Goal: Task Accomplishment & Management: Manage account settings

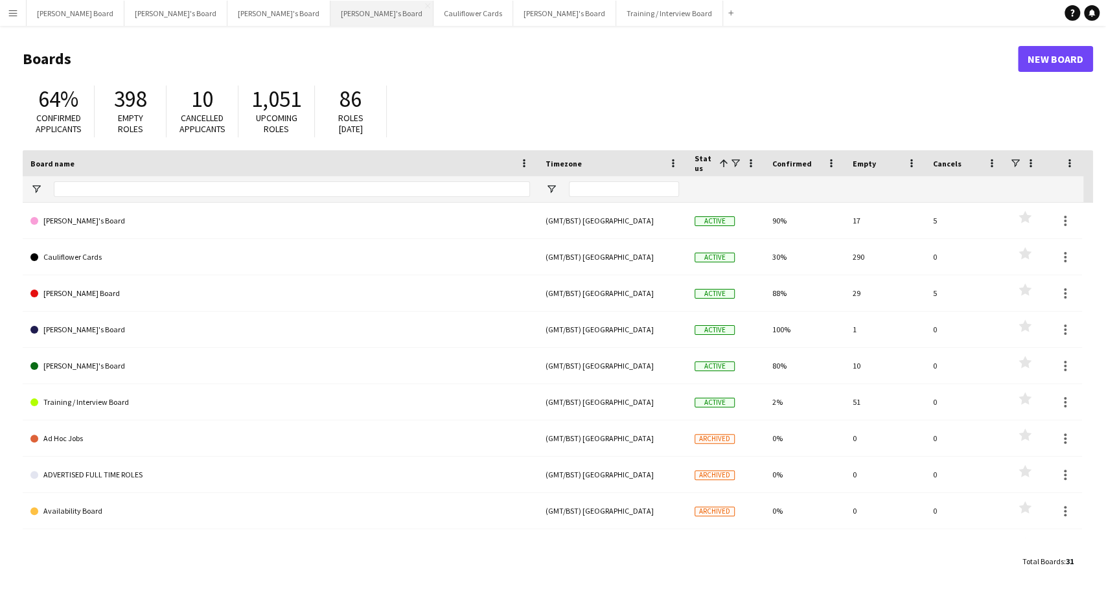
click at [330, 14] on button "[PERSON_NAME]'s Board Close" at bounding box center [381, 13] width 103 height 25
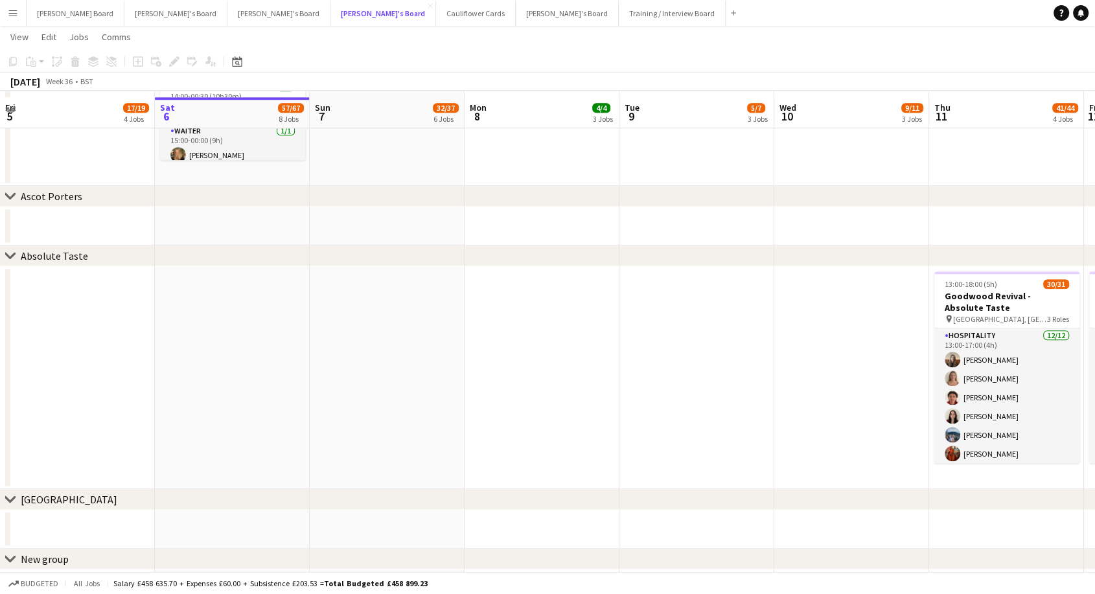
scroll to position [1440, 0]
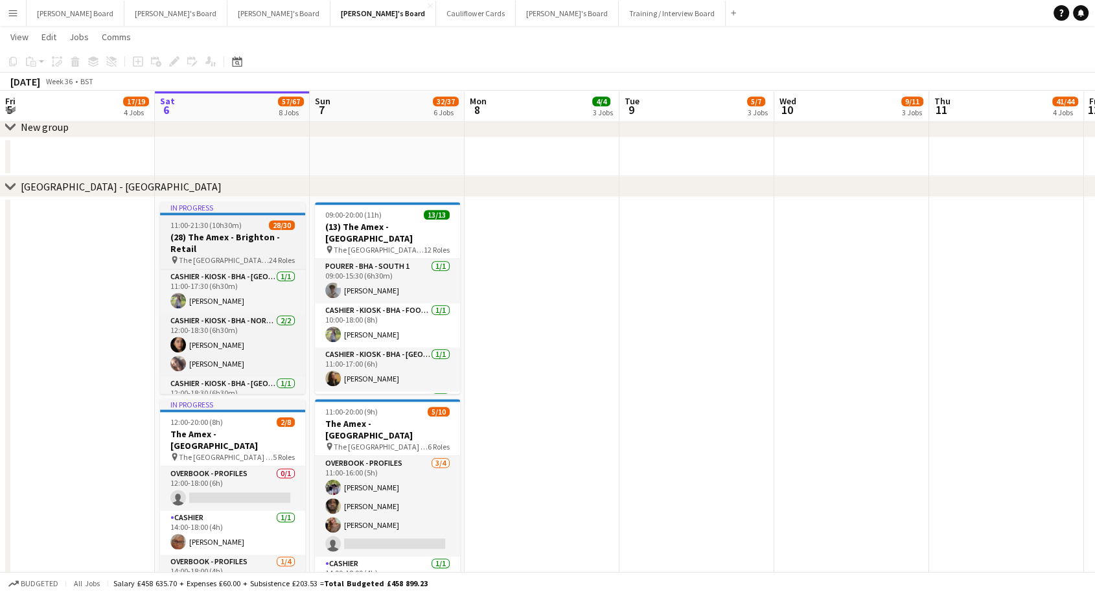
drag, startPoint x: 244, startPoint y: 253, endPoint x: 240, endPoint y: 242, distance: 11.3
click at [244, 252] on h3 "(28) The Amex - Brighton - Retail" at bounding box center [232, 242] width 145 height 23
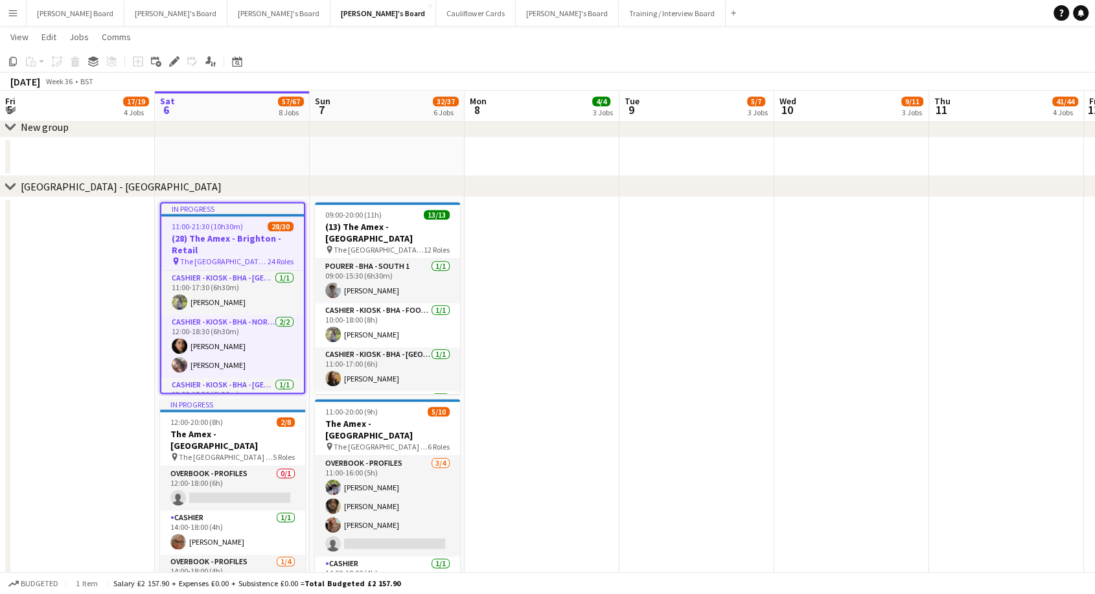
drag, startPoint x: 181, startPoint y: 62, endPoint x: 174, endPoint y: 60, distance: 7.9
click at [179, 61] on div "Add job Add linked Job Edit Edit linked Job Applicants" at bounding box center [168, 62] width 99 height 16
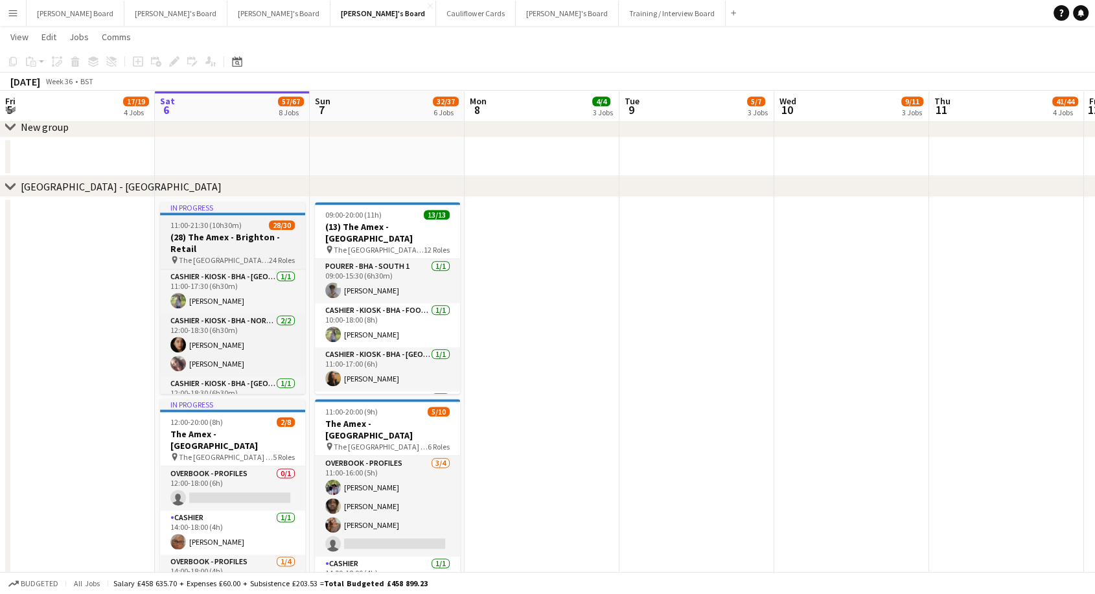
click at [206, 228] on span "11:00-21:30 (10h30m)" at bounding box center [205, 225] width 71 height 10
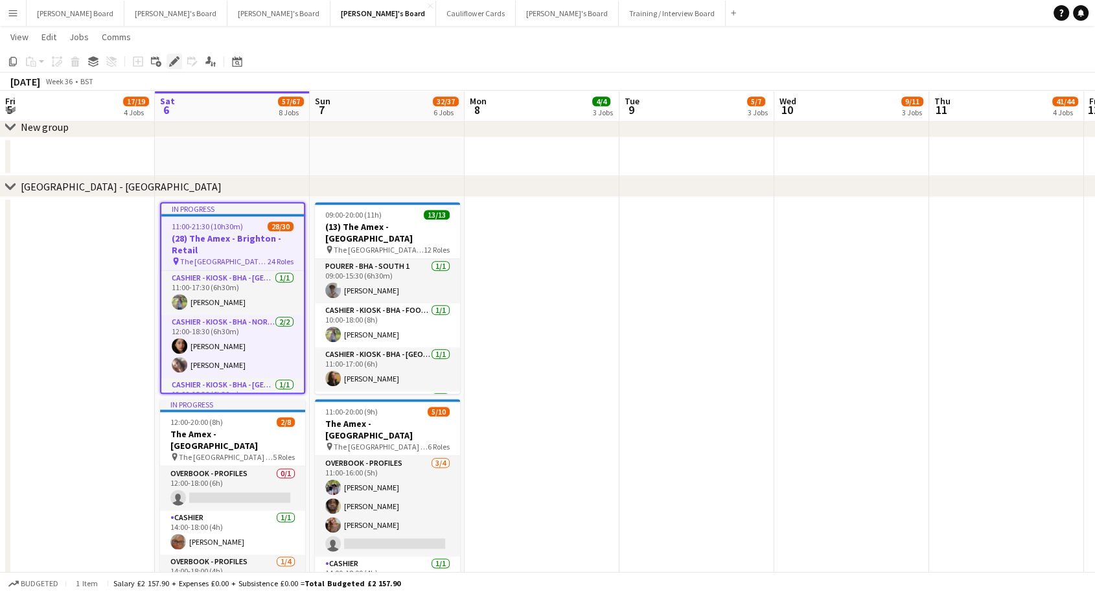
click at [174, 60] on icon at bounding box center [173, 61] width 7 height 7
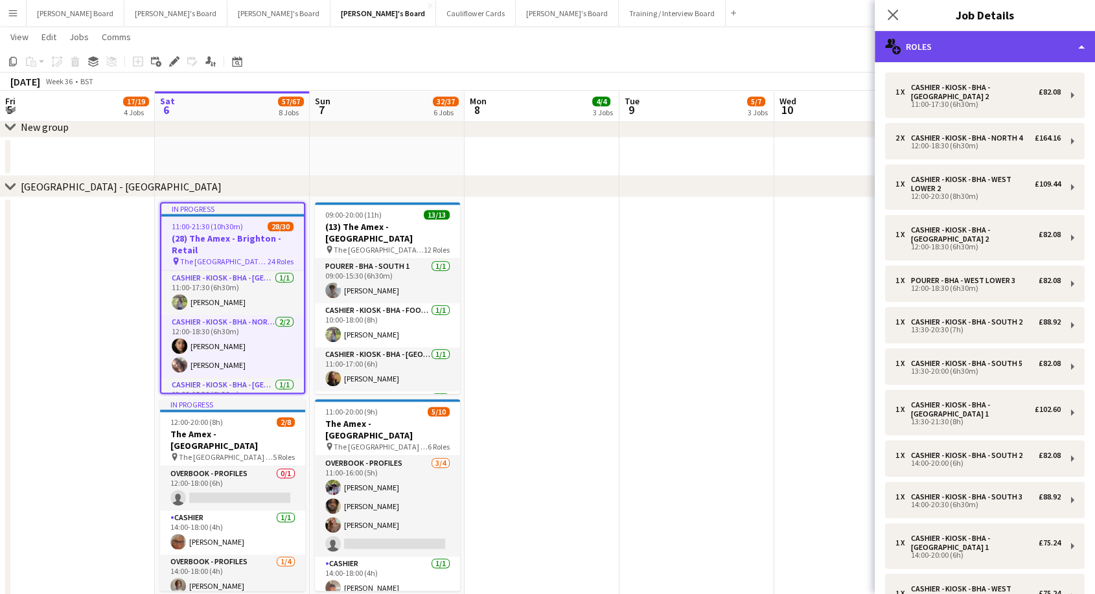
click at [990, 38] on div "multiple-users-add Roles" at bounding box center [985, 46] width 220 height 31
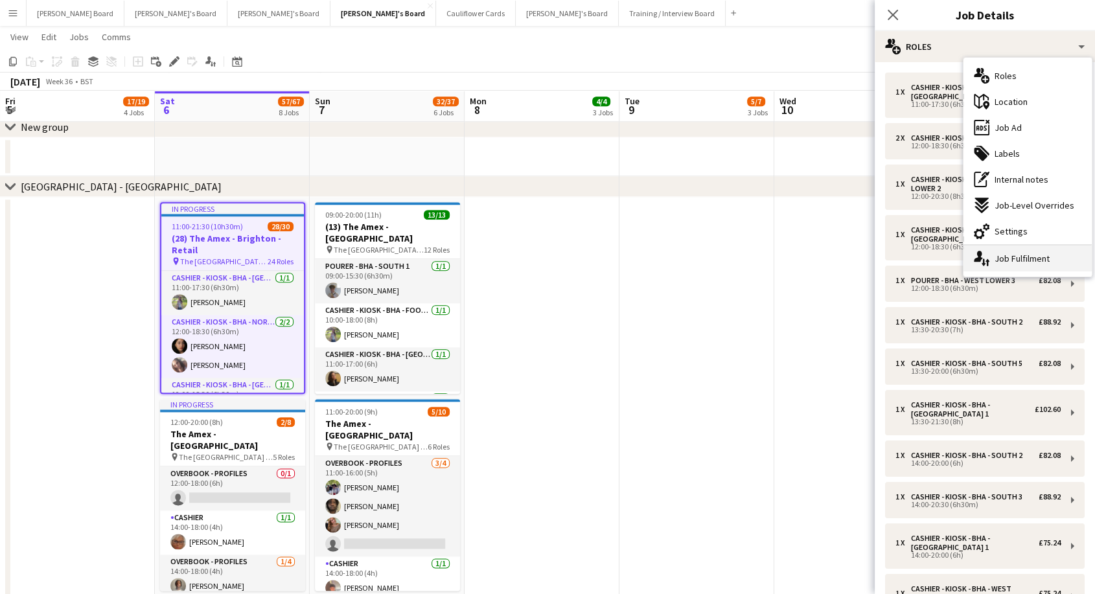
click at [1013, 254] on div "single-neutral-actions-up-down Job Fulfilment" at bounding box center [1027, 259] width 128 height 26
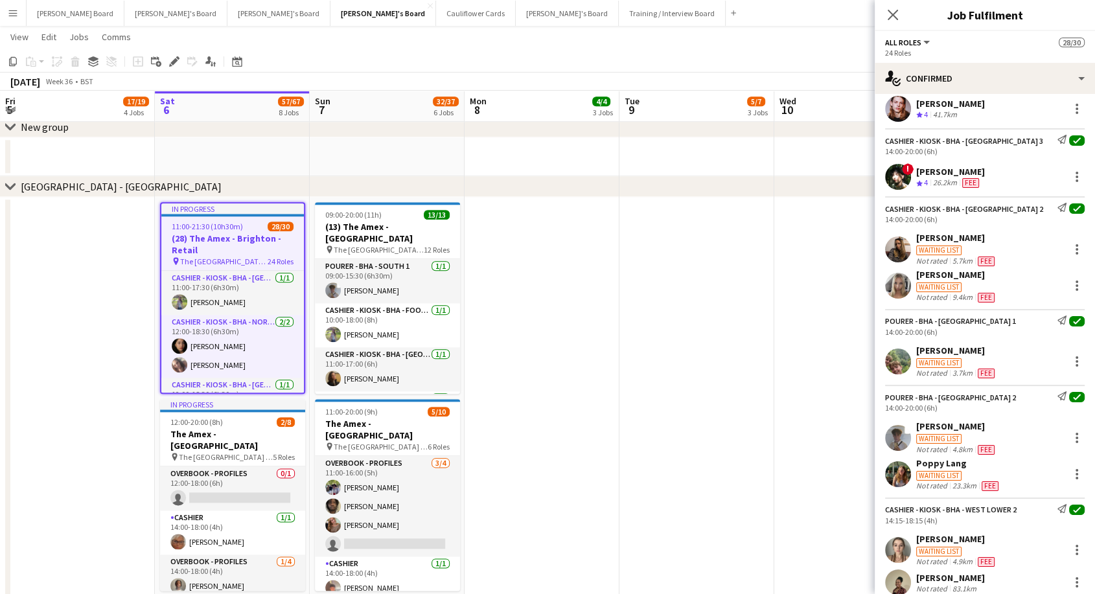
scroll to position [1007, 0]
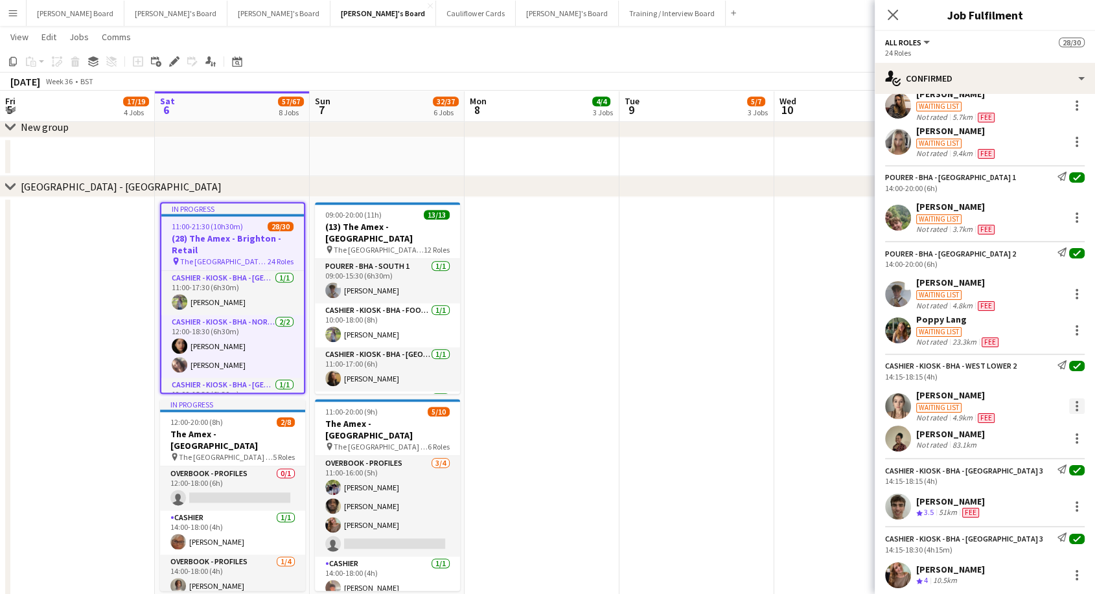
click at [1075, 405] on div at bounding box center [1076, 406] width 3 height 3
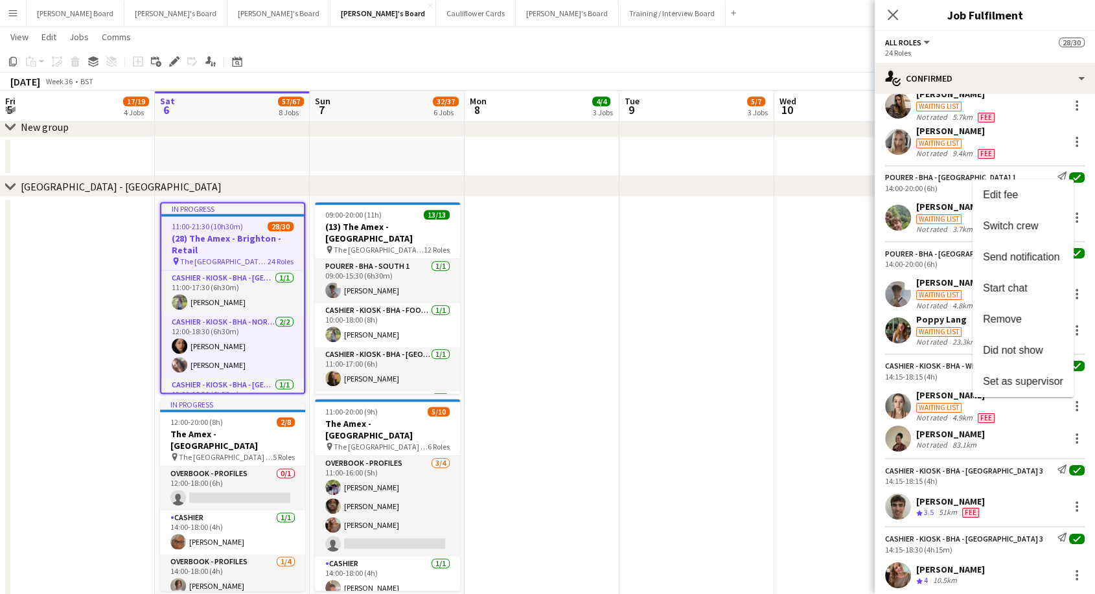
click at [1032, 352] on span "Did not show" at bounding box center [1013, 350] width 60 height 11
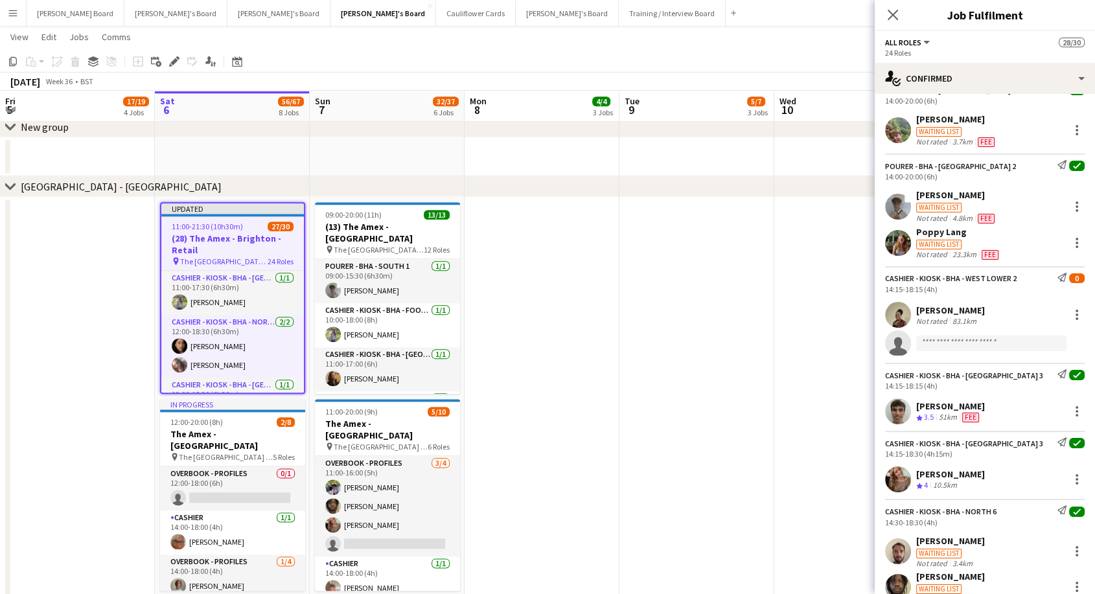
scroll to position [1223, 0]
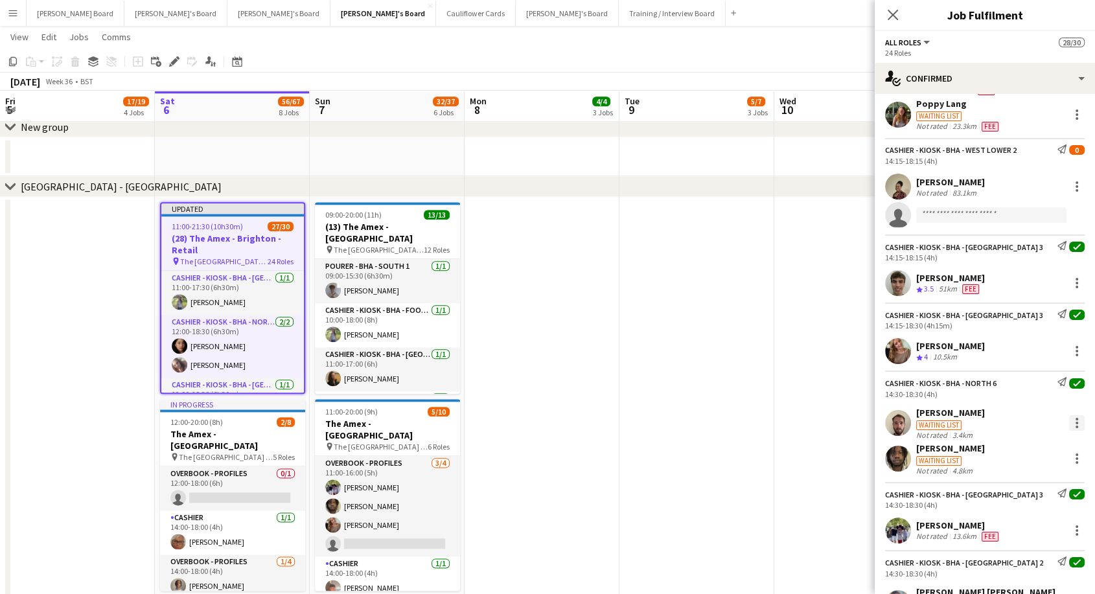
click at [1069, 426] on div at bounding box center [1077, 423] width 16 height 16
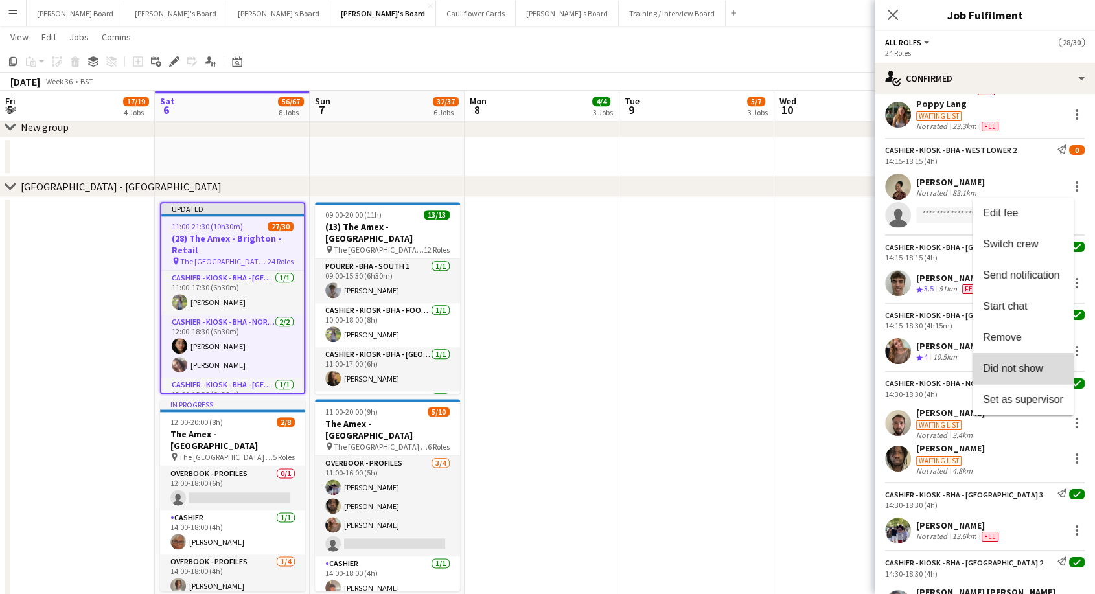
click at [1015, 373] on span "Did not show" at bounding box center [1013, 367] width 60 height 11
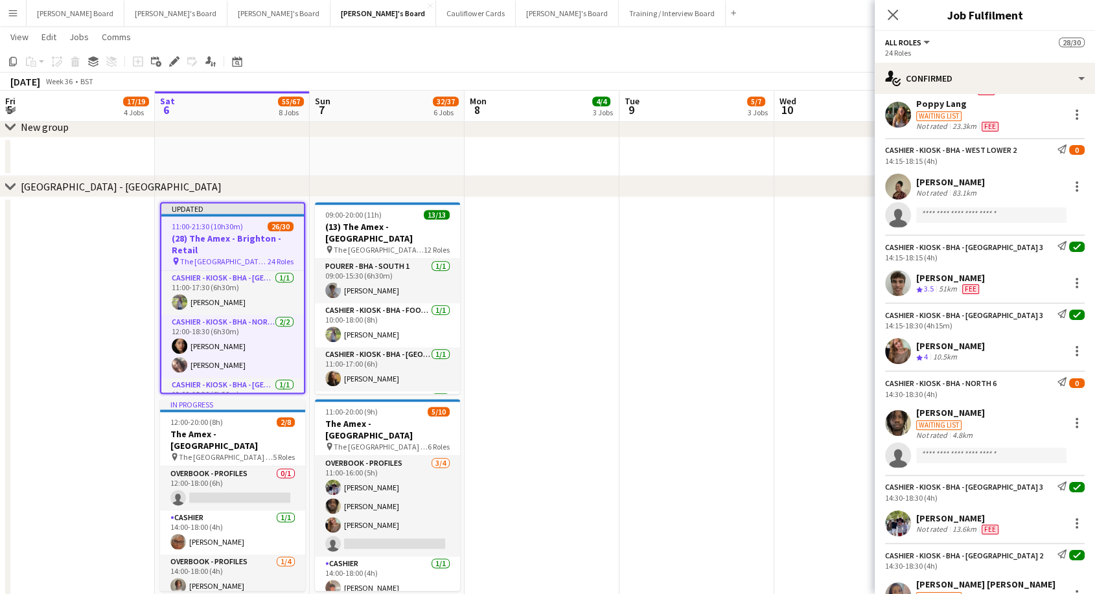
click at [778, 437] on app-date-cell at bounding box center [851, 505] width 155 height 617
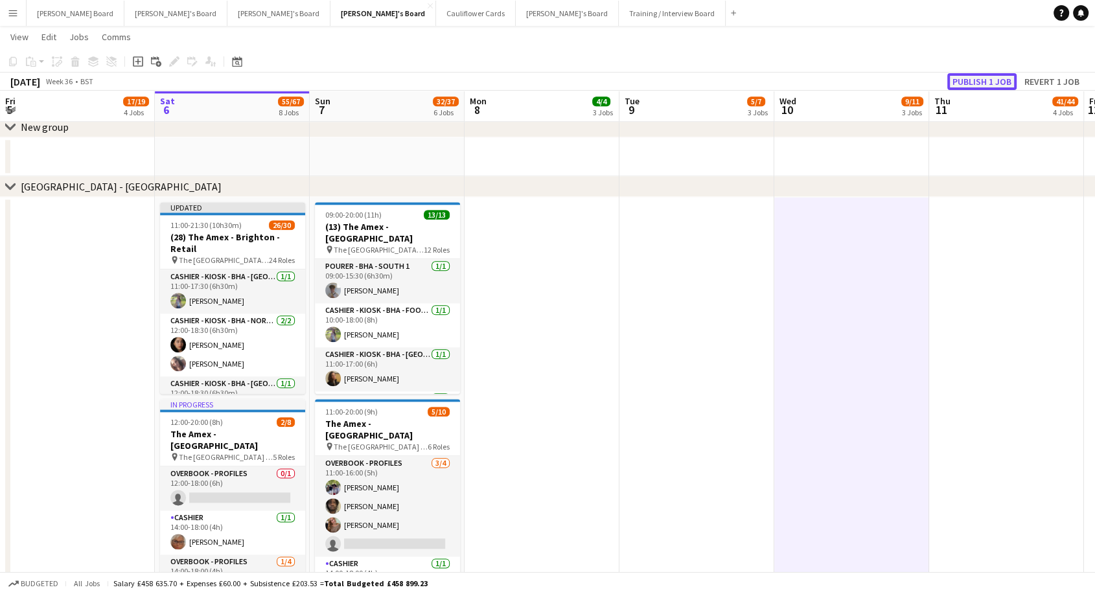
drag, startPoint x: 1004, startPoint y: 79, endPoint x: 509, endPoint y: 157, distance: 500.4
click at [1003, 79] on button "Publish 1 job" at bounding box center [981, 81] width 69 height 17
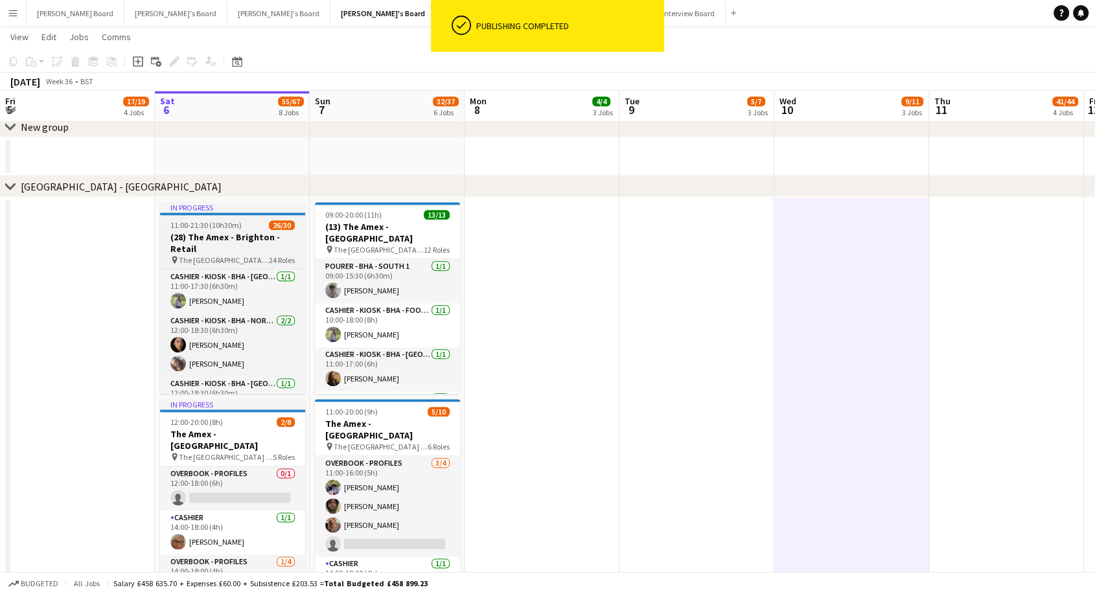
click at [271, 235] on h3 "(28) The Amex - Brighton - Retail" at bounding box center [232, 242] width 145 height 23
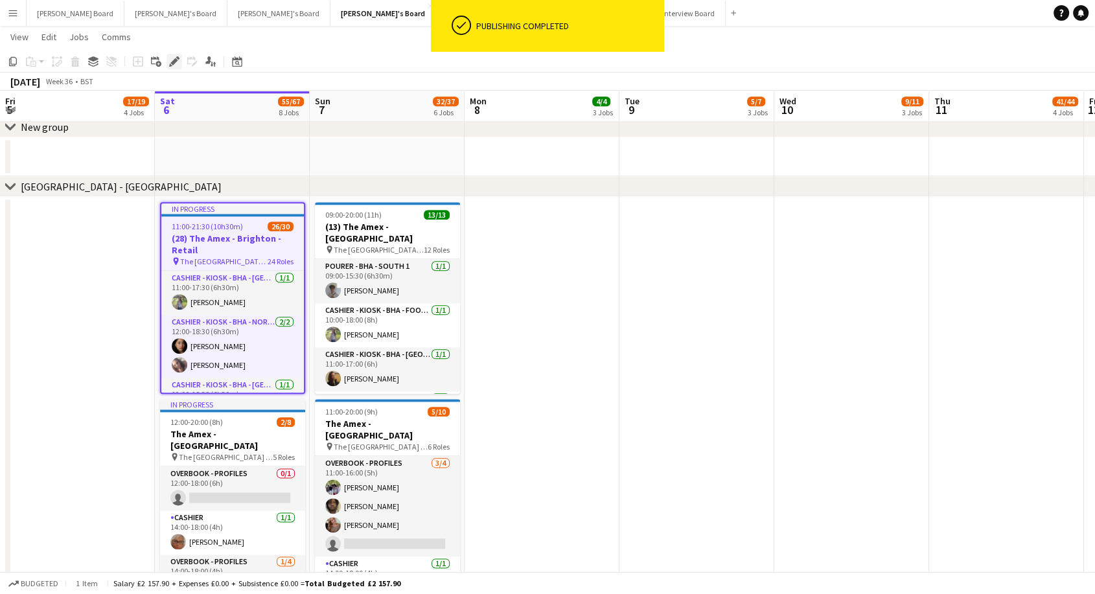
click at [176, 63] on icon "Edit" at bounding box center [174, 61] width 10 height 10
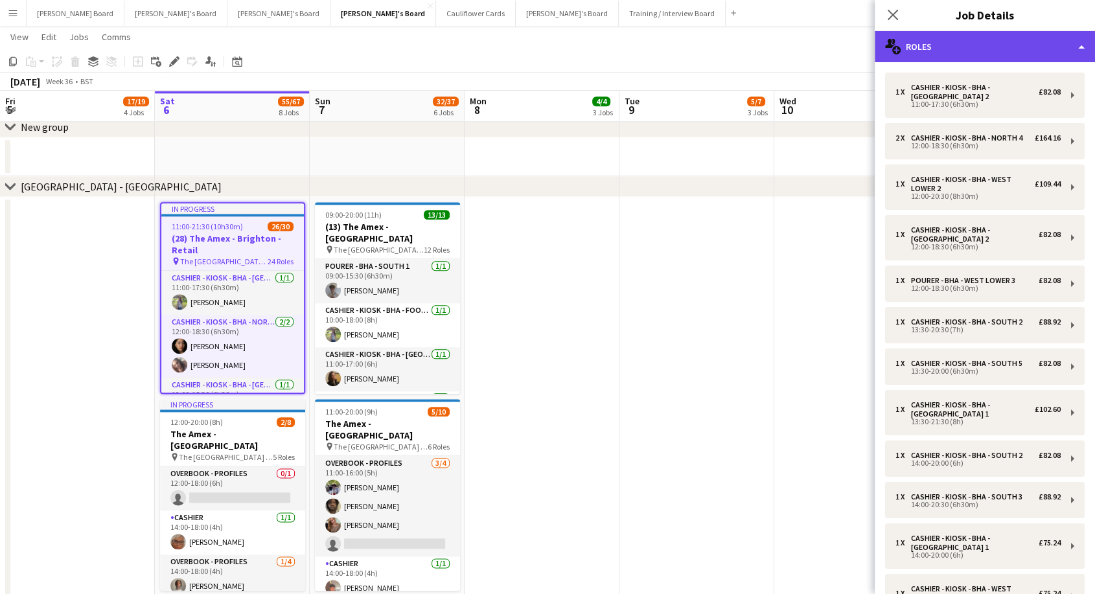
click at [980, 58] on div "multiple-users-add Roles" at bounding box center [985, 46] width 220 height 31
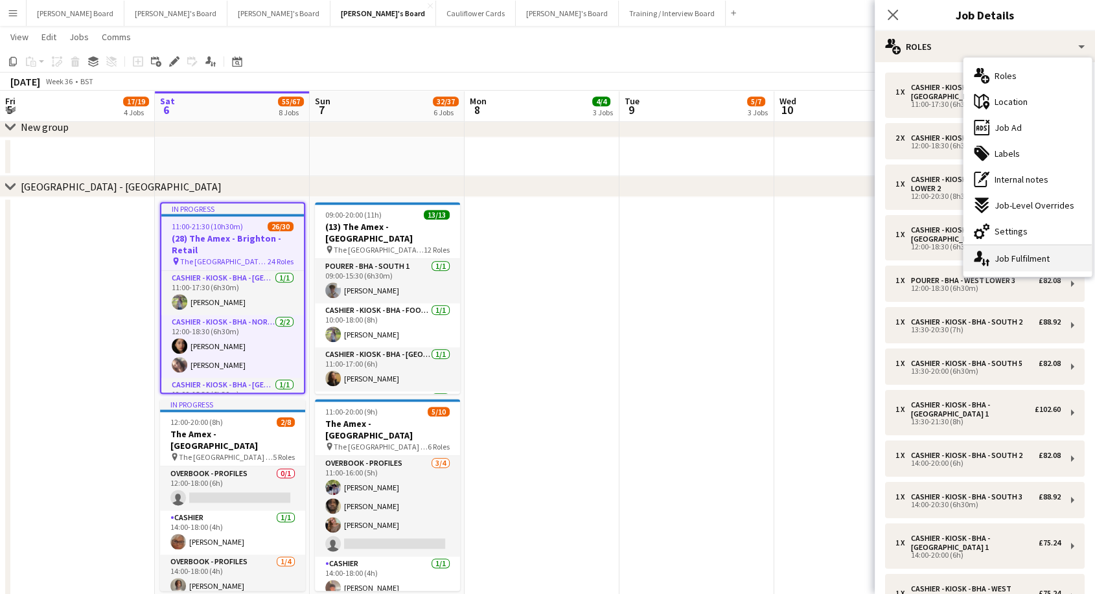
click at [1027, 258] on div "single-neutral-actions-up-down Job Fulfilment" at bounding box center [1027, 259] width 128 height 26
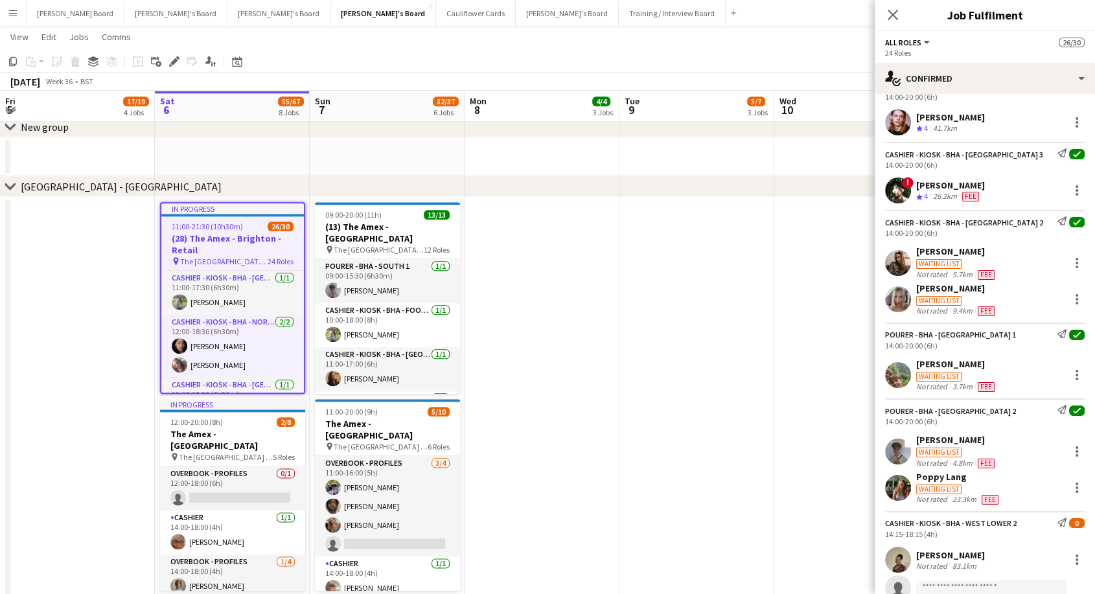
scroll to position [935, 0]
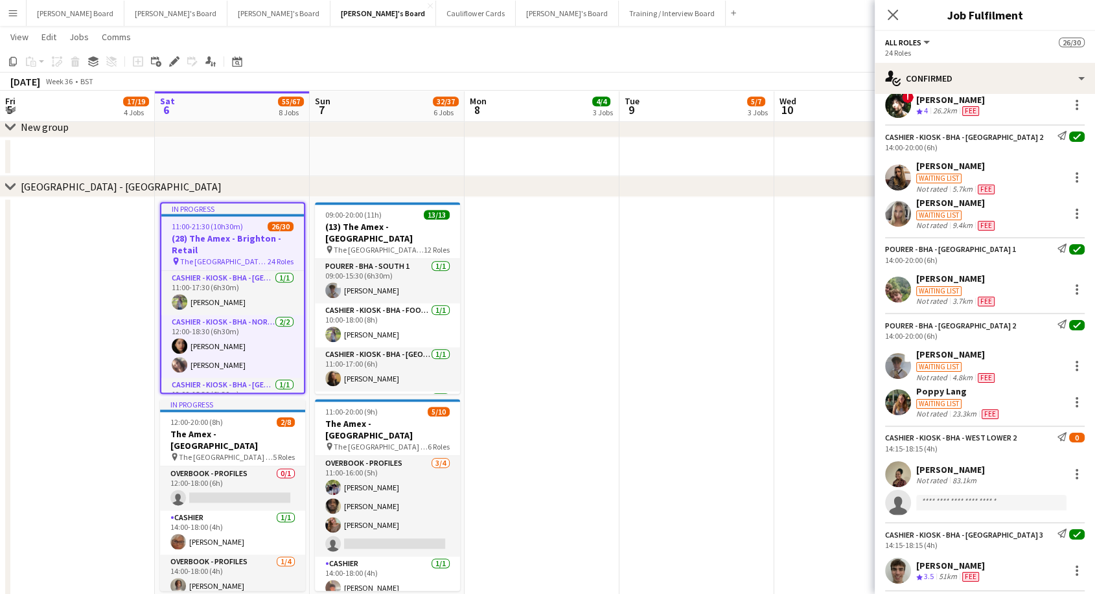
click at [967, 434] on div "Cashier - Kiosk - BHA - West Lower 2" at bounding box center [951, 438] width 132 height 10
click at [916, 440] on div "Cashier - Kiosk - BHA - West Lower 2" at bounding box center [951, 438] width 132 height 10
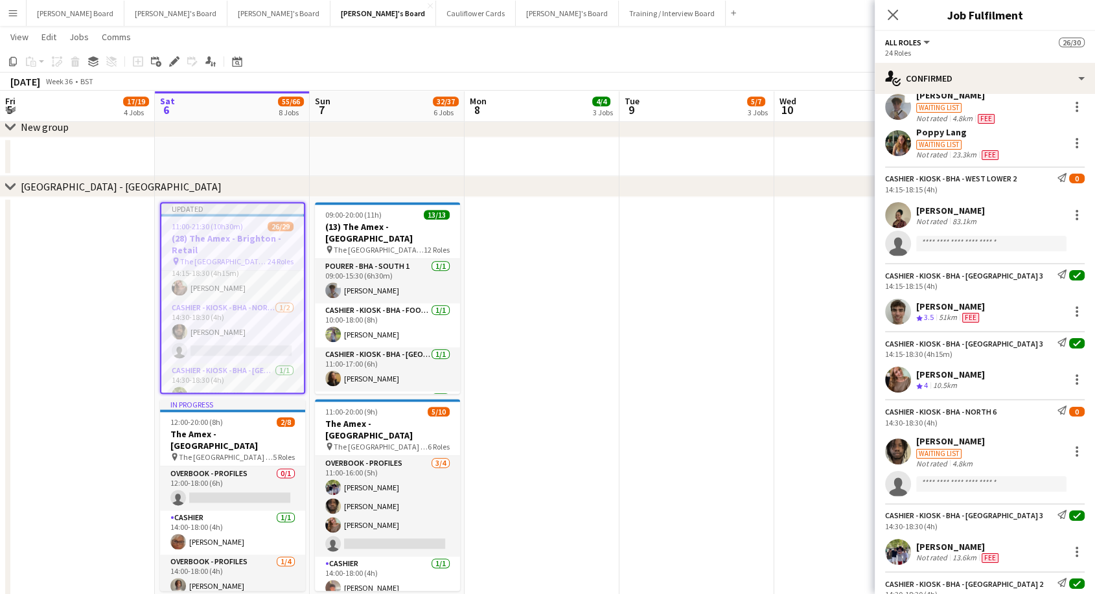
scroll to position [1223, 0]
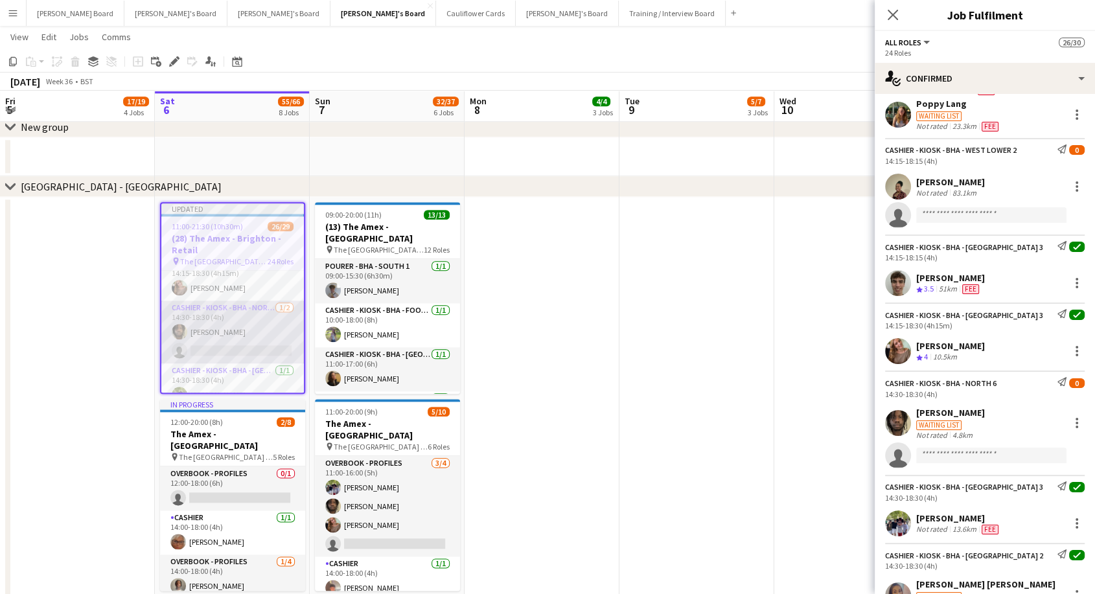
click at [221, 324] on app-card-role "Cashier - Kiosk - BHA - North 6 1/2 14:30-18:30 (4h) David Coker single-neutral…" at bounding box center [232, 332] width 143 height 63
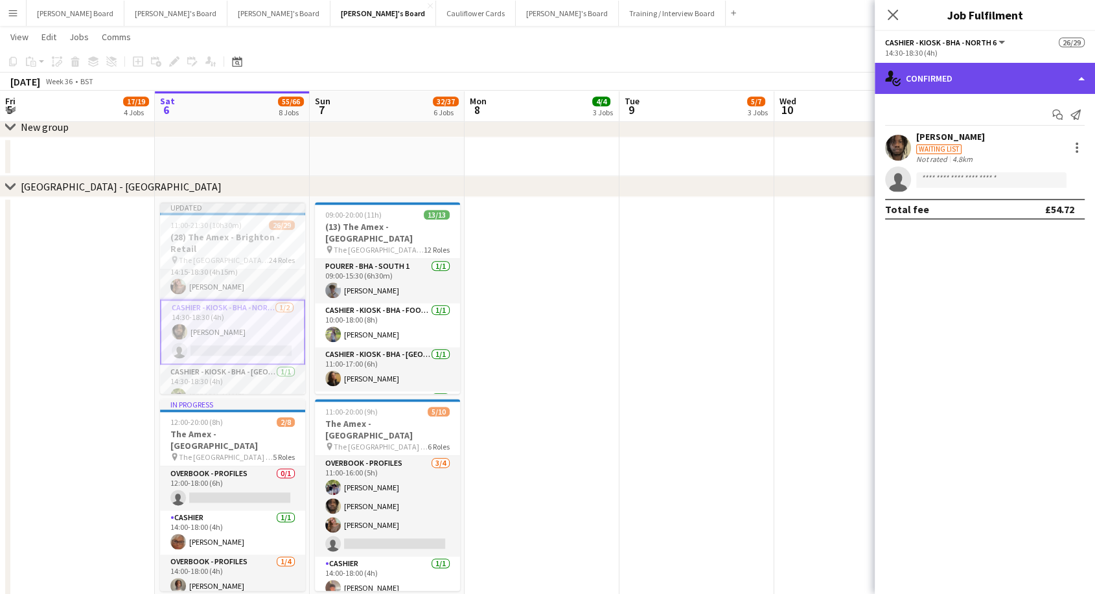
click at [963, 80] on div "single-neutral-actions-check-2 Confirmed" at bounding box center [985, 78] width 220 height 31
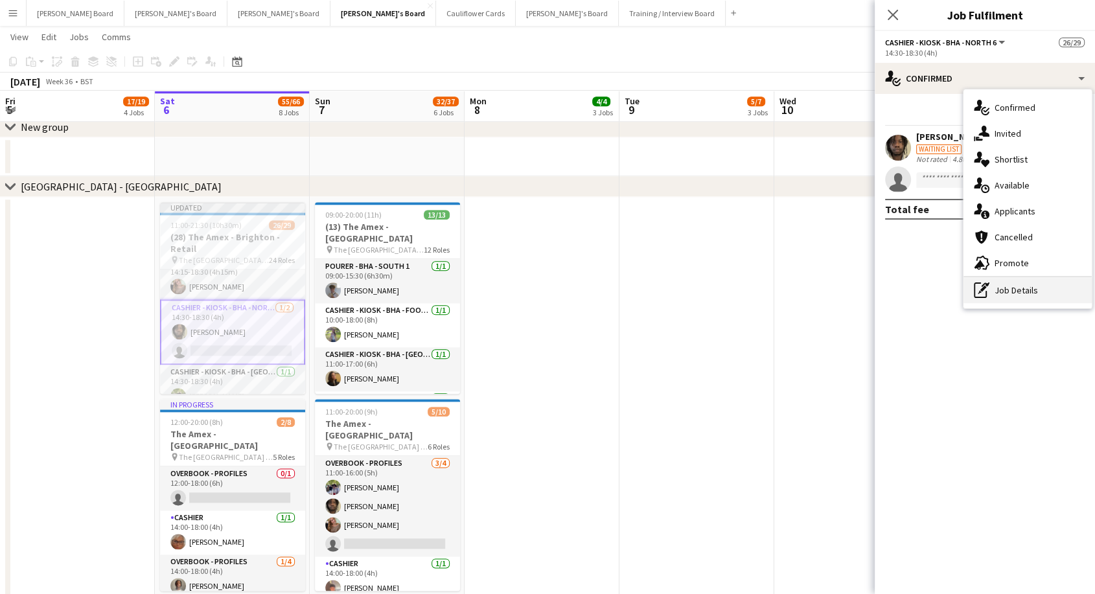
drag, startPoint x: 1016, startPoint y: 302, endPoint x: 996, endPoint y: 288, distance: 24.6
click at [1016, 301] on div "pen-write Job Details" at bounding box center [1027, 290] width 128 height 26
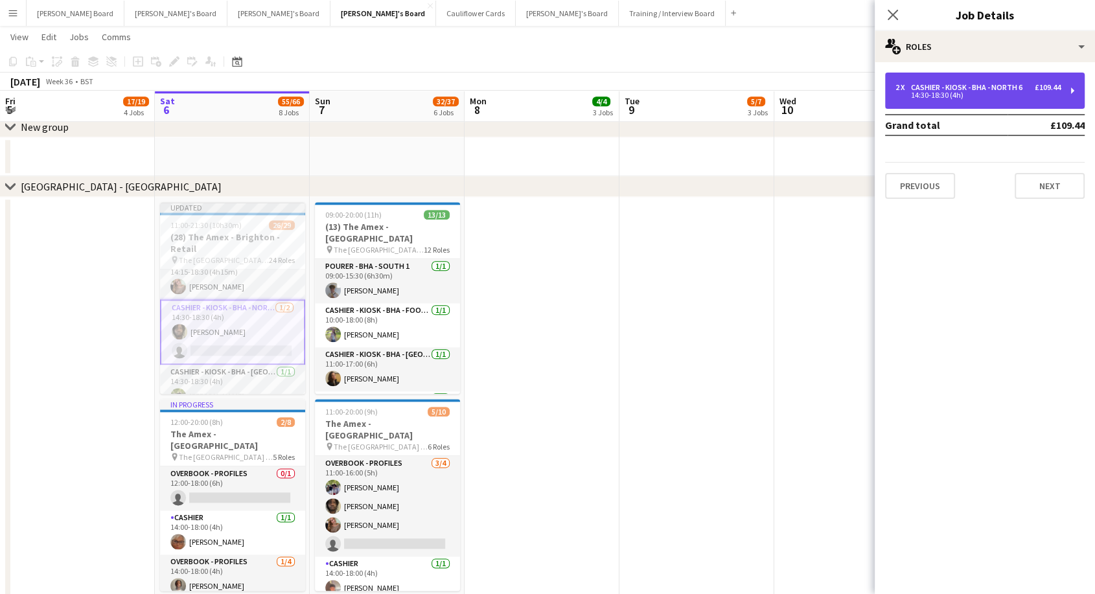
click at [985, 99] on div "2 x Cashier - Kiosk - BHA - North 6 £109.44 14:30-18:30 (4h)" at bounding box center [985, 91] width 200 height 36
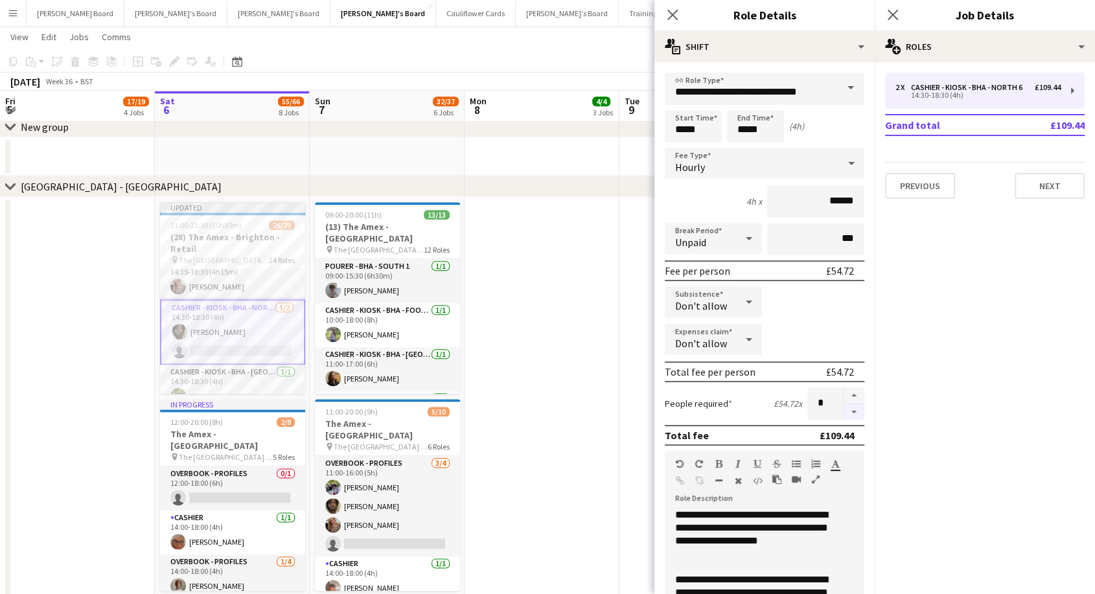
click at [847, 411] on button "button" at bounding box center [854, 412] width 21 height 16
type input "*"
drag, startPoint x: 624, startPoint y: 328, endPoint x: 615, endPoint y: 328, distance: 8.4
click at [624, 327] on app-date-cell at bounding box center [696, 505] width 155 height 617
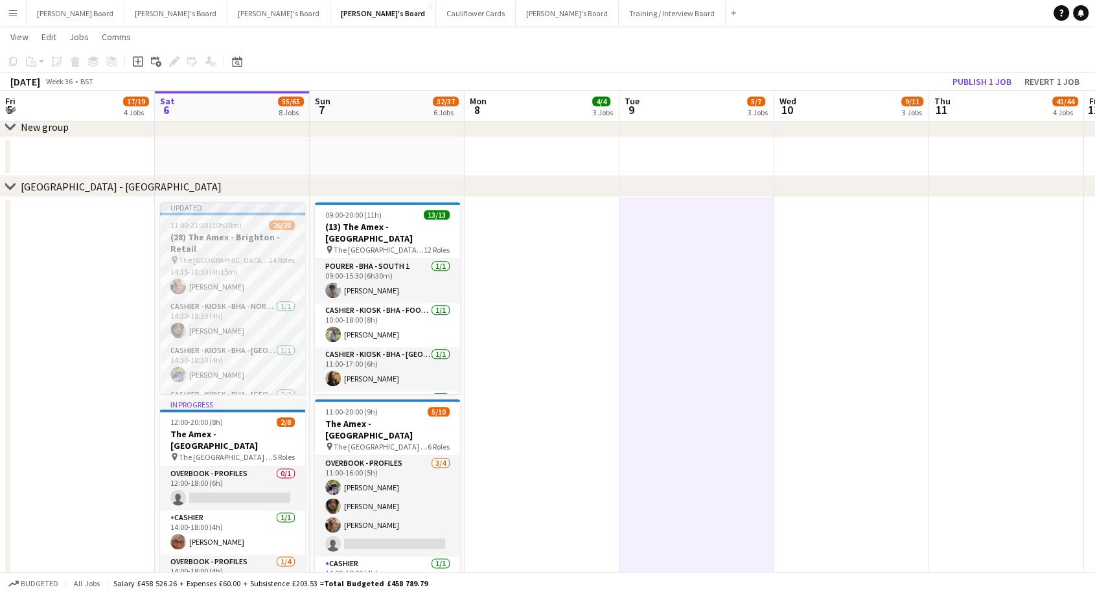
click at [240, 240] on h3 "(28) The Amex - Brighton - Retail" at bounding box center [232, 242] width 145 height 23
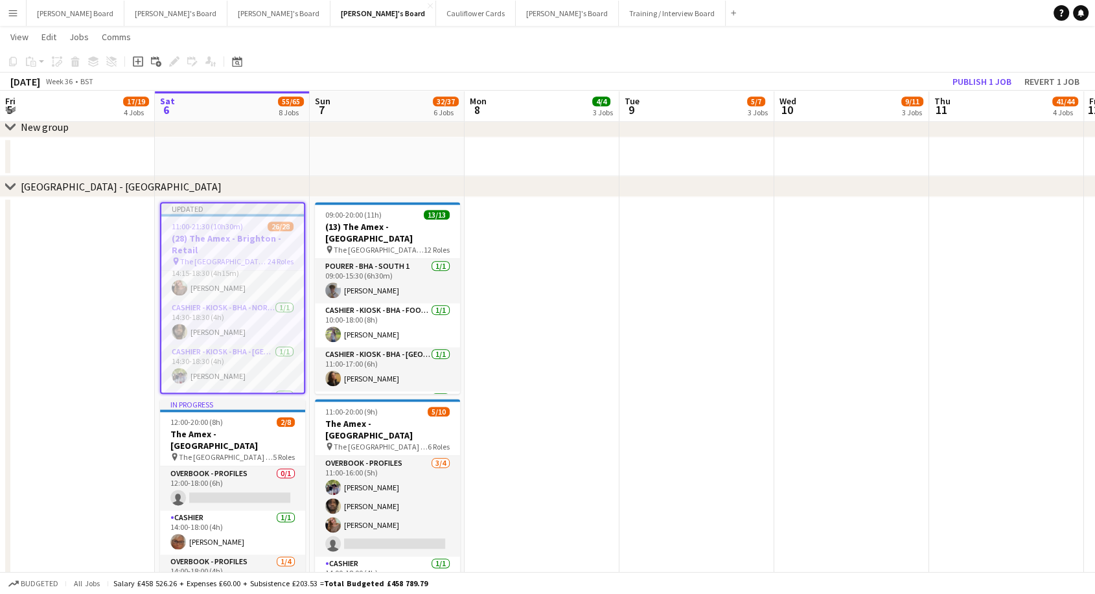
scroll to position [0, 308]
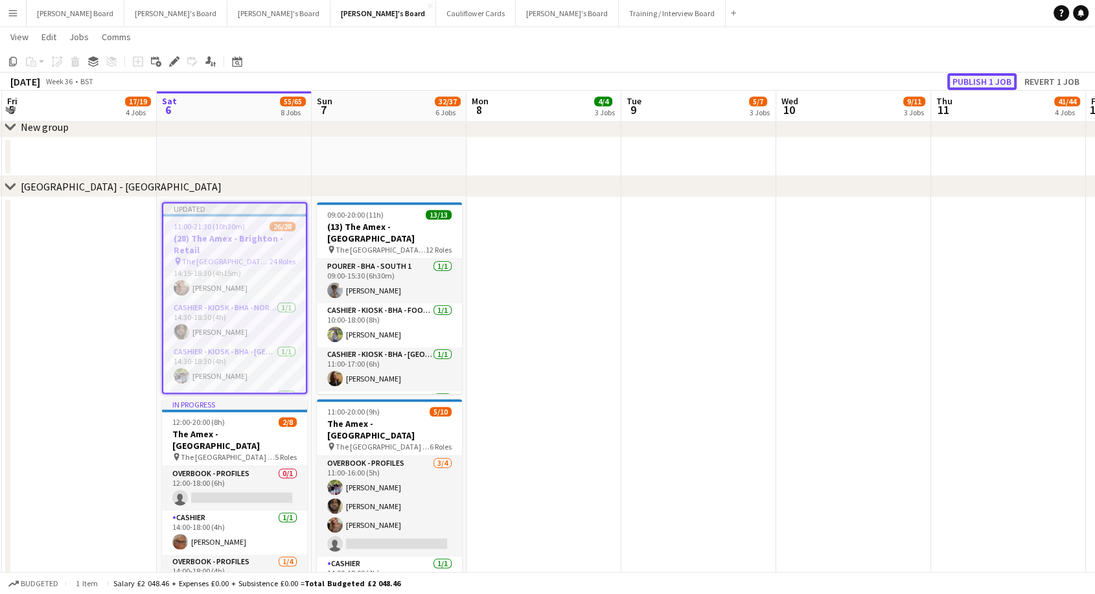
click at [983, 81] on button "Publish 1 job" at bounding box center [981, 81] width 69 height 17
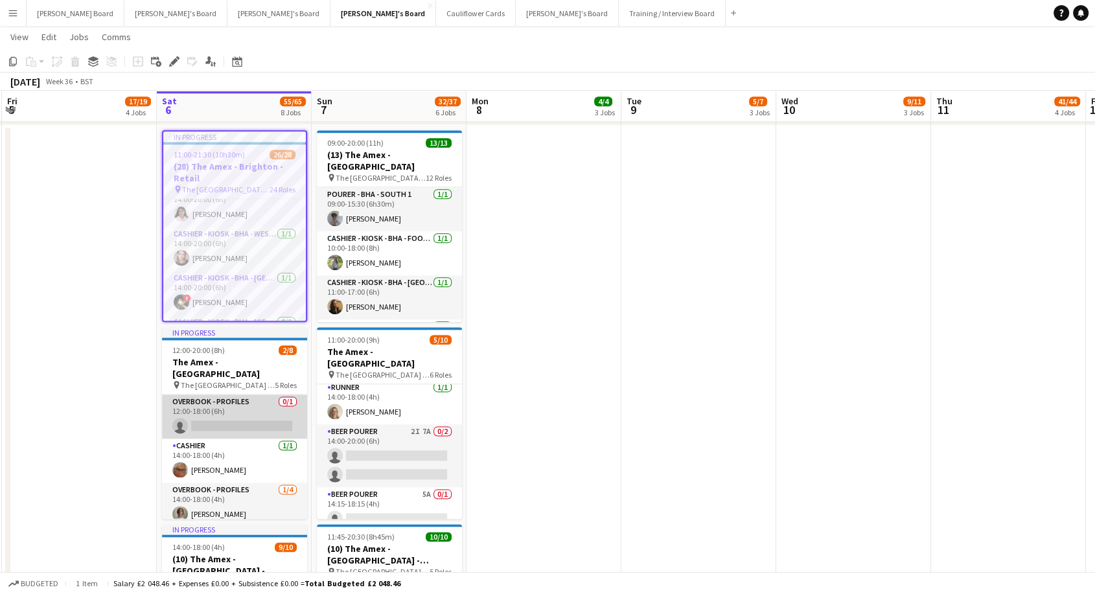
scroll to position [72, 0]
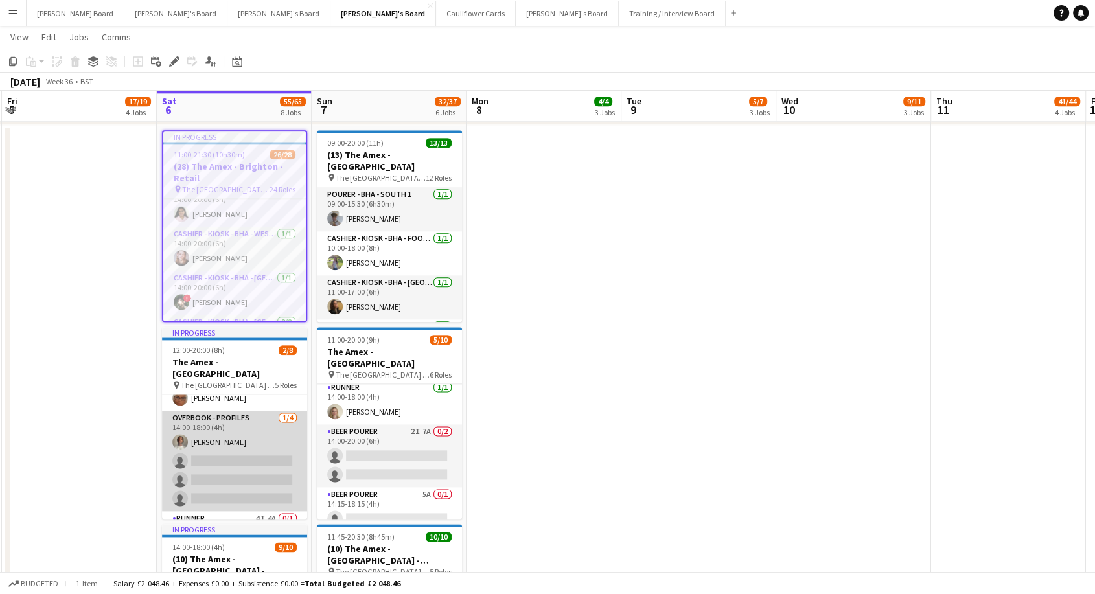
click at [236, 416] on app-card-role "Overbook - Profiles 1/4 14:00-18:00 (4h) Denzel Mugarapanyama single-neutral-ac…" at bounding box center [234, 461] width 145 height 100
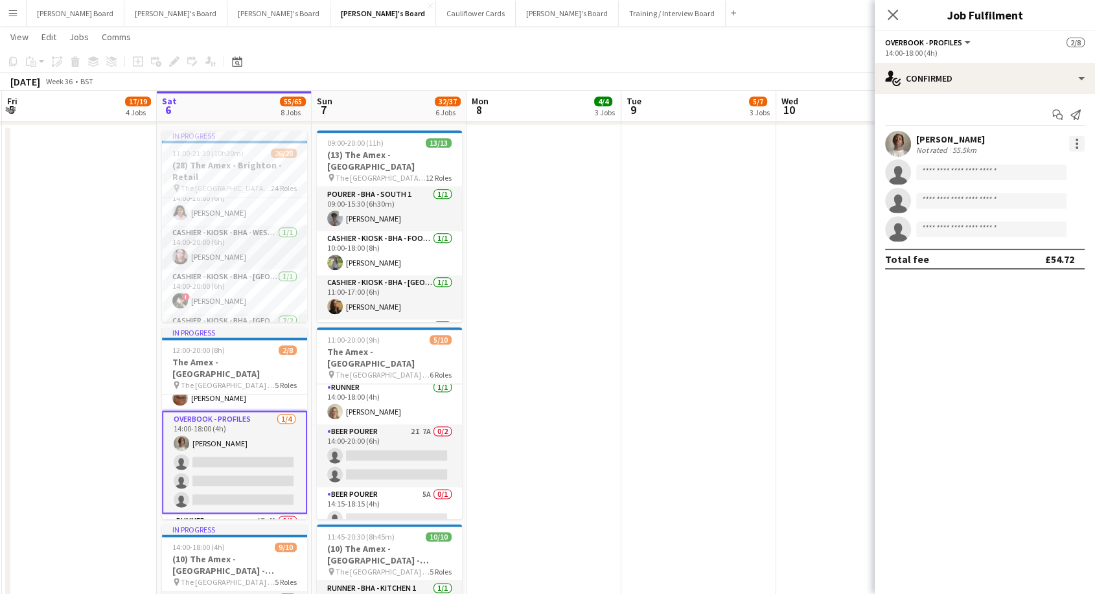
click at [1078, 146] on div at bounding box center [1077, 144] width 16 height 16
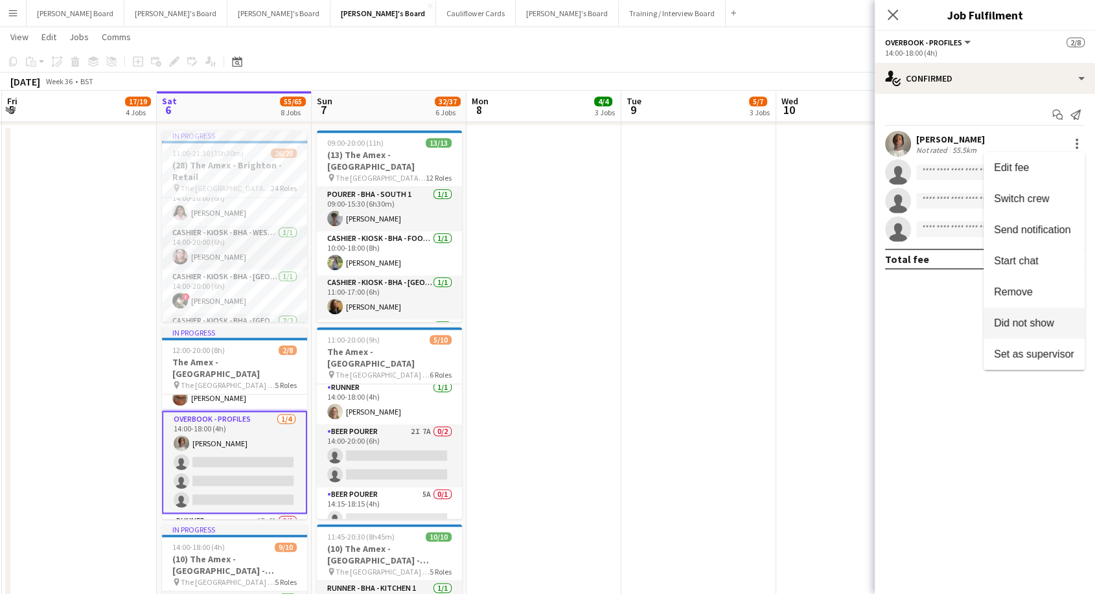
click at [1046, 323] on span "Did not show" at bounding box center [1024, 322] width 60 height 11
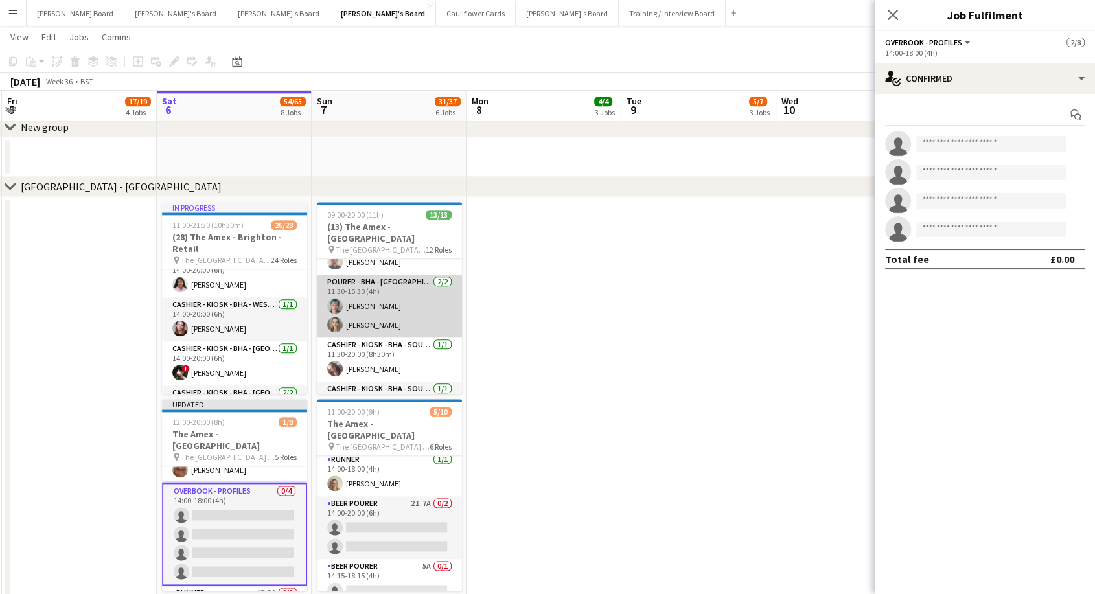
scroll to position [360, 0]
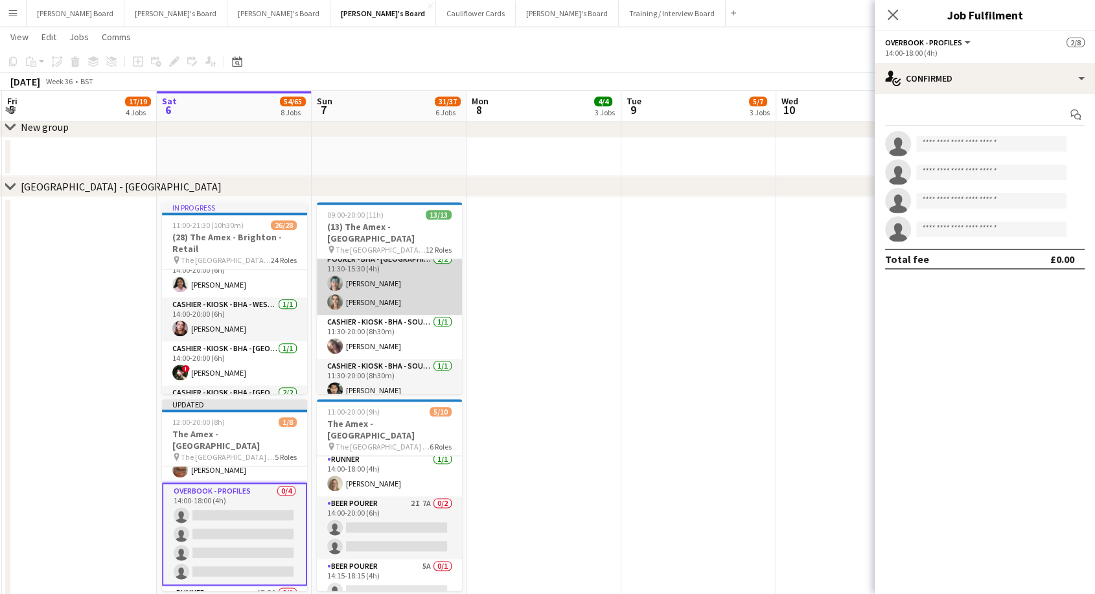
click at [373, 286] on app-card-role "Pourer - BHA - West Upper 3 2/2 11:30-15:30 (4h) Lily Halliday Alice Barker" at bounding box center [389, 283] width 145 height 63
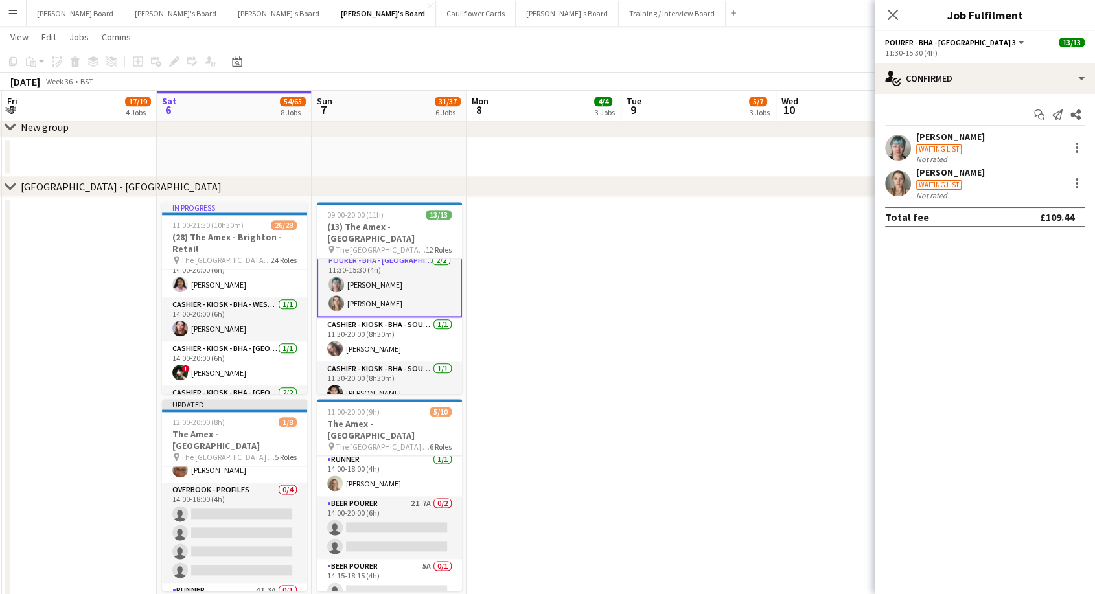
scroll to position [361, 0]
click at [1077, 178] on div at bounding box center [1076, 179] width 3 height 3
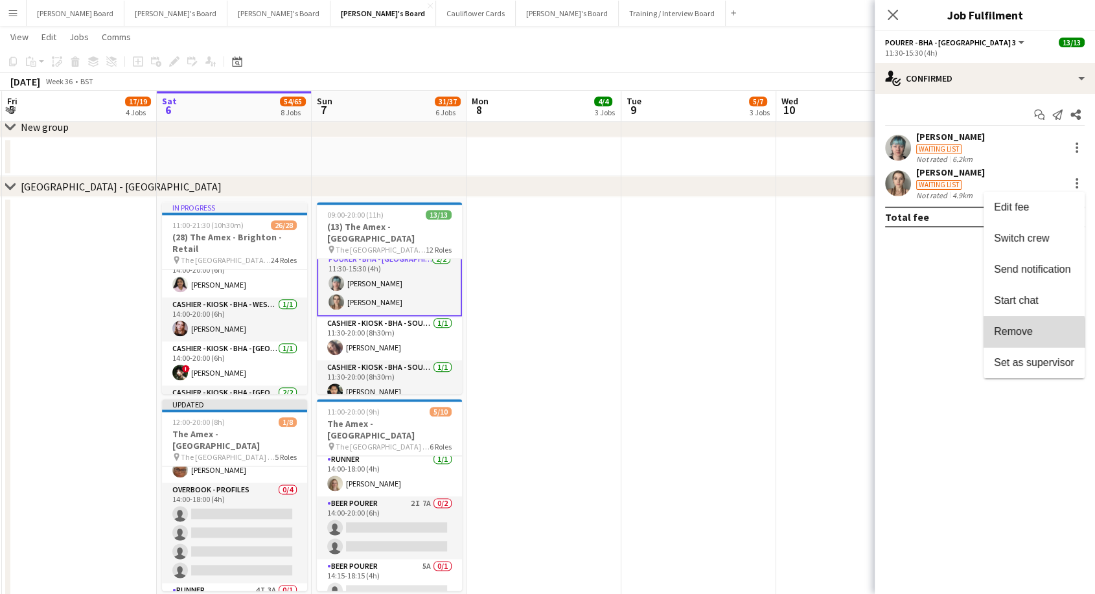
drag, startPoint x: 1030, startPoint y: 338, endPoint x: 954, endPoint y: 317, distance: 79.2
click at [1029, 338] on button "Remove" at bounding box center [1033, 331] width 101 height 31
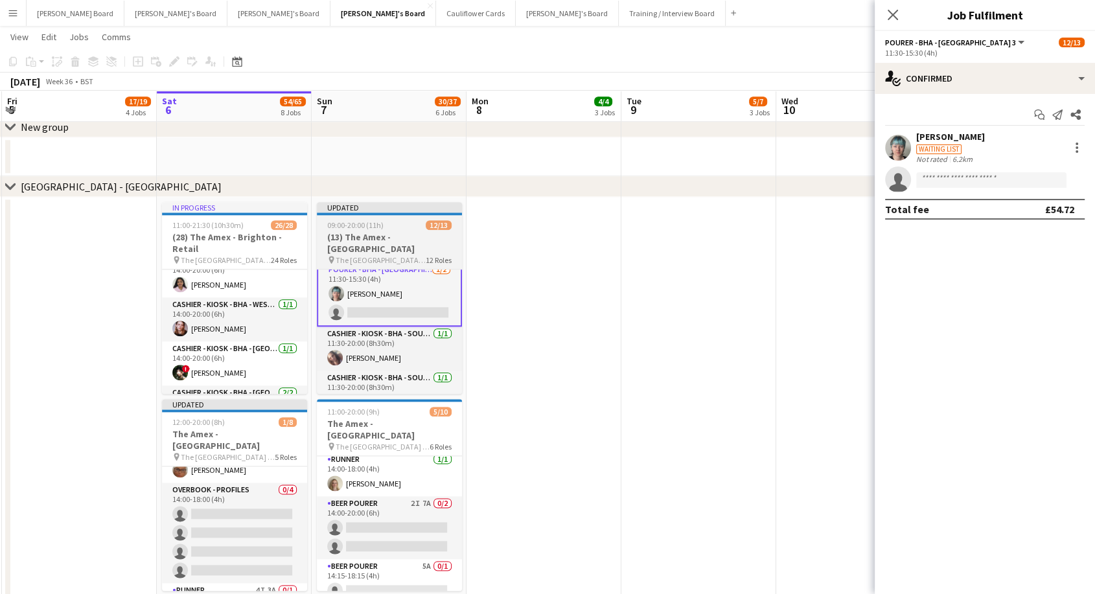
drag, startPoint x: 507, startPoint y: 288, endPoint x: 420, endPoint y: 290, distance: 87.5
click at [505, 288] on app-date-cell at bounding box center [543, 505] width 155 height 617
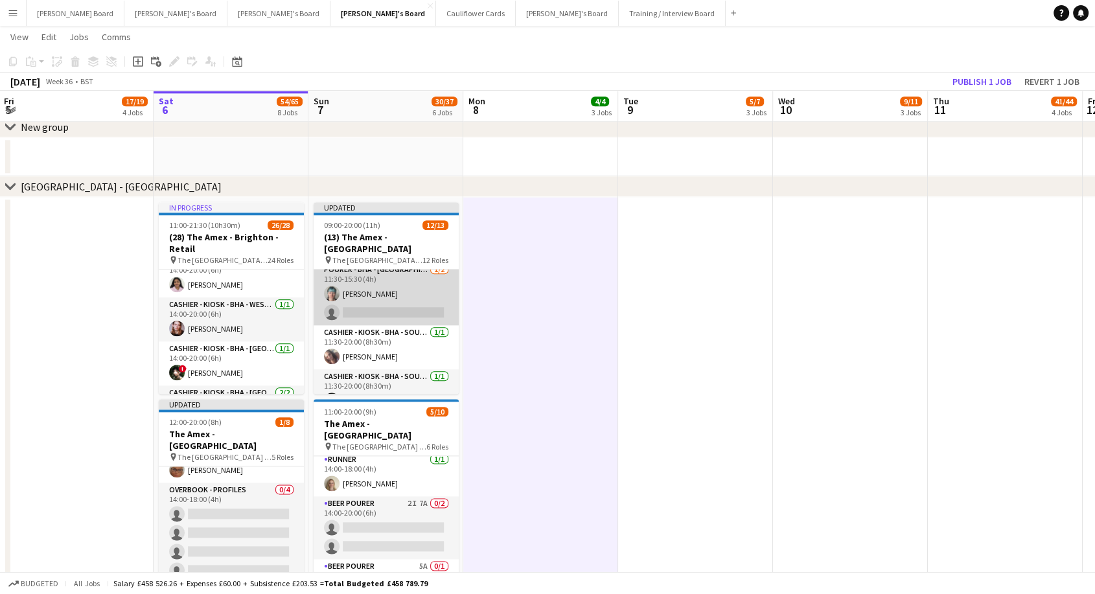
click at [415, 288] on app-card-role "Pourer - BHA - West Upper 3 1/2 11:30-15:30 (4h) Lily Halliday single-neutral-a…" at bounding box center [386, 293] width 145 height 63
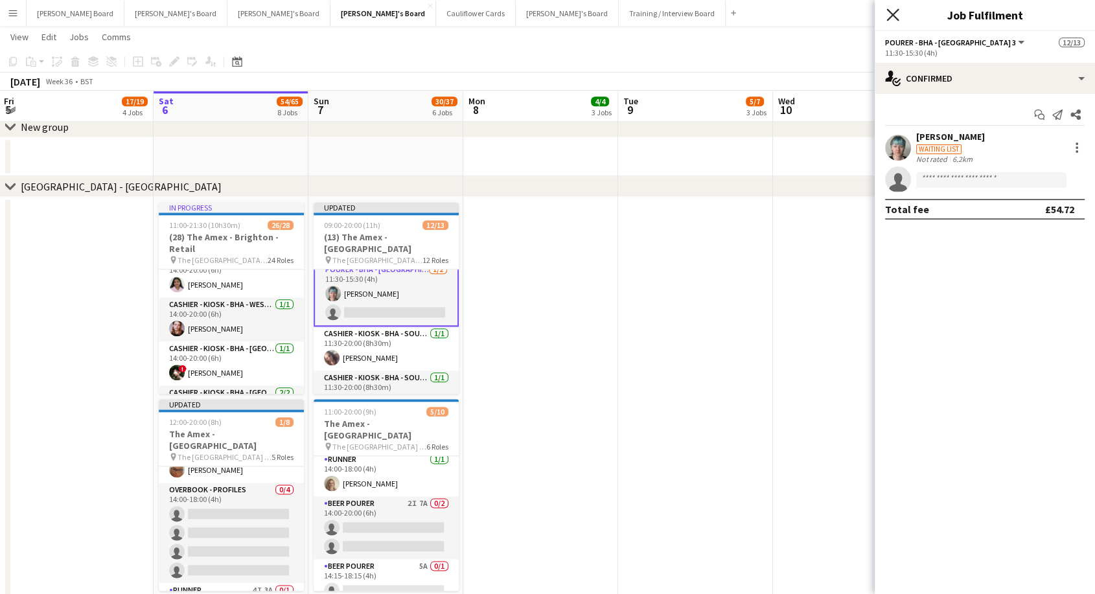
click at [897, 12] on icon "Close pop-in" at bounding box center [892, 14] width 12 height 12
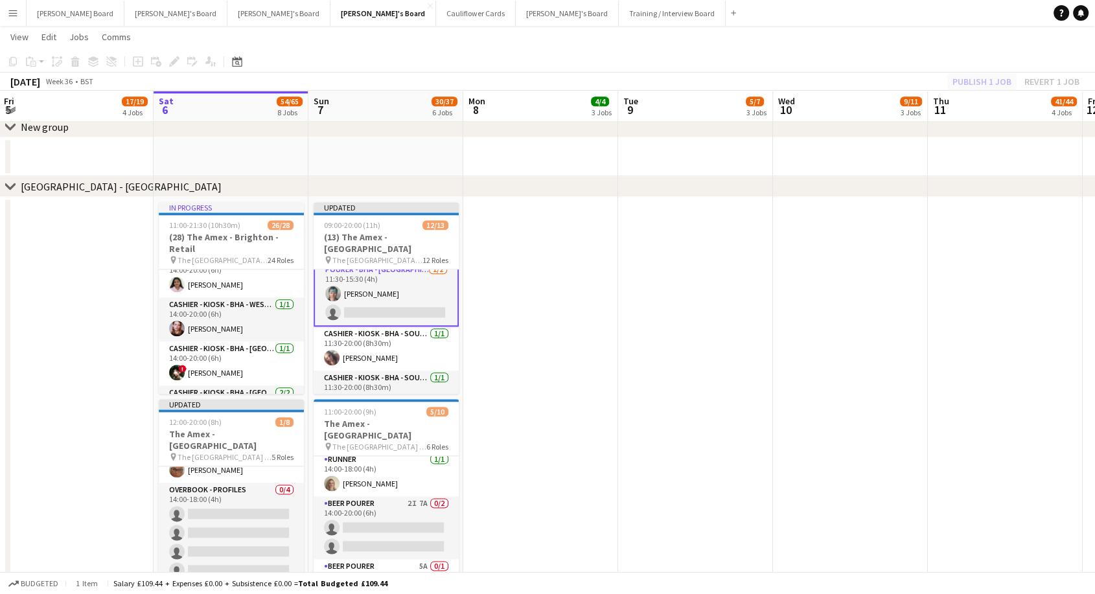
click at [982, 82] on div "Publish 1 job Revert 1 job" at bounding box center [1016, 81] width 158 height 17
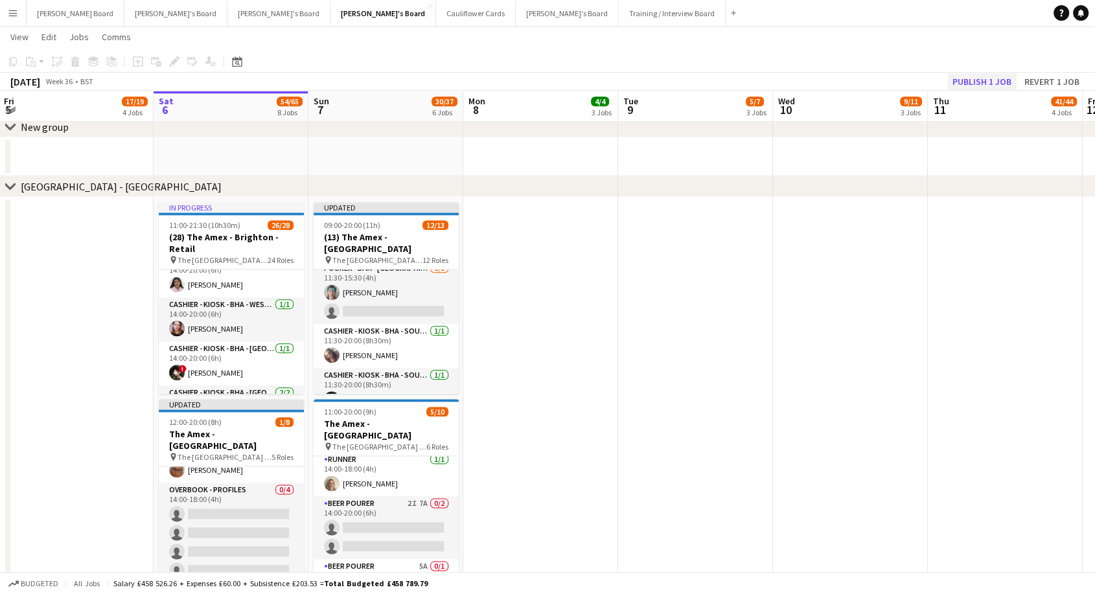
scroll to position [360, 0]
click at [976, 83] on button "Publish 1 job" at bounding box center [981, 81] width 69 height 17
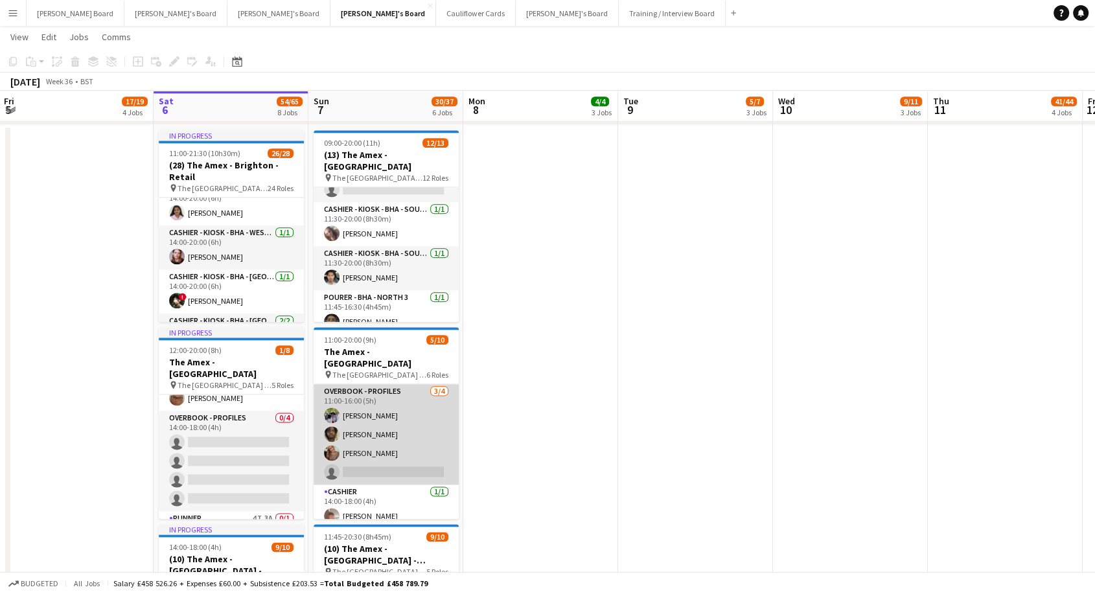
scroll to position [0, 310]
click at [371, 422] on app-card-role "Overbook - Profiles 3/4 11:00-16:00 (5h) Jonah Goudie David Coker Molly Beattie…" at bounding box center [386, 434] width 145 height 100
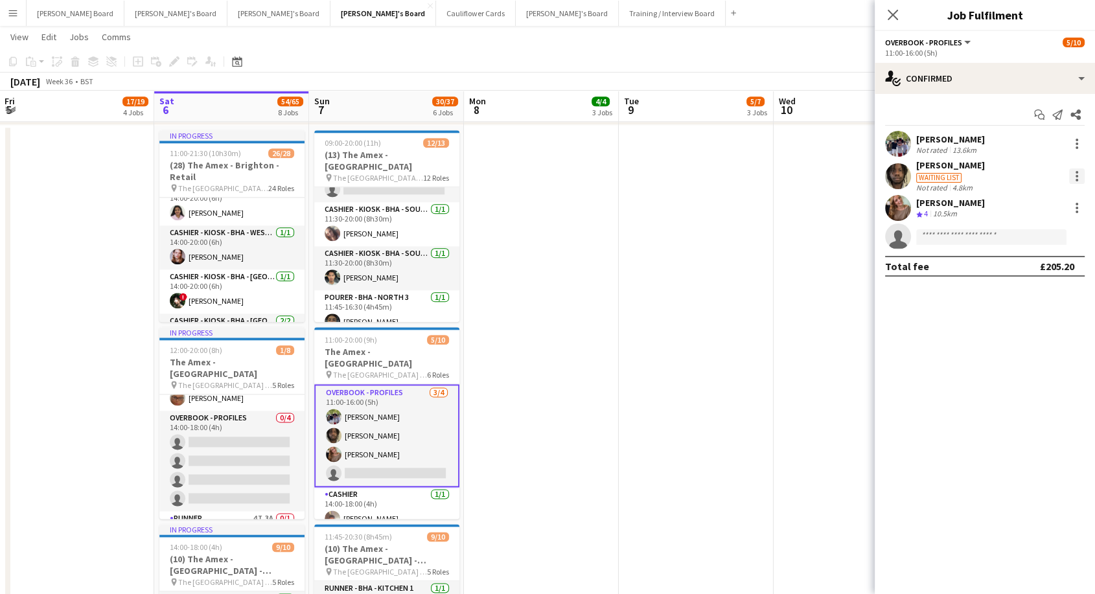
click at [1077, 178] on div at bounding box center [1077, 176] width 16 height 16
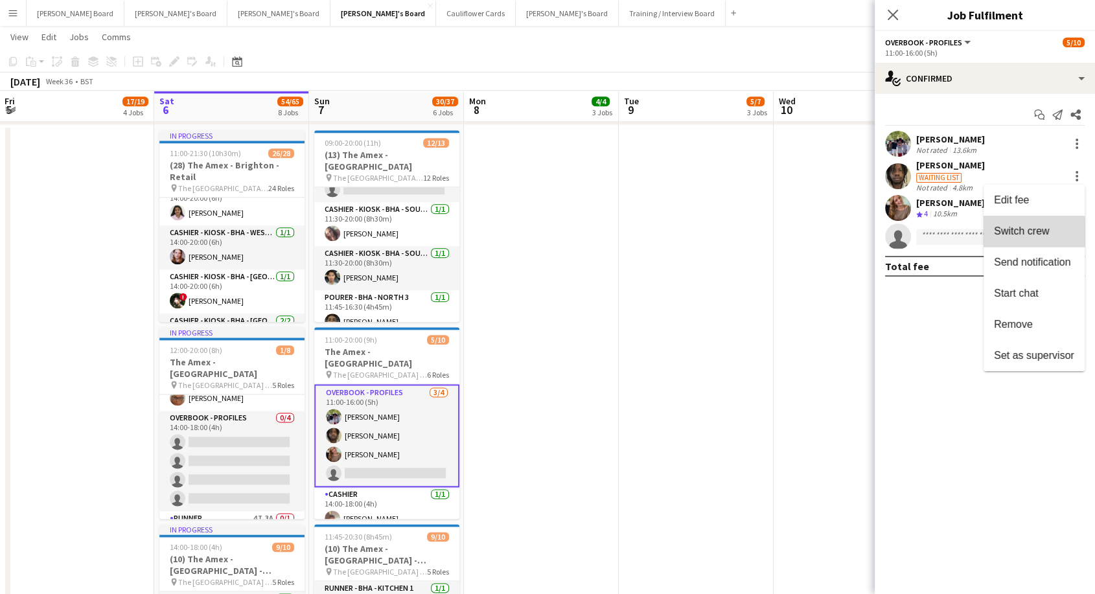
click at [1022, 235] on span "Switch crew" at bounding box center [1021, 230] width 55 height 11
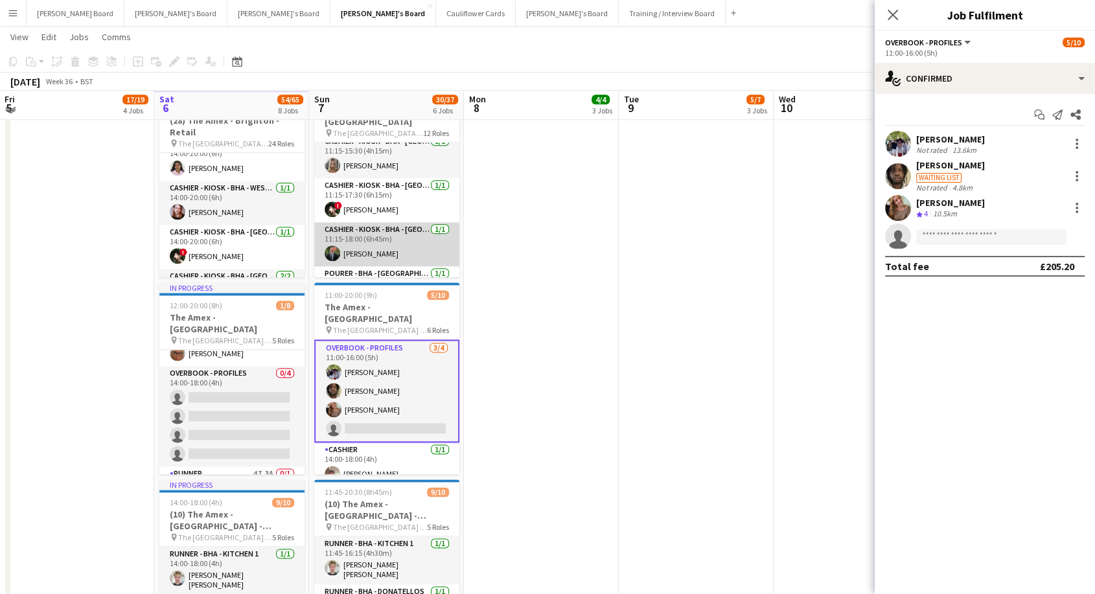
scroll to position [328, 0]
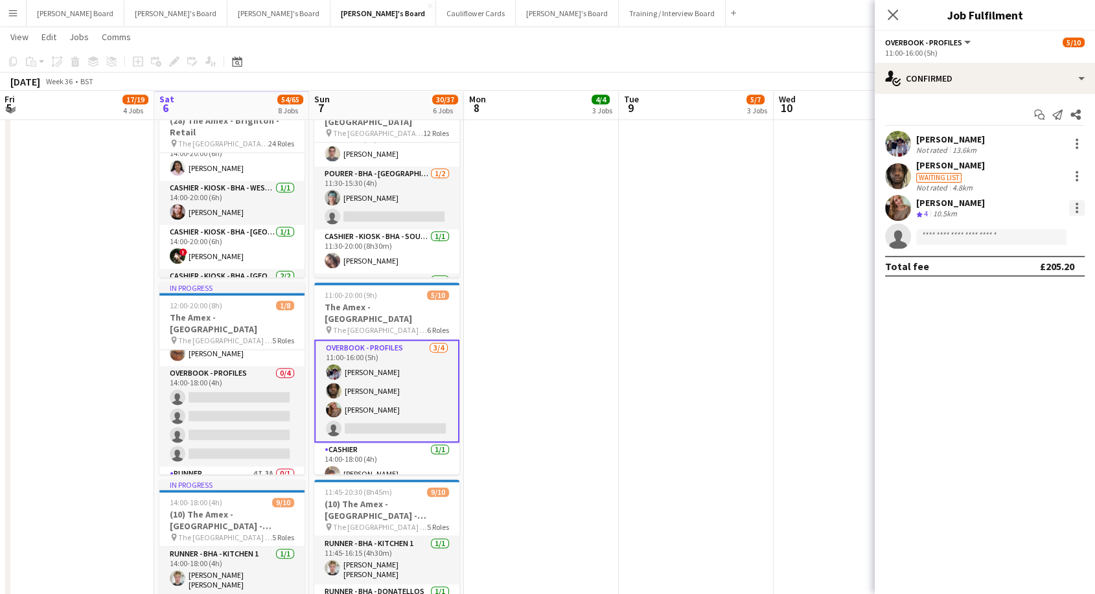
click at [1077, 206] on div at bounding box center [1077, 208] width 16 height 16
drag, startPoint x: 643, startPoint y: 283, endPoint x: 649, endPoint y: 275, distance: 10.6
click at [643, 282] on div at bounding box center [547, 297] width 1095 height 594
drag, startPoint x: 888, startPoint y: 11, endPoint x: 922, endPoint y: 41, distance: 45.5
click at [888, 11] on icon at bounding box center [892, 14] width 12 height 12
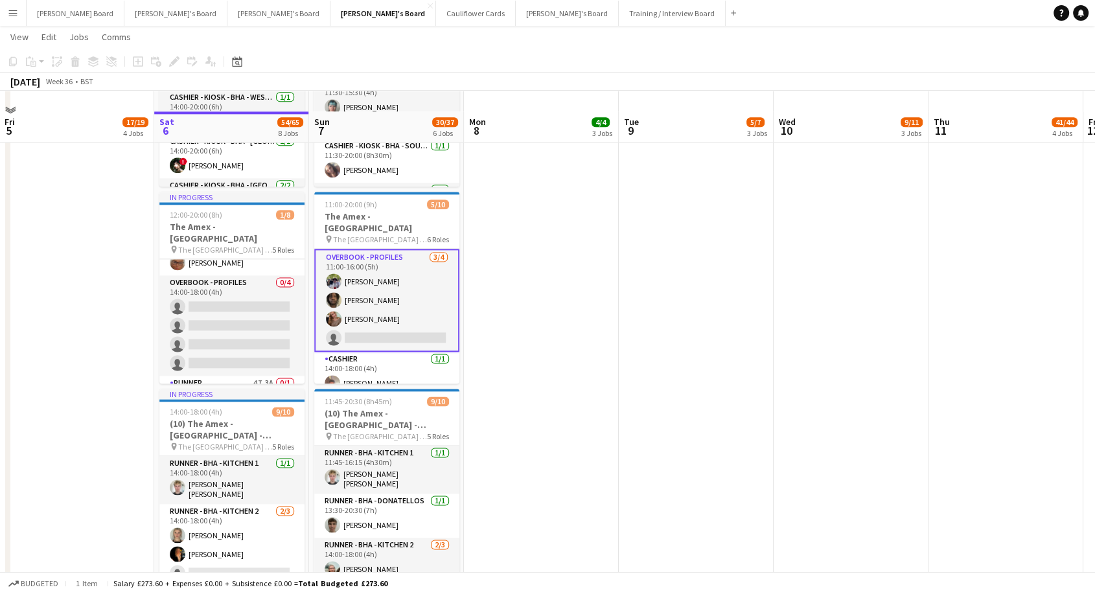
scroll to position [1655, 0]
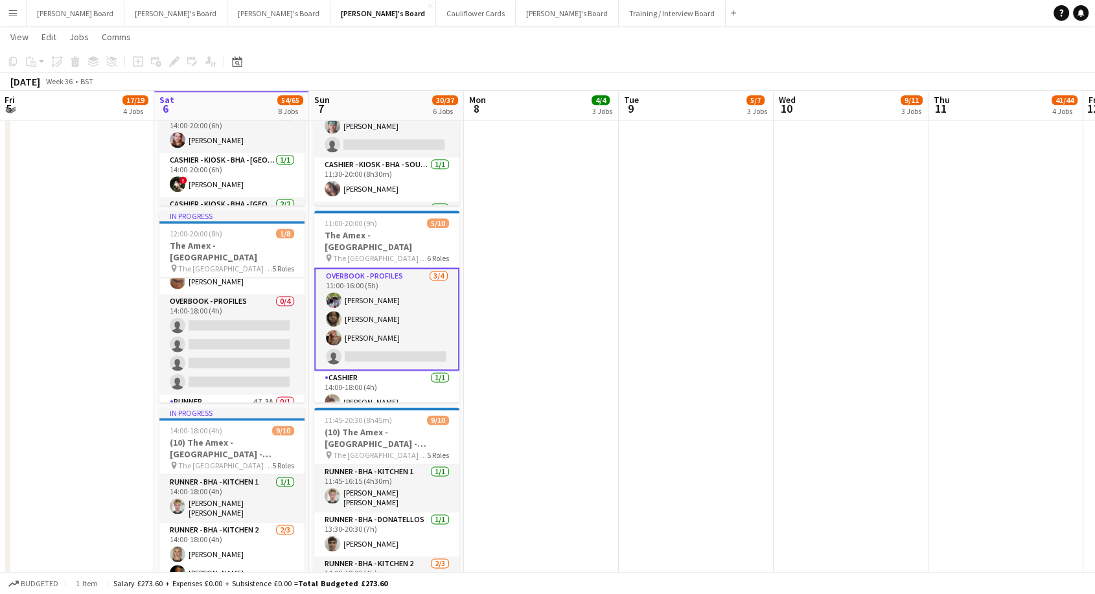
click at [416, 313] on app-card-role "Overbook - Profiles 3/4 11:00-16:00 (5h) Jonah Goudie David Coker Molly Beattie…" at bounding box center [386, 319] width 145 height 103
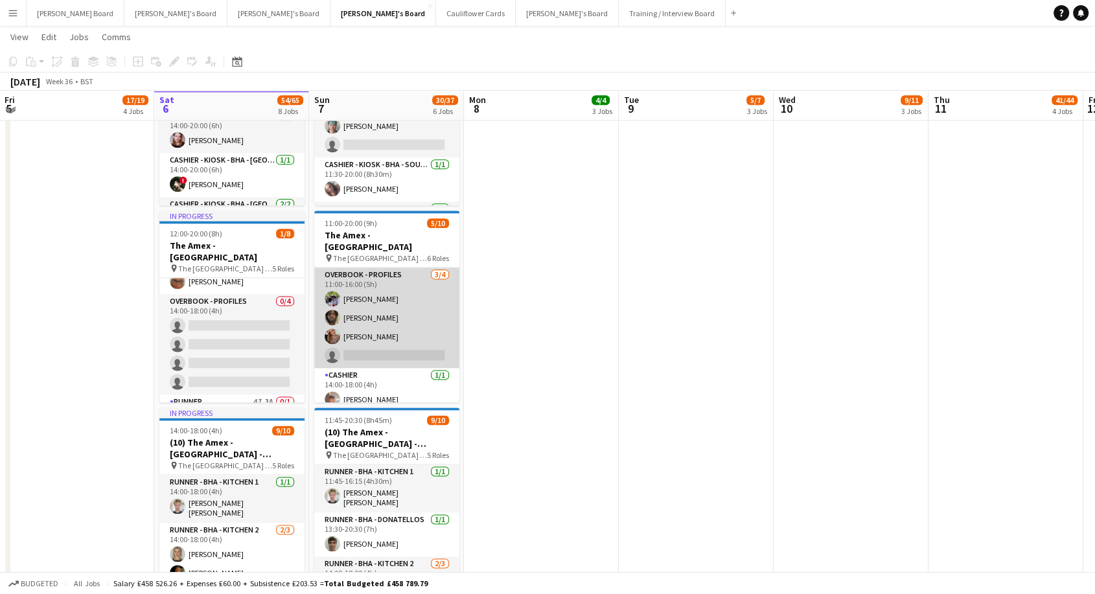
drag, startPoint x: 342, startPoint y: 331, endPoint x: 347, endPoint y: 321, distance: 11.6
click at [343, 331] on app-card-role "Overbook - Profiles 3/4 11:00-16:00 (5h) Jonah Goudie David Coker Molly Beattie…" at bounding box center [386, 318] width 145 height 100
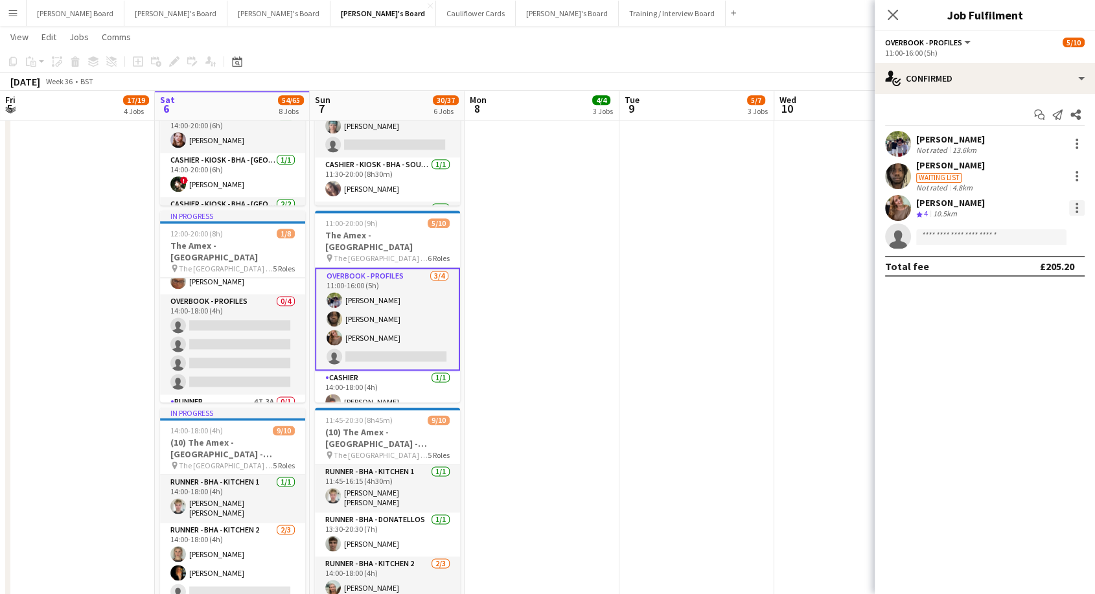
click at [1074, 207] on div at bounding box center [1077, 208] width 16 height 16
click at [1026, 267] on span "Switch with" at bounding box center [1020, 262] width 52 height 11
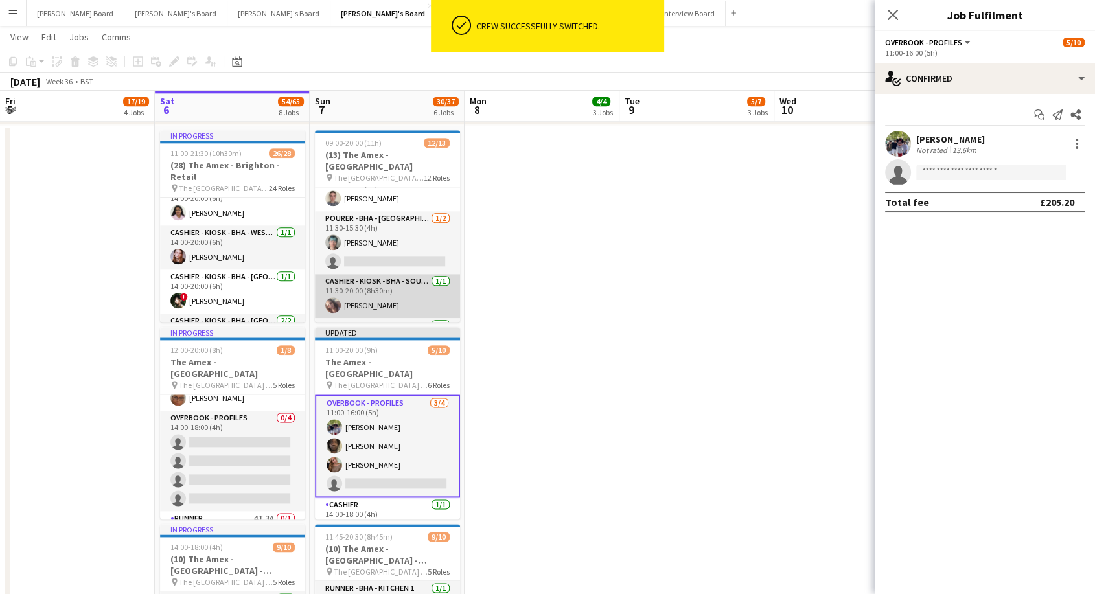
scroll to position [400, 0]
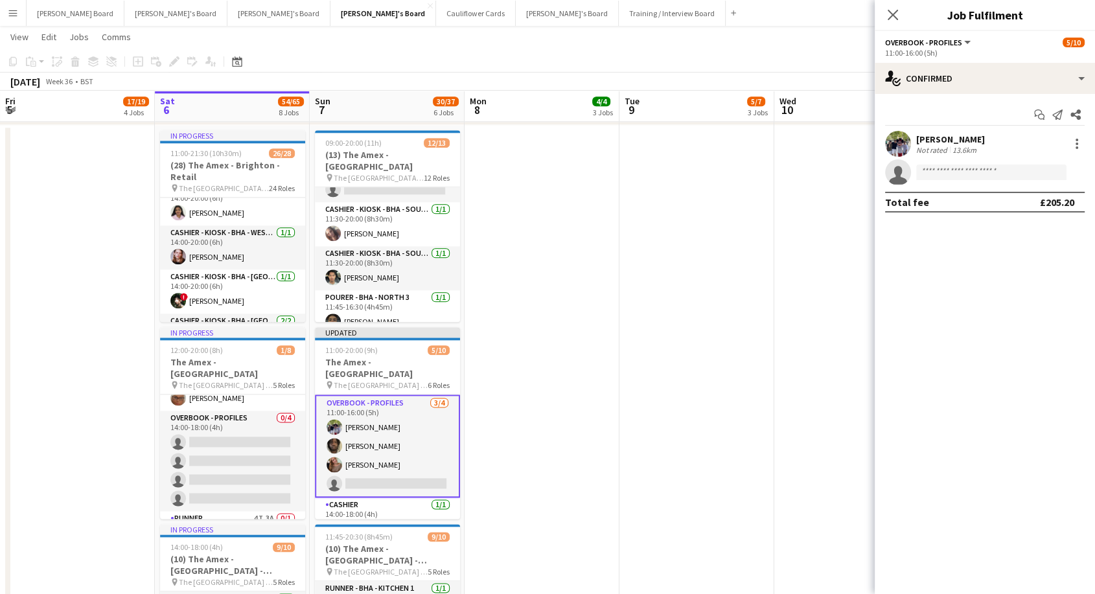
click at [391, 439] on app-card-role "Overbook - Profiles 3/4 11:00-16:00 (5h) Jonah Goudie David Coker Molly Beattie…" at bounding box center [387, 446] width 145 height 103
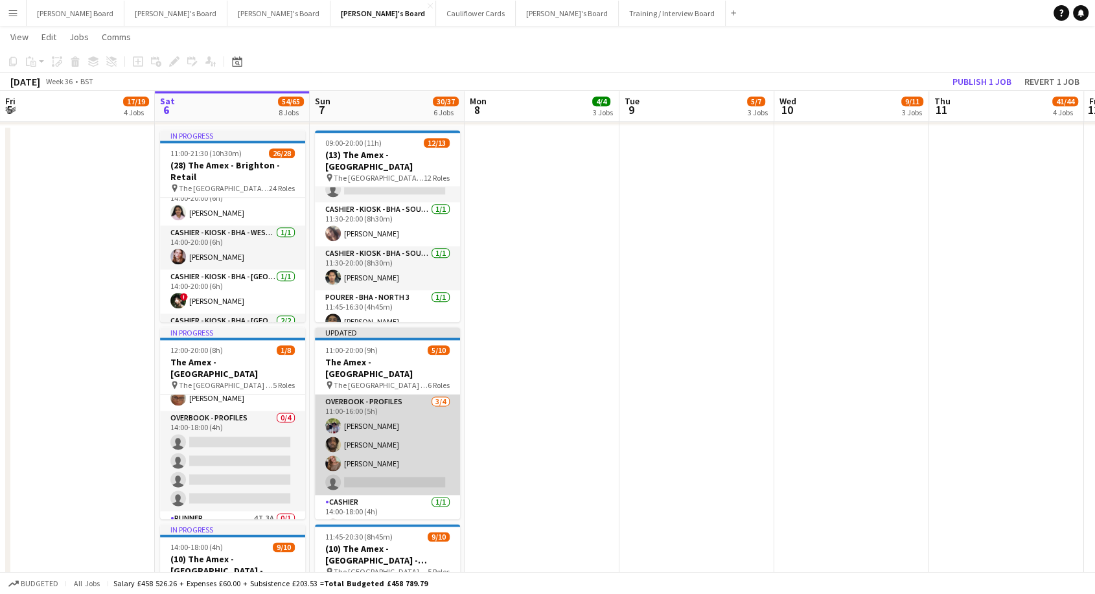
click at [391, 440] on app-card-role "Overbook - Profiles 3/4 11:00-16:00 (5h) Jonah Goudie David Coker Molly Beattie…" at bounding box center [387, 445] width 145 height 100
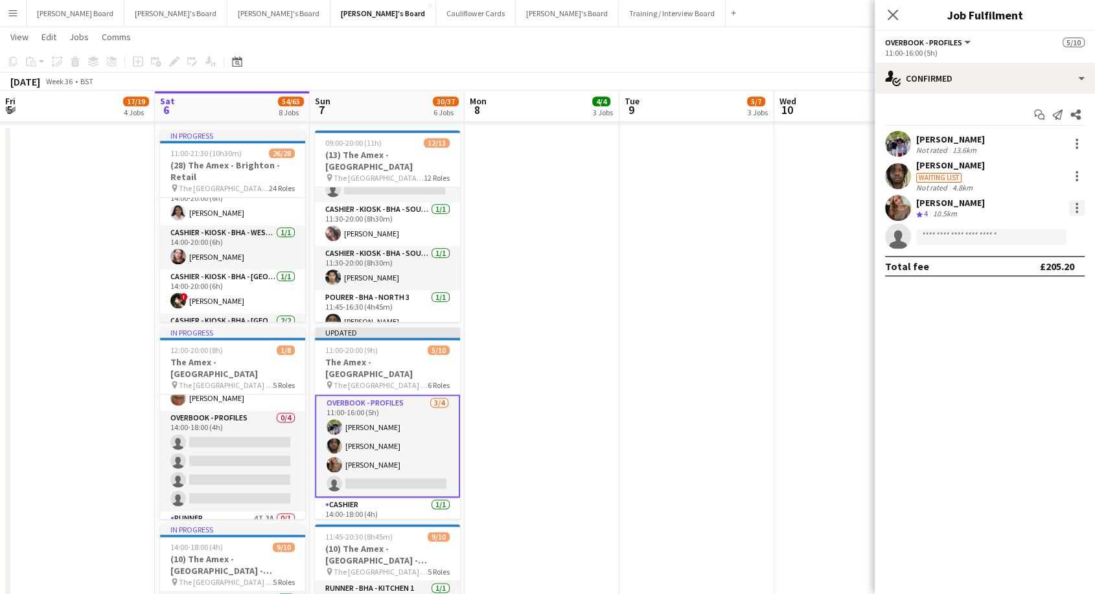
click at [1075, 202] on div at bounding box center [1077, 208] width 16 height 16
click at [1035, 268] on span "Switch crew" at bounding box center [1021, 262] width 55 height 11
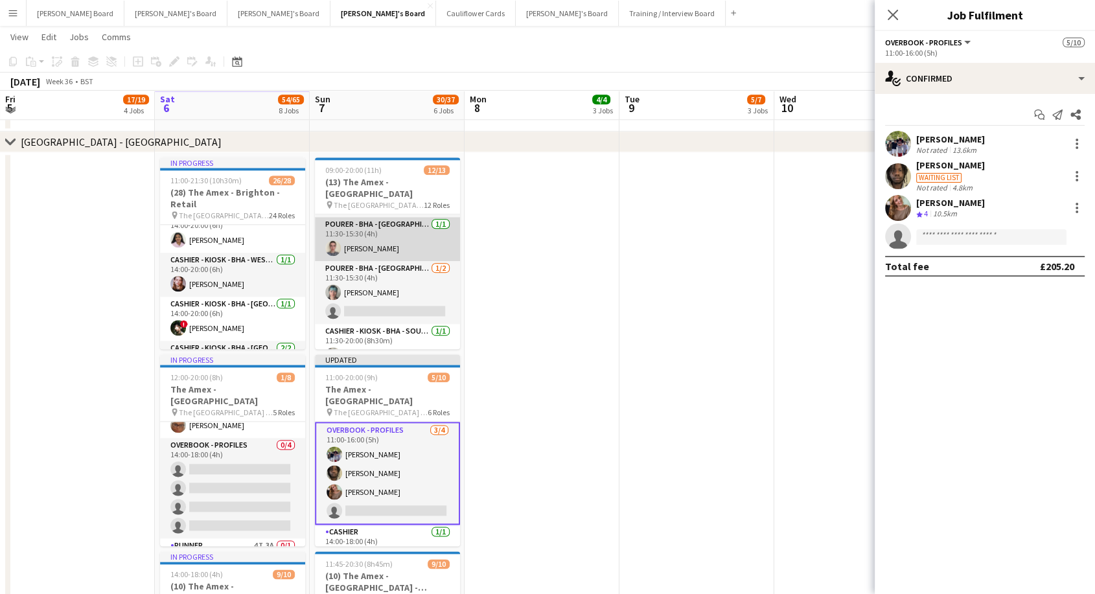
scroll to position [328, 0]
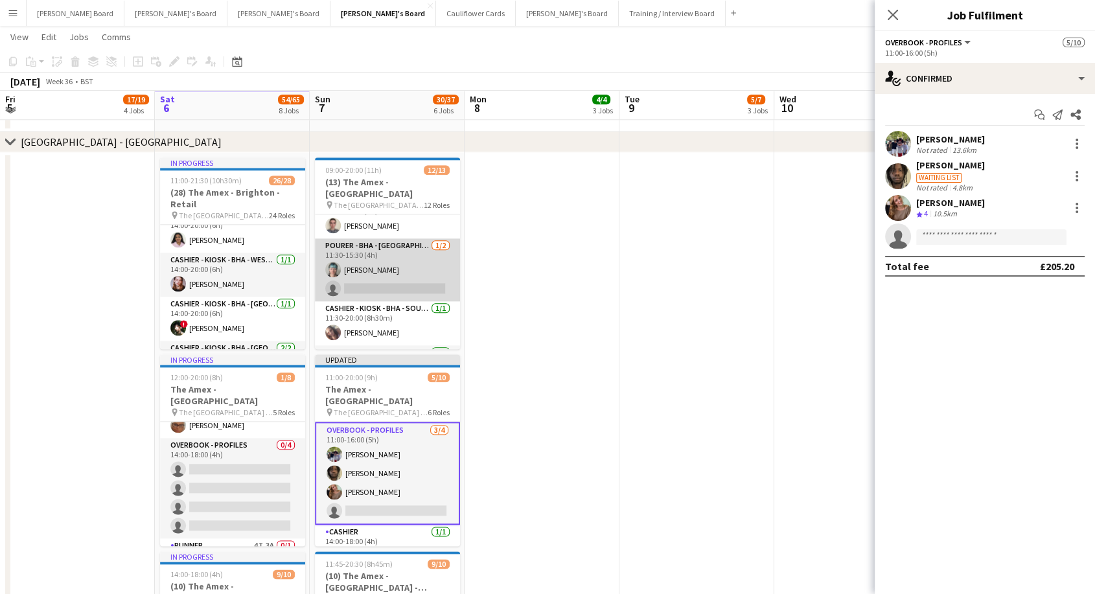
click at [391, 268] on app-card-role "Pourer - BHA - West Upper 3 1/2 11:30-15:30 (4h) Lily Halliday single-neutral-a…" at bounding box center [387, 269] width 145 height 63
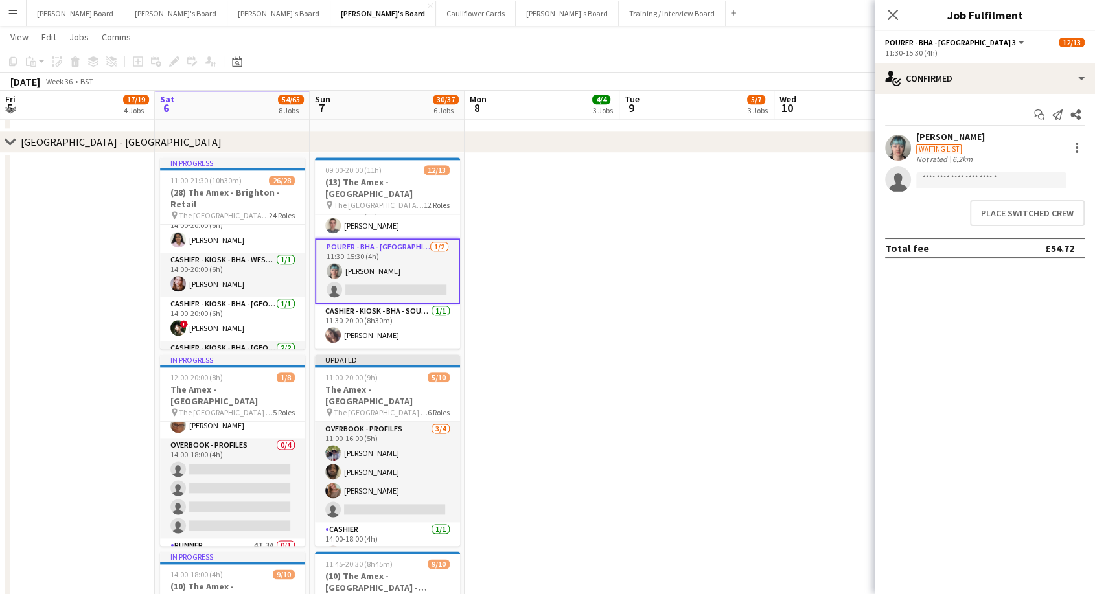
scroll to position [0, 309]
click at [1039, 219] on button "Place switched crew" at bounding box center [1027, 213] width 115 height 26
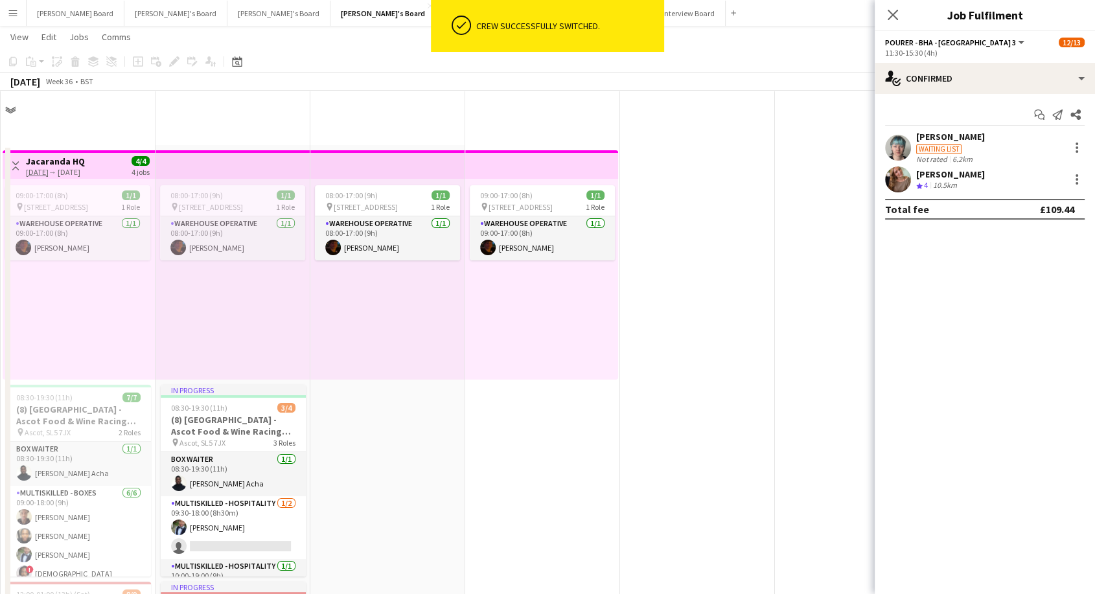
scroll to position [1511, 0]
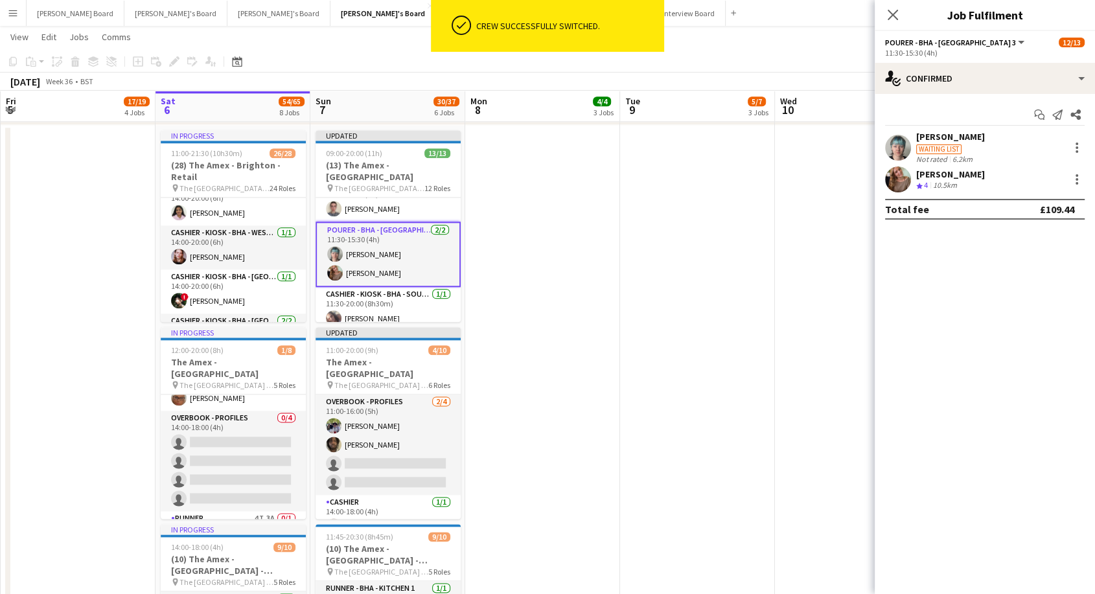
click at [645, 328] on app-date-cell at bounding box center [697, 433] width 155 height 617
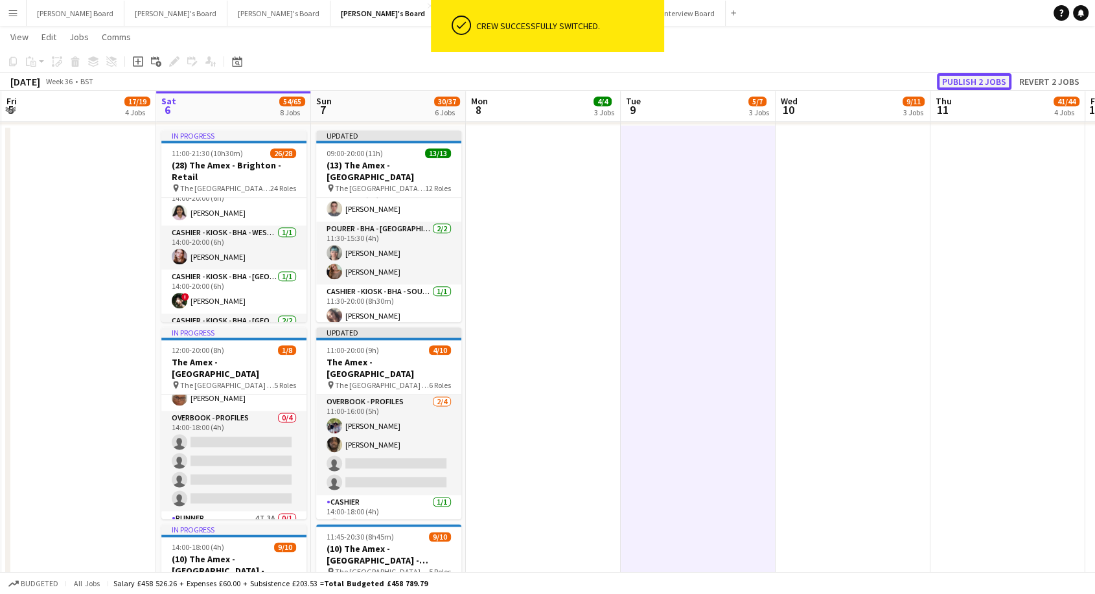
click at [986, 77] on button "Publish 2 jobs" at bounding box center [974, 81] width 75 height 17
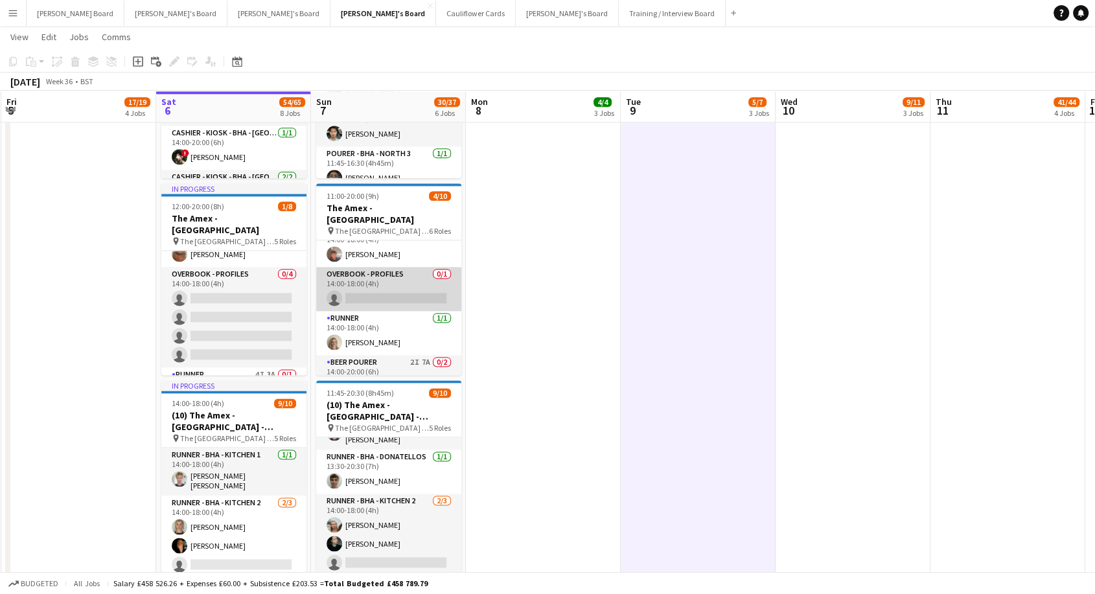
scroll to position [192, 0]
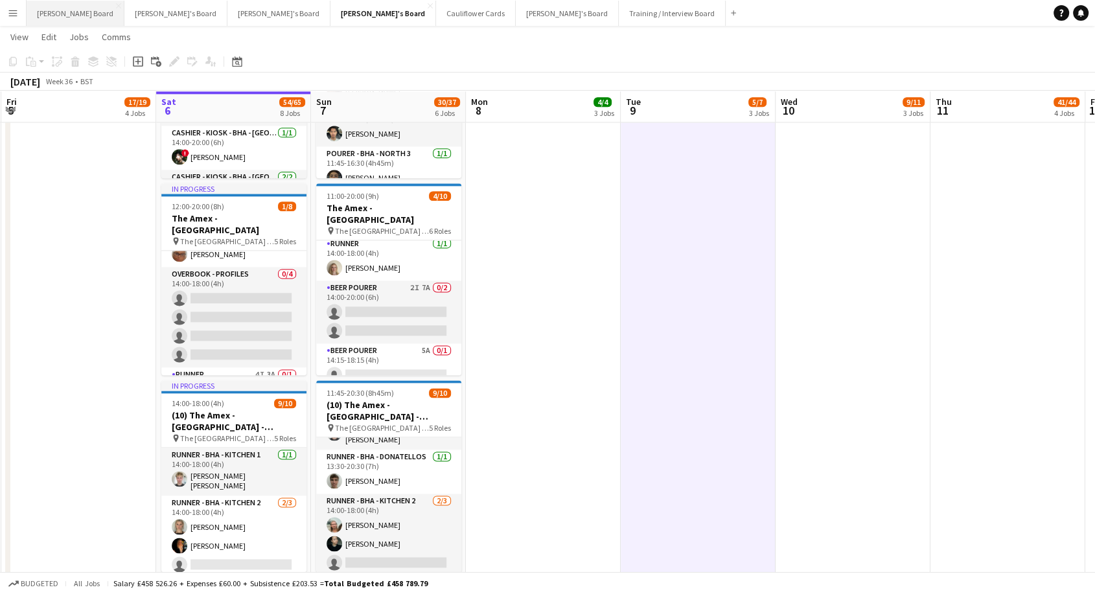
click at [43, 17] on button "Dean's Board Close" at bounding box center [76, 13] width 98 height 25
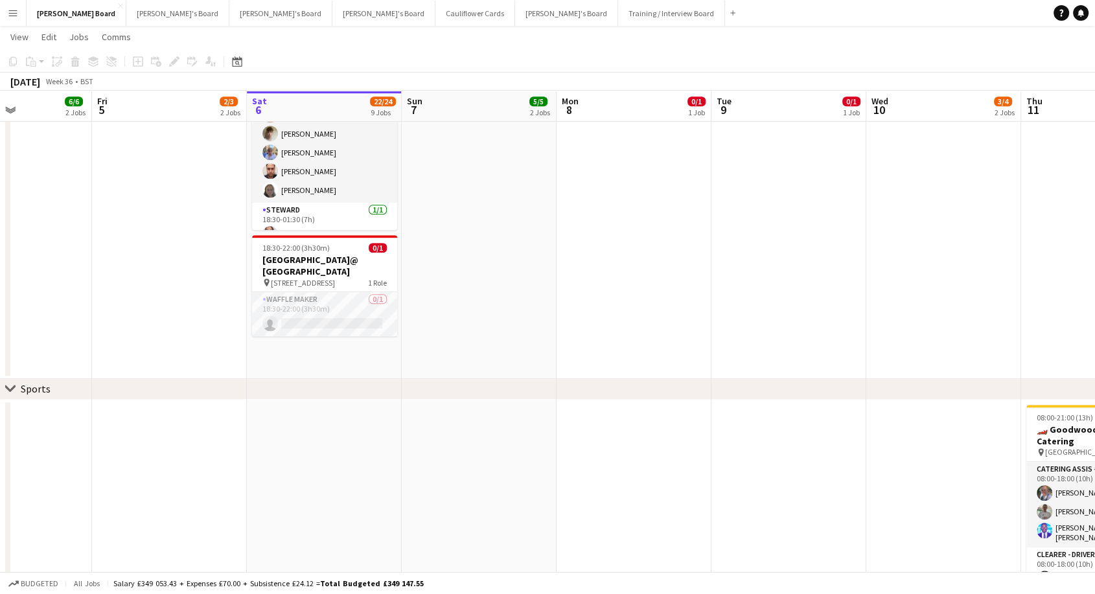
scroll to position [0, 380]
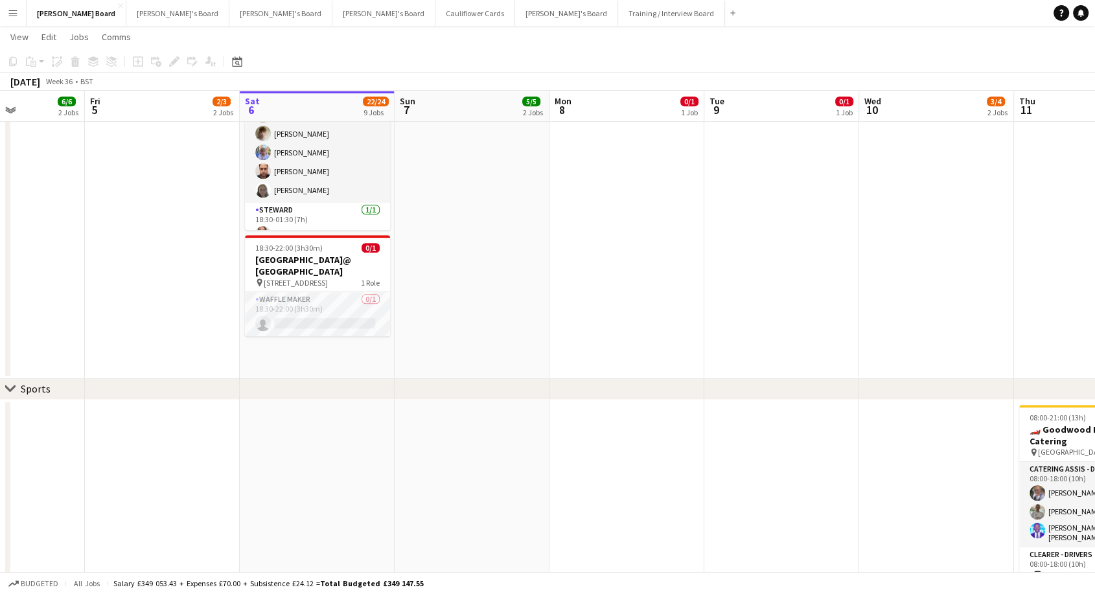
drag, startPoint x: 330, startPoint y: 349, endPoint x: 327, endPoint y: 363, distance: 14.1
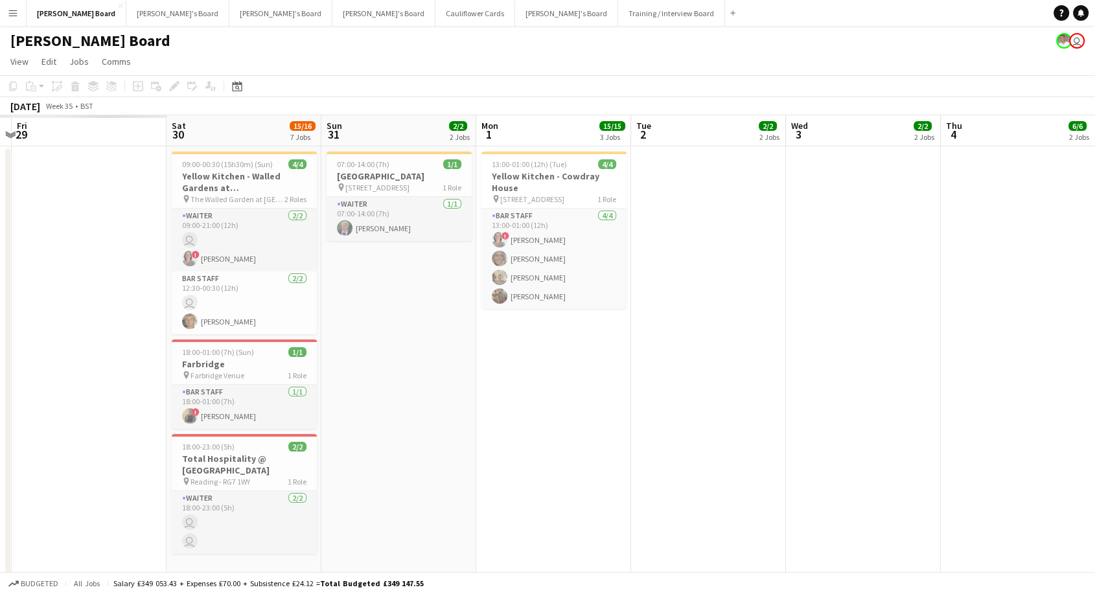
scroll to position [0, 295]
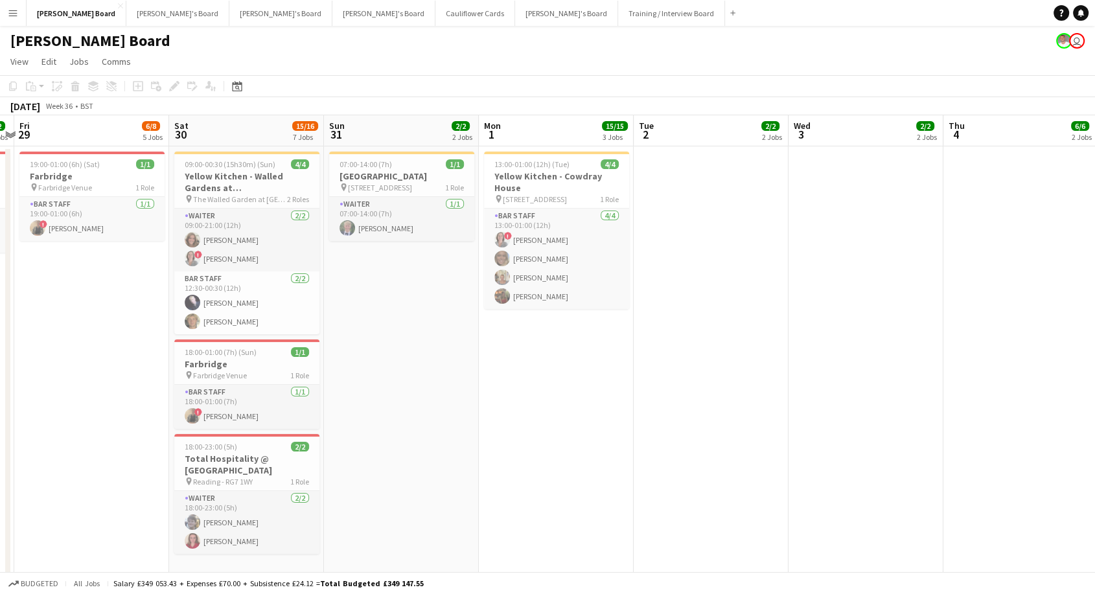
drag, startPoint x: 87, startPoint y: 324, endPoint x: 1105, endPoint y: 349, distance: 1018.1
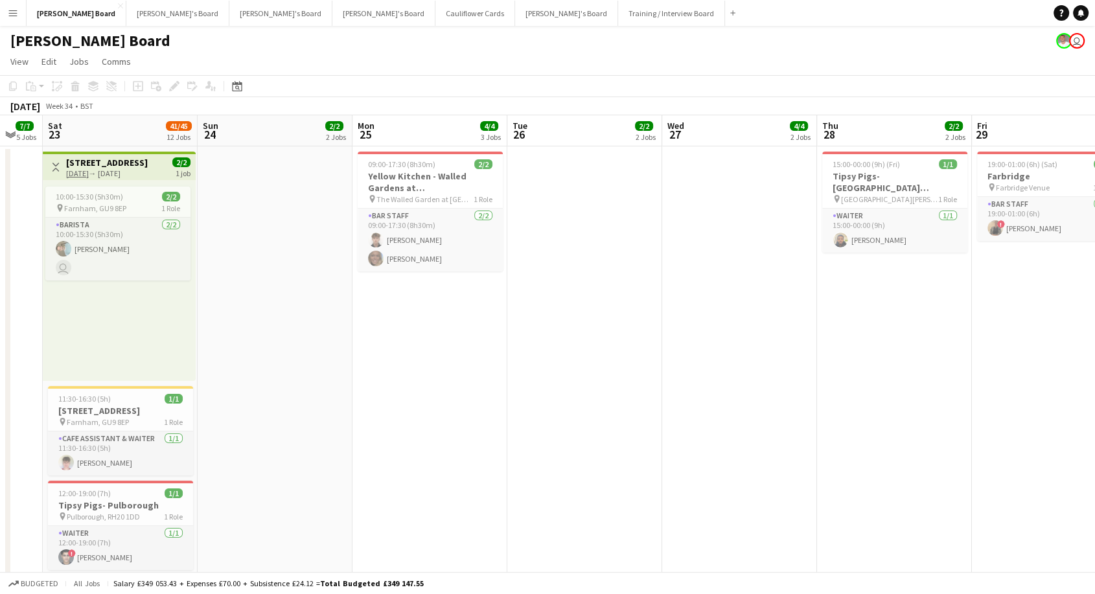
scroll to position [0, 411]
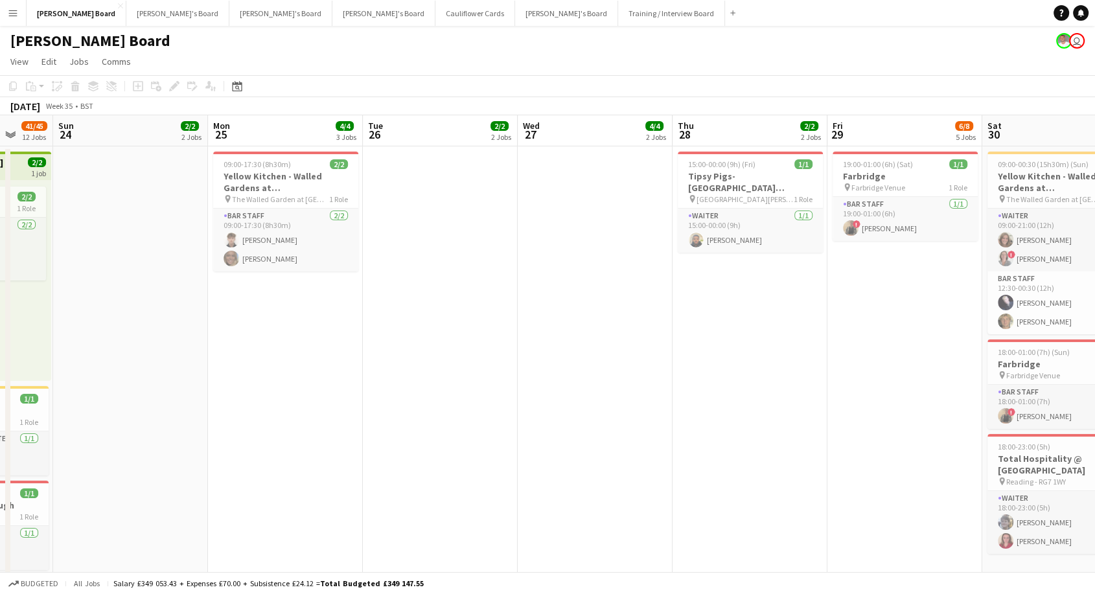
drag, startPoint x: 146, startPoint y: 402, endPoint x: 959, endPoint y: 411, distance: 813.1
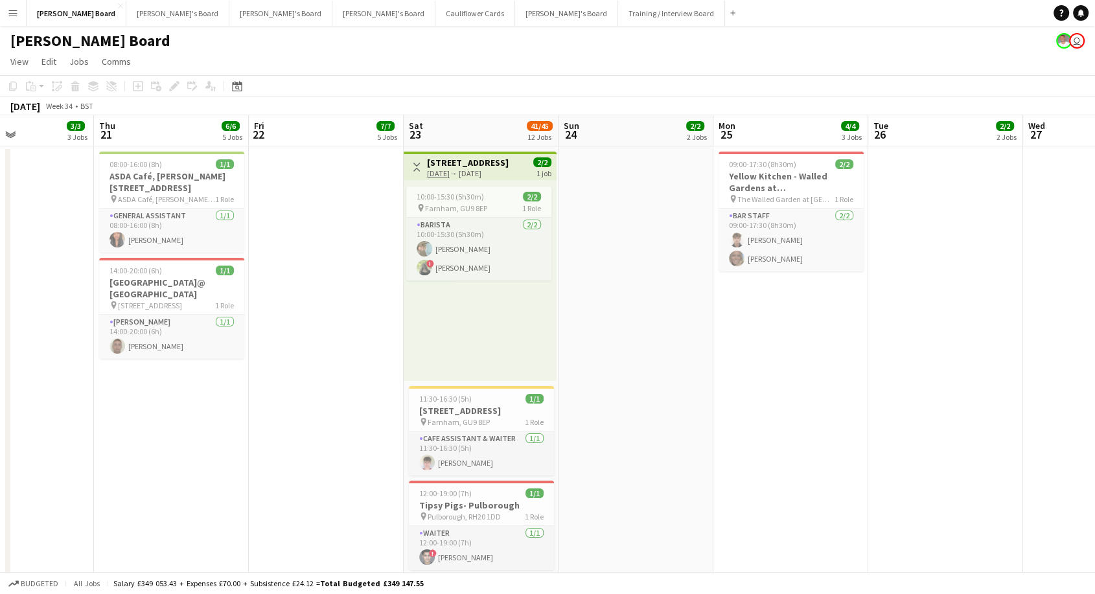
scroll to position [0, 370]
drag, startPoint x: 386, startPoint y: 410, endPoint x: 832, endPoint y: 419, distance: 446.5
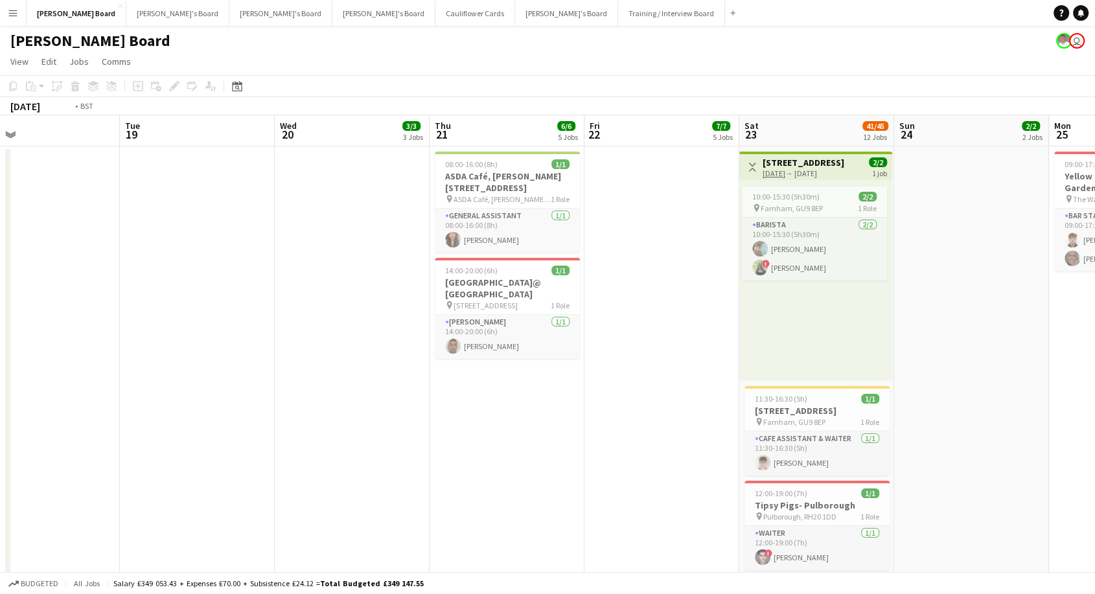
scroll to position [0, 372]
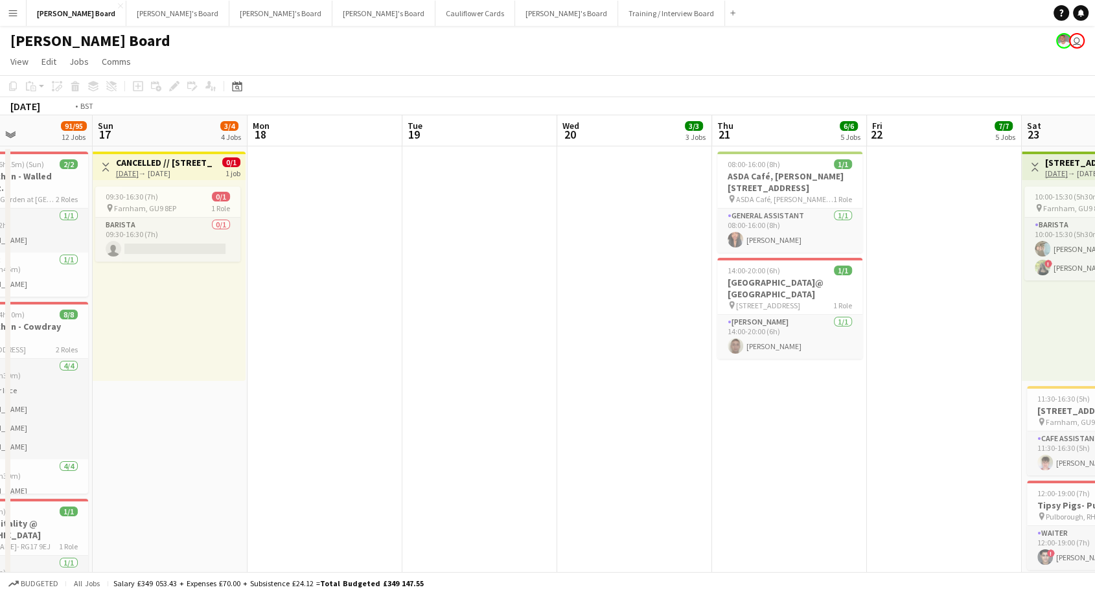
drag, startPoint x: 212, startPoint y: 391, endPoint x: 520, endPoint y: 428, distance: 309.9
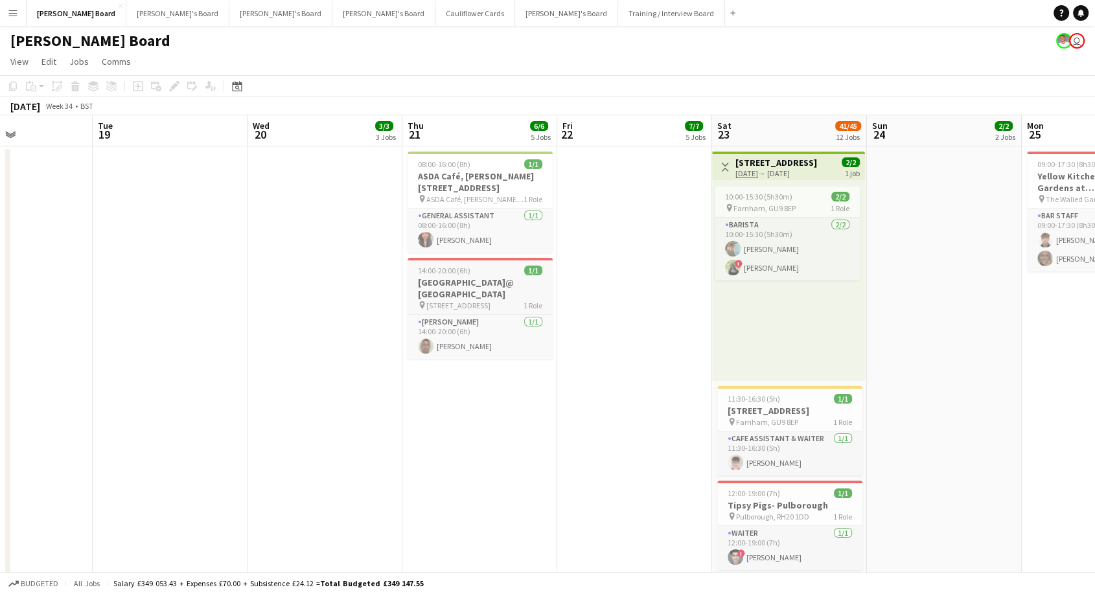
click at [483, 286] on h3 "Cocoa Island@ Brockham" at bounding box center [479, 288] width 145 height 23
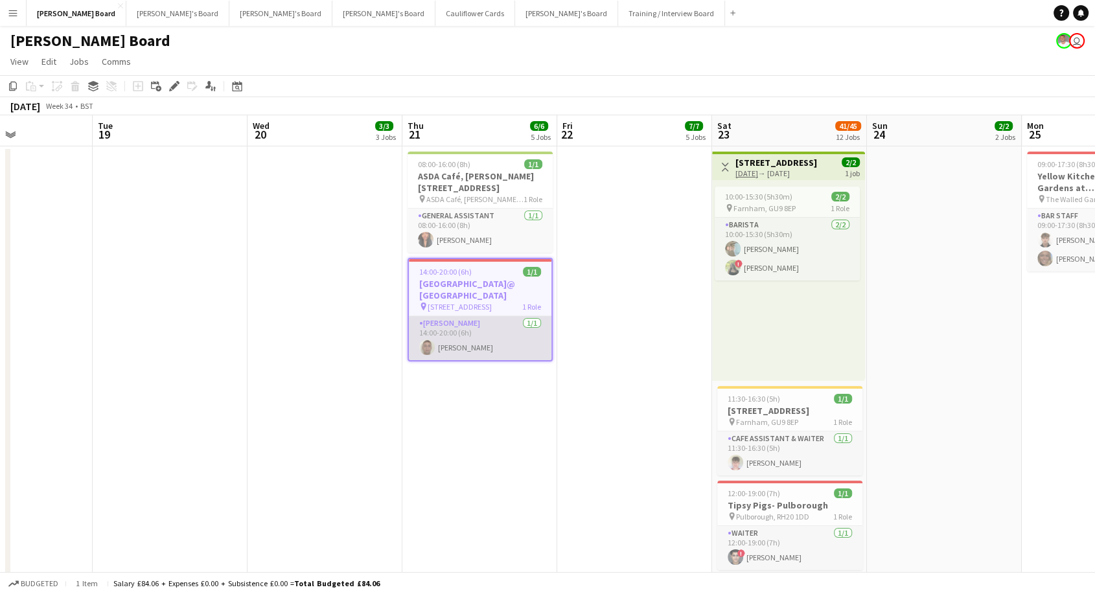
click at [486, 322] on app-card-role "Van Driver 1/1 14:00-20:00 (6h) James Thackray" at bounding box center [480, 338] width 143 height 44
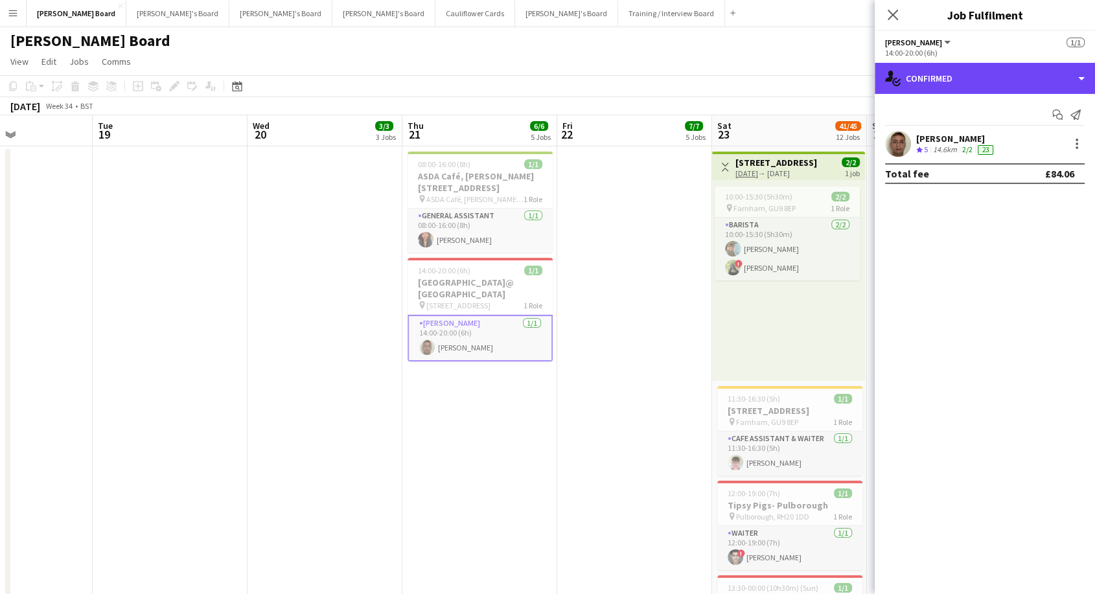
drag, startPoint x: 986, startPoint y: 73, endPoint x: 998, endPoint y: 135, distance: 63.9
click at [987, 73] on div "single-neutral-actions-check-2 Confirmed" at bounding box center [985, 78] width 220 height 31
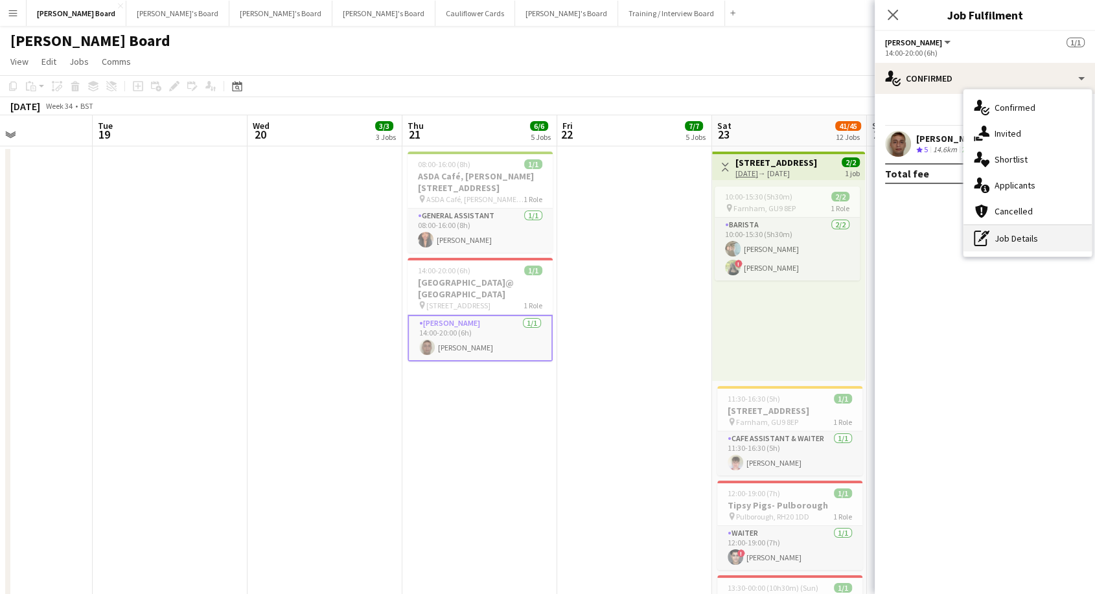
drag, startPoint x: 1017, startPoint y: 237, endPoint x: 1005, endPoint y: 239, distance: 11.8
click at [1016, 238] on div "pen-write Job Details" at bounding box center [1027, 238] width 128 height 26
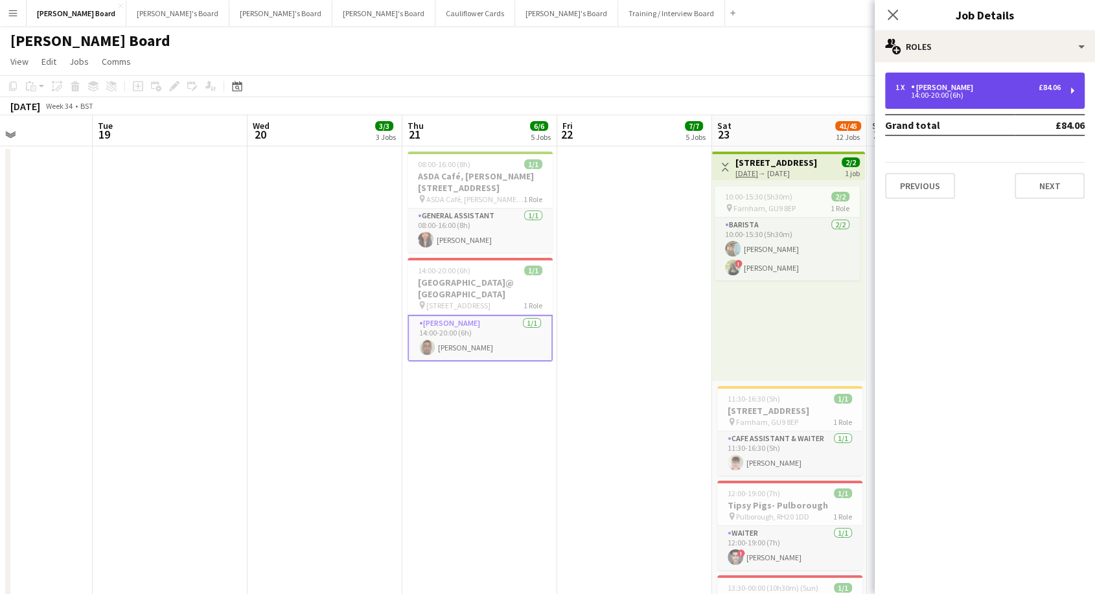
click at [971, 92] on div "14:00-20:00 (6h)" at bounding box center [977, 95] width 165 height 6
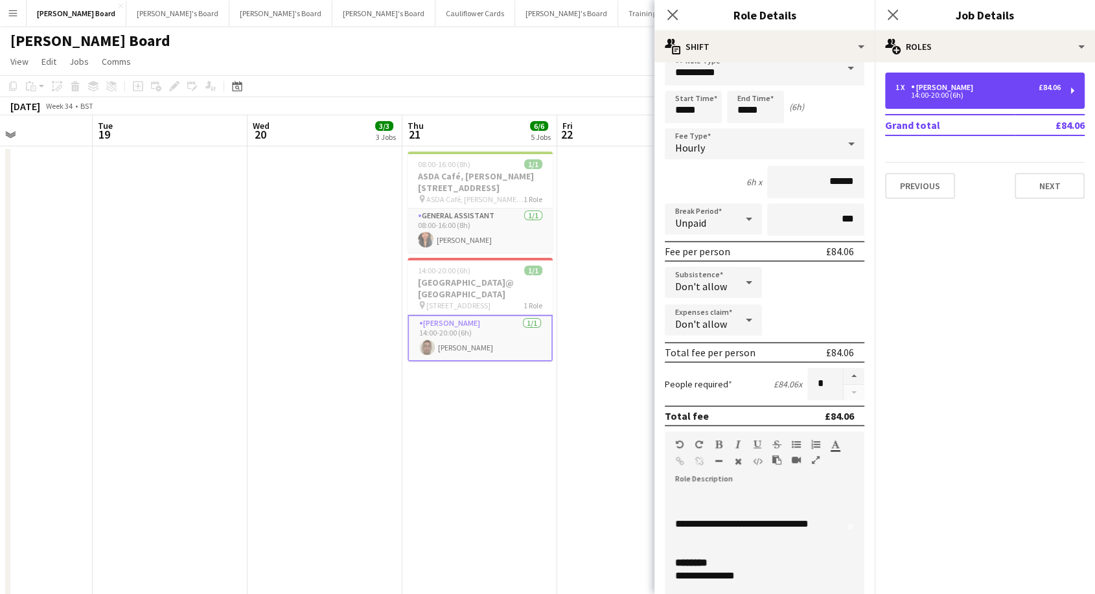
scroll to position [0, 0]
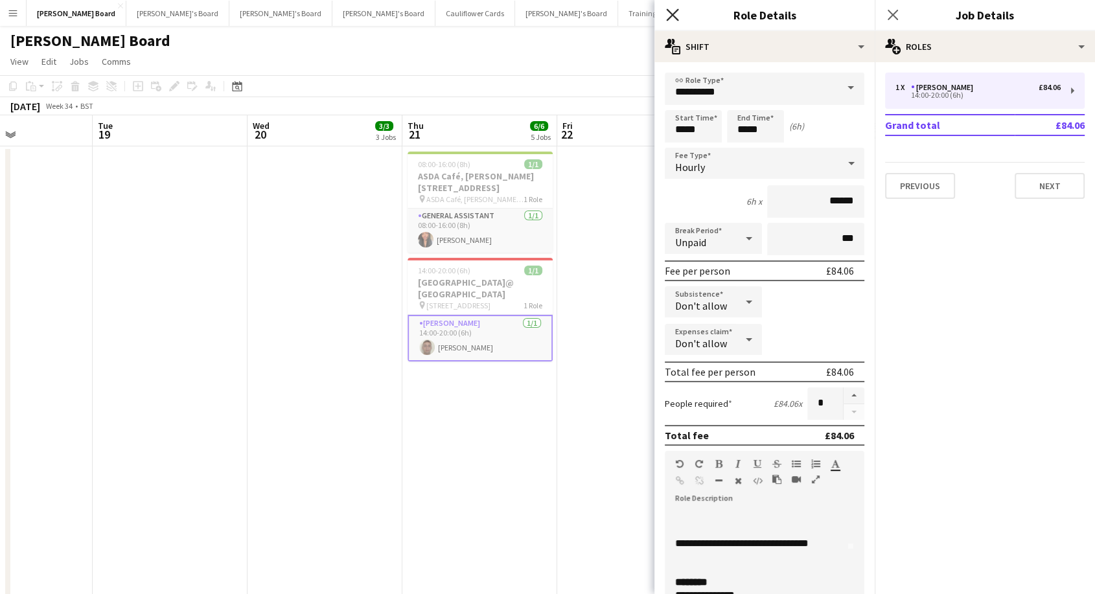
click at [674, 15] on icon at bounding box center [672, 14] width 12 height 12
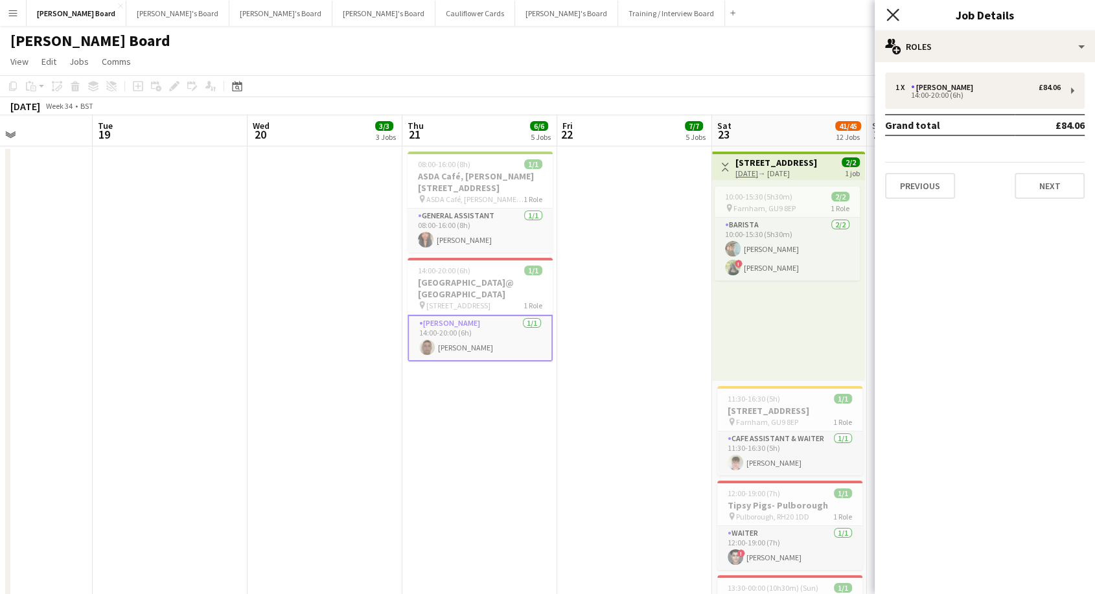
click at [895, 16] on icon "Close pop-in" at bounding box center [892, 14] width 12 height 12
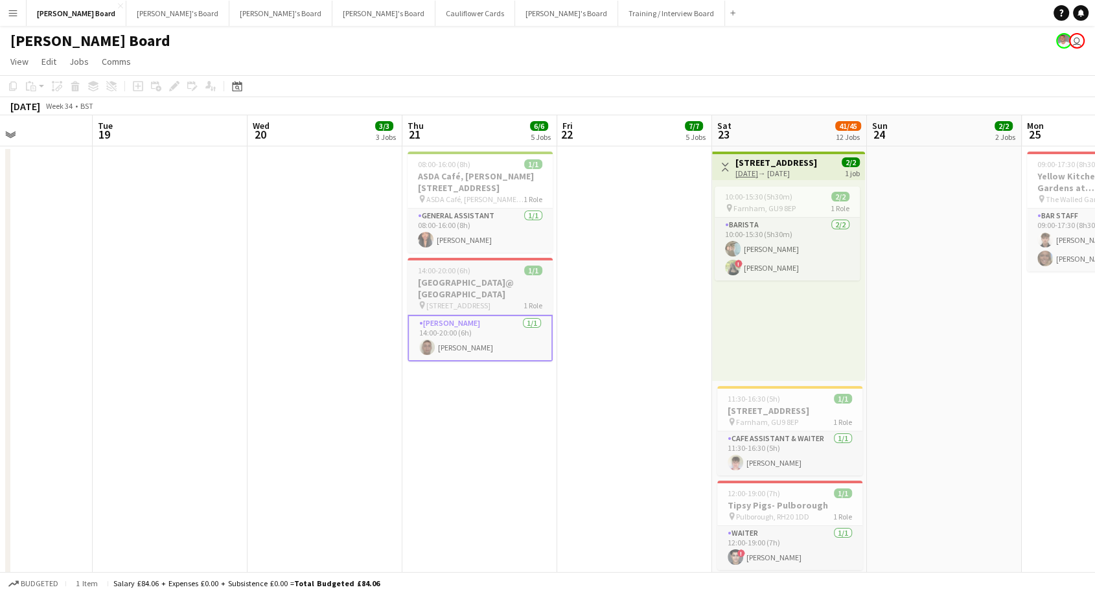
click at [483, 301] on span "Brockham, RH3 7JJ" at bounding box center [458, 306] width 64 height 10
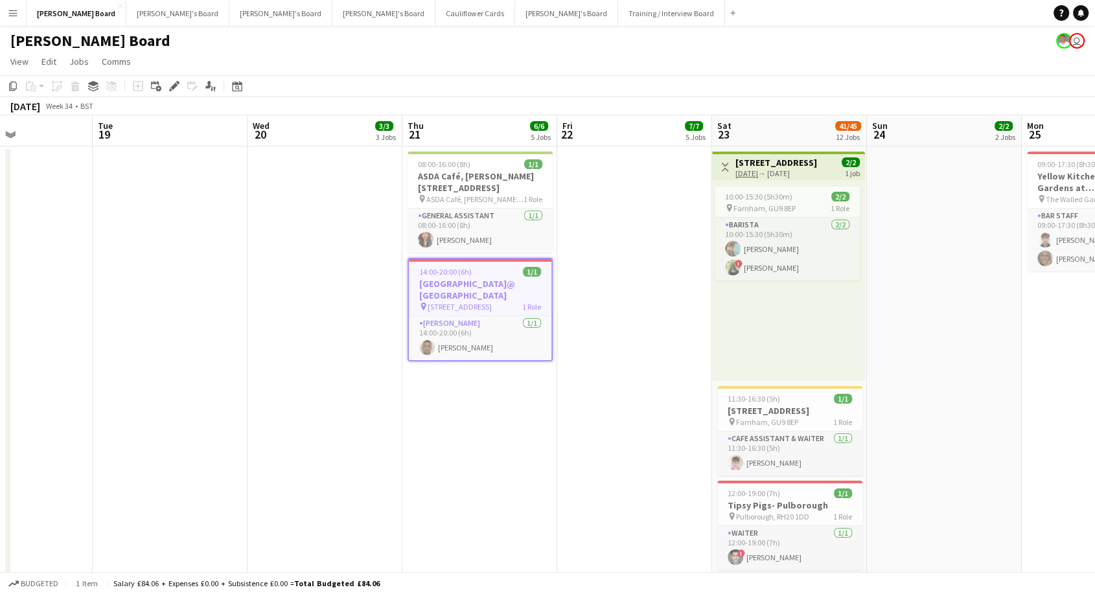
drag, startPoint x: 466, startPoint y: 463, endPoint x: 443, endPoint y: 258, distance: 205.3
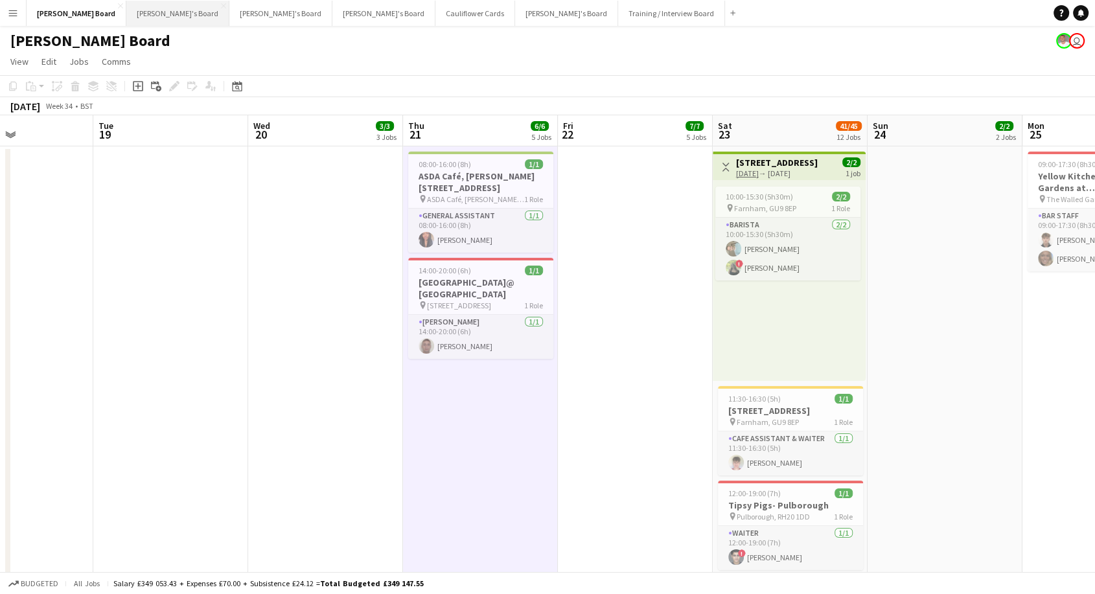
click at [126, 13] on button "Jakub's Board Close" at bounding box center [177, 13] width 103 height 25
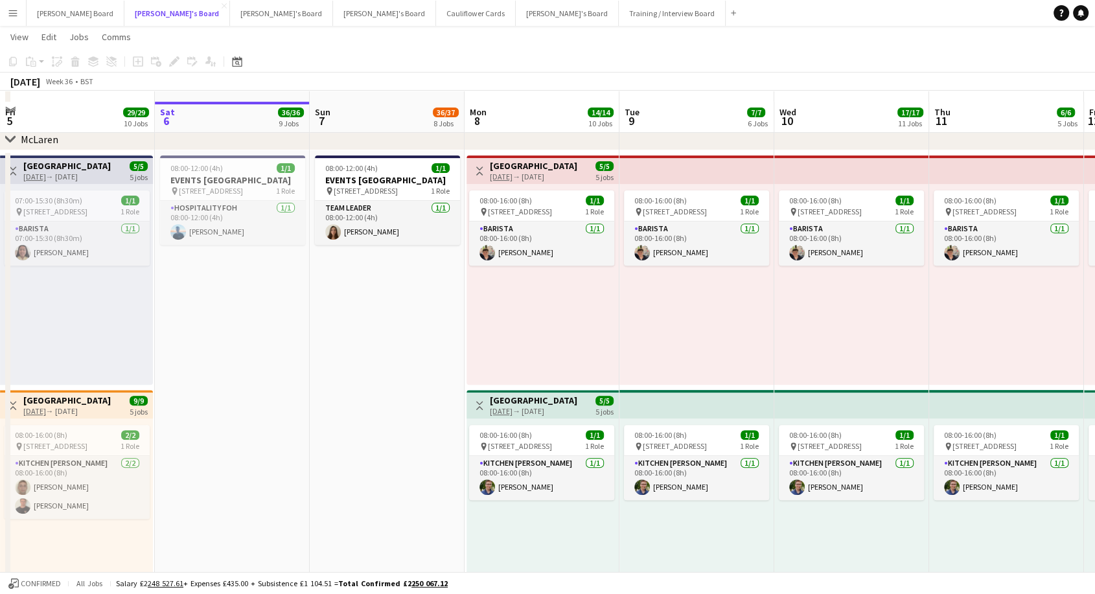
scroll to position [431, 0]
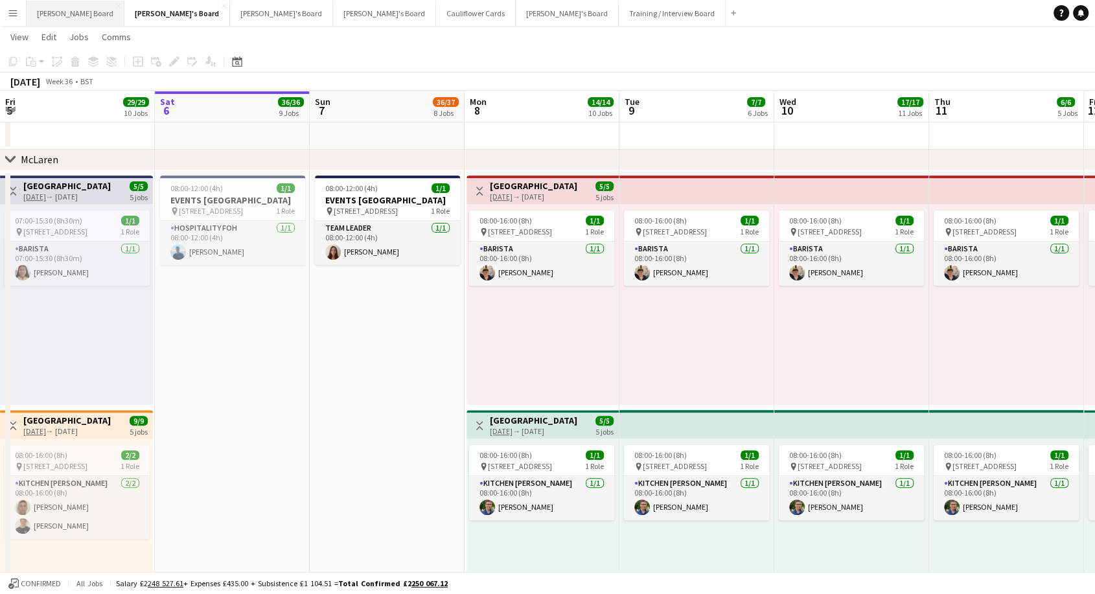
click at [59, 12] on button "Dean's Board Close" at bounding box center [76, 13] width 98 height 25
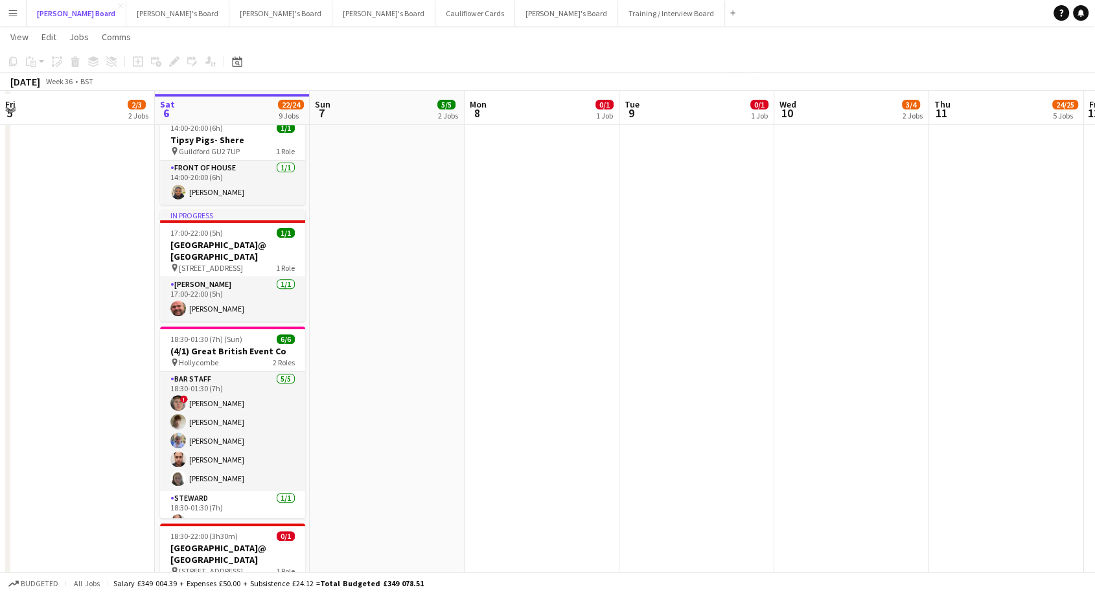
scroll to position [792, 0]
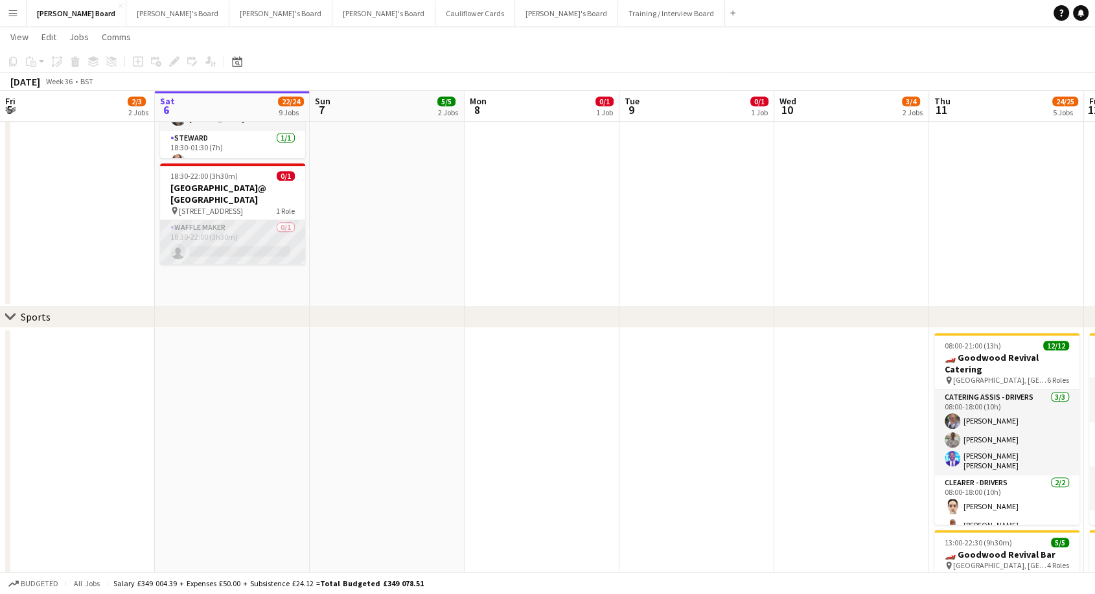
click at [247, 220] on app-card-role "Waffle Maker 0/1 18:30-22:00 (3h30m) single-neutral-actions" at bounding box center [232, 242] width 145 height 44
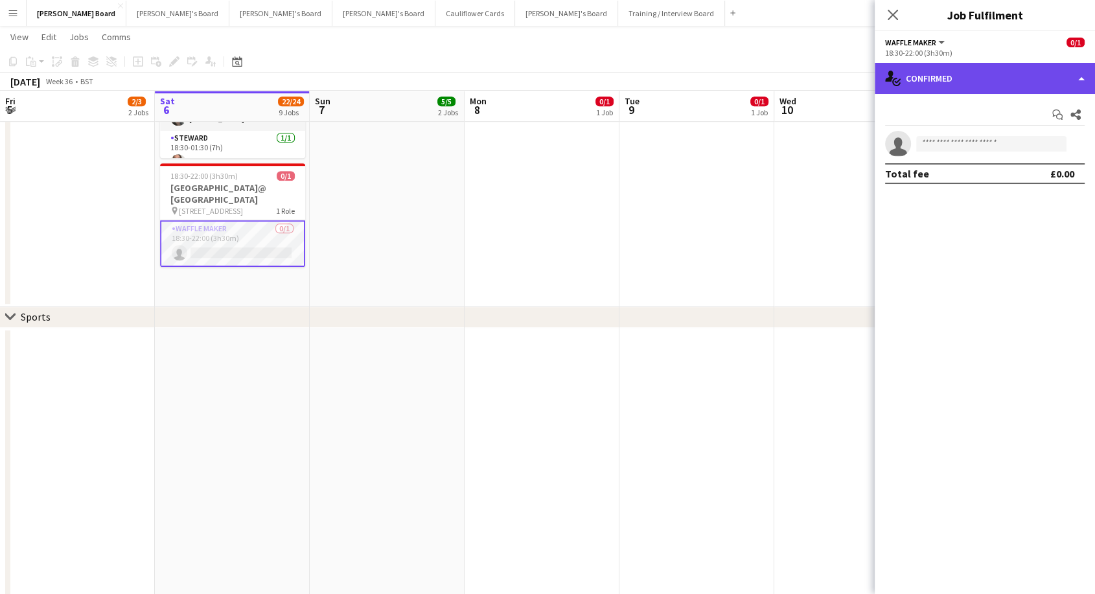
click at [1004, 74] on div "single-neutral-actions-check-2 Confirmed" at bounding box center [985, 78] width 220 height 31
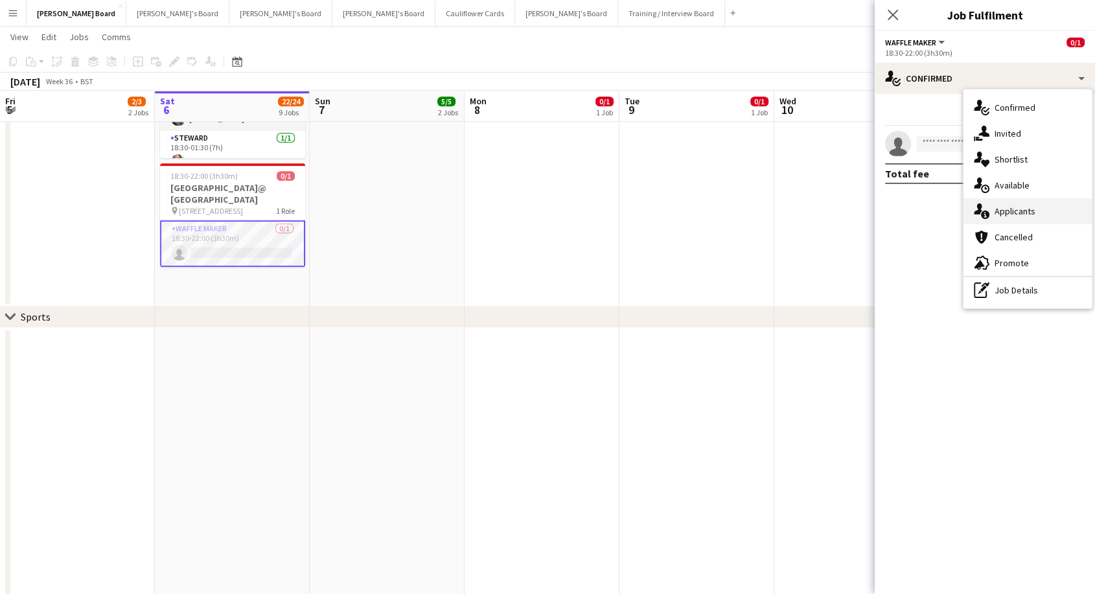
click at [1025, 214] on span "Applicants" at bounding box center [1014, 211] width 41 height 12
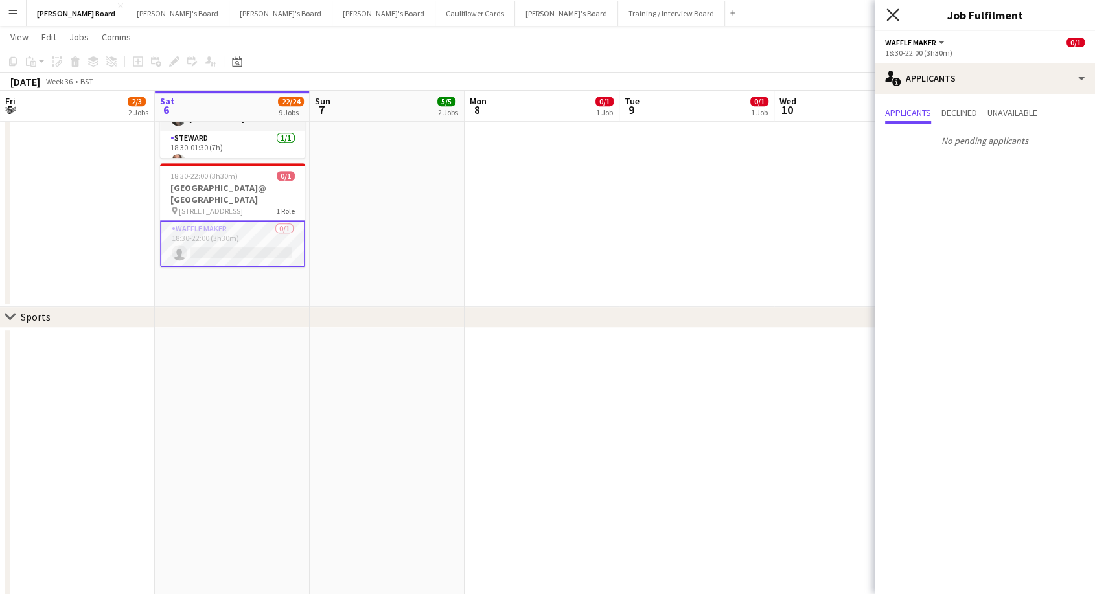
click at [897, 20] on icon at bounding box center [892, 14] width 12 height 12
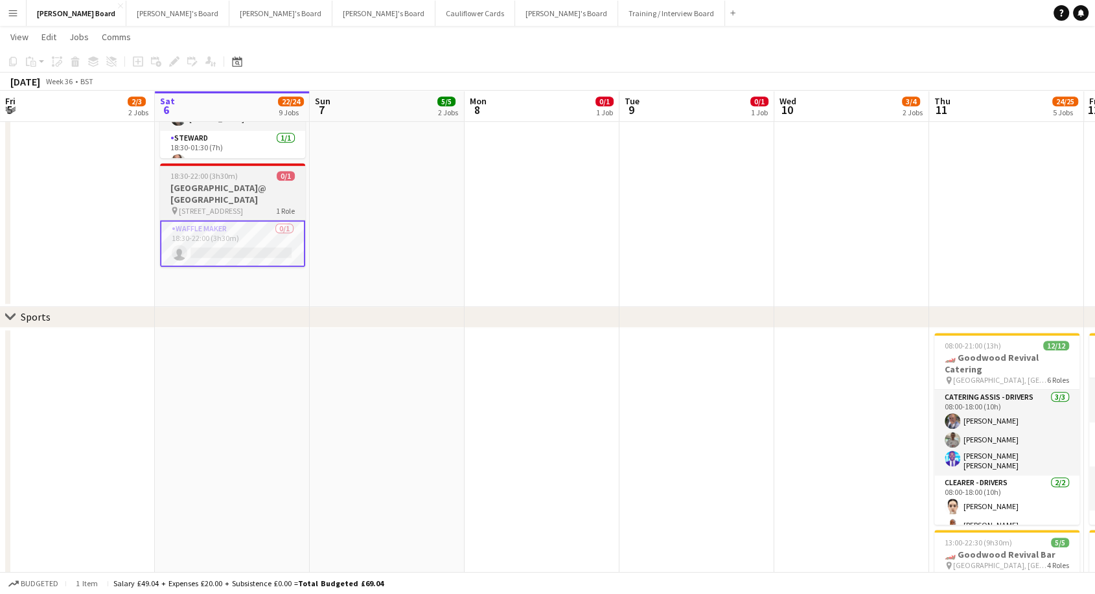
click at [218, 171] on span "18:30-22:00 (3h30m)" at bounding box center [203, 176] width 67 height 10
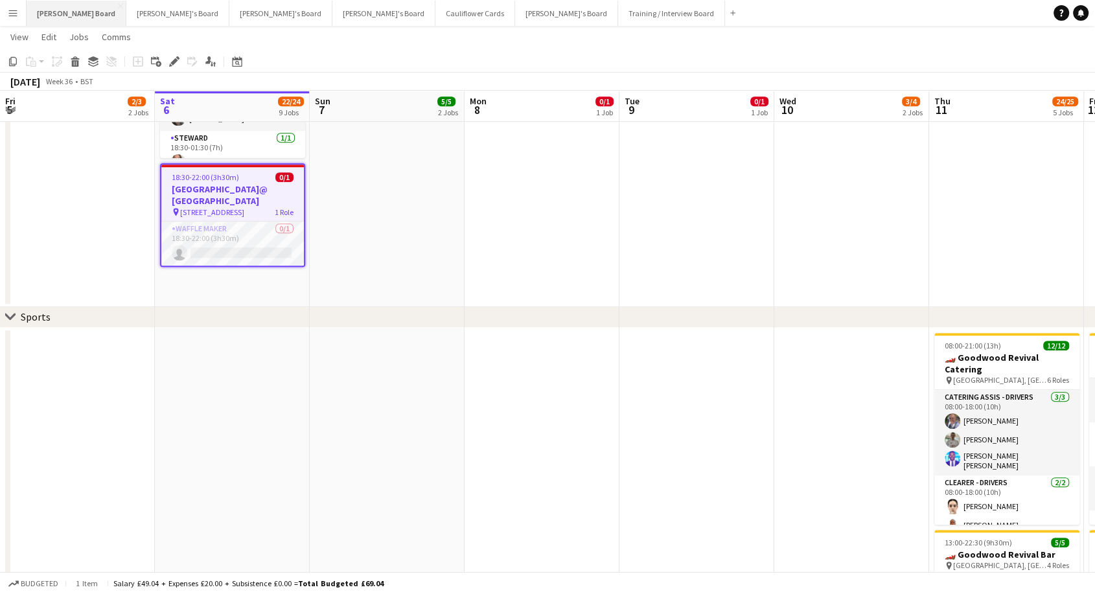
click at [41, 17] on button "Dean's Board Close" at bounding box center [77, 13] width 100 height 25
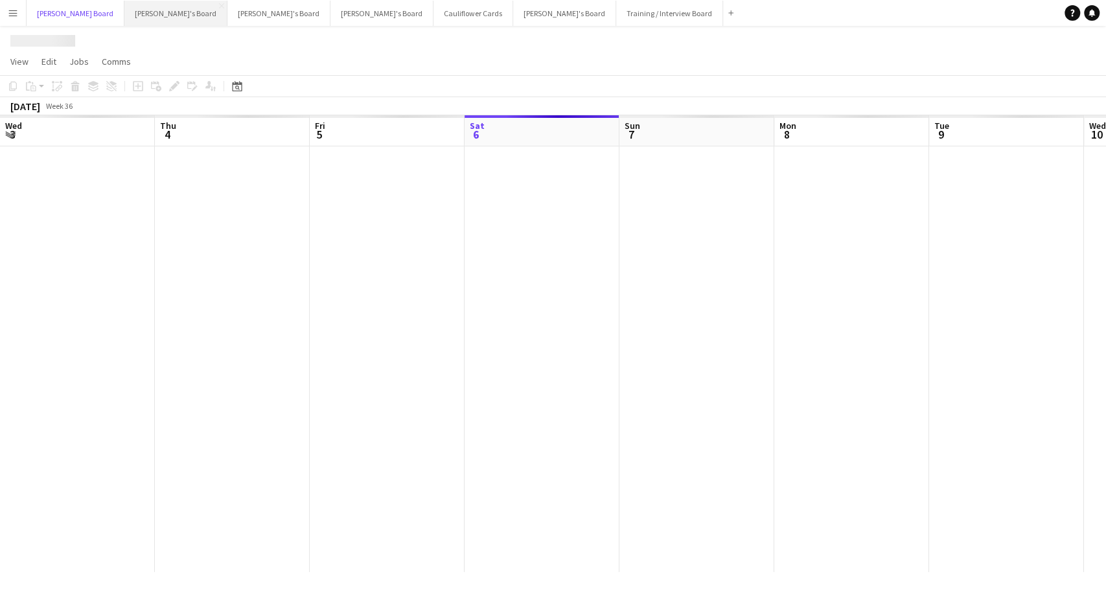
scroll to position [0, 310]
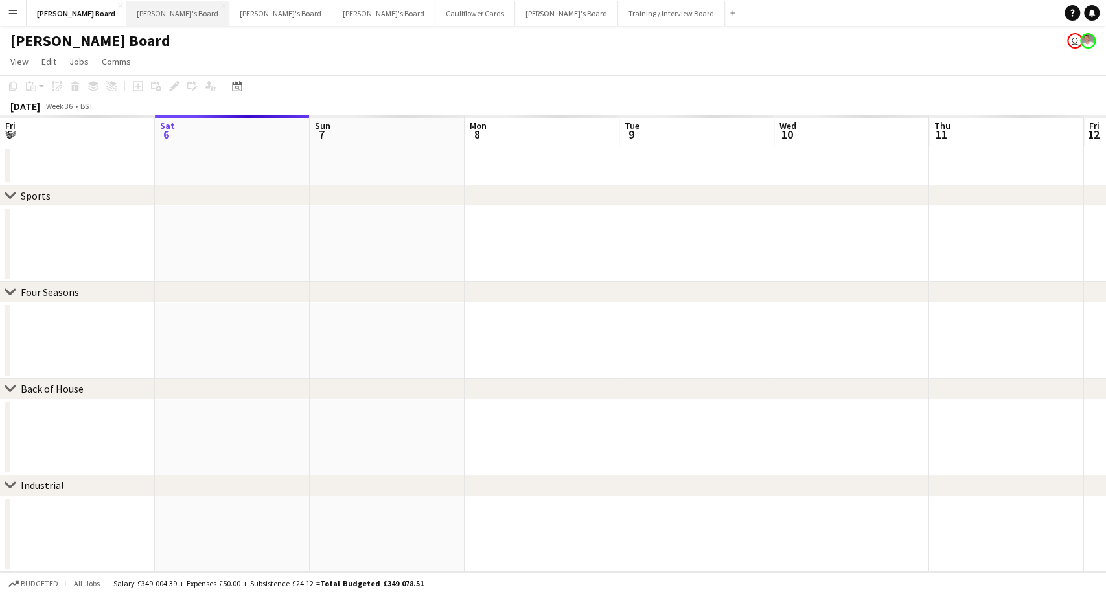
click at [126, 13] on button "Jakub's Board Close" at bounding box center [177, 13] width 103 height 25
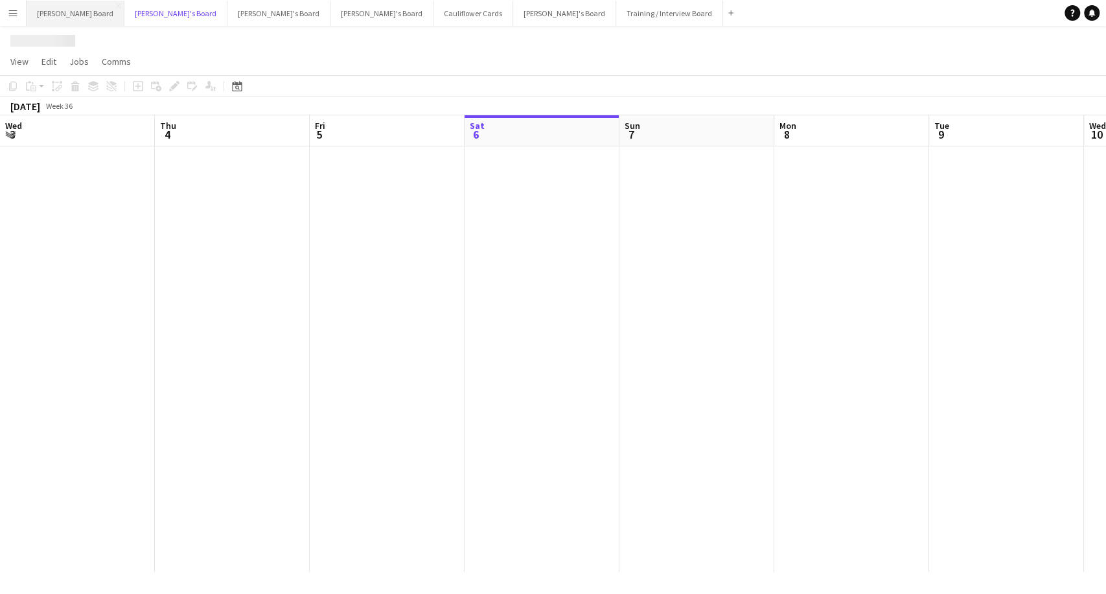
scroll to position [0, 310]
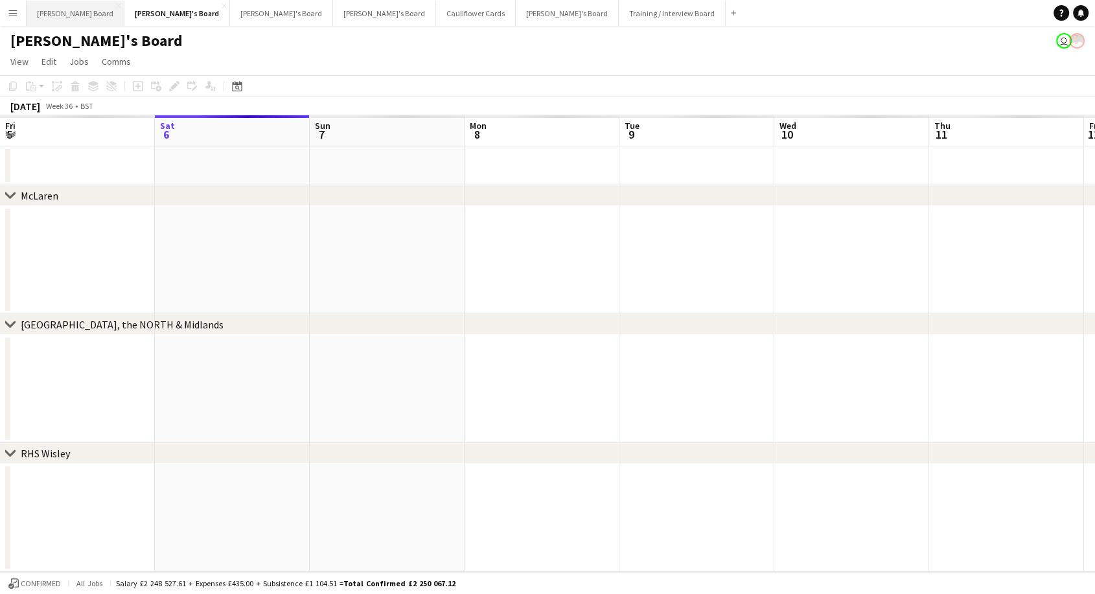
click at [49, 11] on button "Dean's Board Close" at bounding box center [76, 13] width 98 height 25
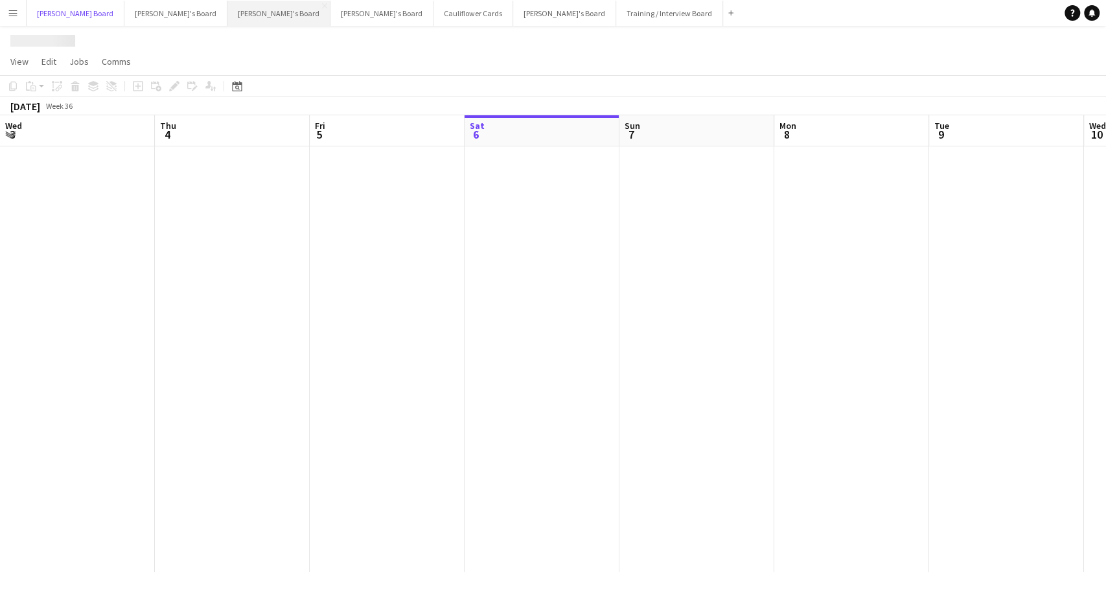
scroll to position [0, 310]
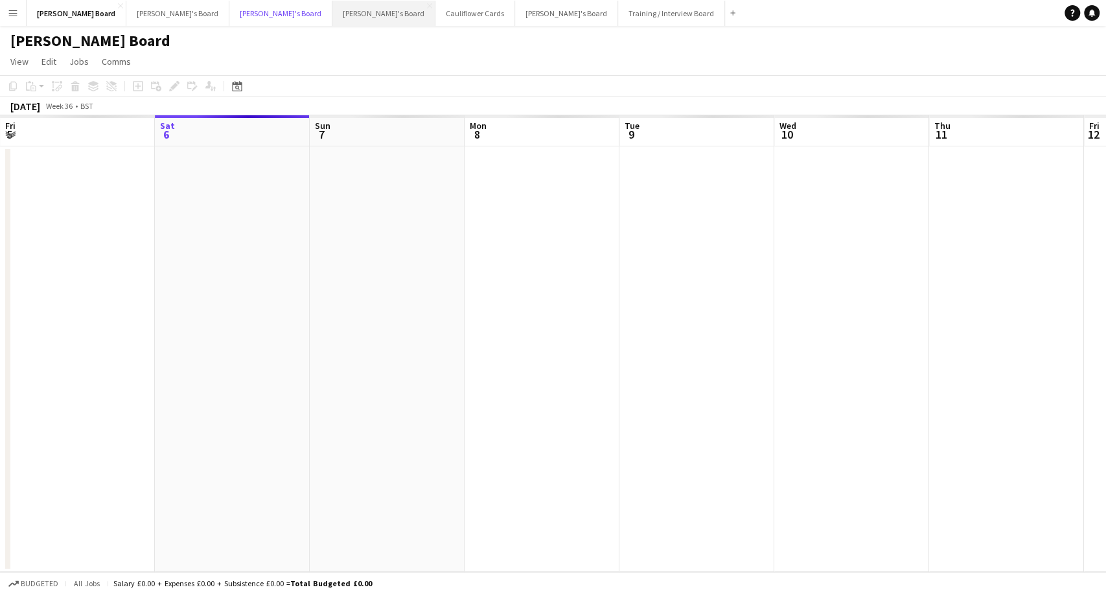
click at [229, 12] on button "Thomasina's Board Close" at bounding box center [280, 13] width 103 height 25
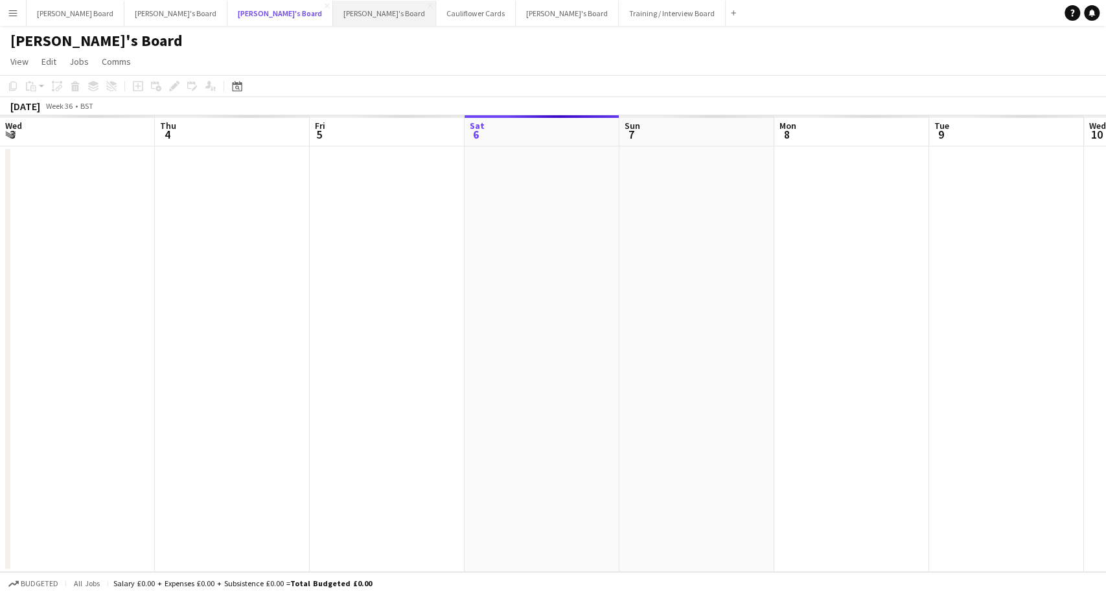
scroll to position [0, 310]
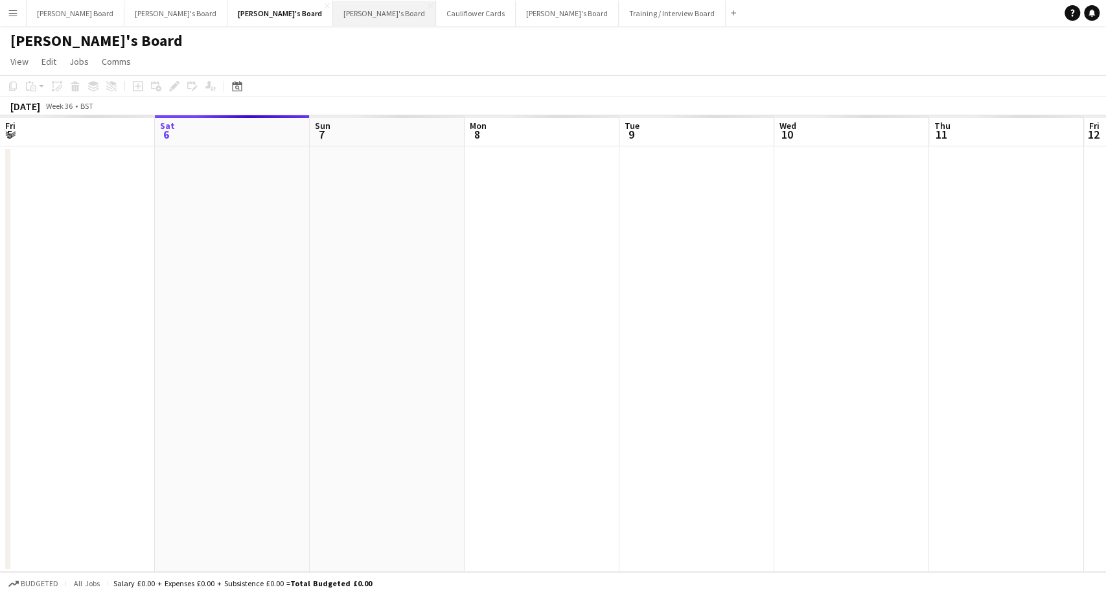
click at [333, 17] on button "[PERSON_NAME]'s Board Close" at bounding box center [384, 13] width 103 height 25
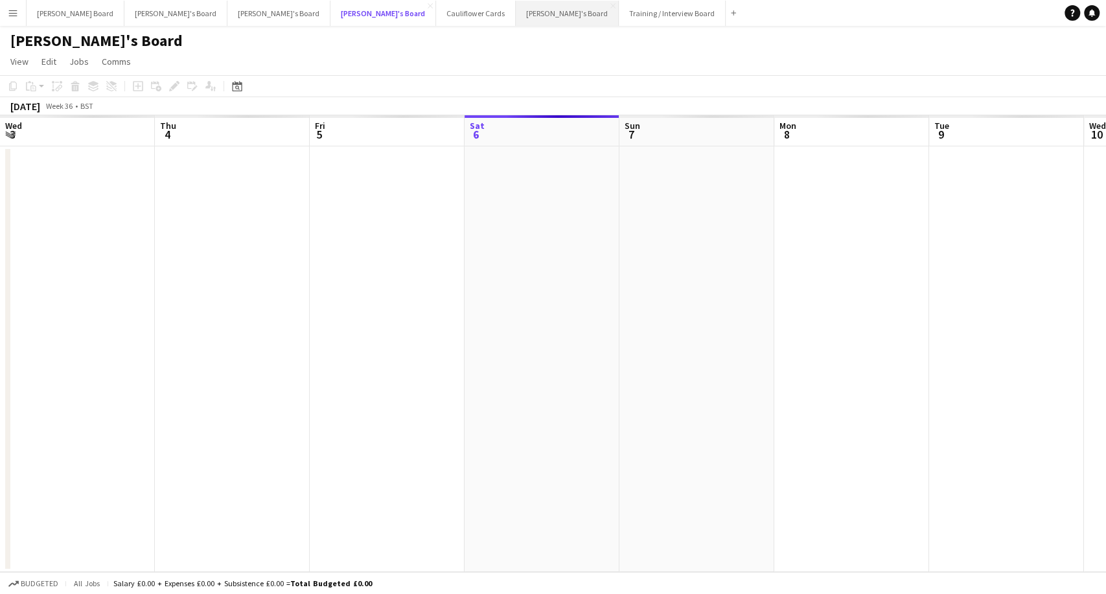
scroll to position [0, 310]
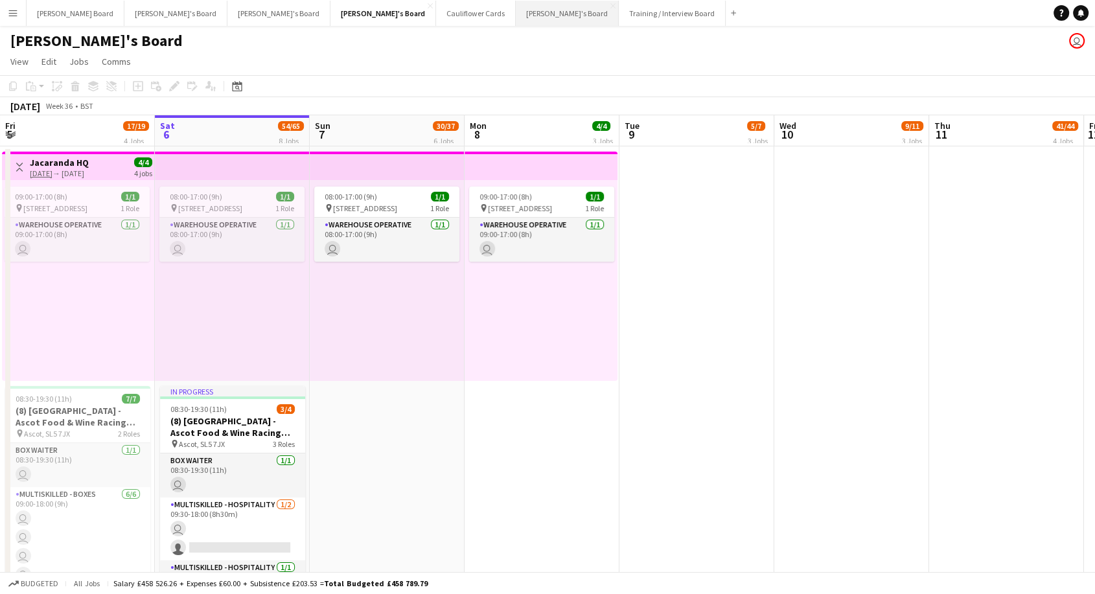
drag, startPoint x: 434, startPoint y: 13, endPoint x: 430, endPoint y: 22, distance: 10.1
click at [516, 13] on button "Luke's Board Close" at bounding box center [567, 13] width 103 height 25
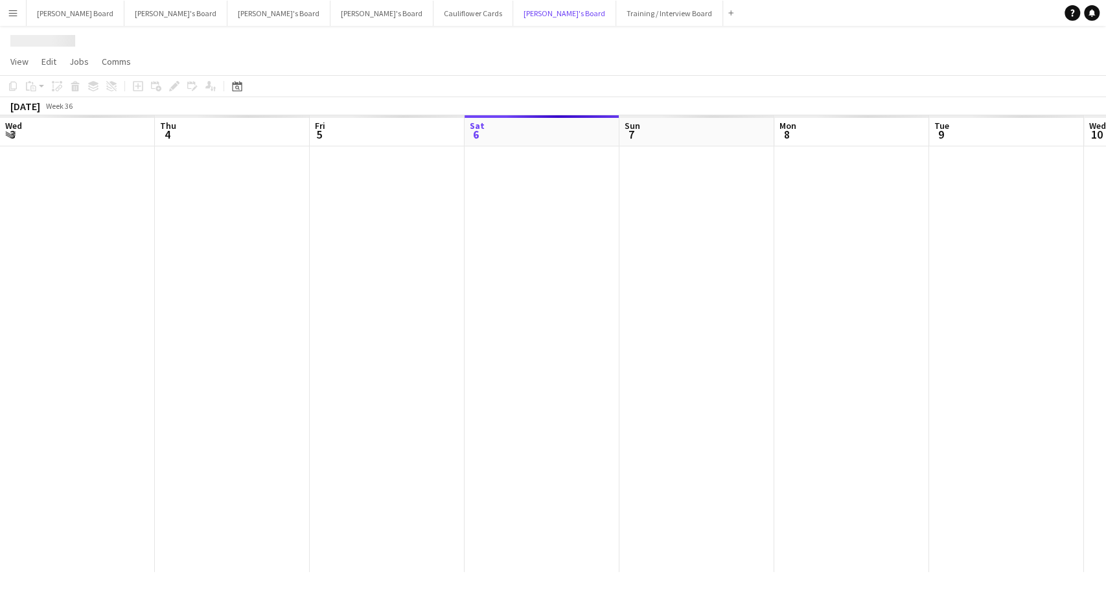
scroll to position [0, 310]
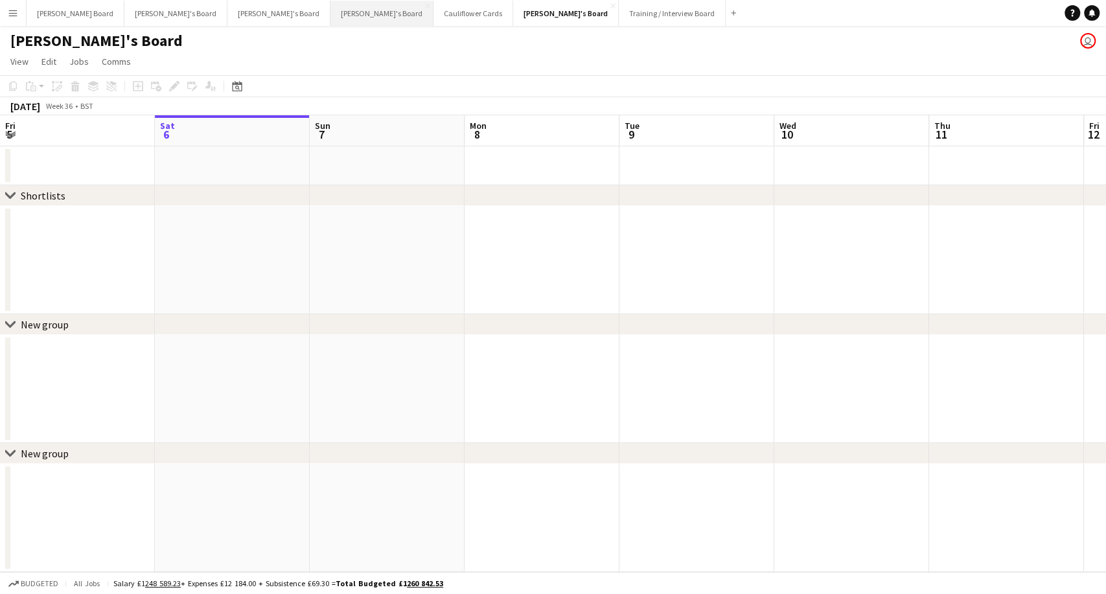
click at [330, 17] on button "[PERSON_NAME]'s Board Close" at bounding box center [381, 13] width 103 height 25
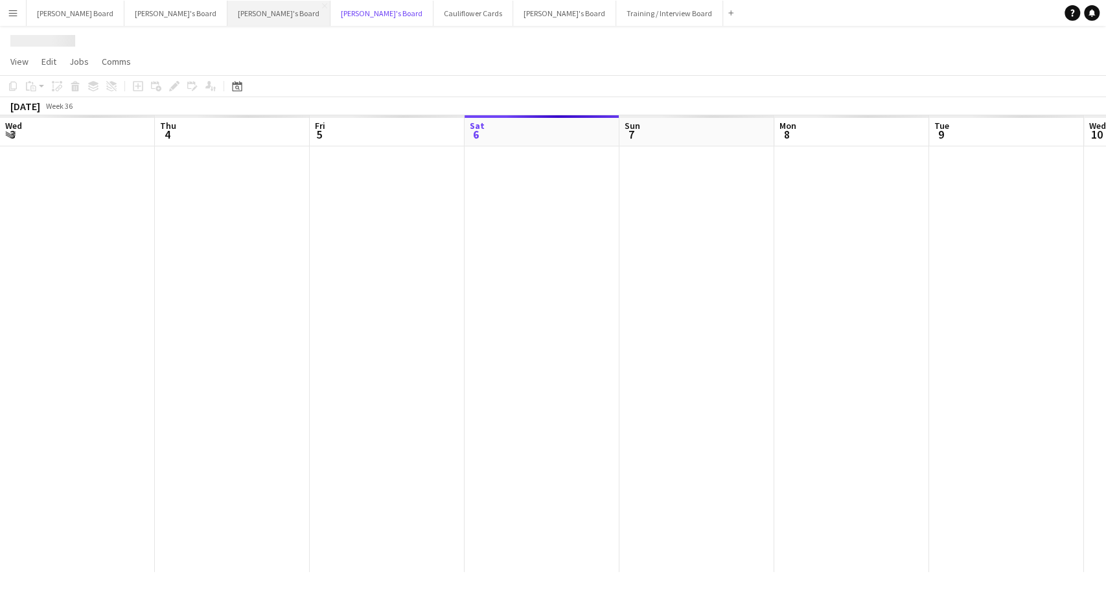
scroll to position [0, 310]
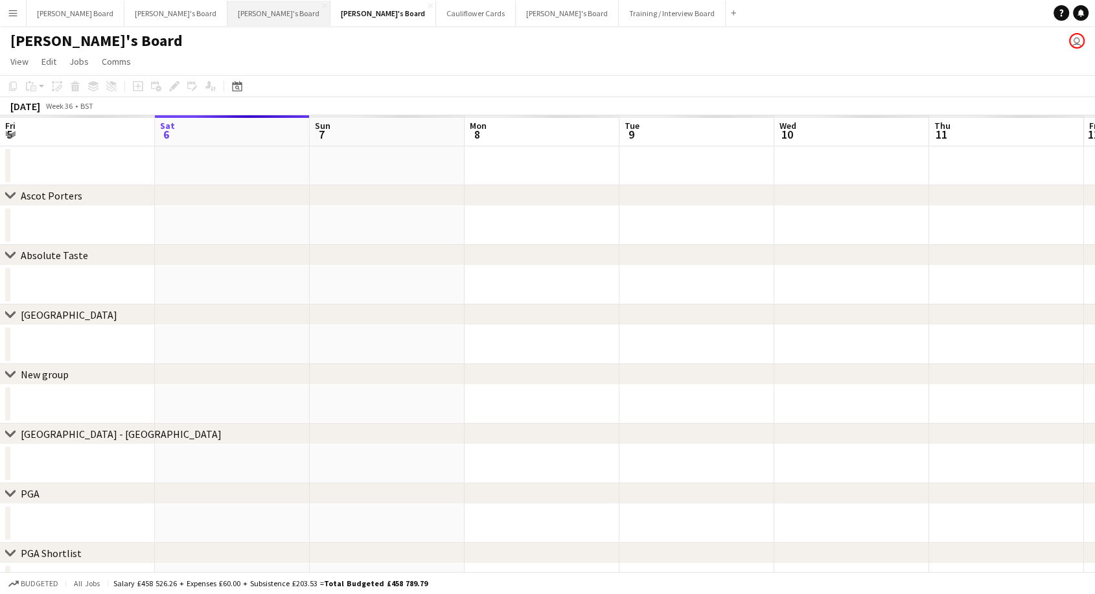
click at [227, 16] on button "Thomasina's Board Close" at bounding box center [278, 13] width 103 height 25
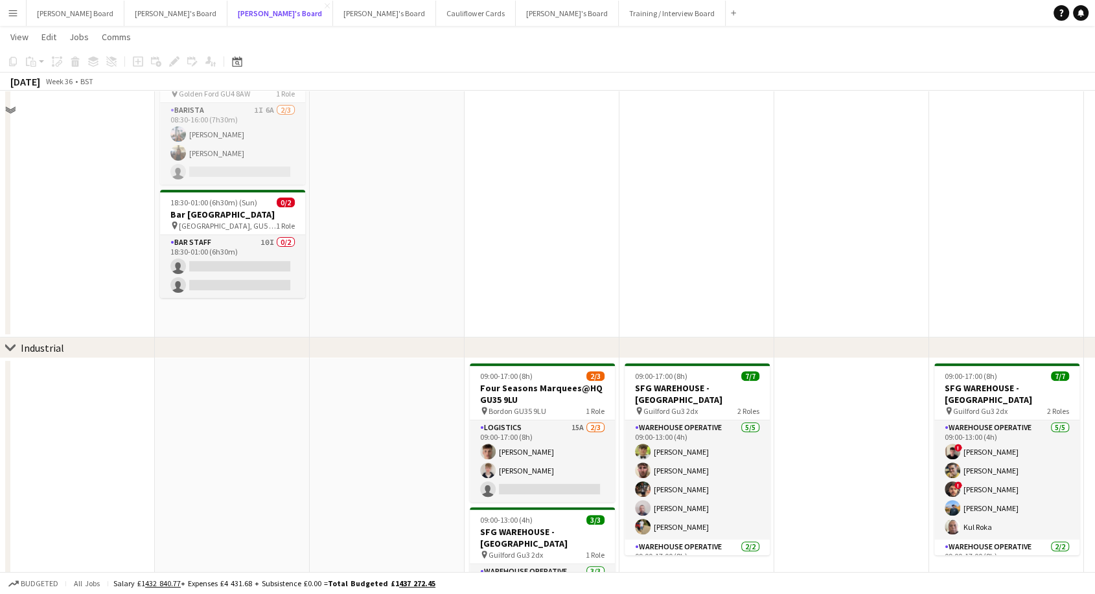
scroll to position [157, 0]
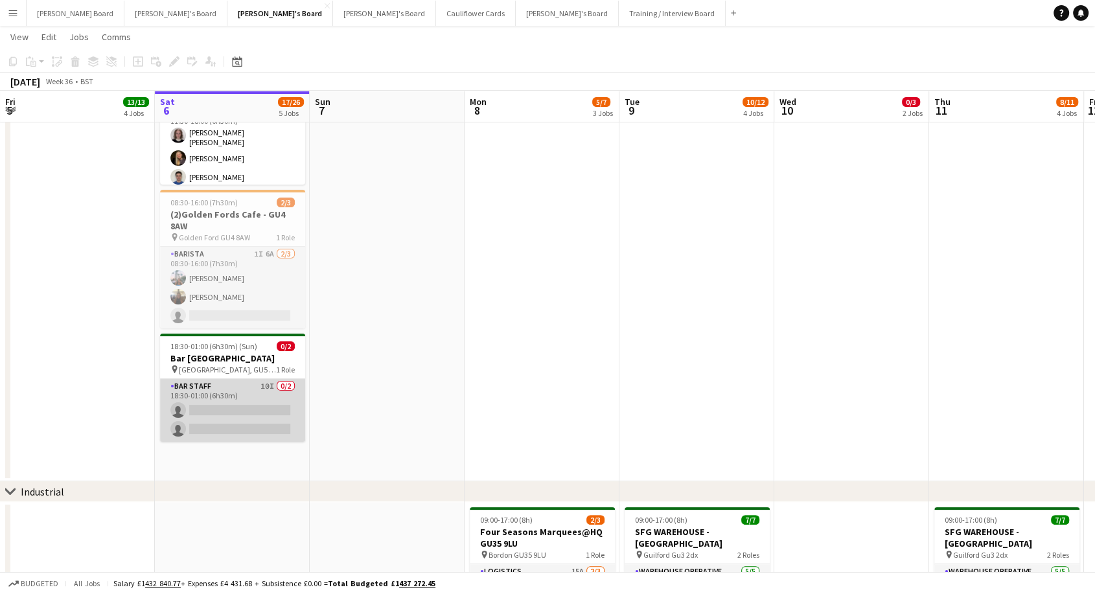
click at [235, 405] on app-card-role "BAR STAFF 10I 0/2 18:30-01:00 (6h30m) single-neutral-actions single-neutral-act…" at bounding box center [232, 410] width 145 height 63
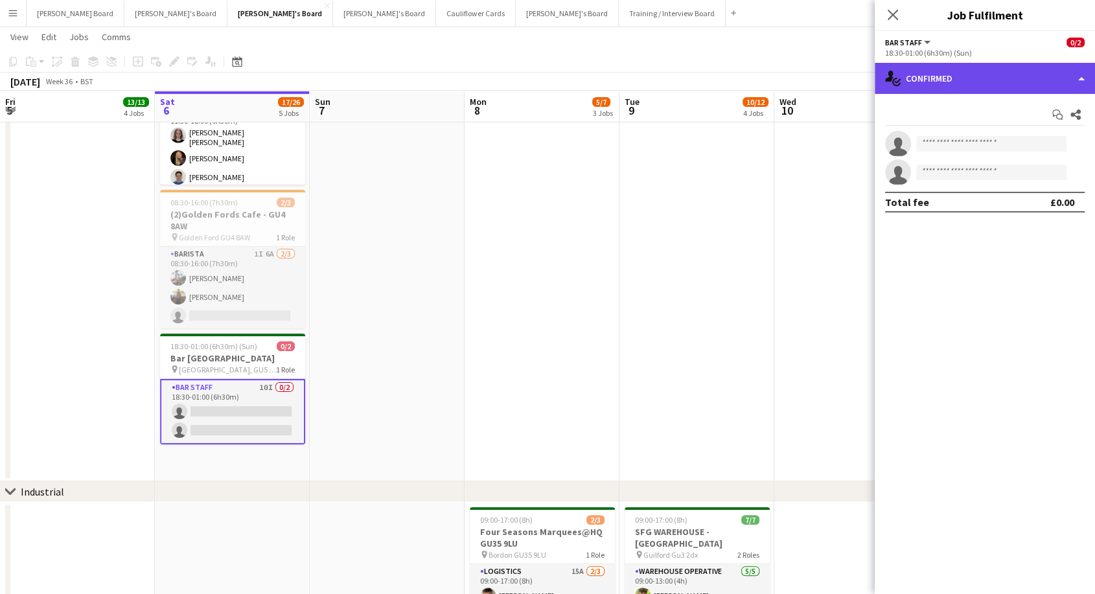
click at [985, 63] on div "single-neutral-actions-check-2 Confirmed" at bounding box center [985, 78] width 220 height 31
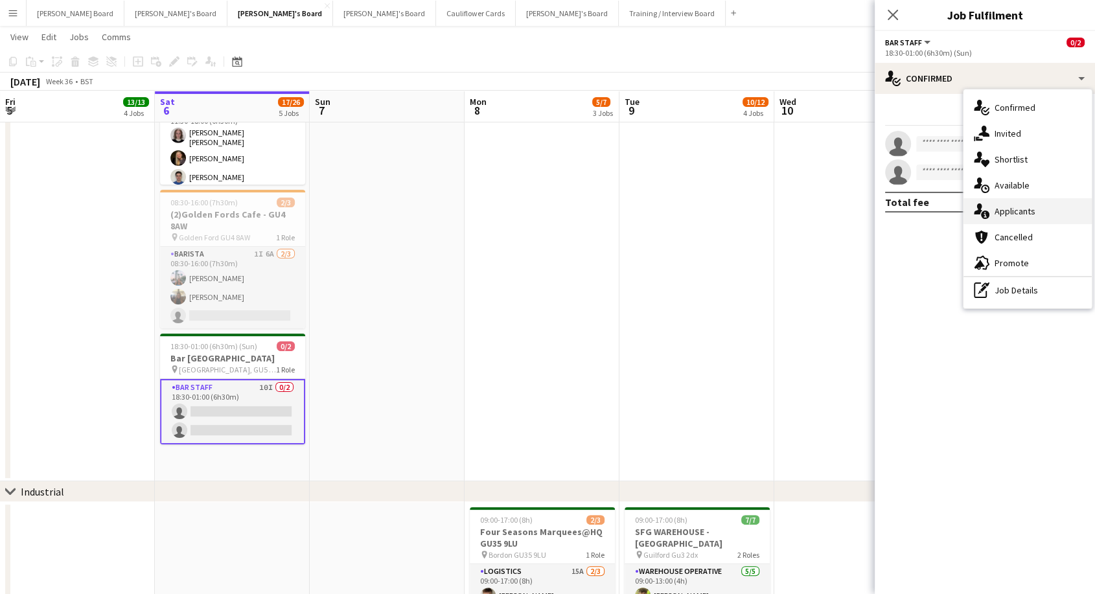
click at [1025, 217] on div "single-neutral-actions-information Applicants" at bounding box center [1027, 211] width 128 height 26
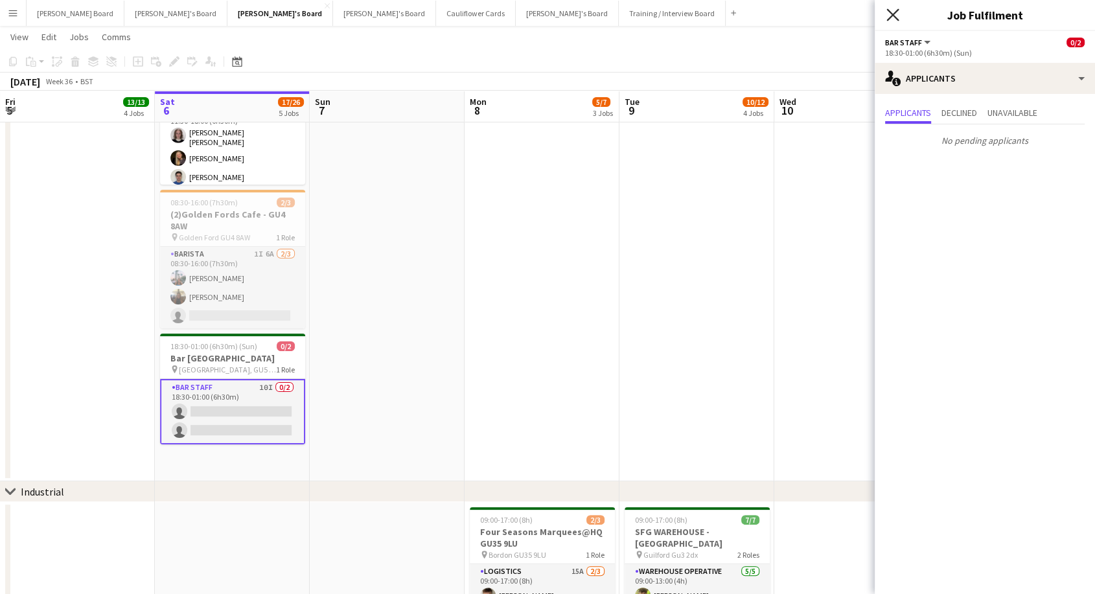
click at [897, 13] on icon "Close pop-in" at bounding box center [892, 14] width 12 height 12
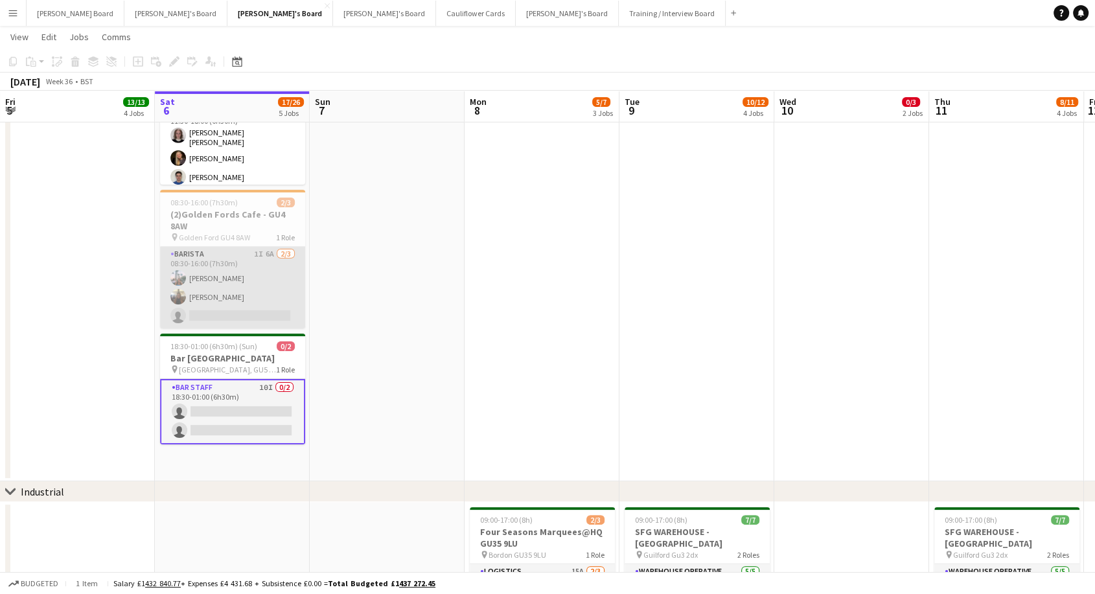
scroll to position [0, 309]
click at [235, 276] on app-card-role "Barista 1I 6A 2/3 08:30-16:00 (7h30m) Lucy Ginesi Sally Ginesi single-neutral-a…" at bounding box center [233, 288] width 145 height 82
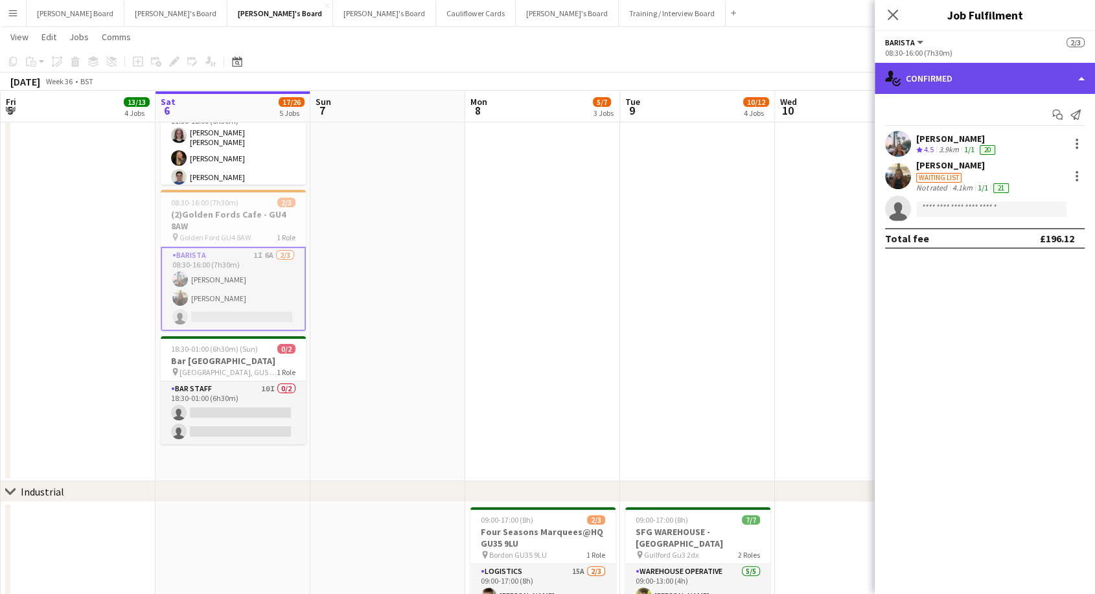
click at [985, 79] on div "single-neutral-actions-check-2 Confirmed" at bounding box center [985, 78] width 220 height 31
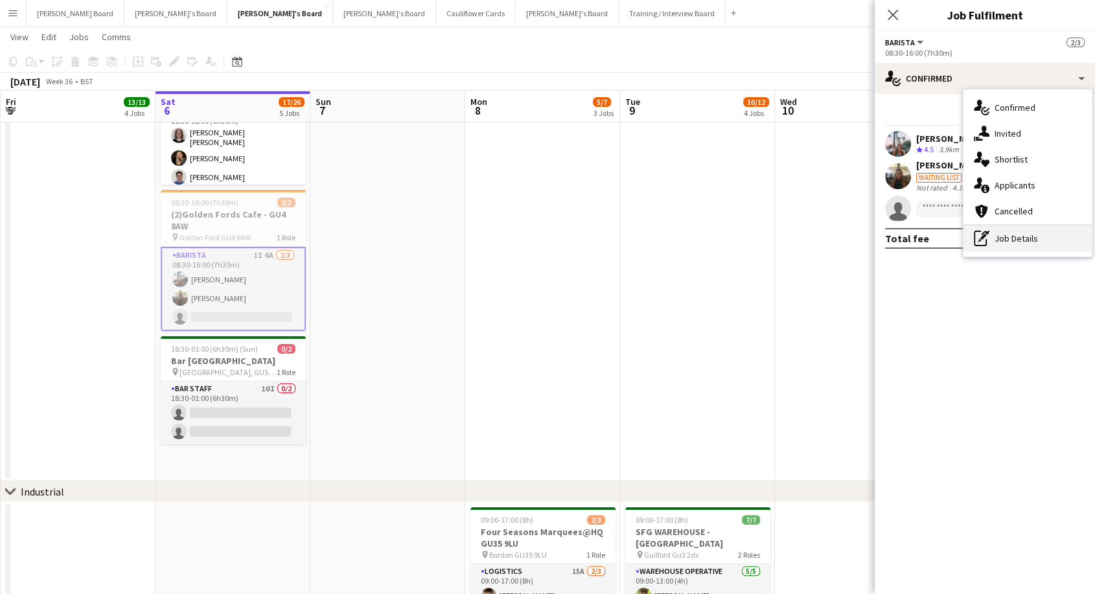
click at [1035, 245] on div "pen-write Job Details" at bounding box center [1027, 238] width 128 height 26
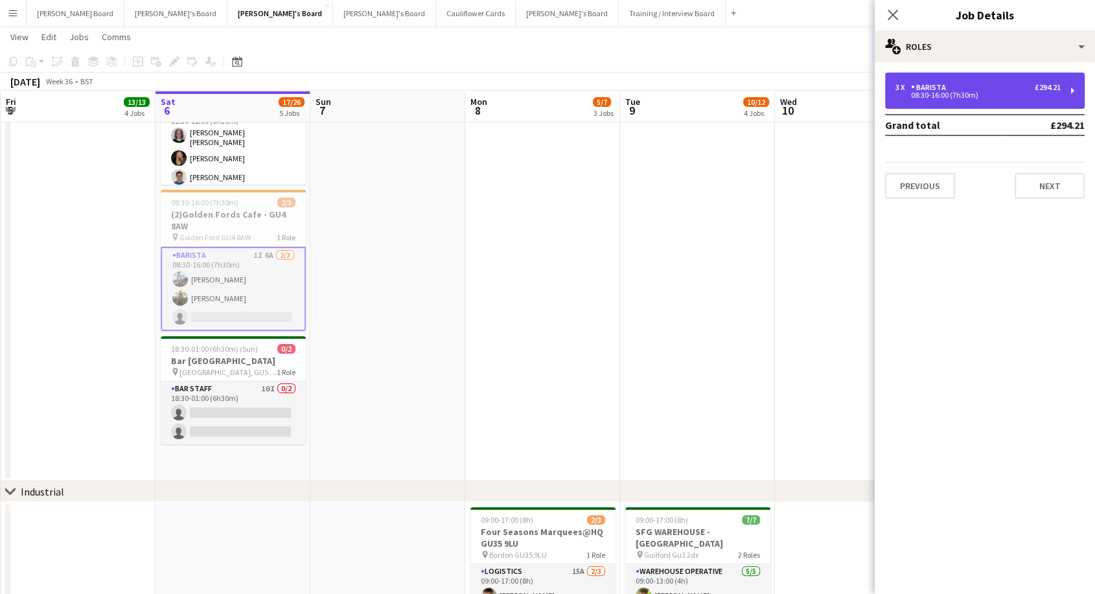
click at [918, 84] on div "Barista" at bounding box center [931, 87] width 40 height 9
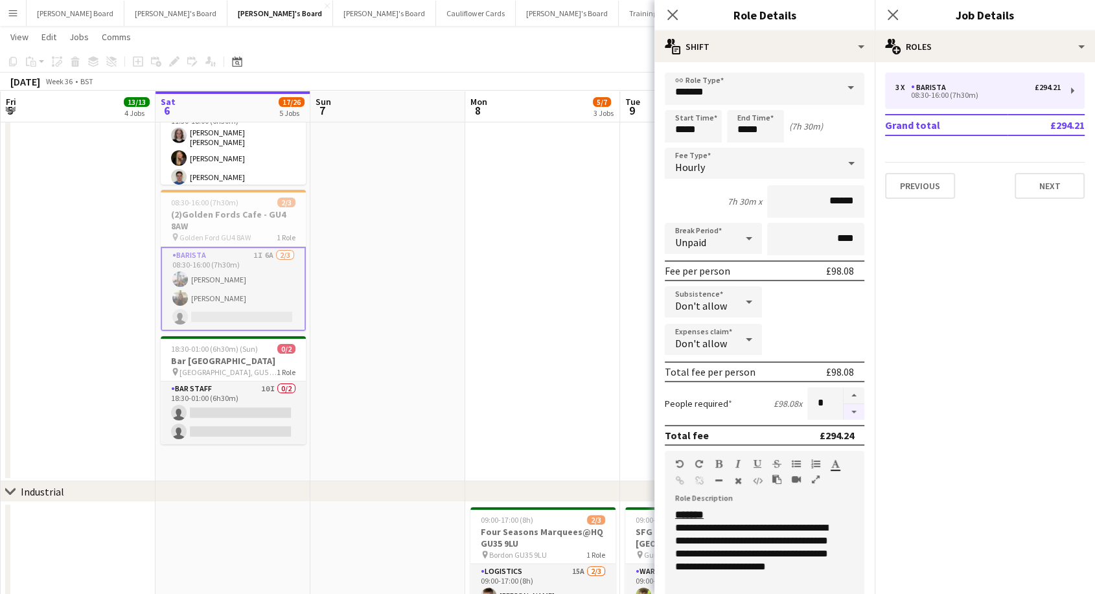
click at [845, 409] on button "button" at bounding box center [854, 412] width 21 height 16
type input "*"
click at [516, 315] on app-date-cell at bounding box center [542, 235] width 155 height 494
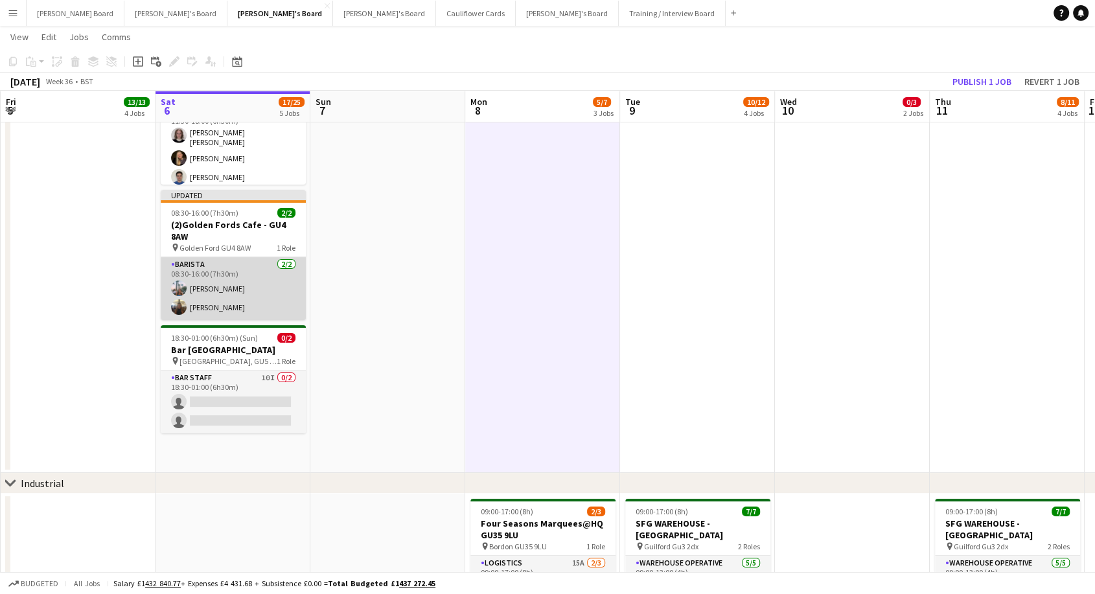
click at [249, 279] on app-card-role "Barista 2/2 08:30-16:00 (7h30m) Lucy Ginesi Sally Ginesi" at bounding box center [233, 288] width 145 height 63
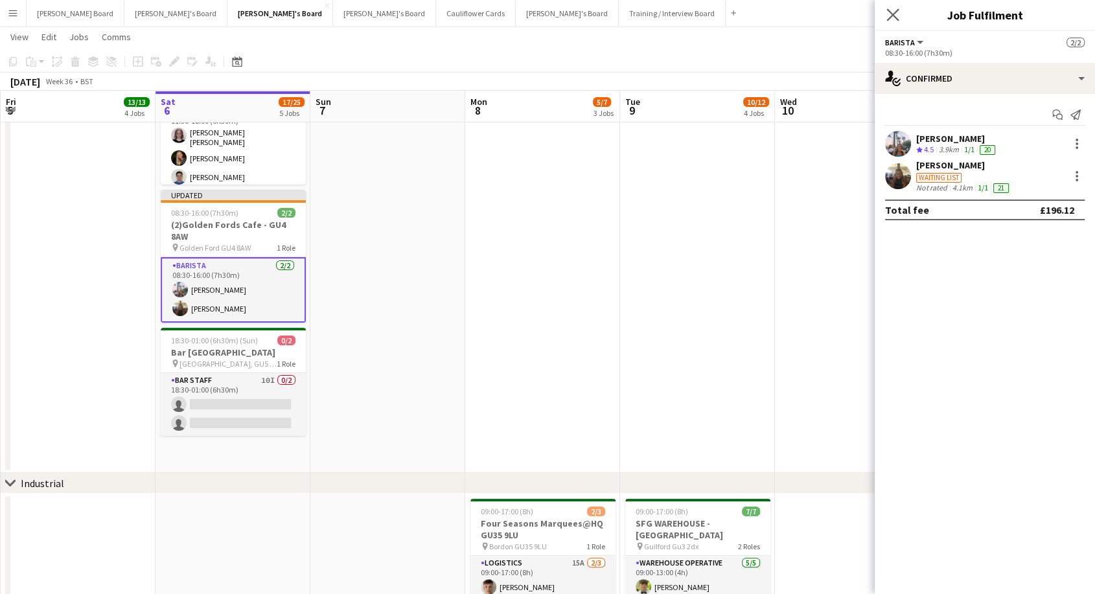
click at [900, 10] on app-icon "Close pop-in" at bounding box center [893, 15] width 19 height 19
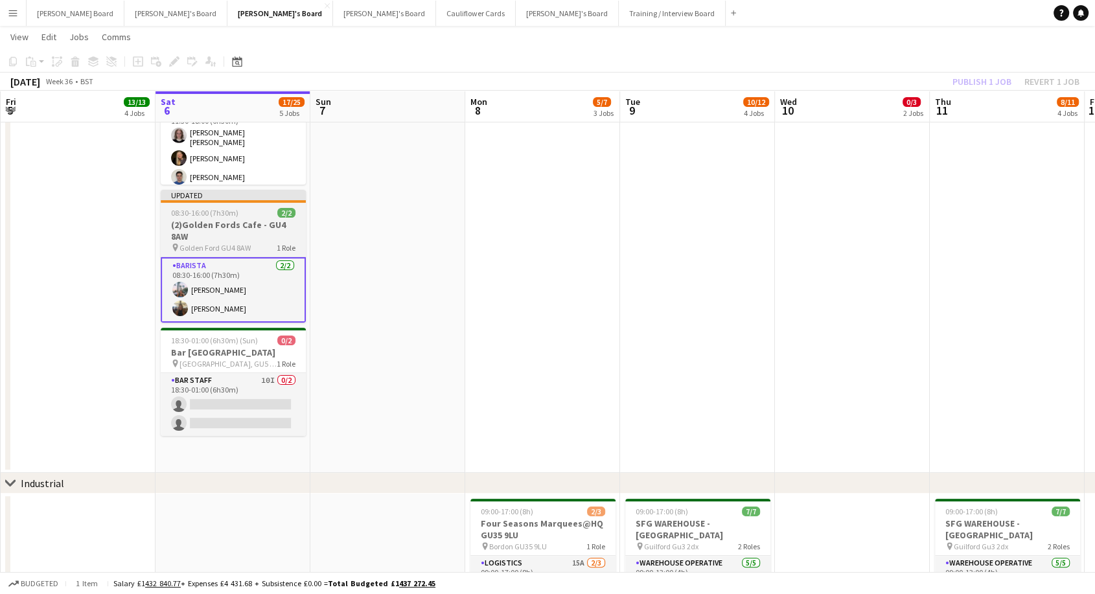
click at [224, 243] on span "Golden Ford GU4 8AW" at bounding box center [214, 248] width 71 height 10
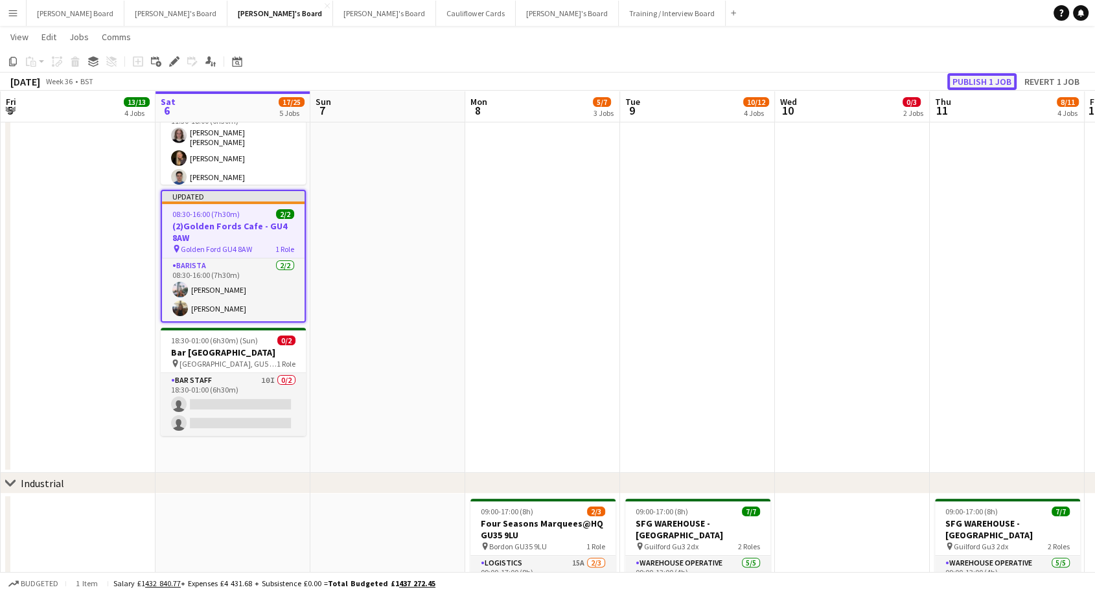
click at [995, 79] on button "Publish 1 job" at bounding box center [981, 81] width 69 height 17
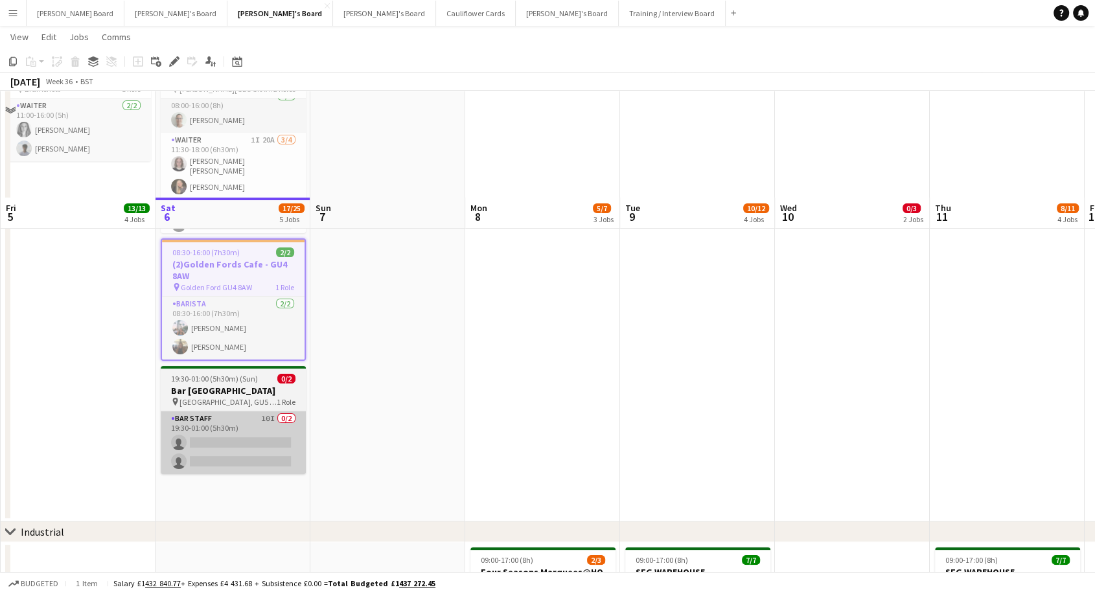
scroll to position [216, 0]
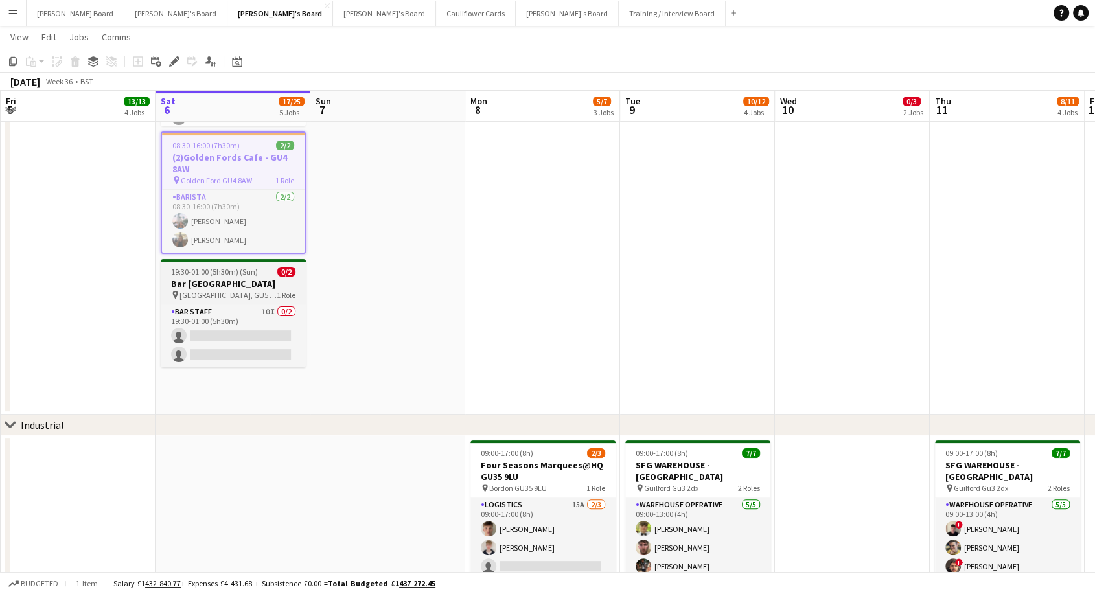
click at [246, 283] on h3 "Bar Staff@Gate Street Barn GU5 0LR" at bounding box center [233, 284] width 145 height 12
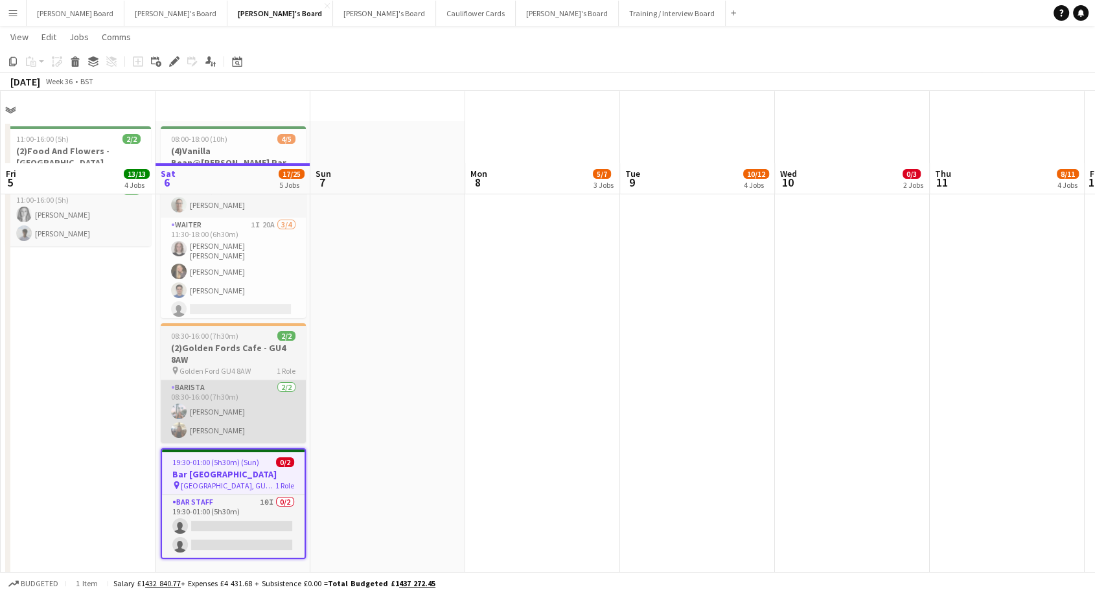
scroll to position [0, 0]
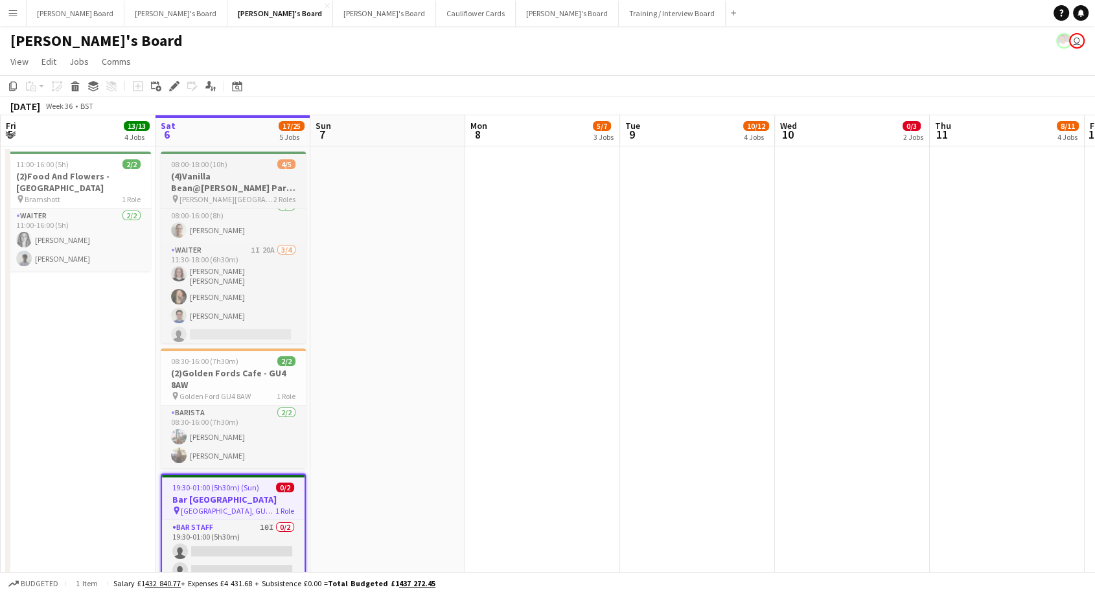
click at [248, 182] on h3 "(4)Vanilla Bean@Thorpe Park KT8 9BS" at bounding box center [233, 181] width 145 height 23
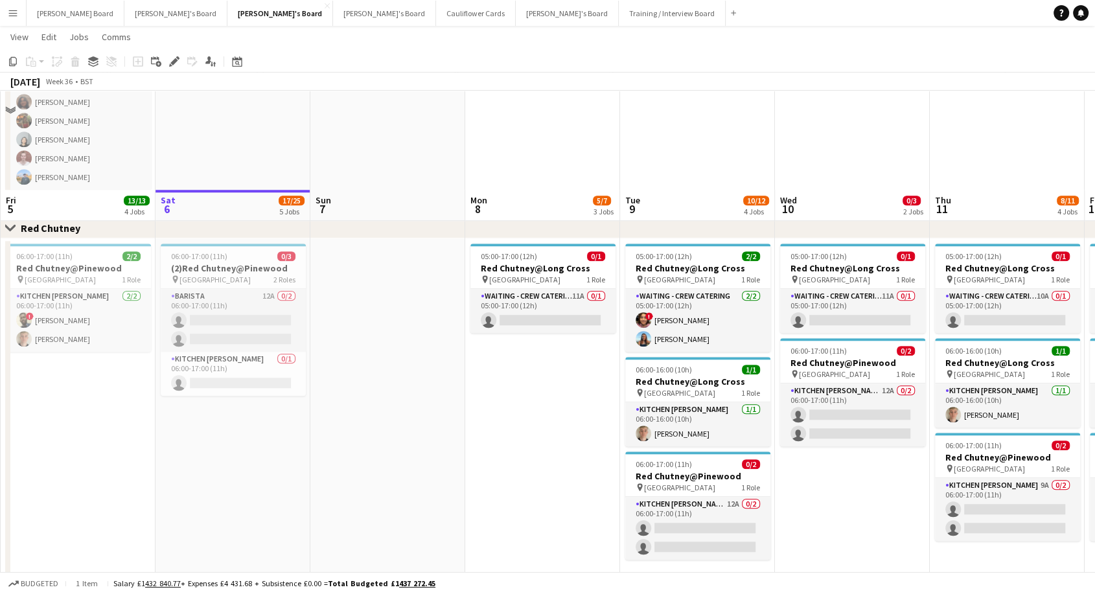
scroll to position [1228, 0]
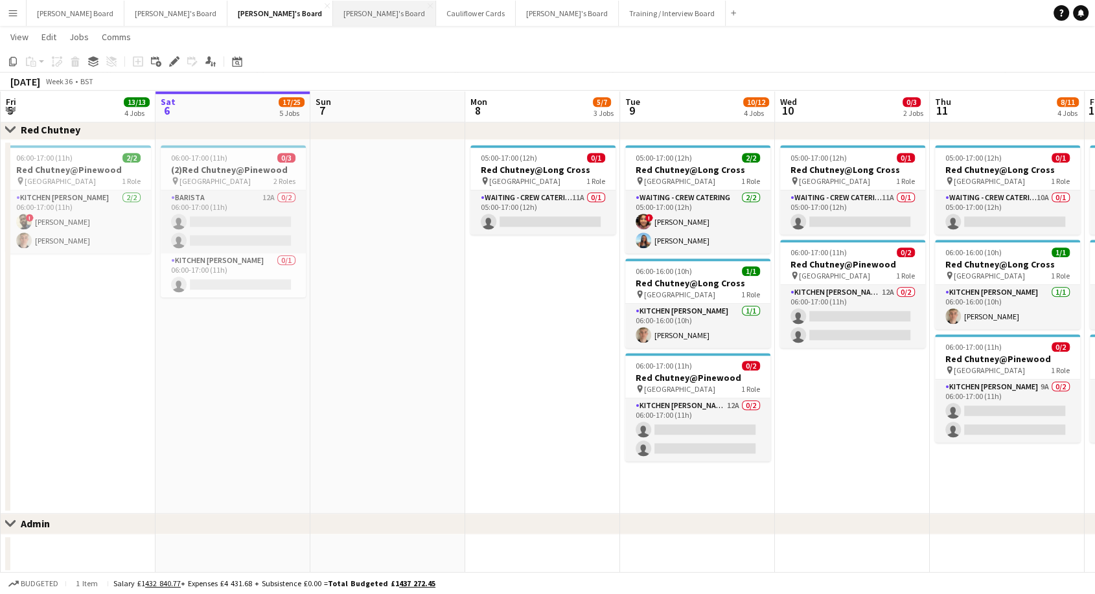
click at [333, 22] on button "[PERSON_NAME]'s Board Close" at bounding box center [384, 13] width 103 height 25
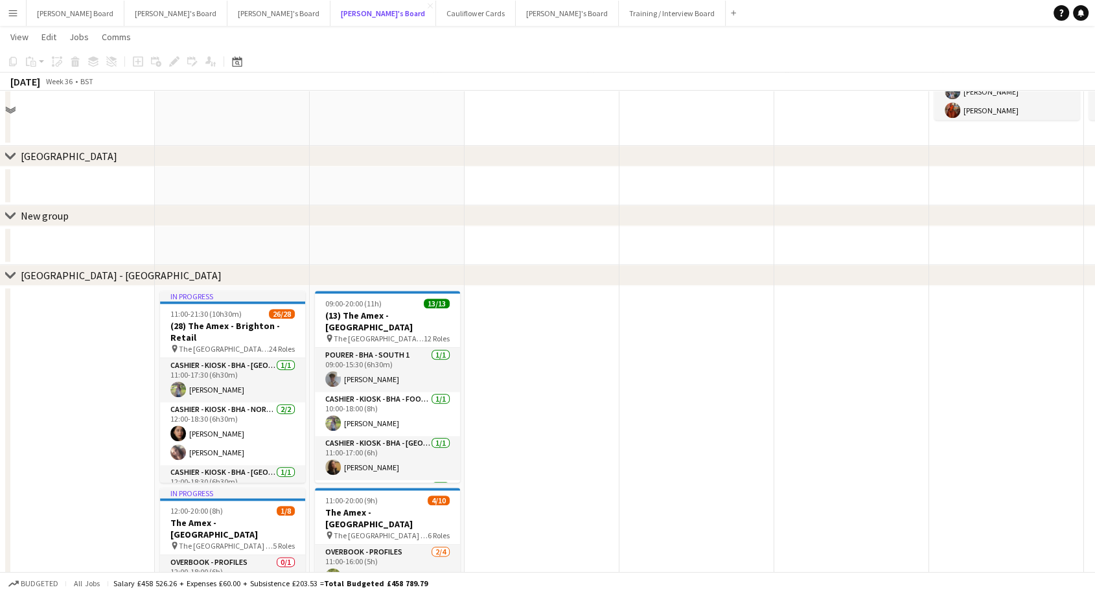
scroll to position [1583, 0]
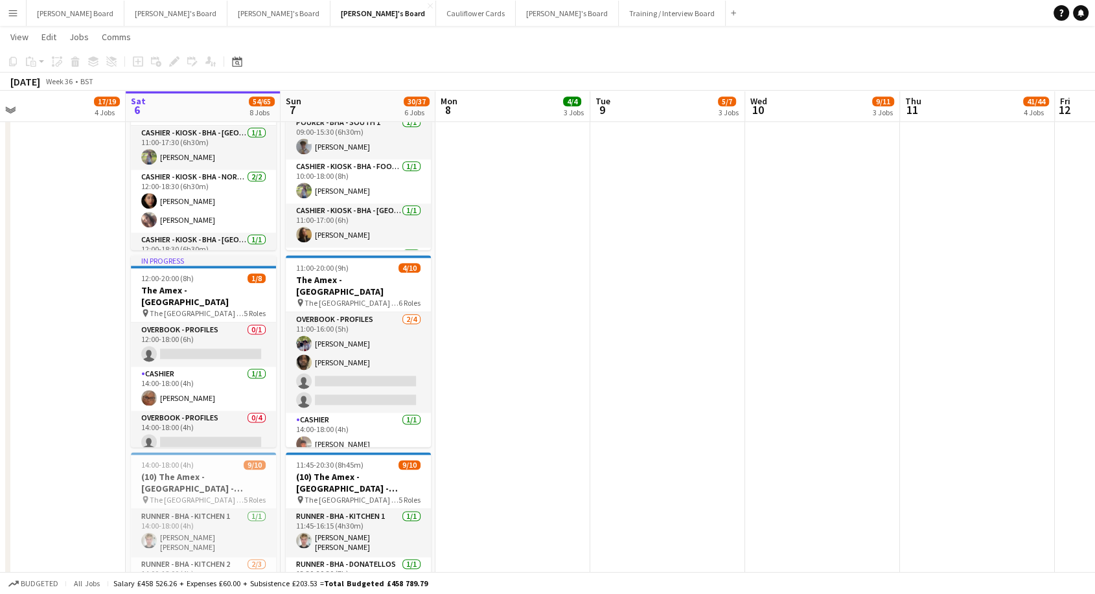
drag, startPoint x: 634, startPoint y: 369, endPoint x: 617, endPoint y: 369, distance: 16.8
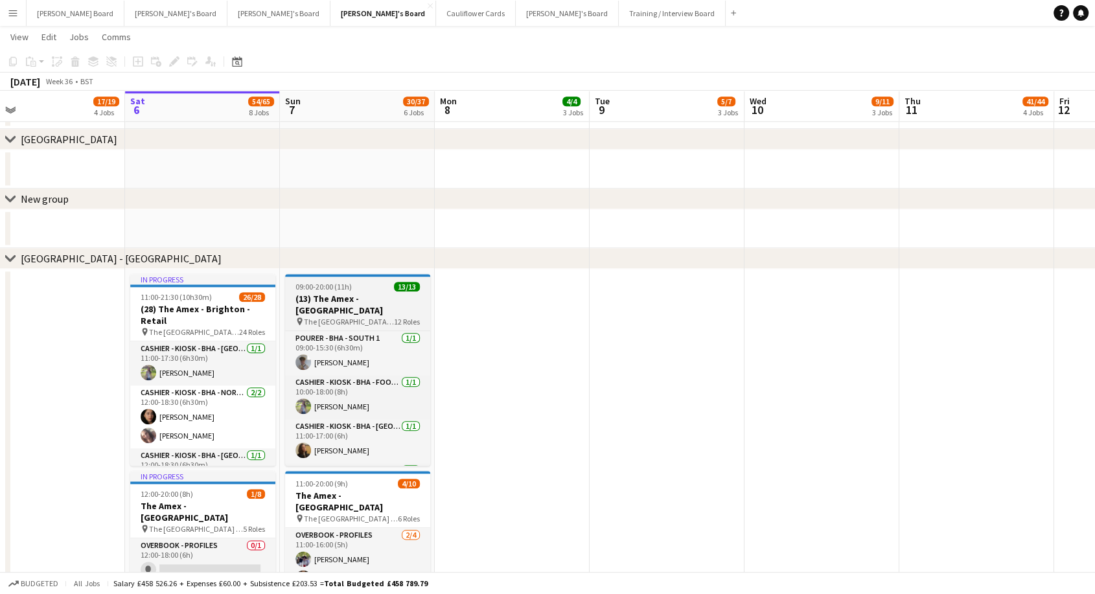
scroll to position [0, 339]
click at [373, 302] on h3 "(13) The Amex - [GEOGRAPHIC_DATA]" at bounding box center [358, 304] width 145 height 23
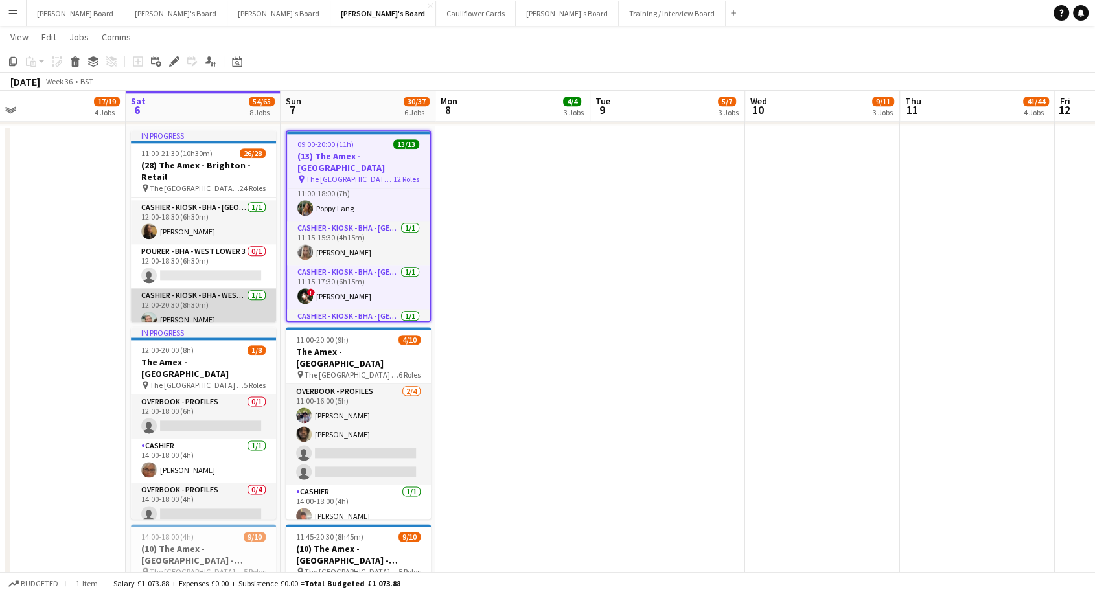
scroll to position [0, 0]
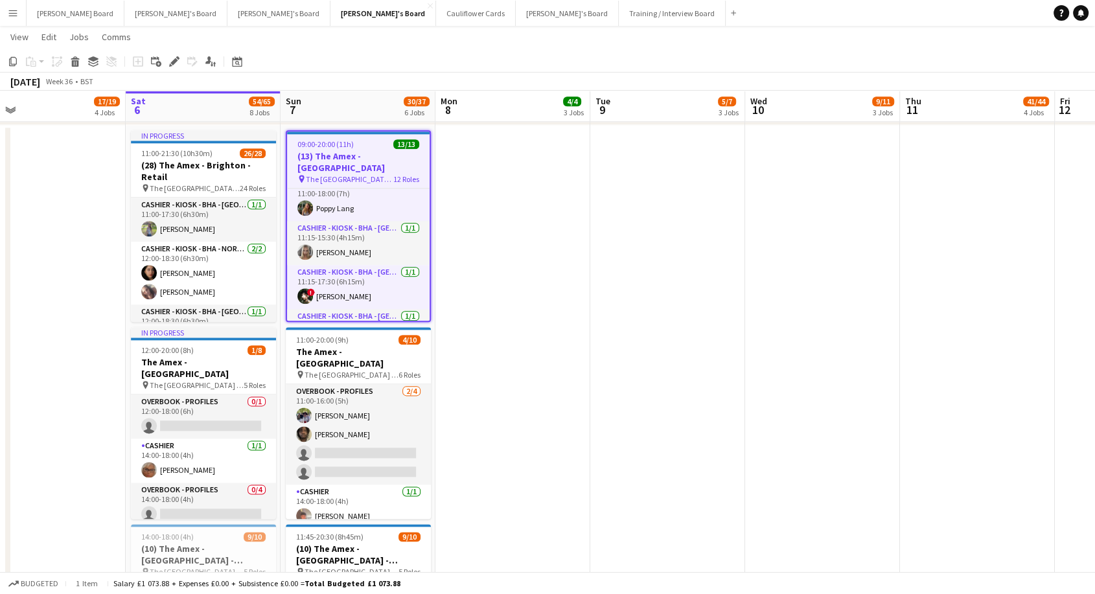
click at [187, 128] on app-date-cell "In progress 11:00-21:30 (10h30m) 26/28 (28) The Amex - Brighton - Retail pin Th…" at bounding box center [203, 433] width 155 height 617
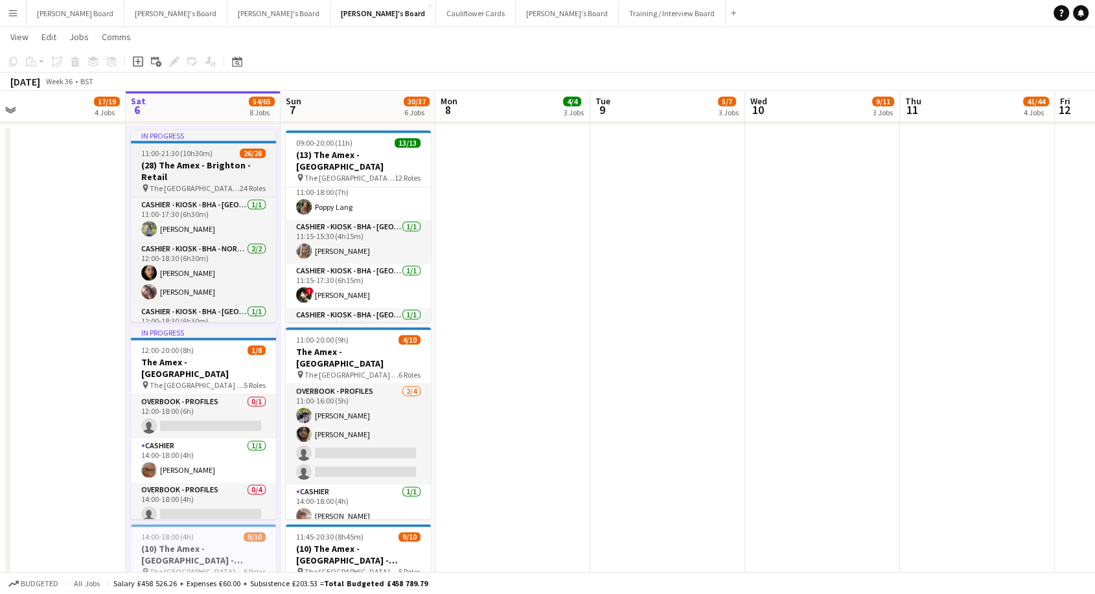
click at [198, 152] on span "11:00-21:30 (10h30m)" at bounding box center [176, 153] width 71 height 10
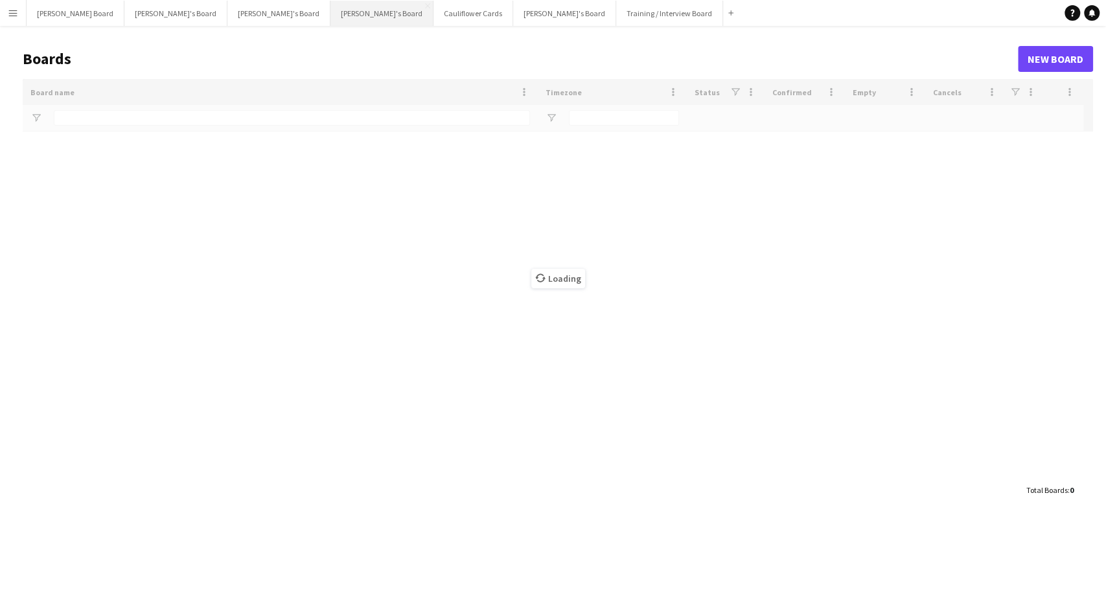
click at [330, 22] on button "[PERSON_NAME]'s Board Close" at bounding box center [381, 13] width 103 height 25
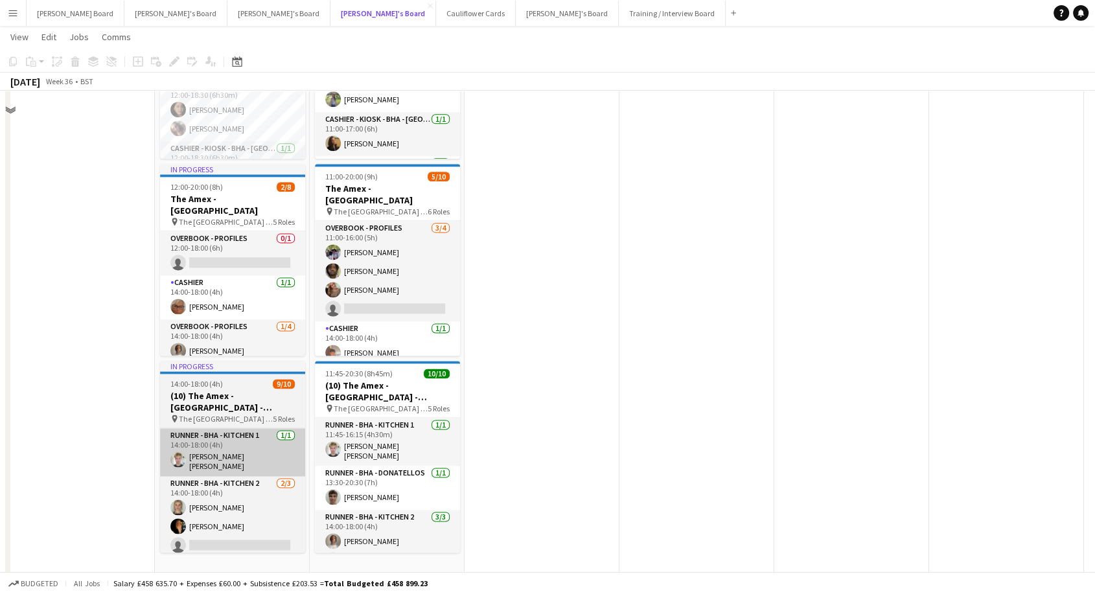
scroll to position [1512, 0]
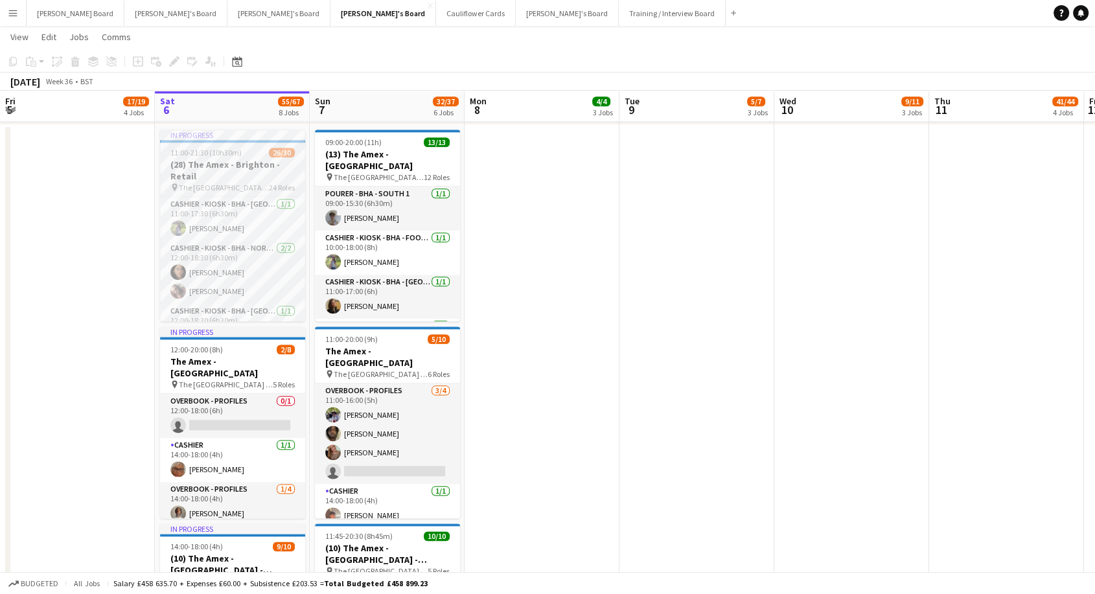
click at [246, 141] on div at bounding box center [232, 141] width 145 height 3
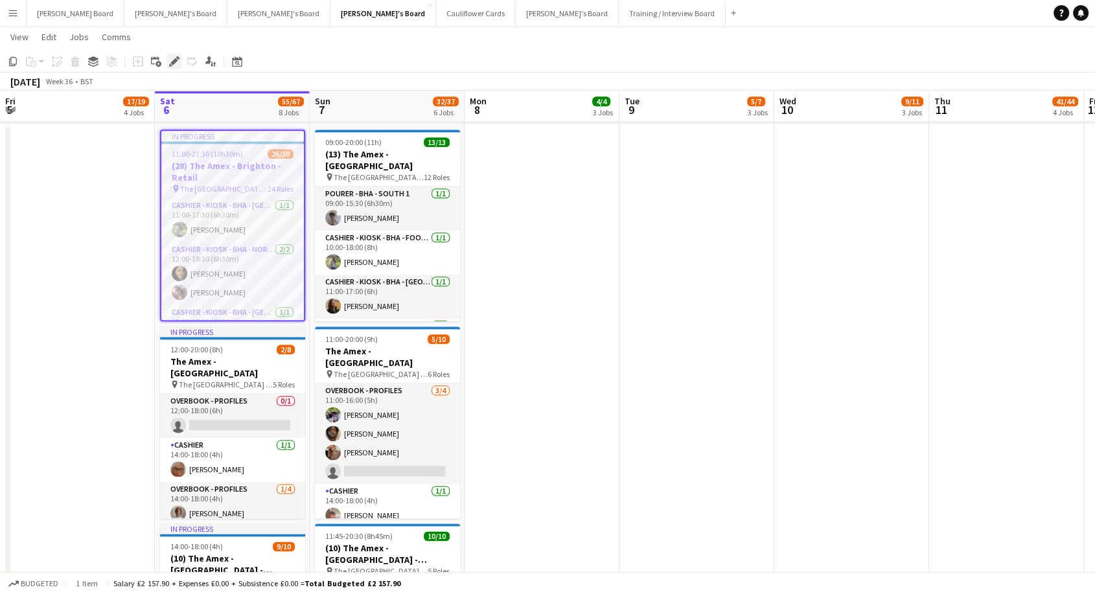
click at [179, 63] on div "Edit" at bounding box center [174, 62] width 16 height 16
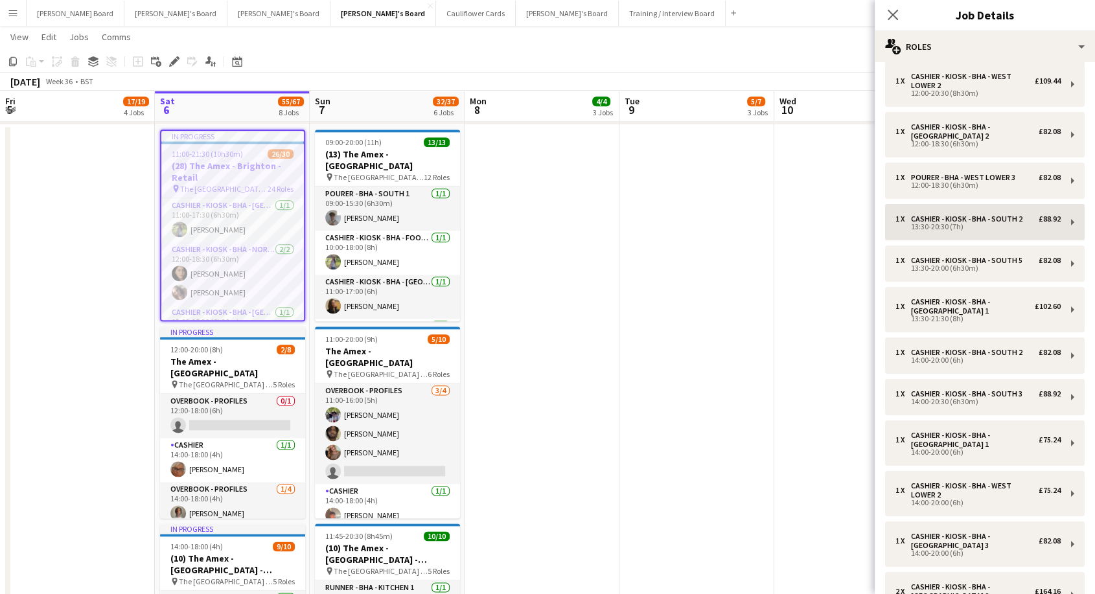
scroll to position [216, 0]
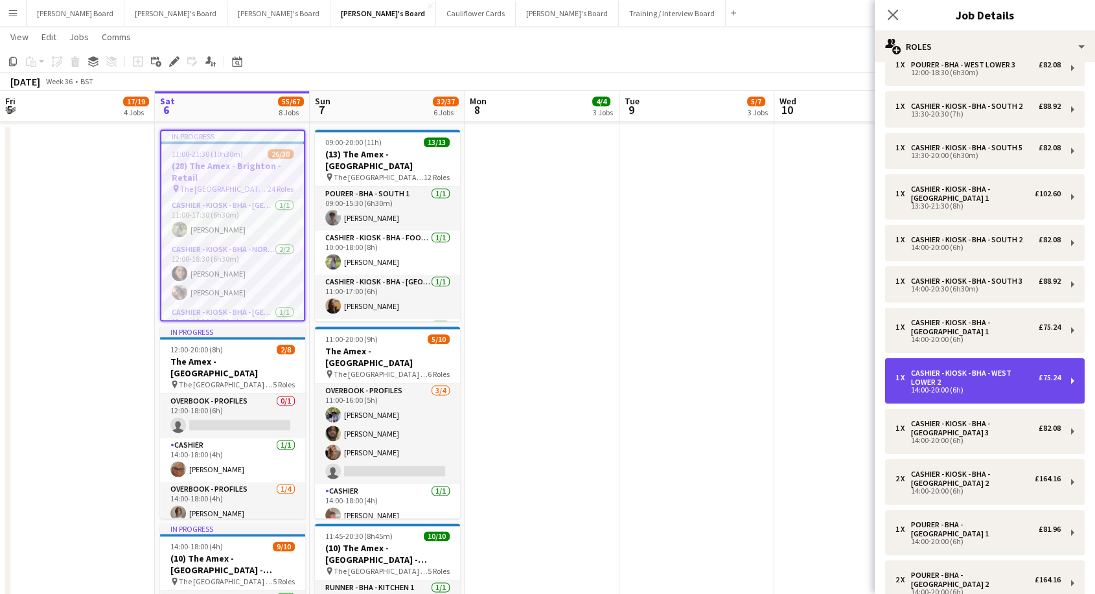
click at [992, 385] on div "Cashier - Kiosk - BHA - West Lower 2" at bounding box center [975, 378] width 128 height 18
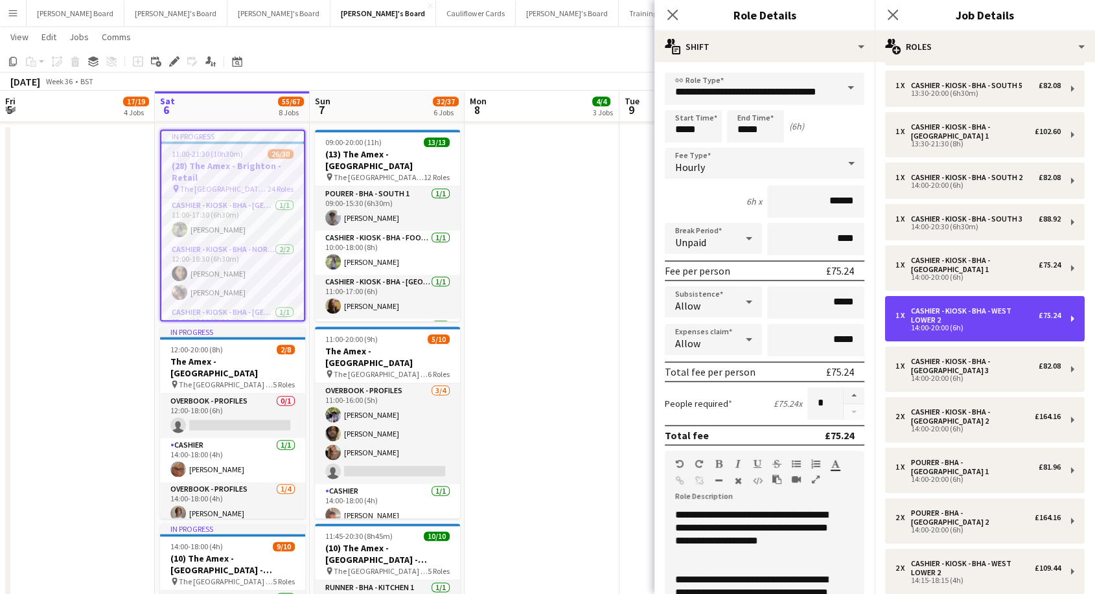
scroll to position [360, 0]
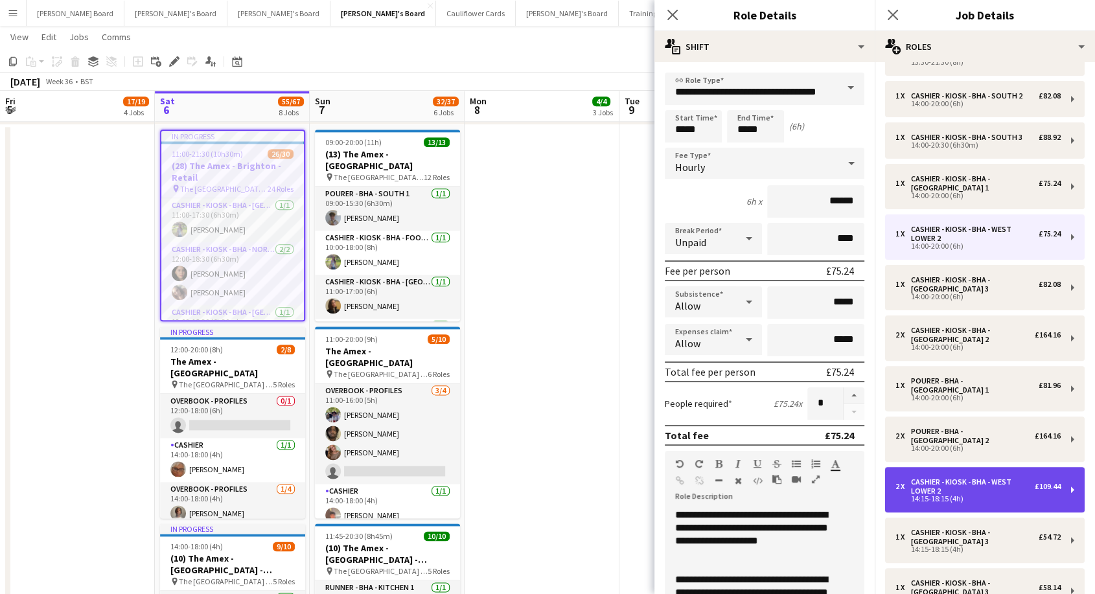
click at [945, 481] on div "Cashier - Kiosk - BHA - West Lower 2" at bounding box center [973, 486] width 124 height 18
type input "*****"
type input "***"
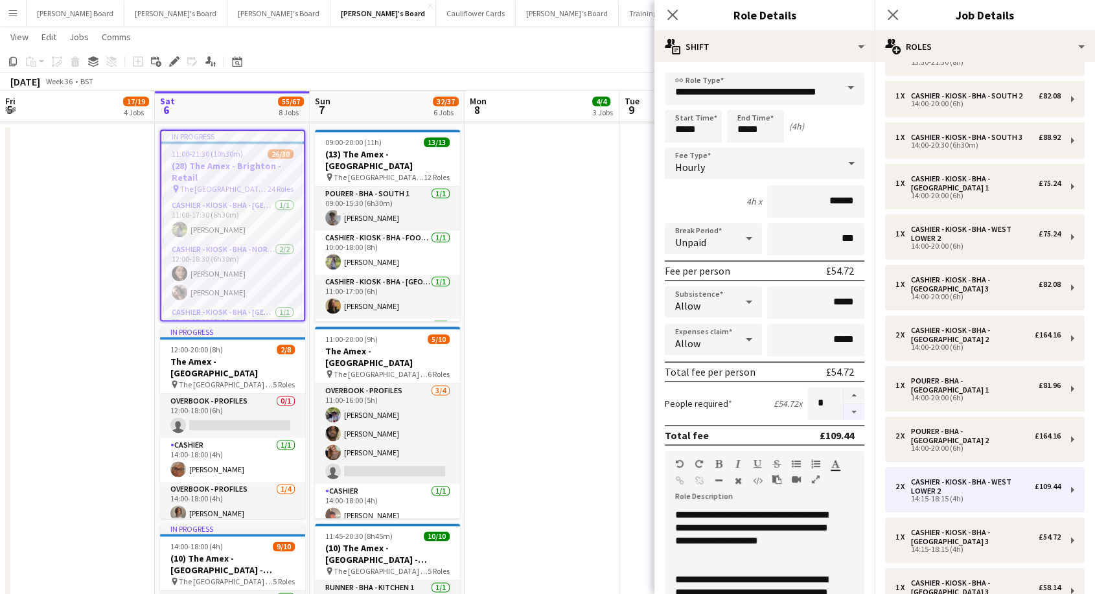
click at [844, 410] on button "button" at bounding box center [854, 412] width 21 height 16
type input "*"
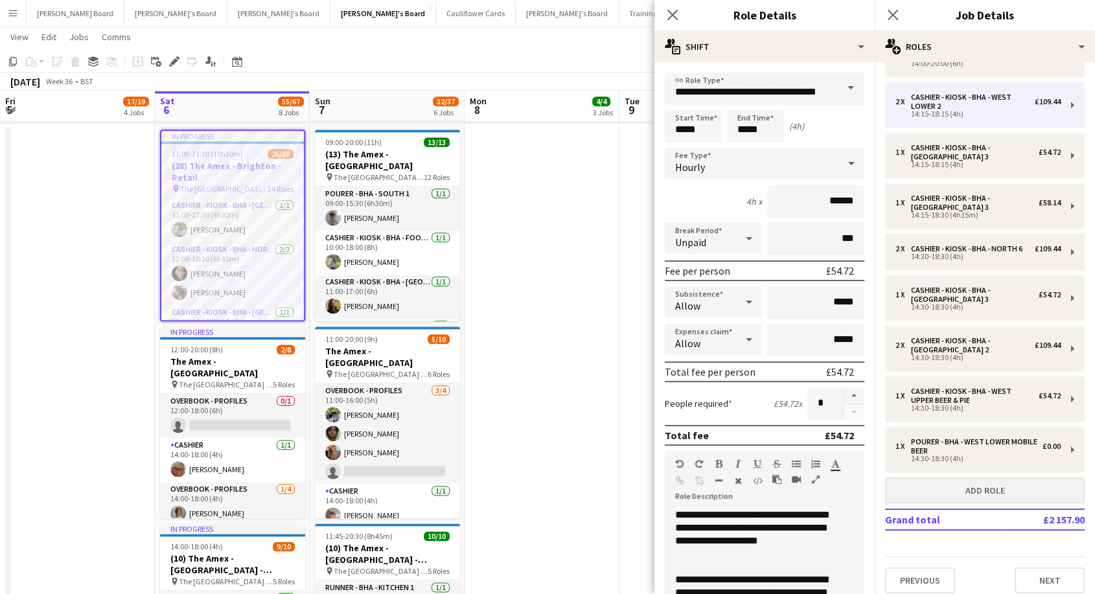
scroll to position [753, 0]
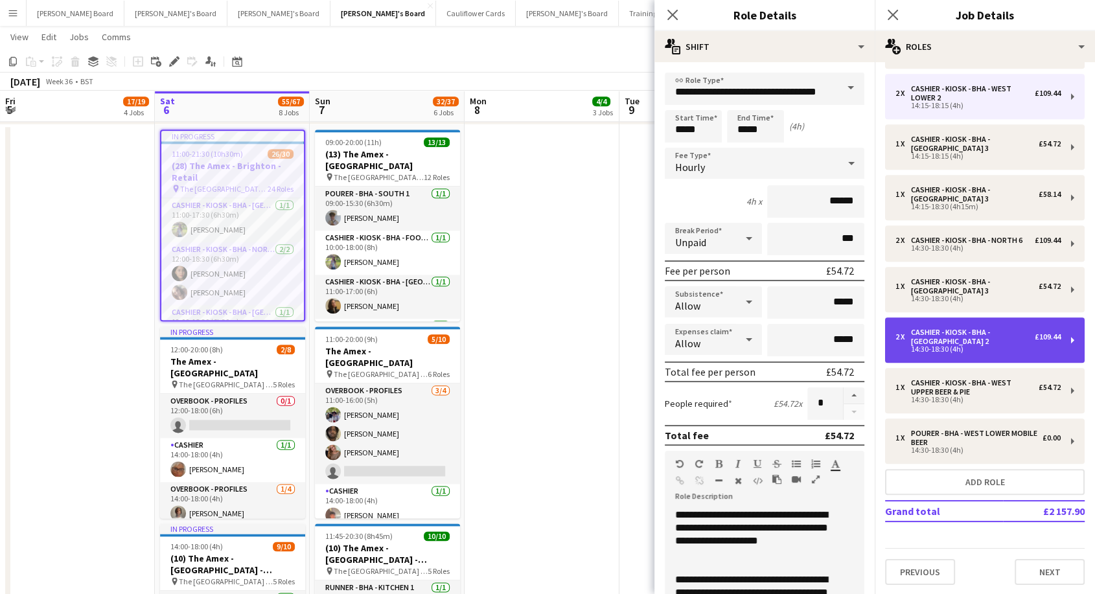
click at [981, 338] on div "Cashier - Kiosk - BHA - [GEOGRAPHIC_DATA] 2" at bounding box center [973, 337] width 124 height 18
type input "**********"
type input "*****"
type input "*"
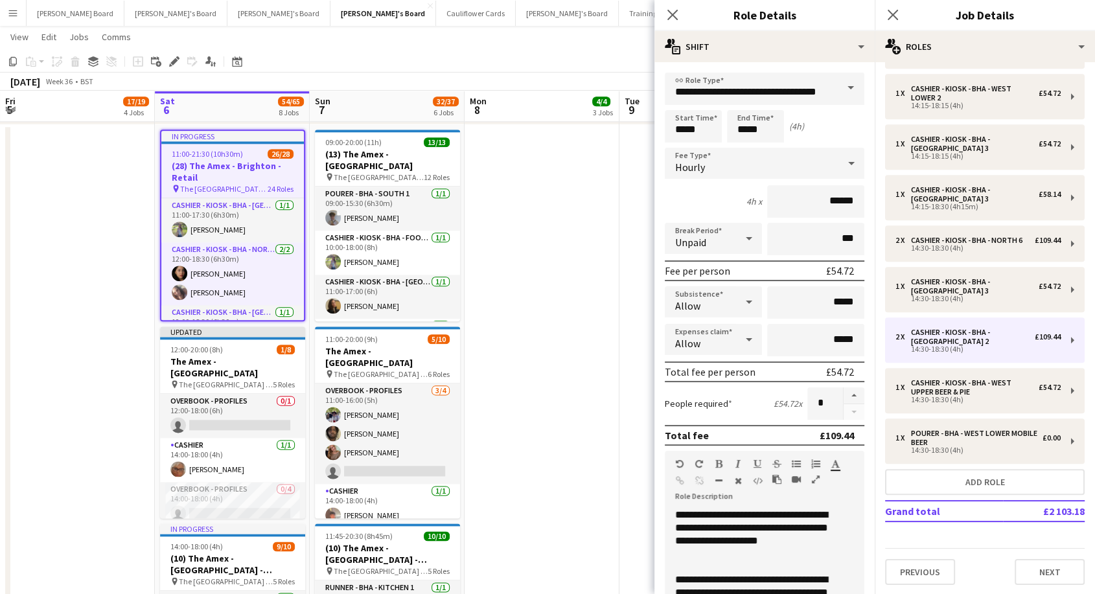
click at [16, 11] on app-icon "Menu" at bounding box center [13, 13] width 10 height 10
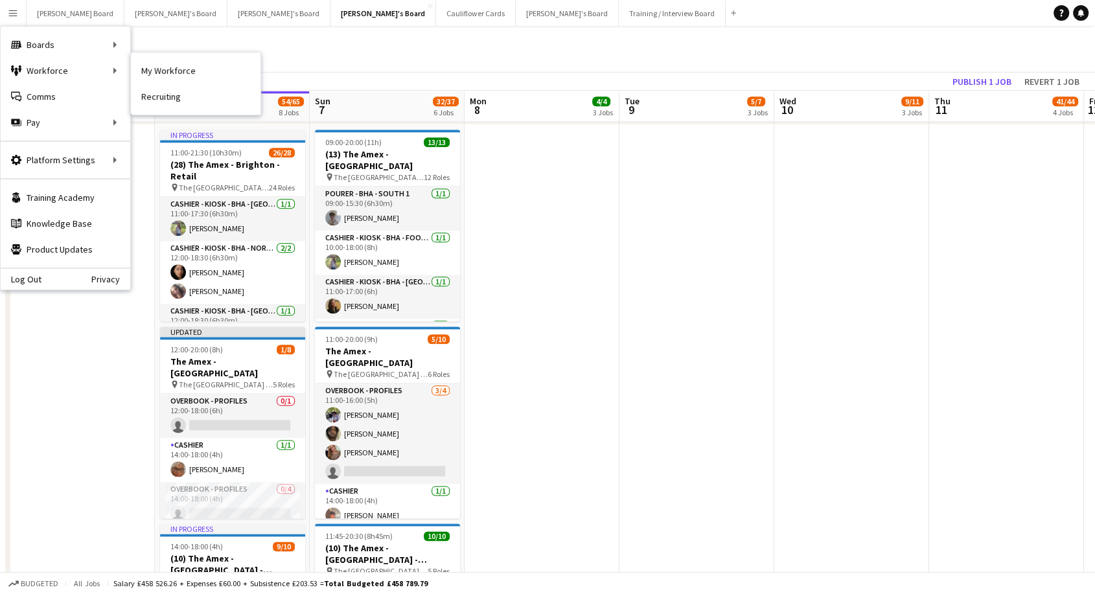
drag, startPoint x: 174, startPoint y: 64, endPoint x: 356, endPoint y: 250, distance: 260.2
click at [174, 64] on link "My Workforce" at bounding box center [196, 71] width 130 height 26
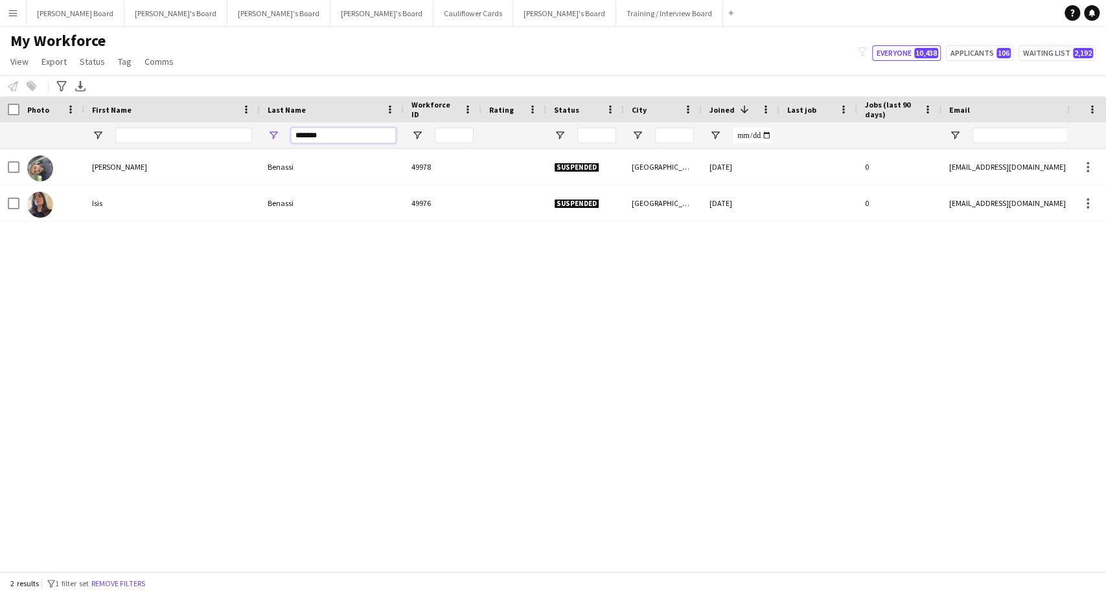
drag, startPoint x: 339, startPoint y: 137, endPoint x: 211, endPoint y: 139, distance: 128.3
click at [211, 139] on div "*******" at bounding box center [790, 135] width 1581 height 26
click at [141, 138] on input "First Name Filter Input" at bounding box center [183, 136] width 137 height 16
click at [166, 137] on input "First Name Filter Input" at bounding box center [183, 136] width 137 height 16
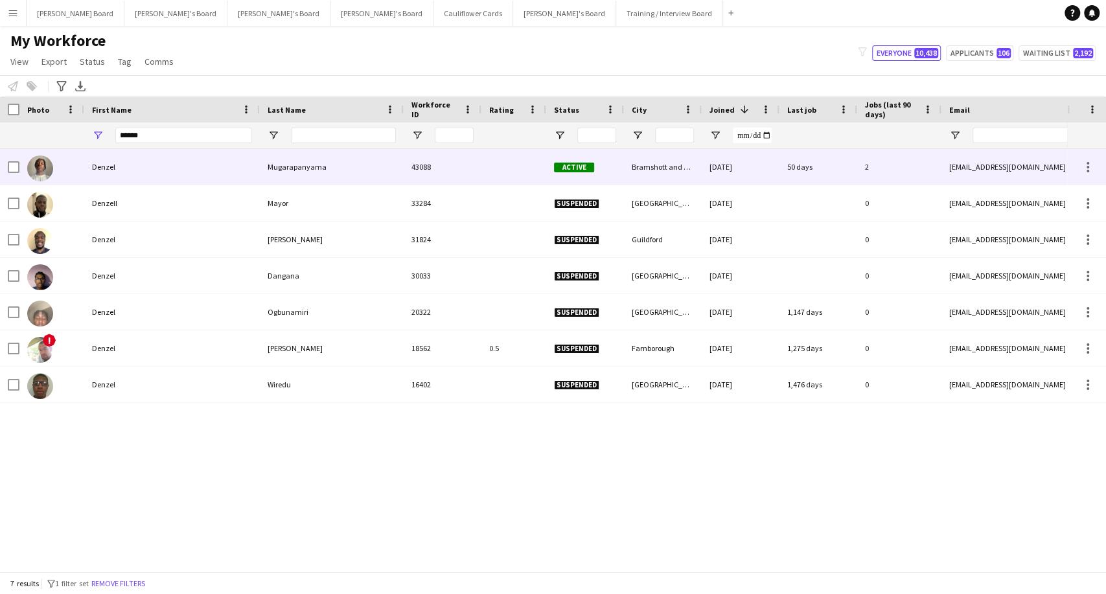
click at [304, 172] on div "Mugarapanyama" at bounding box center [332, 167] width 144 height 36
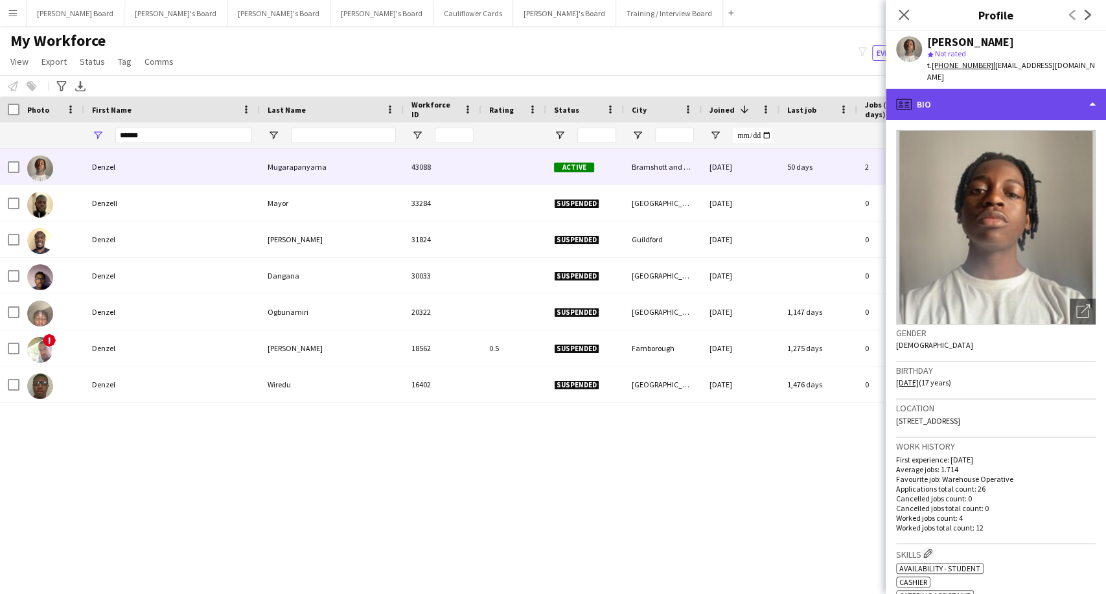
click at [1011, 105] on div "profile Bio" at bounding box center [996, 104] width 220 height 31
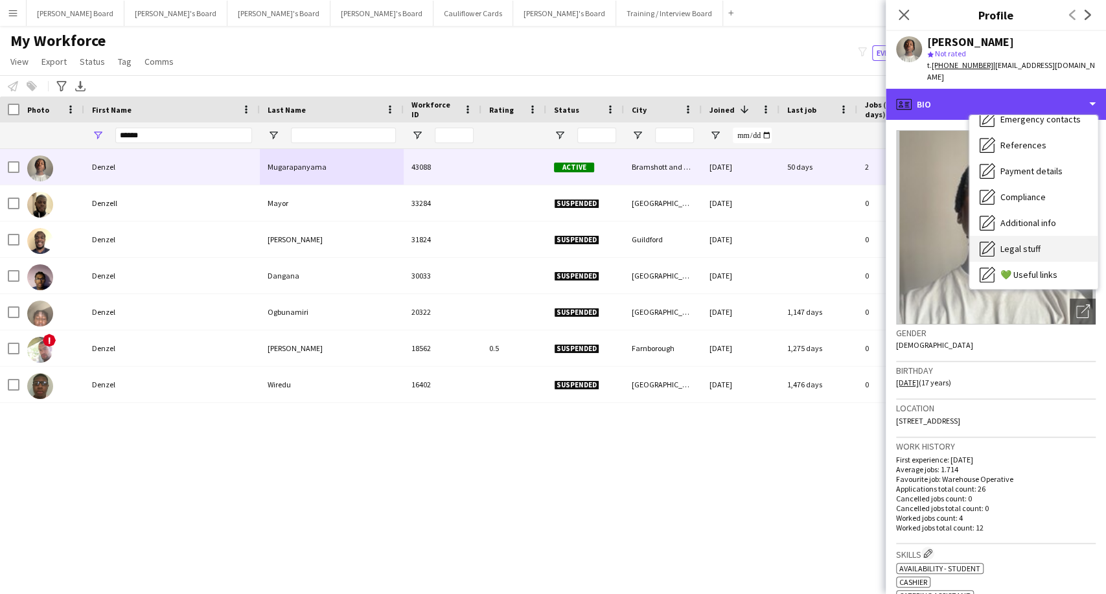
scroll to position [173, 0]
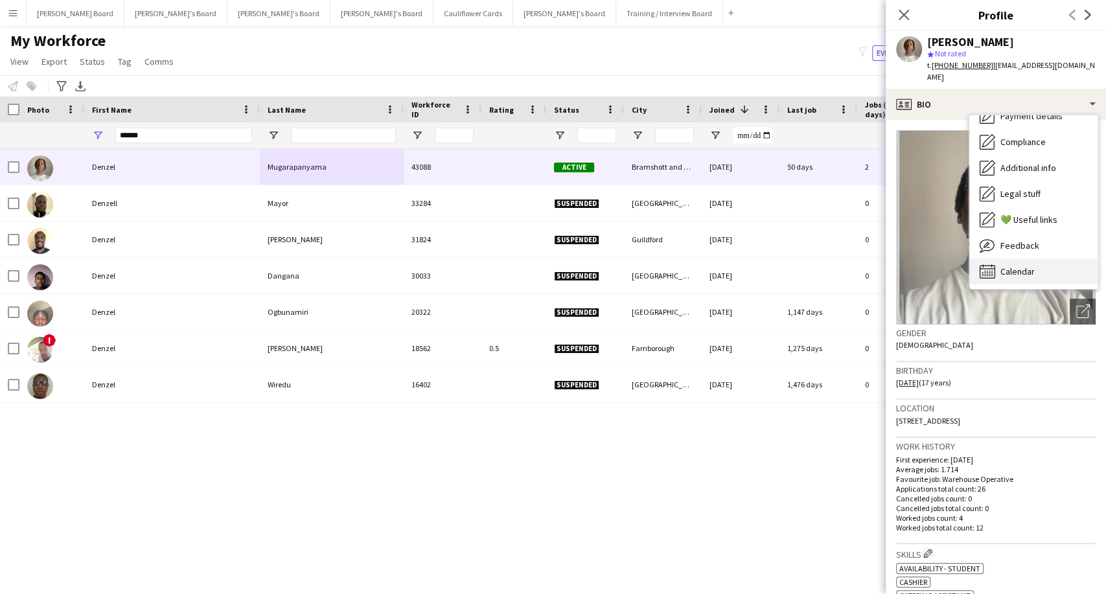
click at [1043, 259] on div "Calendar Calendar" at bounding box center [1033, 271] width 128 height 26
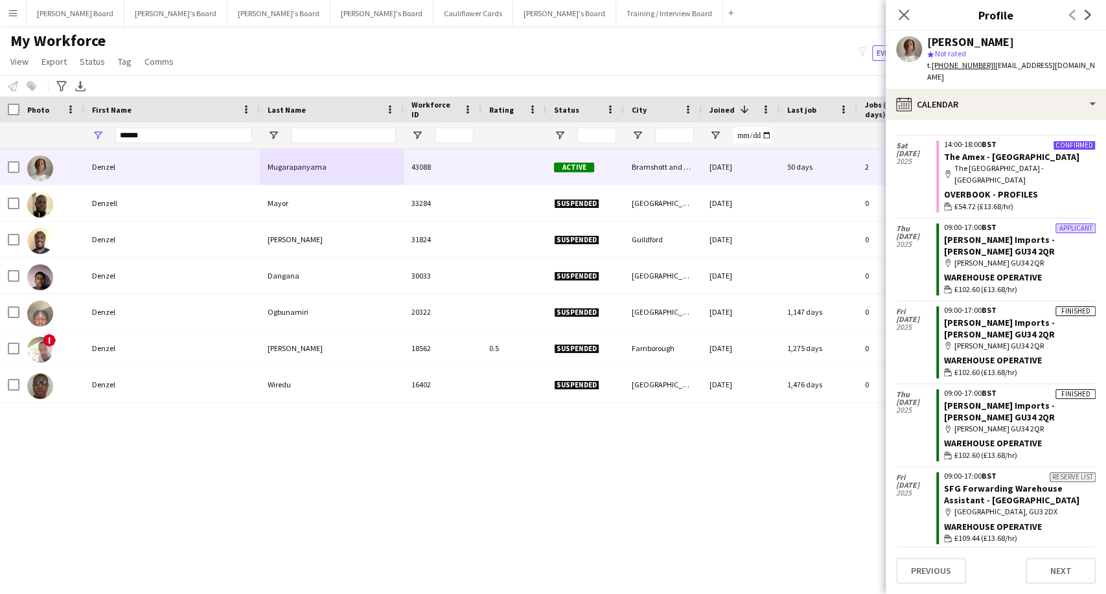
scroll to position [0, 0]
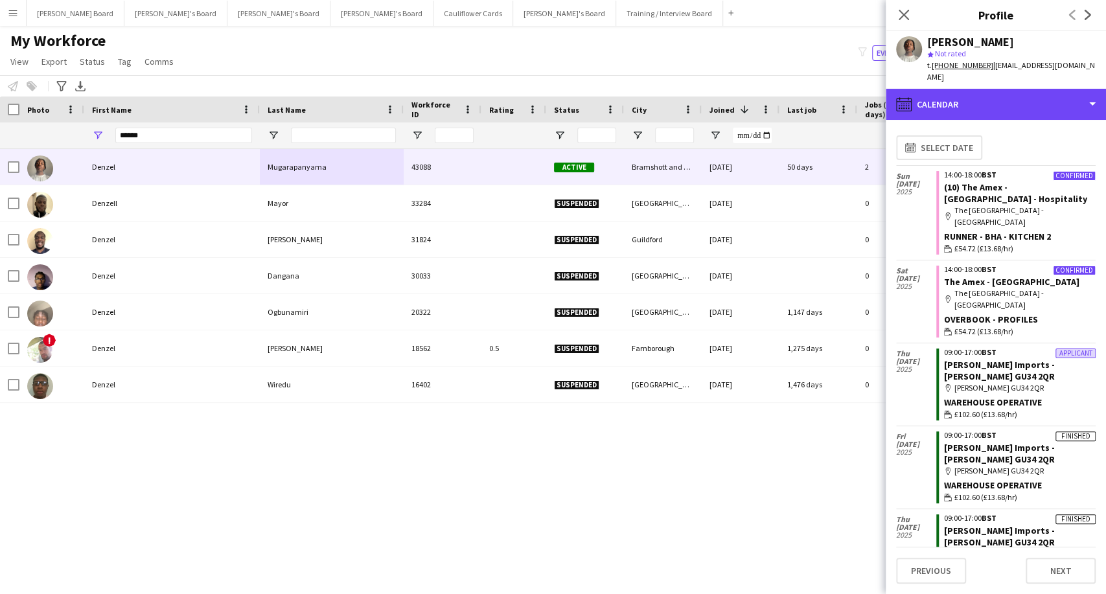
drag, startPoint x: 943, startPoint y: 93, endPoint x: 950, endPoint y: 110, distance: 18.9
click at [943, 93] on div "calendar-full Calendar" at bounding box center [996, 104] width 220 height 31
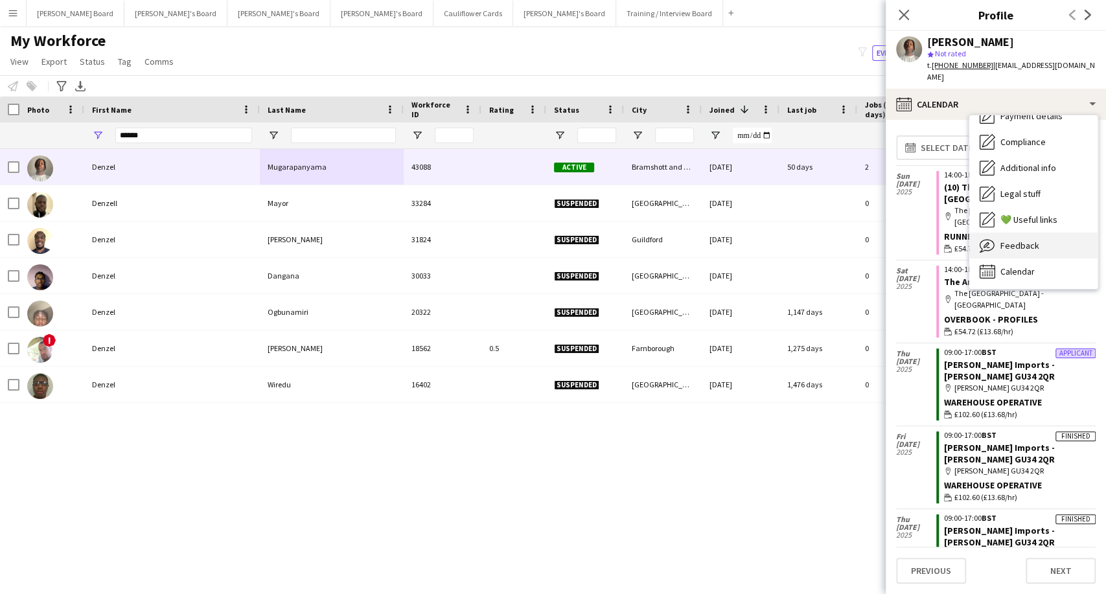
click at [998, 240] on div "Feedback Feedback" at bounding box center [1033, 246] width 128 height 26
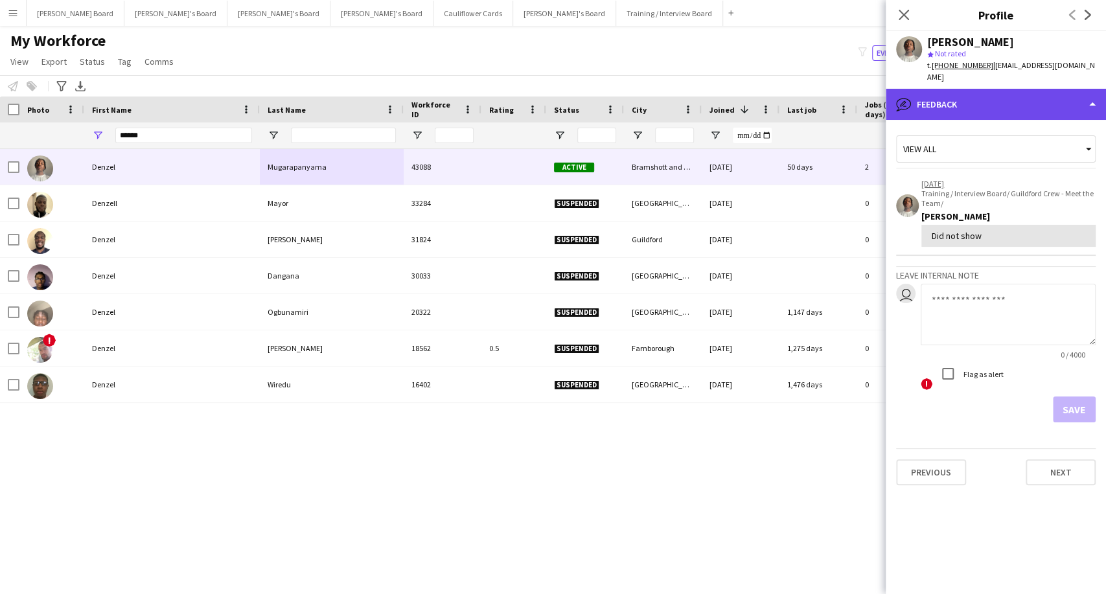
click at [967, 89] on div "bubble-pencil Feedback" at bounding box center [996, 104] width 220 height 31
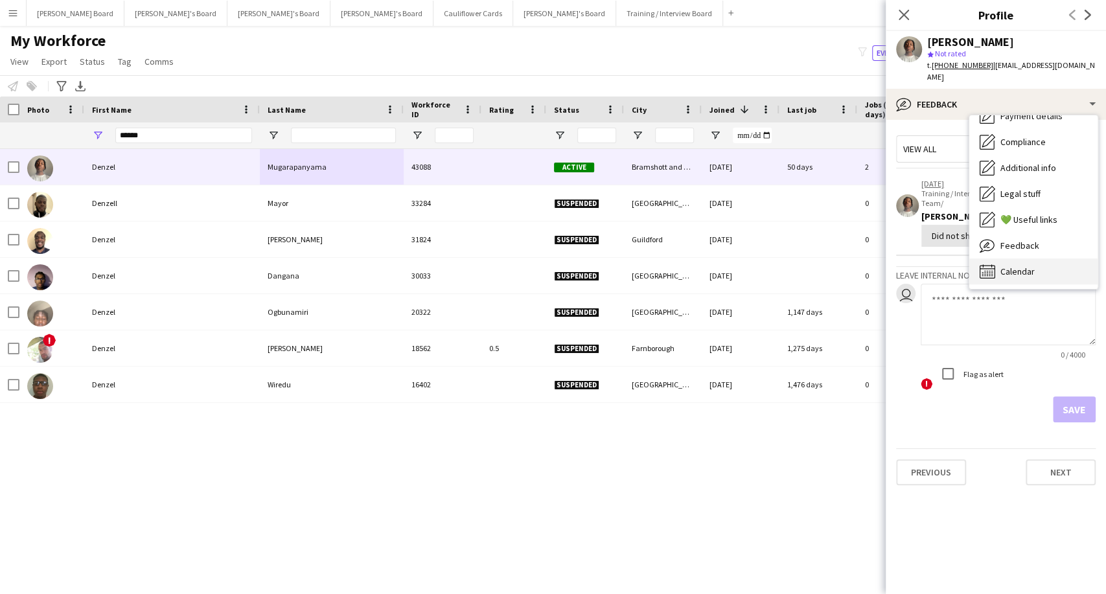
click at [1016, 266] on span "Calendar" at bounding box center [1017, 272] width 34 height 12
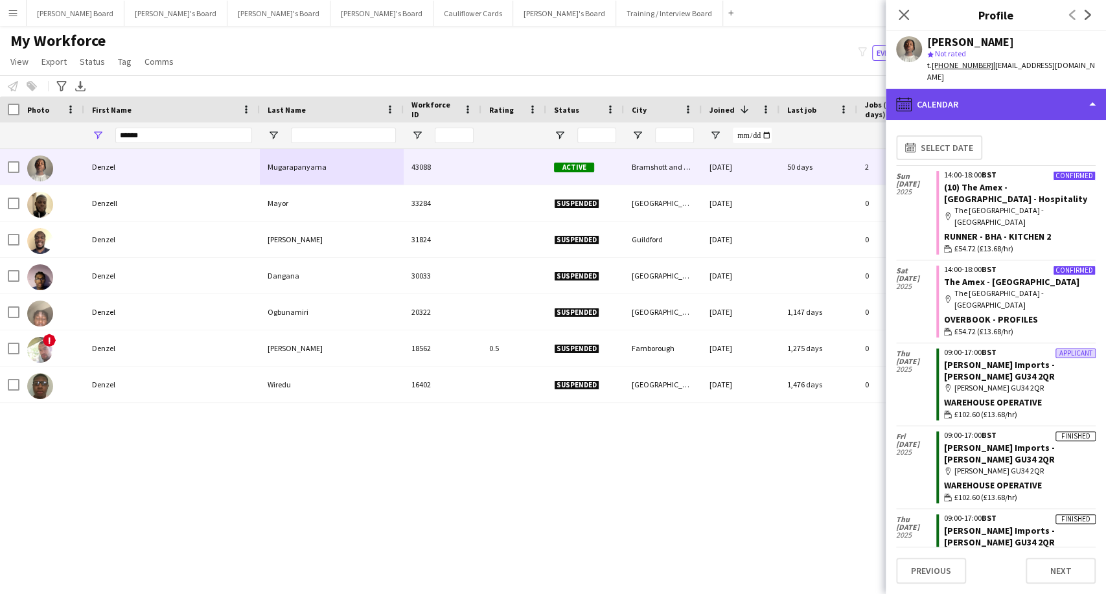
click at [961, 91] on div "calendar-full Calendar" at bounding box center [996, 104] width 220 height 31
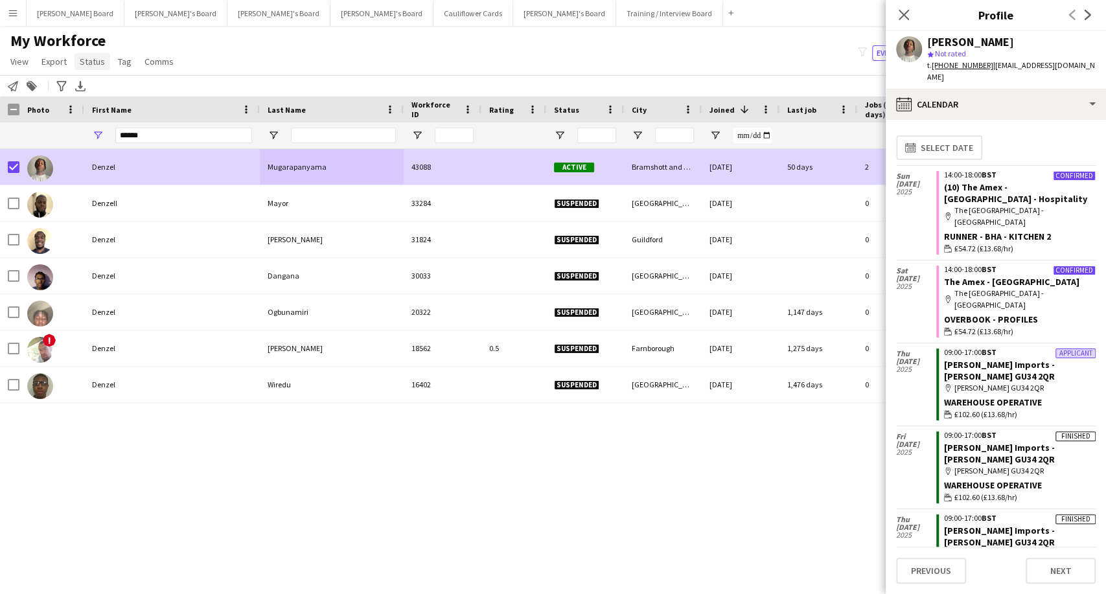
click at [93, 66] on span "Status" at bounding box center [92, 62] width 25 height 12
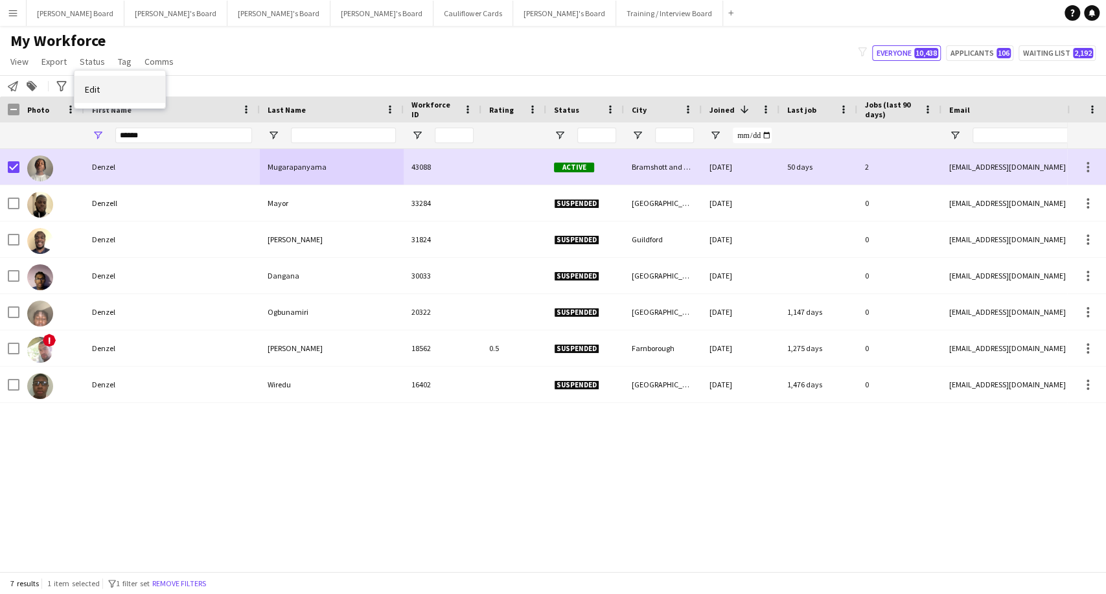
click at [106, 96] on link "Edit" at bounding box center [120, 89] width 91 height 27
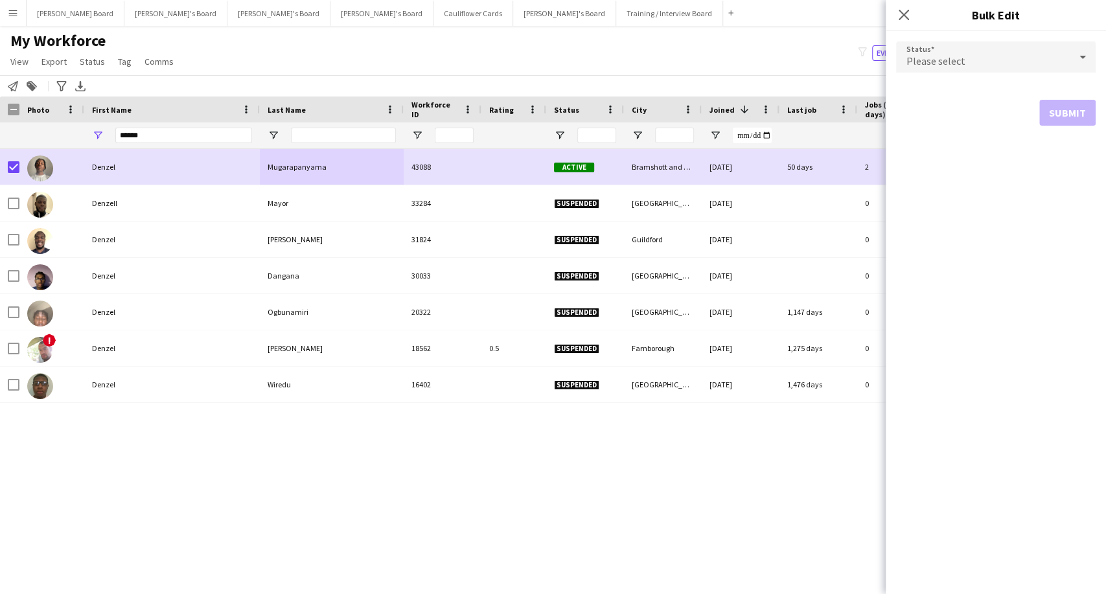
click at [974, 62] on div "Please select" at bounding box center [983, 56] width 174 height 31
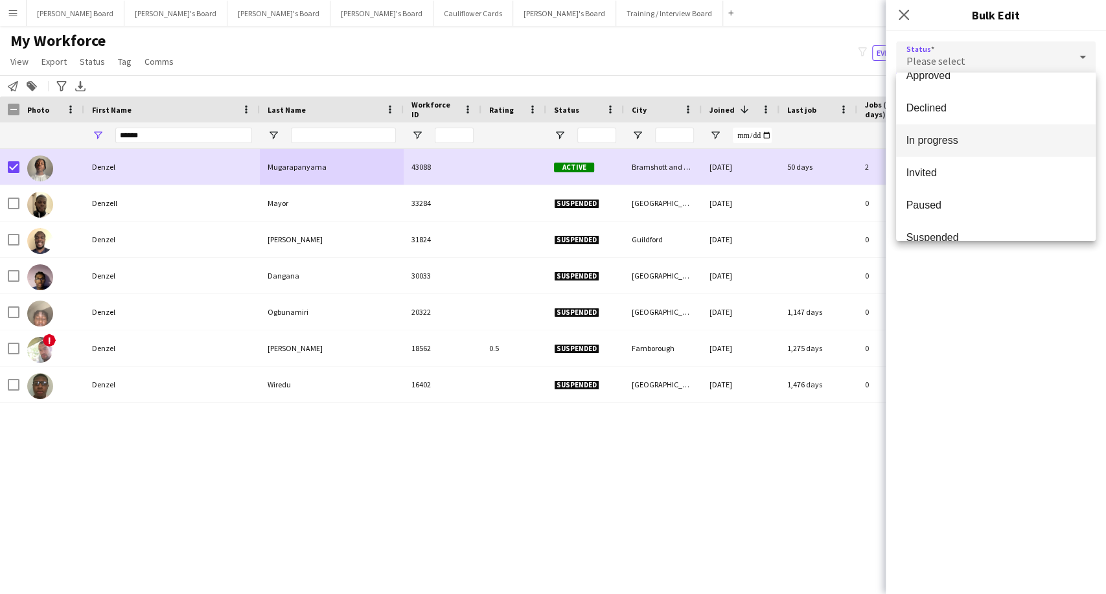
scroll to position [133, 0]
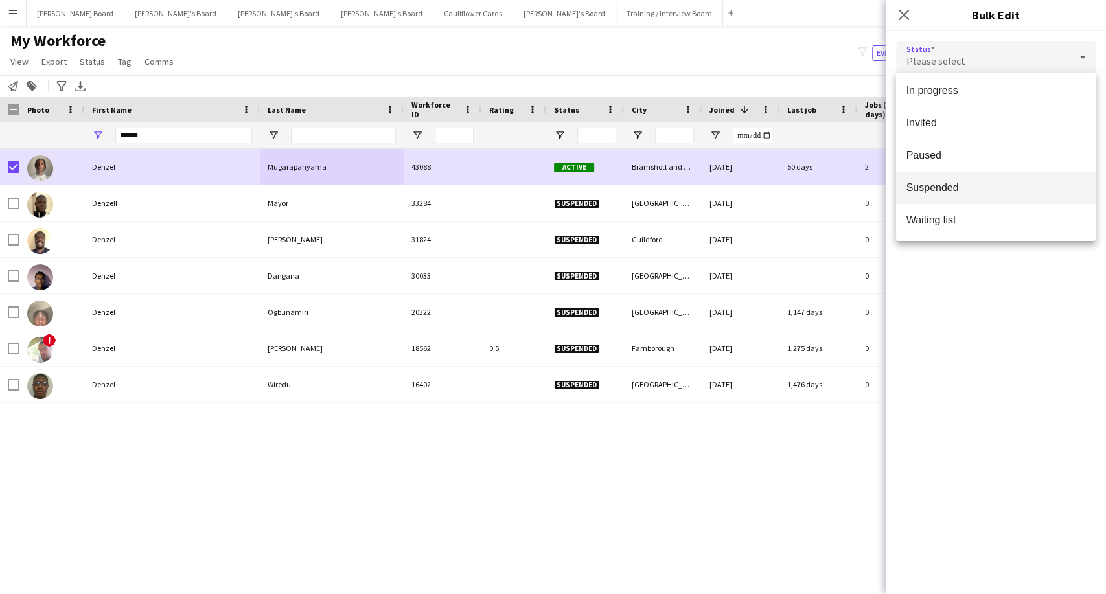
click at [939, 187] on span "Suspended" at bounding box center [995, 187] width 179 height 12
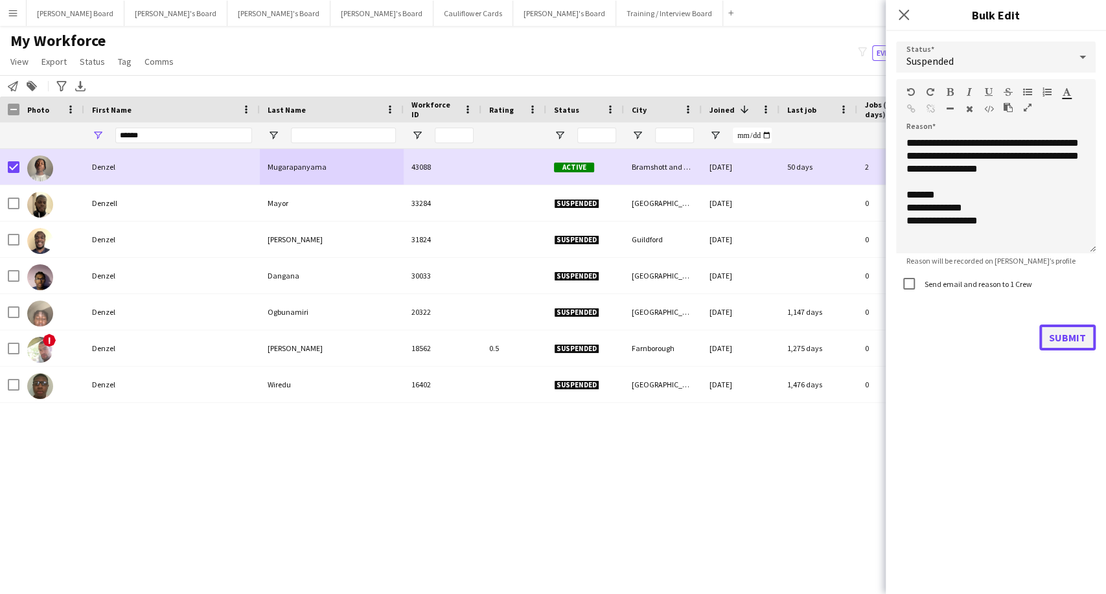
click at [1073, 341] on button "Submit" at bounding box center [1067, 338] width 56 height 26
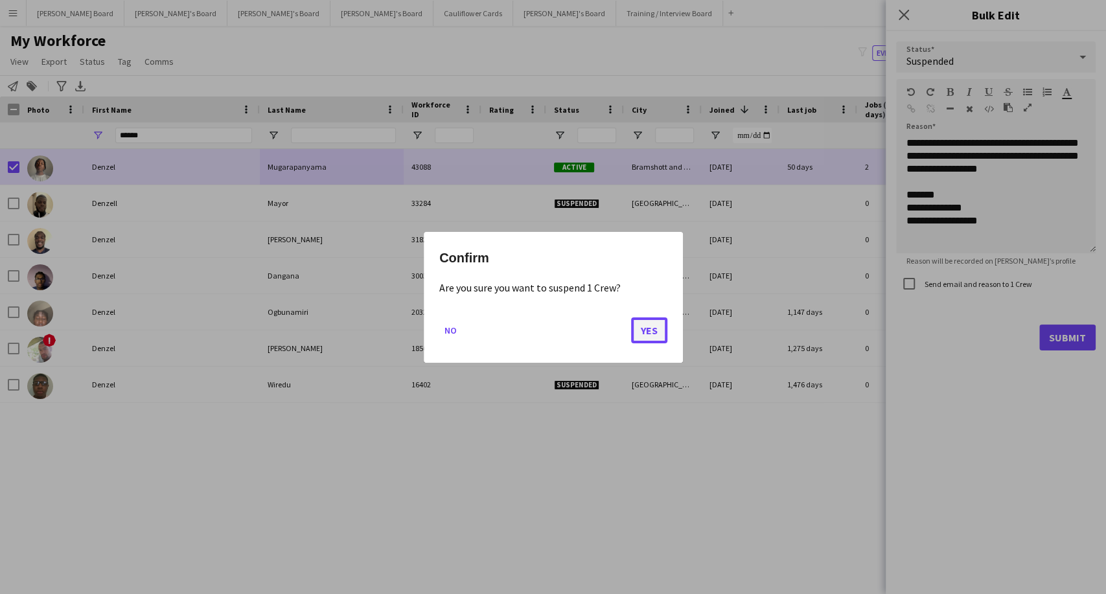
click at [649, 329] on button "Yes" at bounding box center [649, 330] width 36 height 26
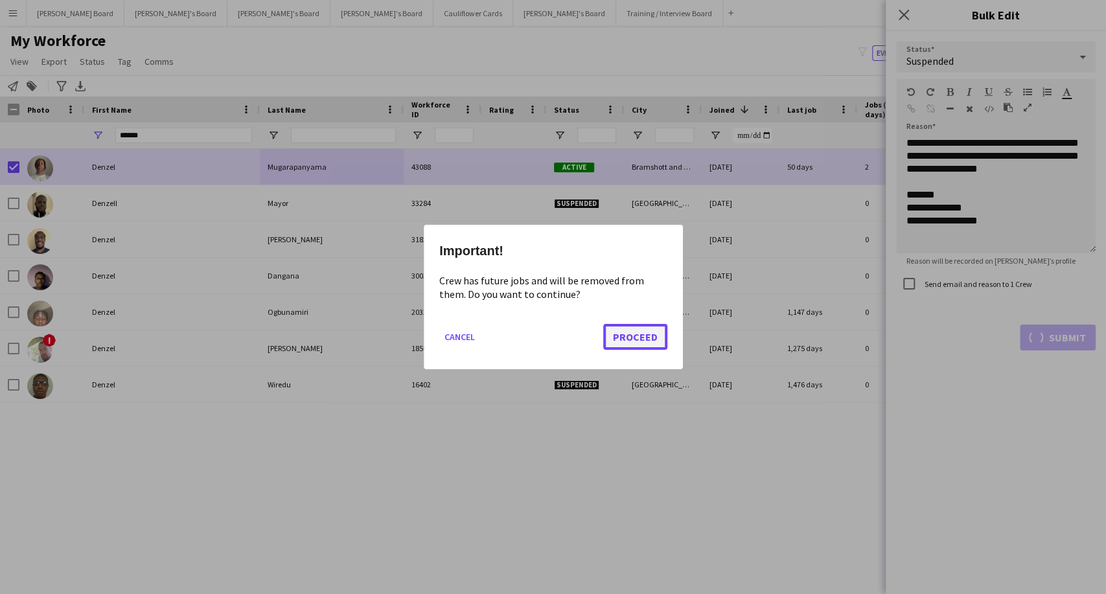
click at [640, 341] on button "Proceed" at bounding box center [635, 337] width 64 height 26
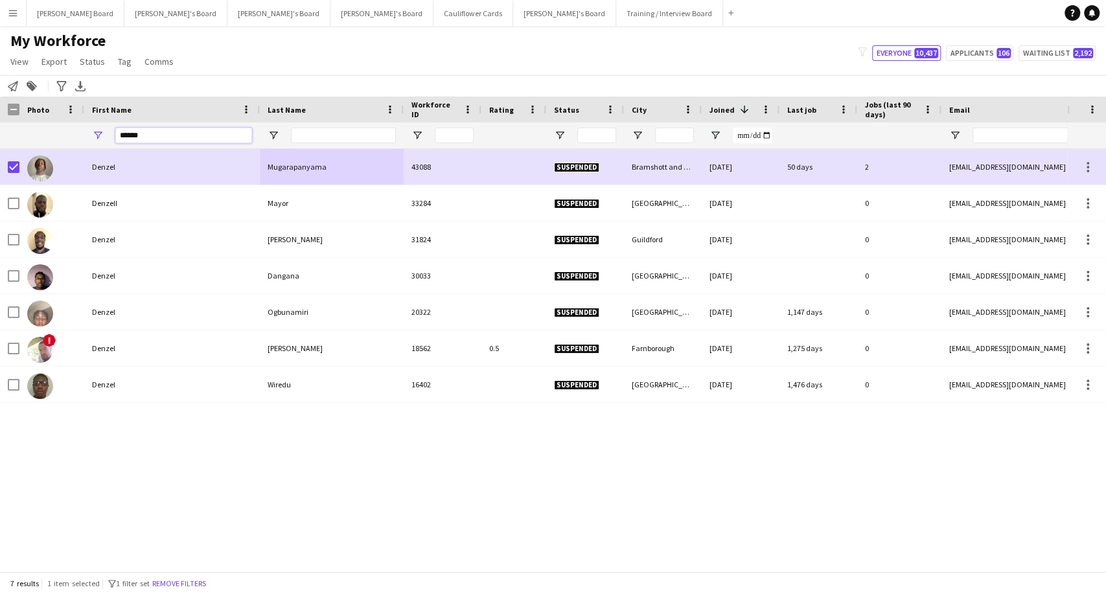
drag, startPoint x: 142, startPoint y: 139, endPoint x: 52, endPoint y: 146, distance: 90.3
click at [53, 145] on div "******" at bounding box center [790, 135] width 1581 height 26
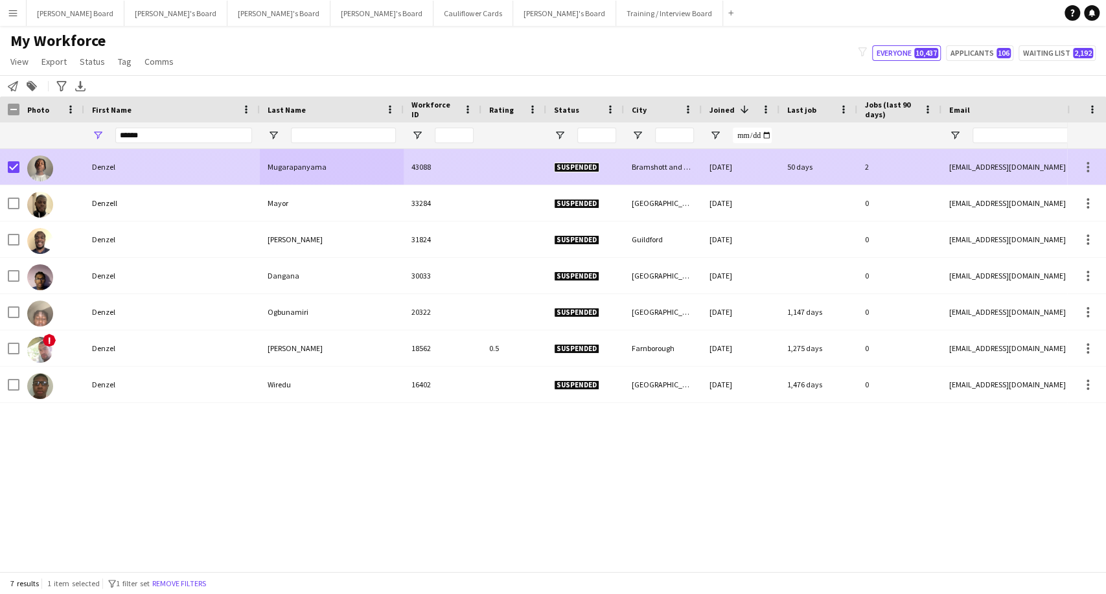
drag, startPoint x: 354, startPoint y: 177, endPoint x: 135, endPoint y: 150, distance: 221.2
click at [354, 177] on div "Mugarapanyama" at bounding box center [332, 167] width 144 height 36
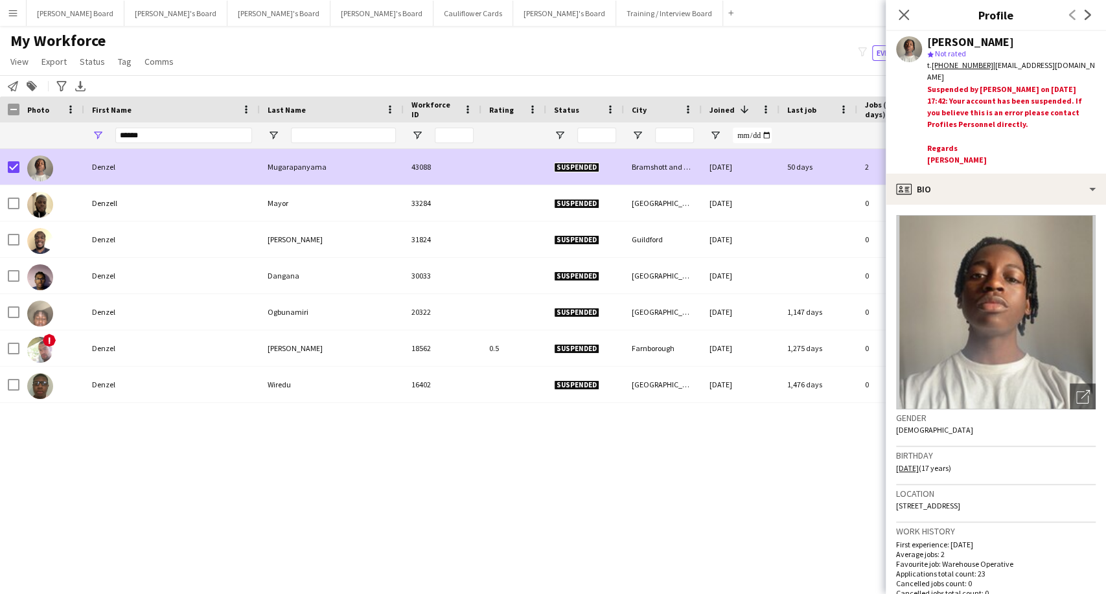
click at [899, 23] on div "Close pop-in" at bounding box center [904, 15] width 36 height 30
drag, startPoint x: 908, startPoint y: 13, endPoint x: 668, endPoint y: 123, distance: 264.4
click at [908, 14] on icon "Close pop-in" at bounding box center [903, 14] width 12 height 12
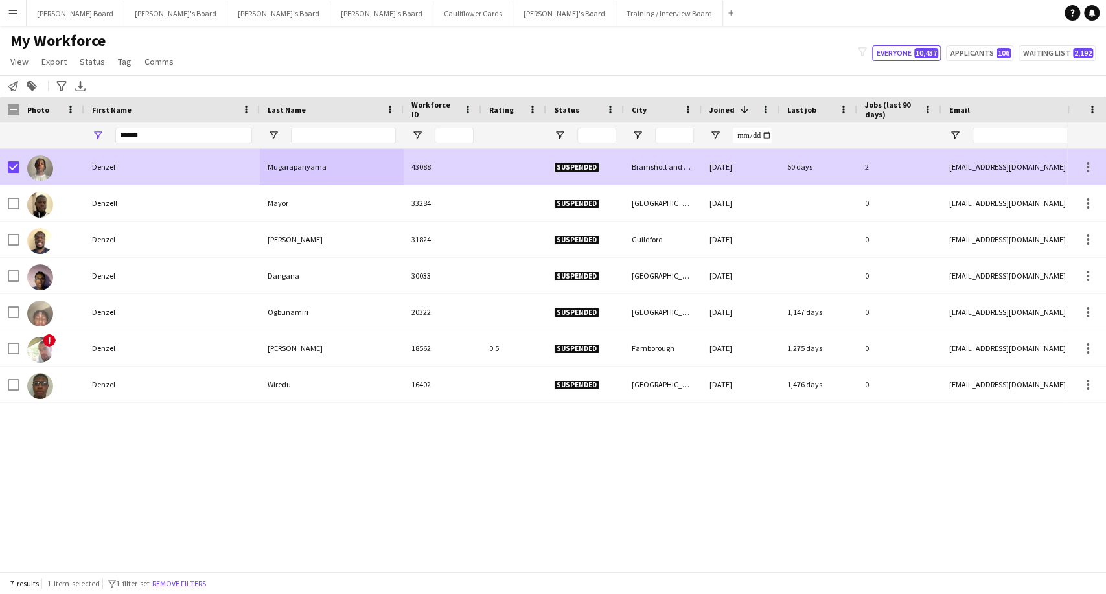
click at [292, 162] on div "Mugarapanyama" at bounding box center [332, 167] width 144 height 36
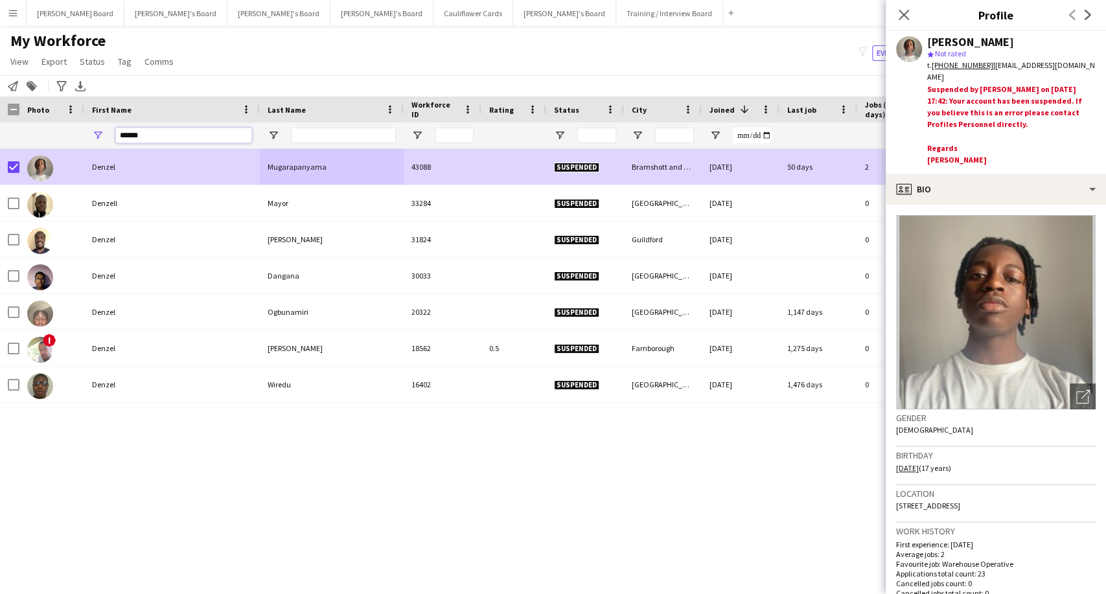
drag, startPoint x: 163, startPoint y: 133, endPoint x: 98, endPoint y: 135, distance: 64.2
click at [98, 135] on div "******" at bounding box center [172, 135] width 176 height 26
drag, startPoint x: 906, startPoint y: 16, endPoint x: 593, endPoint y: 1, distance: 313.9
click at [906, 16] on icon "Close pop-in" at bounding box center [903, 14] width 12 height 12
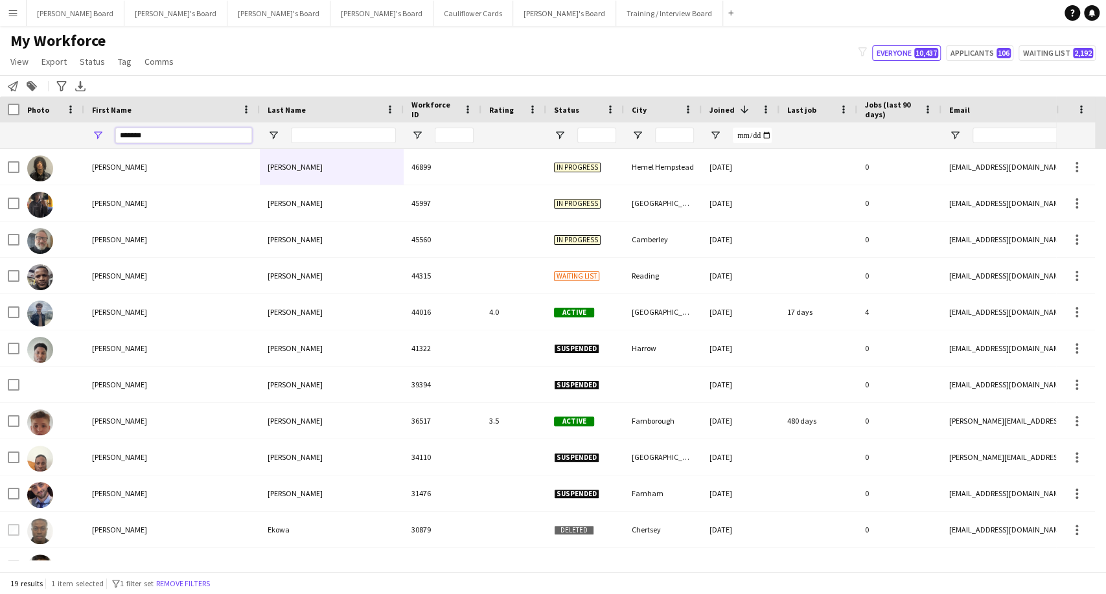
type input "******"
click at [363, 137] on input "Last Name Filter Input" at bounding box center [343, 136] width 105 height 16
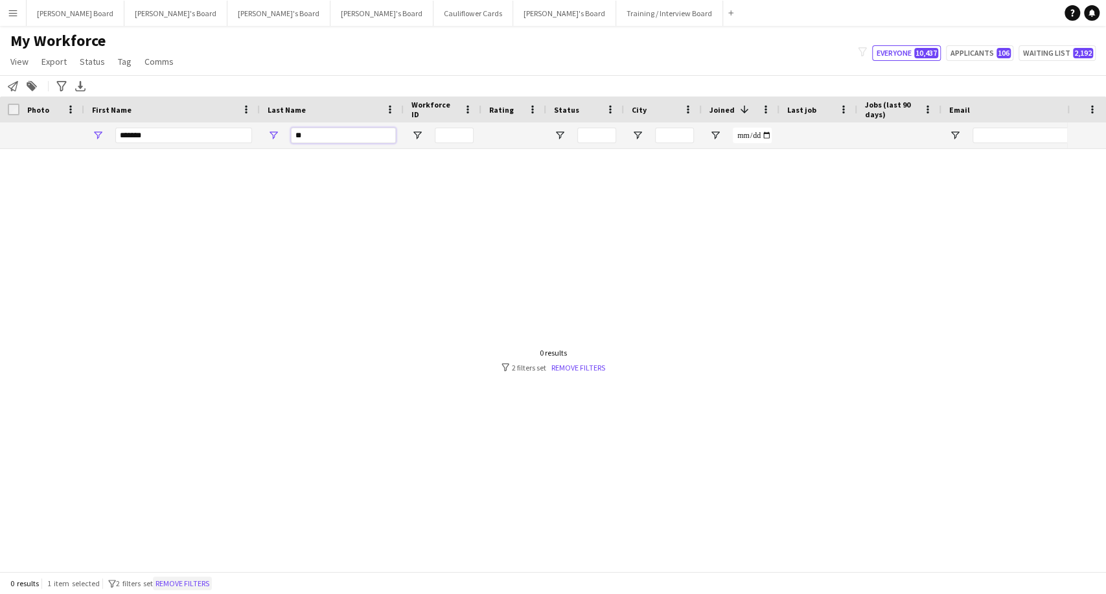
type input "**"
drag, startPoint x: 194, startPoint y: 578, endPoint x: 575, endPoint y: 371, distance: 433.4
click at [195, 578] on button "Remove filters" at bounding box center [182, 584] width 59 height 14
click at [183, 582] on div "0 results 1 item selected filter-1 2 filters set Remove filters" at bounding box center [553, 583] width 1106 height 22
click at [575, 371] on link "Remove filters" at bounding box center [578, 368] width 54 height 10
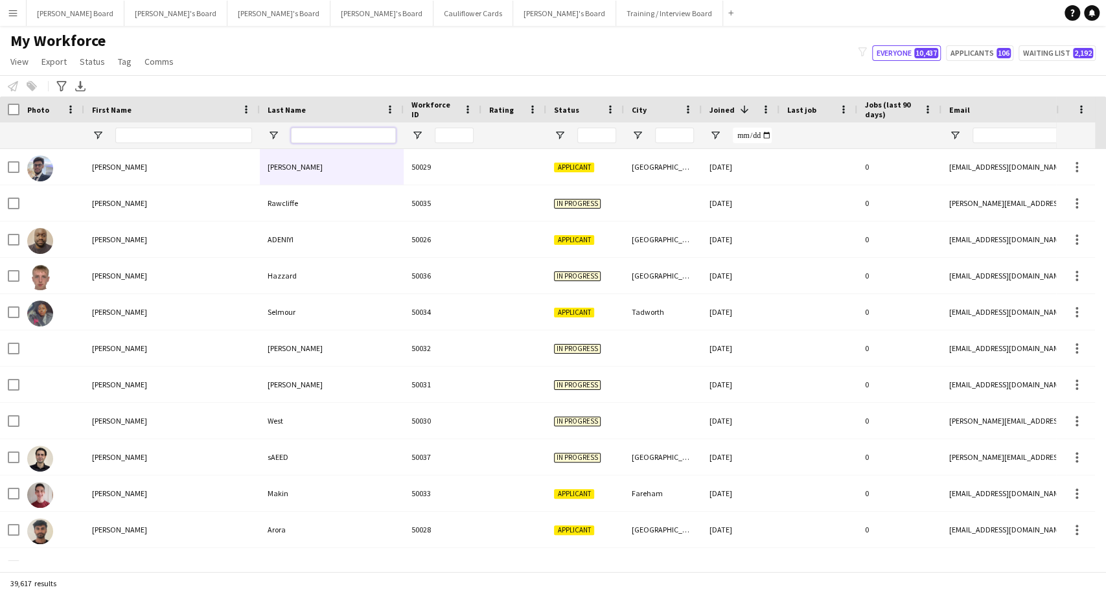
click at [334, 129] on input "Last Name Filter Input" at bounding box center [343, 136] width 105 height 16
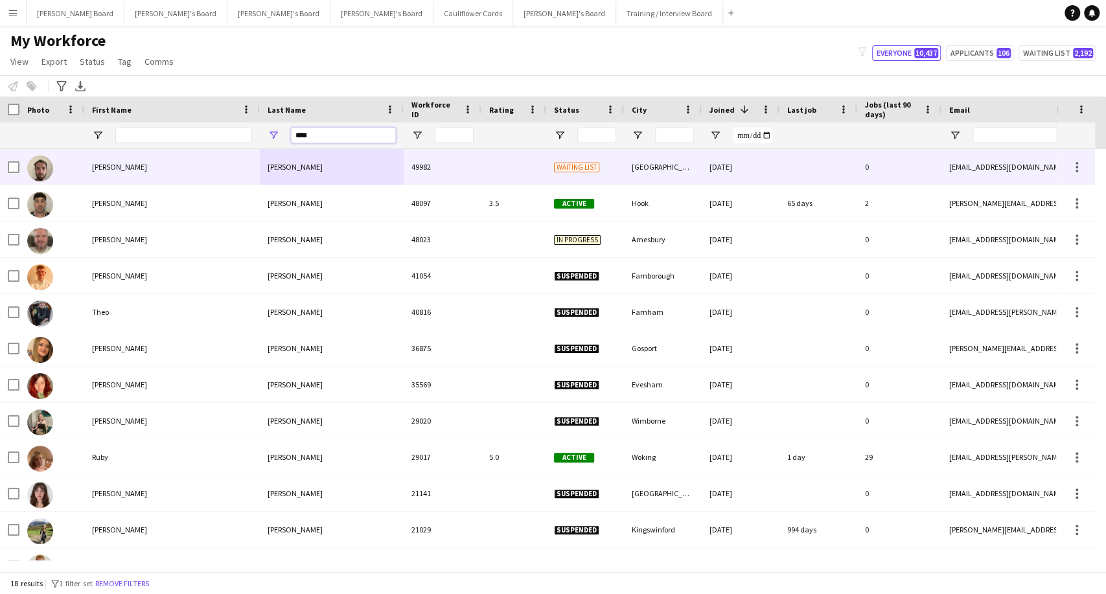
type input "****"
click at [104, 167] on div "Joshua" at bounding box center [172, 167] width 176 height 36
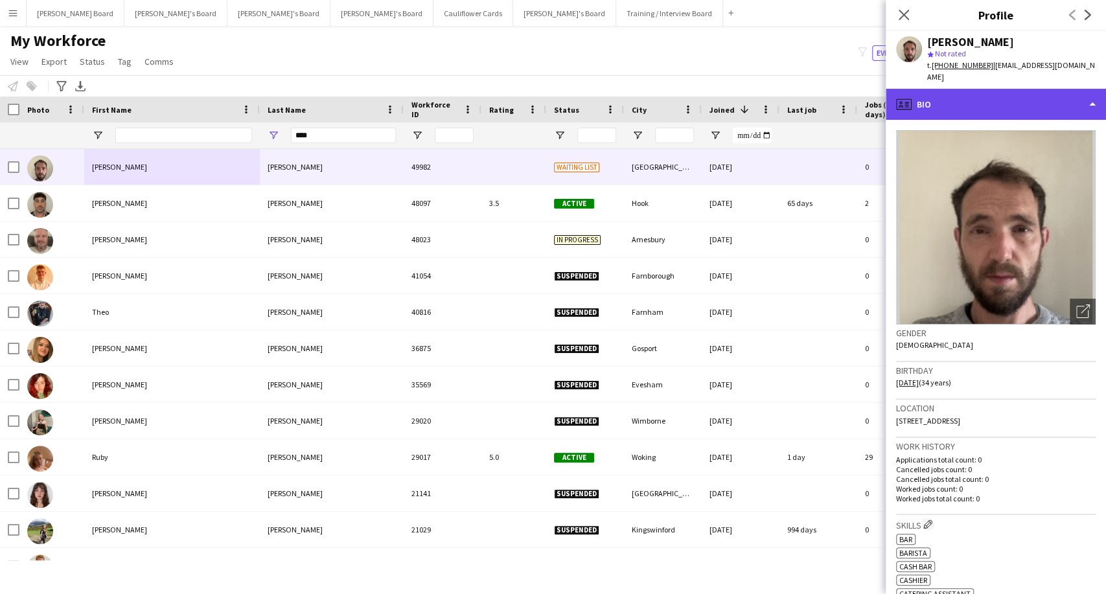
click at [914, 89] on div "profile Bio" at bounding box center [996, 104] width 220 height 31
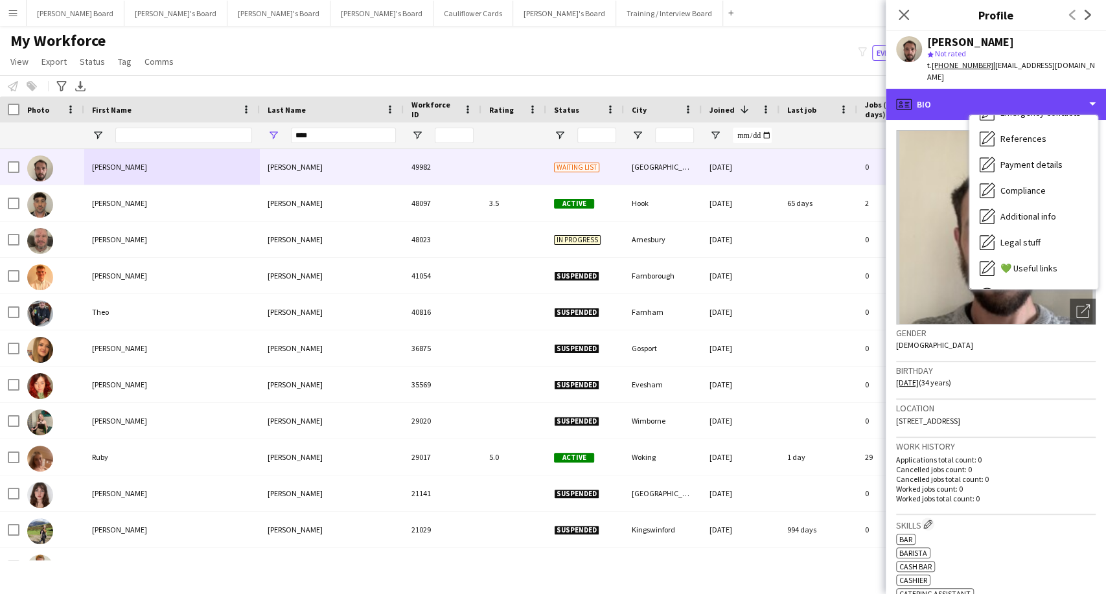
scroll to position [173, 0]
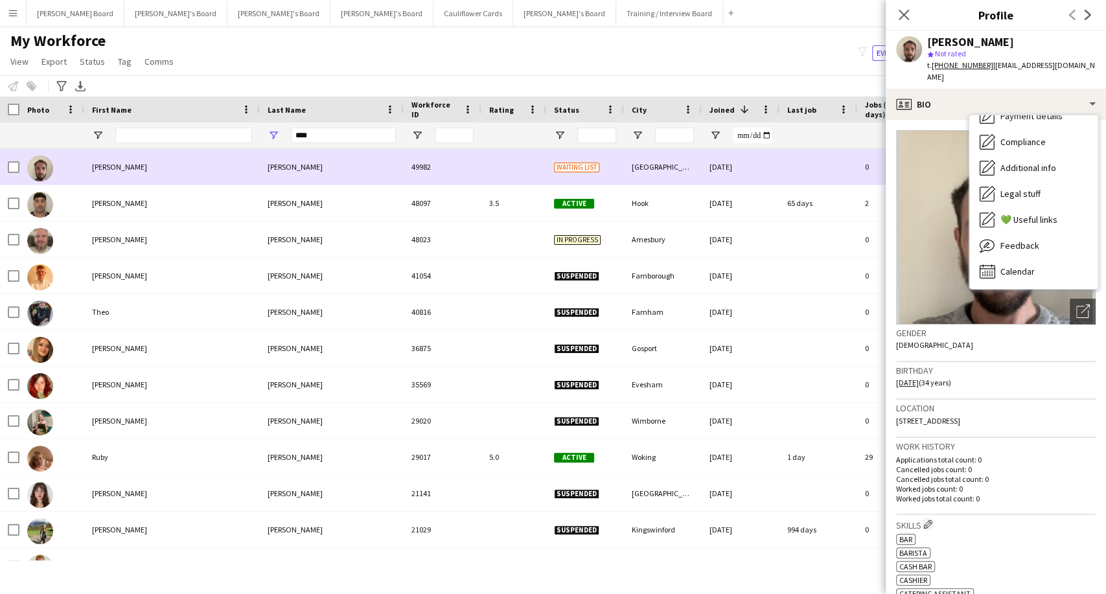
click at [8, 167] on div at bounding box center [9, 167] width 19 height 36
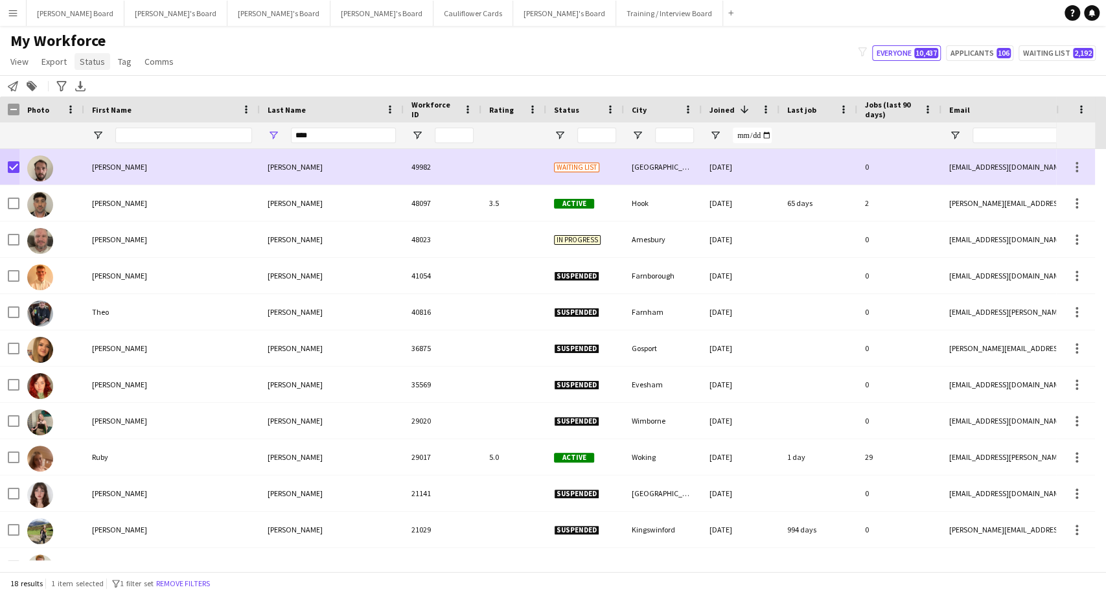
click at [94, 66] on span "Status" at bounding box center [92, 62] width 25 height 12
click at [102, 88] on link "Edit" at bounding box center [120, 89] width 91 height 27
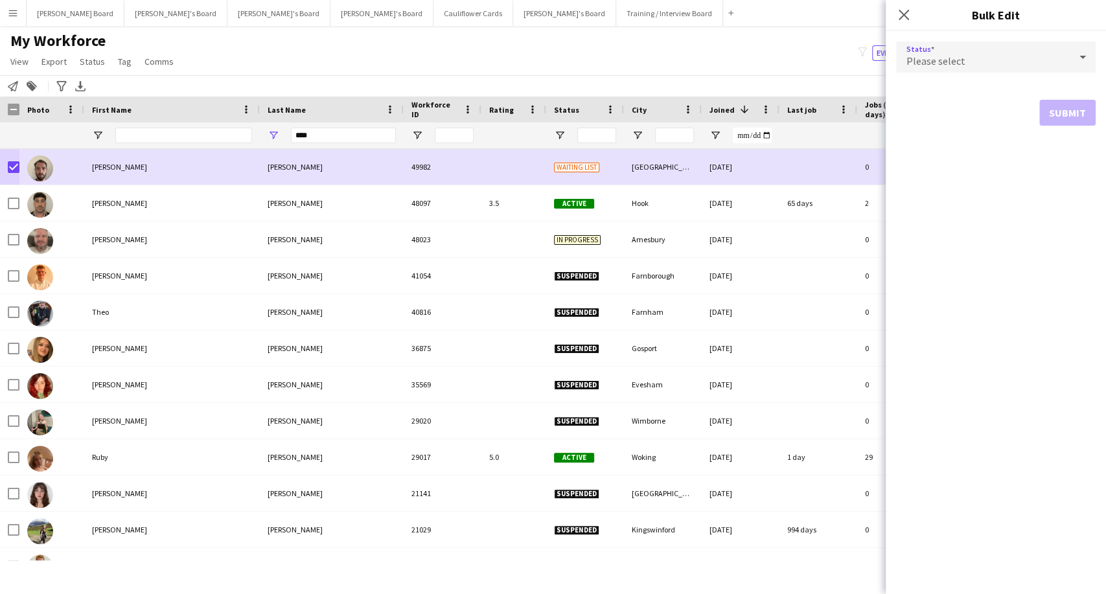
click at [927, 55] on span "Please select" at bounding box center [935, 60] width 59 height 13
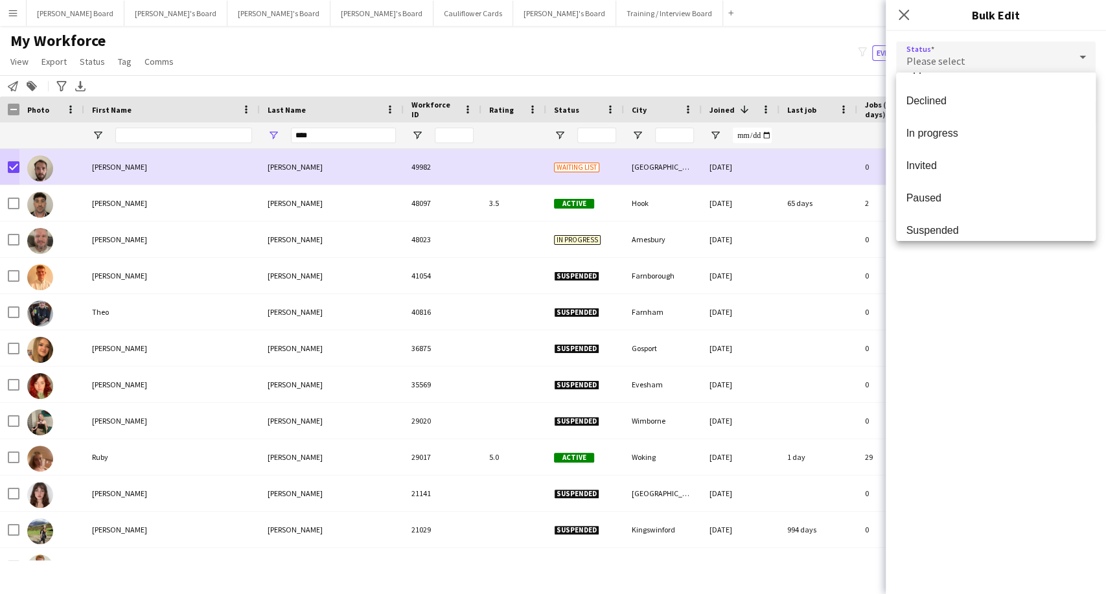
scroll to position [133, 0]
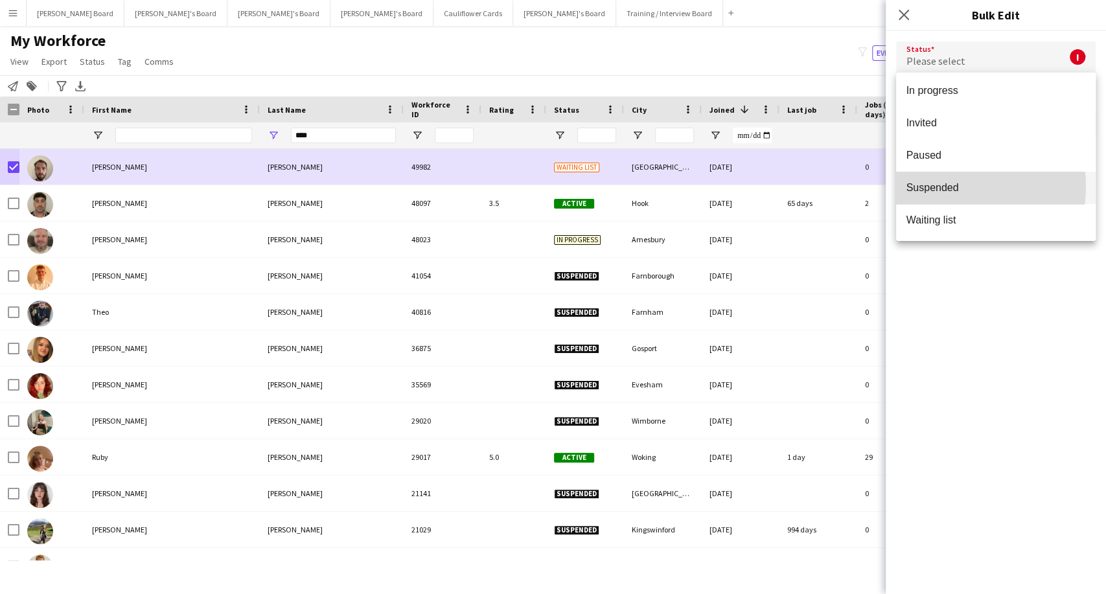
click at [945, 186] on span "Suspended" at bounding box center [995, 187] width 179 height 12
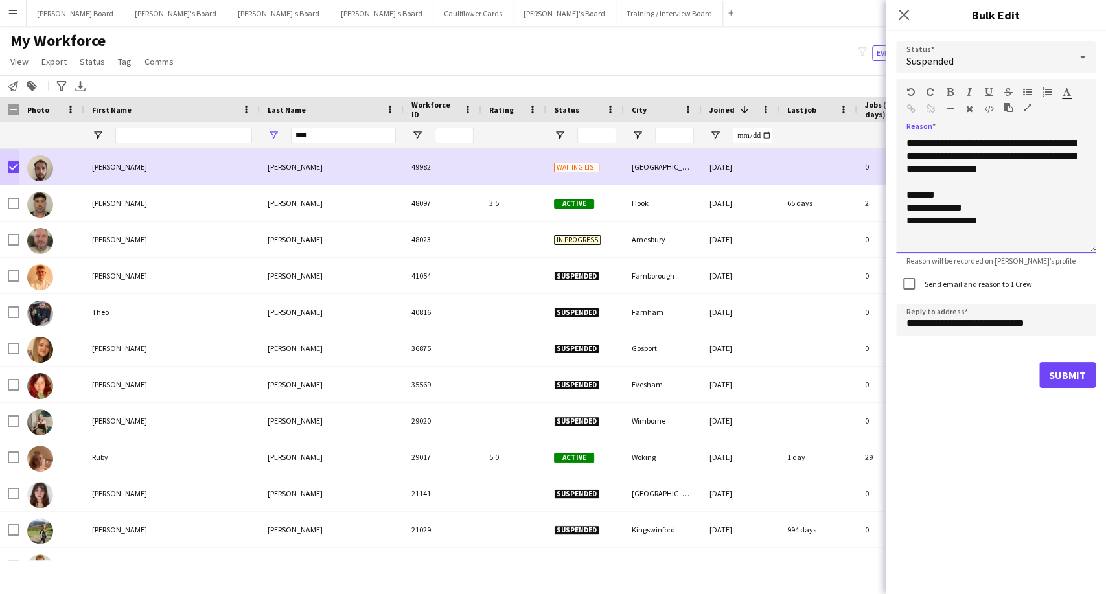
click at [906, 141] on div "**********" at bounding box center [996, 195] width 200 height 117
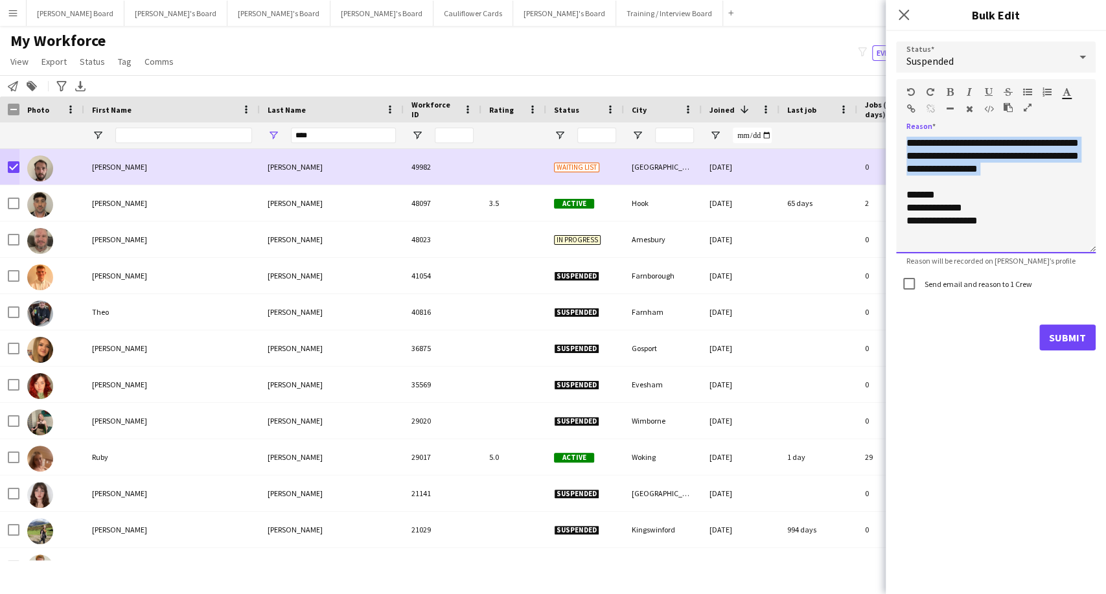
drag, startPoint x: 1033, startPoint y: 179, endPoint x: 834, endPoint y: 137, distance: 202.5
click at [837, 137] on body "Menu Boards Boards Boards All jobs Status Workforce Workforce My Workforce Recr…" at bounding box center [553, 297] width 1106 height 594
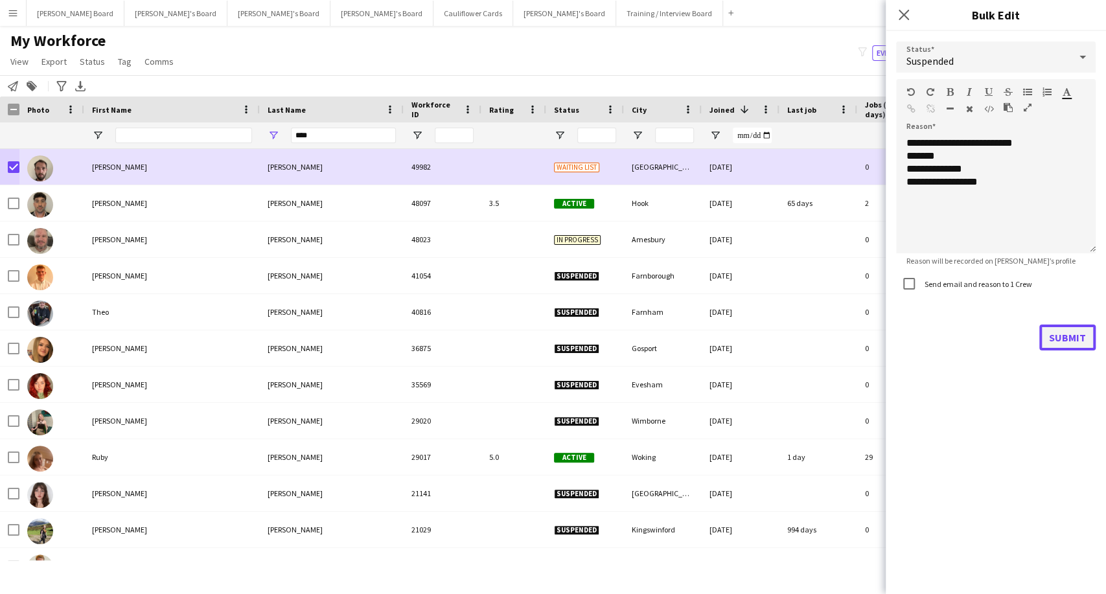
click at [1070, 335] on button "Submit" at bounding box center [1067, 338] width 56 height 26
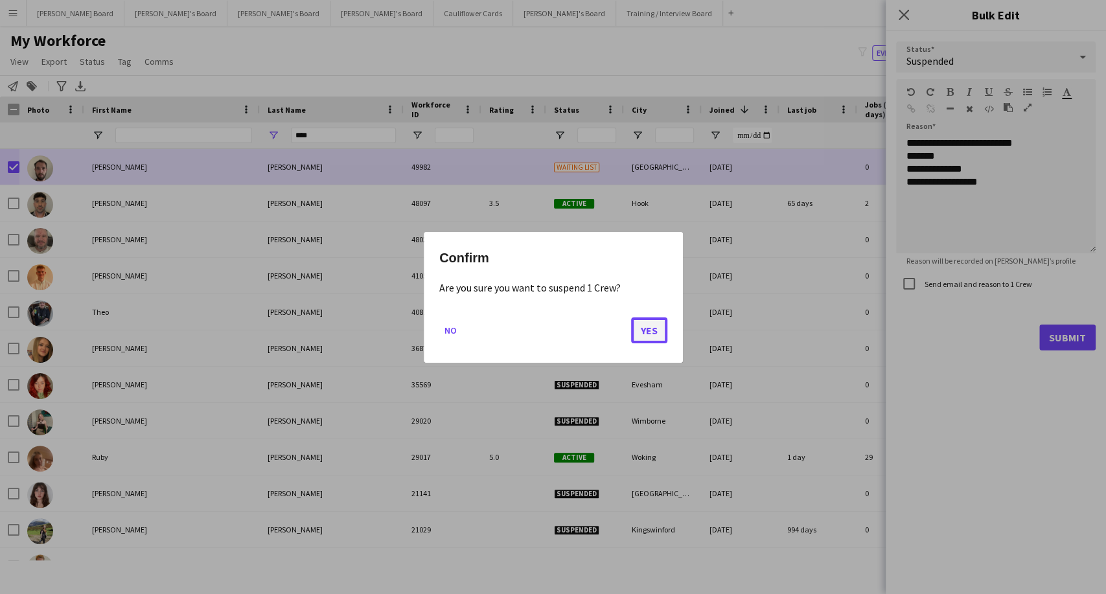
drag, startPoint x: 642, startPoint y: 335, endPoint x: 522, endPoint y: 314, distance: 121.7
click at [642, 334] on button "Yes" at bounding box center [649, 330] width 36 height 26
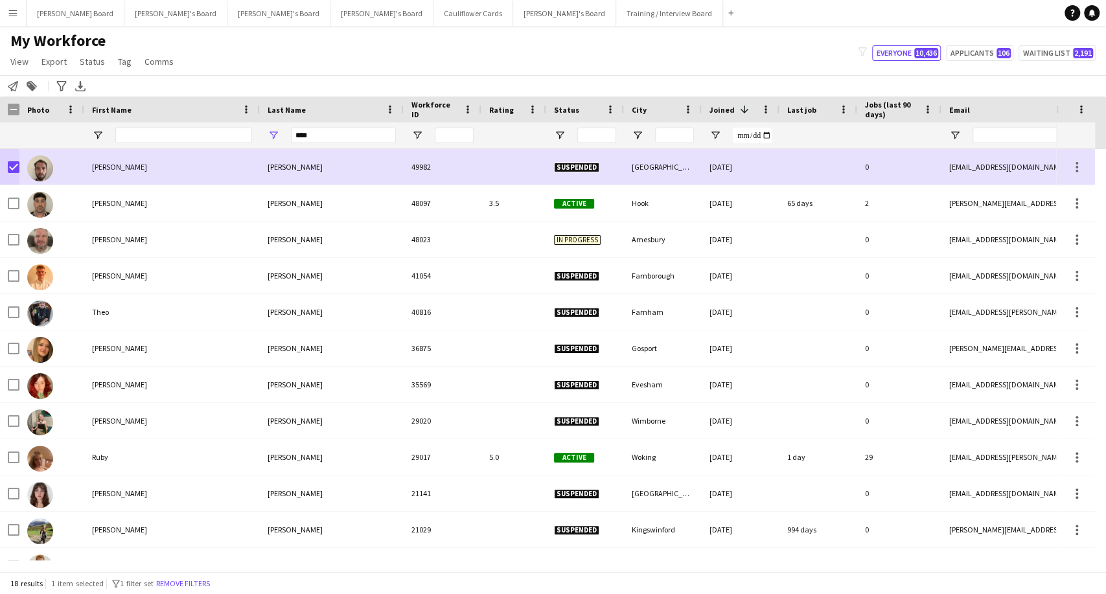
click at [12, 9] on app-icon "Menu" at bounding box center [13, 13] width 10 height 10
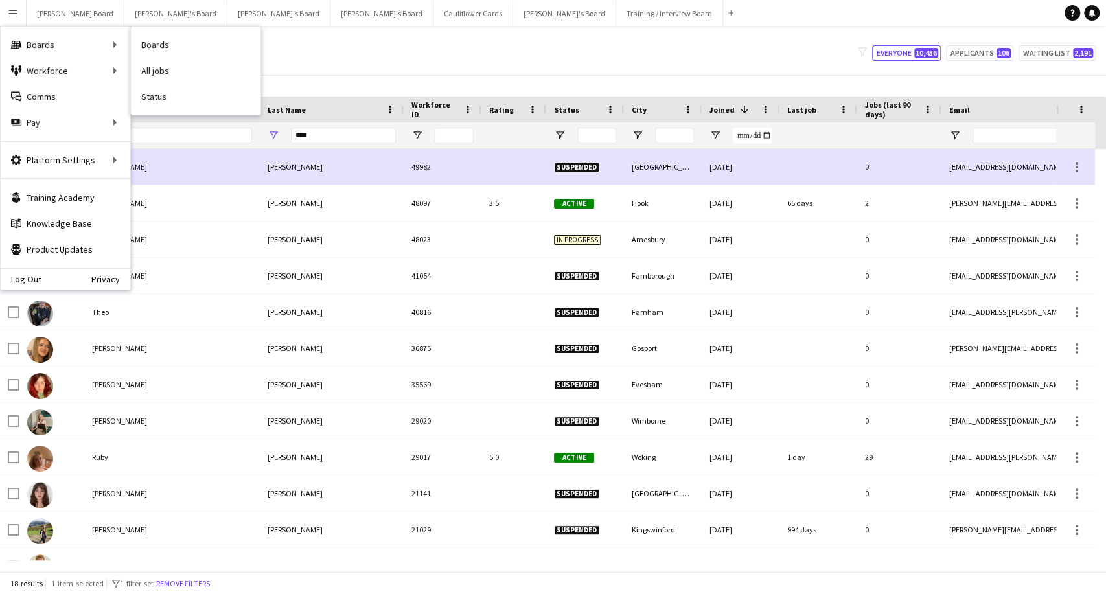
drag, startPoint x: 186, startPoint y: 103, endPoint x: 185, endPoint y: 121, distance: 17.5
click at [186, 103] on link "Status" at bounding box center [196, 97] width 130 height 26
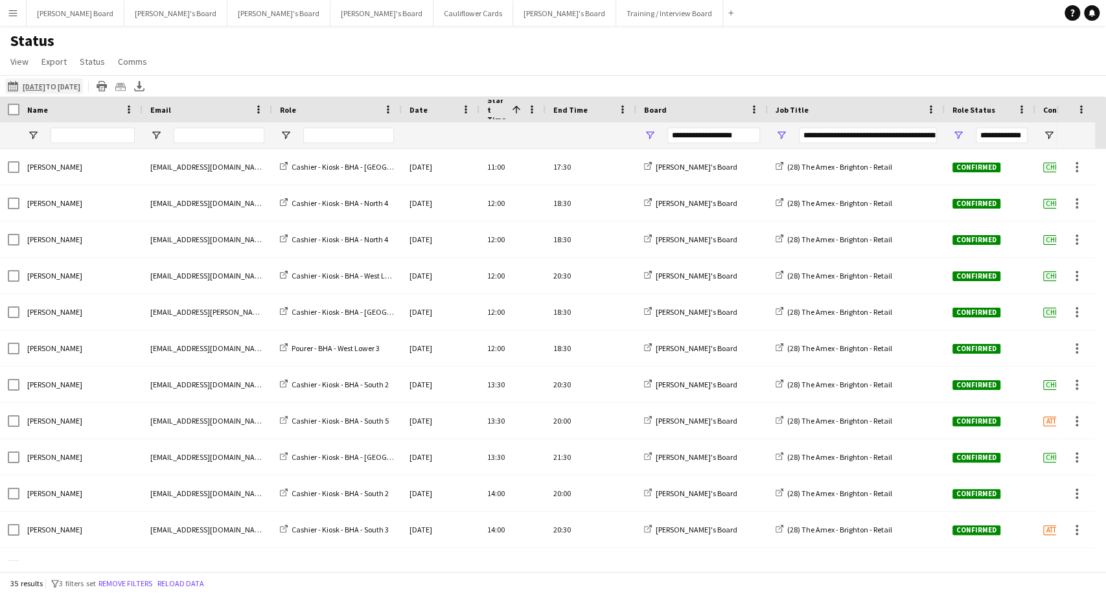
click at [14, 89] on app-icon "[DATE] to [DATE]" at bounding box center [15, 86] width 15 height 10
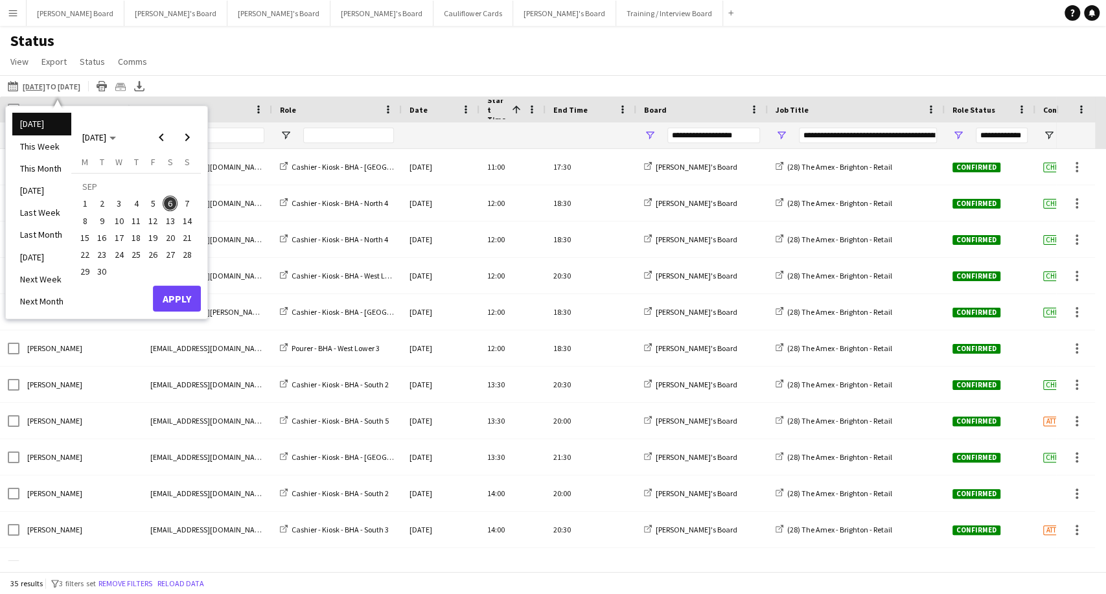
click at [187, 193] on td "SEP" at bounding box center [135, 186] width 119 height 17
click at [187, 201] on span "7" at bounding box center [187, 204] width 16 height 16
click at [181, 295] on button "Apply" at bounding box center [177, 299] width 48 height 26
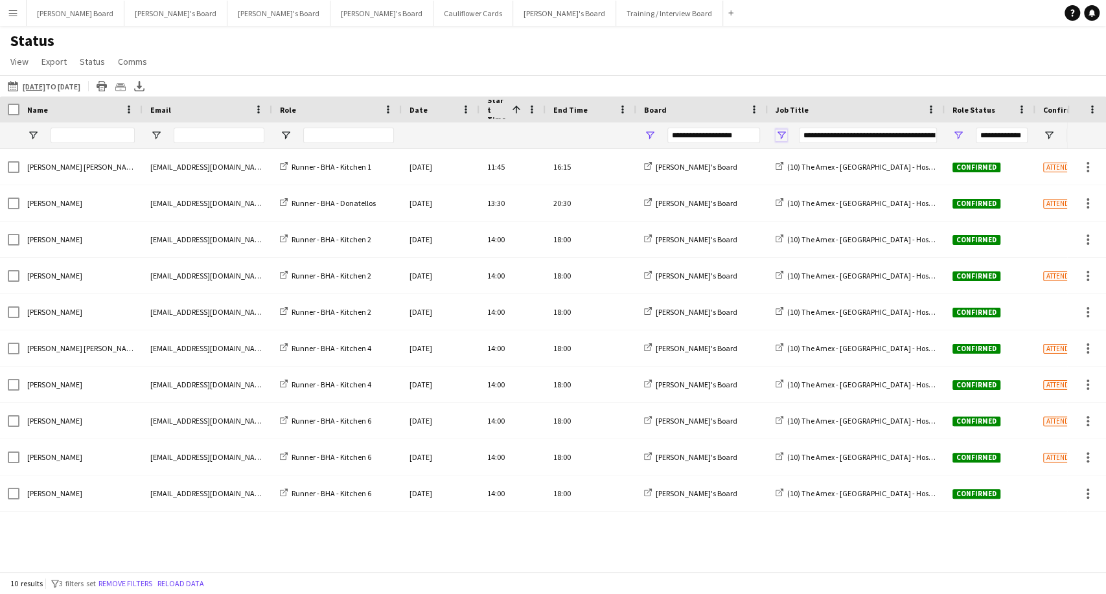
click at [783, 133] on span "Open Filter Menu" at bounding box center [781, 136] width 12 height 12
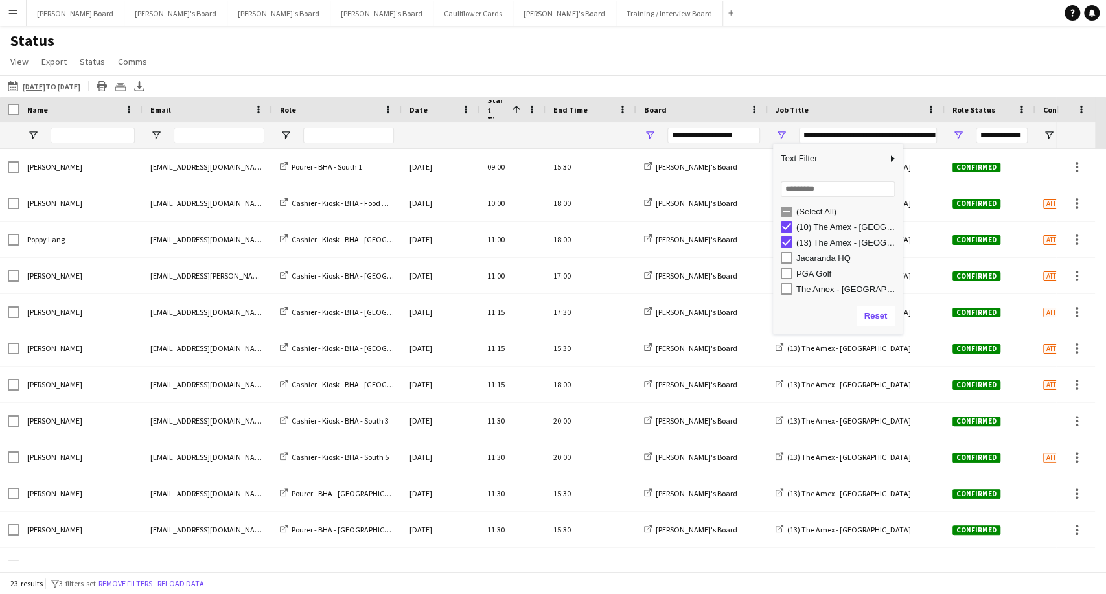
scroll to position [4, 0]
type input "**********"
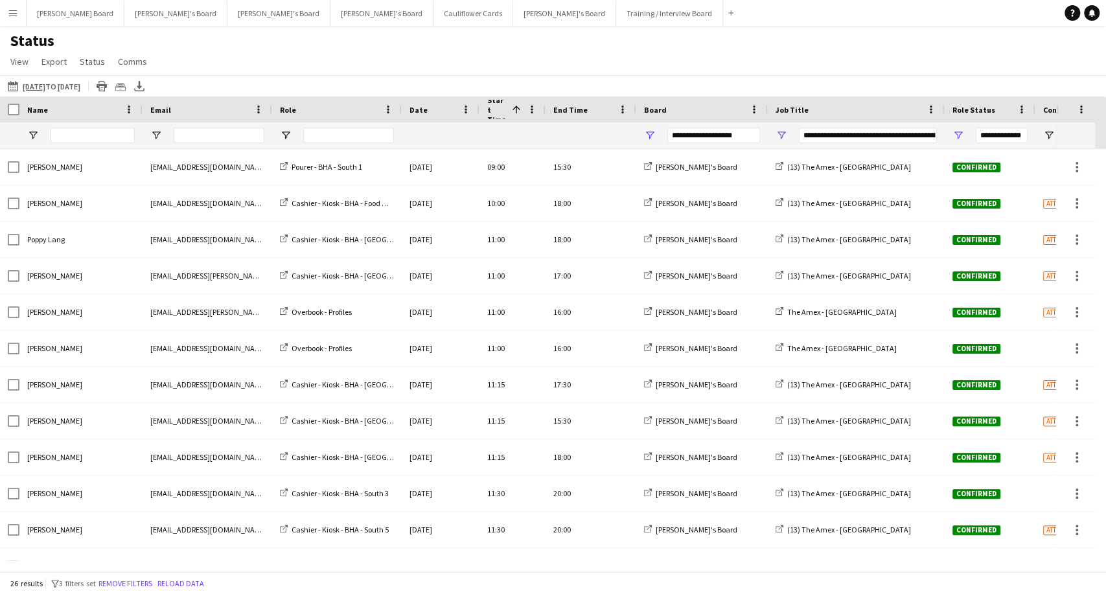
click at [957, 69] on div "Status View Views Default view Airshow Accreditation Airshow Check In Attending…" at bounding box center [553, 53] width 1106 height 44
click at [959, 134] on span "Open Filter Menu" at bounding box center [958, 136] width 12 height 12
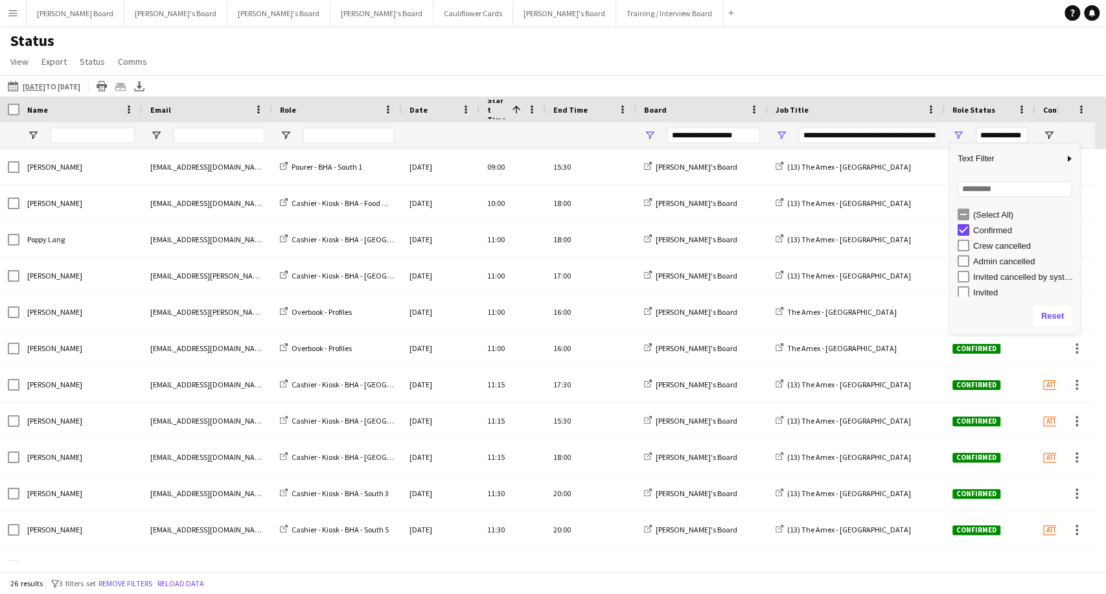
click at [1002, 246] on div "Crew cancelled" at bounding box center [1024, 246] width 102 height 10
click at [985, 232] on div "Confirmed" at bounding box center [1024, 230] width 102 height 10
type input "**********"
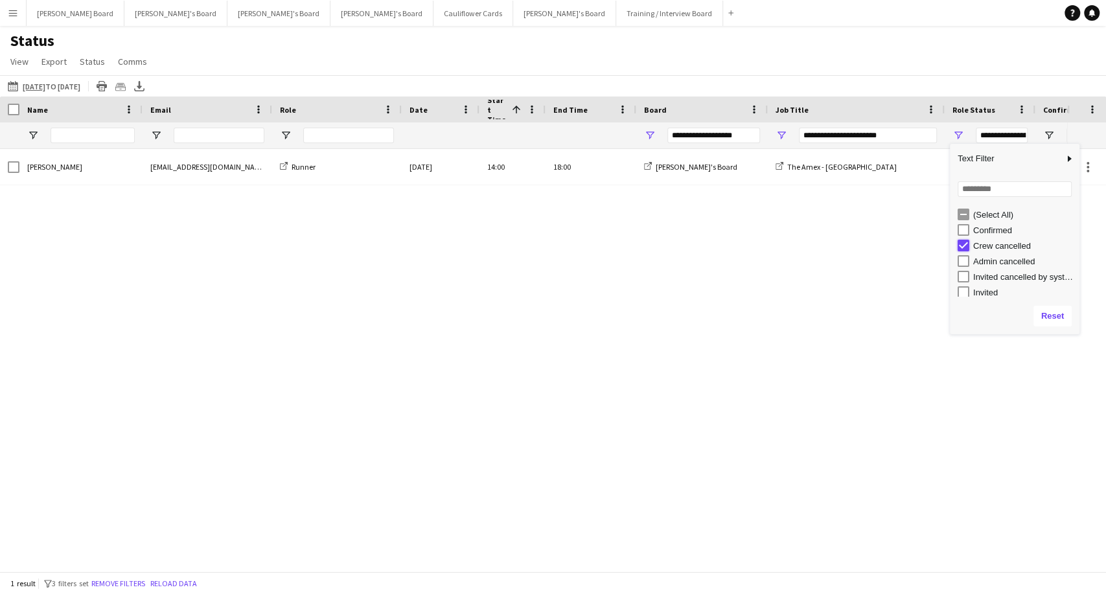
type input "***"
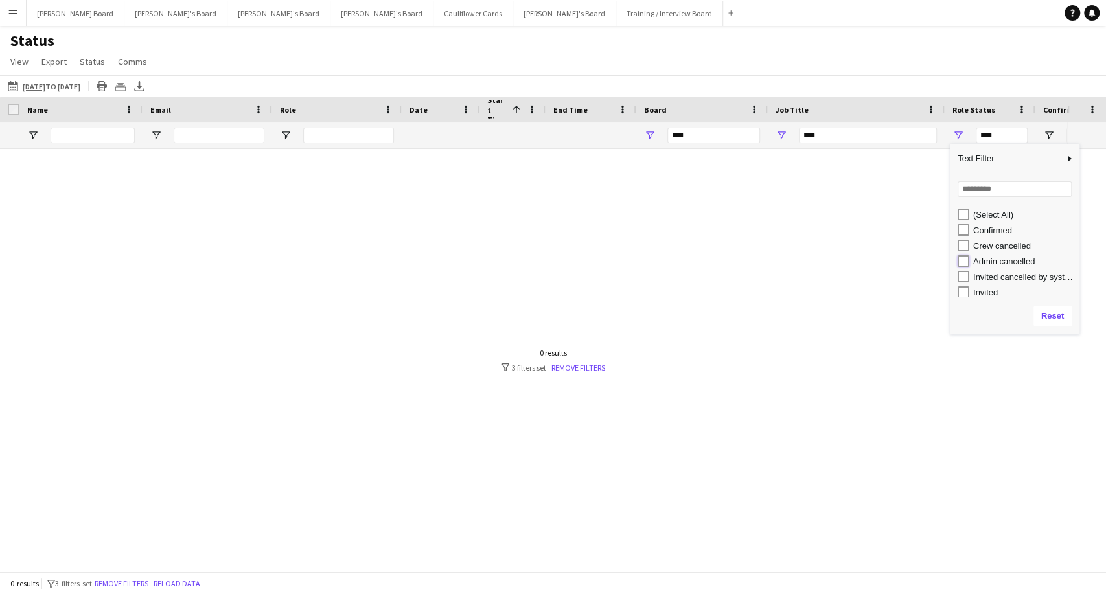
type input "**********"
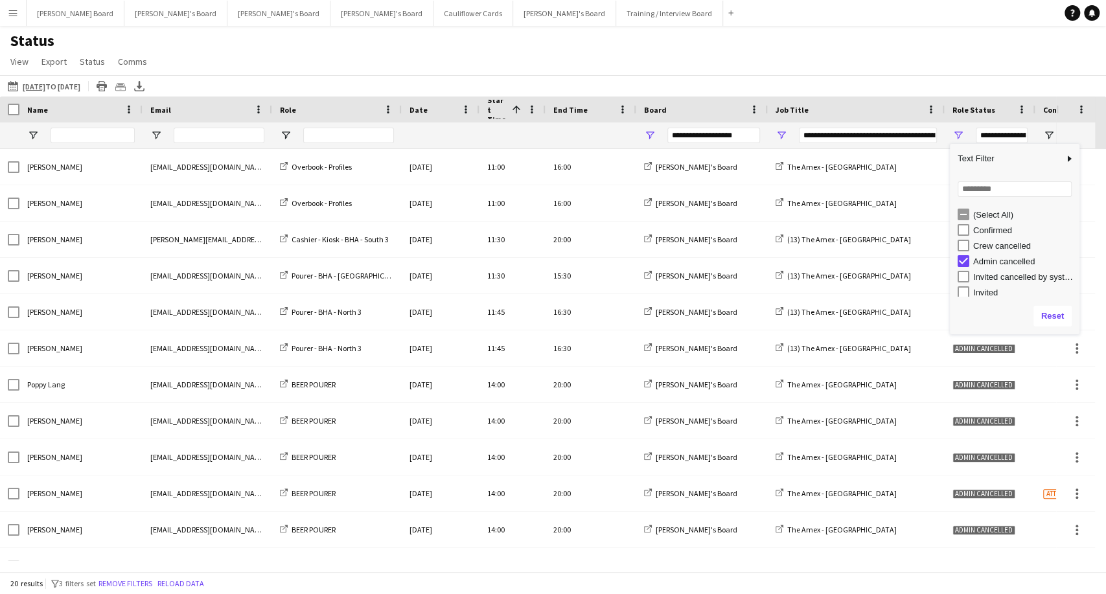
click at [31, 115] on div "Name" at bounding box center [73, 109] width 92 height 19
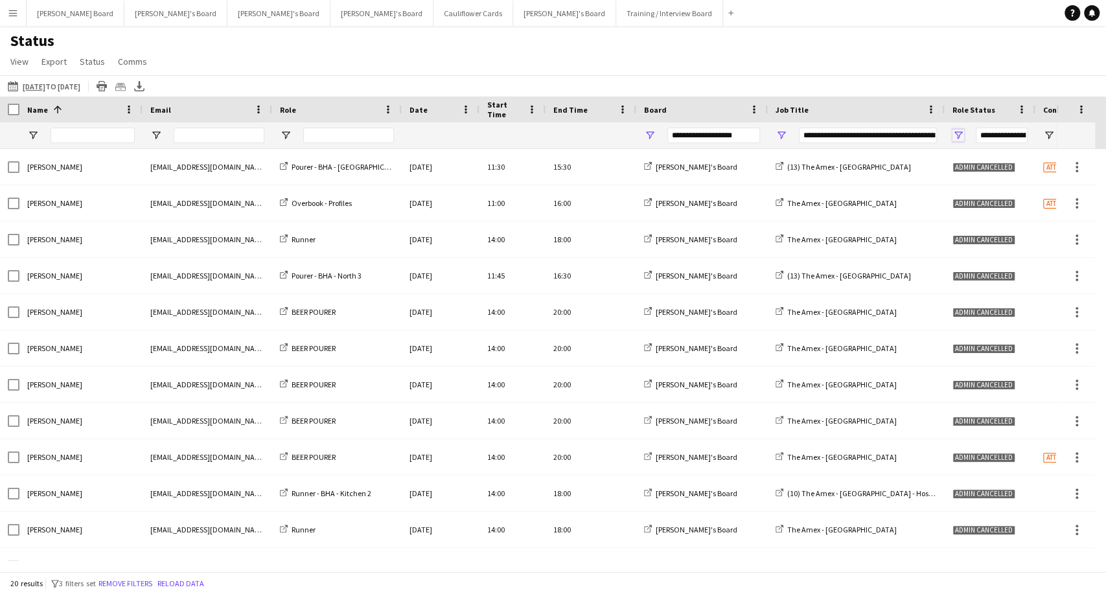
click at [956, 137] on span "Open Filter Menu" at bounding box center [958, 136] width 12 height 12
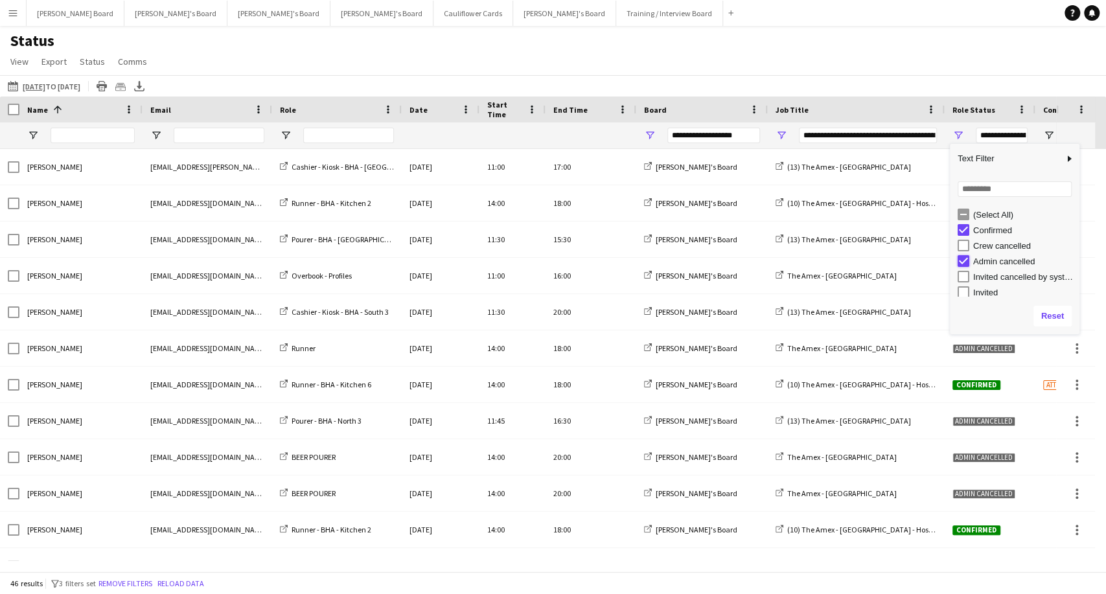
type input "**********"
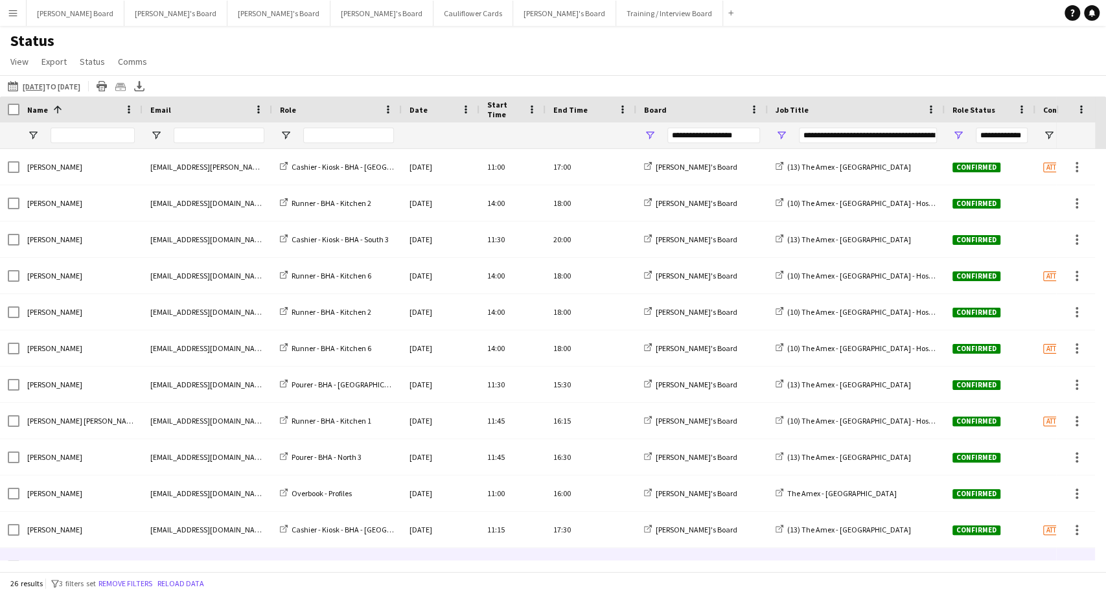
scroll to position [0, 31]
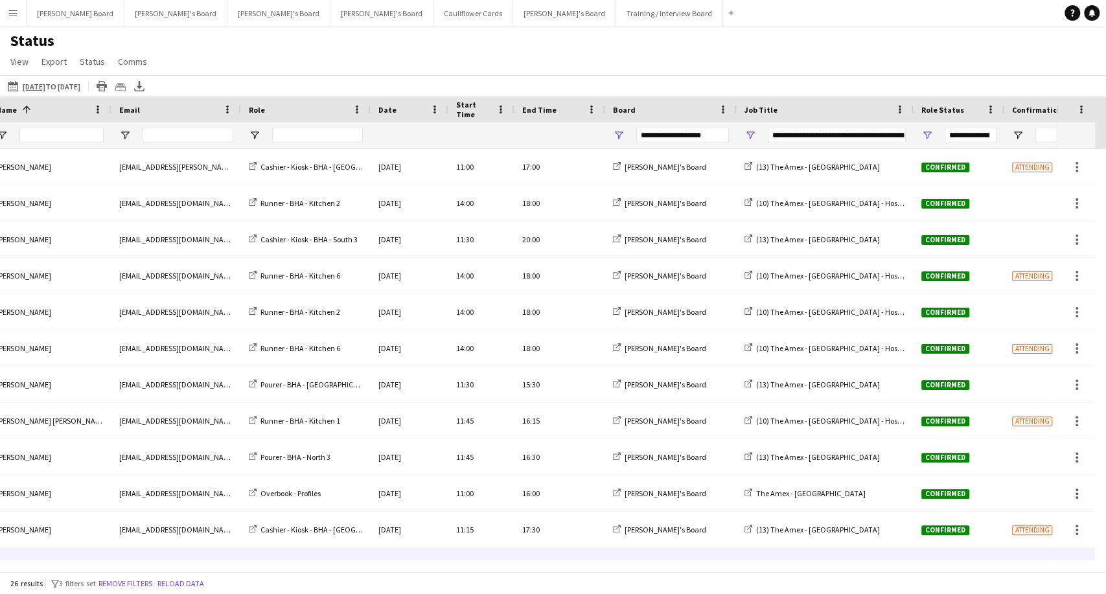
drag, startPoint x: 842, startPoint y: 571, endPoint x: 1044, endPoint y: 557, distance: 202.6
click at [1048, 557] on main "Status View Views Default view Airshow Accreditation Airshow Check In Attending…" at bounding box center [553, 301] width 1106 height 551
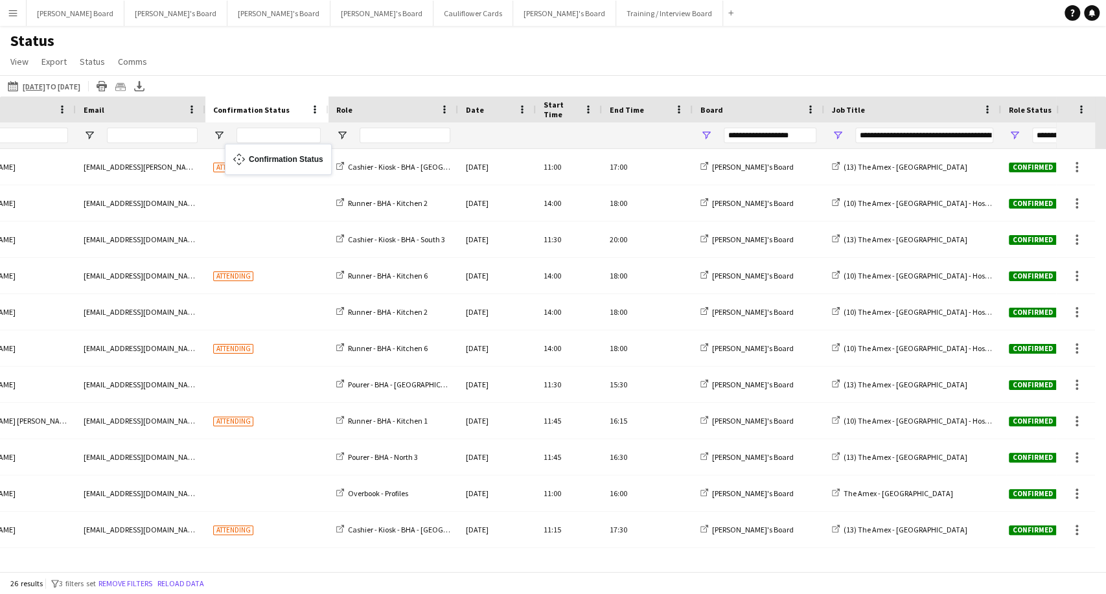
drag, startPoint x: 1010, startPoint y: 104, endPoint x: 231, endPoint y: 152, distance: 780.2
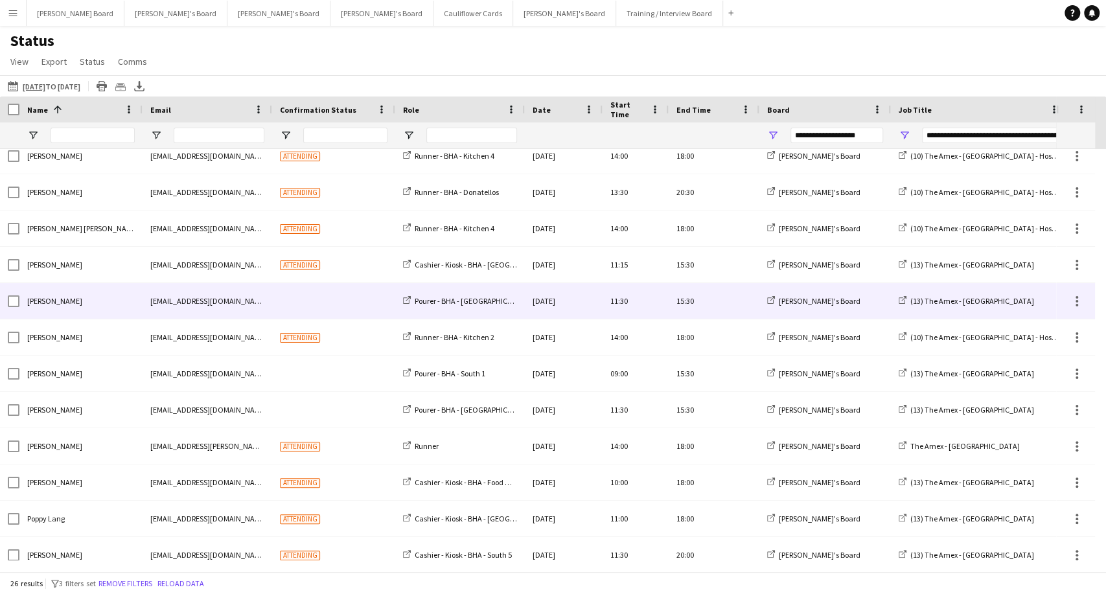
scroll to position [0, 0]
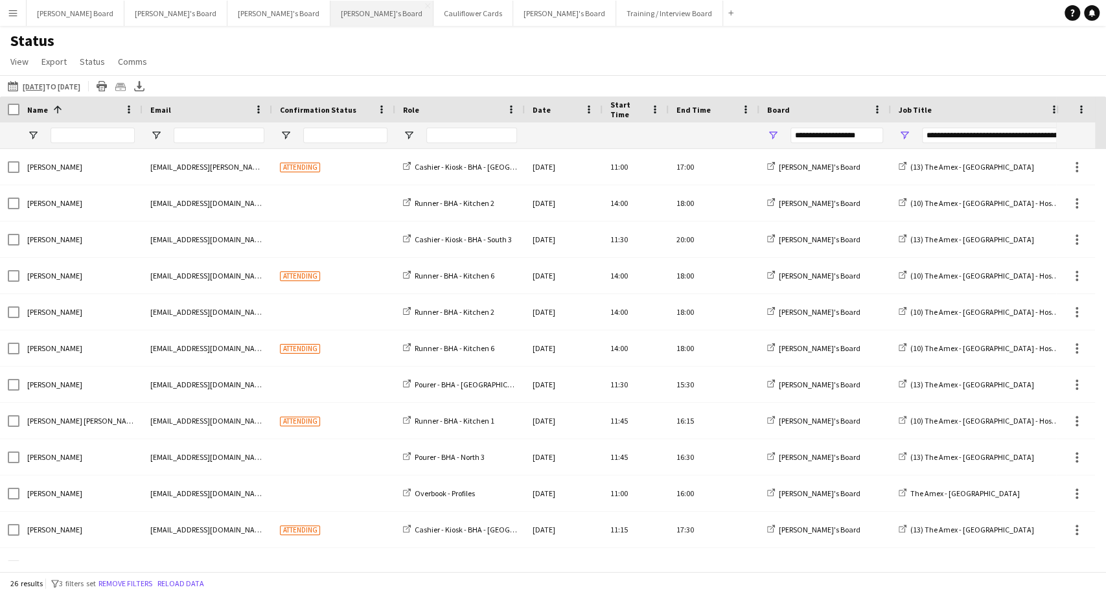
click at [330, 14] on button "[PERSON_NAME]'s Board Close" at bounding box center [381, 13] width 103 height 25
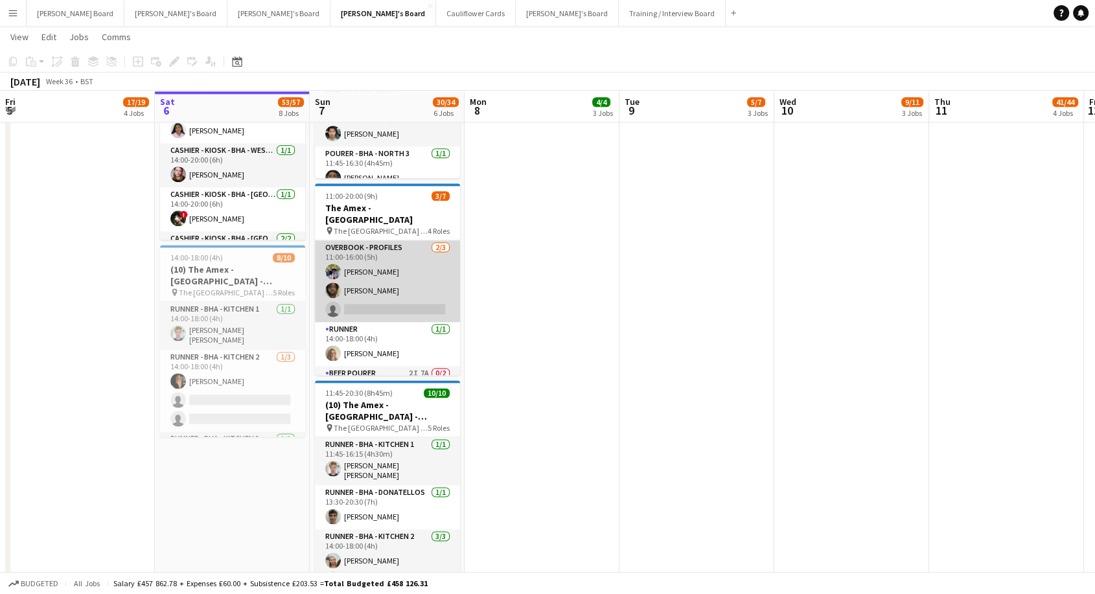
click at [384, 297] on app-card-role "Overbook - Profiles [DATE] 11:00-16:00 (5h) [PERSON_NAME] [PERSON_NAME] single-…" at bounding box center [387, 281] width 145 height 82
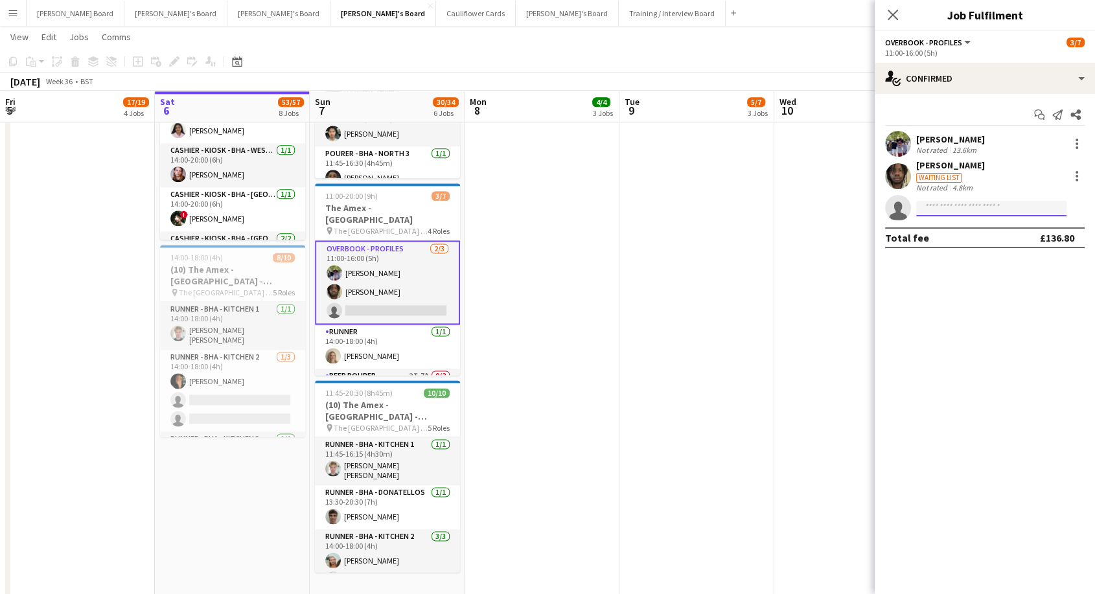
click at [958, 213] on input at bounding box center [991, 209] width 150 height 16
type input "*********"
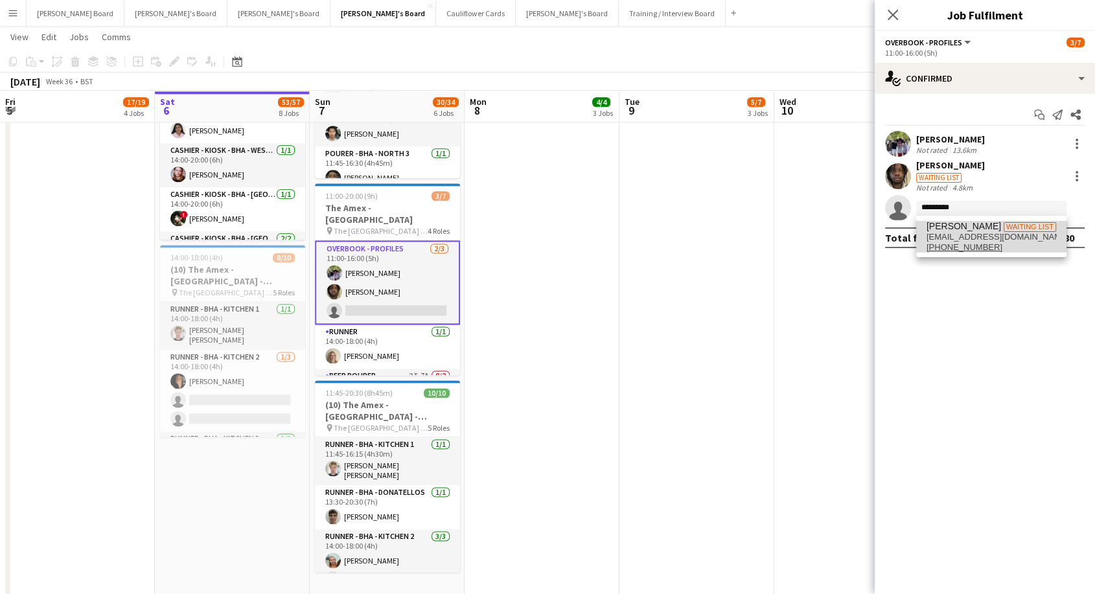
click at [947, 235] on span "[EMAIL_ADDRESS][DOMAIN_NAME]" at bounding box center [991, 237] width 130 height 10
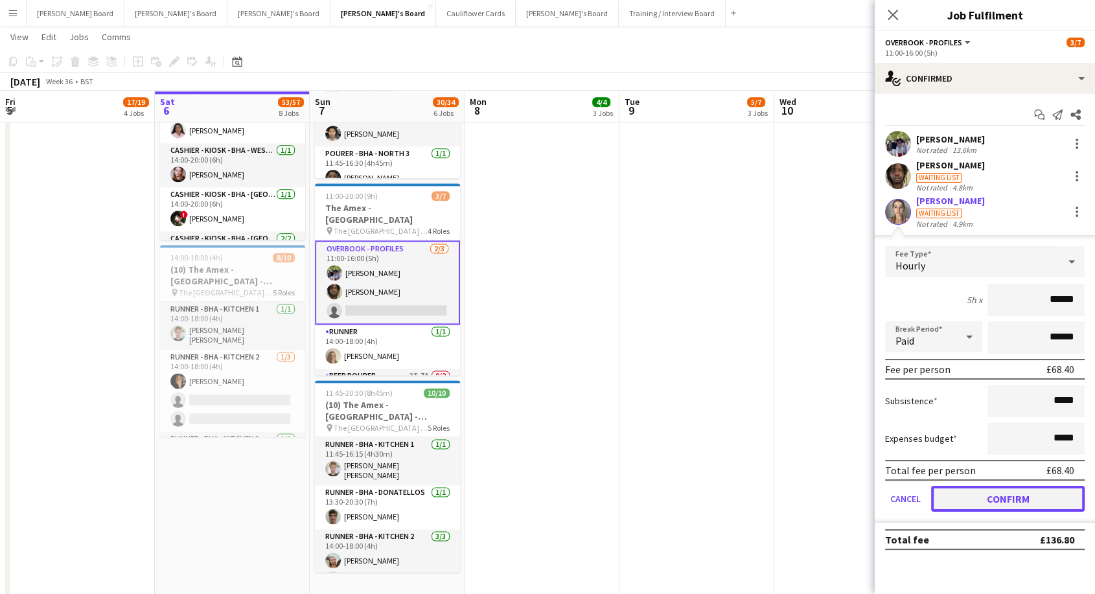
click at [1013, 495] on button "Confirm" at bounding box center [1008, 499] width 154 height 26
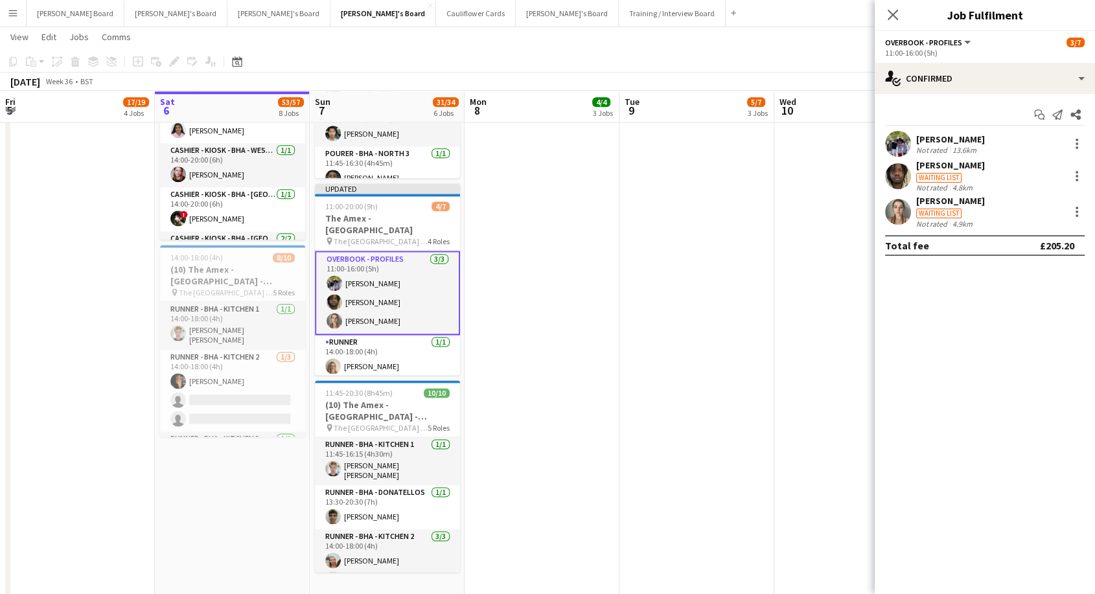
click at [596, 297] on app-date-cell at bounding box center [542, 289] width 155 height 617
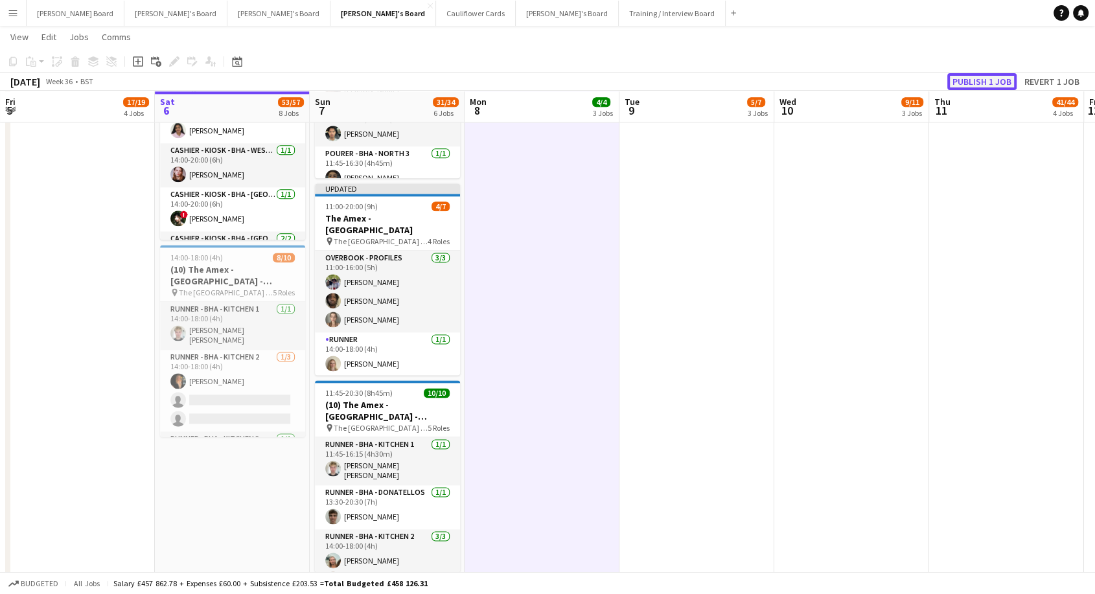
drag, startPoint x: 1006, startPoint y: 89, endPoint x: 768, endPoint y: 155, distance: 247.4
click at [1005, 89] on button "Publish 1 job" at bounding box center [981, 81] width 69 height 17
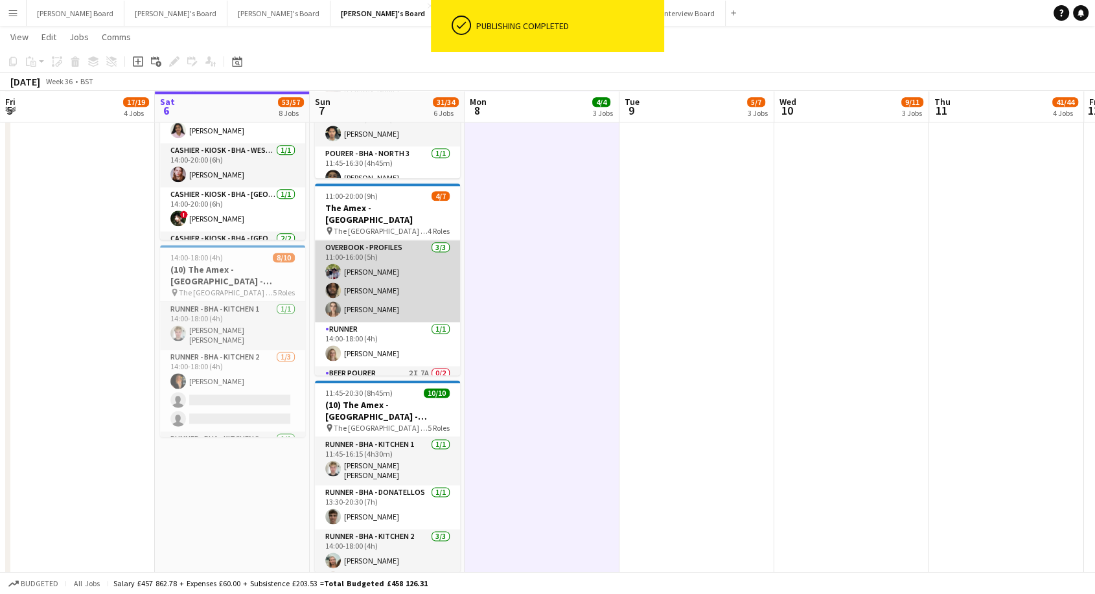
click at [387, 290] on app-card-role "Overbook - Profiles [DATE] 11:00-16:00 (5h) [PERSON_NAME] [PERSON_NAME] [PERSON…" at bounding box center [387, 281] width 145 height 82
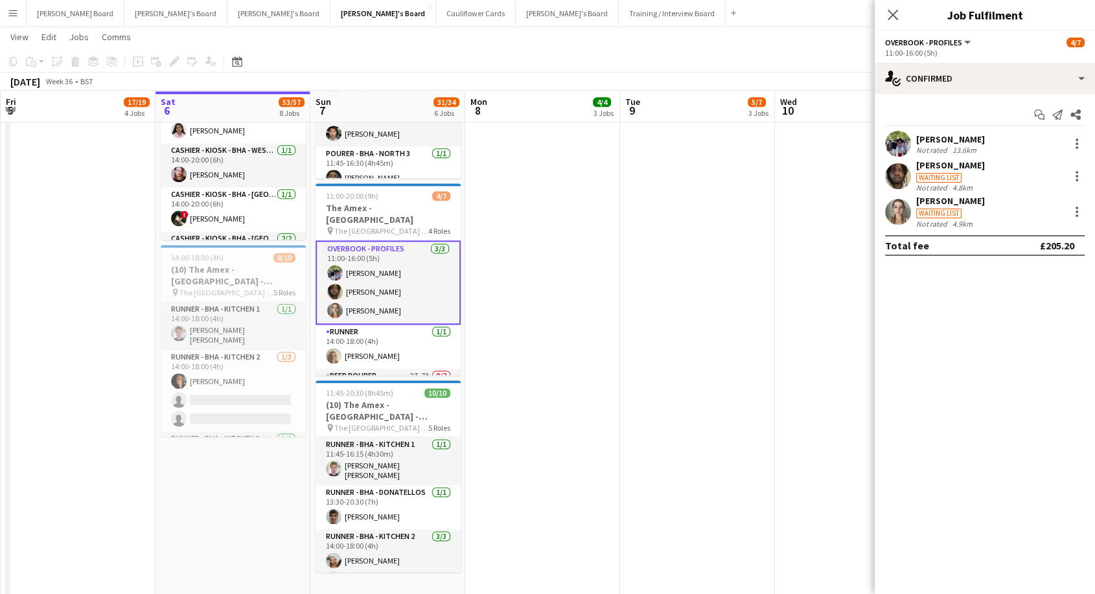
click at [944, 200] on div "[PERSON_NAME]" at bounding box center [950, 201] width 69 height 12
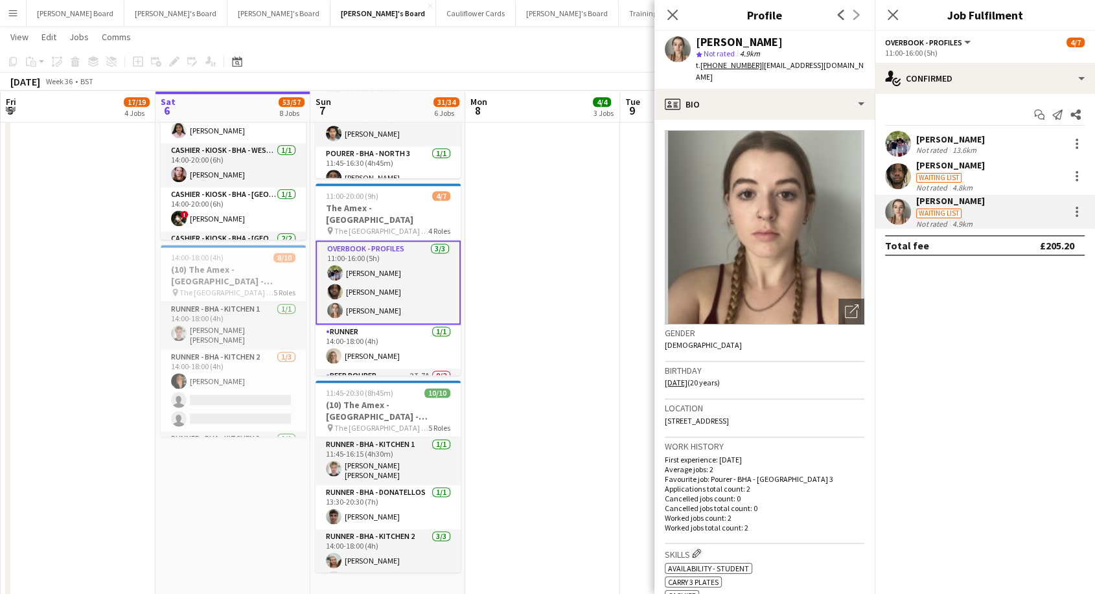
click at [507, 245] on app-date-cell at bounding box center [542, 289] width 155 height 617
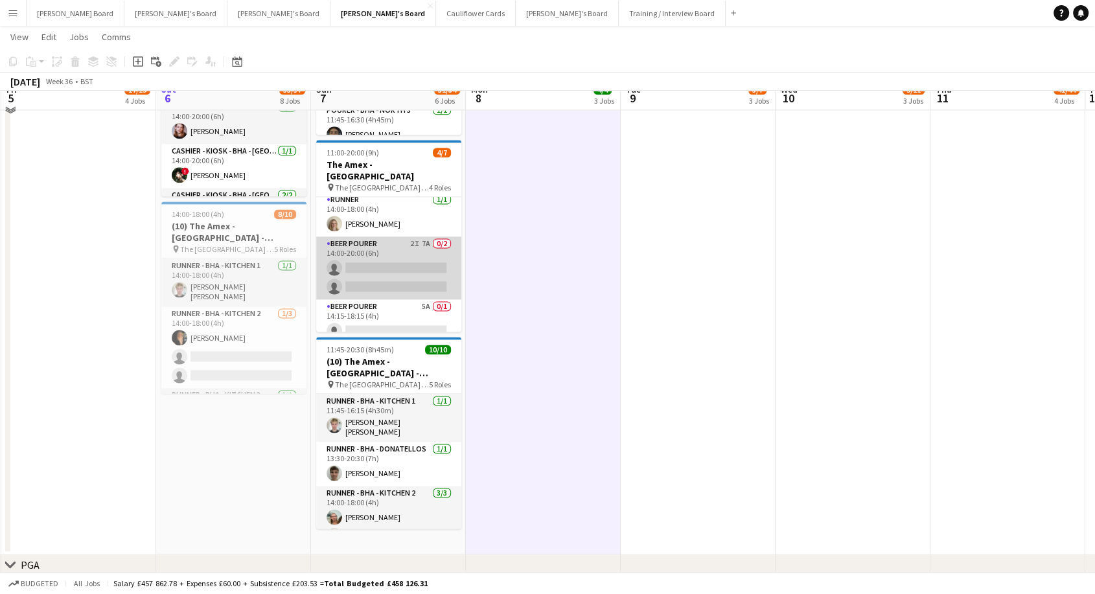
scroll to position [1727, 0]
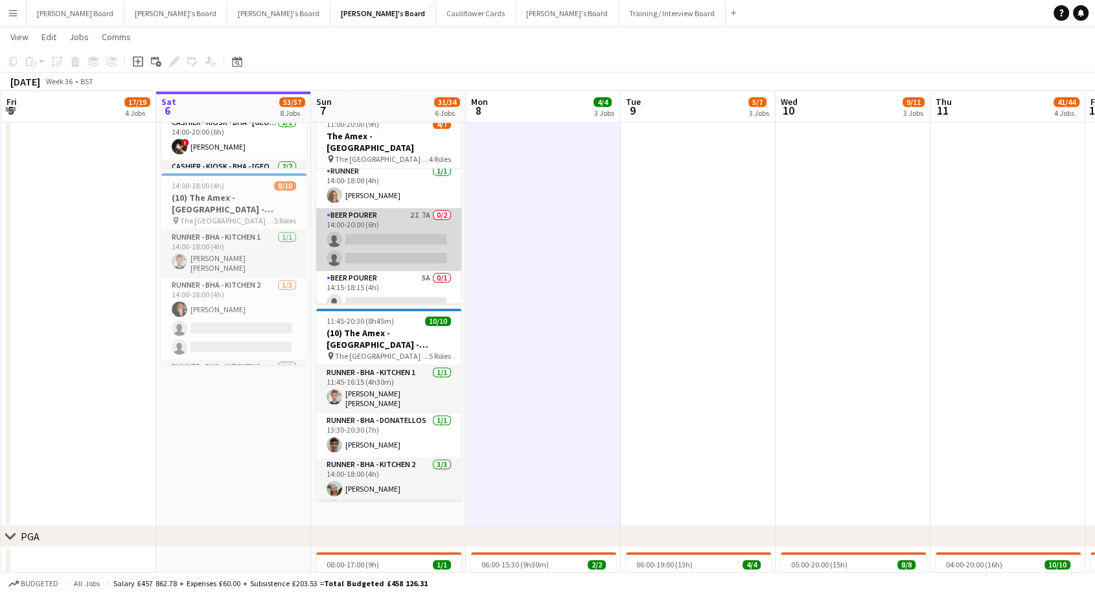
click at [404, 222] on app-card-role "BEER POURER 2I 7A 0/2 14:00-20:00 (6h) single-neutral-actions single-neutral-ac…" at bounding box center [388, 239] width 145 height 63
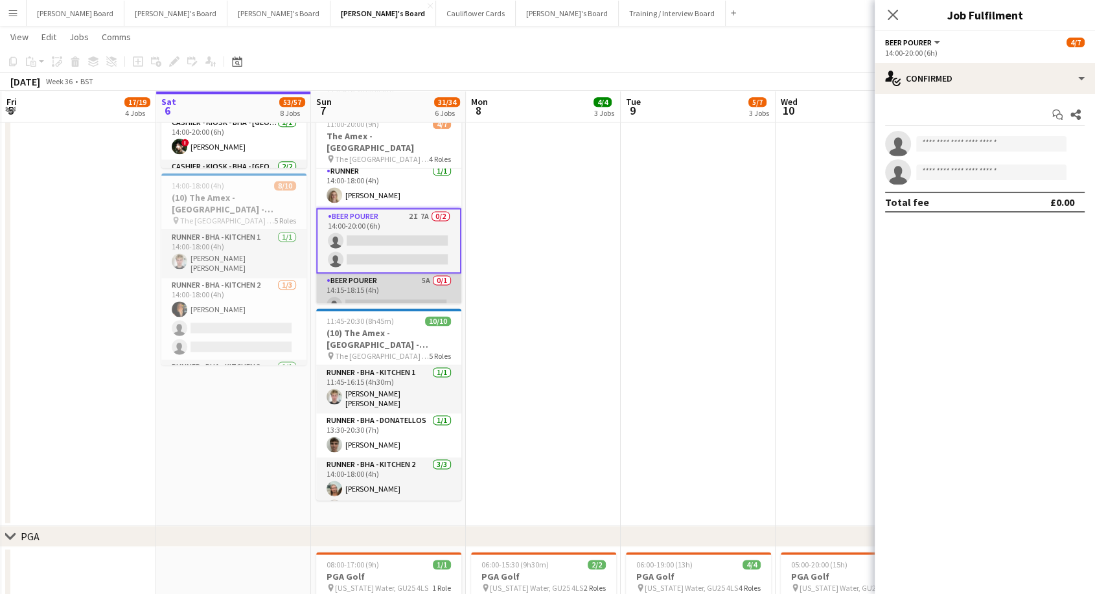
click at [392, 280] on app-card-role "BEER POURER 5A 0/1 14:15-18:15 (4h) single-neutral-actions" at bounding box center [388, 295] width 145 height 44
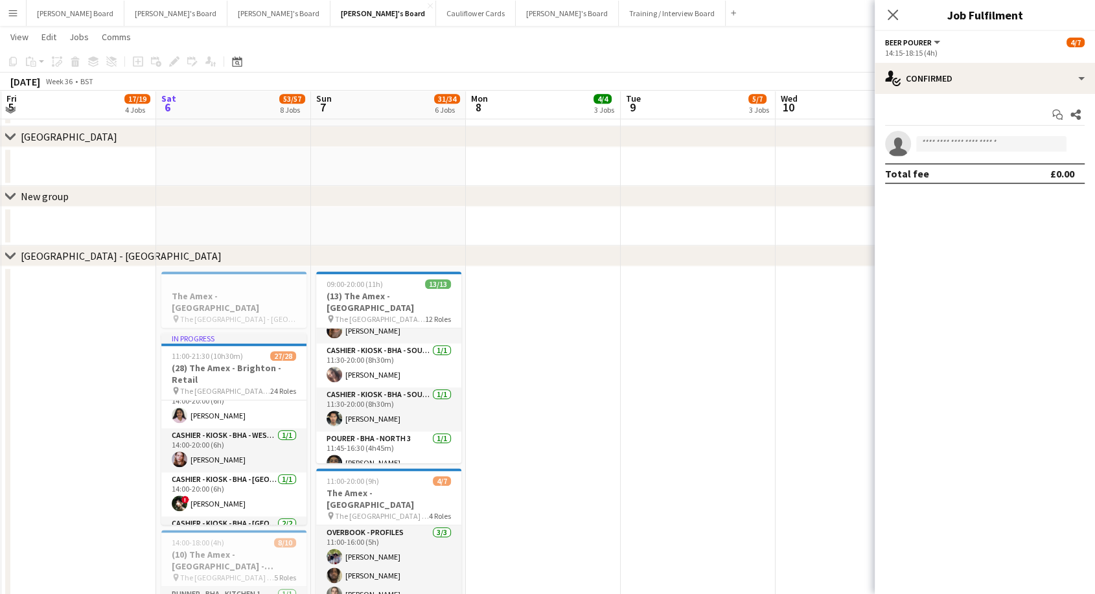
scroll to position [1368, 0]
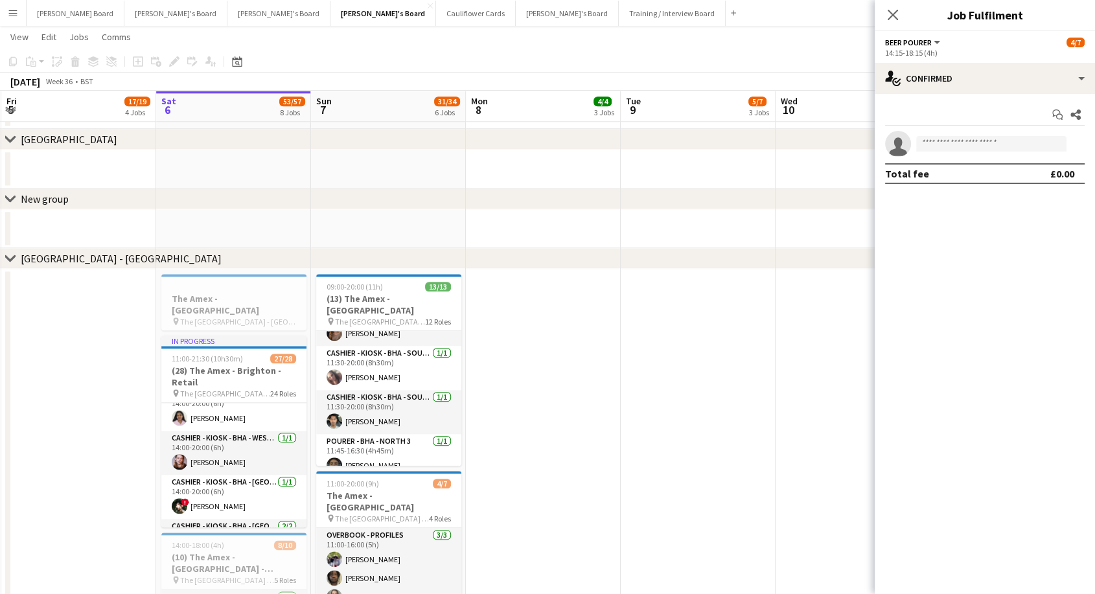
click at [9, 14] on app-icon "Menu" at bounding box center [13, 13] width 10 height 10
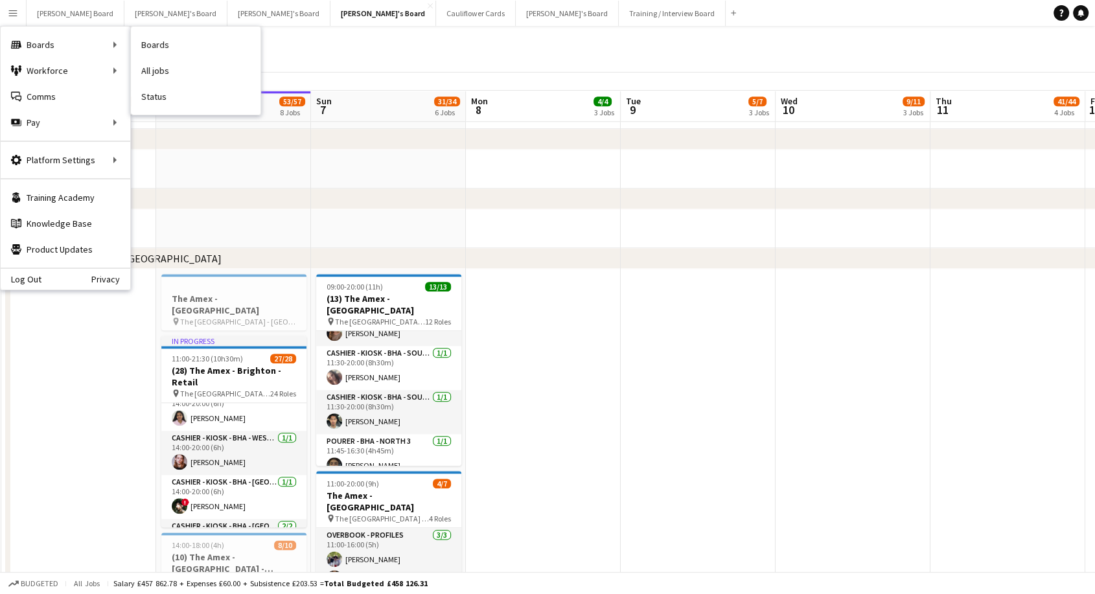
click at [196, 101] on link "Status" at bounding box center [196, 97] width 130 height 26
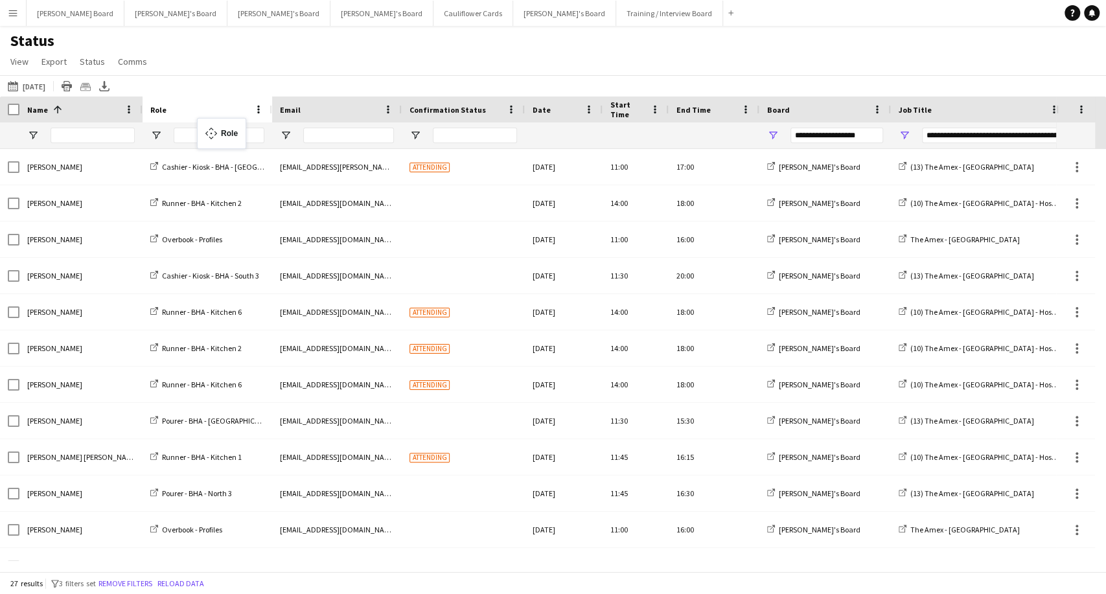
drag, startPoint x: 415, startPoint y: 109, endPoint x: 203, endPoint y: 126, distance: 211.9
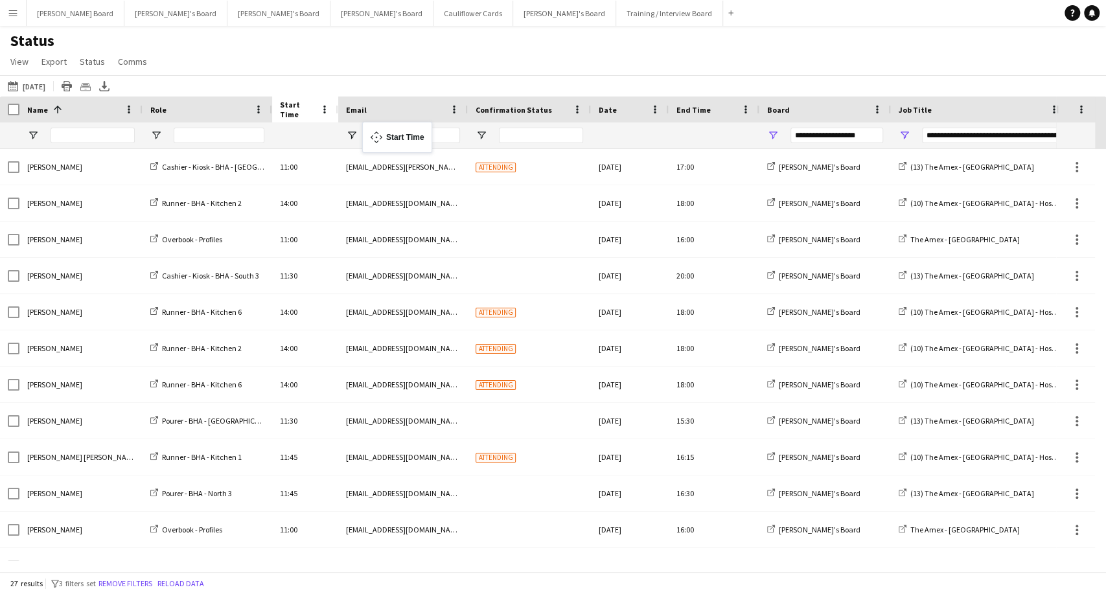
drag, startPoint x: 628, startPoint y: 105, endPoint x: 369, endPoint y: 130, distance: 260.3
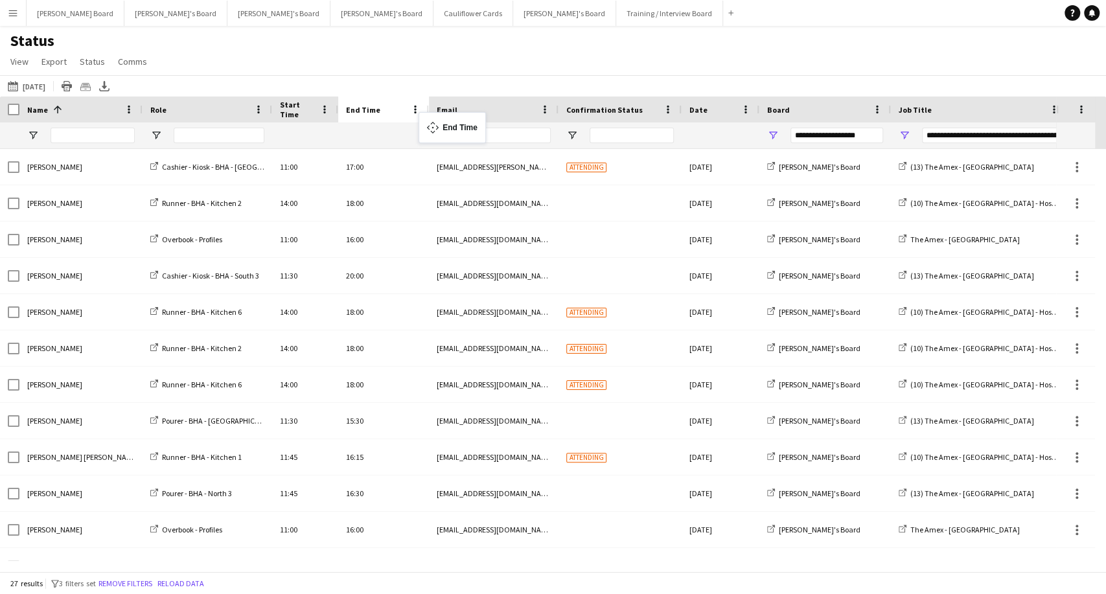
drag, startPoint x: 705, startPoint y: 108, endPoint x: 425, endPoint y: 120, distance: 280.1
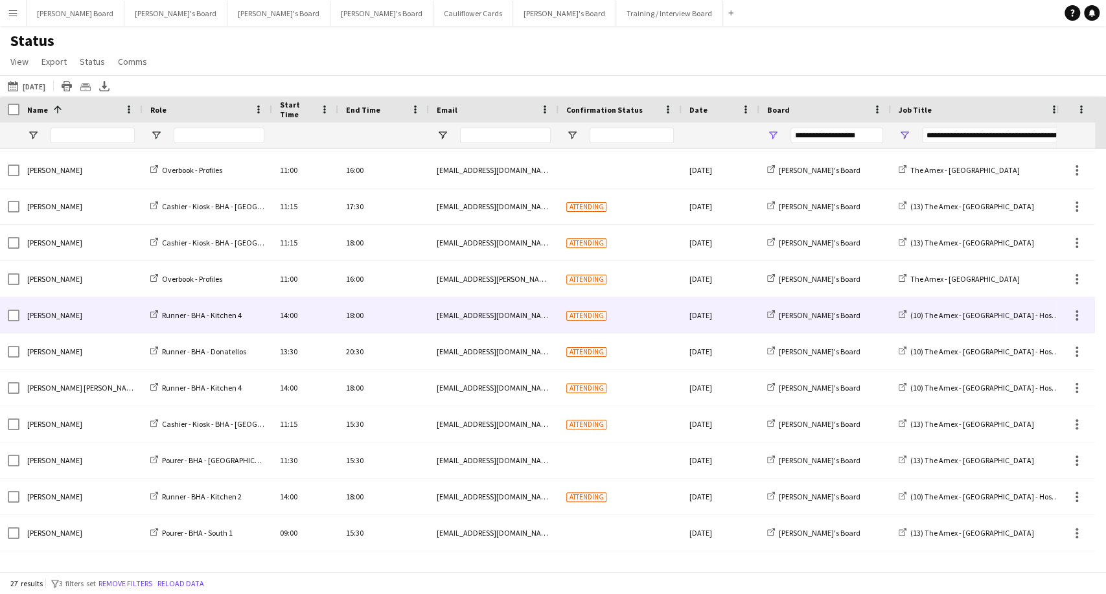
scroll to position [448, 0]
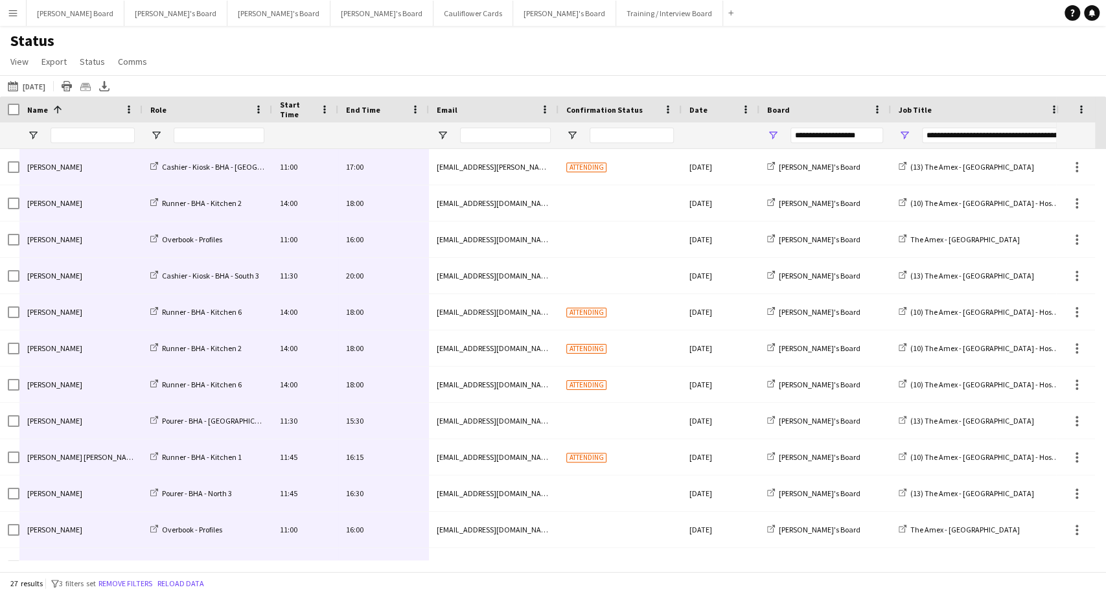
drag, startPoint x: 359, startPoint y: 541, endPoint x: 38, endPoint y: 167, distance: 492.9
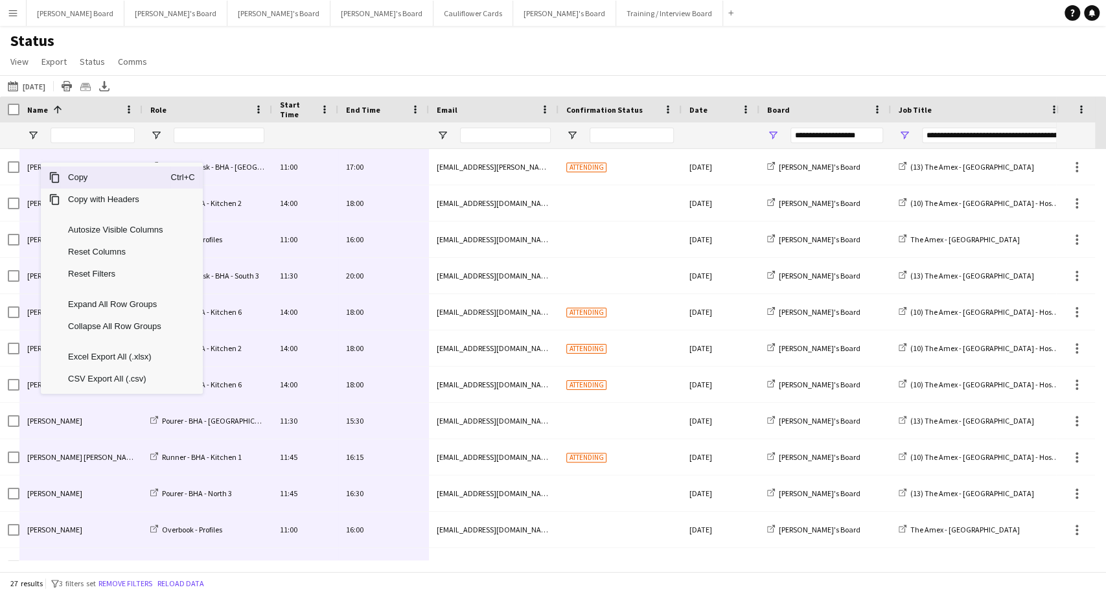
click at [76, 186] on span "Copy" at bounding box center [115, 177] width 110 height 22
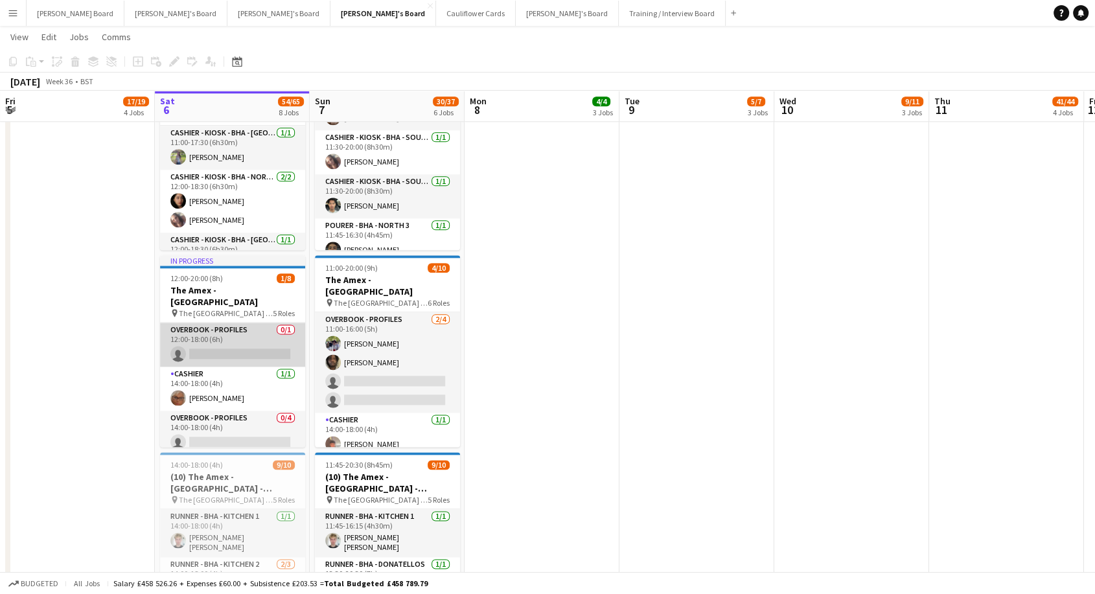
click at [236, 343] on app-card-role "Overbook - Profiles 0/1 12:00-18:00 (6h) single-neutral-actions" at bounding box center [232, 345] width 145 height 44
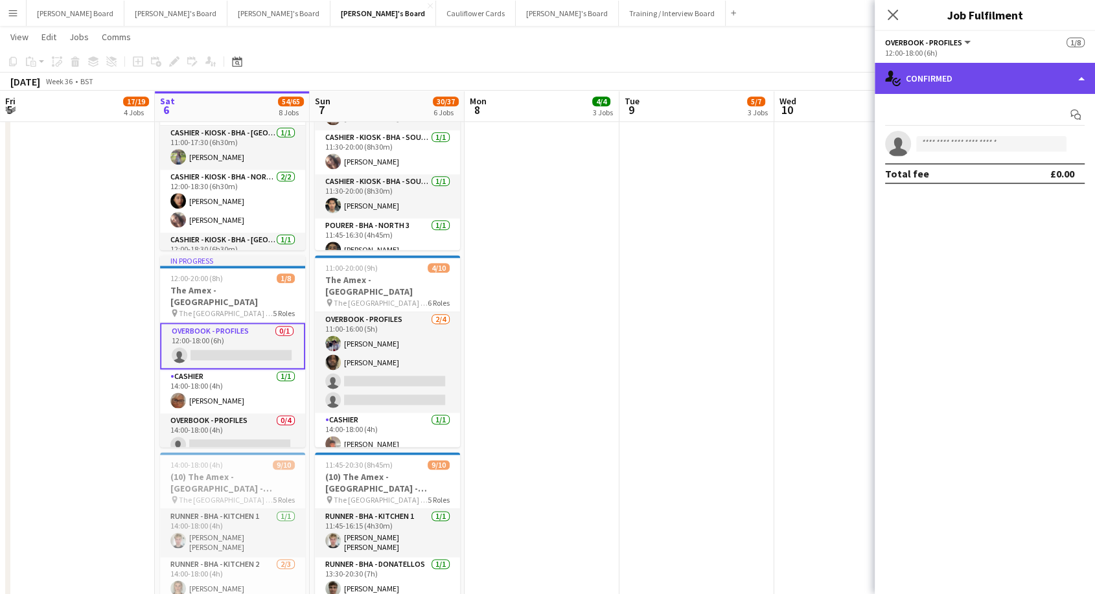
click at [923, 84] on div "single-neutral-actions-check-2 Confirmed" at bounding box center [985, 78] width 220 height 31
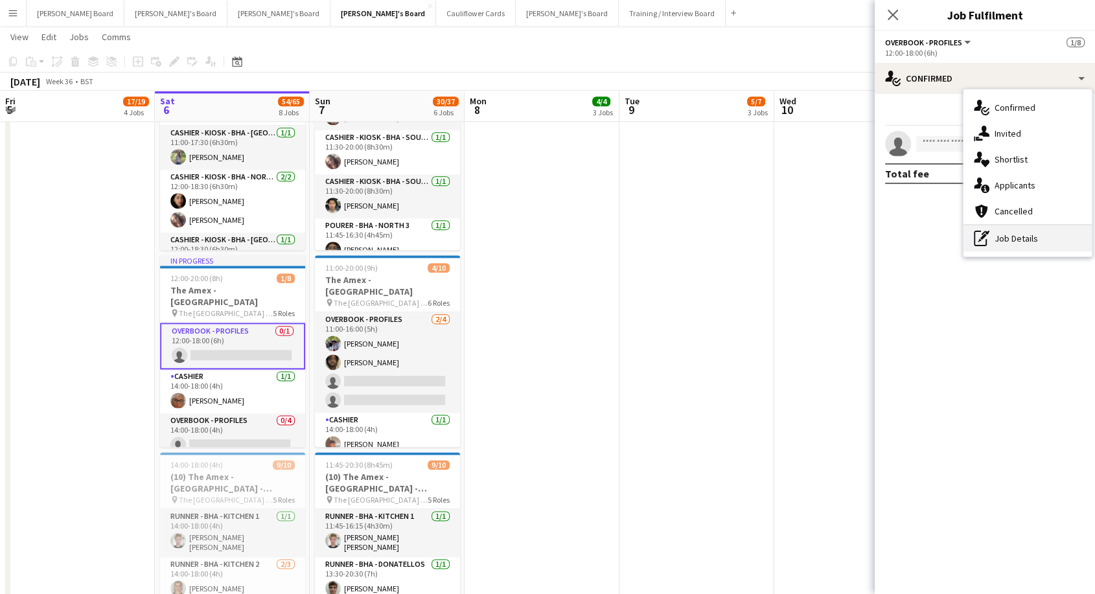
click at [998, 245] on div "pen-write Job Details" at bounding box center [1027, 238] width 128 height 26
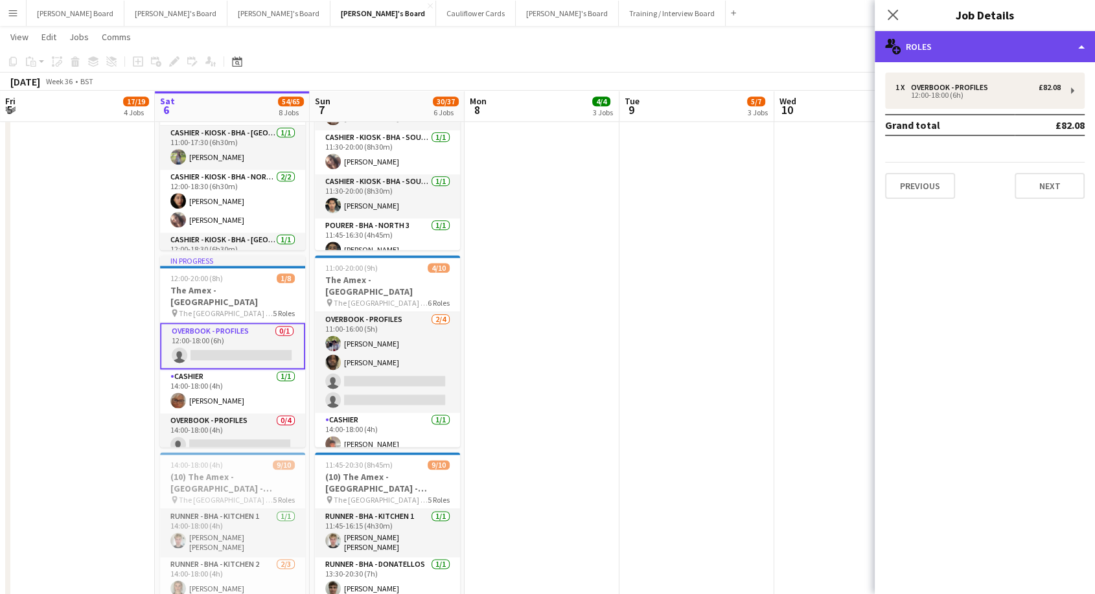
click at [963, 51] on div "multiple-users-add Roles" at bounding box center [985, 46] width 220 height 31
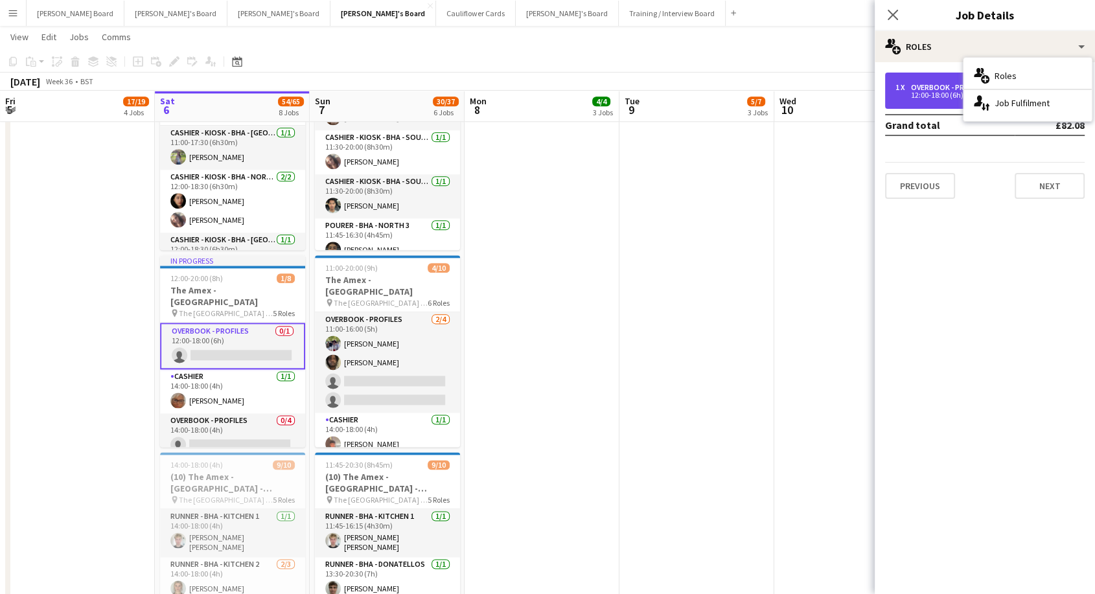
click at [923, 102] on div "1 x Overbook - Profiles £82.08 12:00-18:00 (6h)" at bounding box center [985, 91] width 200 height 36
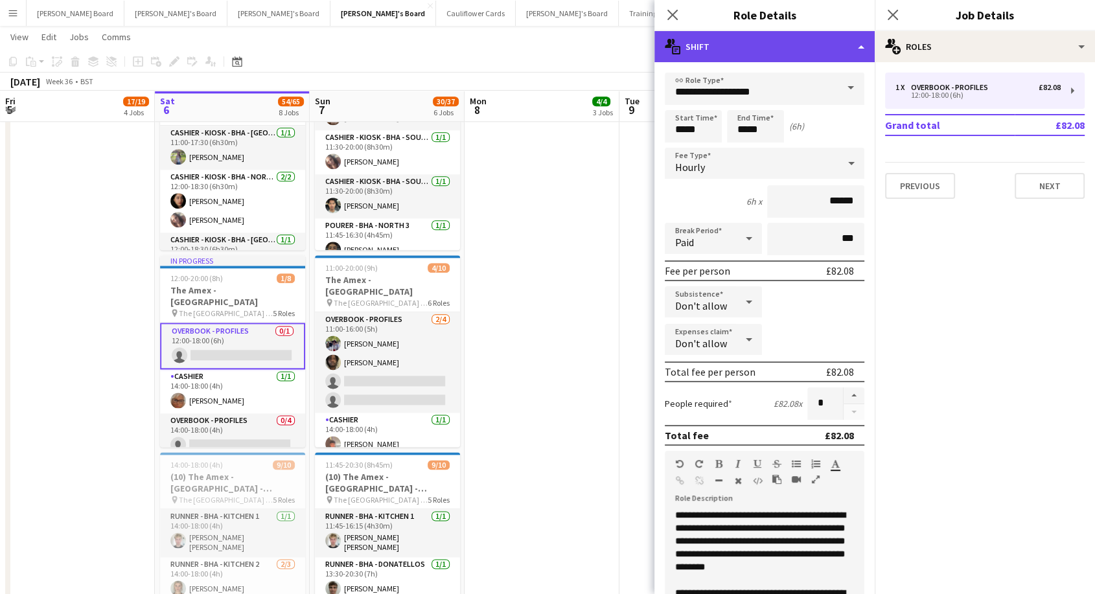
click at [810, 45] on div "multiple-actions-text Shift" at bounding box center [764, 46] width 220 height 31
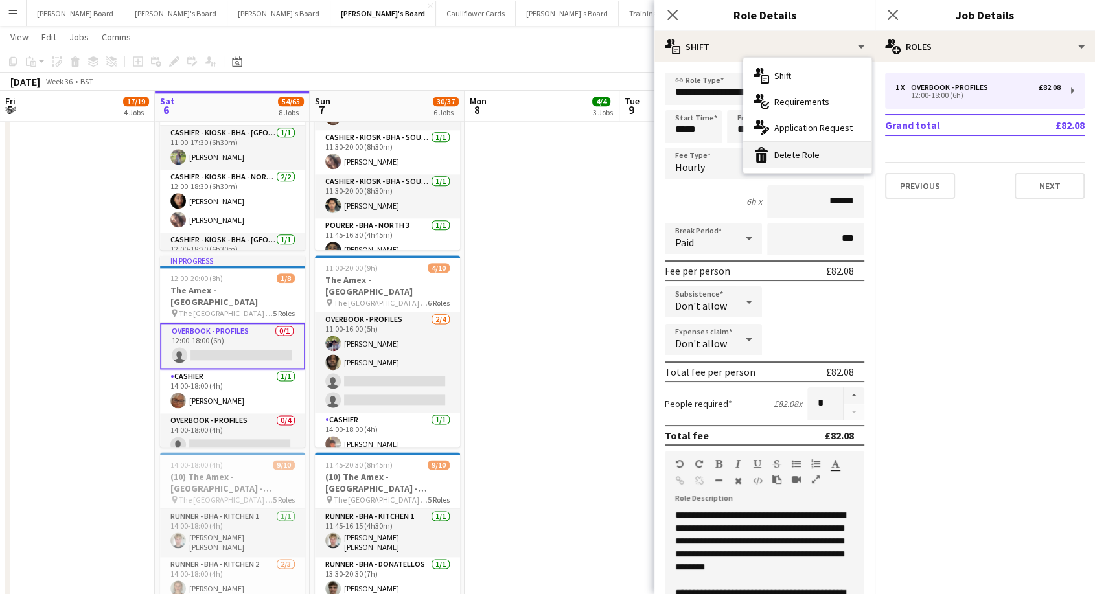
drag, startPoint x: 814, startPoint y: 152, endPoint x: 518, endPoint y: 253, distance: 312.2
click at [814, 152] on div "bin-2 Delete Role" at bounding box center [807, 155] width 128 height 26
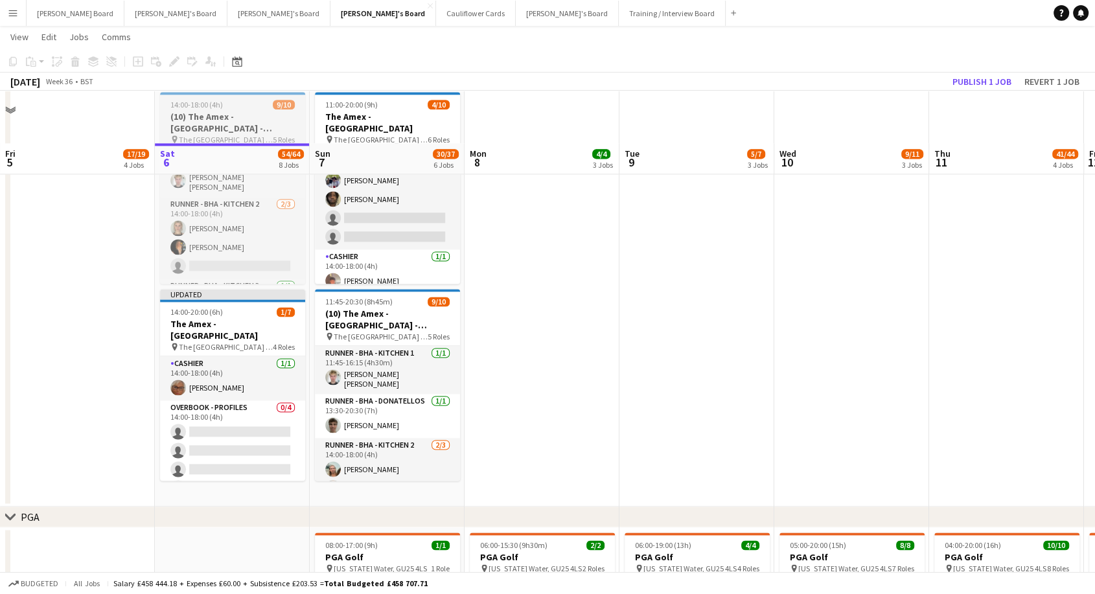
scroll to position [1799, 0]
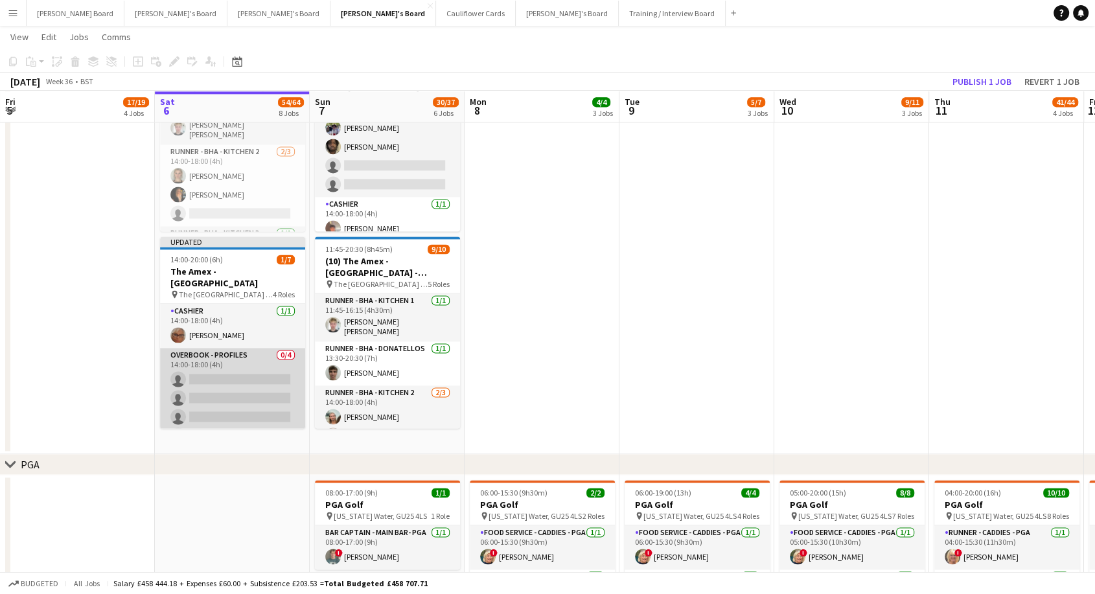
click at [224, 360] on app-card-role "Overbook - Profiles 0/4 14:00-18:00 (4h) single-neutral-actions single-neutral-…" at bounding box center [232, 398] width 145 height 100
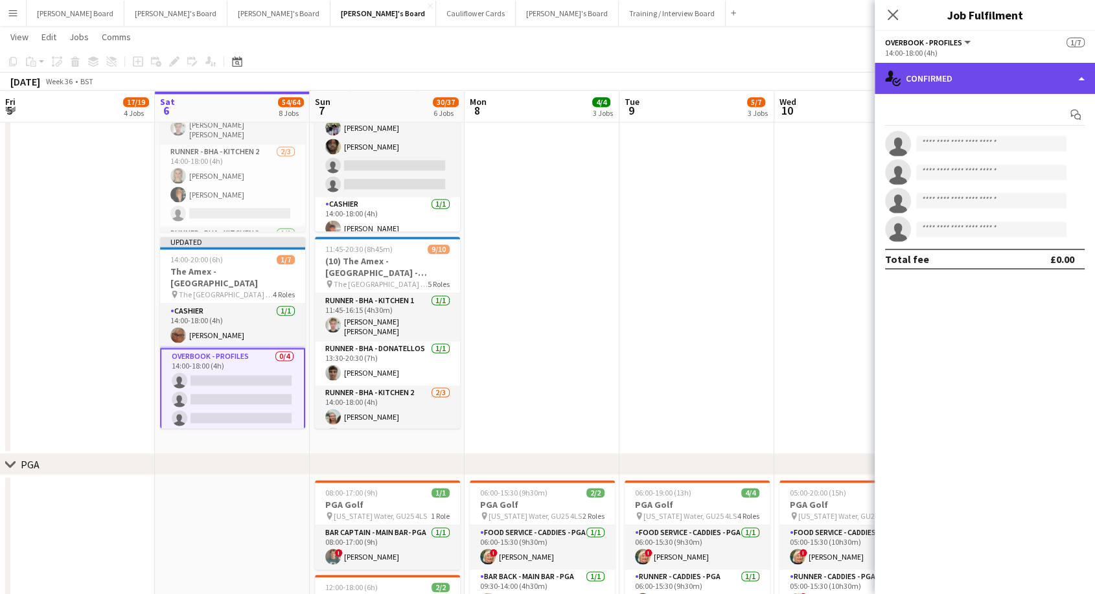
click at [965, 73] on div "single-neutral-actions-check-2 Confirmed" at bounding box center [985, 78] width 220 height 31
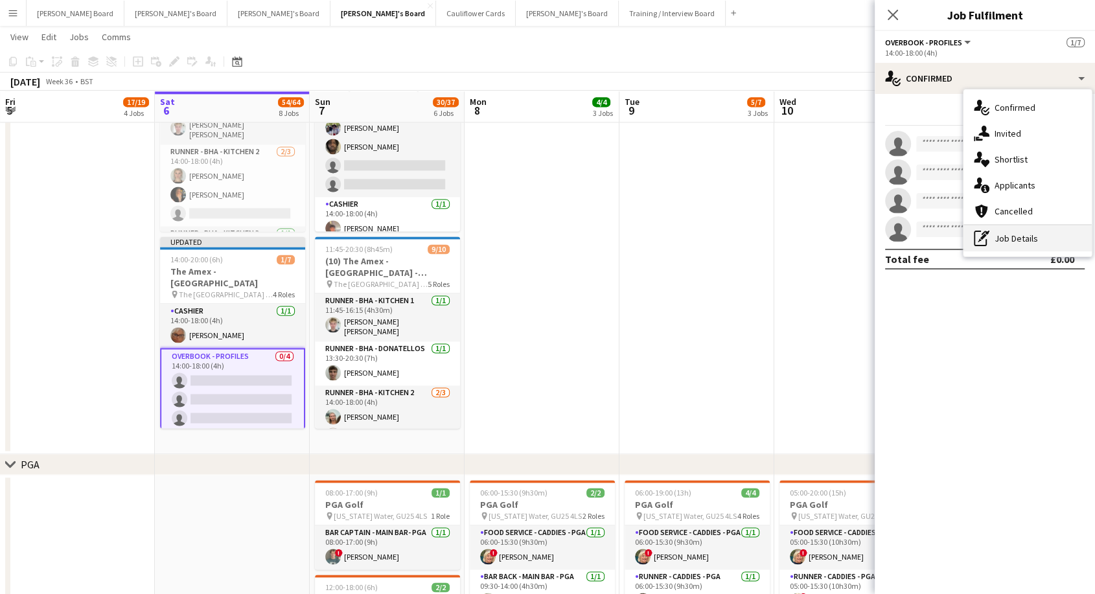
click at [1013, 246] on div "pen-write Job Details" at bounding box center [1027, 238] width 128 height 26
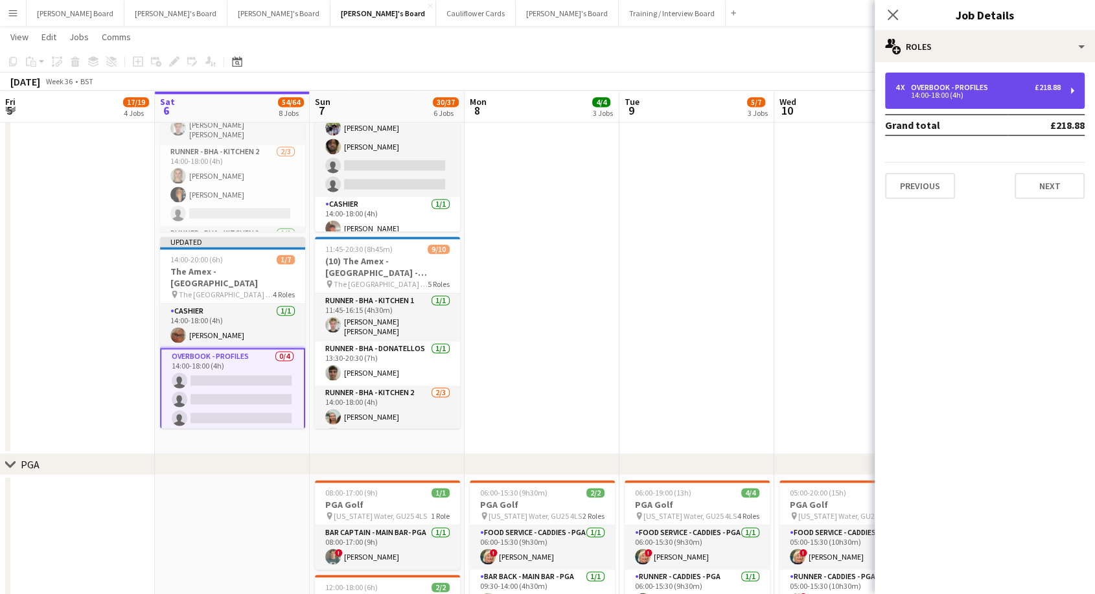
click at [924, 89] on div "Overbook - Profiles" at bounding box center [952, 87] width 82 height 9
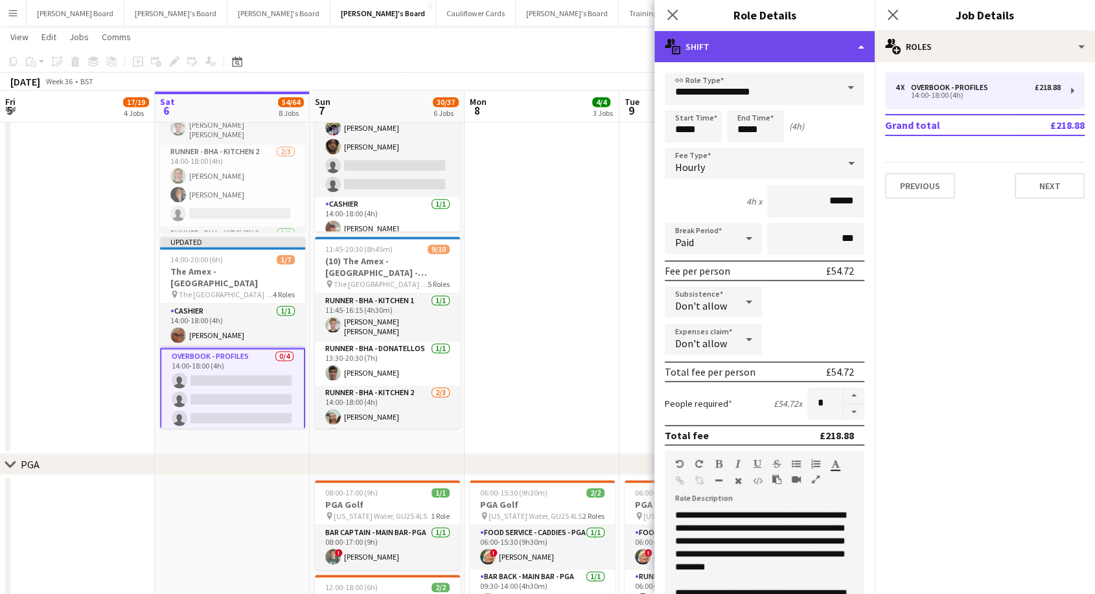
click at [743, 45] on div "multiple-actions-text Shift" at bounding box center [764, 46] width 220 height 31
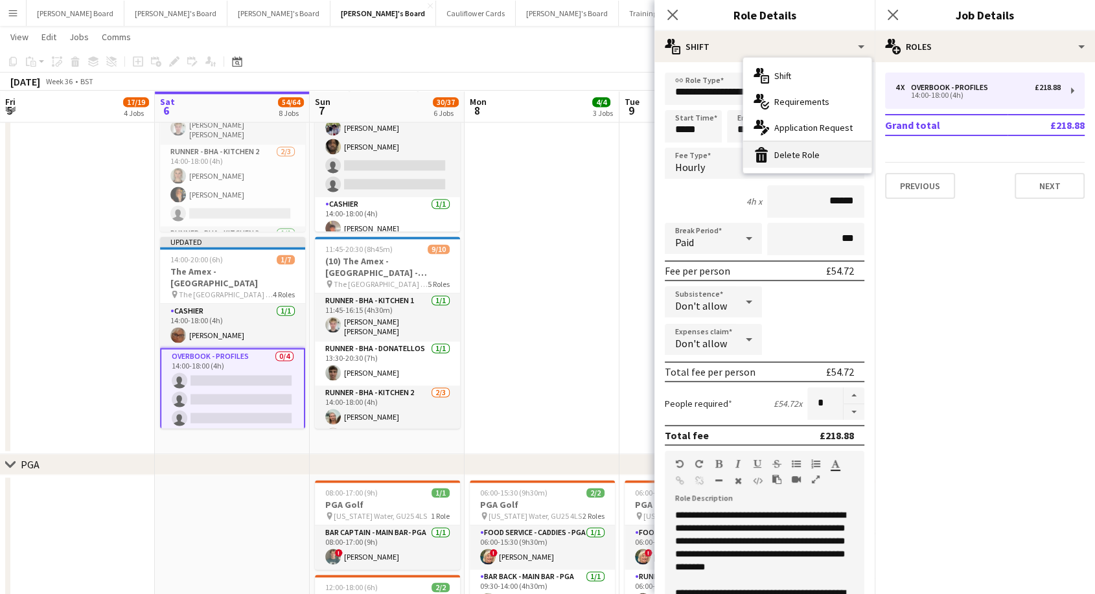
click at [808, 152] on div "bin-2 Delete Role" at bounding box center [807, 155] width 128 height 26
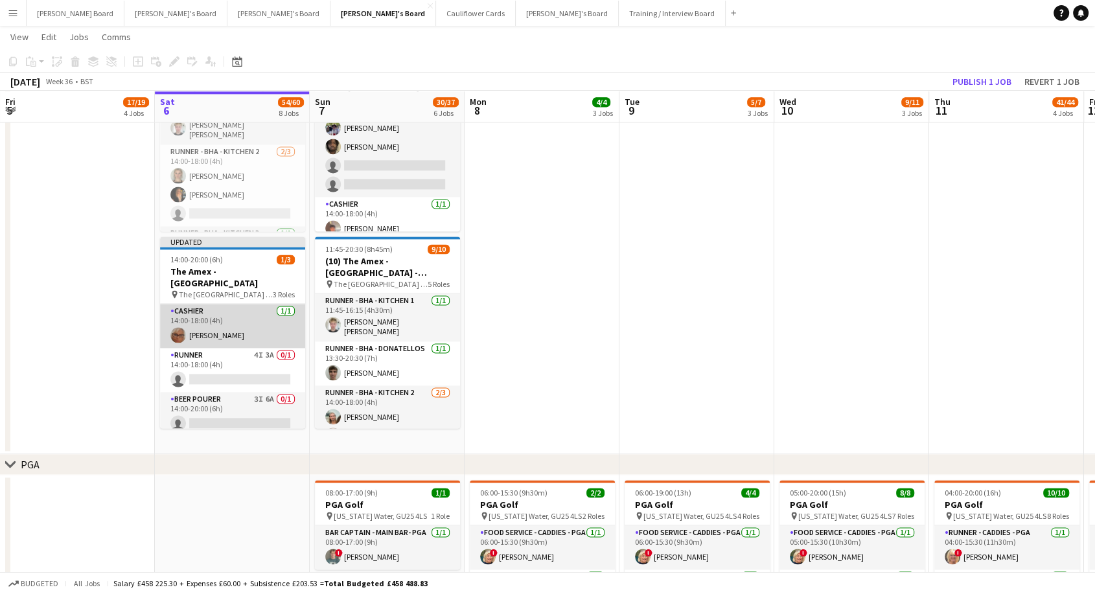
drag, startPoint x: 222, startPoint y: 316, endPoint x: 274, endPoint y: 312, distance: 52.6
click at [223, 316] on app-card-role "Cashier 1/1 14:00-18:00 (4h) Cassandra Mullen" at bounding box center [232, 326] width 145 height 44
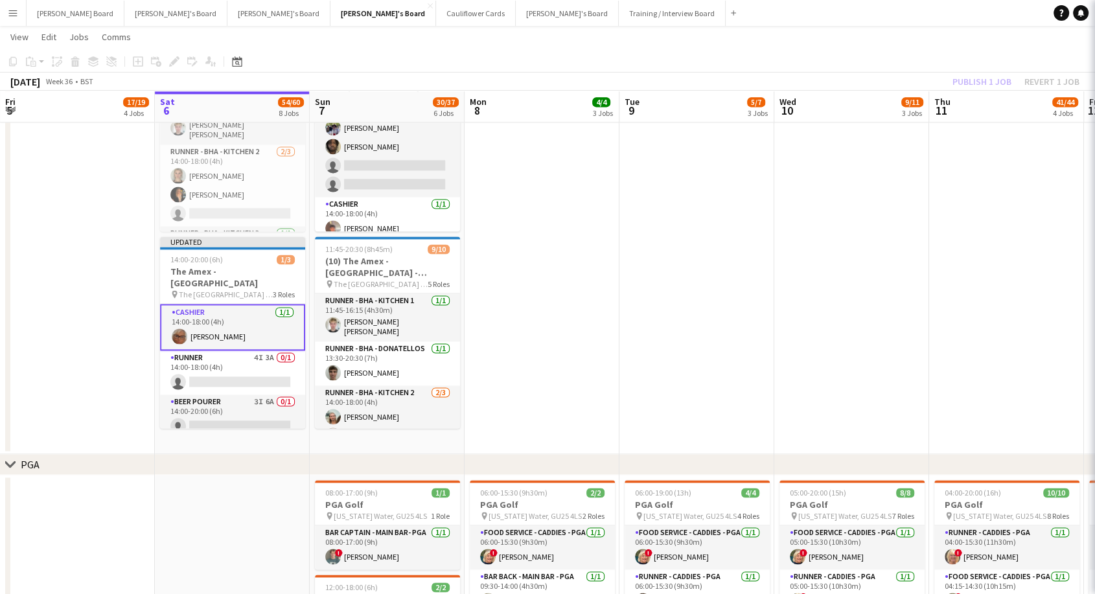
scroll to position [0, 308]
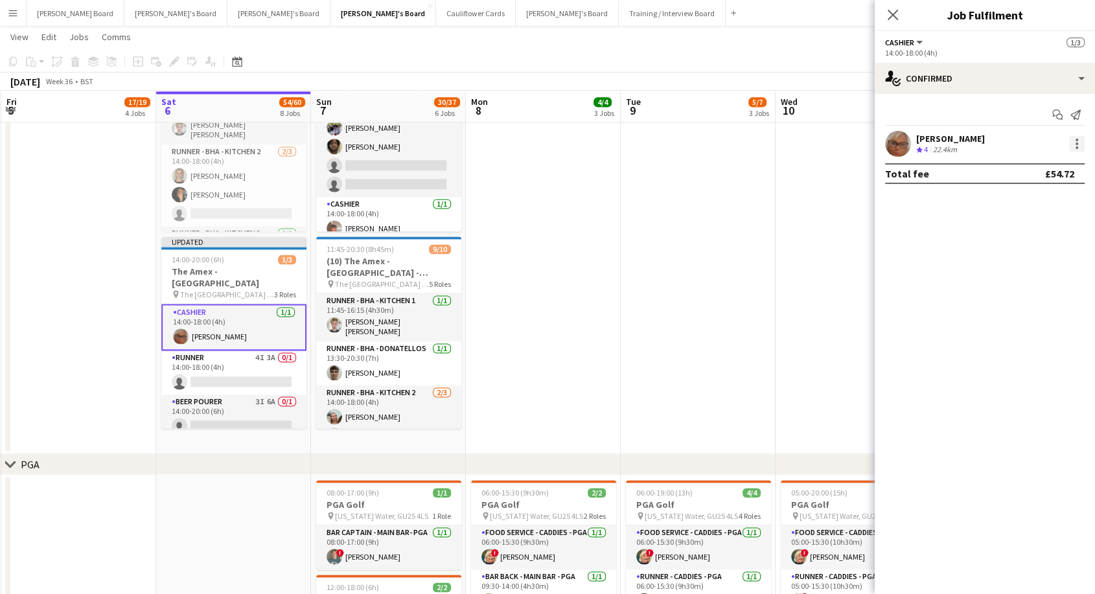
click at [1077, 144] on div at bounding box center [1076, 144] width 3 height 3
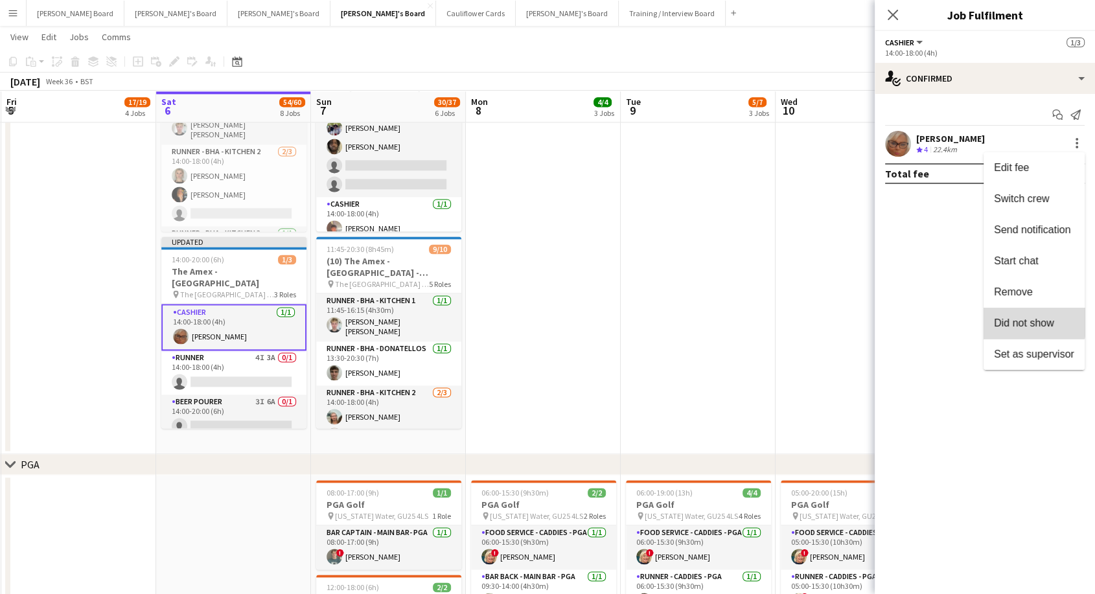
click at [1033, 323] on span "Did not show" at bounding box center [1024, 322] width 60 height 11
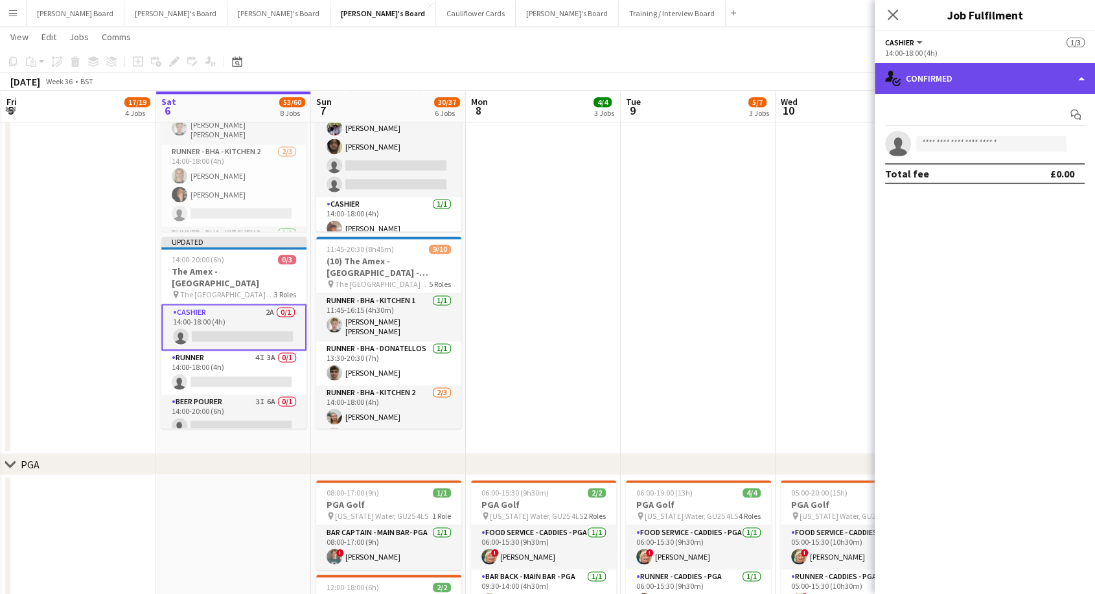
click at [954, 76] on div "single-neutral-actions-check-2 Confirmed" at bounding box center [985, 78] width 220 height 31
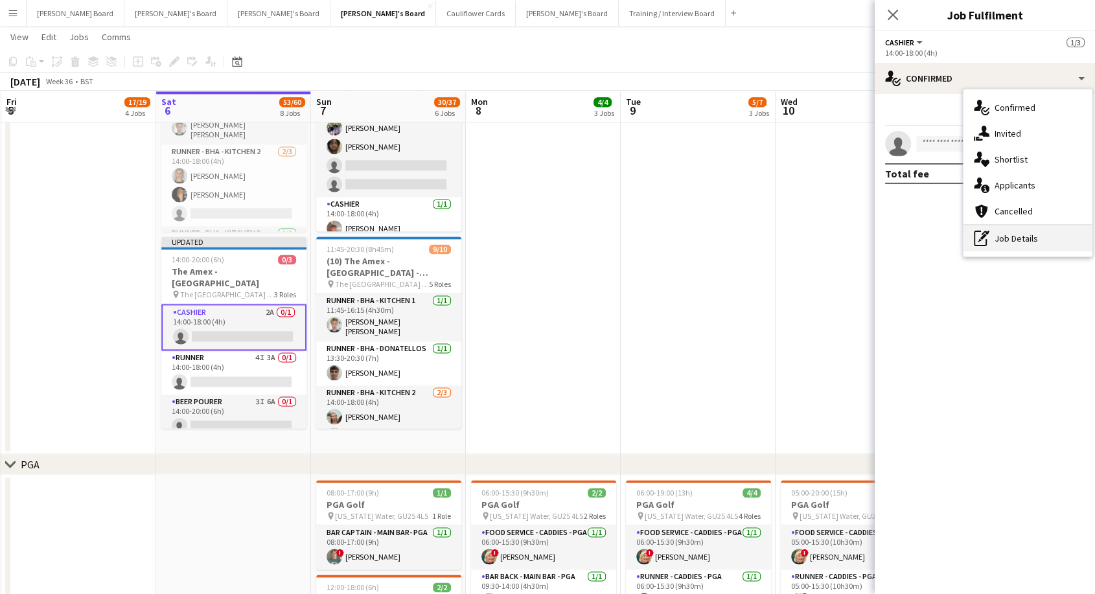
drag, startPoint x: 1011, startPoint y: 239, endPoint x: 943, endPoint y: 132, distance: 127.3
click at [1010, 238] on div "pen-write Job Details" at bounding box center [1027, 238] width 128 height 26
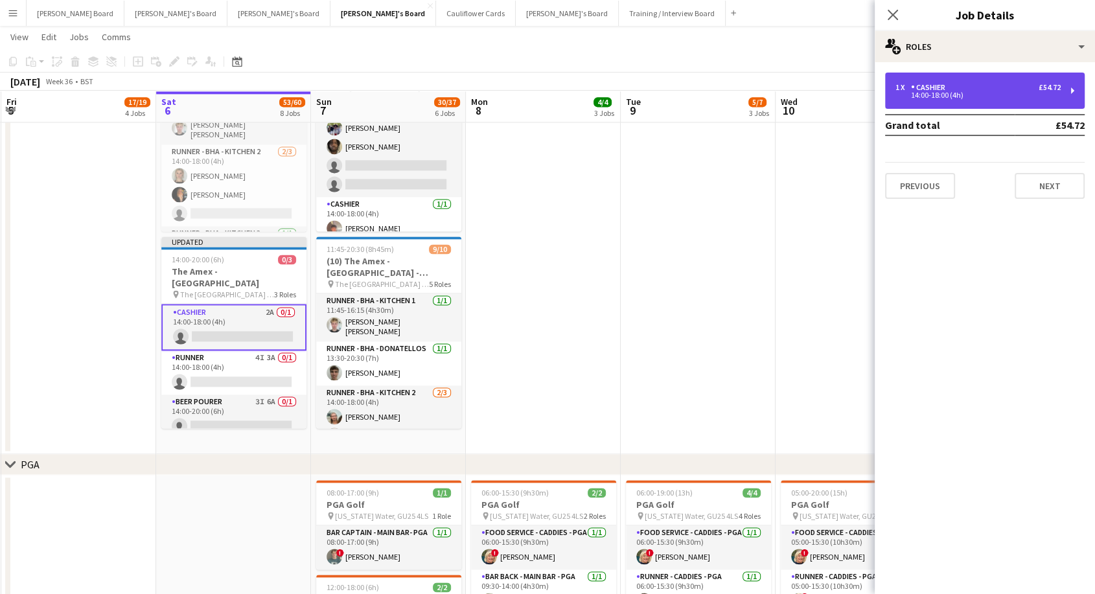
drag, startPoint x: 970, startPoint y: 108, endPoint x: 963, endPoint y: 105, distance: 8.4
click at [970, 107] on div "1 x Cashier £54.72 14:00-18:00 (4h)" at bounding box center [985, 91] width 200 height 36
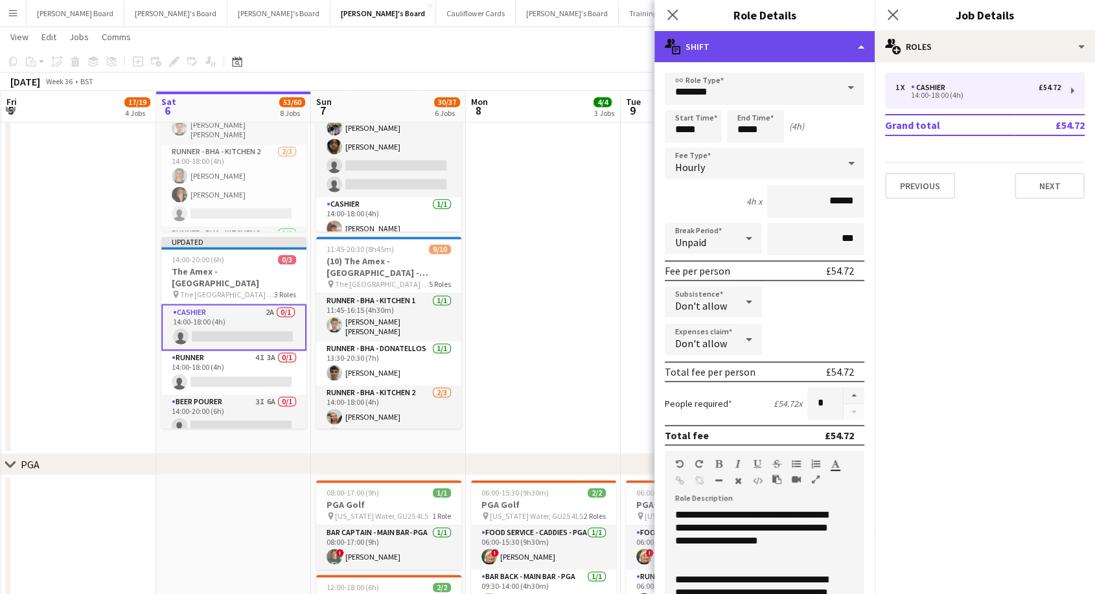
click at [737, 43] on div "multiple-actions-text Shift" at bounding box center [764, 46] width 220 height 31
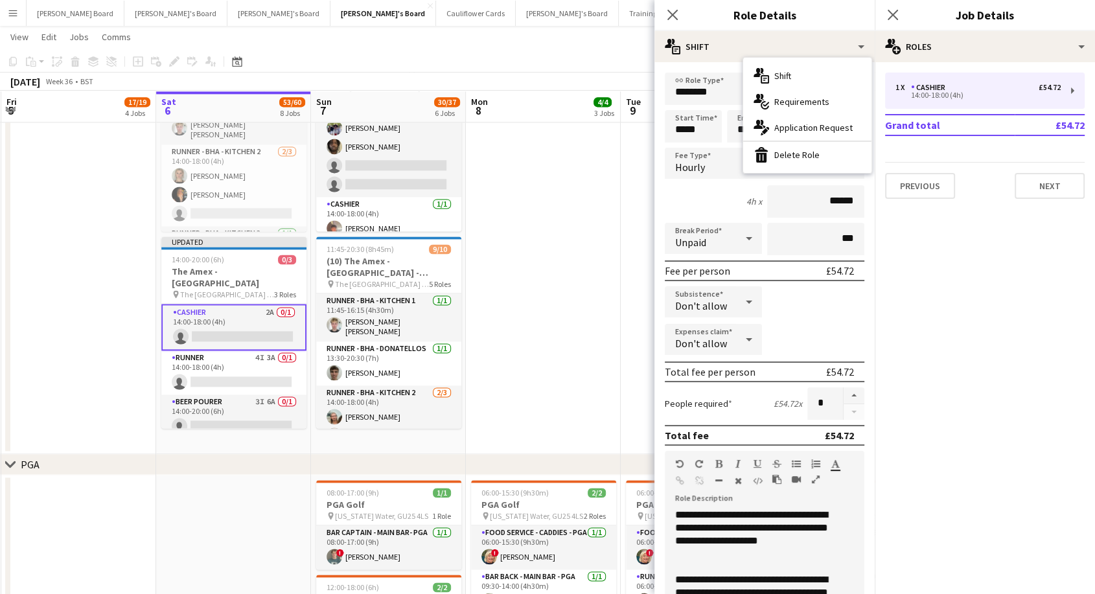
drag, startPoint x: 801, startPoint y: 163, endPoint x: 783, endPoint y: 158, distance: 19.5
click at [801, 163] on div "bin-2 Delete Role" at bounding box center [807, 155] width 128 height 26
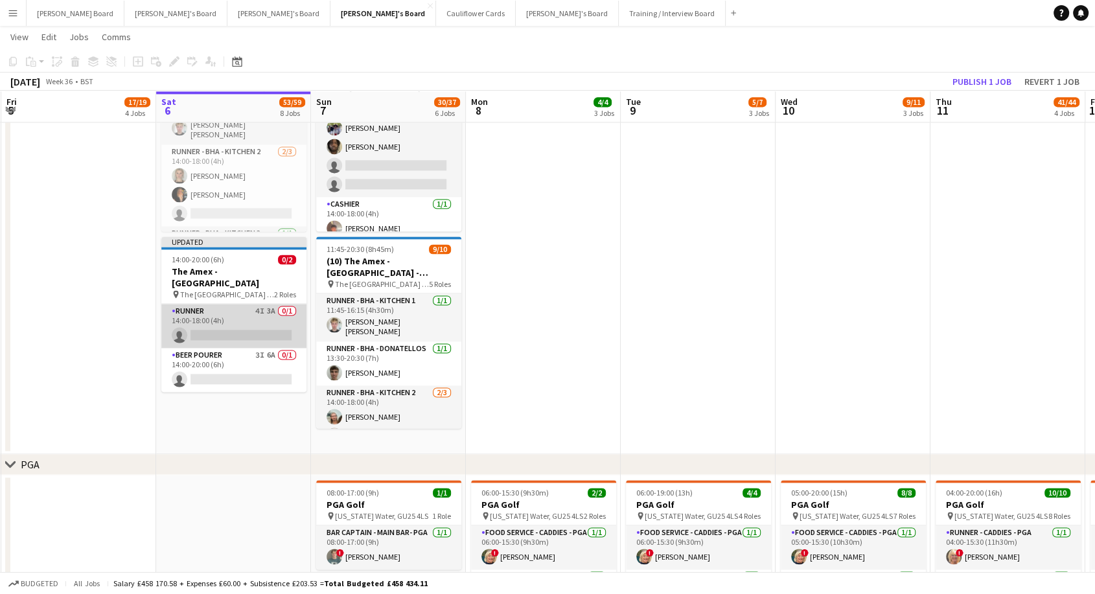
click at [232, 304] on app-card-role "Runner 4I 3A 0/1 14:00-18:00 (4h) single-neutral-actions" at bounding box center [233, 326] width 145 height 44
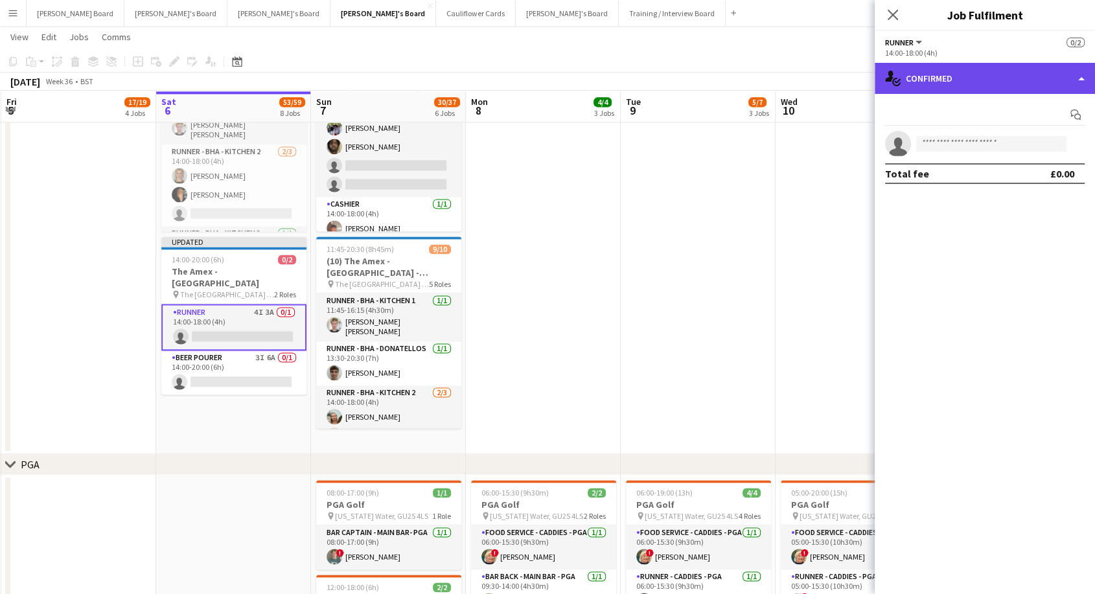
click at [995, 82] on div "single-neutral-actions-check-2 Confirmed" at bounding box center [985, 78] width 220 height 31
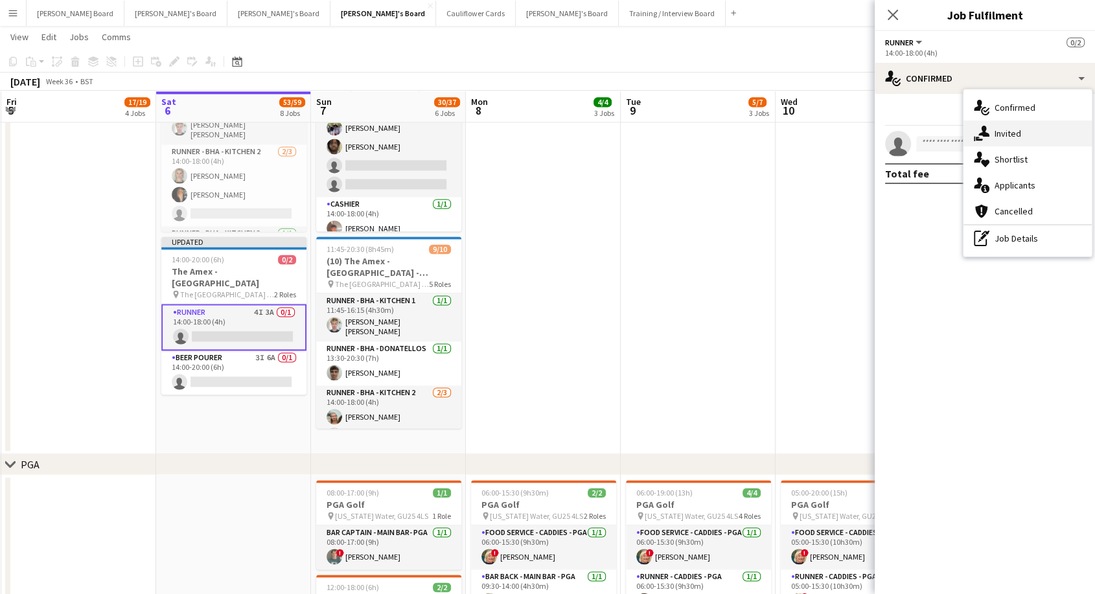
click at [1010, 135] on span "Invited" at bounding box center [1007, 134] width 27 height 12
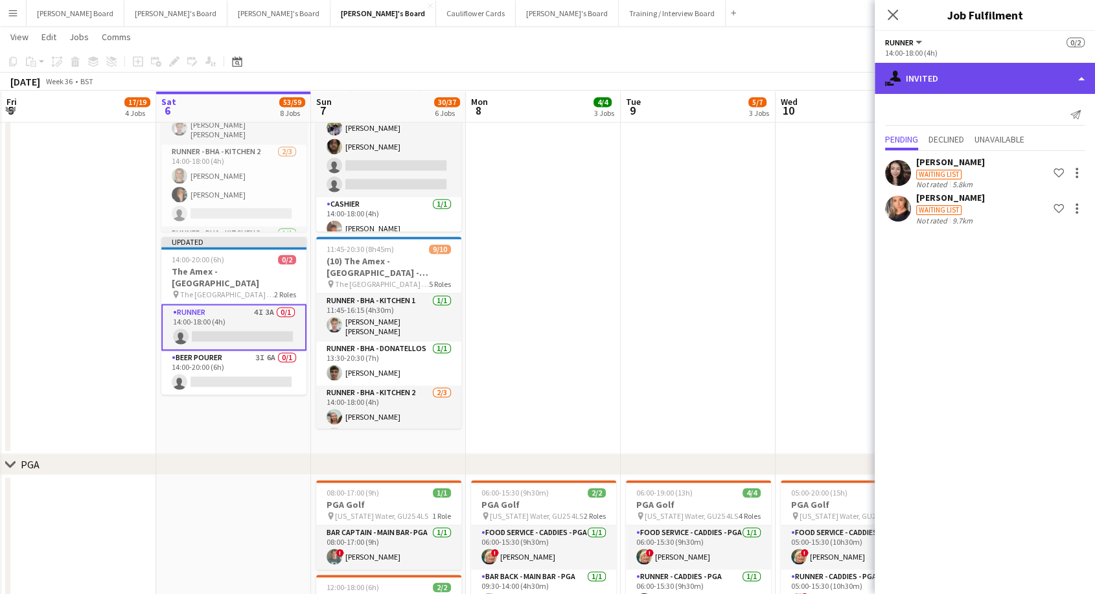
click at [1002, 75] on div "single-neutral-actions-share-1 Invited" at bounding box center [985, 78] width 220 height 31
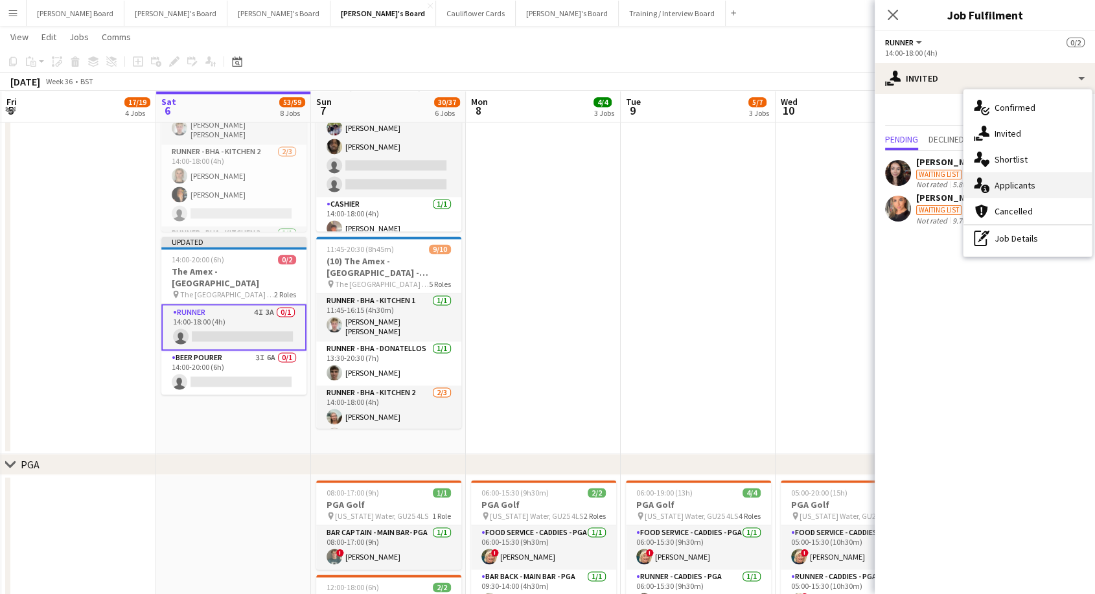
click at [1022, 187] on span "Applicants" at bounding box center [1014, 185] width 41 height 12
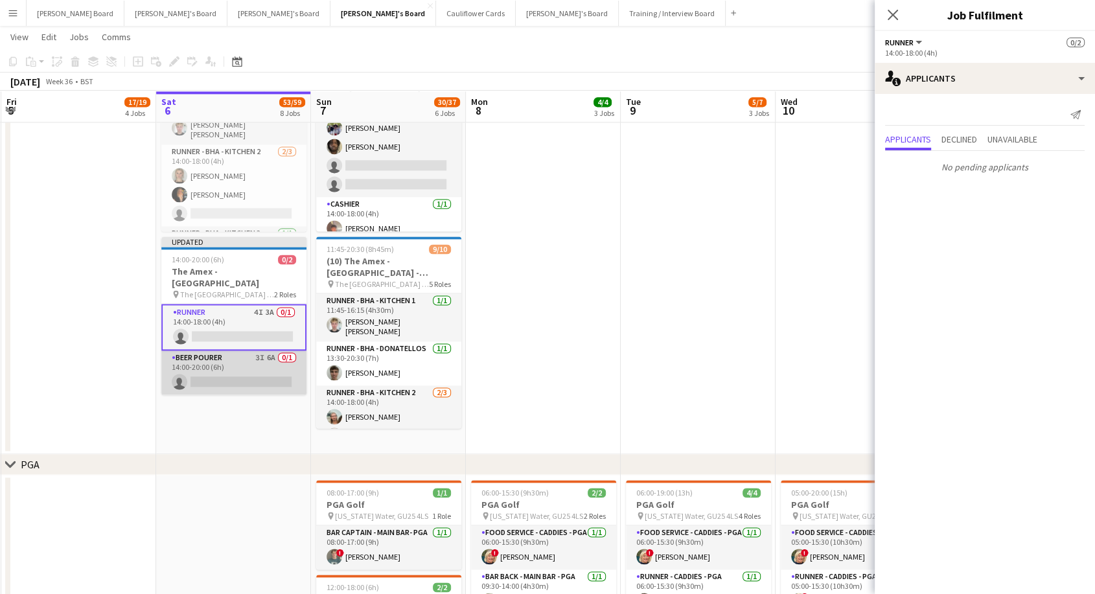
click at [220, 356] on app-card-role "BEER POURER 3I 6A 0/1 14:00-20:00 (6h) single-neutral-actions" at bounding box center [233, 372] width 145 height 44
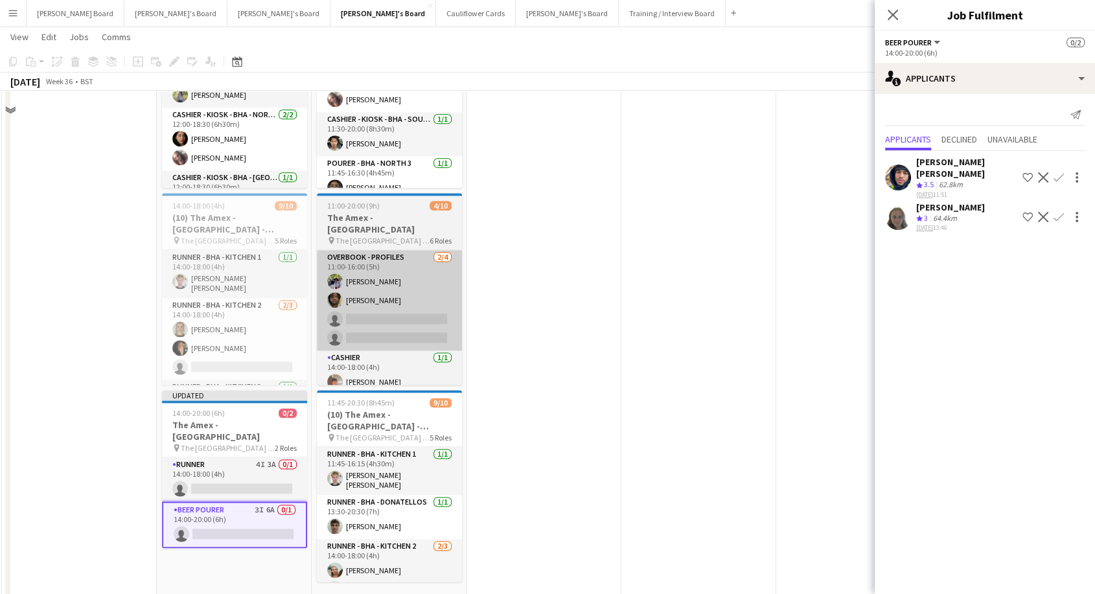
scroll to position [1727, 0]
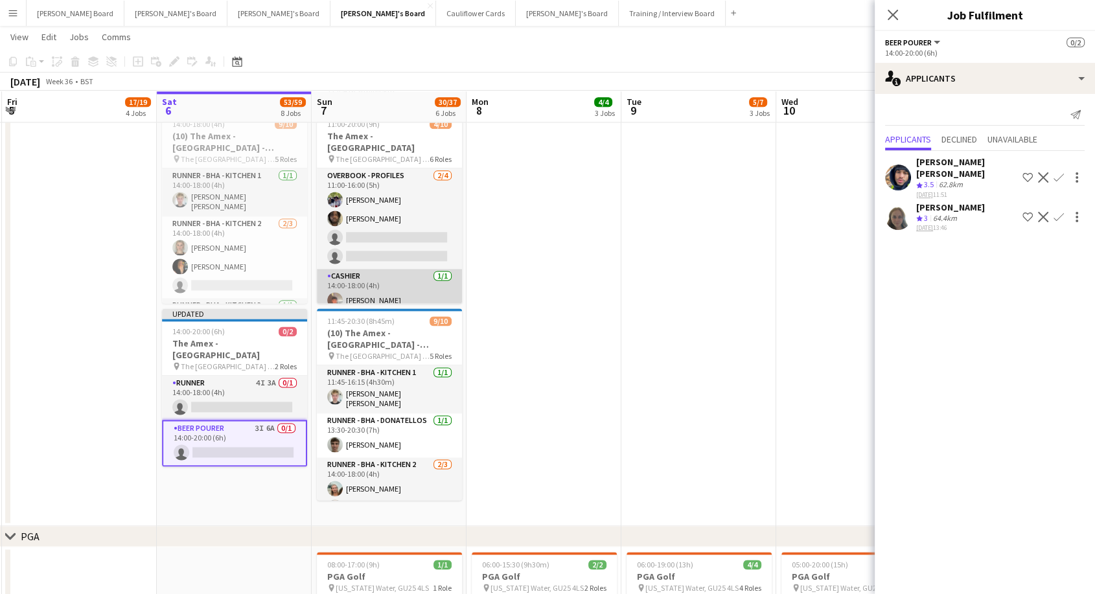
click at [398, 286] on app-card-role "Cashier 1/1 14:00-18:00 (4h) Alex Dupire" at bounding box center [389, 291] width 145 height 44
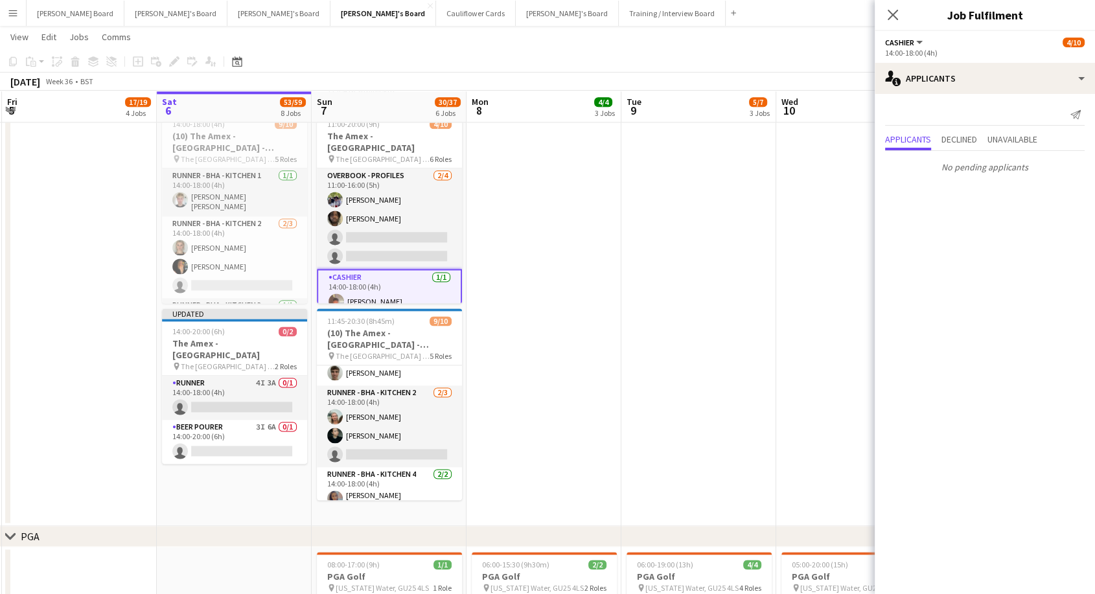
scroll to position [0, 306]
click at [393, 283] on app-card-role "Cashier 1/1 14:00-18:00 (4h) Alex Dupire" at bounding box center [390, 292] width 145 height 47
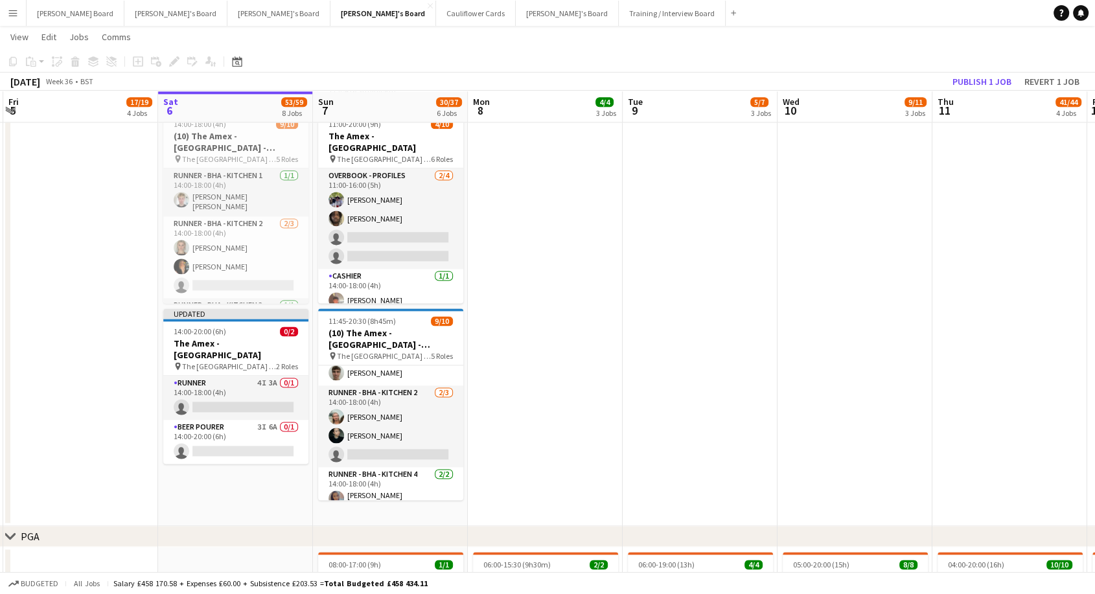
drag, startPoint x: 369, startPoint y: 275, endPoint x: 585, endPoint y: 240, distance: 219.3
click at [371, 275] on app-card-role "Cashier 1/1 14:00-18:00 (4h) Alex Dupire" at bounding box center [390, 291] width 145 height 44
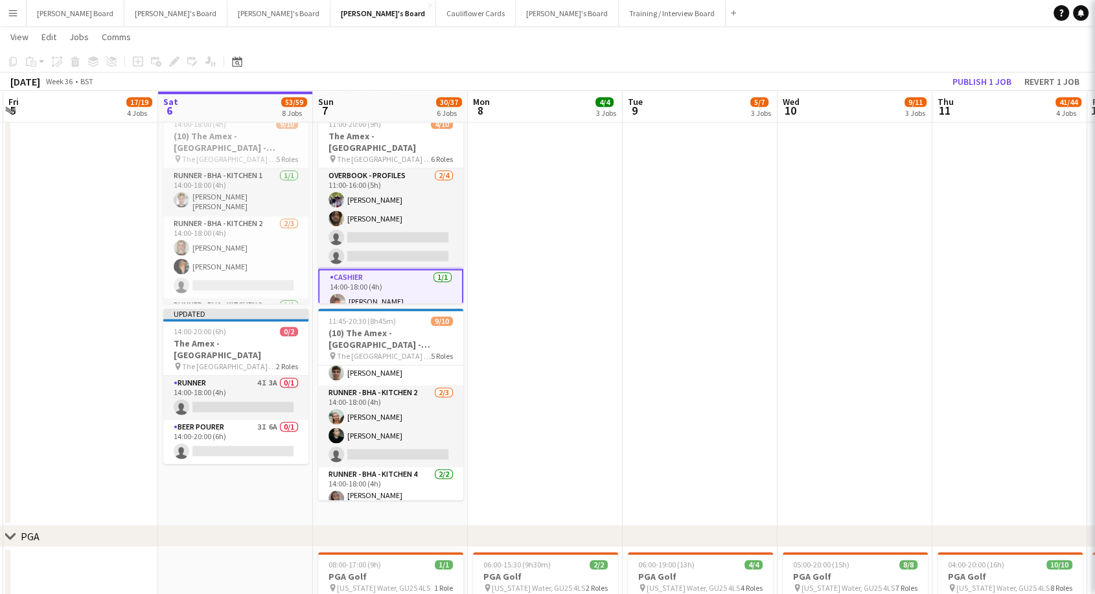
scroll to position [0, 305]
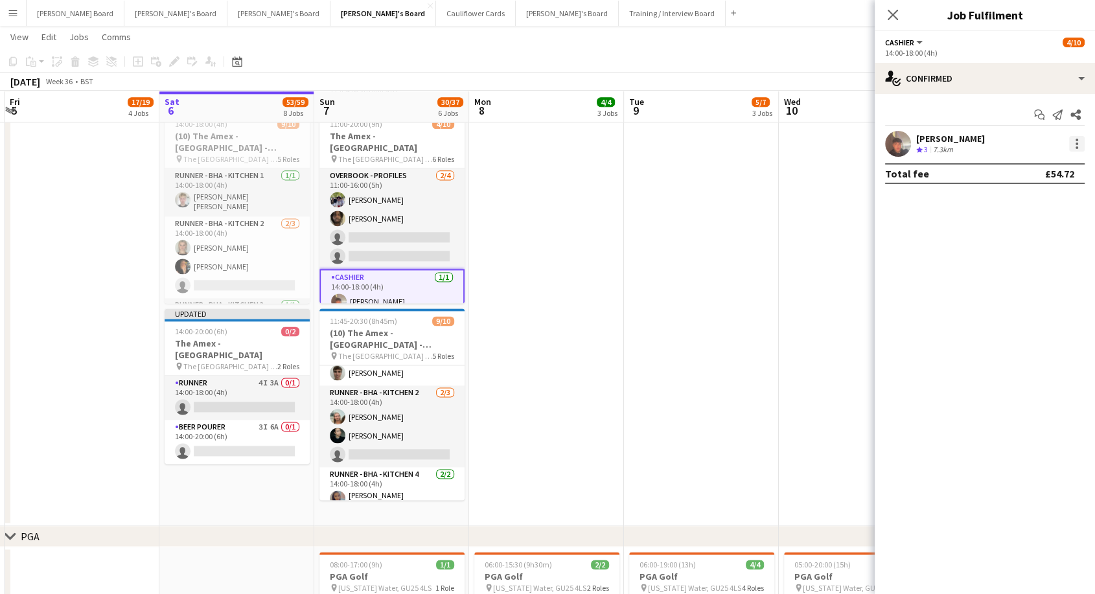
click at [1077, 141] on div at bounding box center [1076, 140] width 3 height 3
click at [1031, 196] on span "Switch crew" at bounding box center [1021, 198] width 55 height 11
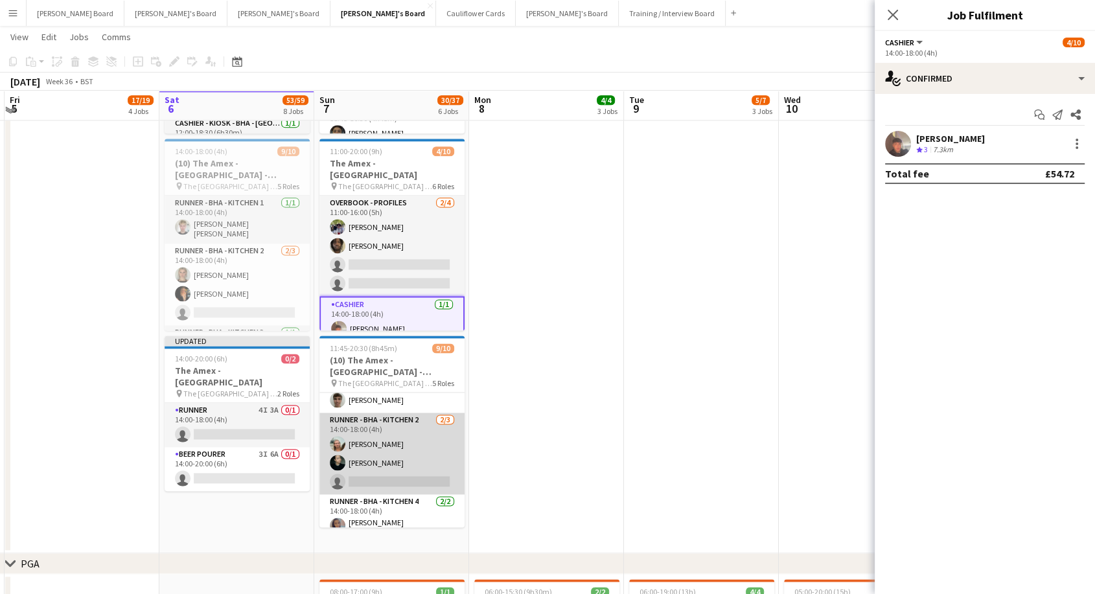
click at [403, 465] on app-card-role "Runner - BHA - Kitchen 2 2/3 14:00-18:00 (4h) Benjamen Clarke Lily Hayward sing…" at bounding box center [391, 454] width 145 height 82
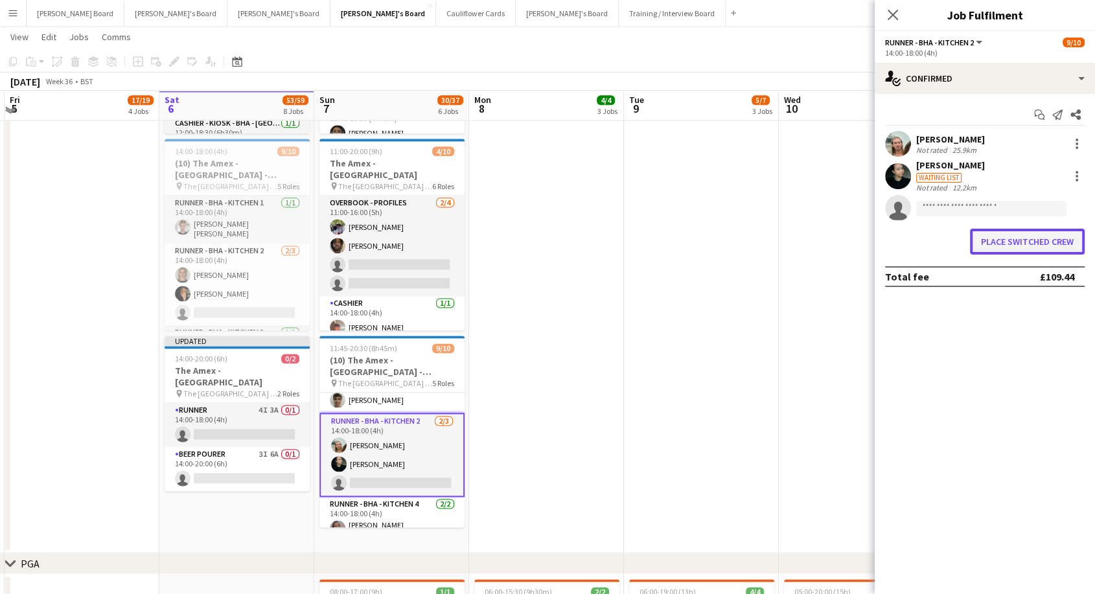
click at [1034, 249] on button "Place switched crew" at bounding box center [1027, 242] width 115 height 26
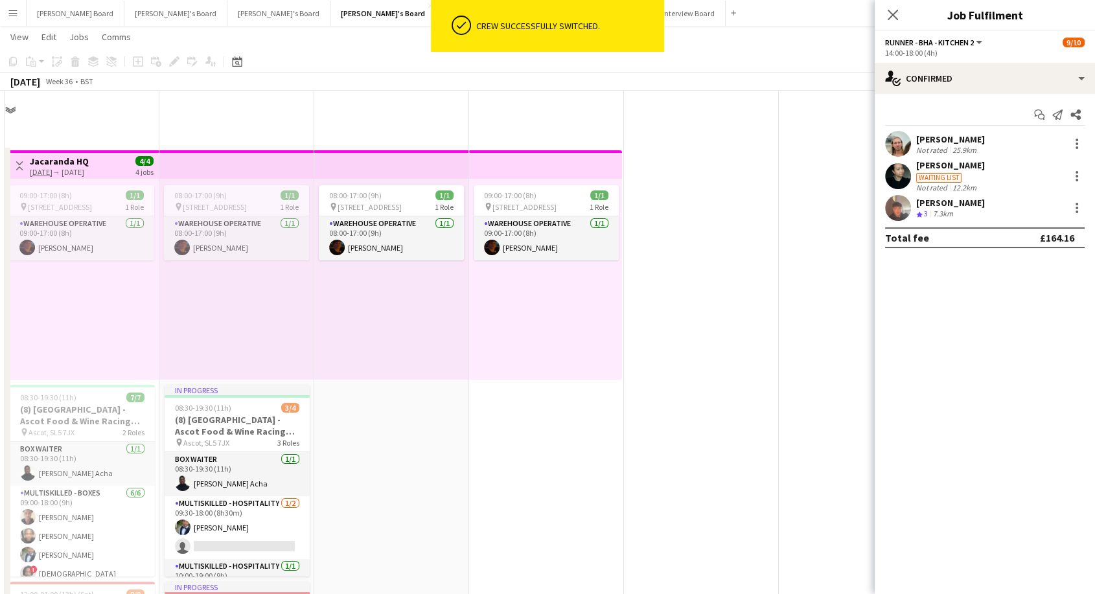
scroll to position [1727, 0]
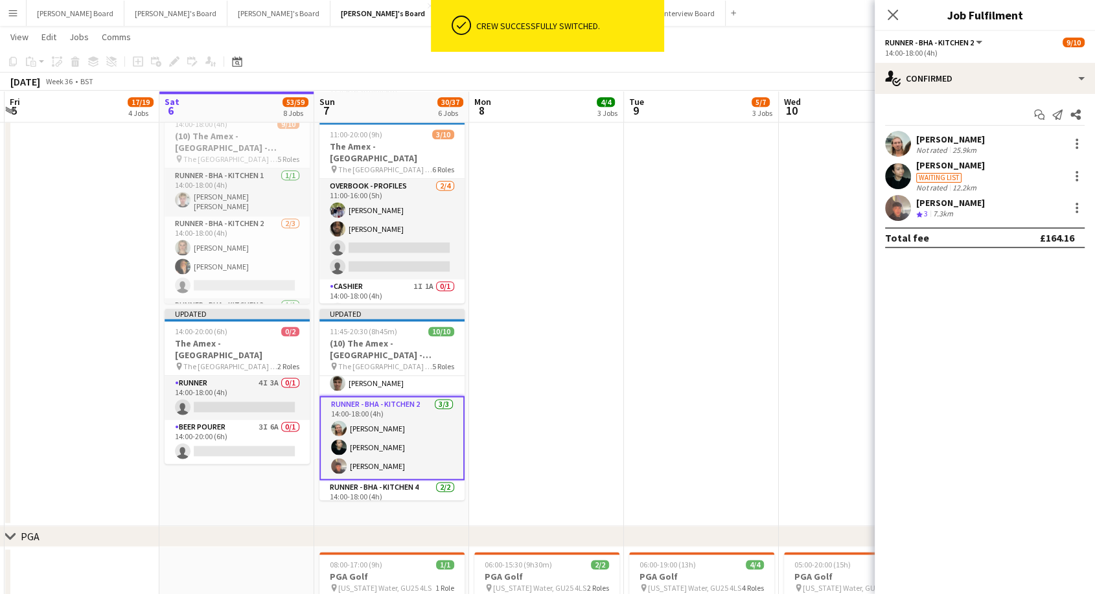
click at [549, 349] on app-date-cell at bounding box center [546, 217] width 155 height 617
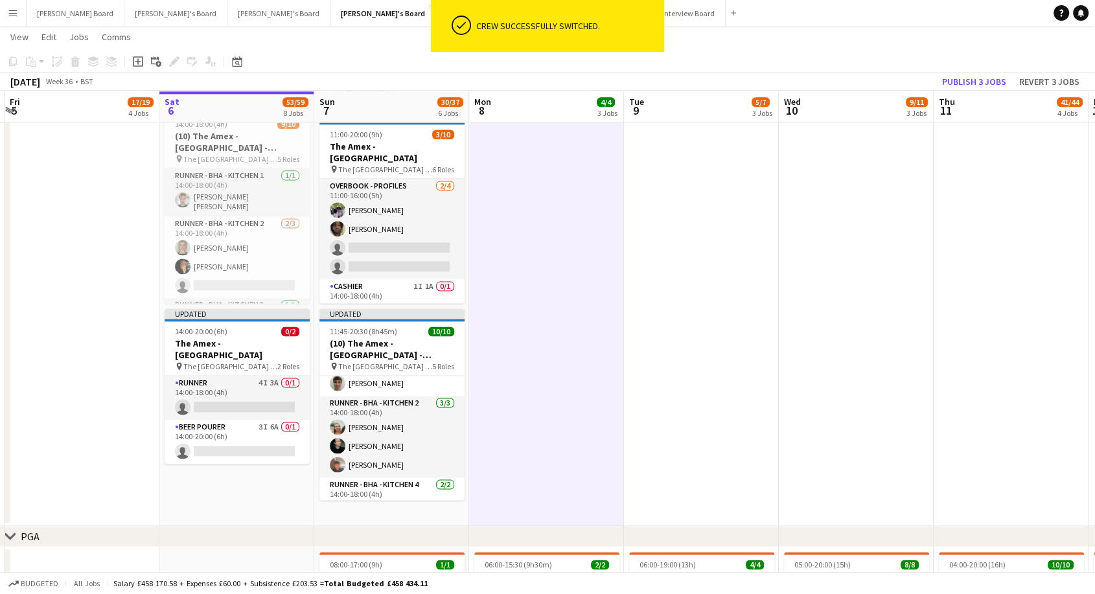
scroll to position [0, 304]
click at [968, 76] on button "Publish 3 jobs" at bounding box center [974, 81] width 75 height 17
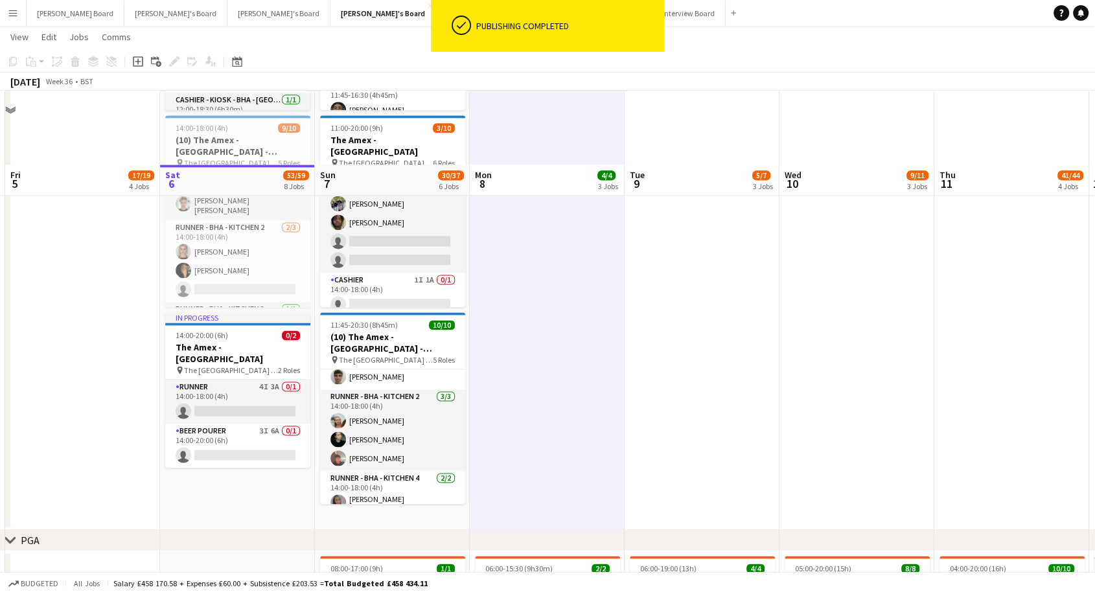
scroll to position [1799, 0]
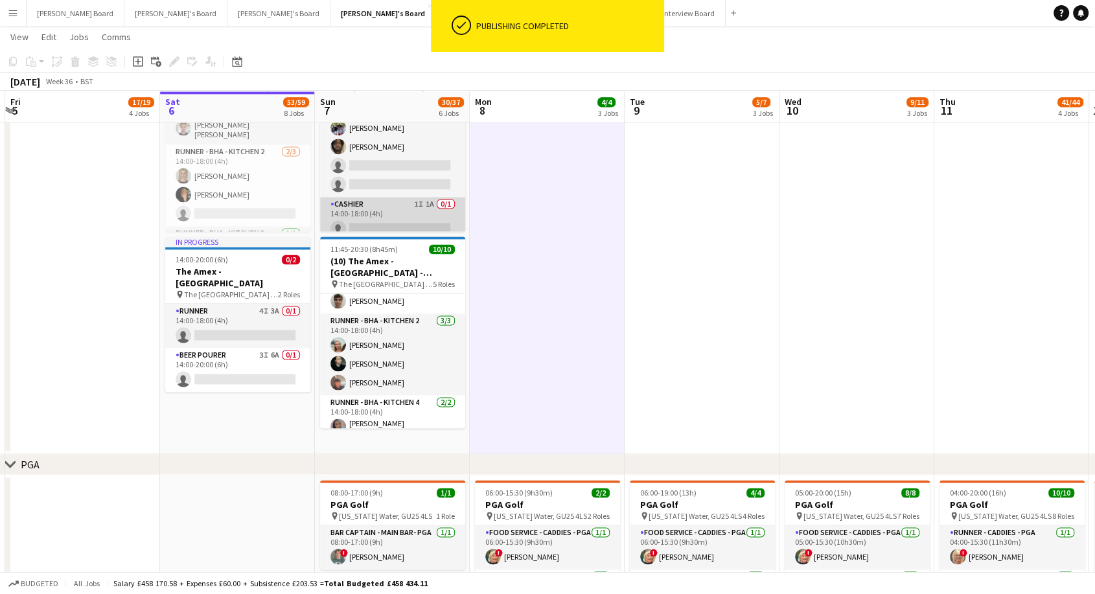
click at [368, 222] on app-card-role "Cashier 1I 1A 0/1 14:00-18:00 (4h) single-neutral-actions" at bounding box center [392, 219] width 145 height 44
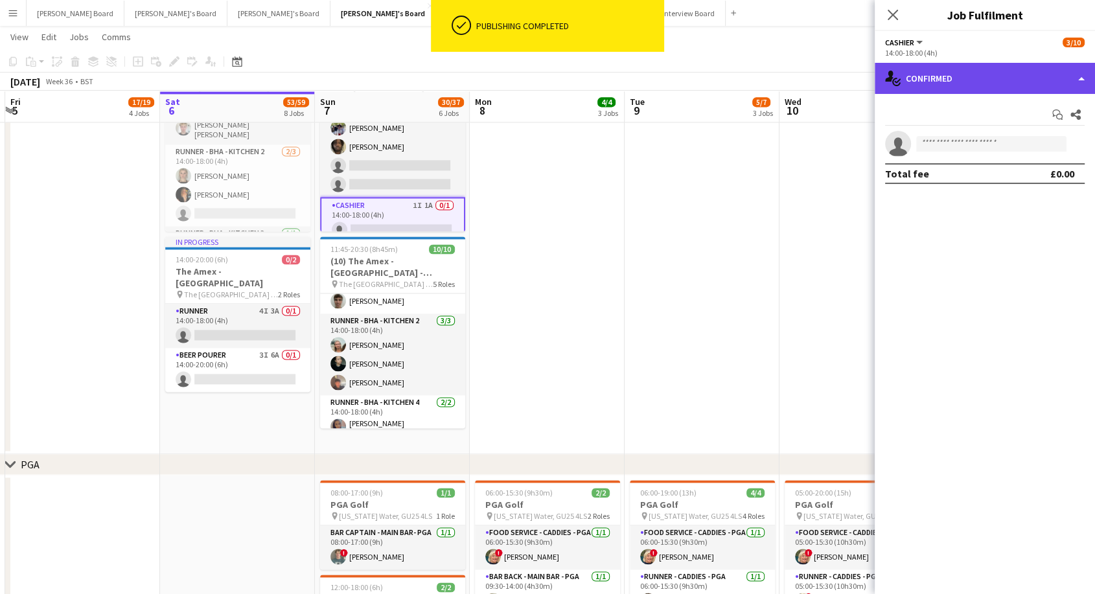
click at [998, 76] on div "single-neutral-actions-check-2 Confirmed" at bounding box center [985, 78] width 220 height 31
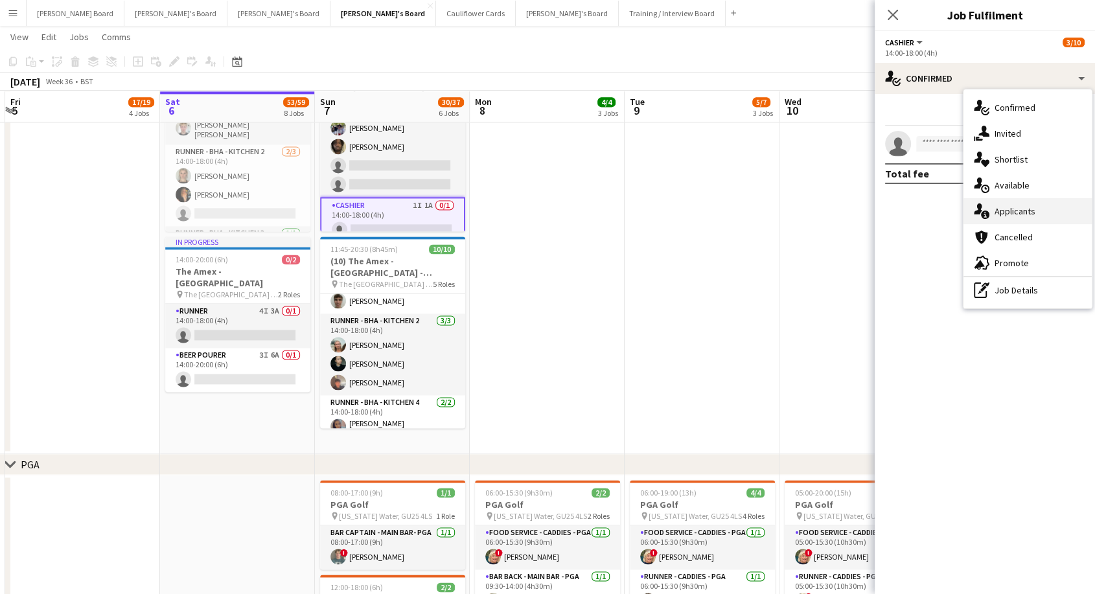
click at [1010, 214] on span "Applicants" at bounding box center [1014, 211] width 41 height 12
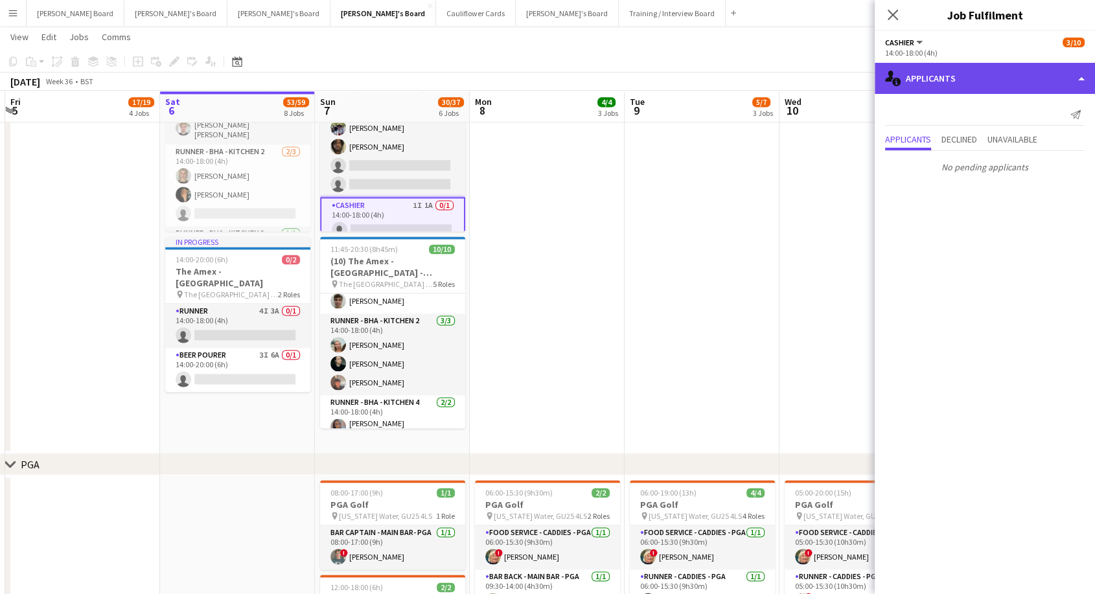
click at [961, 78] on div "single-neutral-actions-information Applicants" at bounding box center [985, 78] width 220 height 31
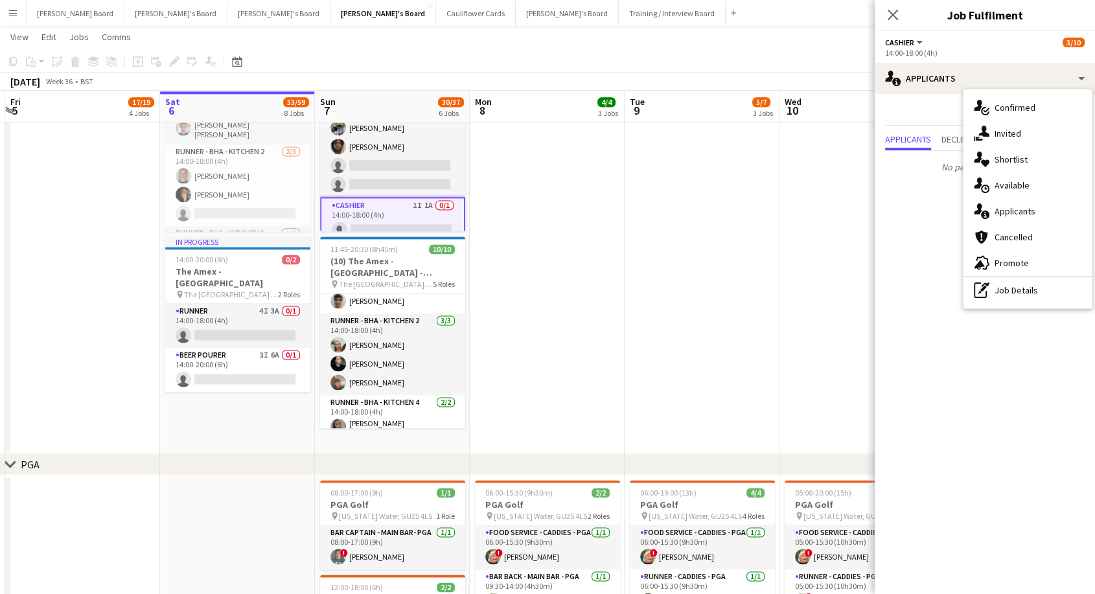
drag, startPoint x: 1026, startPoint y: 292, endPoint x: 1015, endPoint y: 281, distance: 16.5
click at [1024, 288] on div "pen-write Job Details" at bounding box center [1027, 290] width 128 height 26
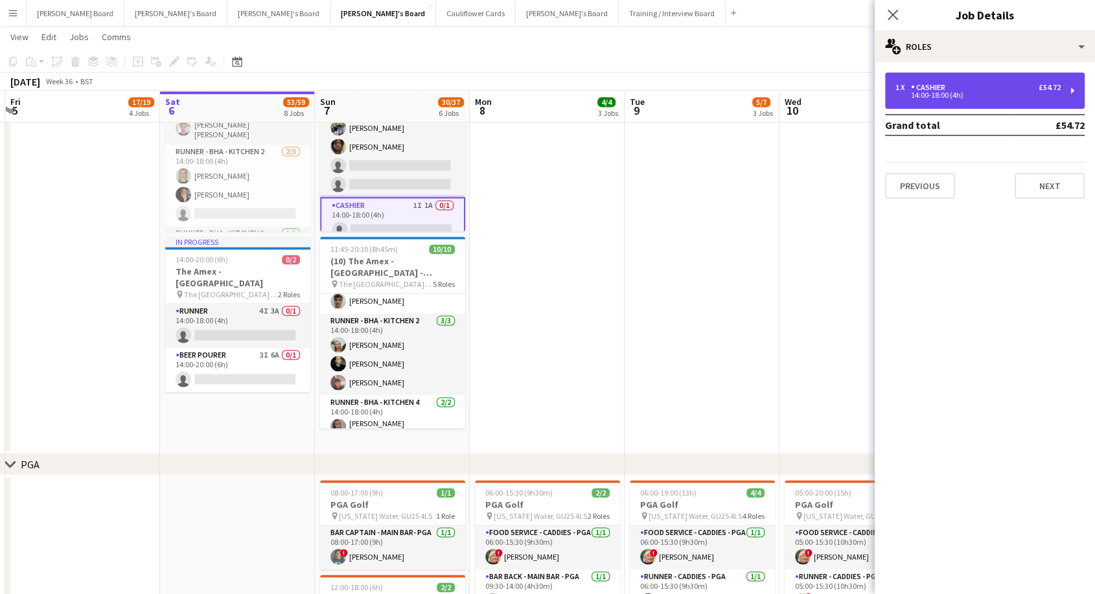
click at [921, 93] on div "14:00-18:00 (4h)" at bounding box center [977, 95] width 165 height 6
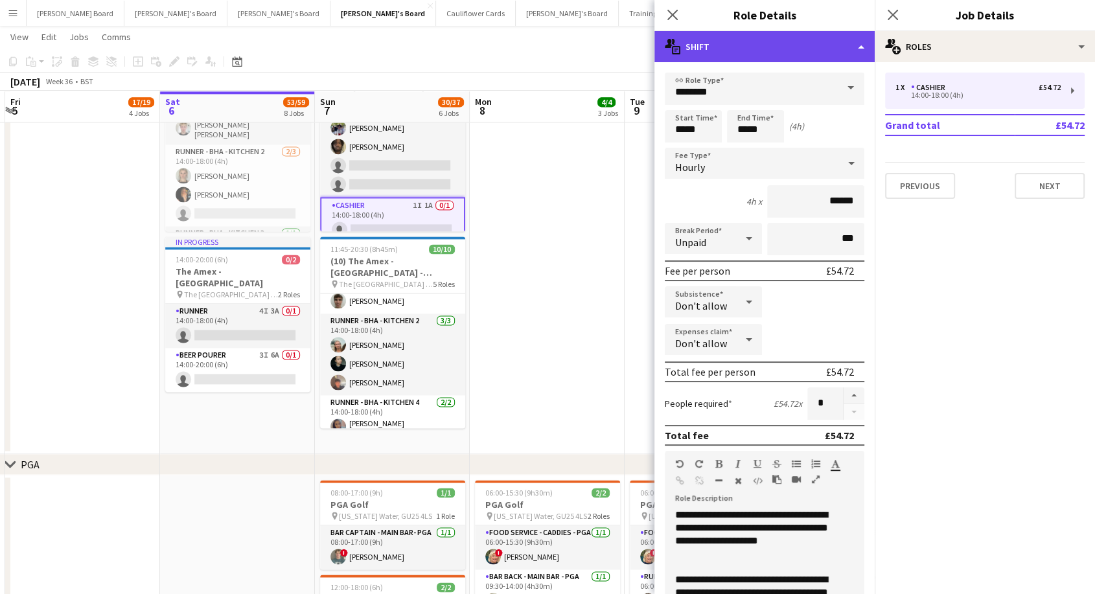
click at [792, 49] on div "multiple-actions-text Shift" at bounding box center [764, 46] width 220 height 31
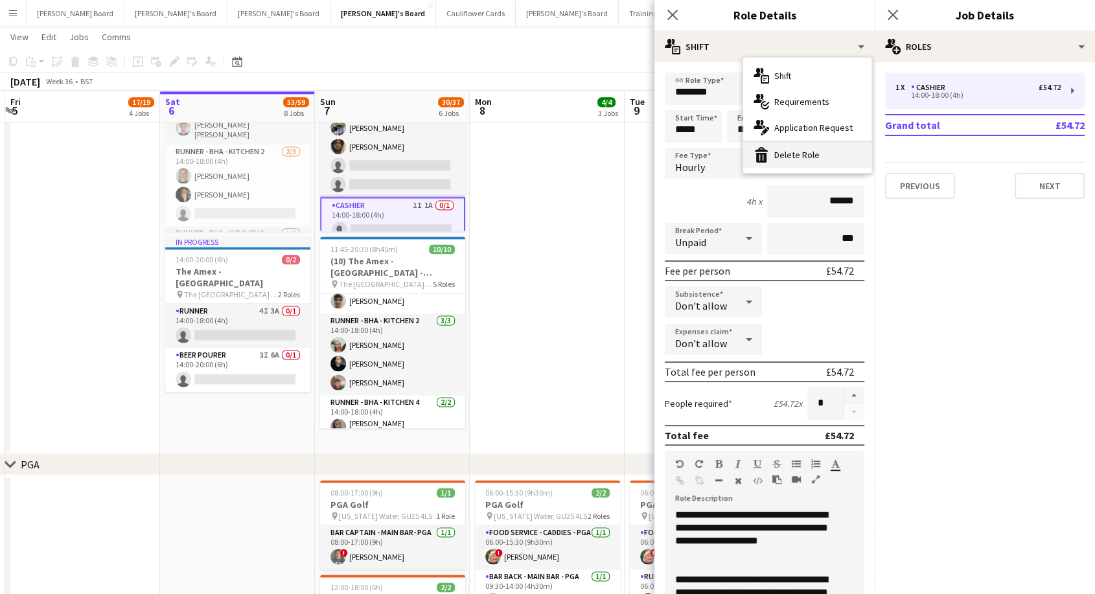
click at [812, 152] on div "bin-2 Delete Role" at bounding box center [807, 155] width 128 height 26
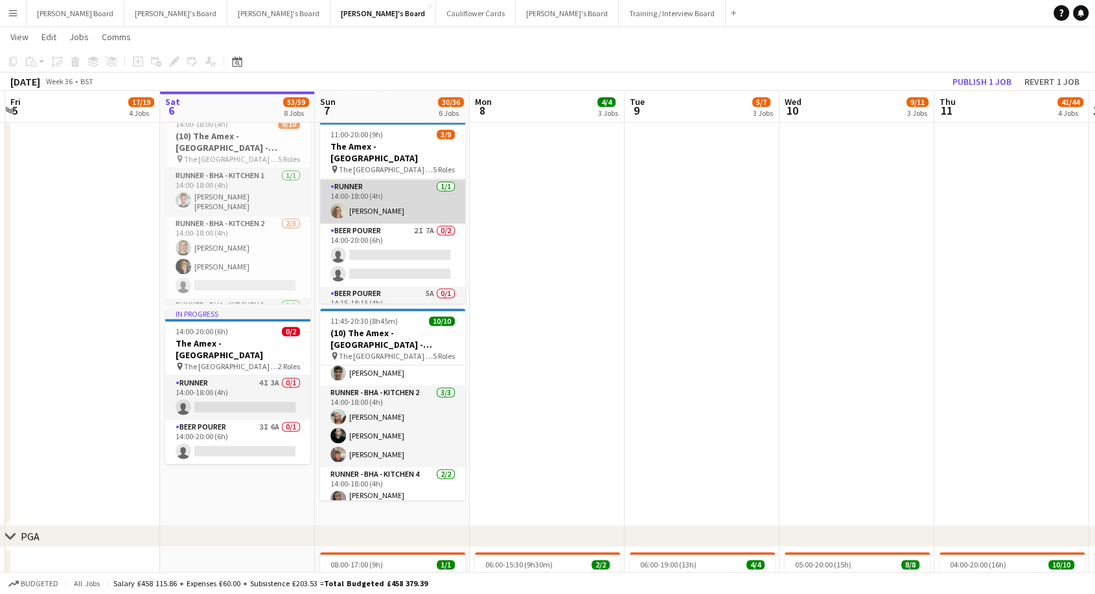
scroll to position [72, 0]
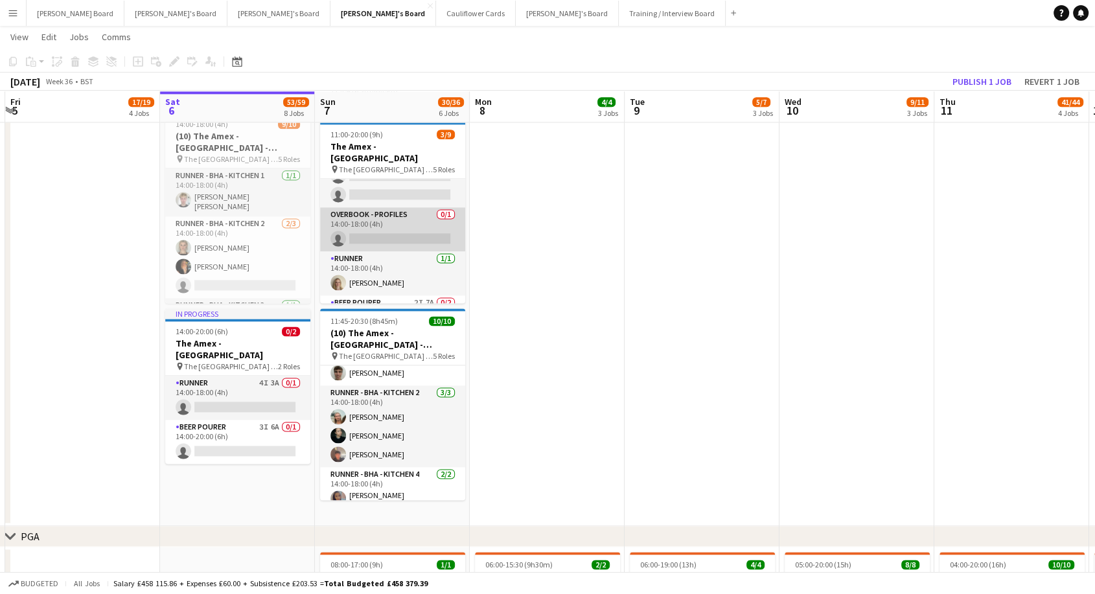
click at [399, 207] on app-card-role "Overbook - Profiles 0/1 14:00-18:00 (4h) single-neutral-actions" at bounding box center [392, 229] width 145 height 44
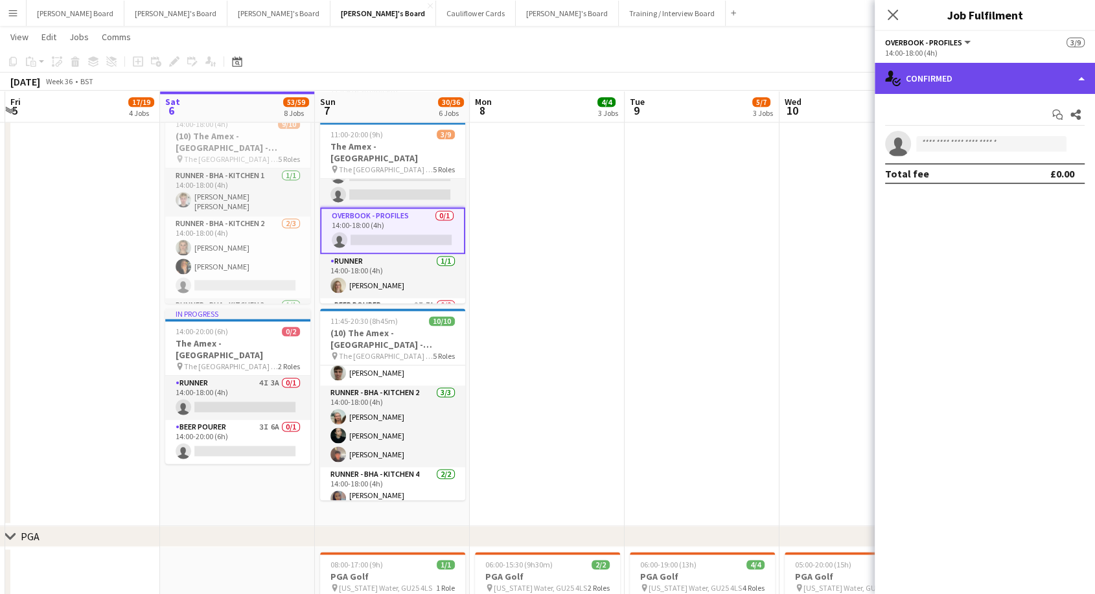
click at [987, 77] on div "single-neutral-actions-check-2 Confirmed" at bounding box center [985, 78] width 220 height 31
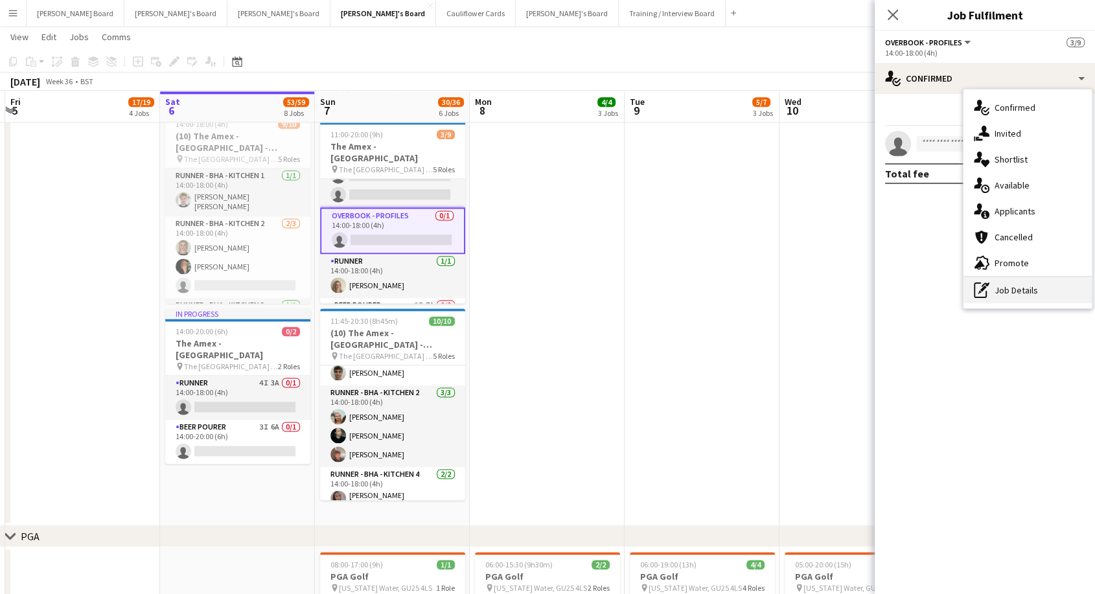
click at [1036, 295] on div "pen-write Job Details" at bounding box center [1027, 290] width 128 height 26
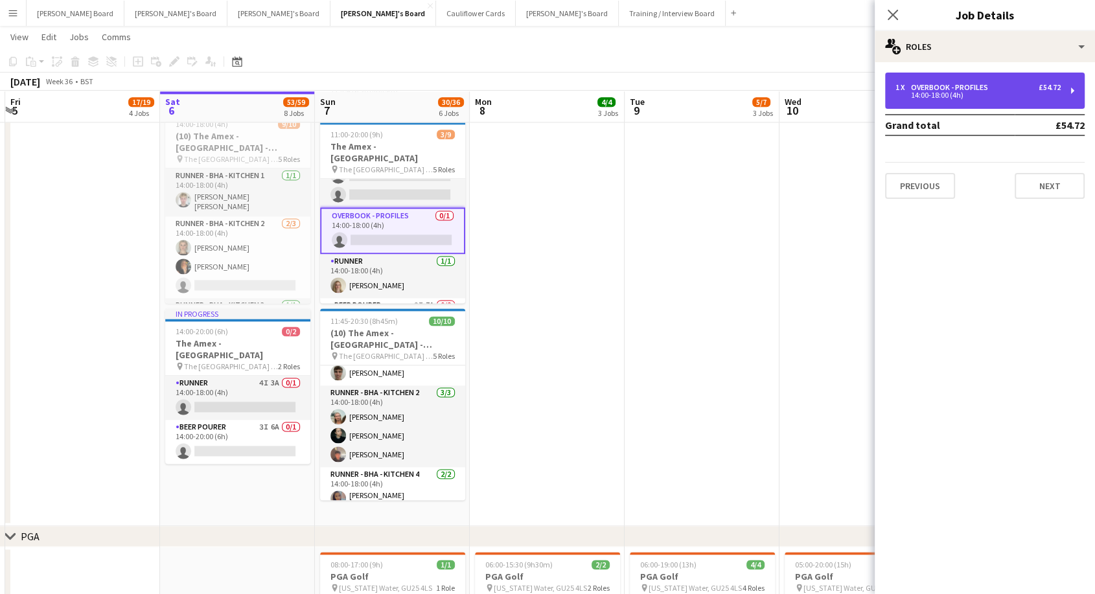
click at [967, 92] on div "14:00-18:00 (4h)" at bounding box center [977, 95] width 165 height 6
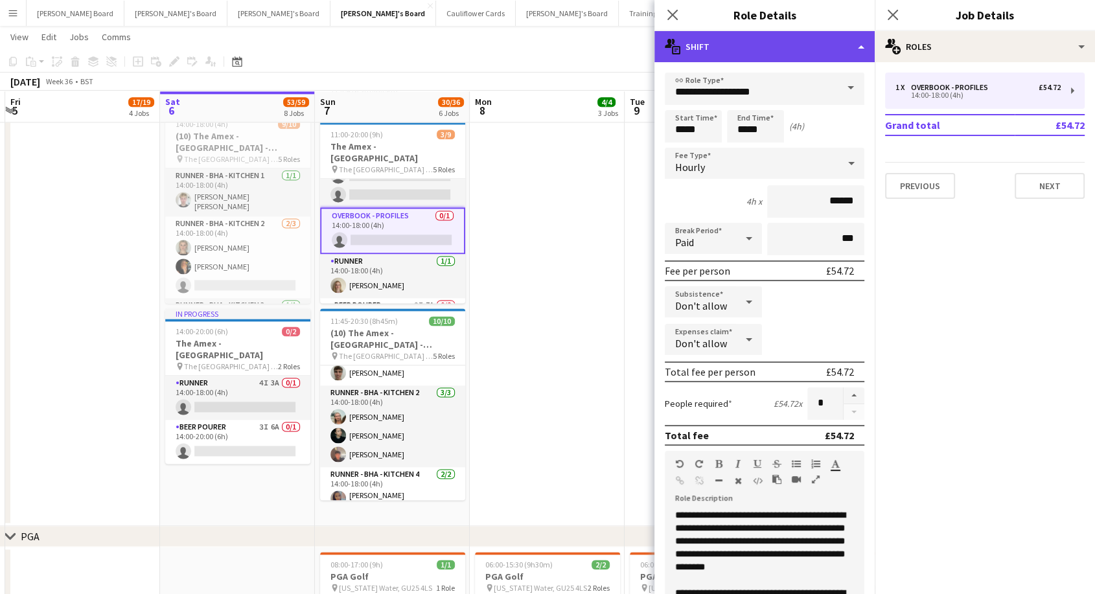
click at [694, 38] on div "multiple-actions-text Shift" at bounding box center [764, 46] width 220 height 31
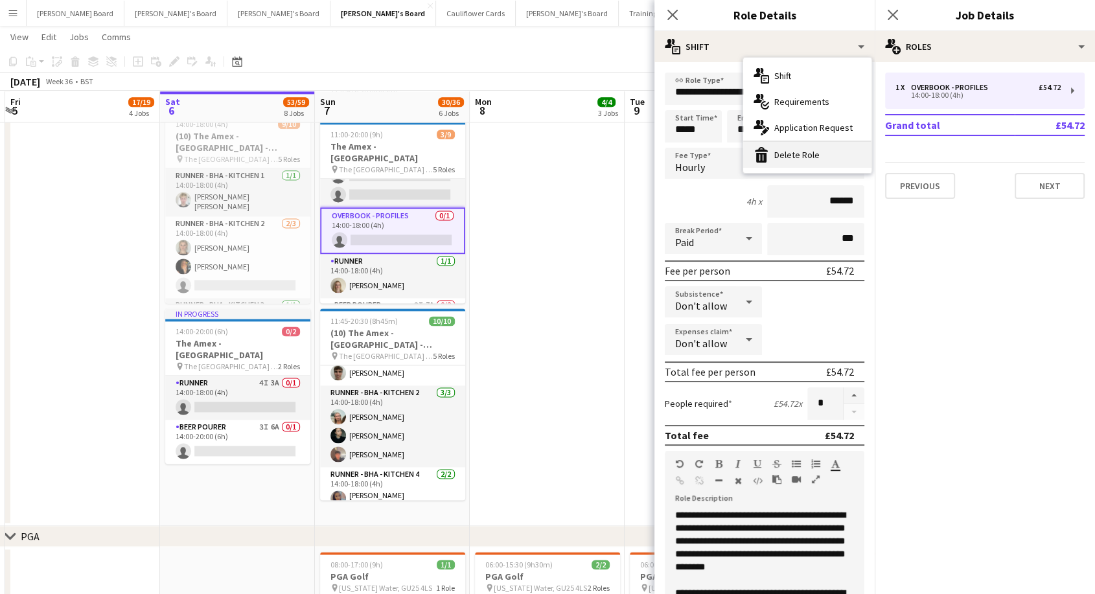
click at [774, 152] on div "bin-2 Delete Role" at bounding box center [807, 155] width 128 height 26
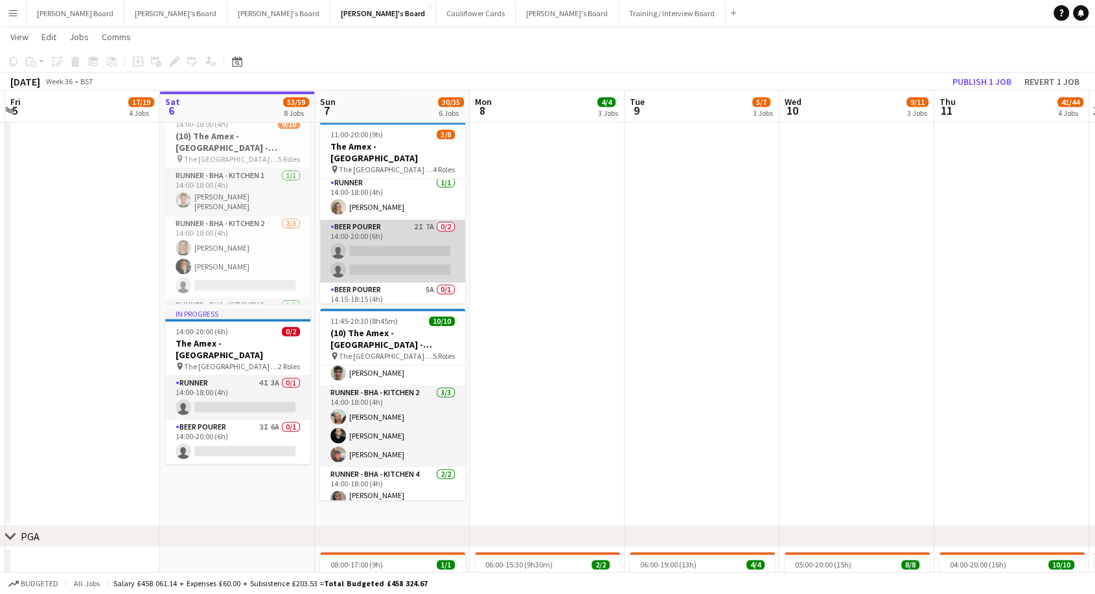
scroll to position [115, 0]
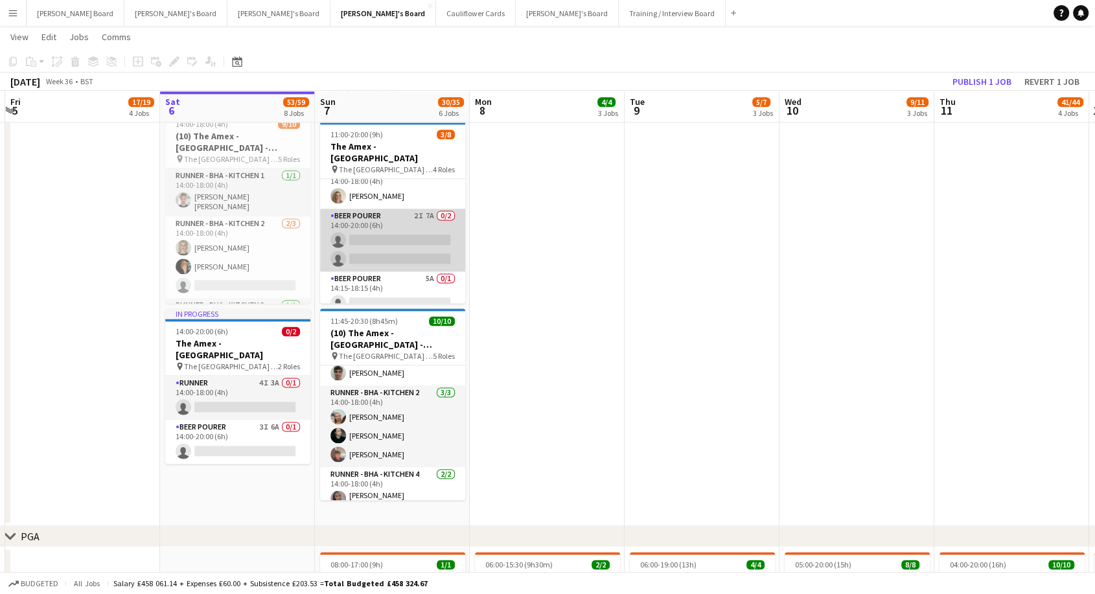
click at [385, 216] on app-card-role "BEER POURER 2I 7A 0/2 14:00-20:00 (6h) single-neutral-actions single-neutral-ac…" at bounding box center [392, 240] width 145 height 63
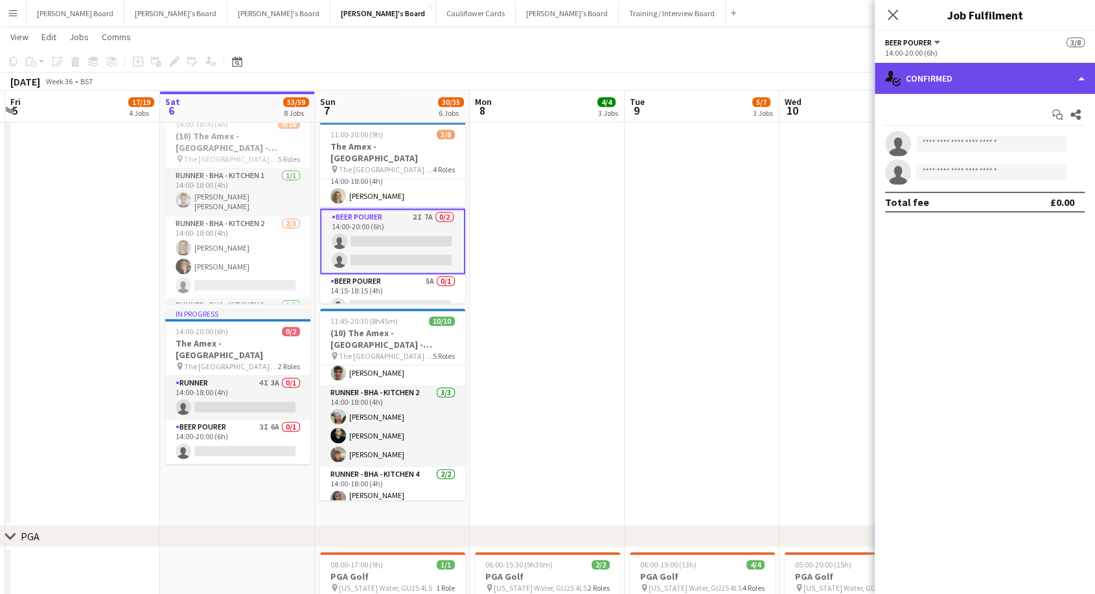
click at [1012, 74] on div "single-neutral-actions-check-2 Confirmed" at bounding box center [985, 78] width 220 height 31
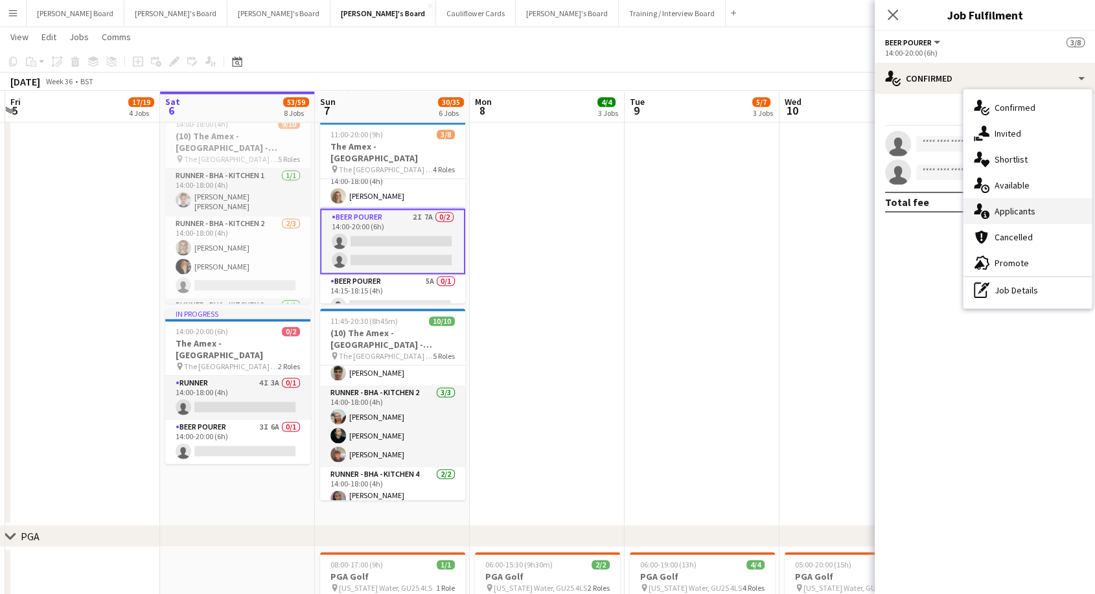
click at [1026, 212] on span "Applicants" at bounding box center [1014, 211] width 41 height 12
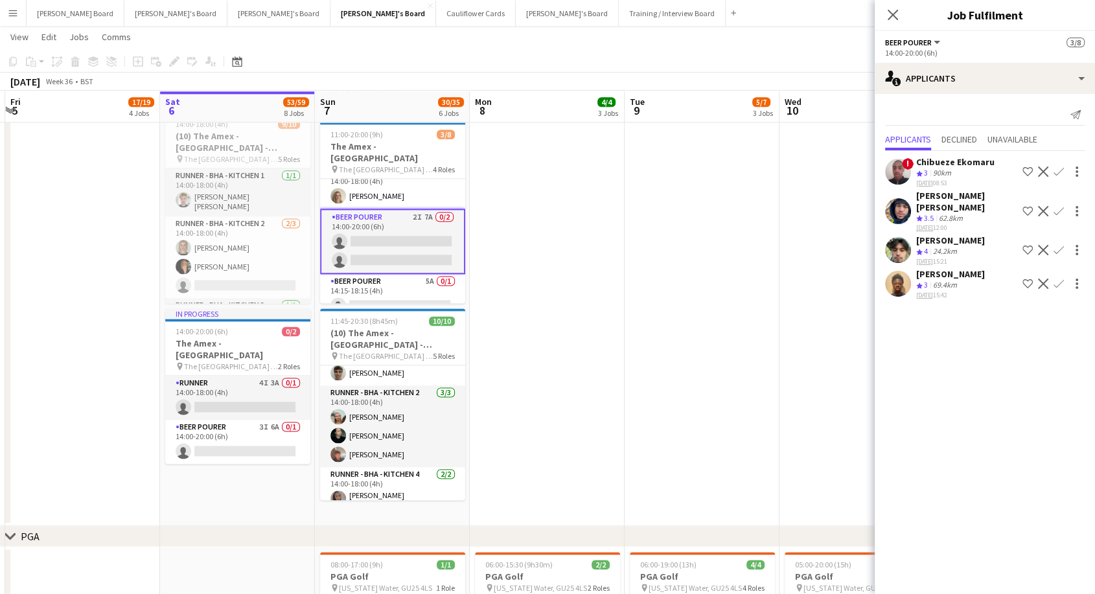
scroll to position [117, 0]
click at [384, 272] on app-card-role "BEER POURER 5A 0/1 14:15-18:15 (4h) single-neutral-actions" at bounding box center [392, 293] width 145 height 44
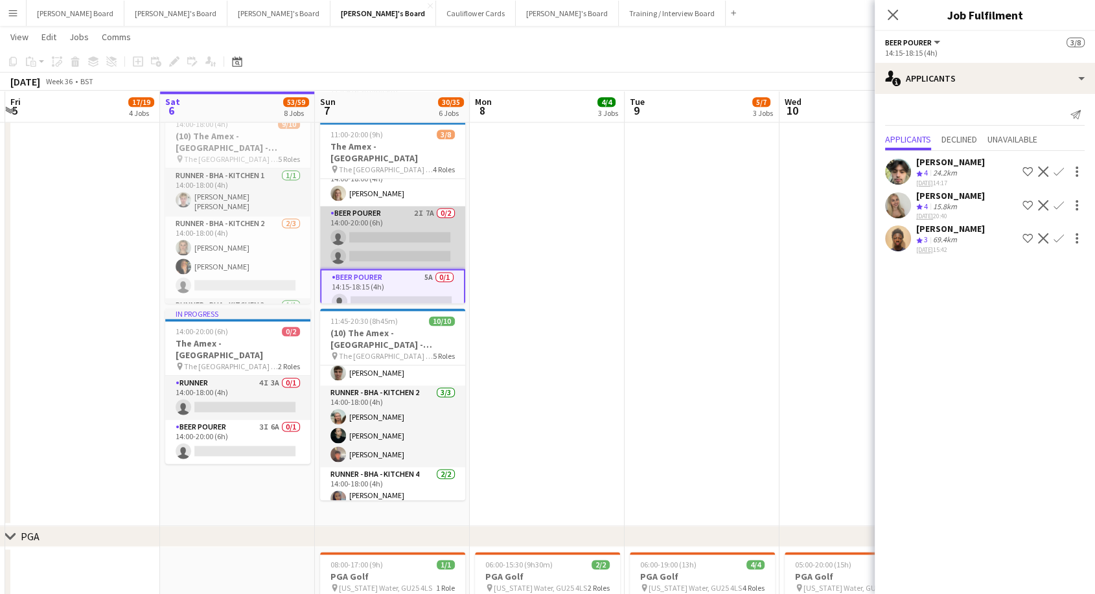
click at [376, 228] on app-card-role "BEER POURER 2I 7A 0/2 14:00-20:00 (6h) single-neutral-actions single-neutral-ac…" at bounding box center [392, 237] width 145 height 63
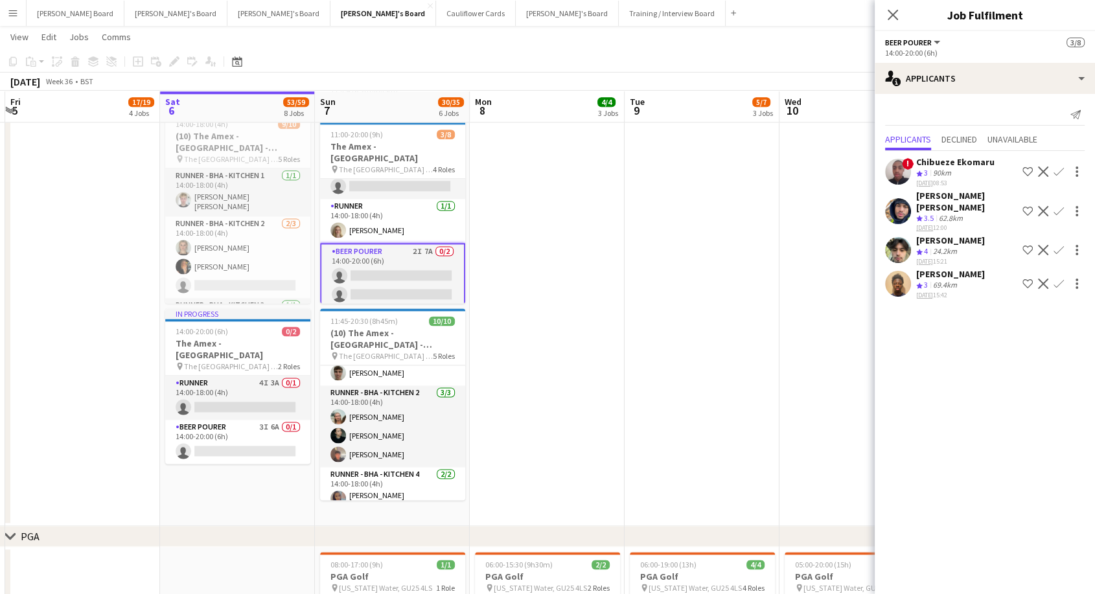
scroll to position [0, 0]
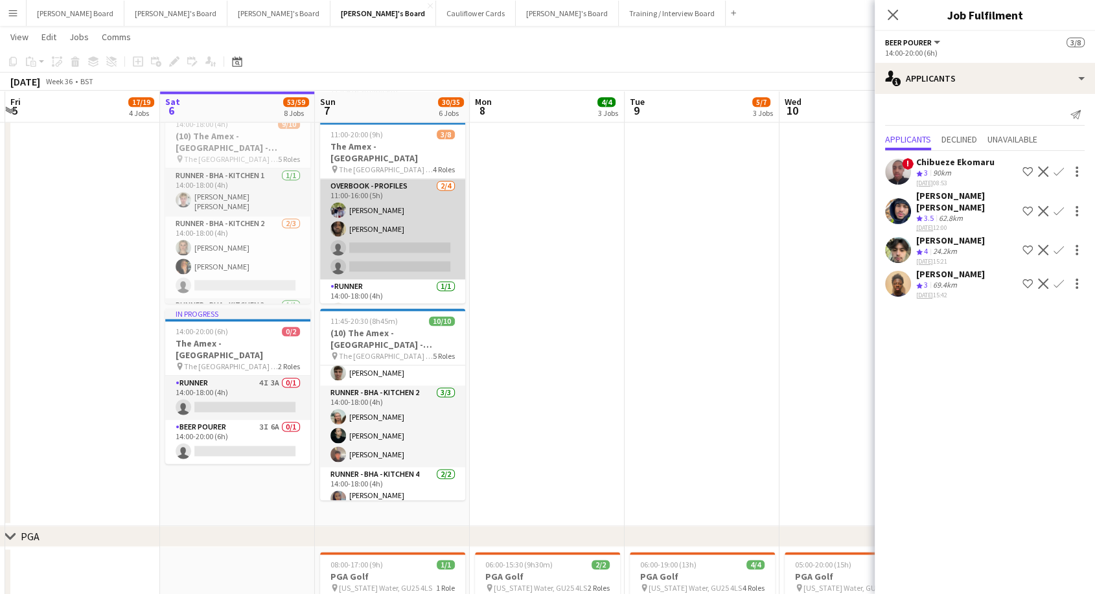
click at [395, 235] on app-card-role "Overbook - Profiles 2/4 11:00-16:00 (5h) Jonah Goudie David Coker single-neutra…" at bounding box center [392, 229] width 145 height 100
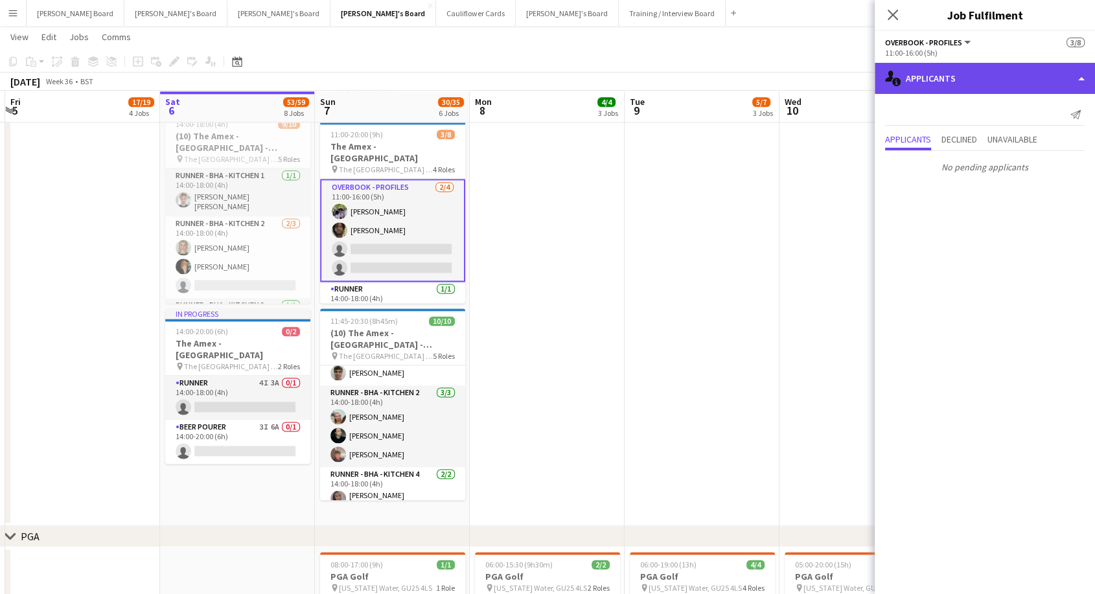
click at [1030, 76] on div "single-neutral-actions-information Applicants" at bounding box center [985, 78] width 220 height 31
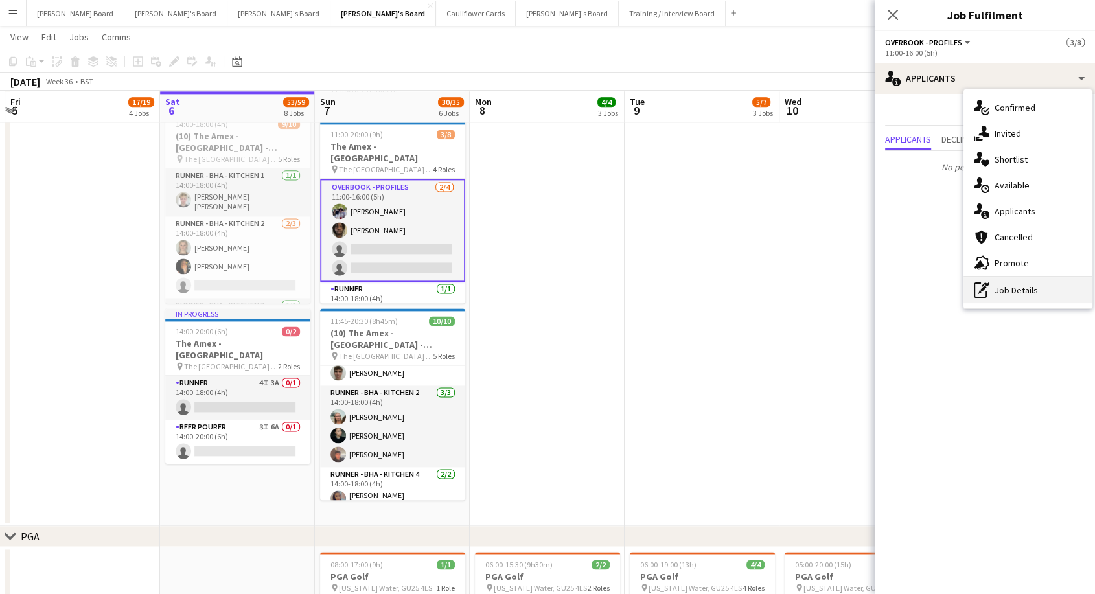
click at [1044, 285] on div "pen-write Job Details" at bounding box center [1027, 290] width 128 height 26
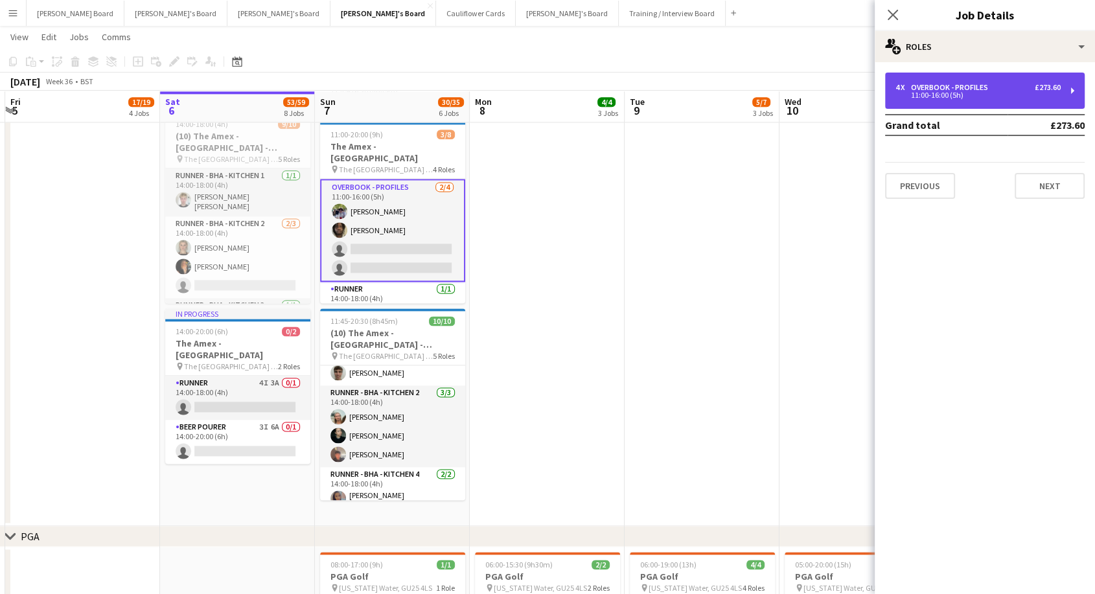
click at [1020, 87] on div "4 x Overbook - Profiles £273.60" at bounding box center [977, 87] width 165 height 9
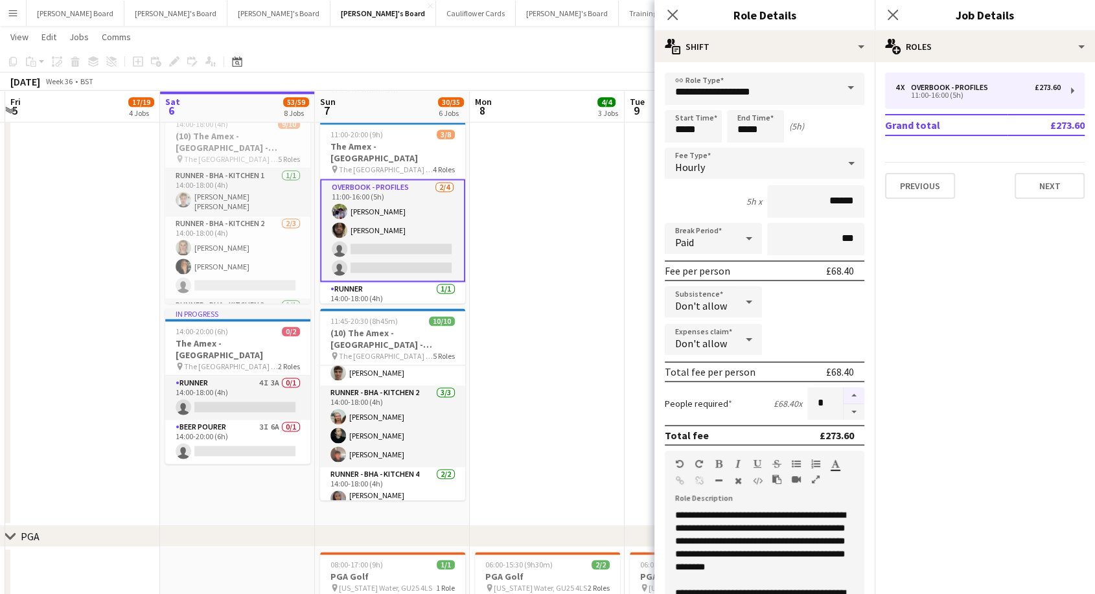
click at [844, 395] on button "button" at bounding box center [854, 395] width 21 height 17
click at [845, 414] on button "button" at bounding box center [854, 412] width 21 height 16
type input "*"
drag, startPoint x: 590, startPoint y: 312, endPoint x: 562, endPoint y: 295, distance: 33.1
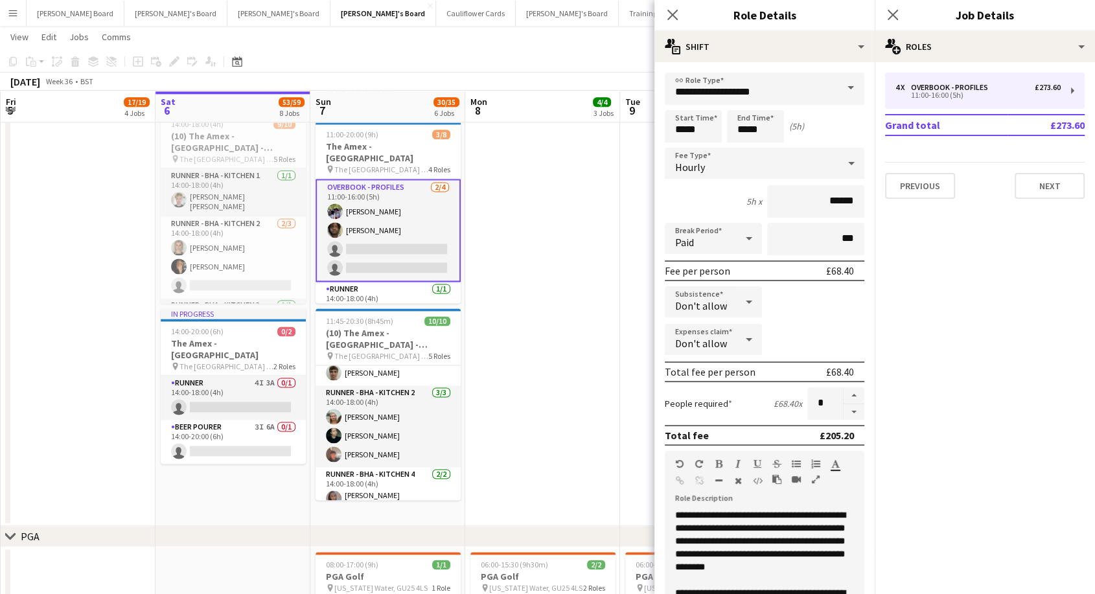
click at [530, 193] on app-date-cell at bounding box center [542, 217] width 155 height 617
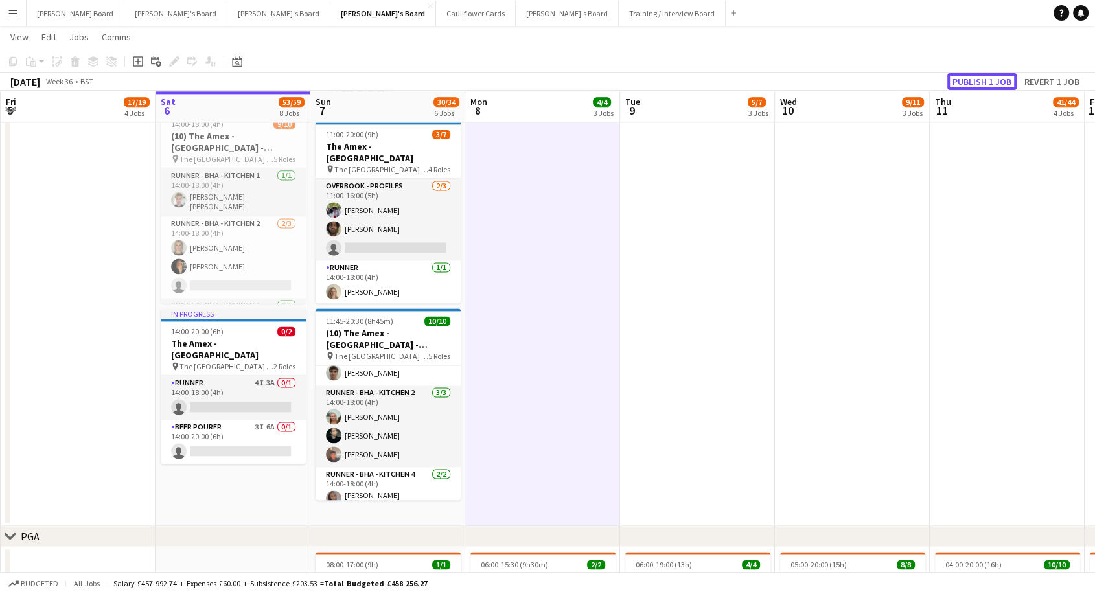
click at [985, 85] on button "Publish 1 job" at bounding box center [981, 81] width 69 height 17
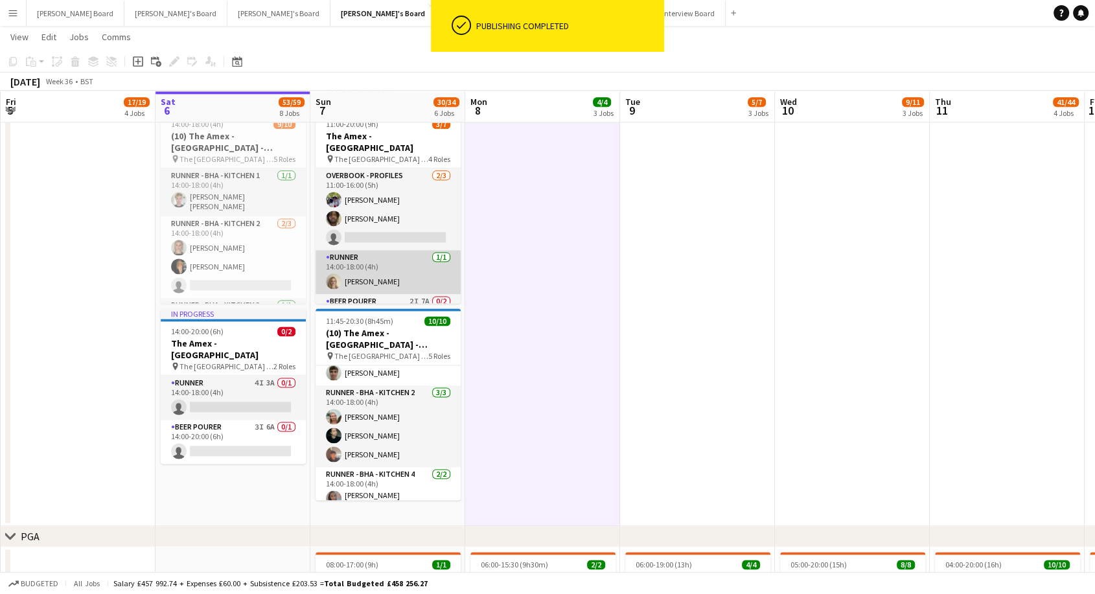
drag, startPoint x: 382, startPoint y: 266, endPoint x: 406, endPoint y: 265, distance: 23.4
click at [383, 266] on app-card-role "Runner 1/1 14:00-18:00 (4h) Mya McCarthy" at bounding box center [388, 272] width 145 height 44
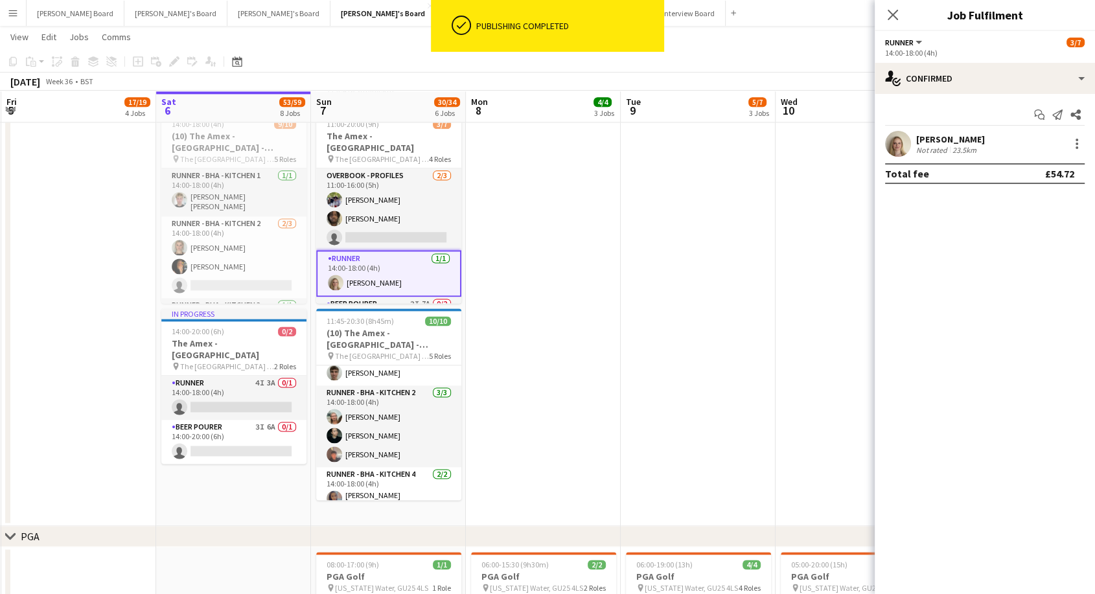
click at [948, 136] on div "[PERSON_NAME]" at bounding box center [950, 139] width 69 height 12
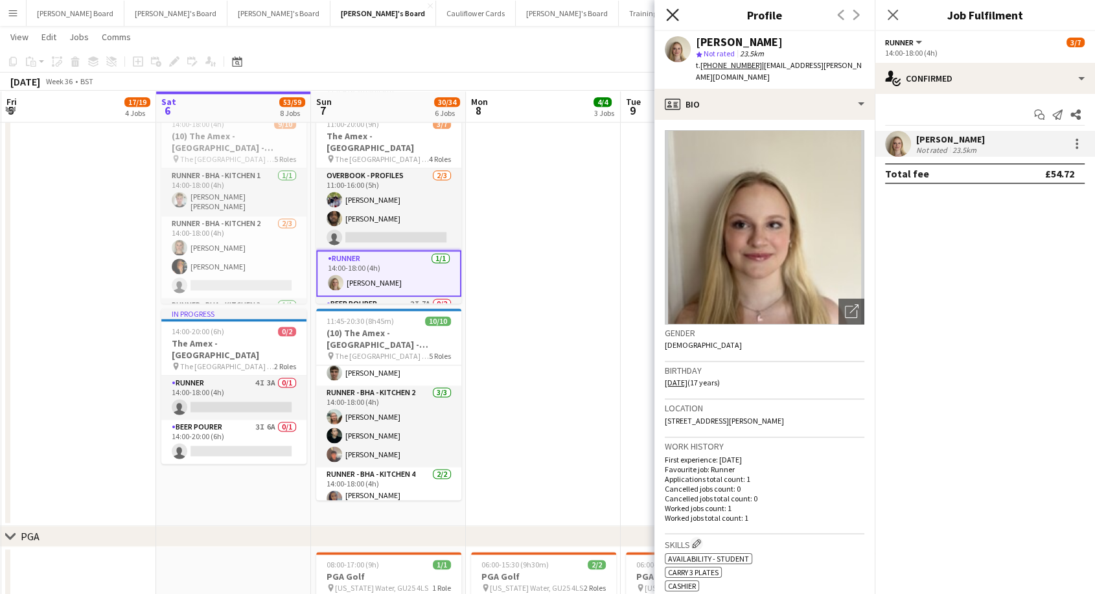
click at [674, 17] on icon at bounding box center [672, 14] width 12 height 12
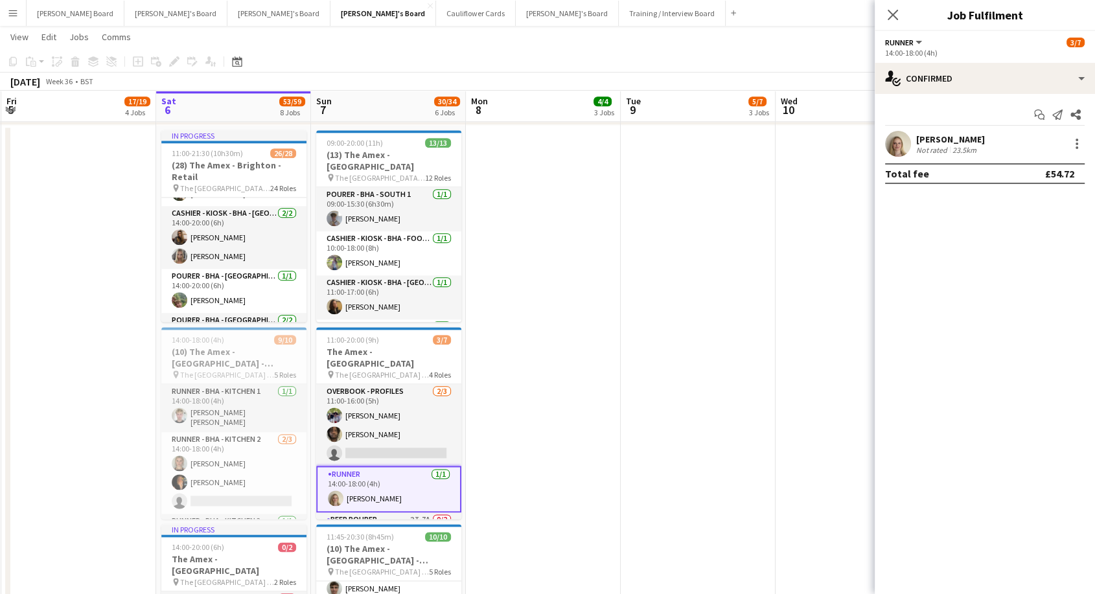
scroll to position [575, 0]
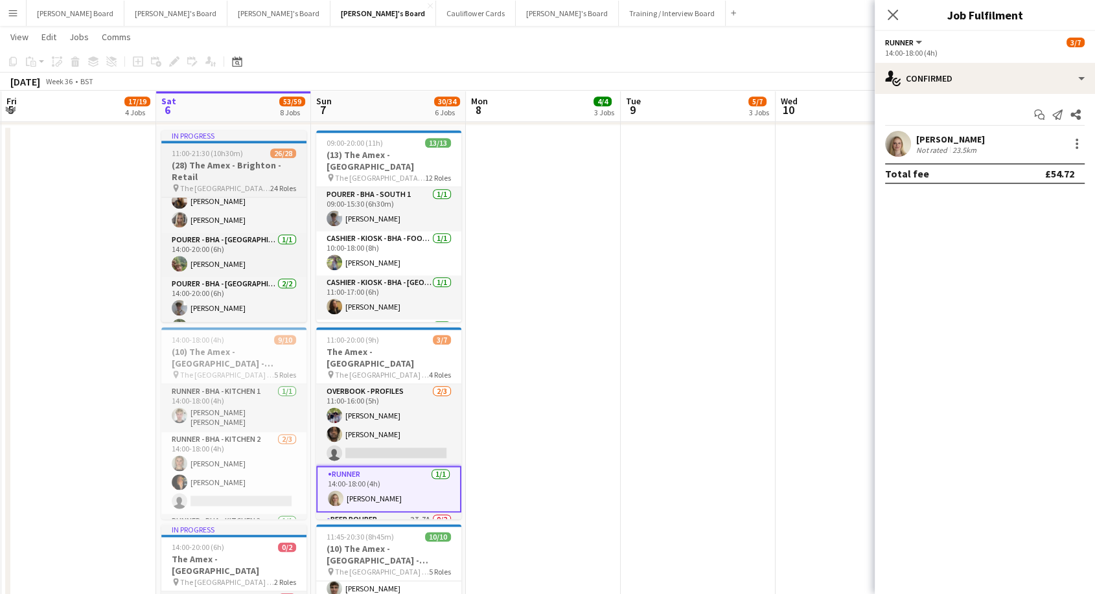
click at [240, 170] on h3 "(28) The Amex - Brighton - Retail" at bounding box center [233, 170] width 145 height 23
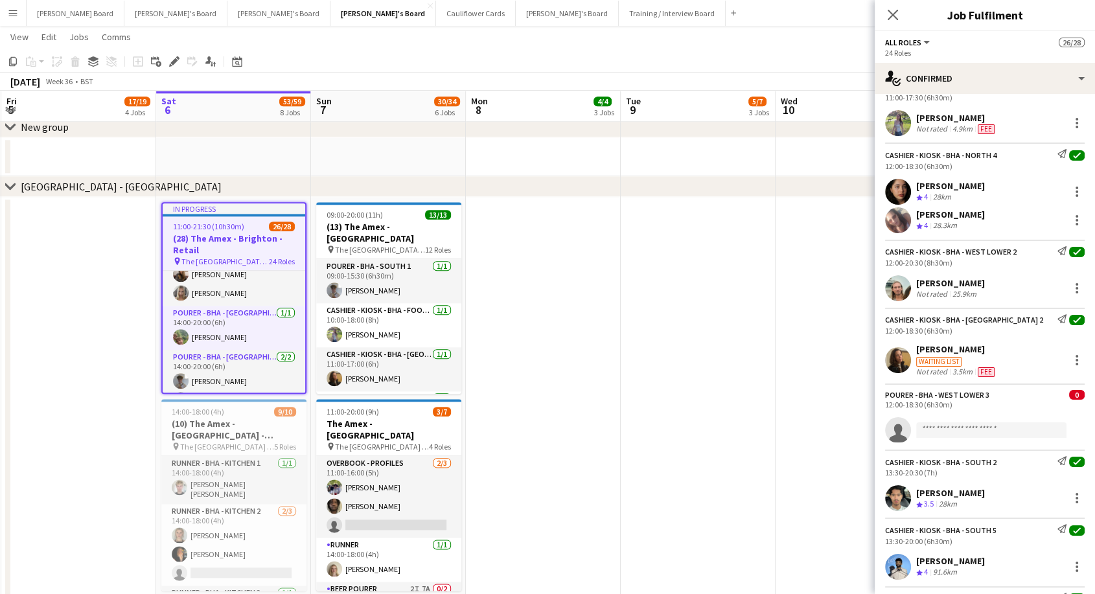
scroll to position [72, 0]
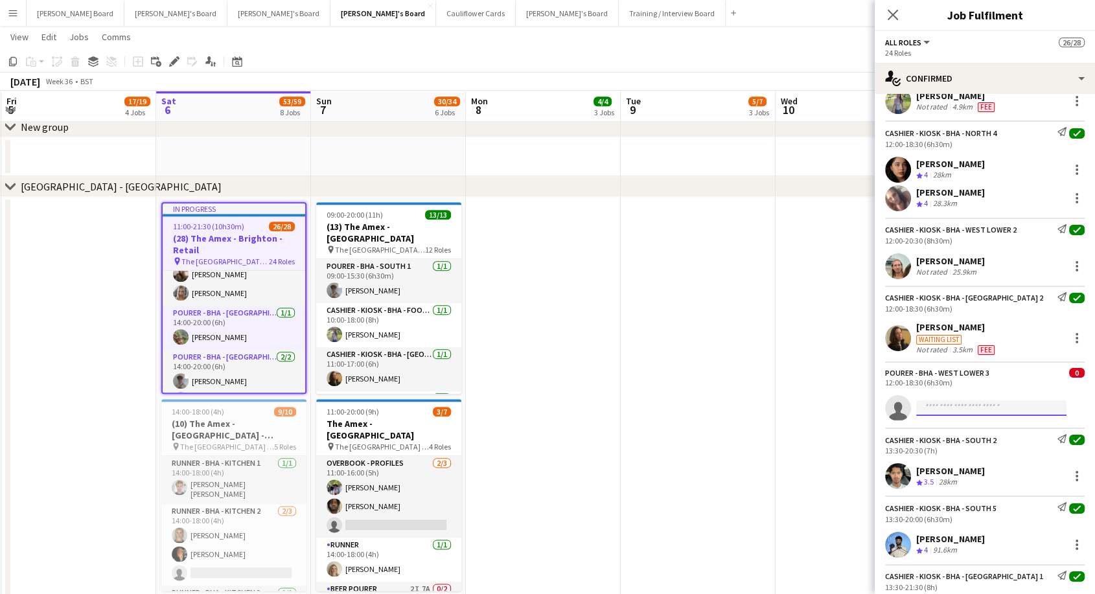
click at [962, 407] on input at bounding box center [991, 408] width 150 height 16
type input "**********"
click at [975, 435] on span "[EMAIL_ADDRESS][DOMAIN_NAME]" at bounding box center [991, 438] width 130 height 10
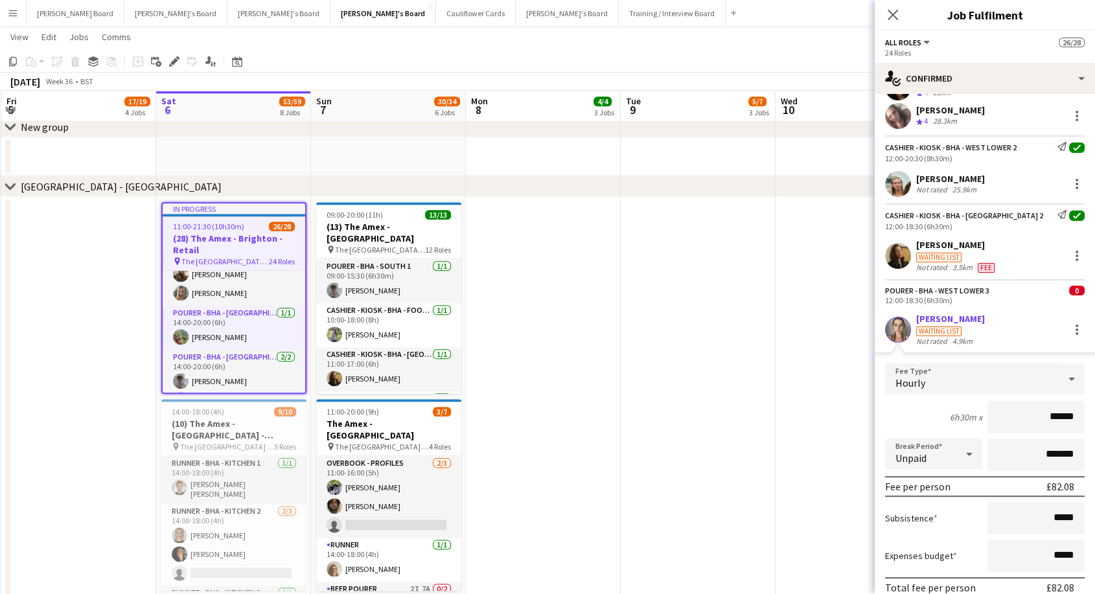
scroll to position [216, 0]
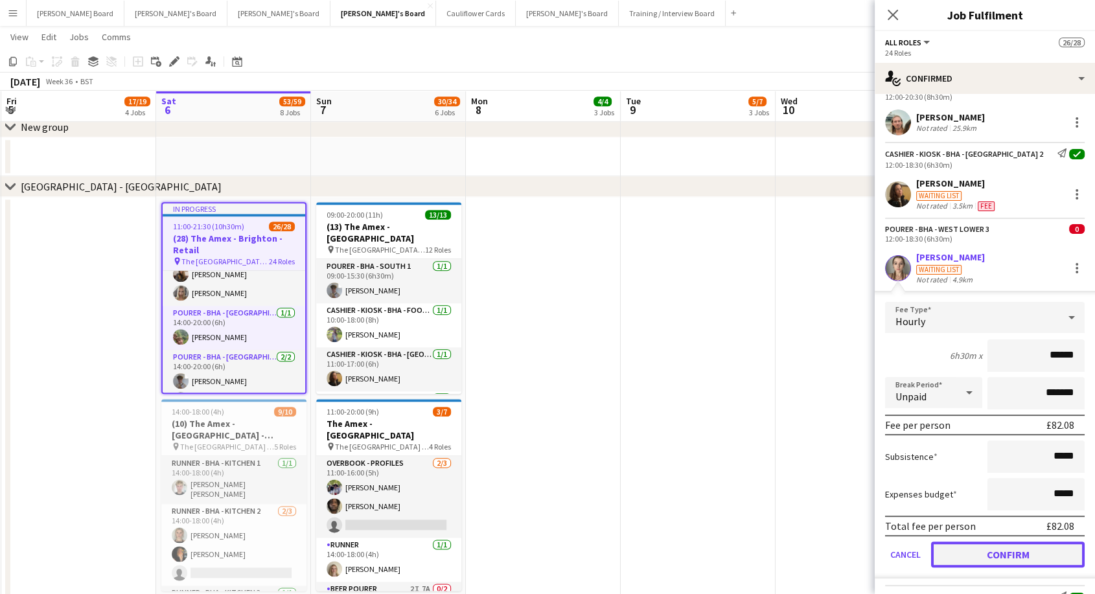
click at [1011, 555] on button "Confirm" at bounding box center [1008, 555] width 154 height 26
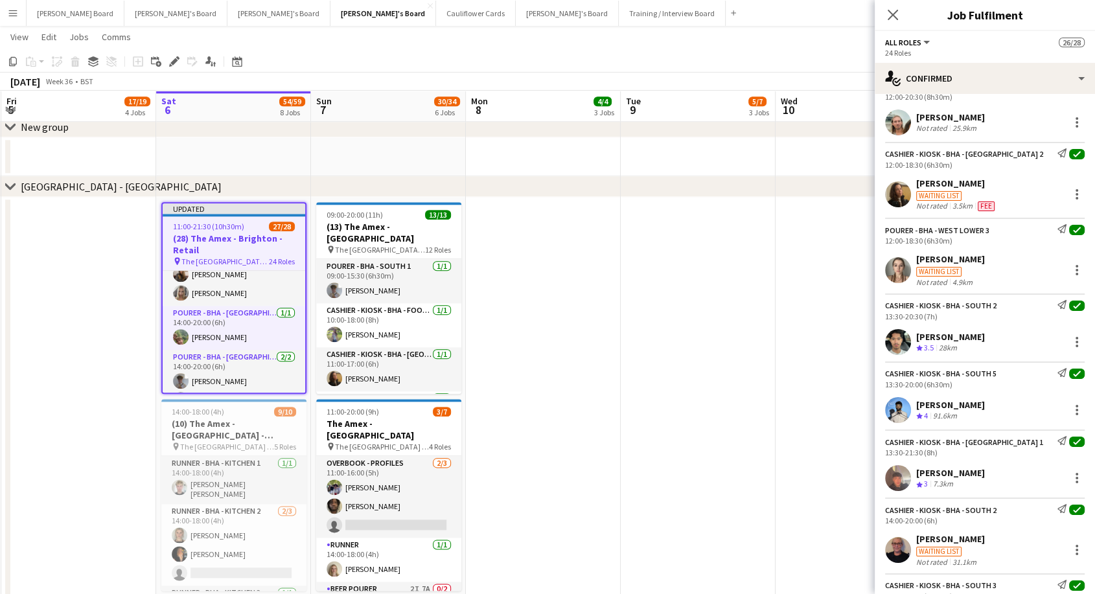
click at [727, 236] on app-date-cell at bounding box center [698, 505] width 155 height 617
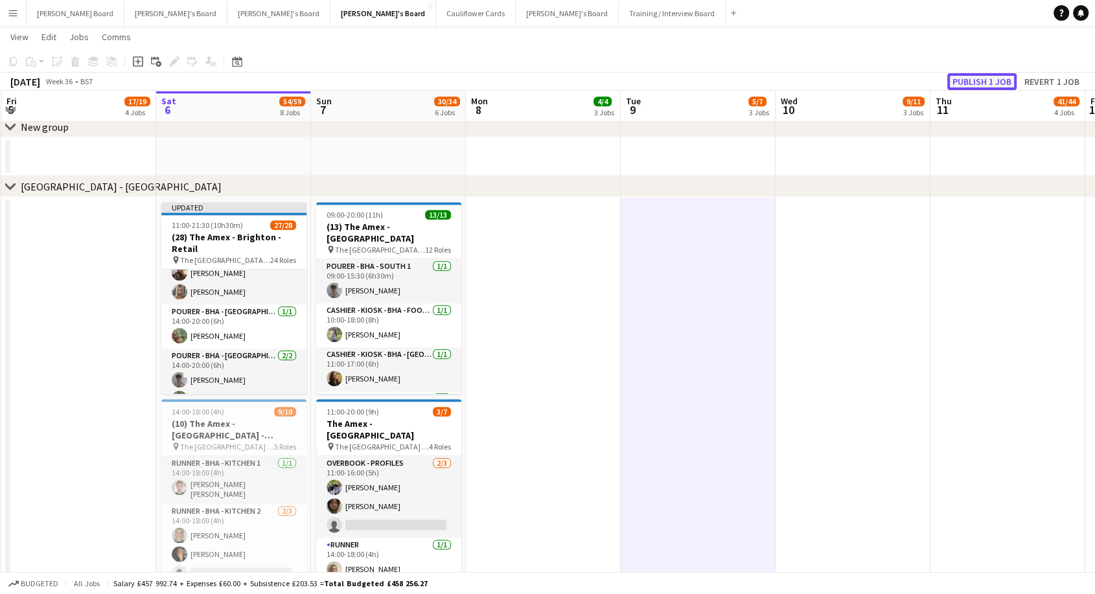
click at [980, 82] on button "Publish 1 job" at bounding box center [981, 81] width 69 height 17
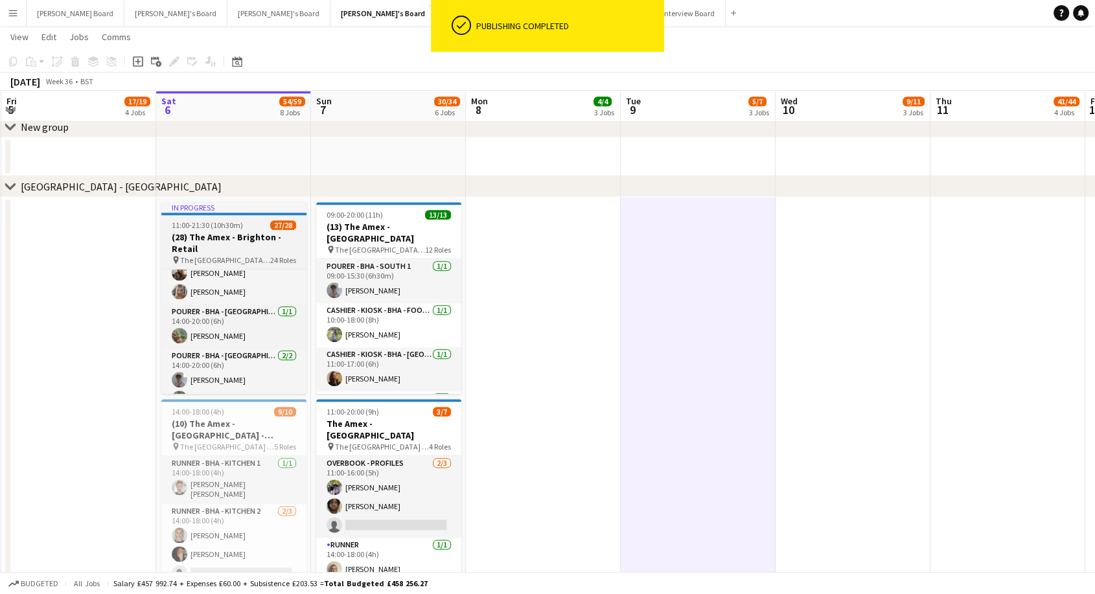
click at [257, 237] on h3 "(28) The Amex - Brighton - Retail" at bounding box center [233, 242] width 145 height 23
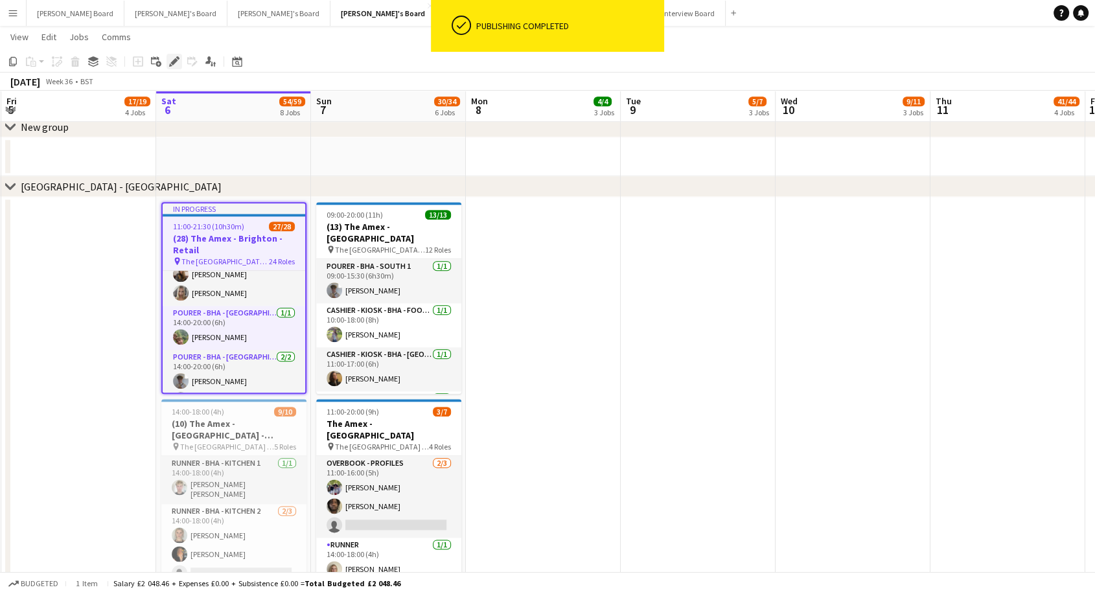
click at [178, 63] on icon "Edit" at bounding box center [174, 61] width 10 height 10
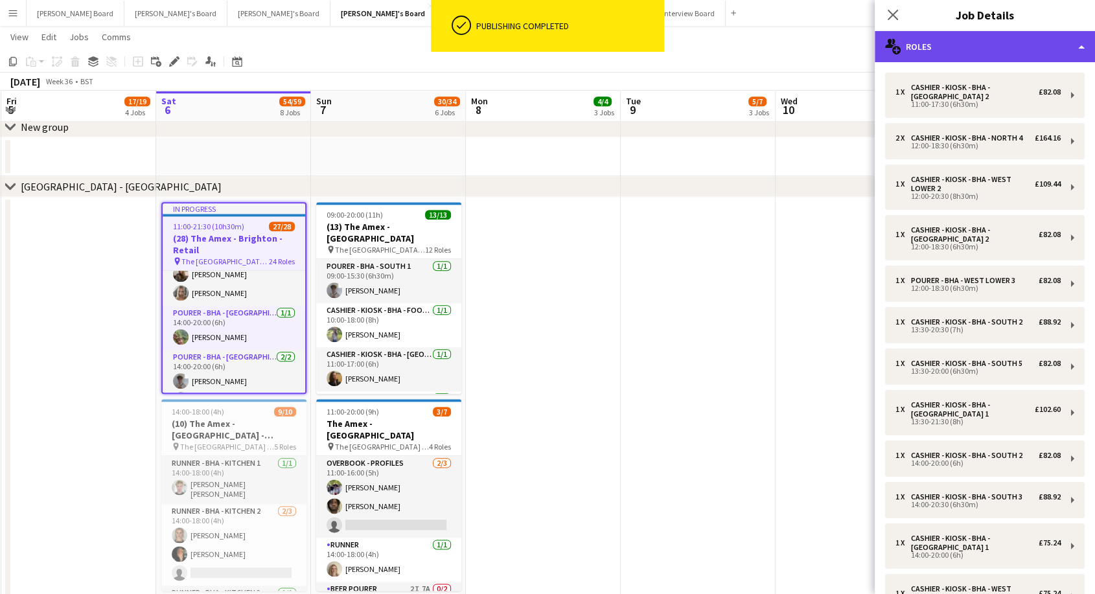
drag, startPoint x: 970, startPoint y: 50, endPoint x: 976, endPoint y: 61, distance: 12.2
click at [970, 49] on div "multiple-users-add Roles" at bounding box center [985, 46] width 220 height 31
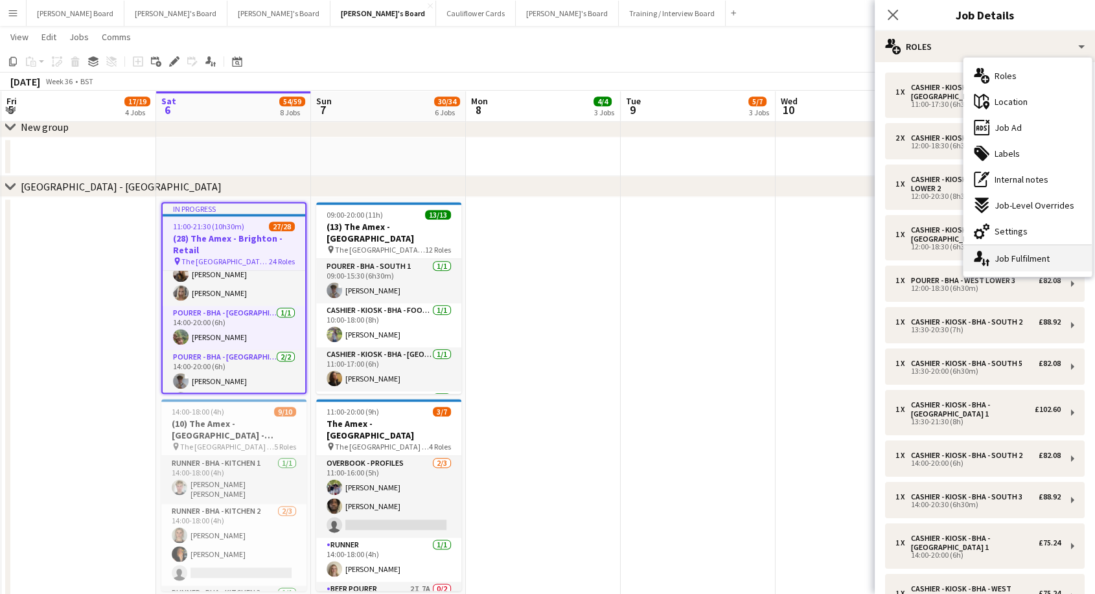
click at [1017, 268] on div "single-neutral-actions-up-down Job Fulfilment" at bounding box center [1027, 259] width 128 height 26
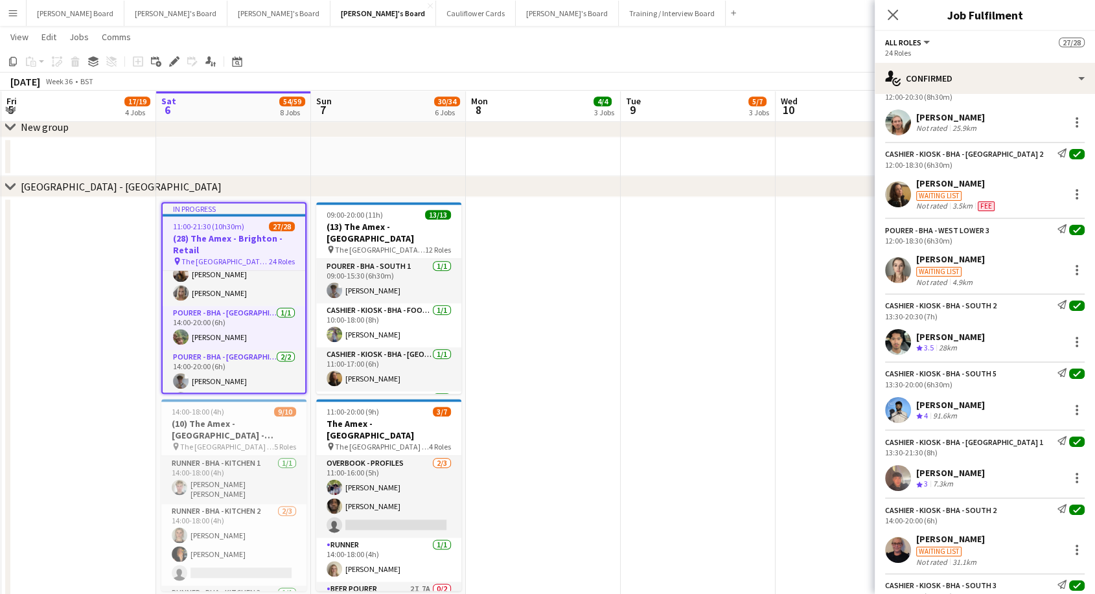
click at [949, 262] on div "[PERSON_NAME]" at bounding box center [950, 259] width 69 height 12
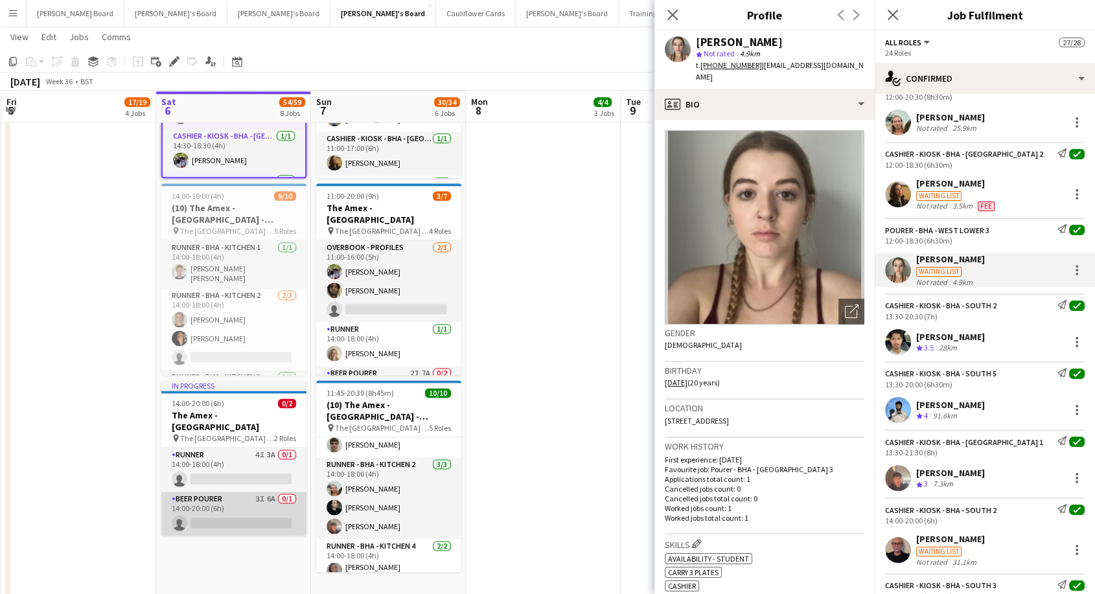
scroll to position [0, 308]
click at [249, 492] on app-card-role "BEER POURER 3I 6A 0/1 14:00-20:00 (6h) single-neutral-actions" at bounding box center [234, 514] width 145 height 44
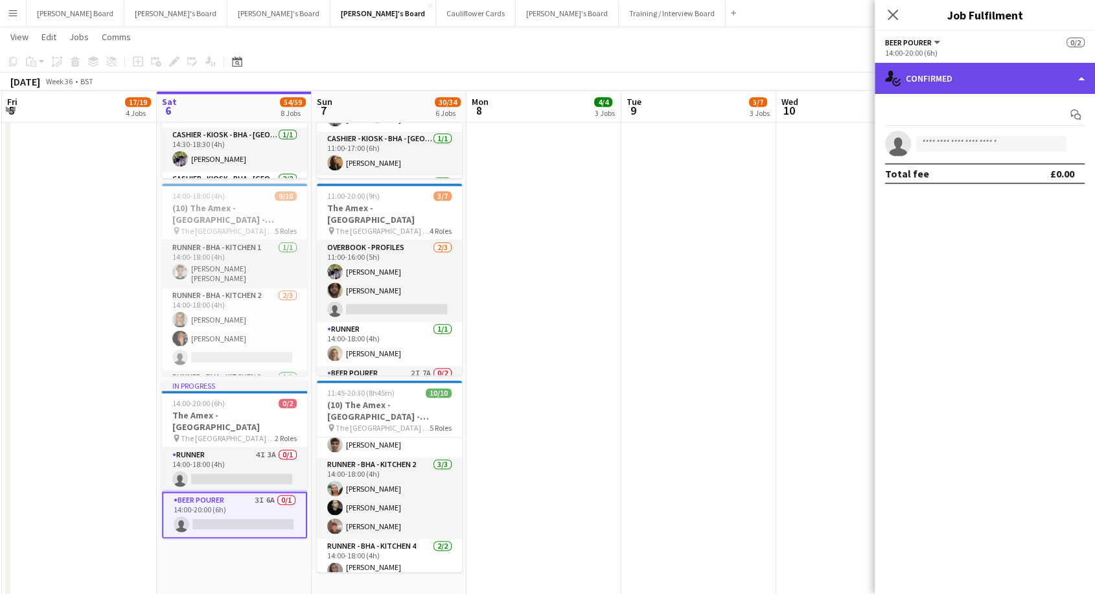
click at [959, 75] on div "single-neutral-actions-check-2 Confirmed" at bounding box center [985, 78] width 220 height 31
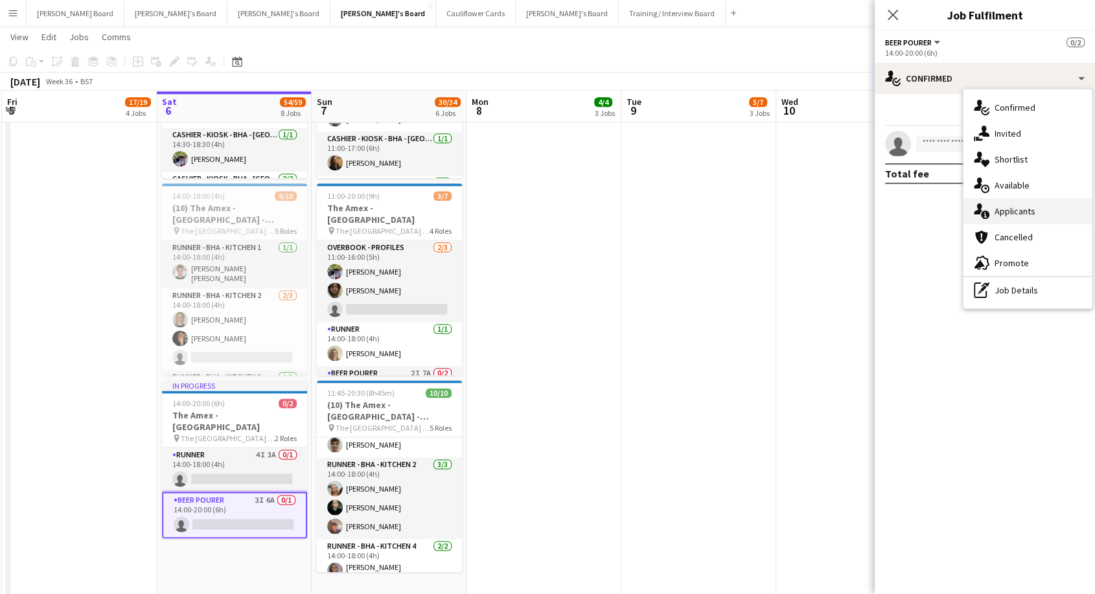
click at [1023, 210] on span "Applicants" at bounding box center [1014, 211] width 41 height 12
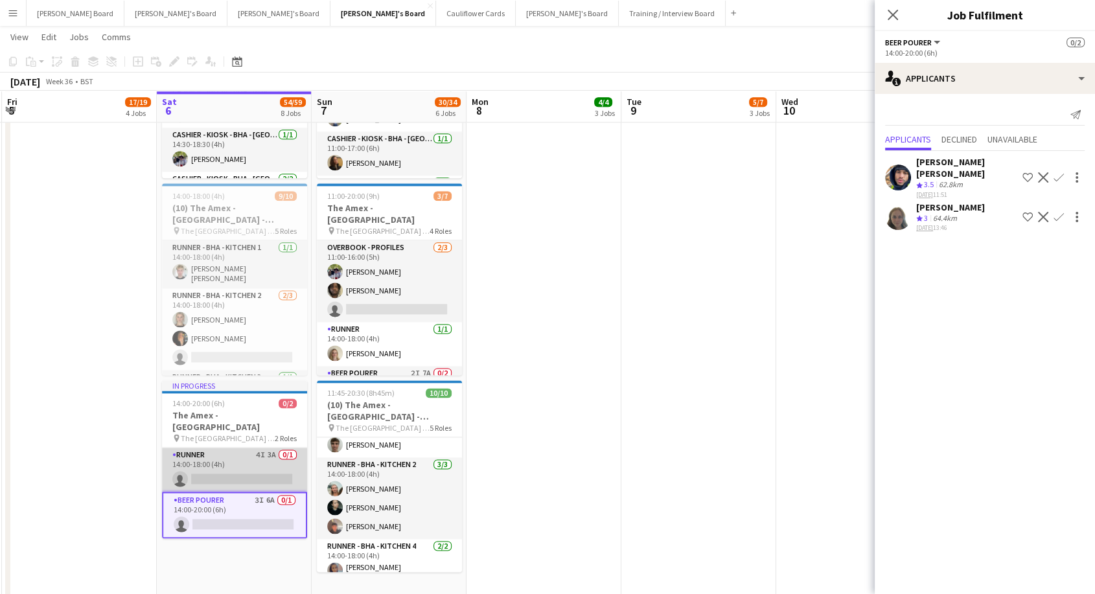
click at [234, 457] on app-card-role "Runner 4I 3A 0/1 14:00-18:00 (4h) single-neutral-actions" at bounding box center [234, 470] width 145 height 44
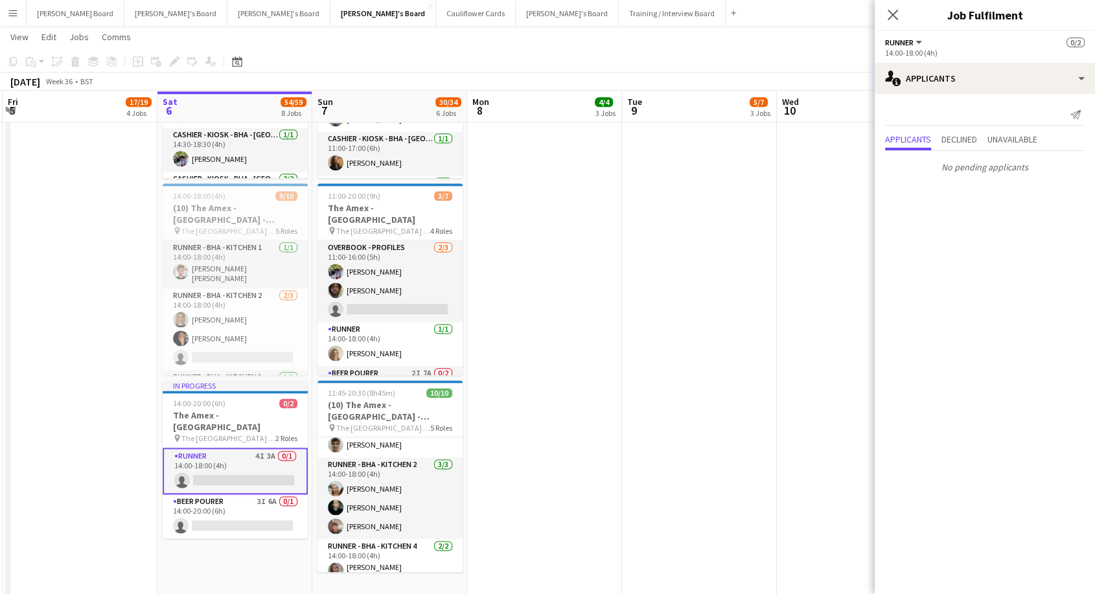
click at [220, 448] on app-card-role "Runner 4I 3A 0/1 14:00-18:00 (4h) single-neutral-actions" at bounding box center [235, 471] width 145 height 47
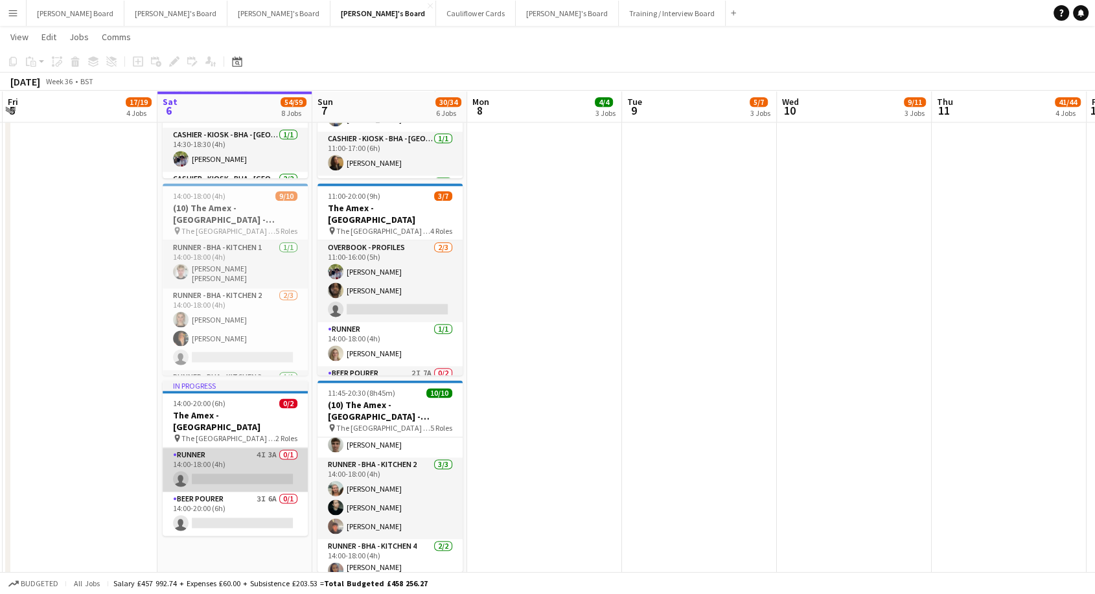
click at [227, 448] on app-card-role "Runner 4I 3A 0/1 14:00-18:00 (4h) single-neutral-actions" at bounding box center [235, 470] width 145 height 44
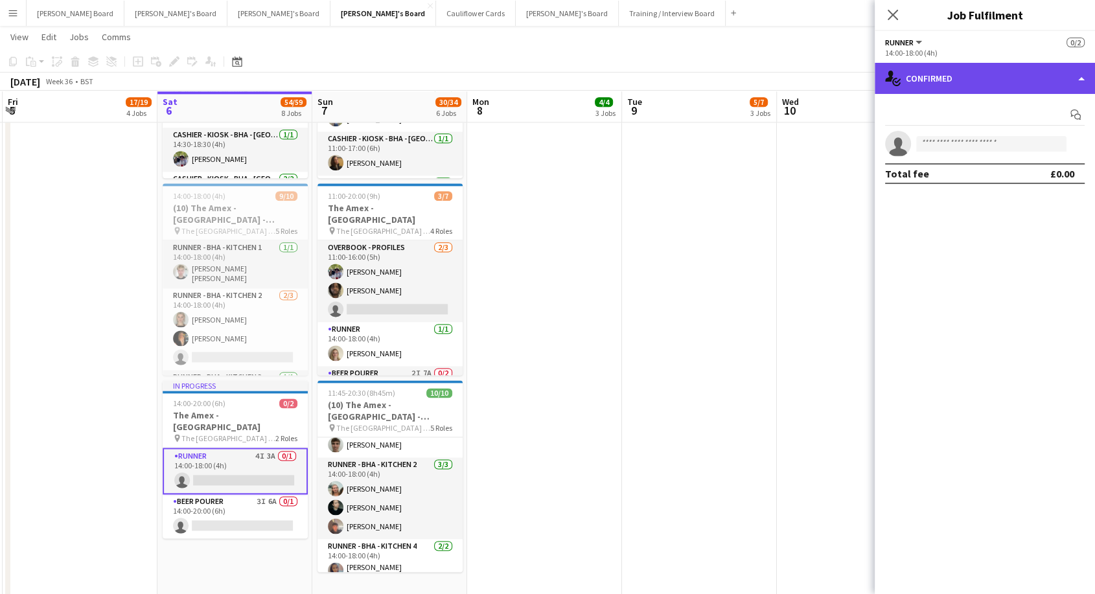
drag, startPoint x: 948, startPoint y: 79, endPoint x: 950, endPoint y: 93, distance: 13.7
click at [948, 79] on div "single-neutral-actions-check-2 Confirmed" at bounding box center [985, 78] width 220 height 31
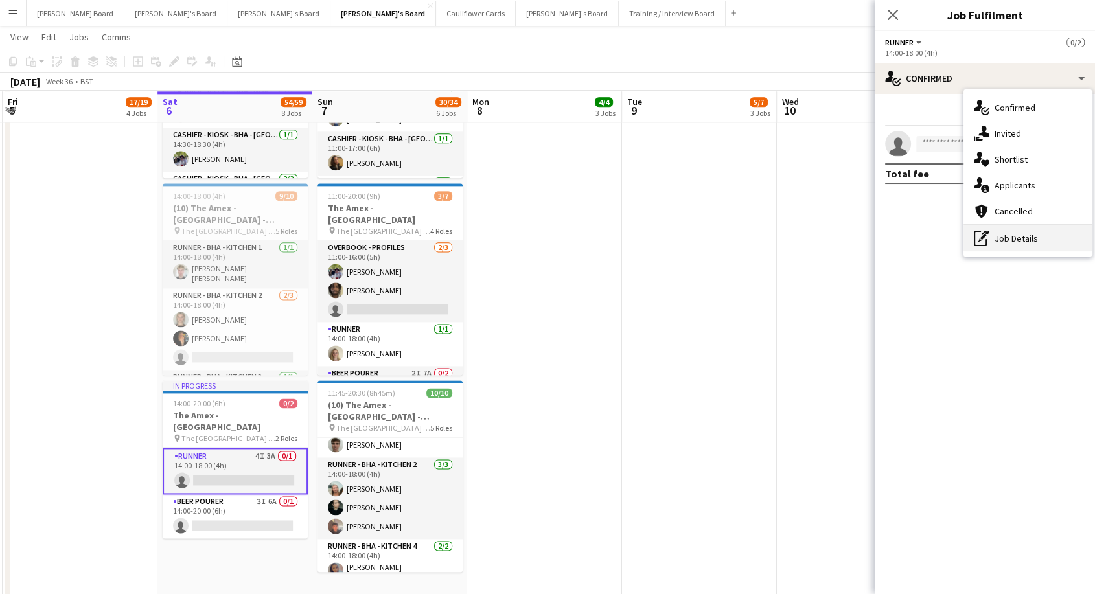
click at [1009, 244] on div "pen-write Job Details" at bounding box center [1027, 238] width 128 height 26
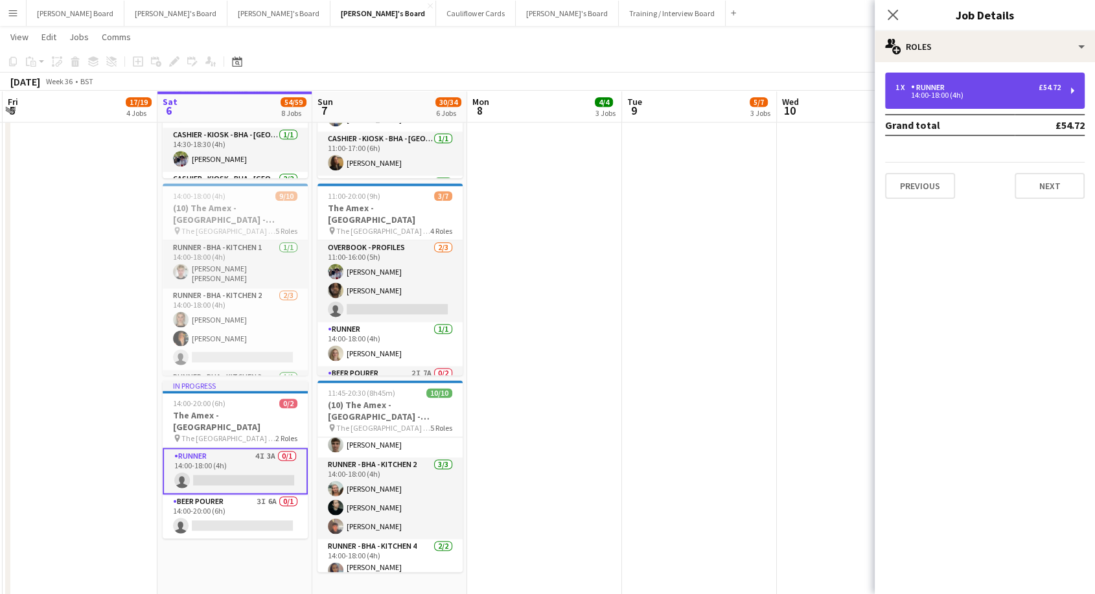
click at [933, 86] on div "Runner" at bounding box center [930, 87] width 39 height 9
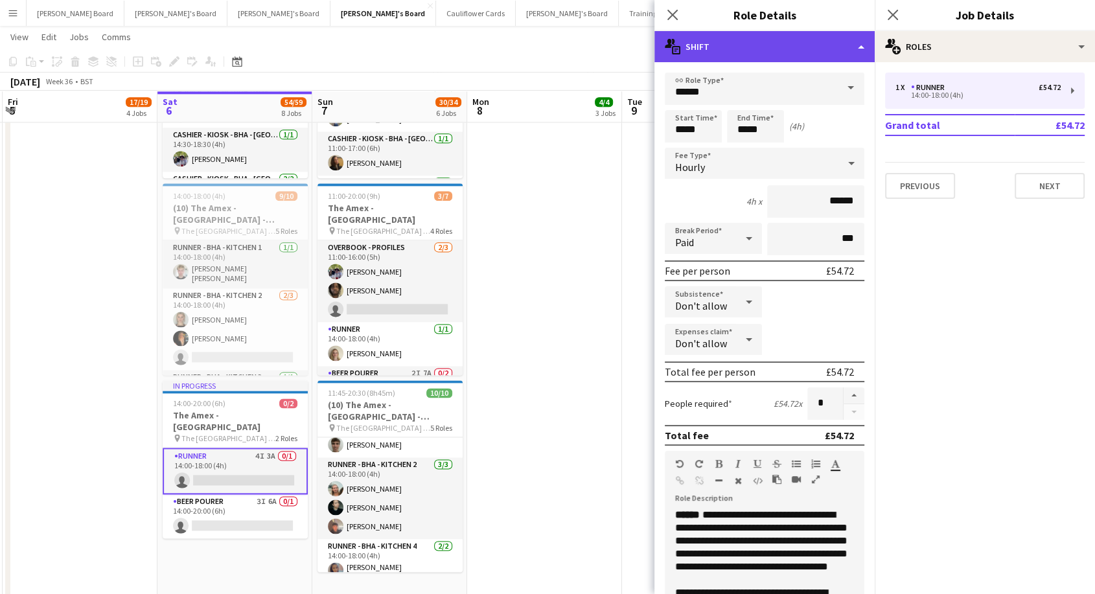
click at [777, 40] on div "multiple-actions-text Shift" at bounding box center [764, 46] width 220 height 31
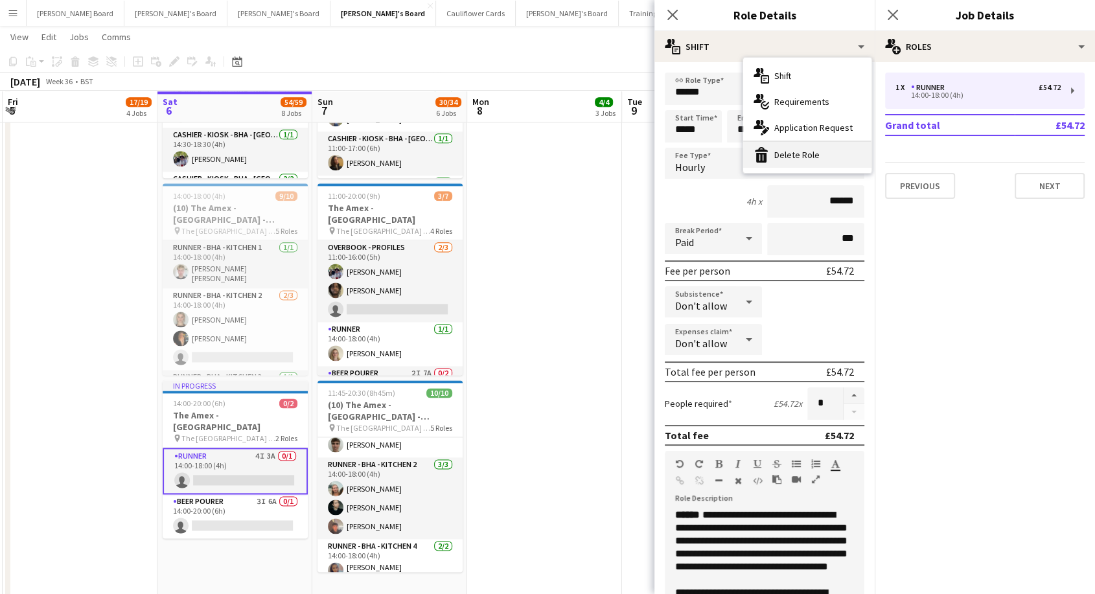
click at [799, 157] on div "bin-2 Delete Role" at bounding box center [807, 155] width 128 height 26
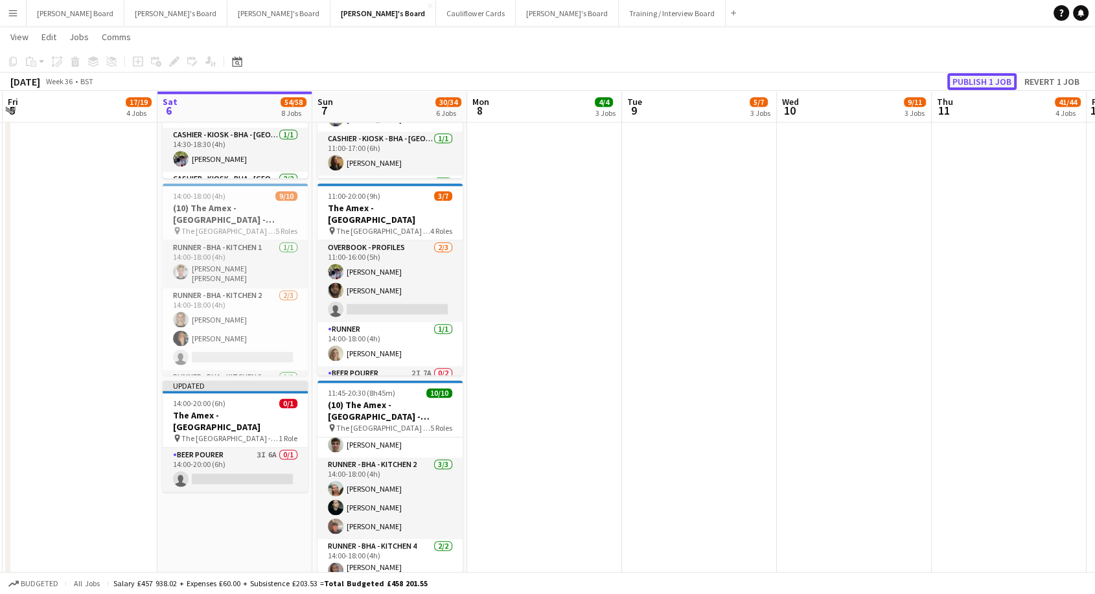
click at [956, 79] on button "Publish 1 job" at bounding box center [981, 81] width 69 height 17
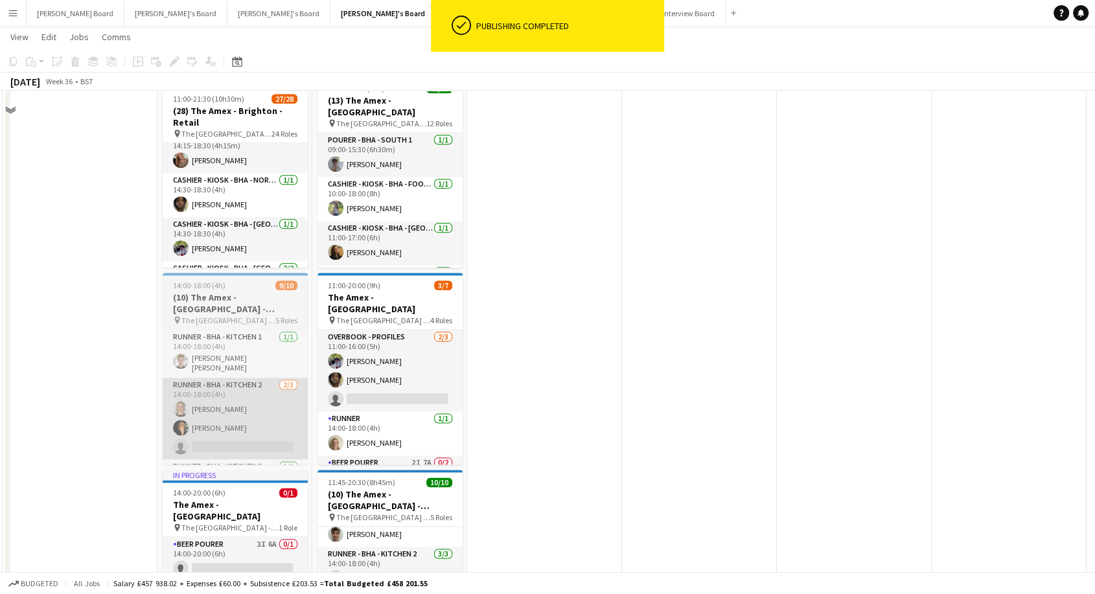
scroll to position [1655, 0]
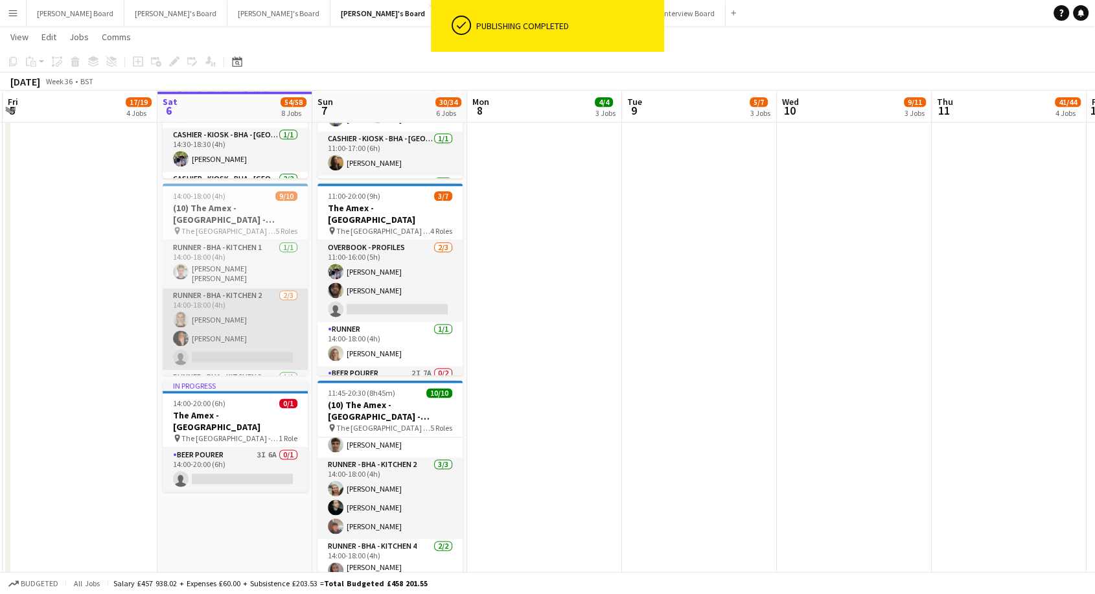
click at [242, 320] on app-card-role "Runner - BHA - Kitchen 2 2/3 14:00-18:00 (4h) Victoria Brierly Tabby Barlow sin…" at bounding box center [235, 329] width 145 height 82
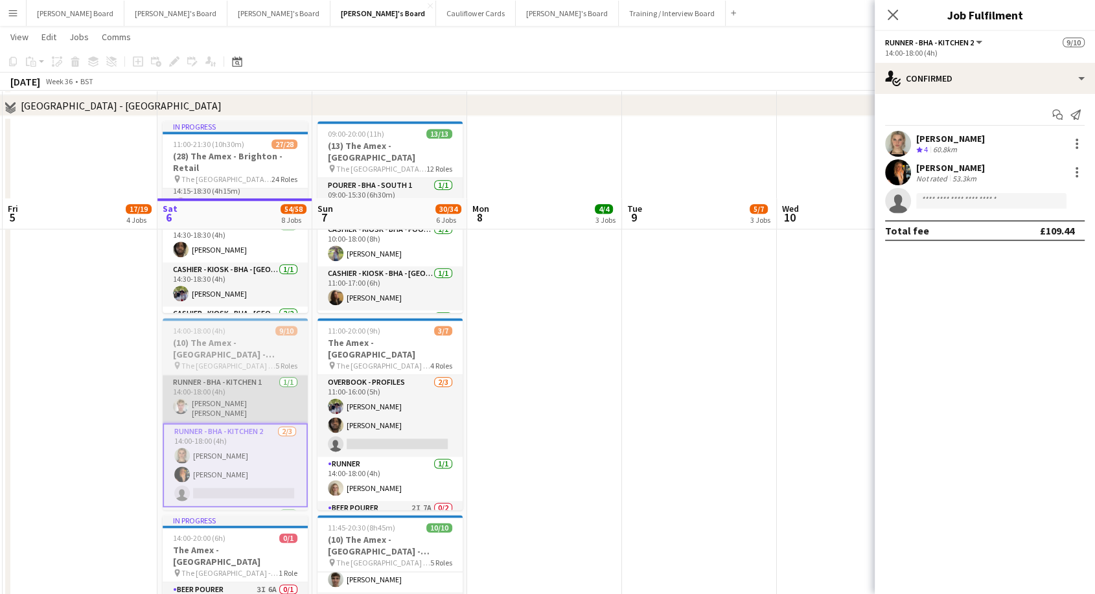
scroll to position [1511, 0]
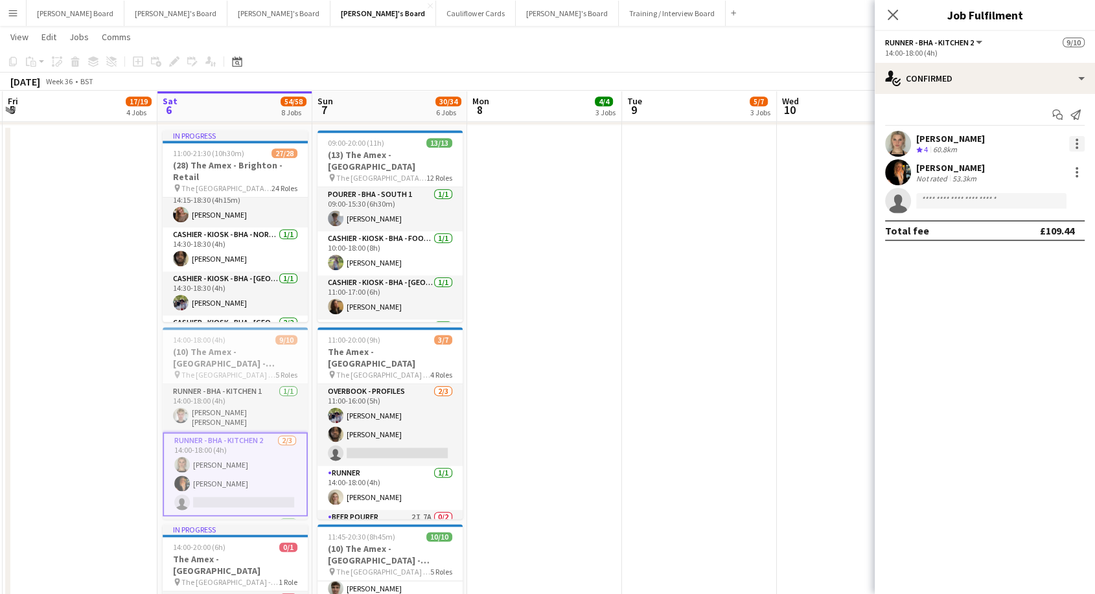
click at [1073, 143] on div at bounding box center [1077, 144] width 16 height 16
click at [1031, 325] on span "Did not show" at bounding box center [1024, 322] width 60 height 11
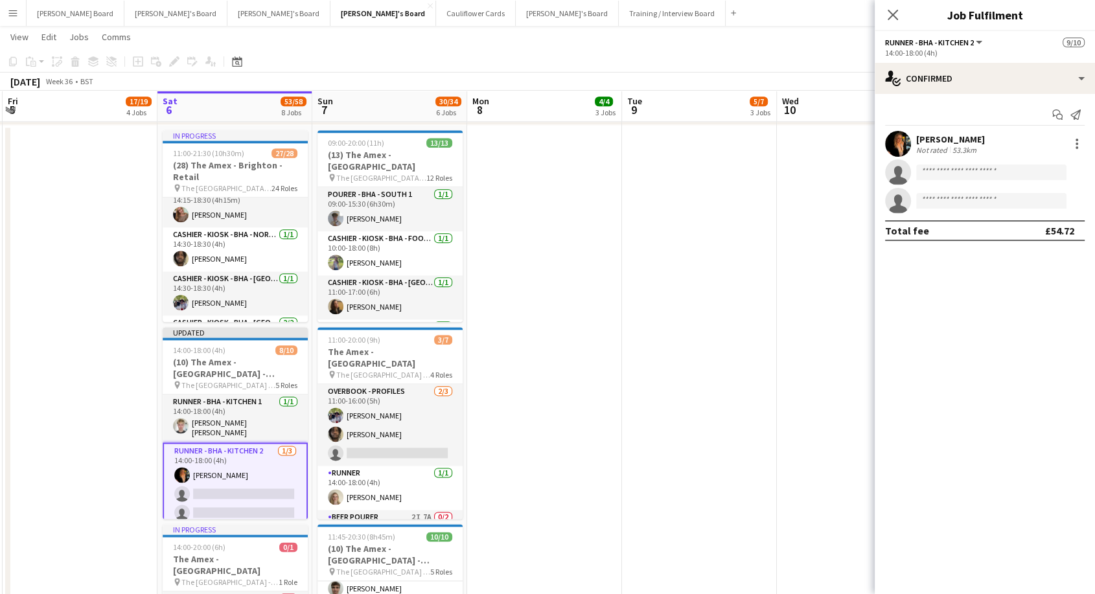
click at [599, 345] on app-date-cell at bounding box center [544, 433] width 155 height 617
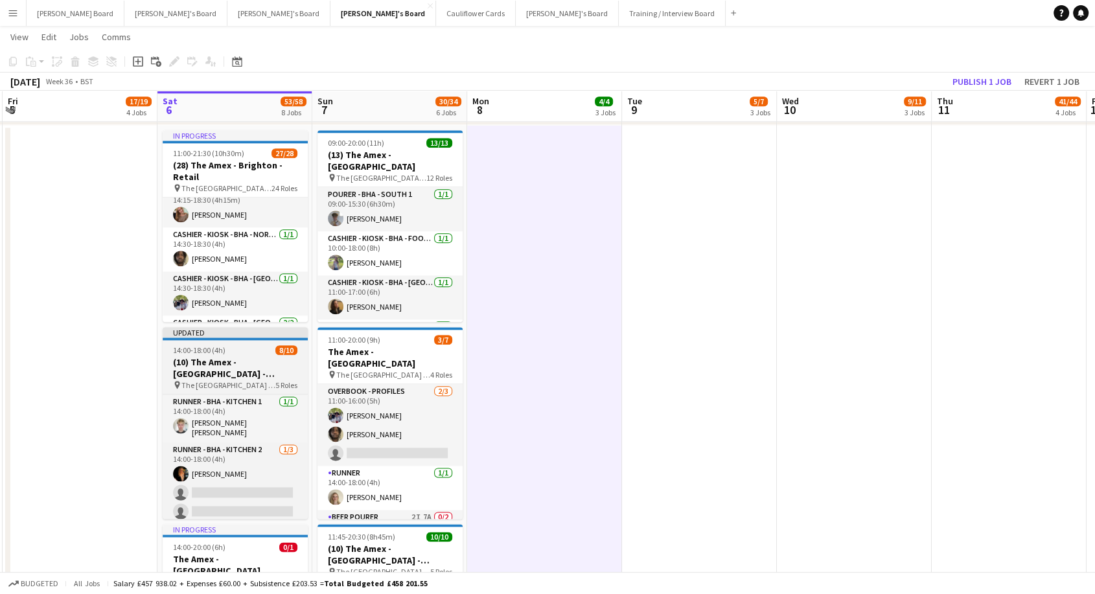
scroll to position [0, 306]
click at [256, 353] on div "14:00-18:00 (4h) 8/10" at bounding box center [236, 350] width 145 height 10
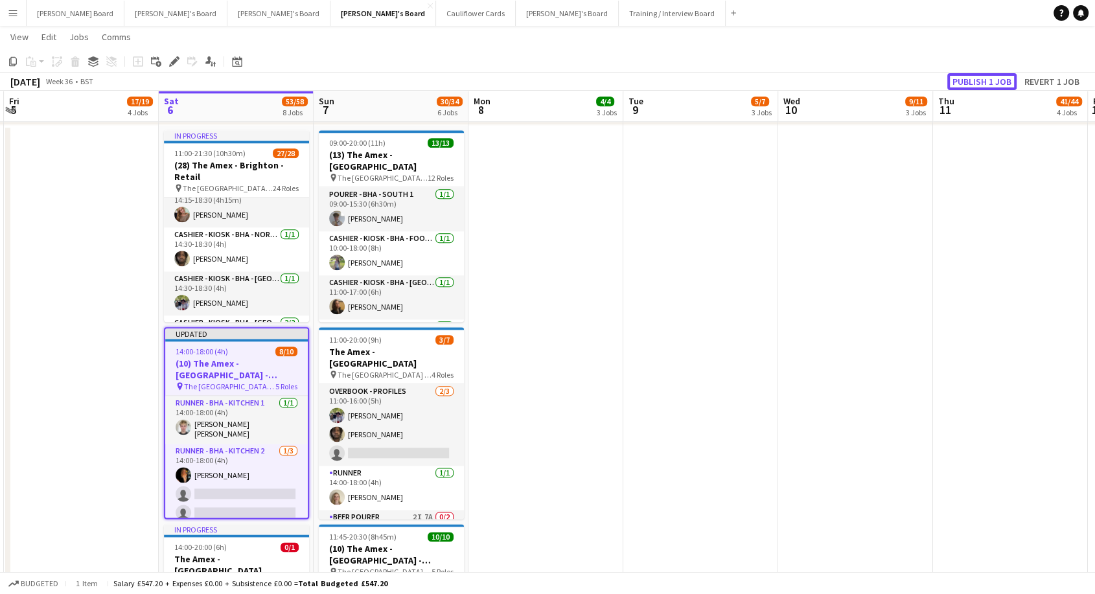
click at [983, 85] on button "Publish 1 job" at bounding box center [981, 81] width 69 height 17
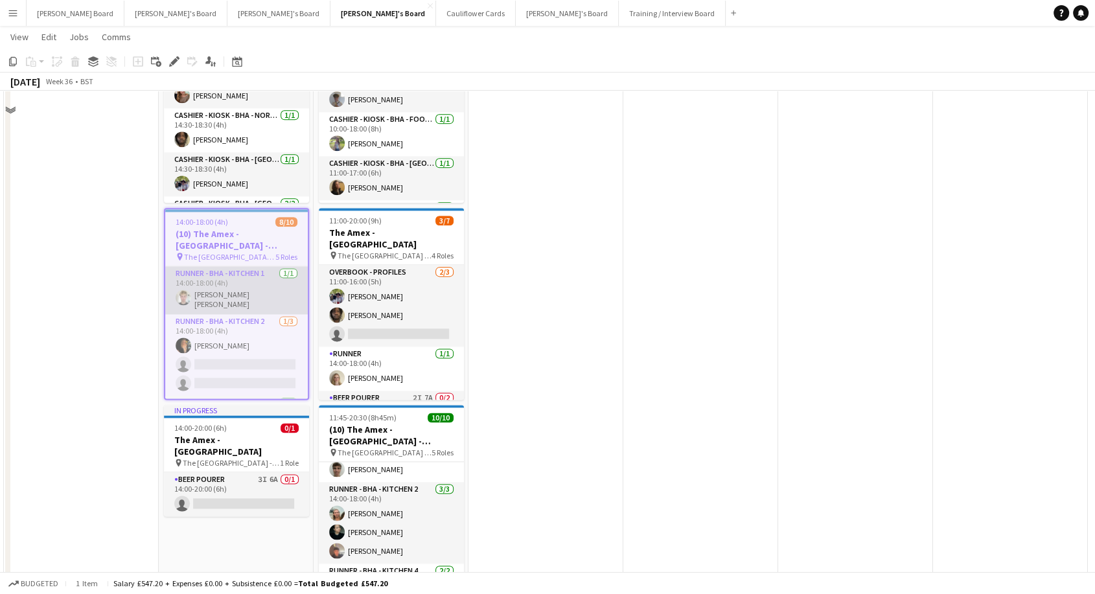
scroll to position [1583, 0]
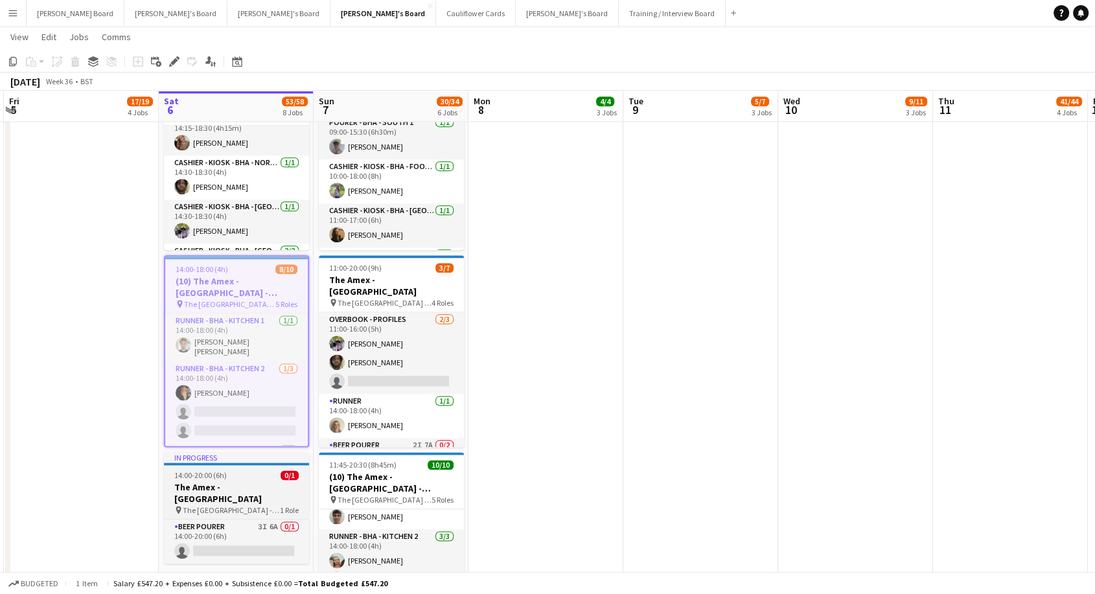
click at [259, 505] on span "The [GEOGRAPHIC_DATA] - [GEOGRAPHIC_DATA]" at bounding box center [231, 510] width 97 height 10
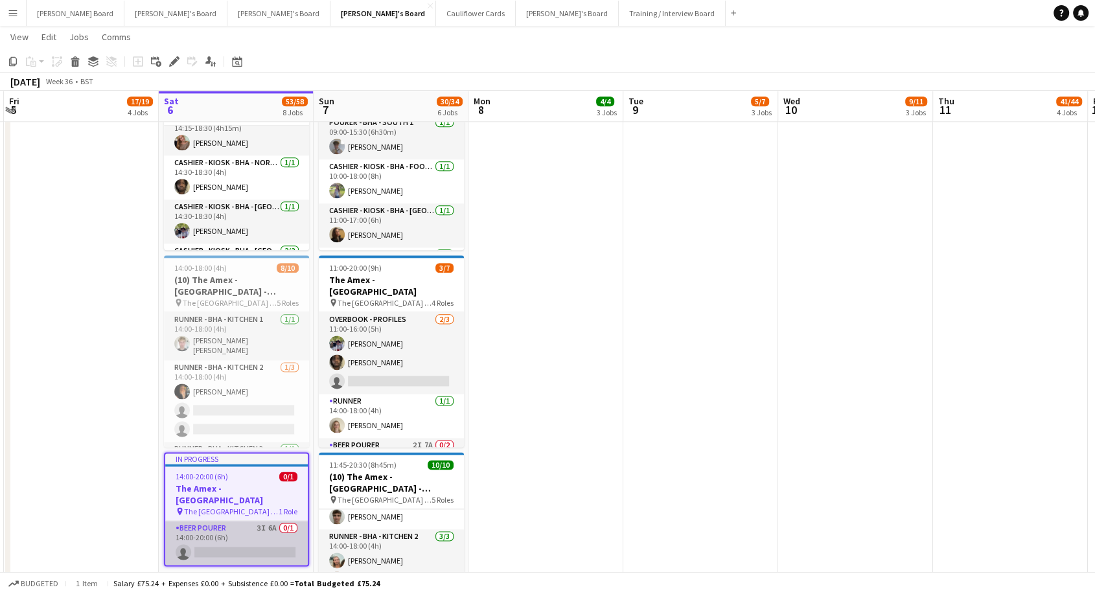
click at [240, 525] on app-card-role "BEER POURER 3I 6A 0/1 14:00-20:00 (6h) single-neutral-actions" at bounding box center [236, 543] width 143 height 44
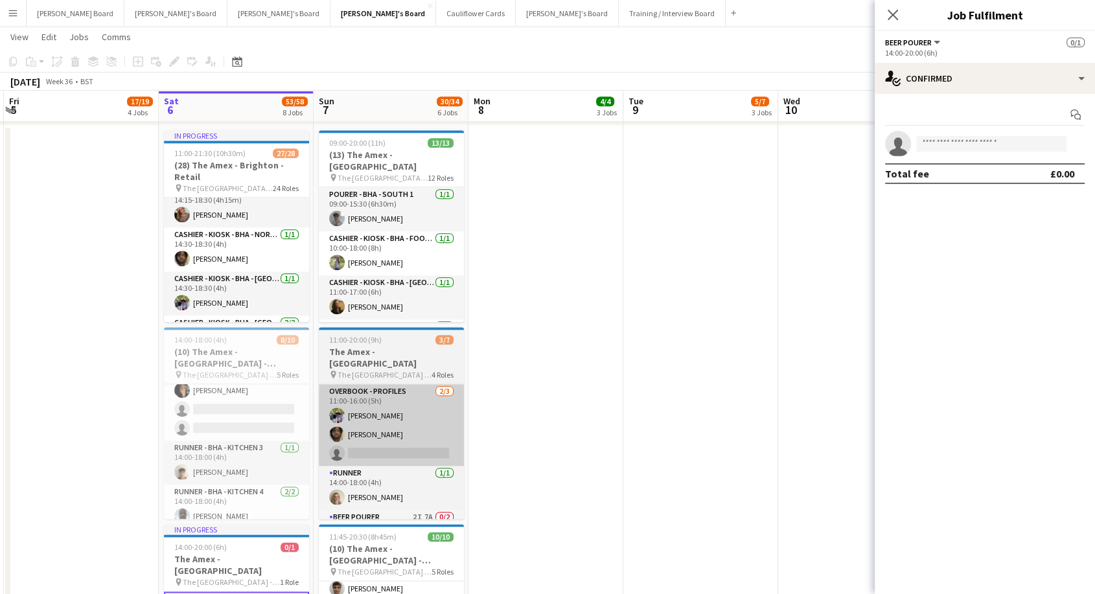
scroll to position [144, 0]
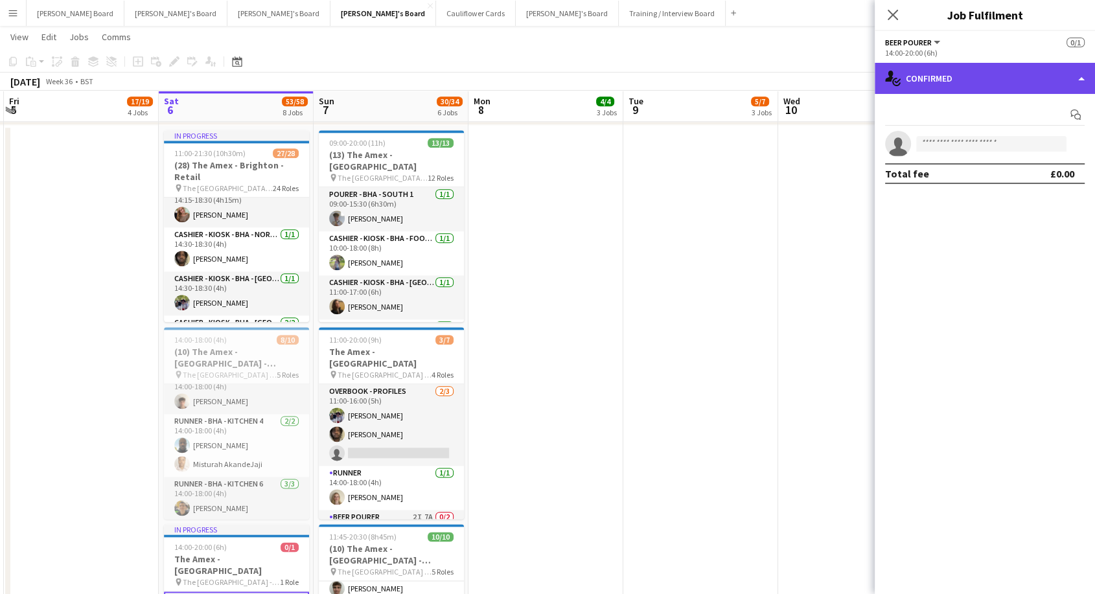
click at [963, 76] on div "single-neutral-actions-check-2 Confirmed" at bounding box center [985, 78] width 220 height 31
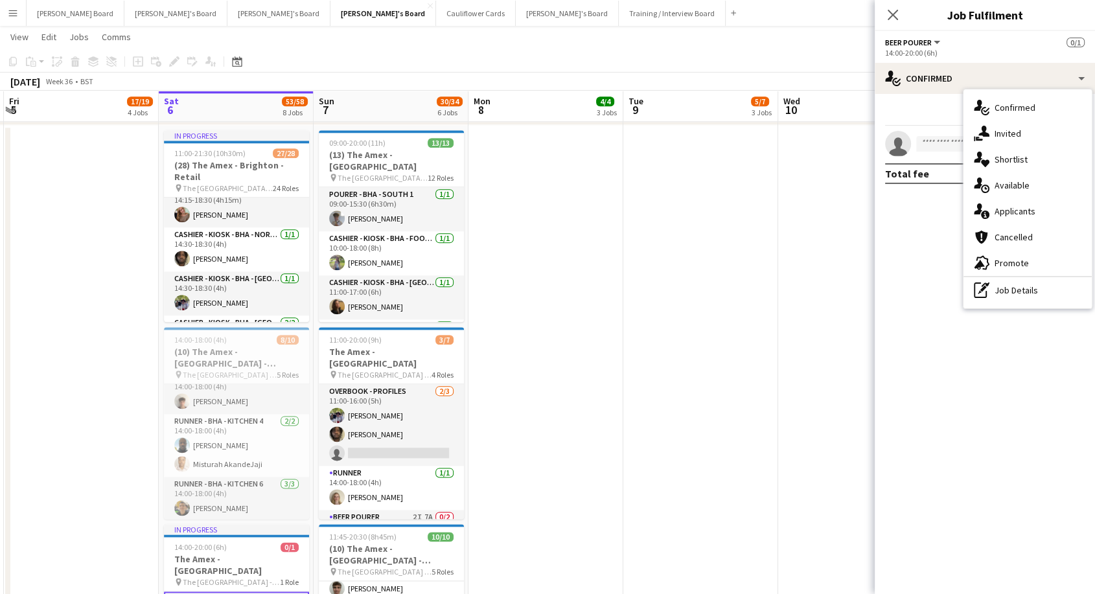
drag, startPoint x: 1009, startPoint y: 295, endPoint x: 912, endPoint y: 176, distance: 153.8
click at [1007, 294] on div "pen-write Job Details" at bounding box center [1027, 290] width 128 height 26
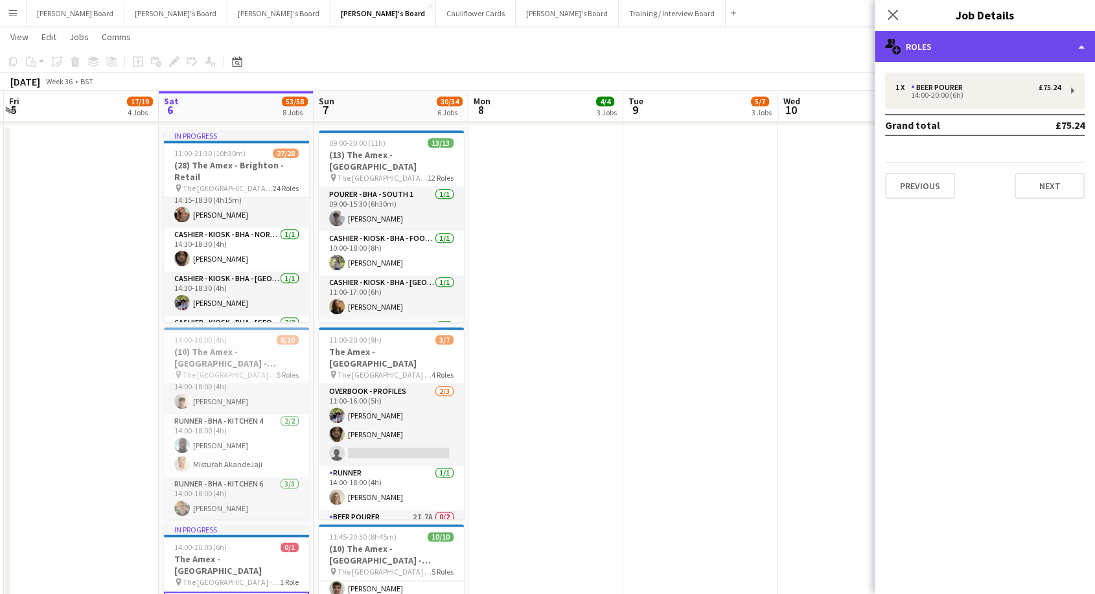
click at [929, 49] on div "multiple-users-add Roles" at bounding box center [985, 46] width 220 height 31
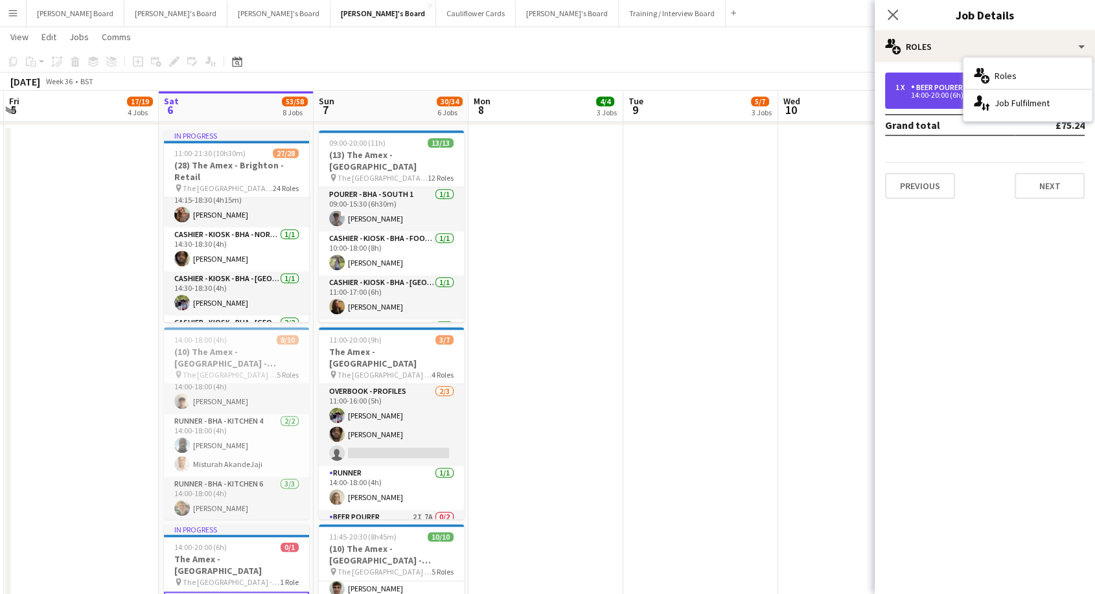
click at [950, 100] on div "1 x BEER POURER £75.24 14:00-20:00 (6h)" at bounding box center [985, 91] width 200 height 36
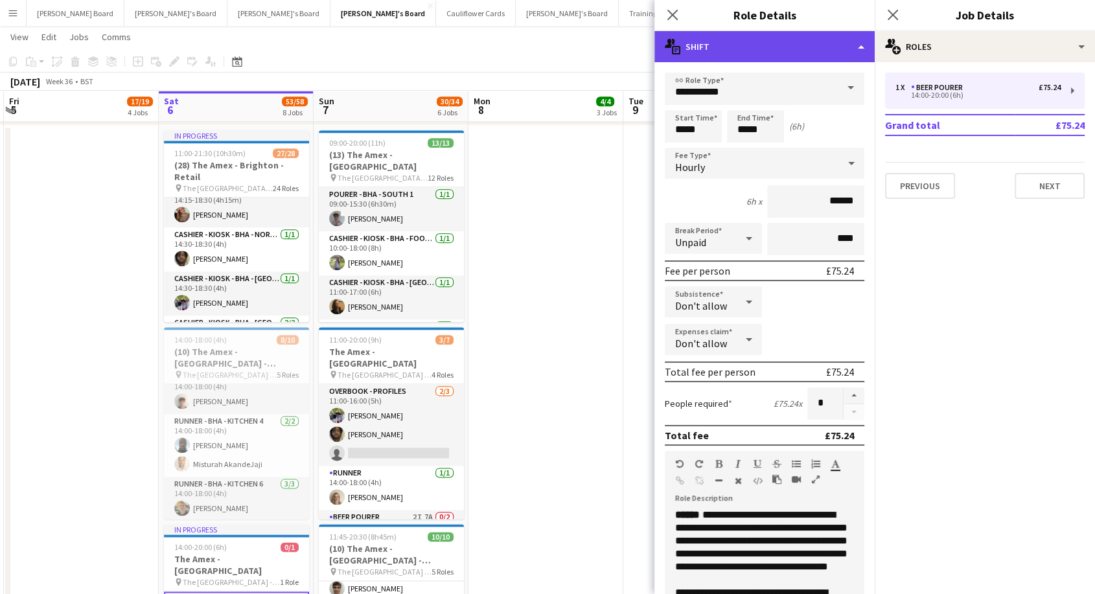
click at [792, 41] on div "multiple-actions-text Shift" at bounding box center [764, 46] width 220 height 31
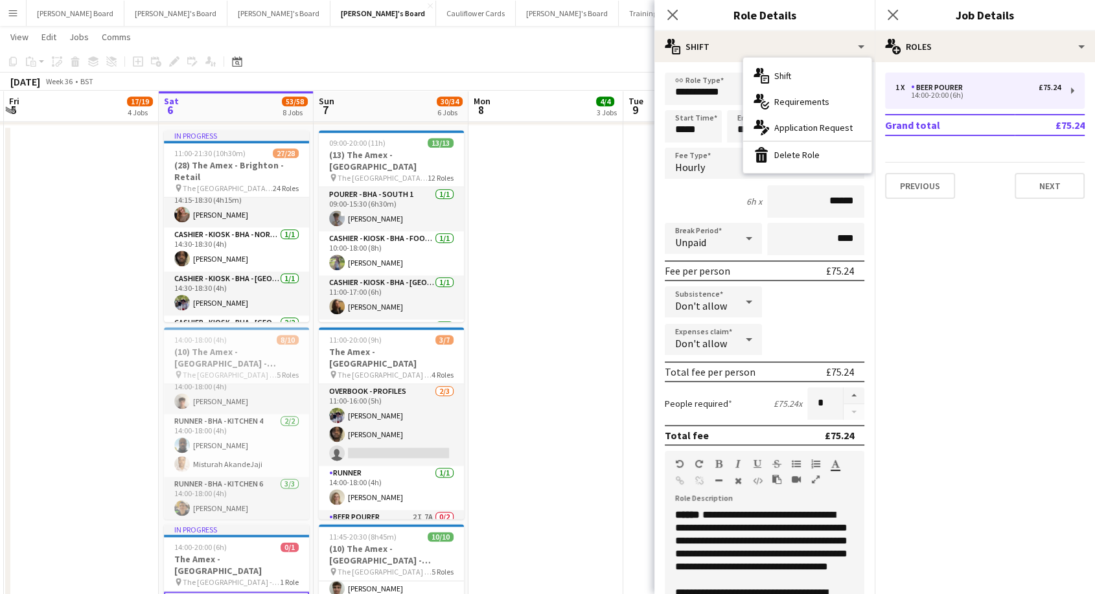
drag, startPoint x: 814, startPoint y: 155, endPoint x: 801, endPoint y: 161, distance: 14.0
click at [814, 155] on div "bin-2 Delete Role" at bounding box center [807, 155] width 128 height 26
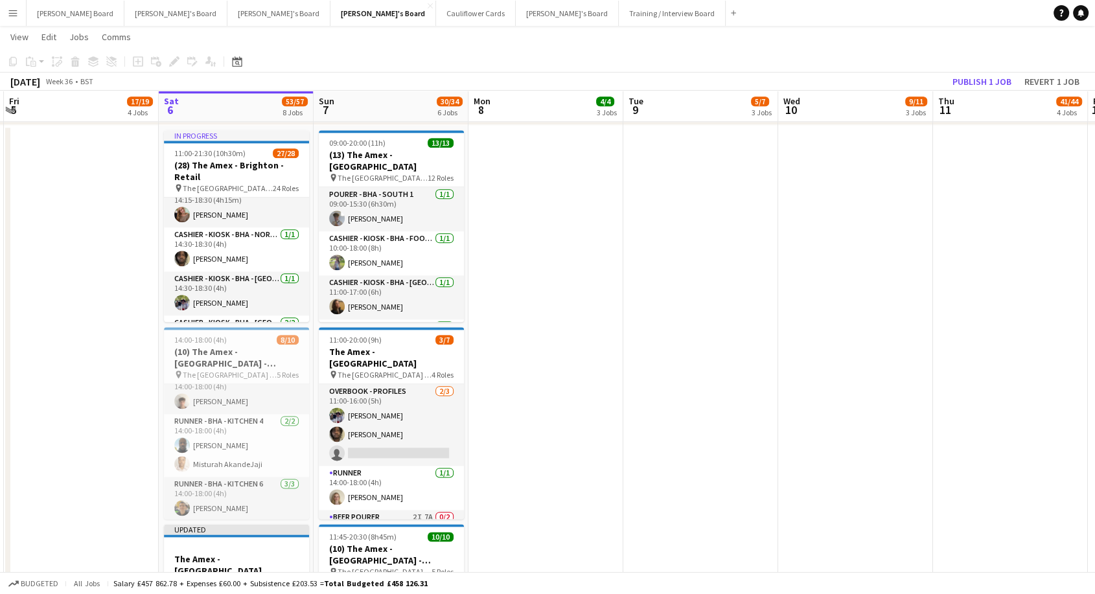
click at [764, 271] on app-date-cell at bounding box center [700, 433] width 155 height 617
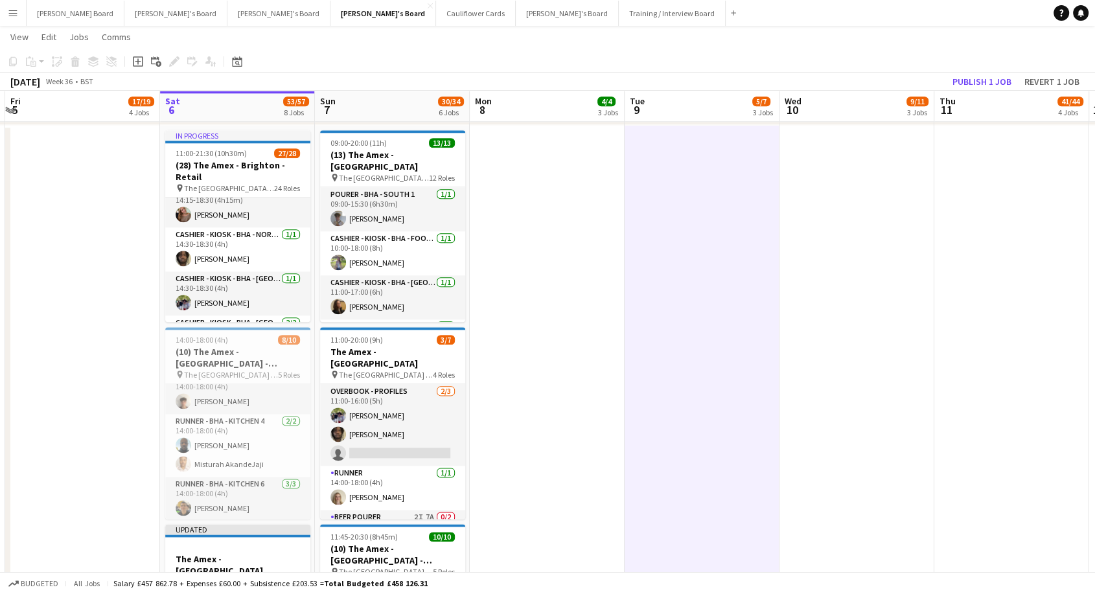
scroll to position [0, 304]
click at [978, 92] on app-board-header-date "Thu 11 41/44 4 Jobs" at bounding box center [1012, 106] width 155 height 31
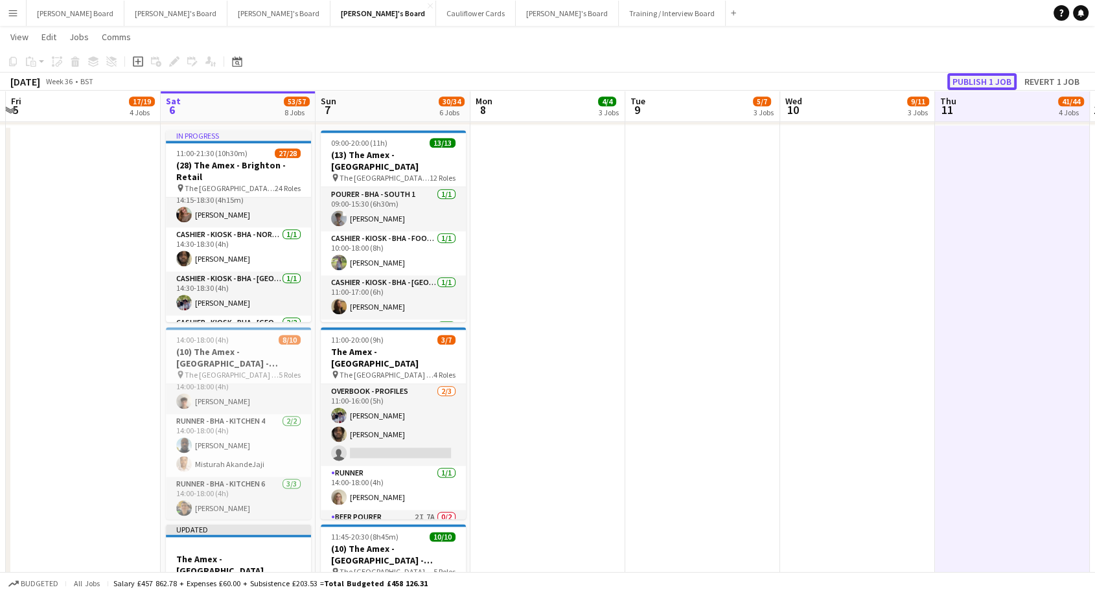
drag, startPoint x: 976, startPoint y: 76, endPoint x: 971, endPoint y: 82, distance: 7.8
click at [976, 76] on button "Publish 1 job" at bounding box center [981, 81] width 69 height 17
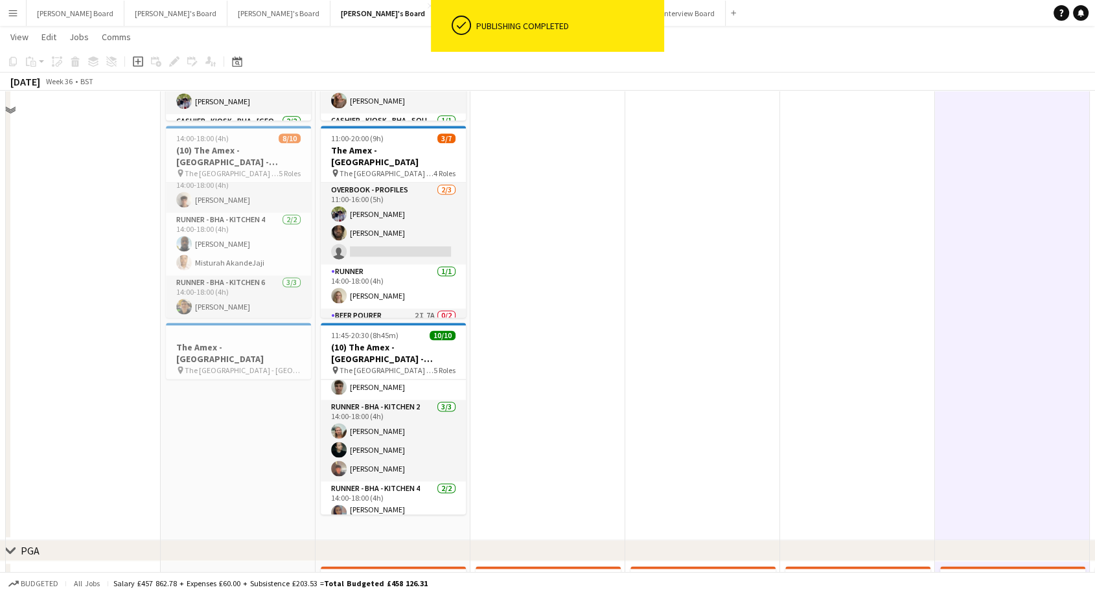
scroll to position [1727, 0]
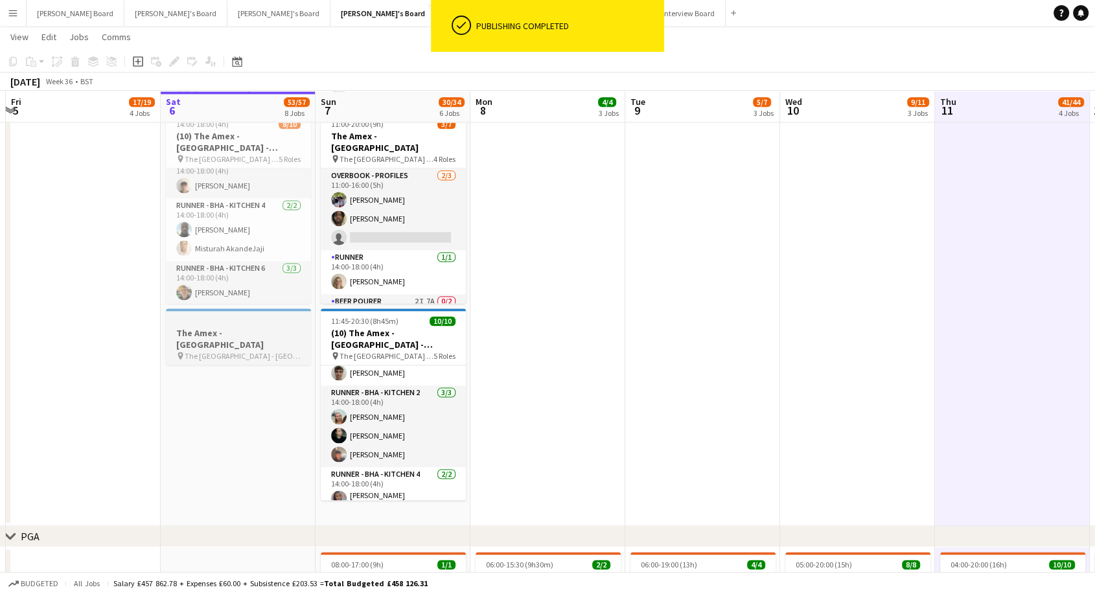
click at [233, 330] on h3 "The Amex - [GEOGRAPHIC_DATA]" at bounding box center [238, 338] width 145 height 23
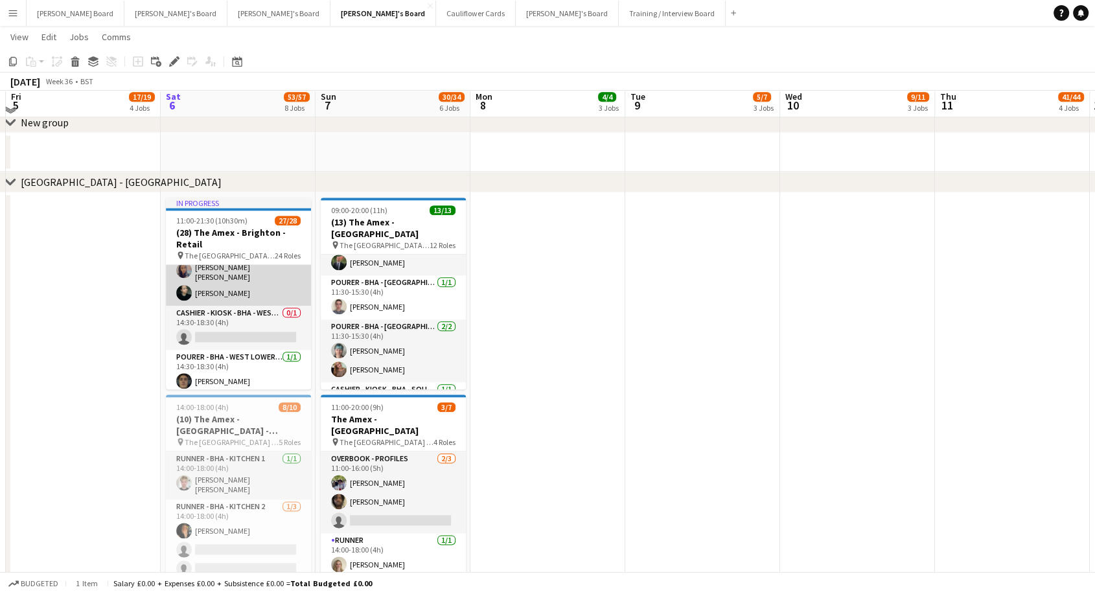
scroll to position [1655, 0]
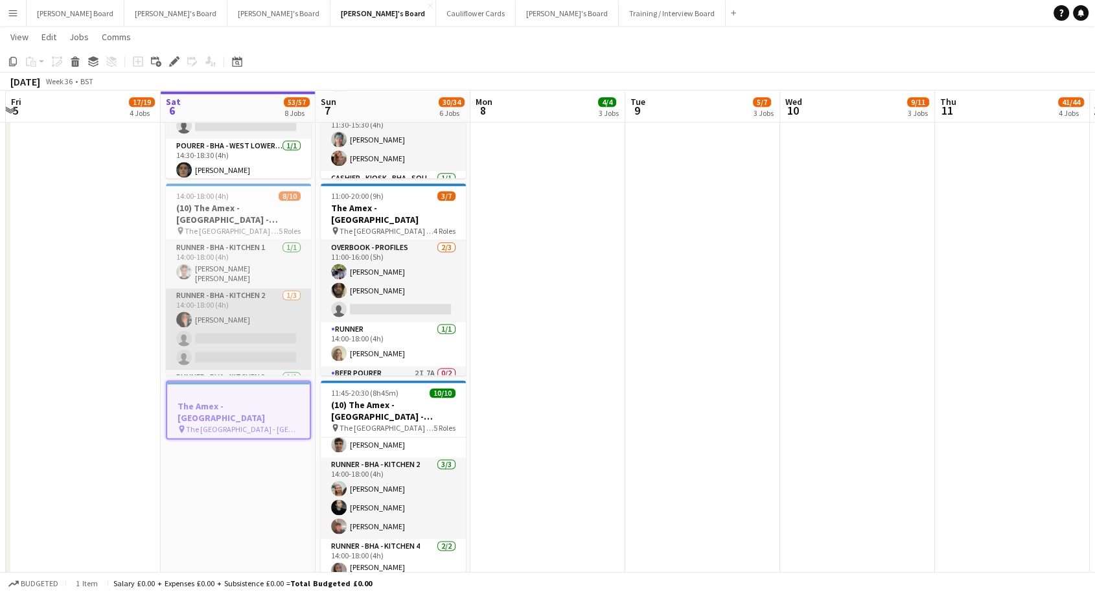
click at [229, 317] on app-card-role "Runner - BHA - Kitchen 2 1/3 14:00-18:00 (4h) Tabby Barlow single-neutral-actio…" at bounding box center [238, 329] width 145 height 82
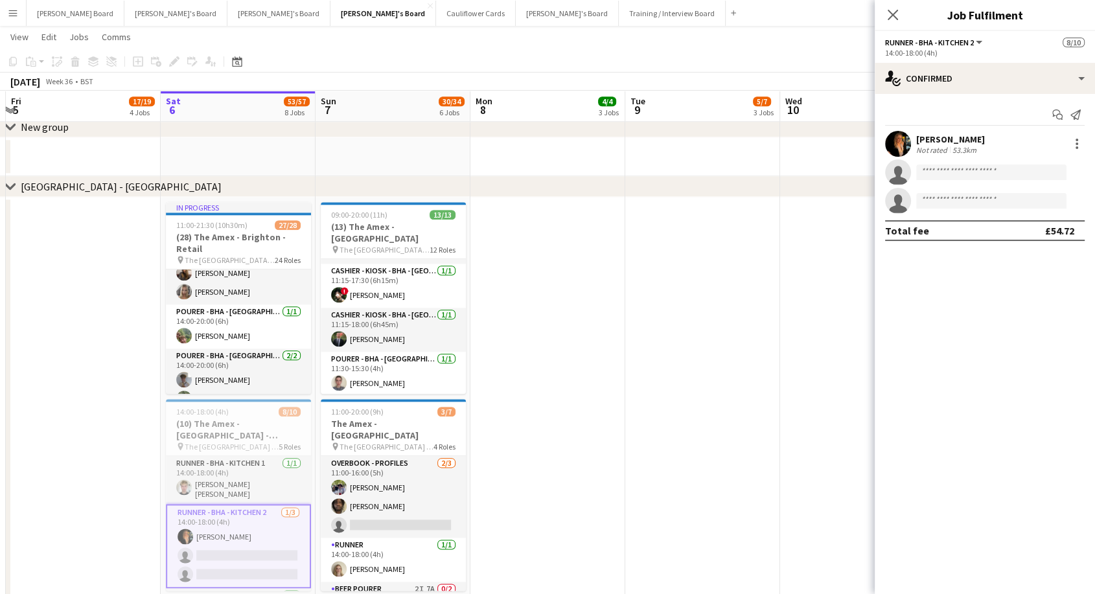
scroll to position [288, 0]
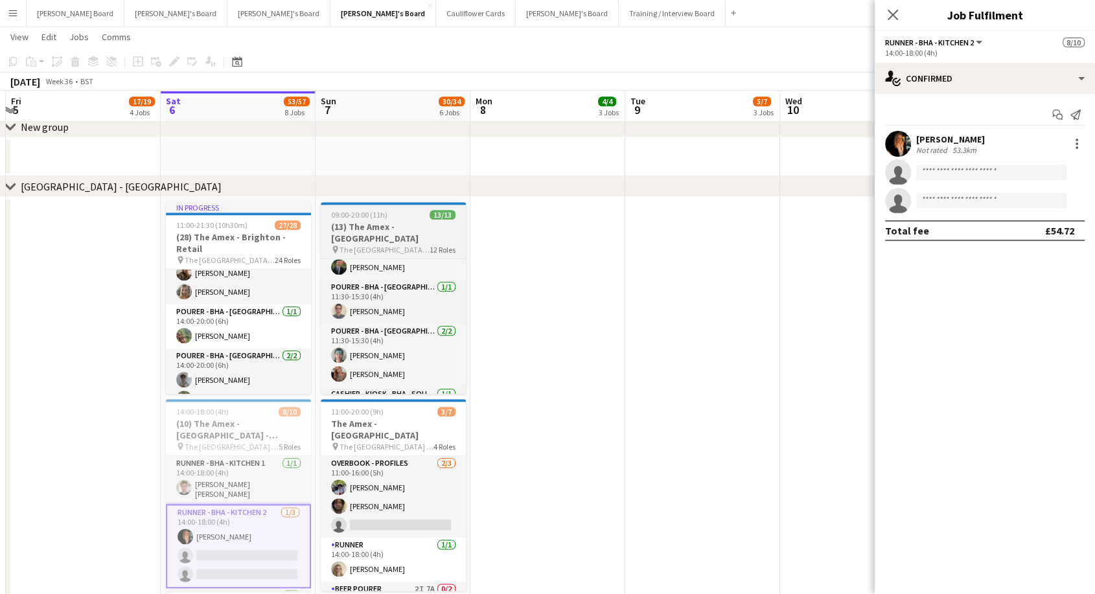
click at [402, 217] on div "09:00-20:00 (11h) 13/13" at bounding box center [393, 215] width 145 height 10
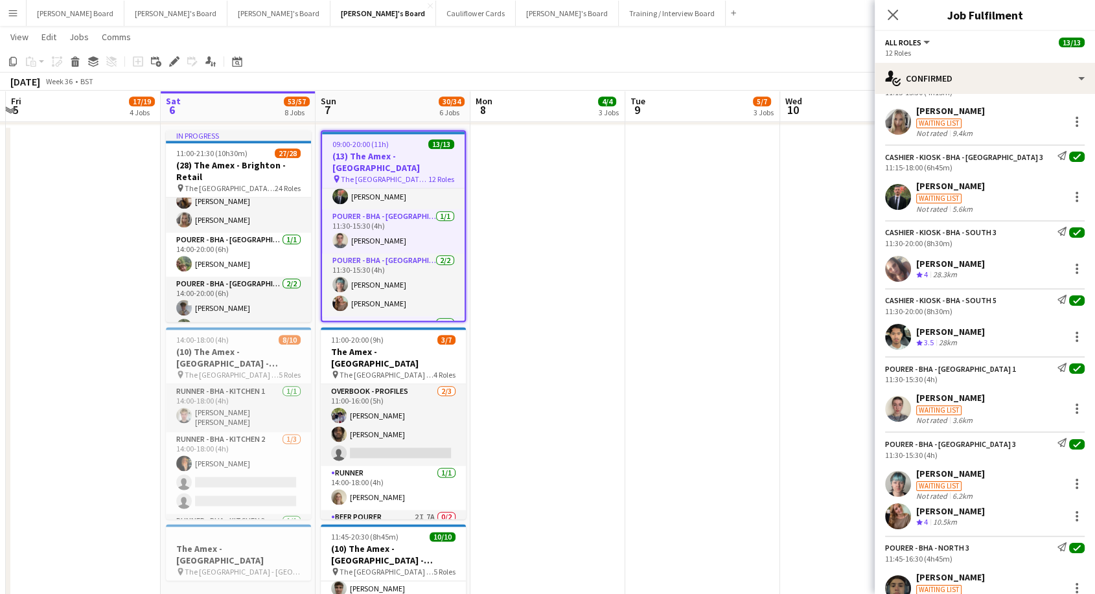
scroll to position [468, 0]
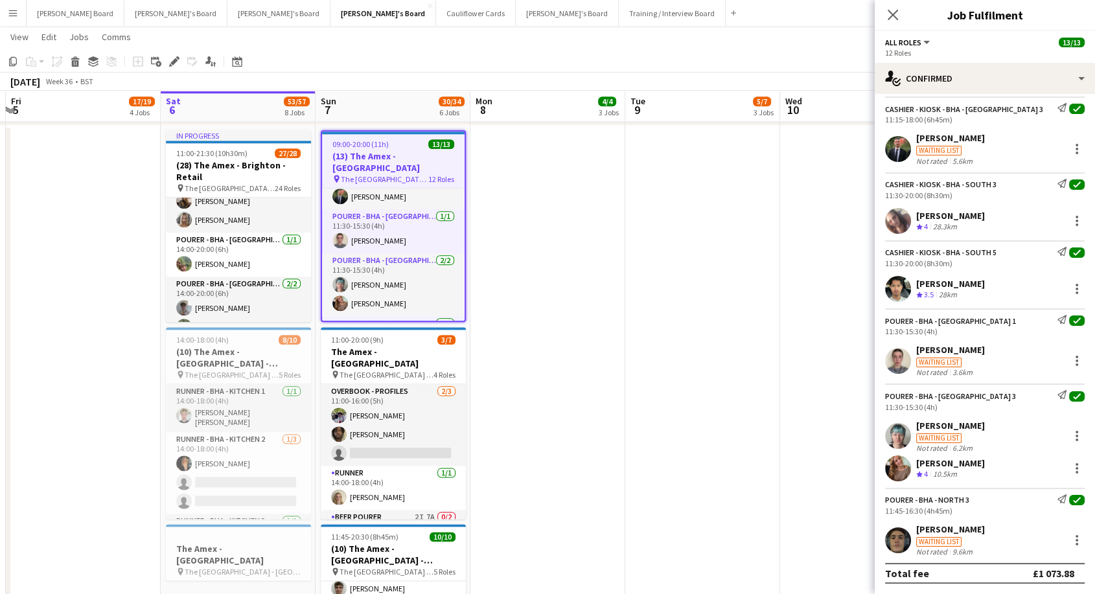
click at [965, 352] on div "[PERSON_NAME]" at bounding box center [950, 350] width 69 height 12
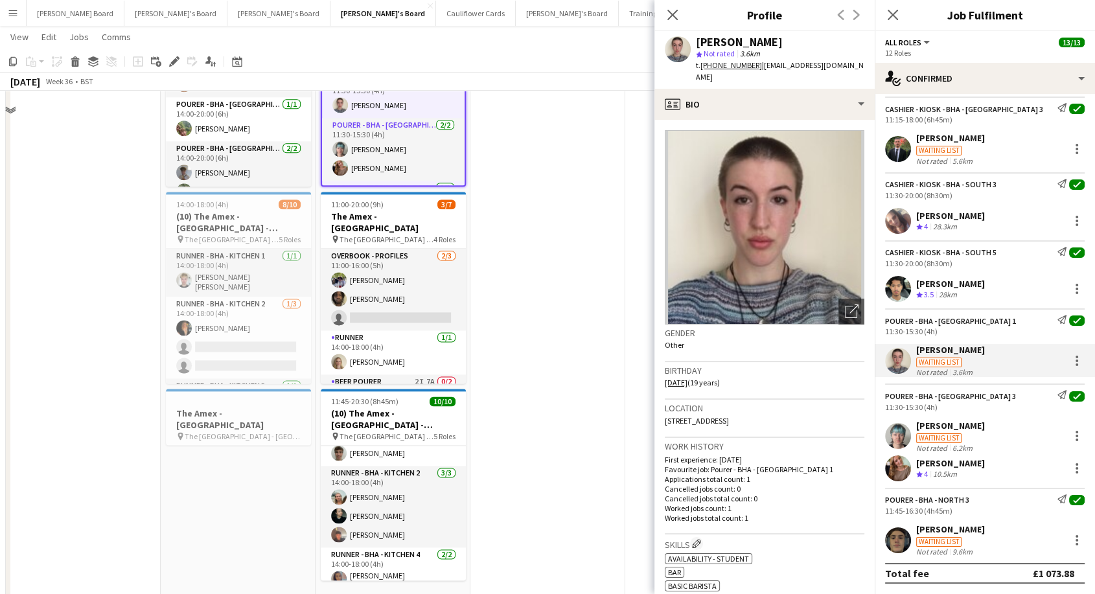
scroll to position [1655, 0]
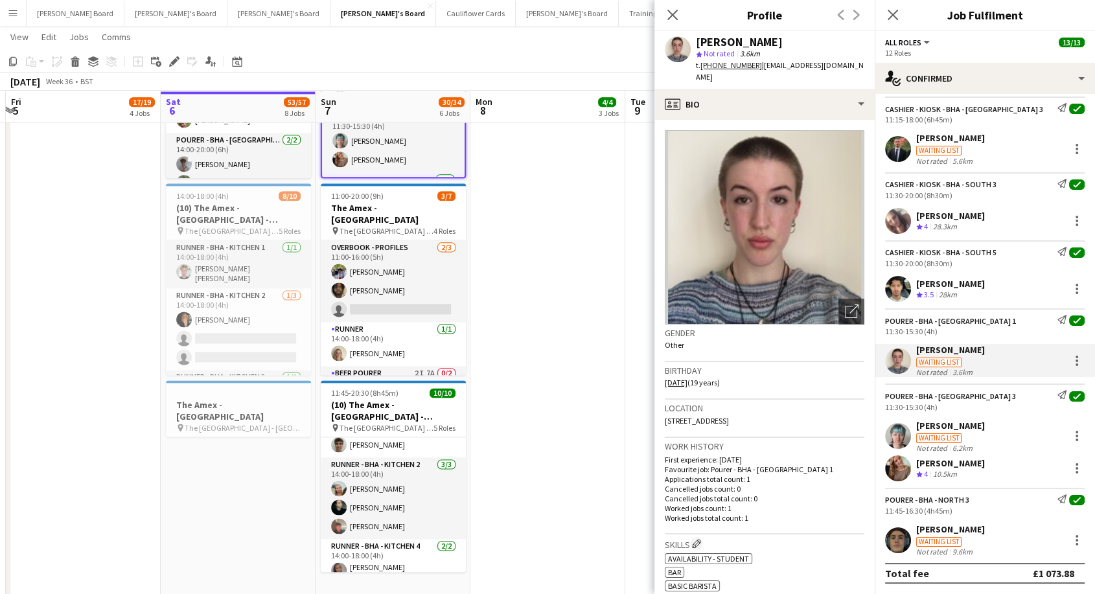
click at [562, 347] on app-date-cell at bounding box center [547, 289] width 155 height 617
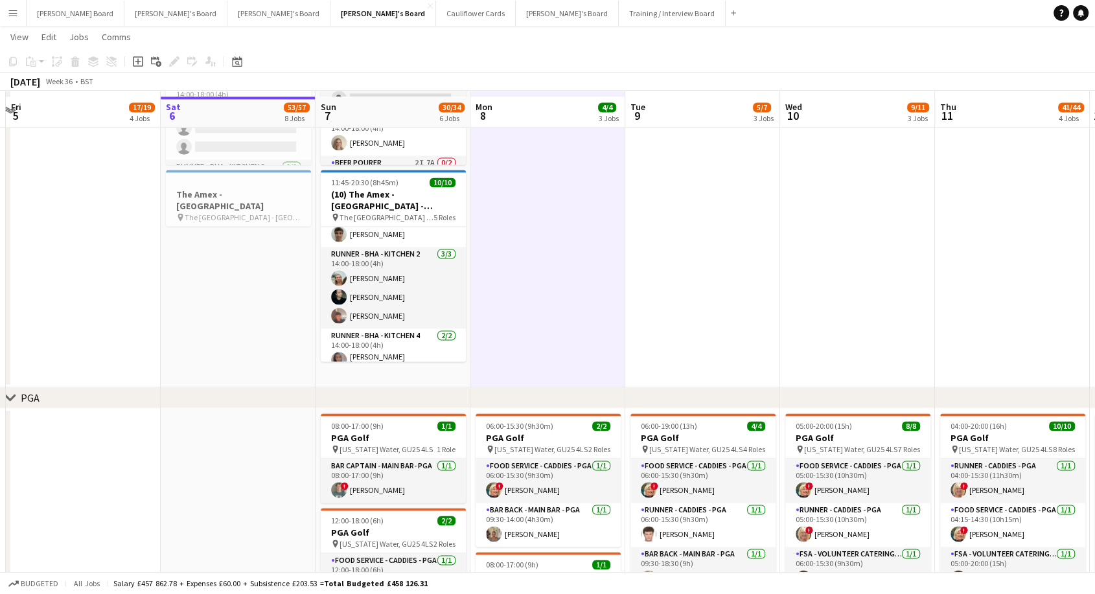
scroll to position [1871, 0]
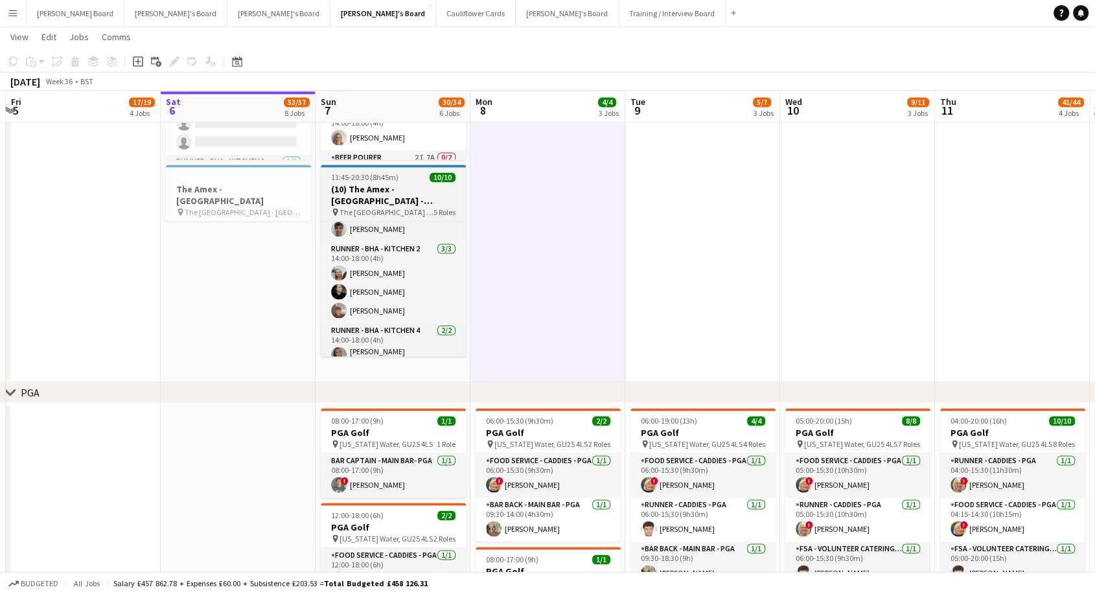
click at [384, 208] on span "The [GEOGRAPHIC_DATA] - [GEOGRAPHIC_DATA]" at bounding box center [386, 212] width 94 height 10
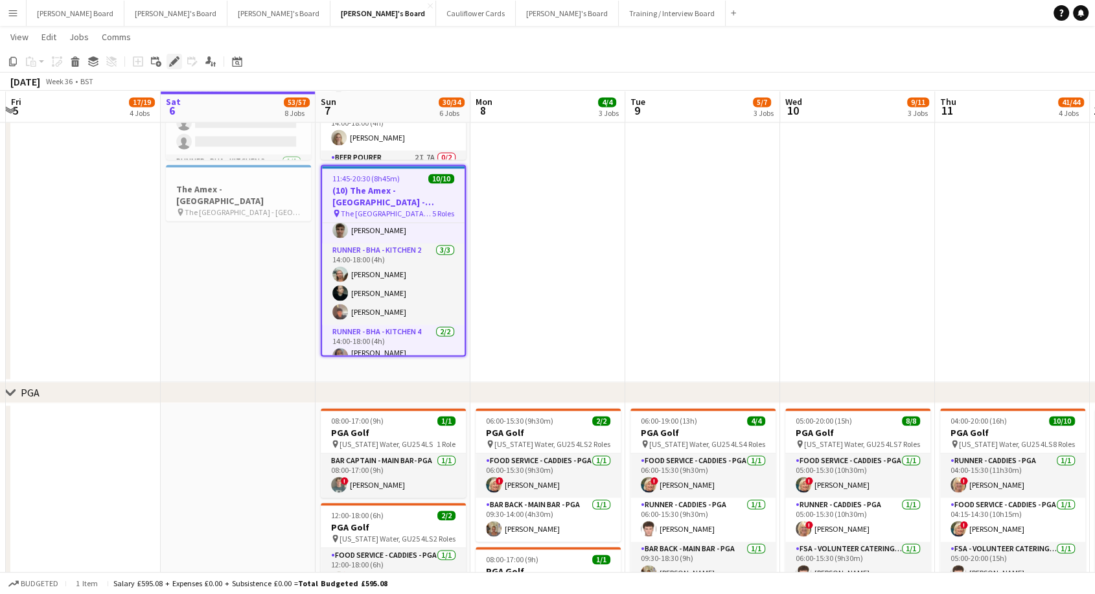
click at [178, 60] on icon "Edit" at bounding box center [174, 61] width 10 height 10
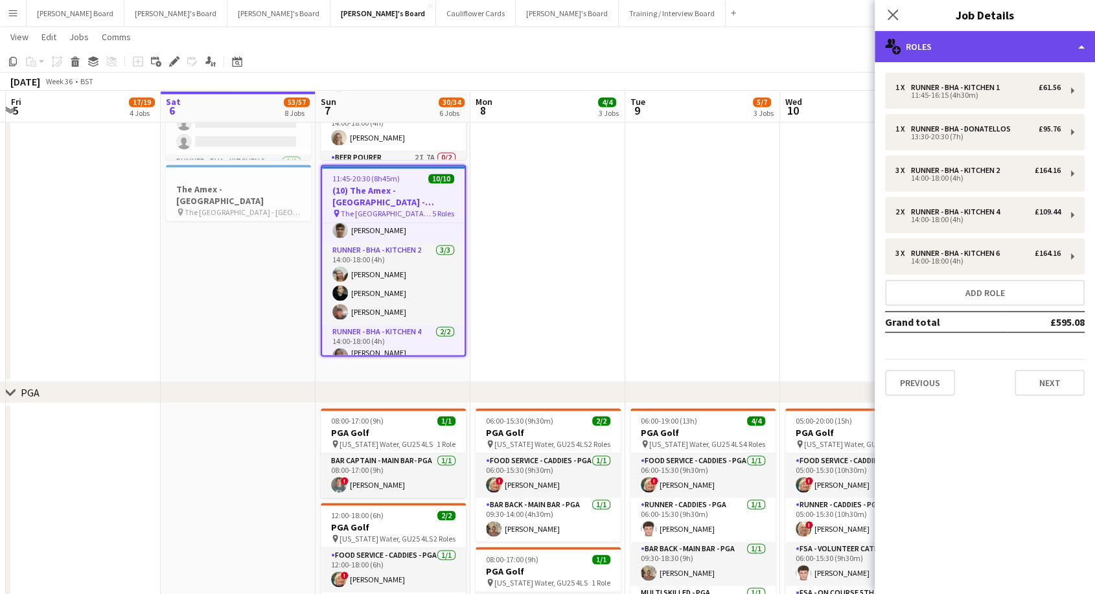
click at [1018, 44] on div "multiple-users-add Roles" at bounding box center [985, 46] width 220 height 31
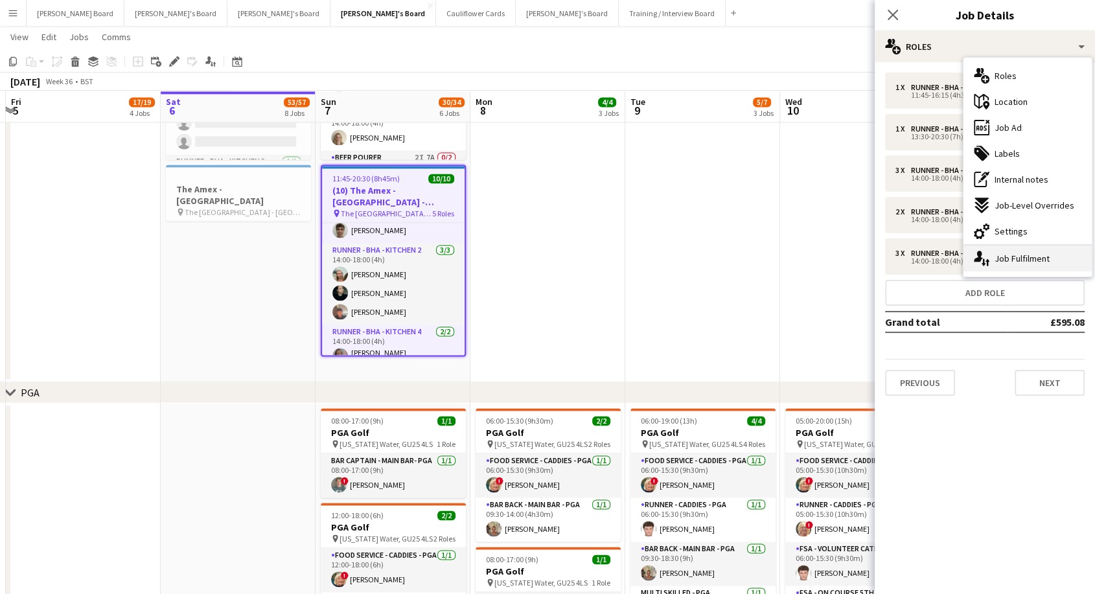
click at [1066, 256] on div "single-neutral-actions-up-down Job Fulfilment" at bounding box center [1027, 259] width 128 height 26
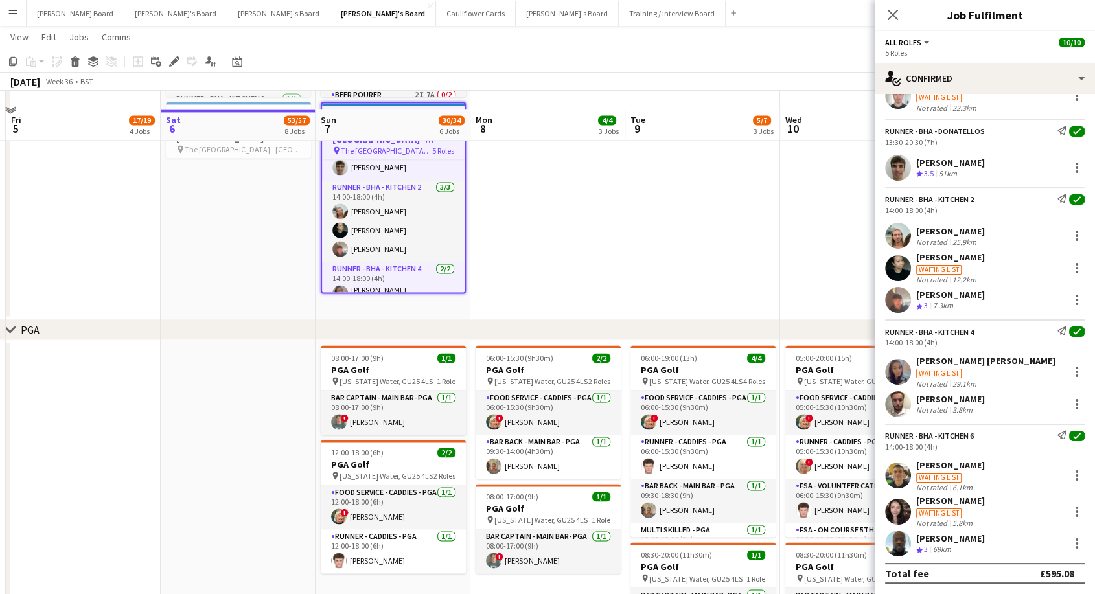
scroll to position [2015, 0]
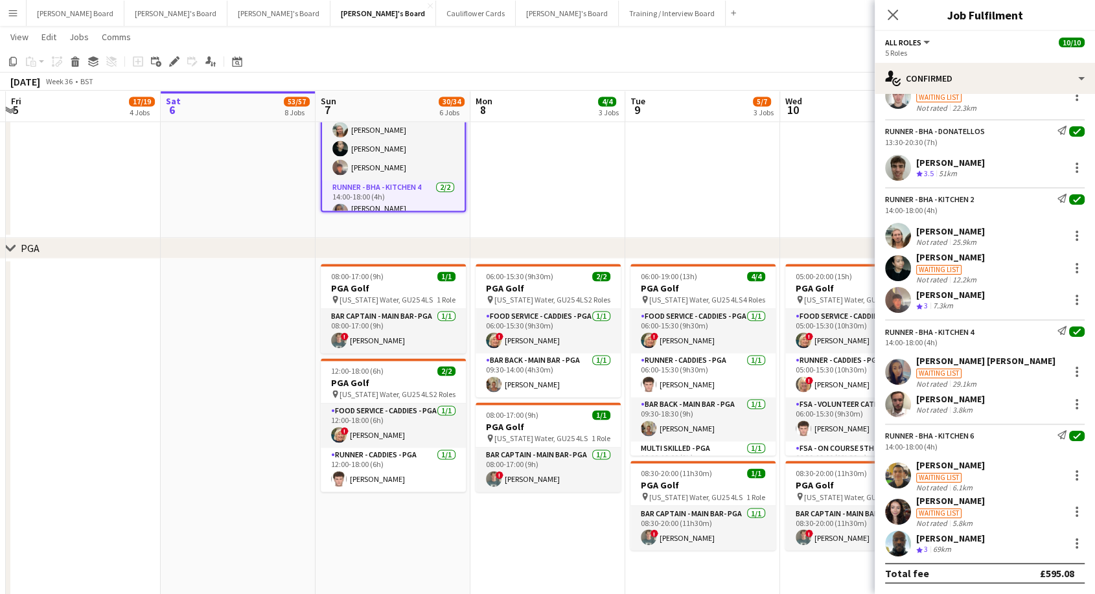
click at [10, 14] on app-icon "Menu" at bounding box center [13, 13] width 10 height 10
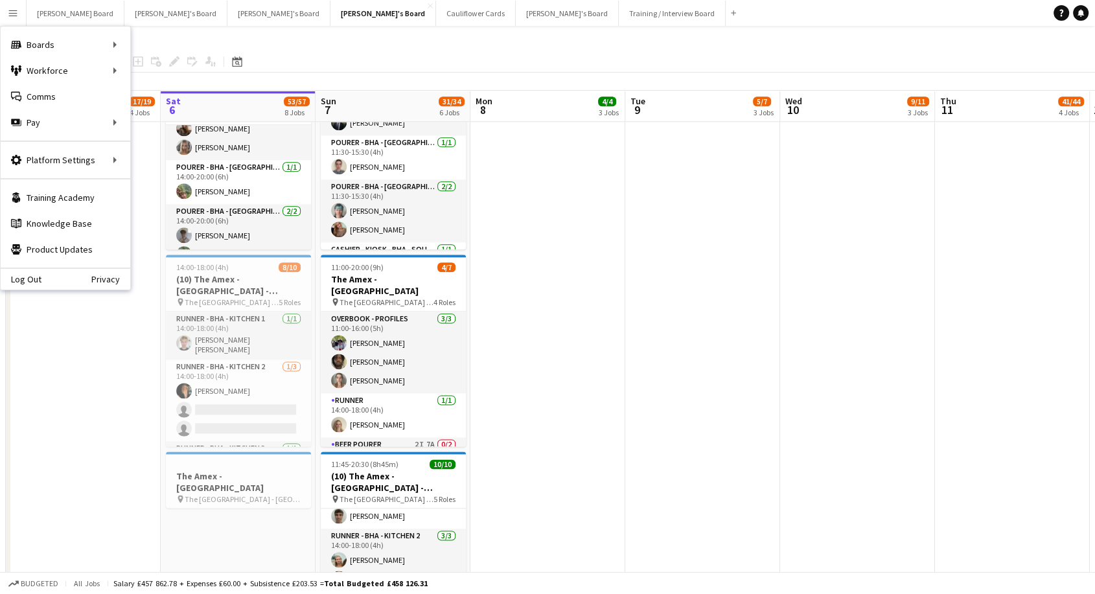
scroll to position [0, 0]
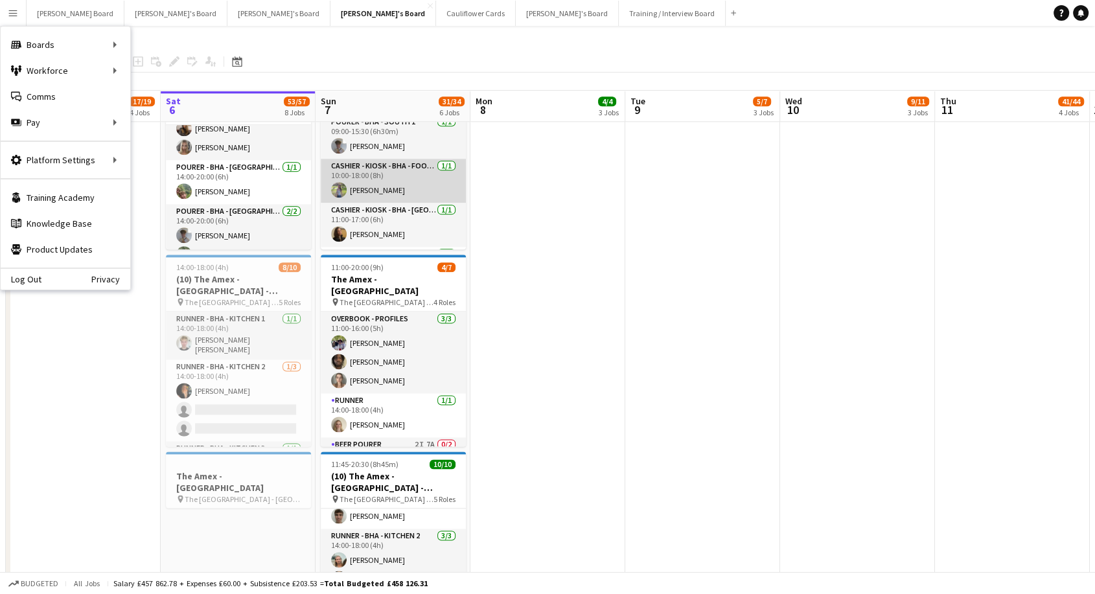
click at [376, 178] on app-card-role "Cashier - Kiosk - BHA - Food Outlets 1/1 10:00-18:00 (8h) Polly Parker" at bounding box center [393, 181] width 145 height 44
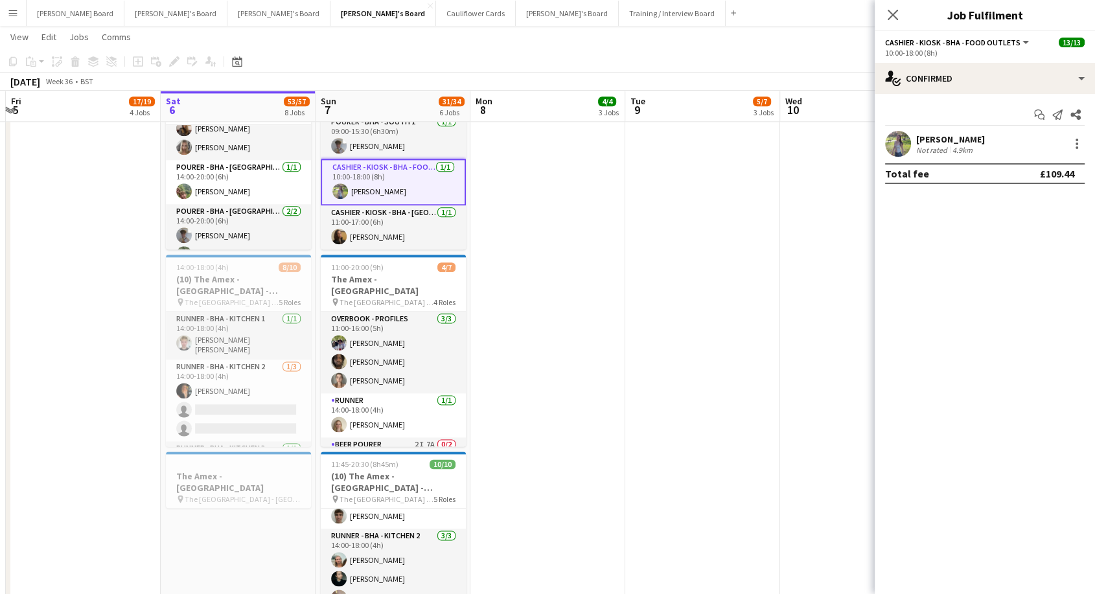
click at [941, 141] on div "[PERSON_NAME]" at bounding box center [950, 139] width 69 height 12
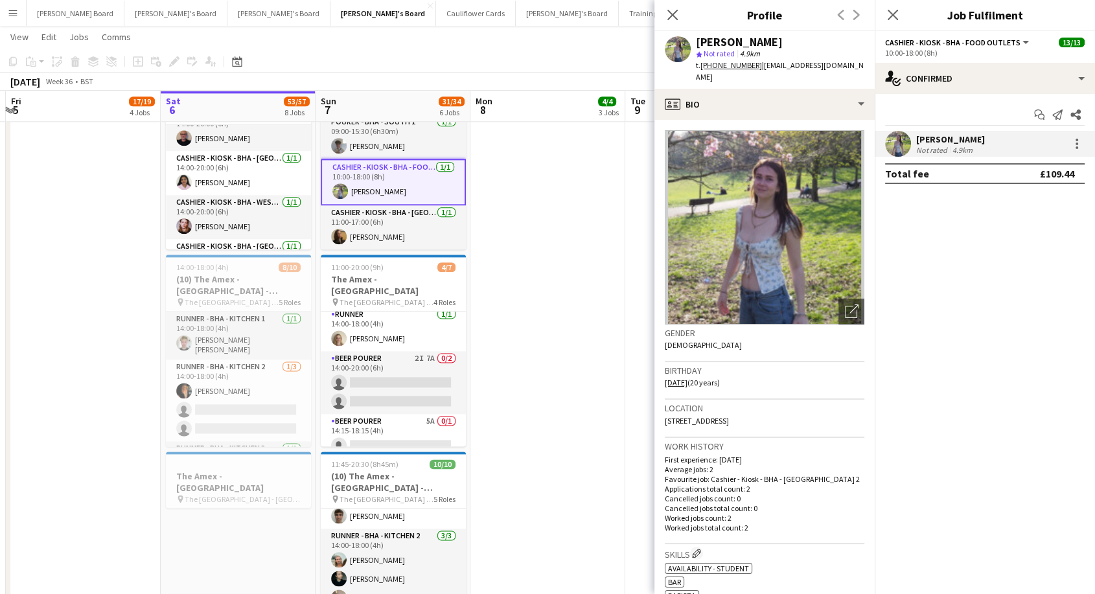
scroll to position [288, 0]
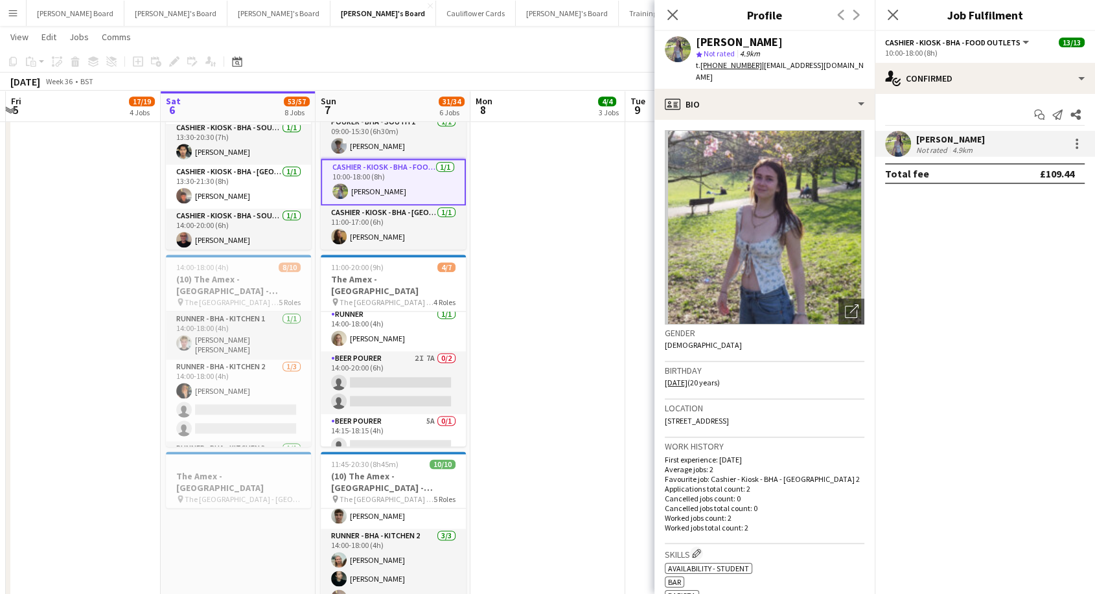
click at [808, 232] on img at bounding box center [765, 227] width 200 height 194
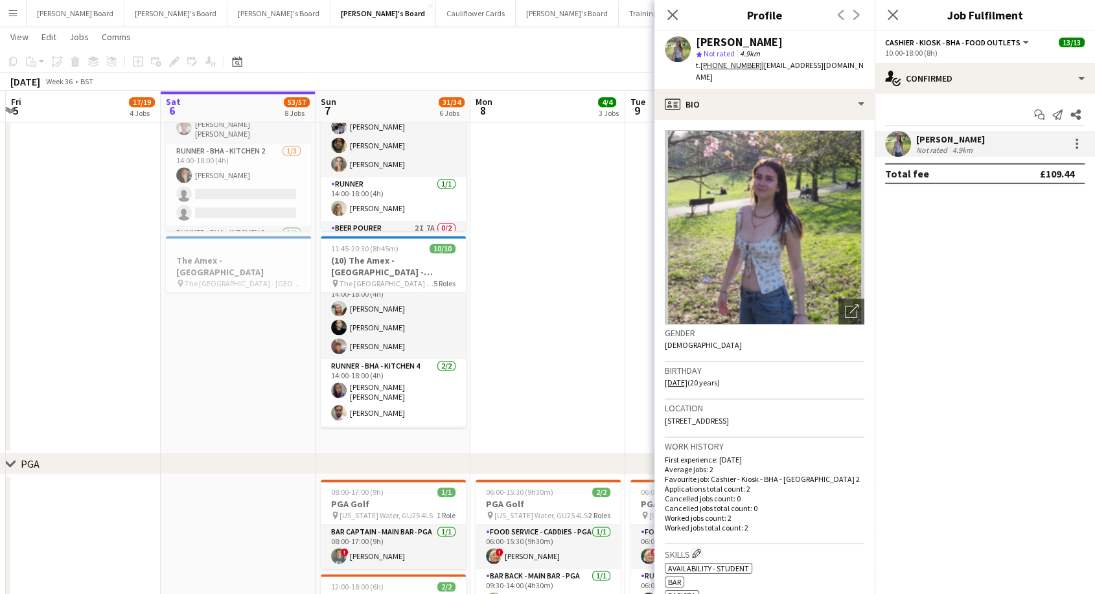
scroll to position [0, 0]
click at [392, 178] on app-card-role "Runner 1/1 14:00-18:00 (4h) Mya McCarthy" at bounding box center [393, 200] width 145 height 44
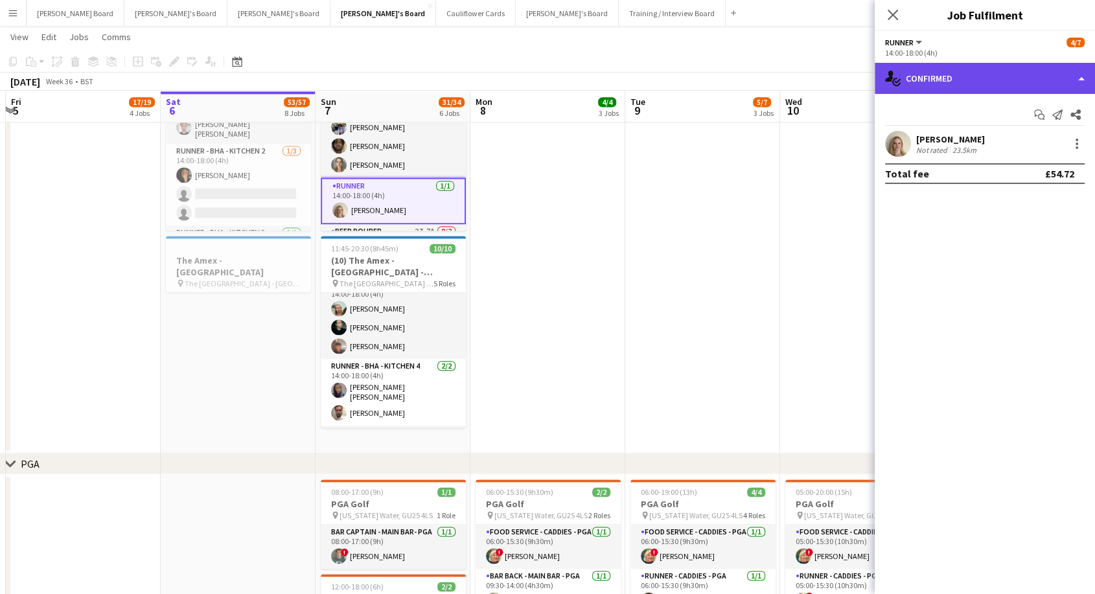
click at [972, 75] on div "single-neutral-actions-check-2 Confirmed" at bounding box center [985, 78] width 220 height 31
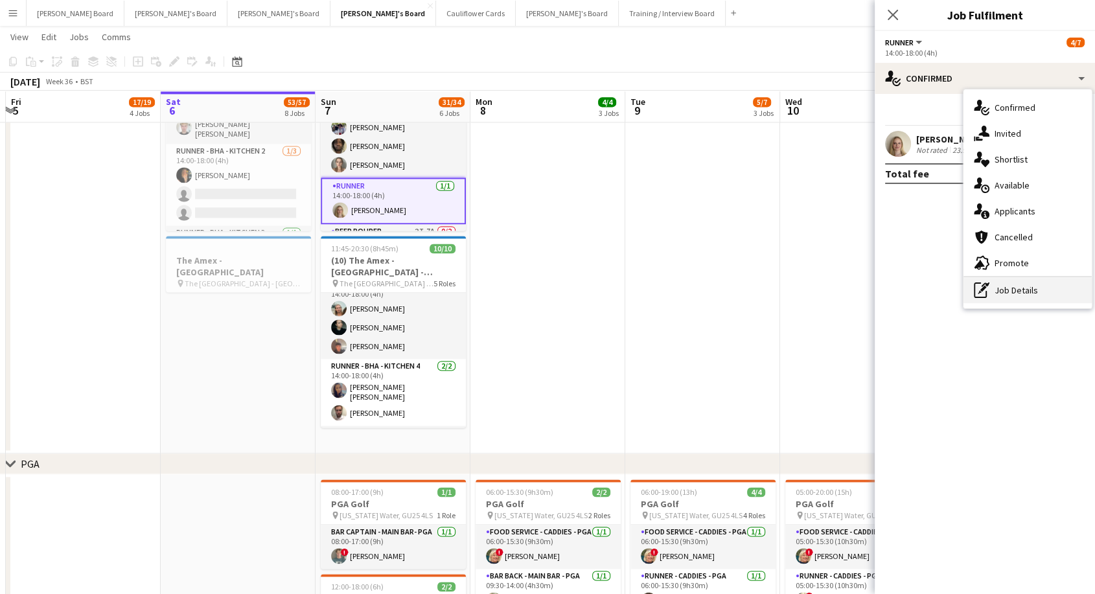
click at [1022, 299] on div "pen-write Job Details" at bounding box center [1027, 290] width 128 height 26
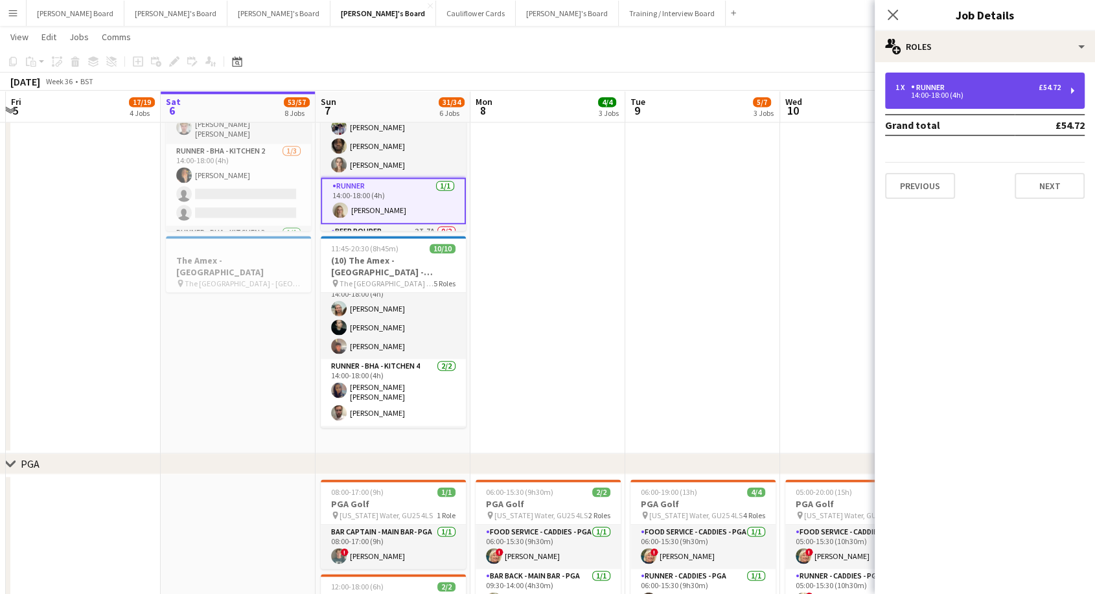
click at [1009, 91] on div "1 x Runner £54.72" at bounding box center [977, 87] width 165 height 9
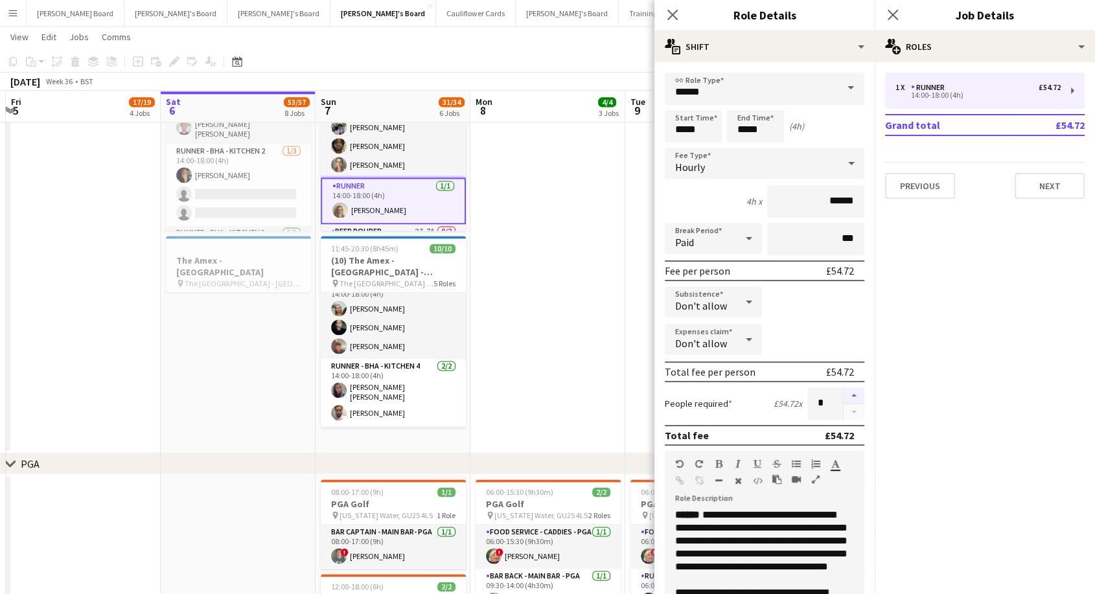
click at [844, 393] on button "button" at bounding box center [854, 395] width 21 height 17
type input "*"
drag, startPoint x: 566, startPoint y: 172, endPoint x: 536, endPoint y: 176, distance: 30.7
click at [567, 172] on app-date-cell at bounding box center [547, 145] width 155 height 617
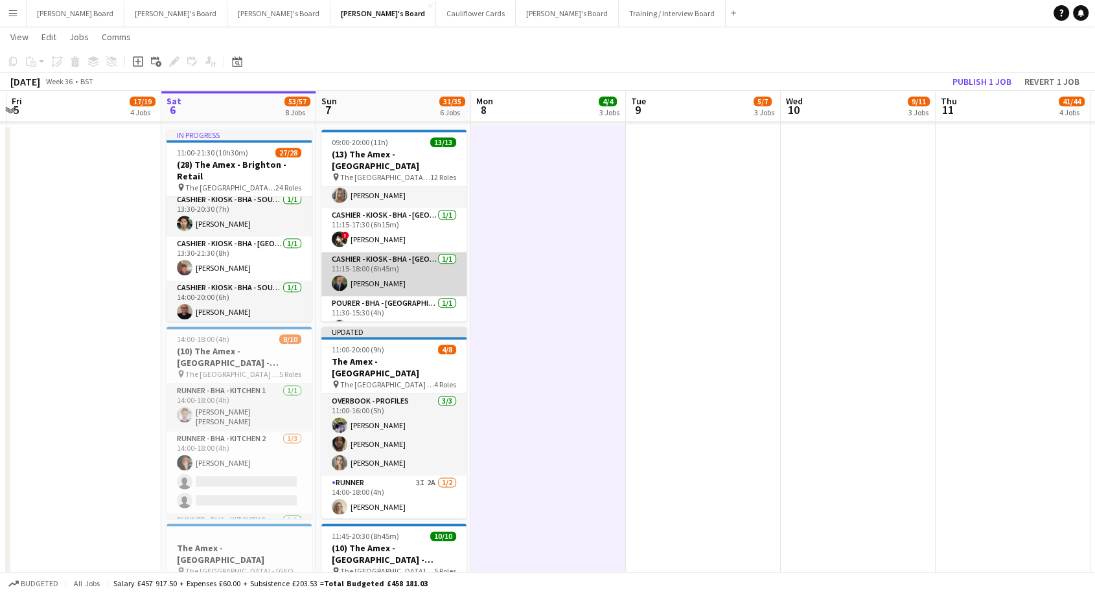
scroll to position [113, 0]
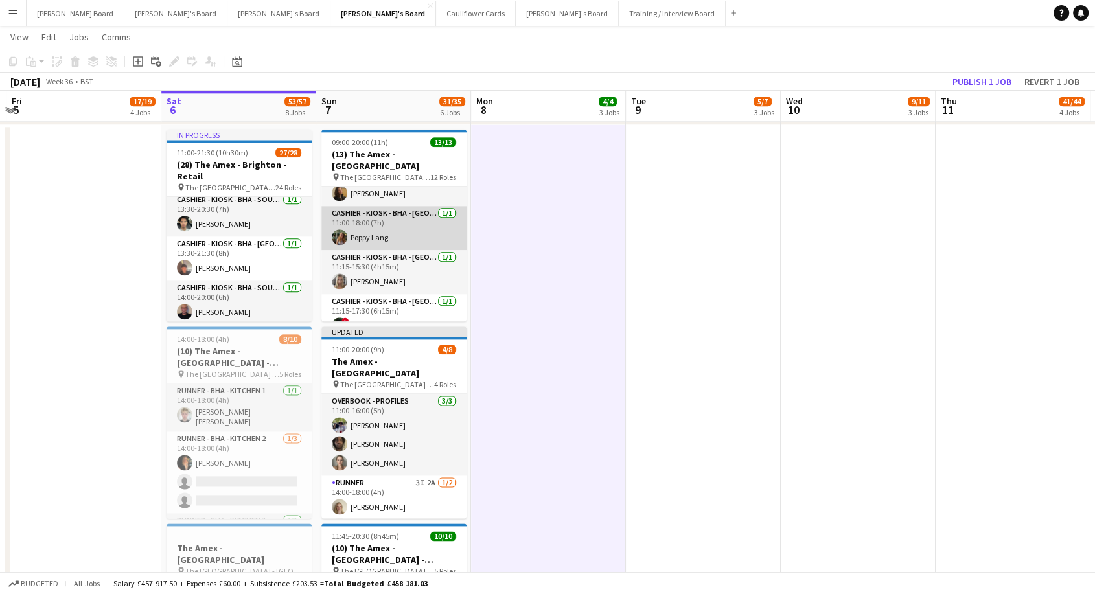
click at [404, 229] on app-card-role "Cashier - Kiosk - BHA - West Lower 3 1/1 11:00-18:00 (7h) Poppy Lang" at bounding box center [393, 228] width 145 height 44
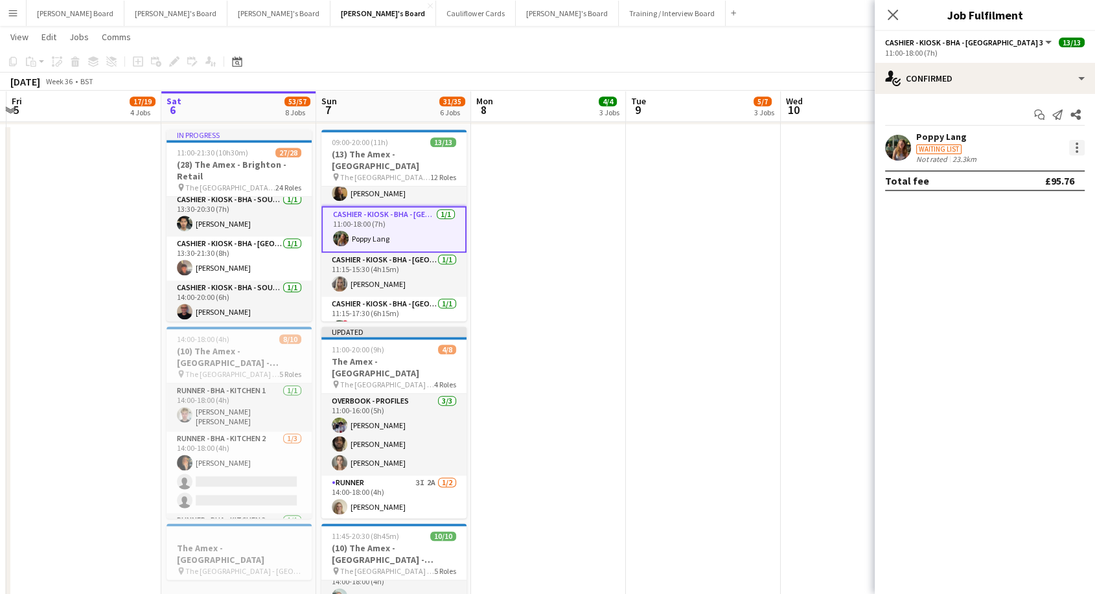
click at [1072, 146] on div at bounding box center [1077, 148] width 16 height 16
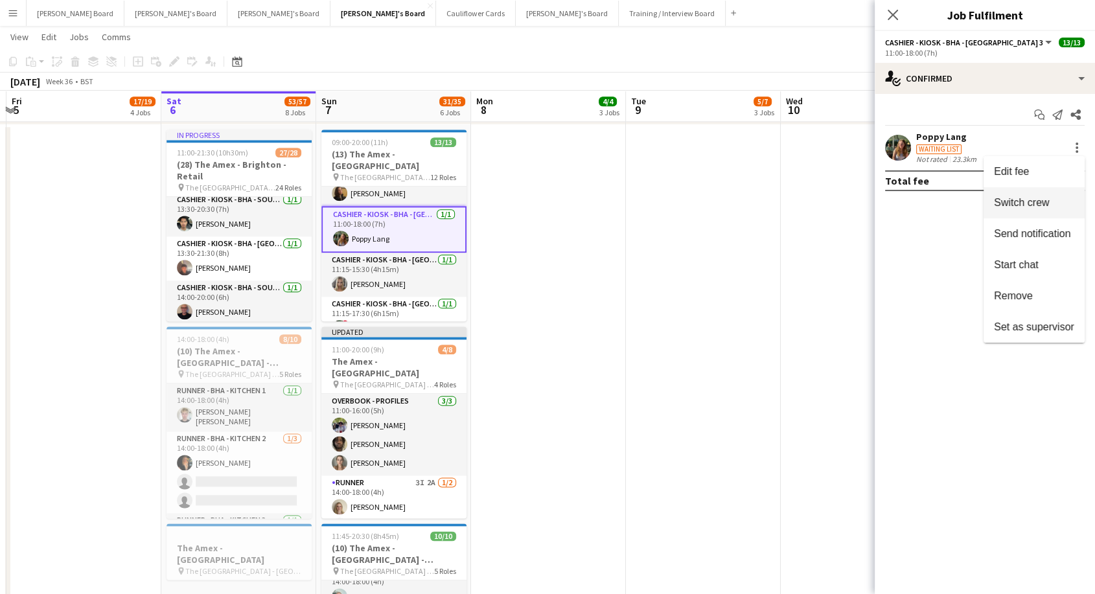
click at [1016, 205] on span "Switch crew" at bounding box center [1021, 201] width 55 height 11
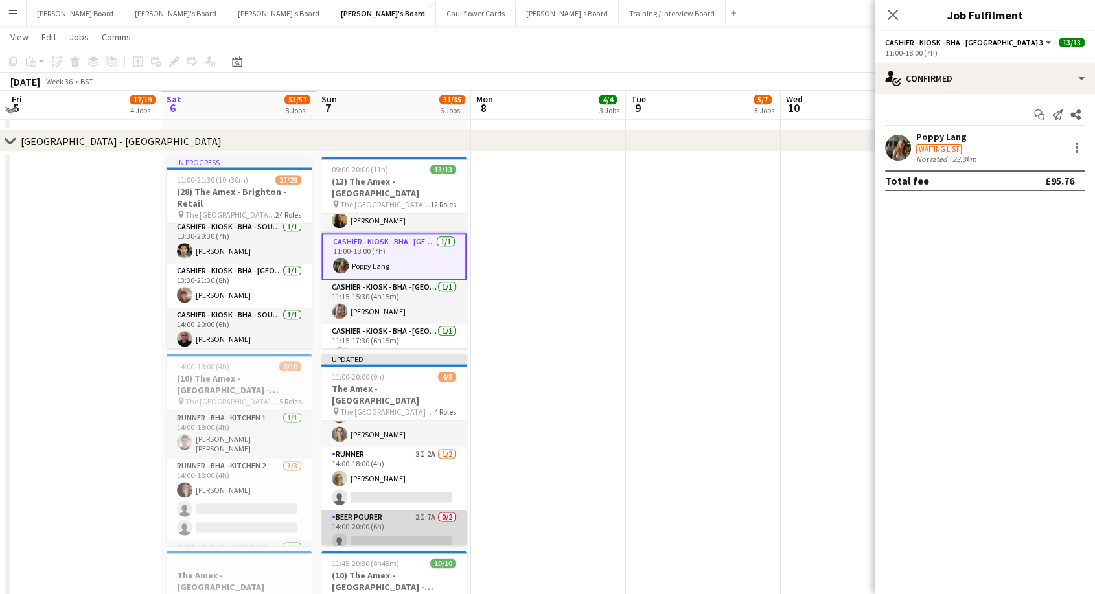
scroll to position [72, 0]
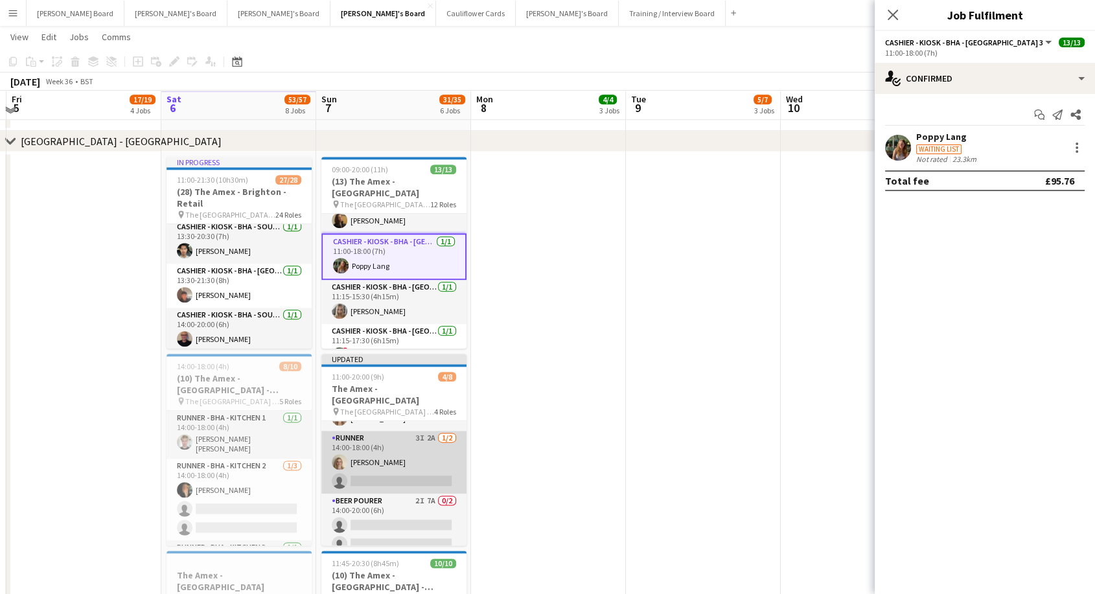
click at [386, 447] on app-card-role "Runner 3I 2A [DATE] 14:00-18:00 (4h) [PERSON_NAME] single-neutral-actions" at bounding box center [393, 462] width 145 height 63
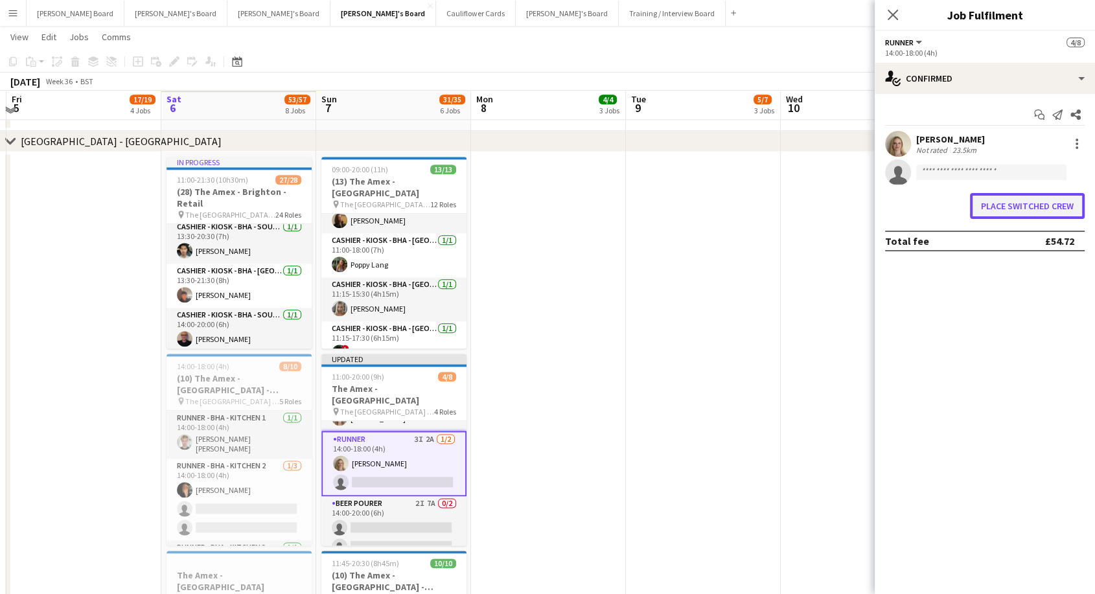
click at [1040, 201] on button "Place switched crew" at bounding box center [1027, 206] width 115 height 26
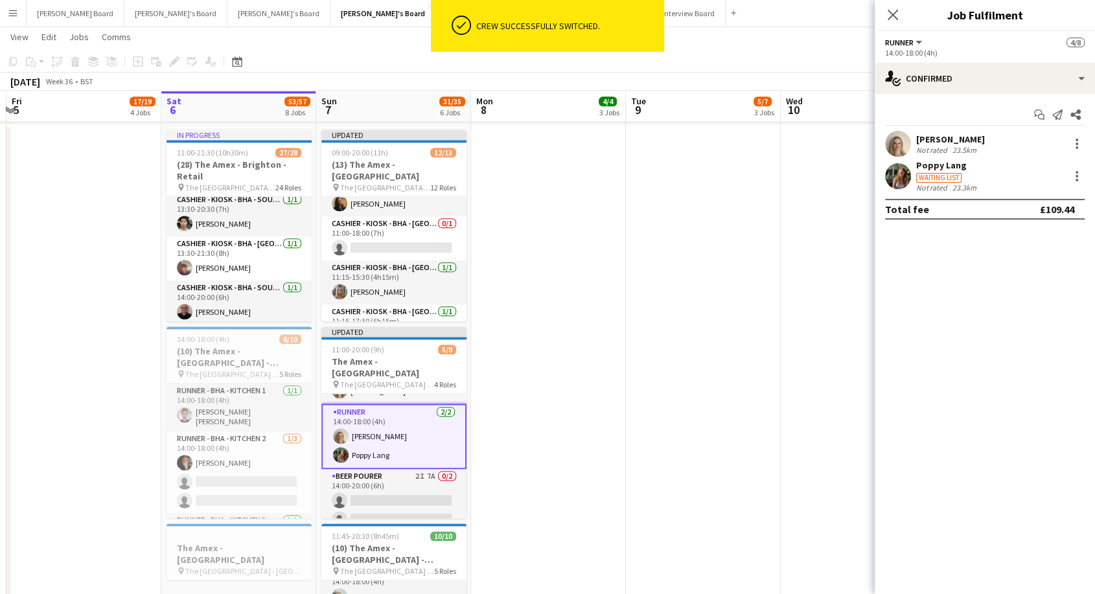
click at [734, 350] on app-date-cell at bounding box center [703, 432] width 155 height 617
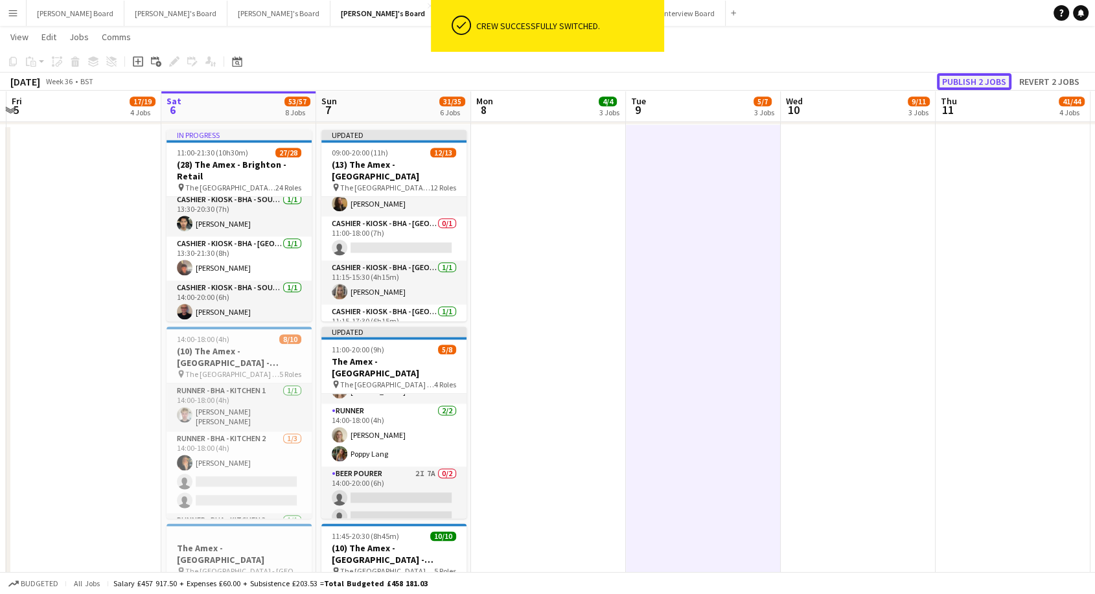
click at [991, 84] on button "Publish 2 jobs" at bounding box center [974, 81] width 75 height 17
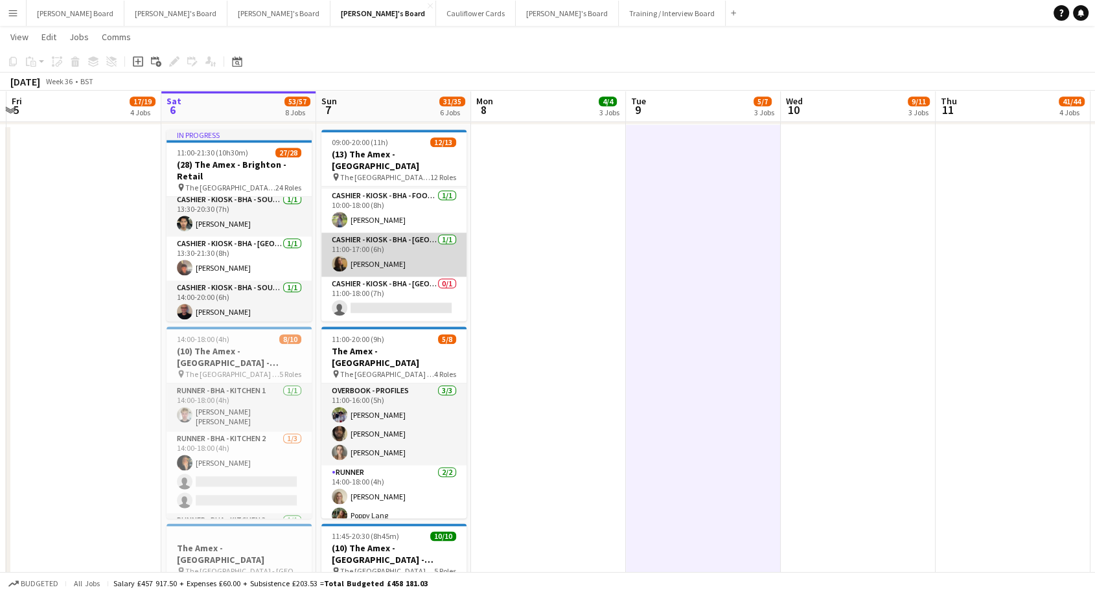
scroll to position [0, 0]
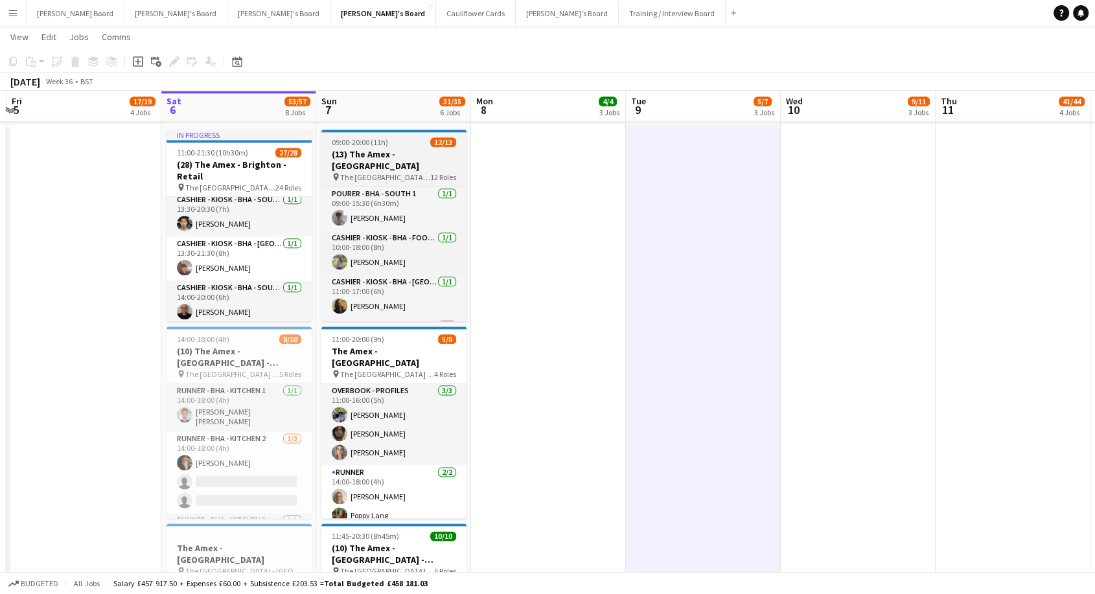
click at [396, 157] on h3 "(13) The Amex - [GEOGRAPHIC_DATA]" at bounding box center [393, 159] width 145 height 23
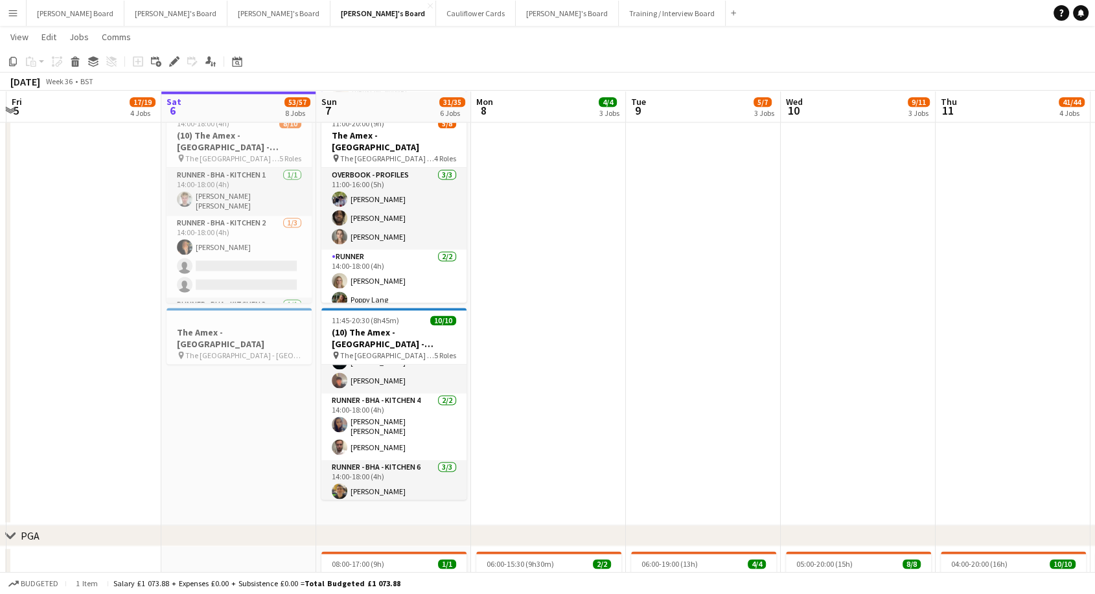
scroll to position [179, 0]
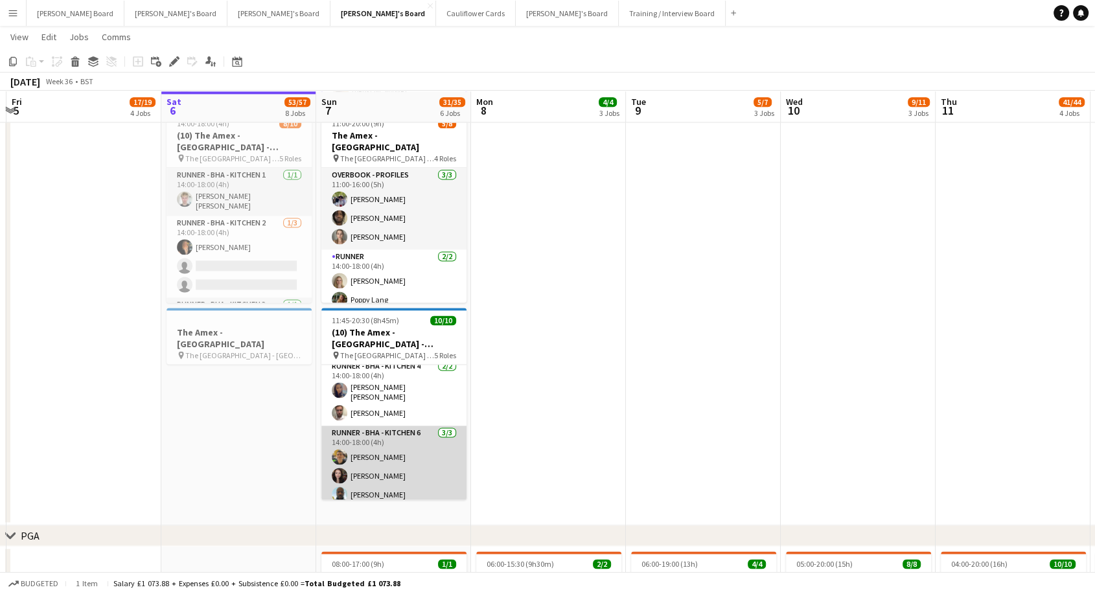
drag, startPoint x: 398, startPoint y: 436, endPoint x: 406, endPoint y: 431, distance: 9.0
click at [398, 435] on app-card-role "Runner - BHA - Kitchen 6 3/3 14:00-18:00 (4h) Caiden Kempt Anissa Llewellyn Sul…" at bounding box center [393, 467] width 145 height 82
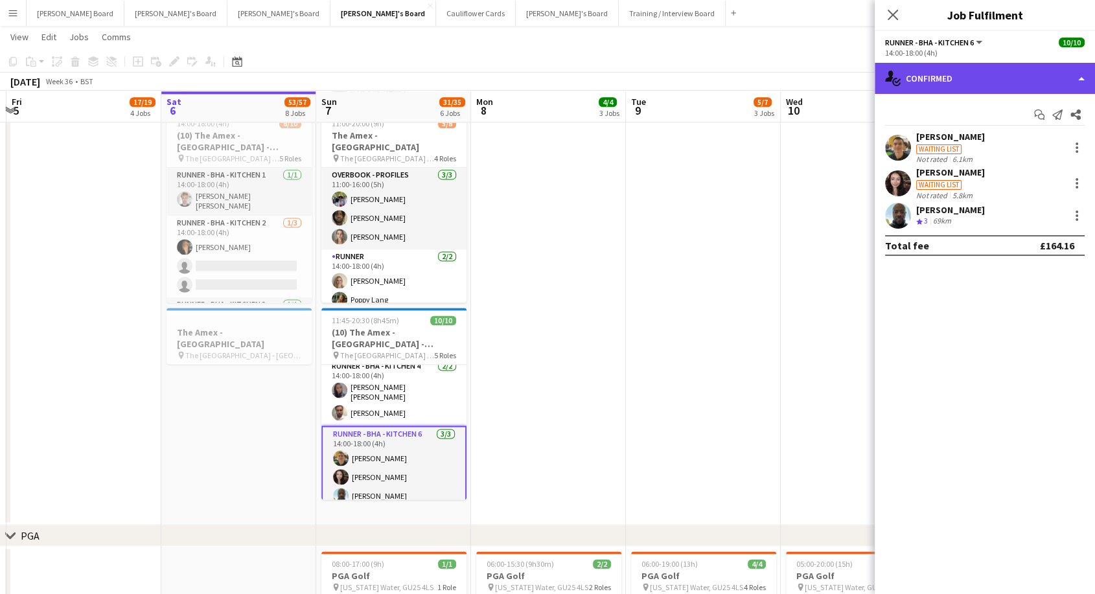
click at [968, 78] on div "single-neutral-actions-check-2 Confirmed" at bounding box center [985, 78] width 220 height 31
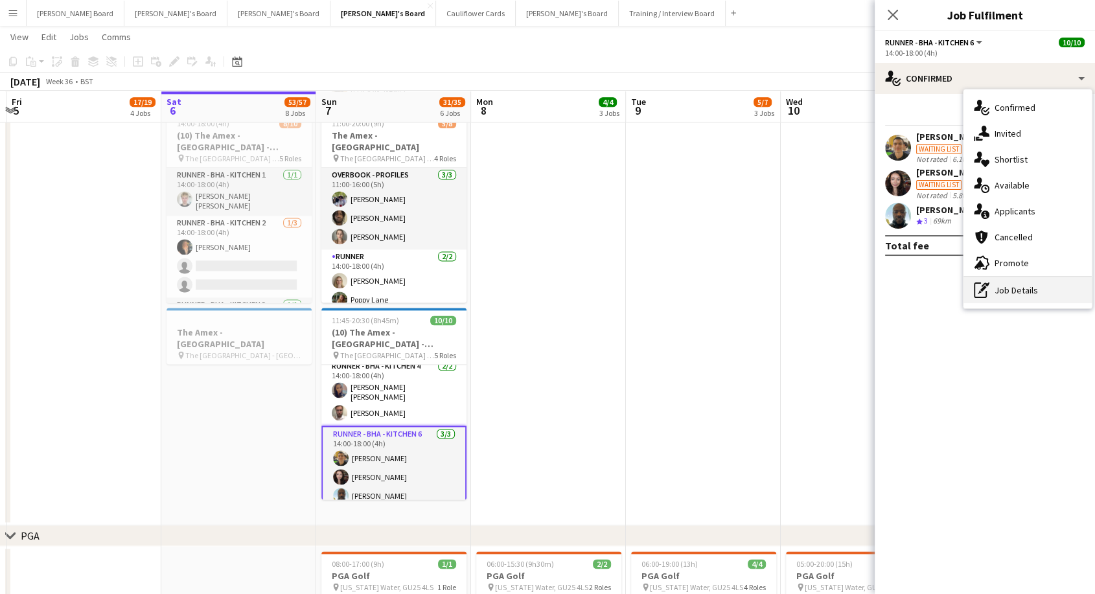
click at [1020, 295] on div "pen-write Job Details" at bounding box center [1027, 290] width 128 height 26
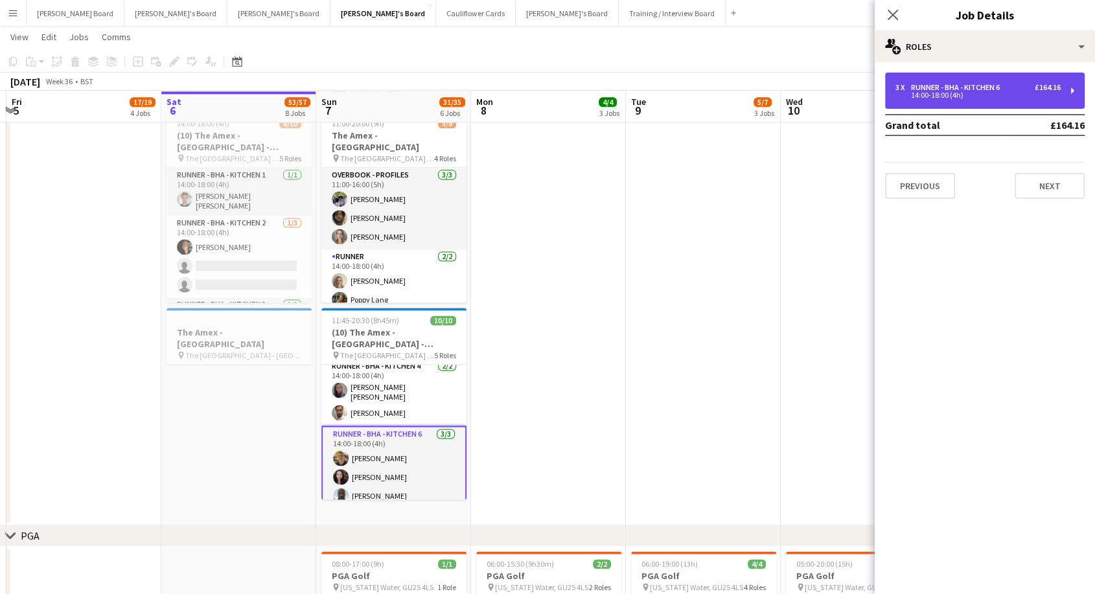
click at [921, 92] on div "14:00-18:00 (4h)" at bounding box center [977, 95] width 165 height 6
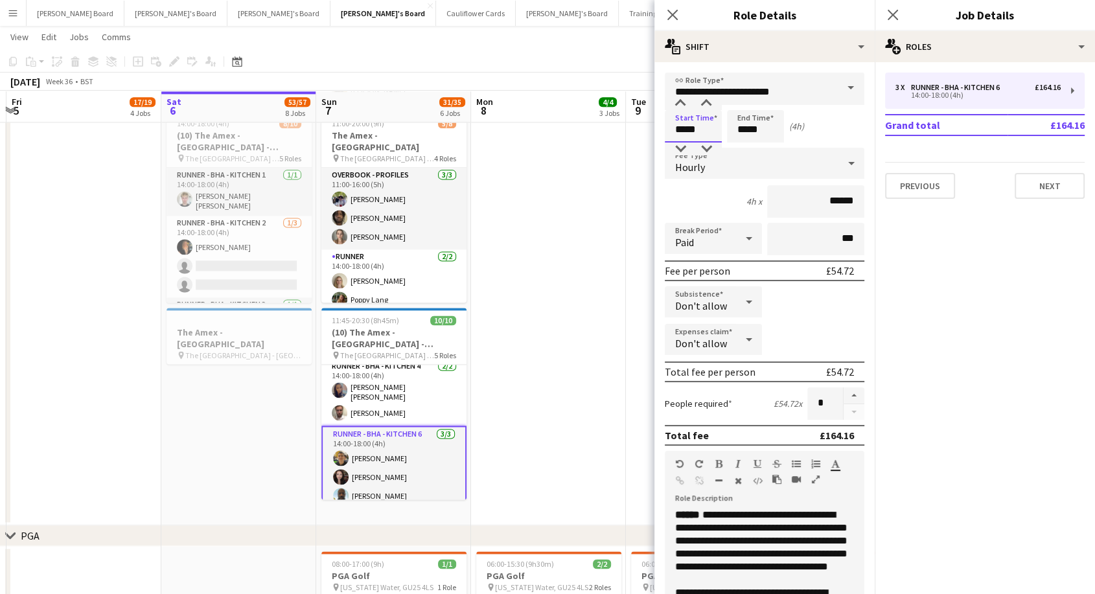
drag, startPoint x: 704, startPoint y: 125, endPoint x: 639, endPoint y: 127, distance: 65.5
type input "*****"
click at [617, 166] on app-date-cell at bounding box center [549, 217] width 155 height 617
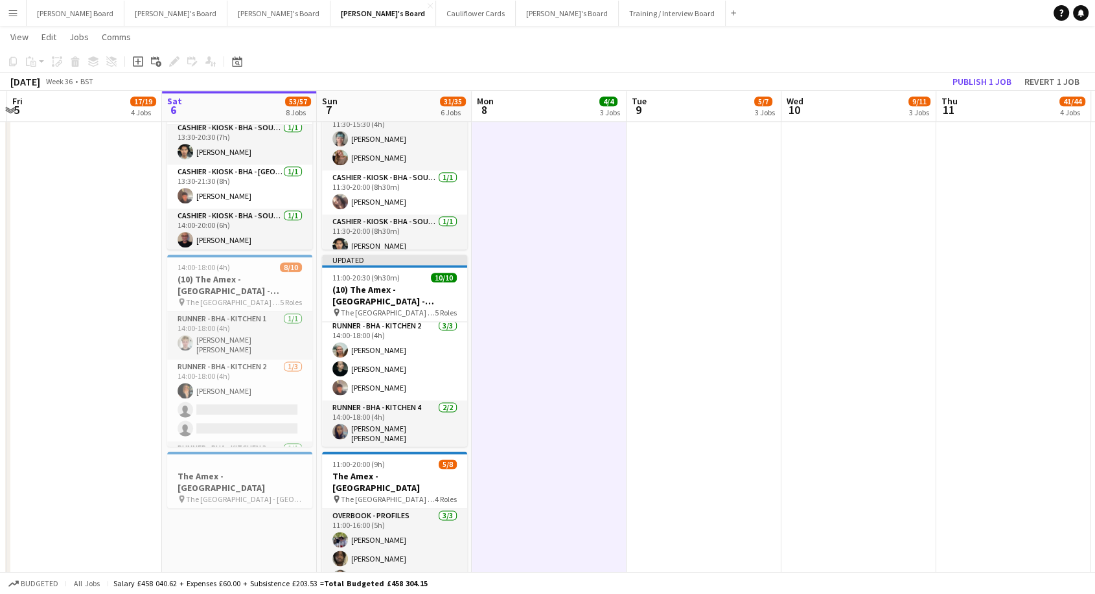
scroll to position [190, 0]
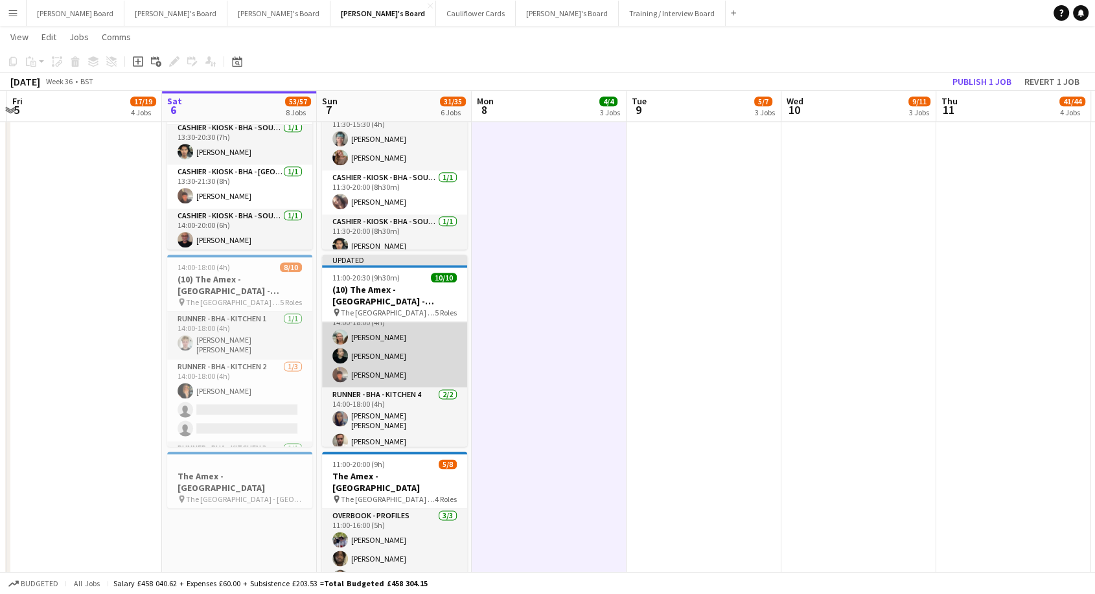
click at [414, 332] on app-card-role "Runner - BHA - Kitchen 2 3/3 14:00-18:00 (4h) Benjamen Clarke Lily Hayward Alex…" at bounding box center [394, 347] width 145 height 82
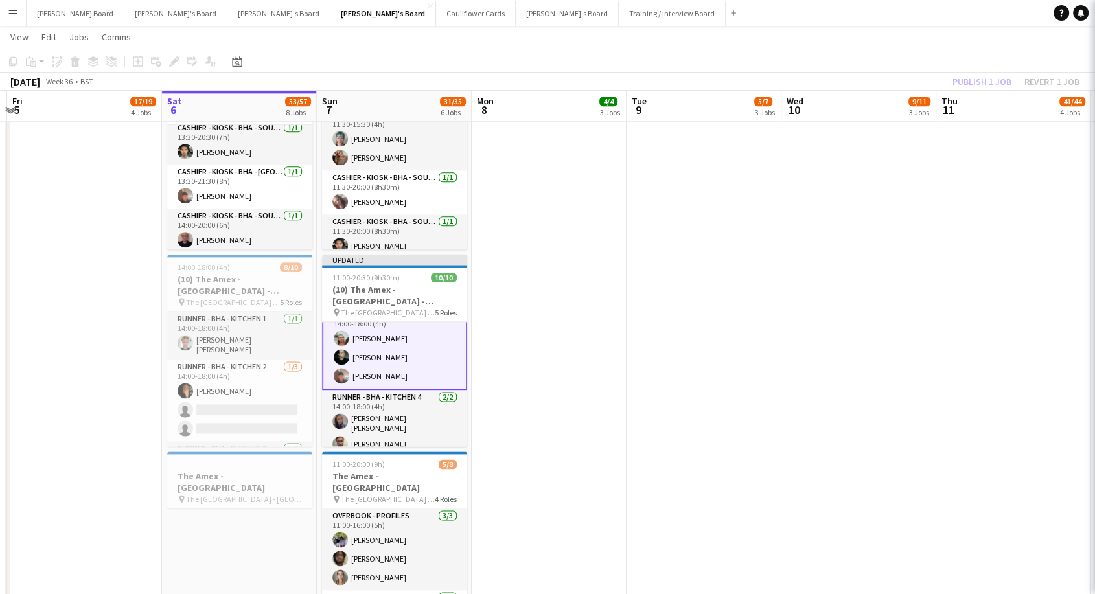
scroll to position [191, 0]
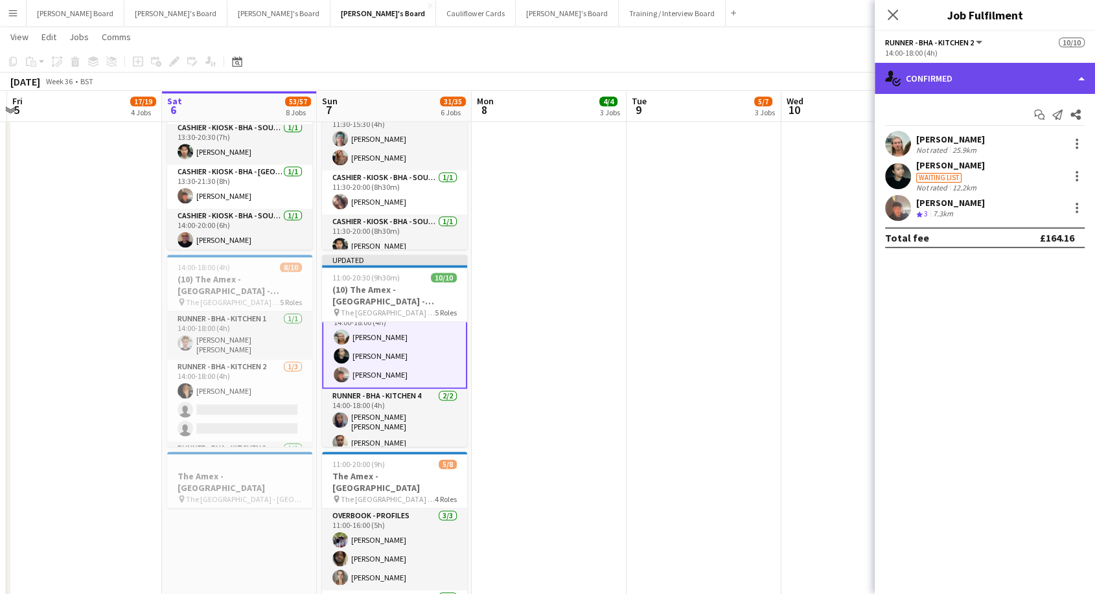
click at [1016, 74] on div "single-neutral-actions-check-2 Confirmed" at bounding box center [985, 78] width 220 height 31
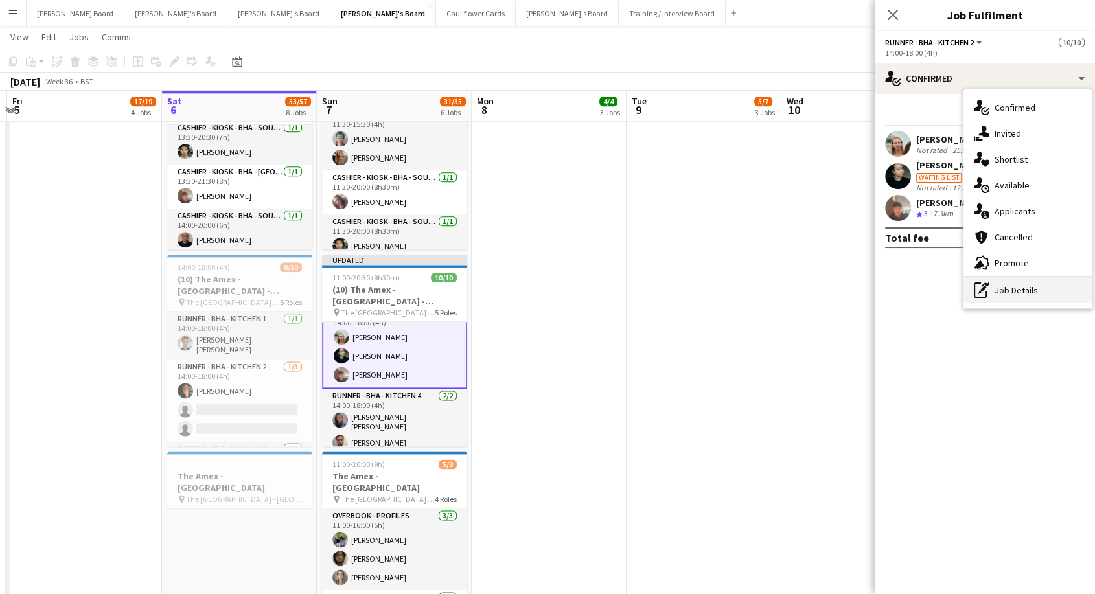
drag, startPoint x: 1022, startPoint y: 290, endPoint x: 910, endPoint y: 159, distance: 172.2
click at [1022, 288] on div "pen-write Job Details" at bounding box center [1027, 290] width 128 height 26
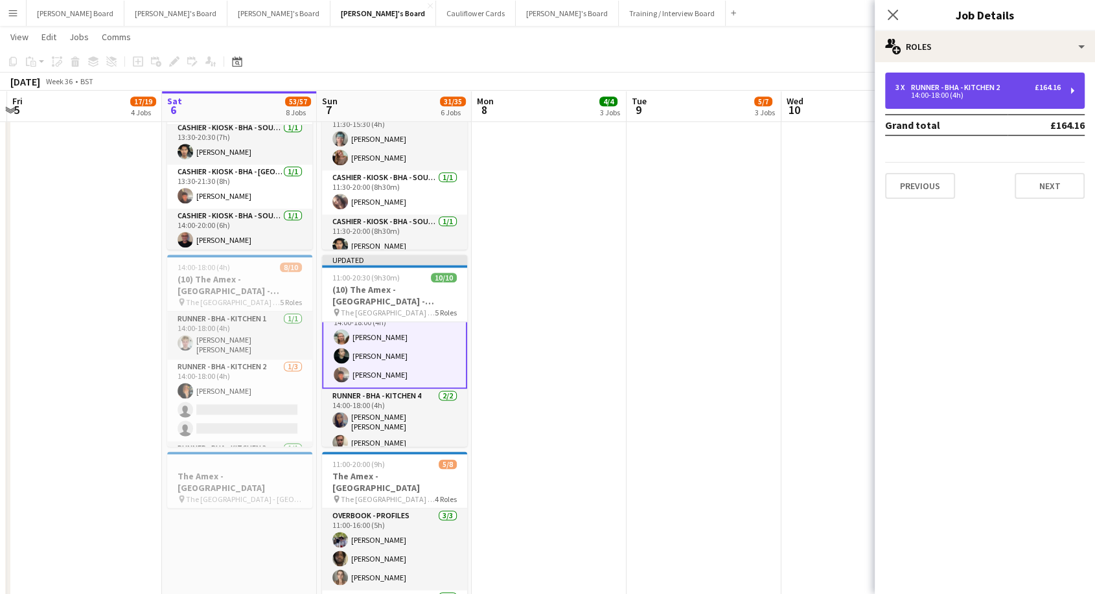
click at [917, 84] on div "Runner - BHA - Kitchen 2" at bounding box center [958, 87] width 94 height 9
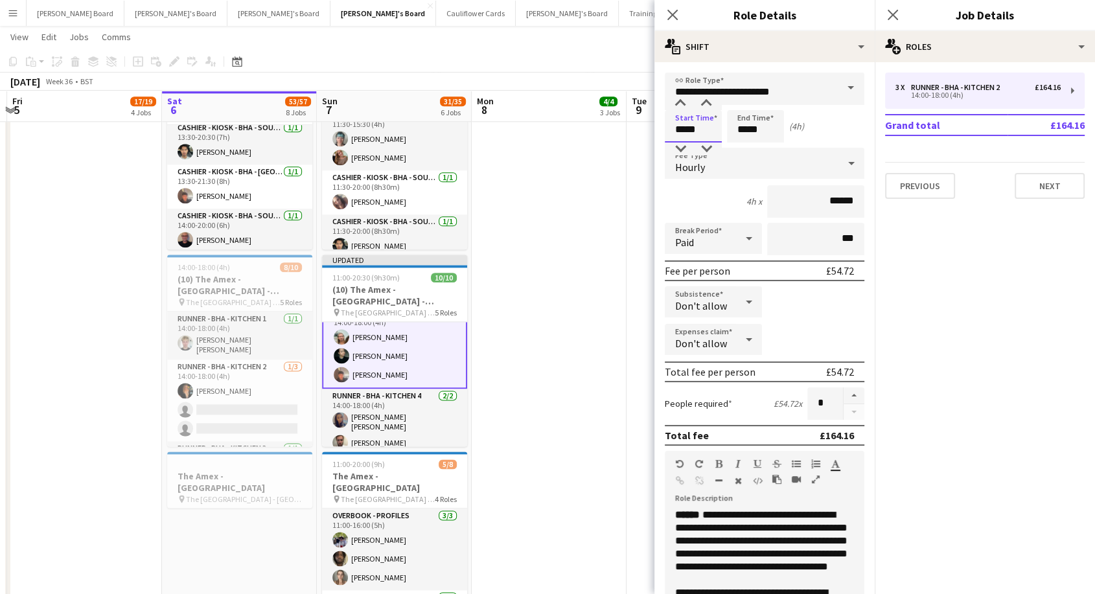
drag, startPoint x: 706, startPoint y: 128, endPoint x: 612, endPoint y: 132, distance: 94.0
type input "*****"
click at [621, 150] on app-date-cell at bounding box center [549, 360] width 155 height 617
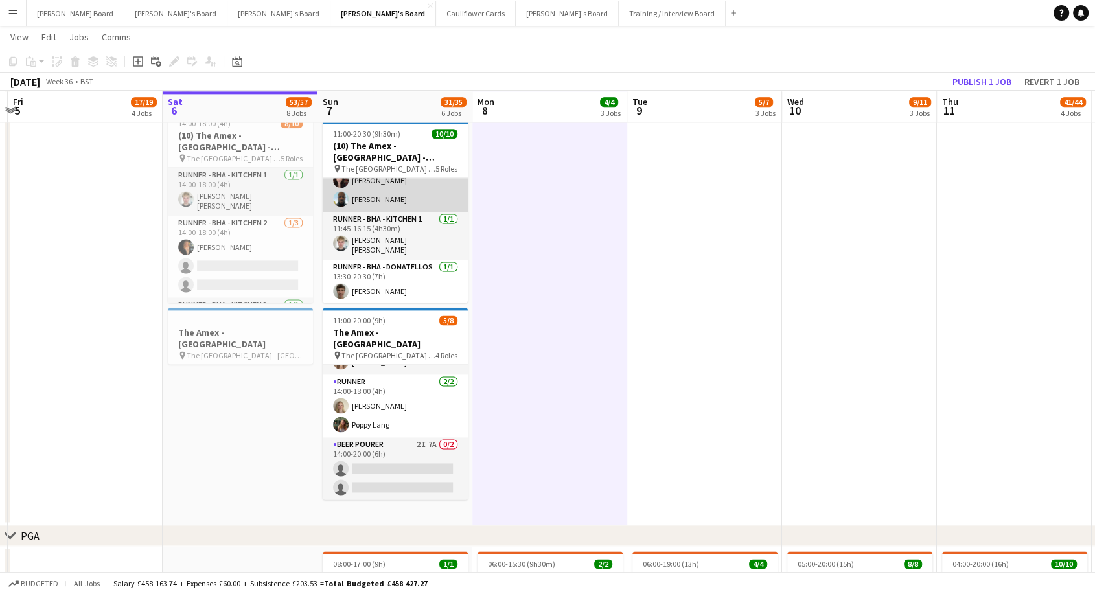
scroll to position [0, 0]
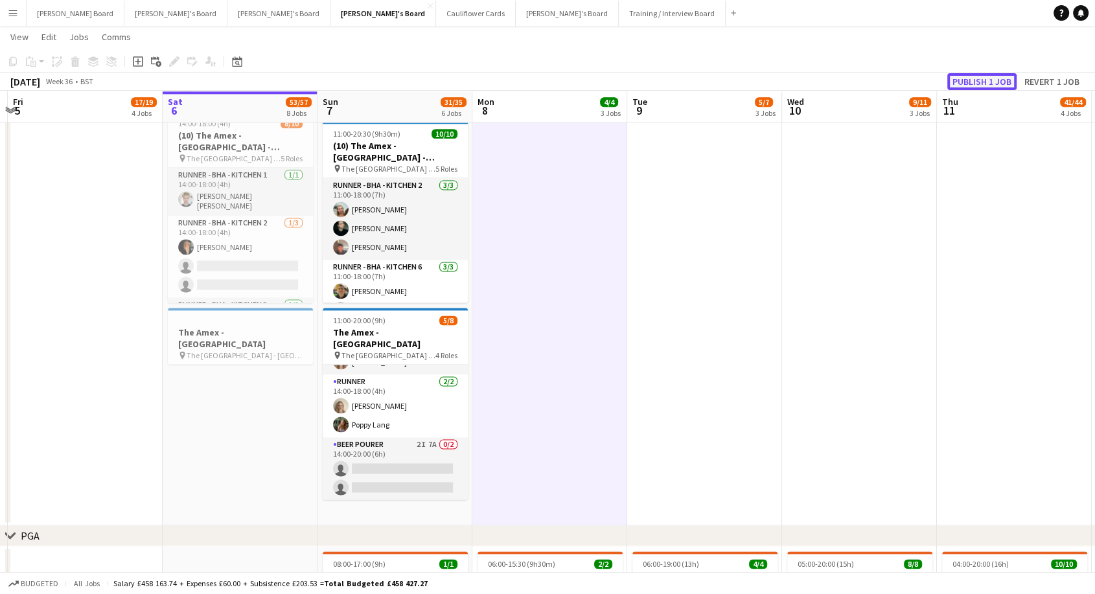
click at [981, 79] on button "Publish 1 job" at bounding box center [981, 81] width 69 height 17
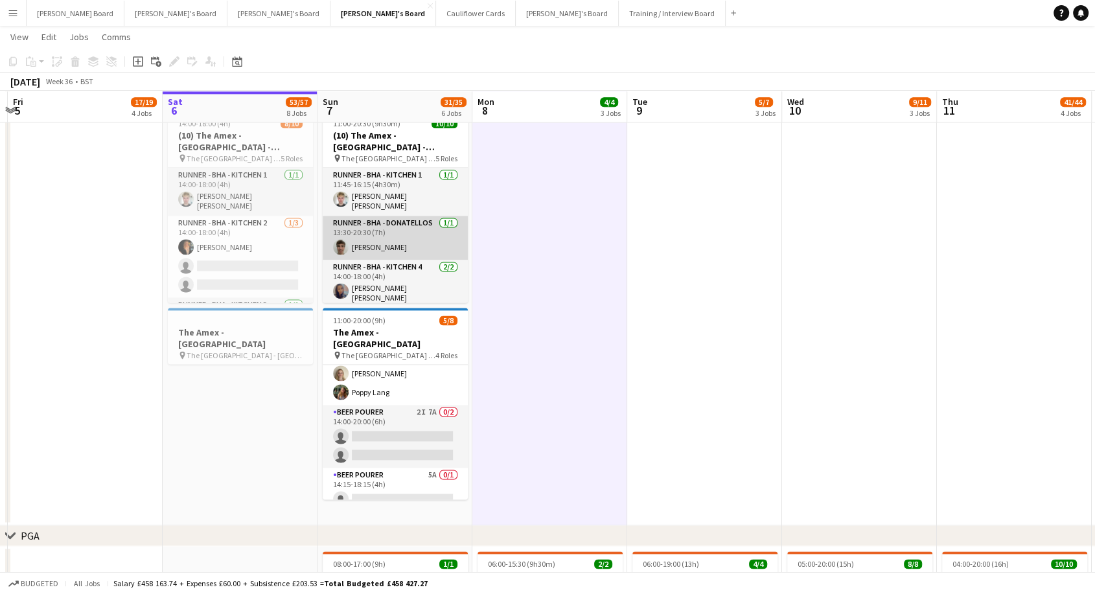
scroll to position [179, 0]
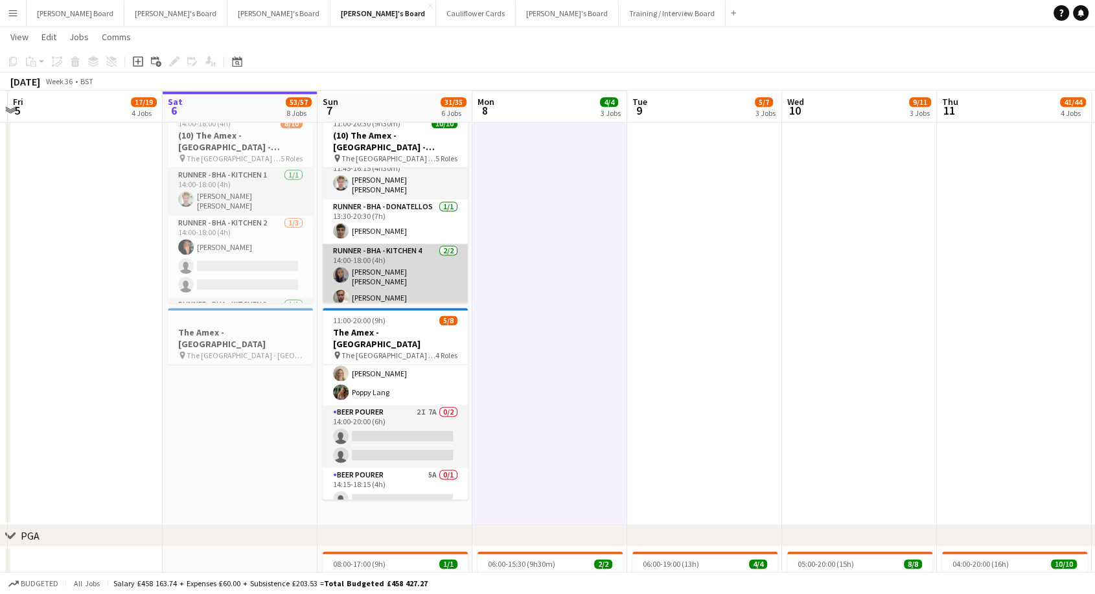
click at [400, 268] on app-card-role "Runner - BHA - Kitchen 4 2/2 14:00-18:00 (4h) Lauren Louise Williams Joseph Dea…" at bounding box center [395, 277] width 145 height 67
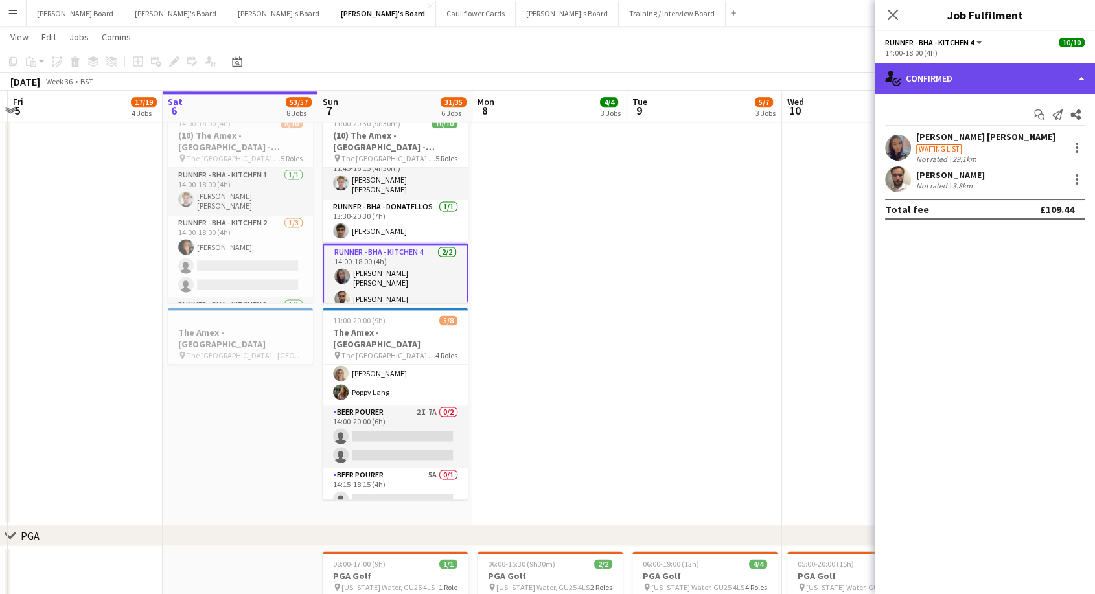
click at [1002, 65] on div "single-neutral-actions-check-2 Confirmed" at bounding box center [985, 78] width 220 height 31
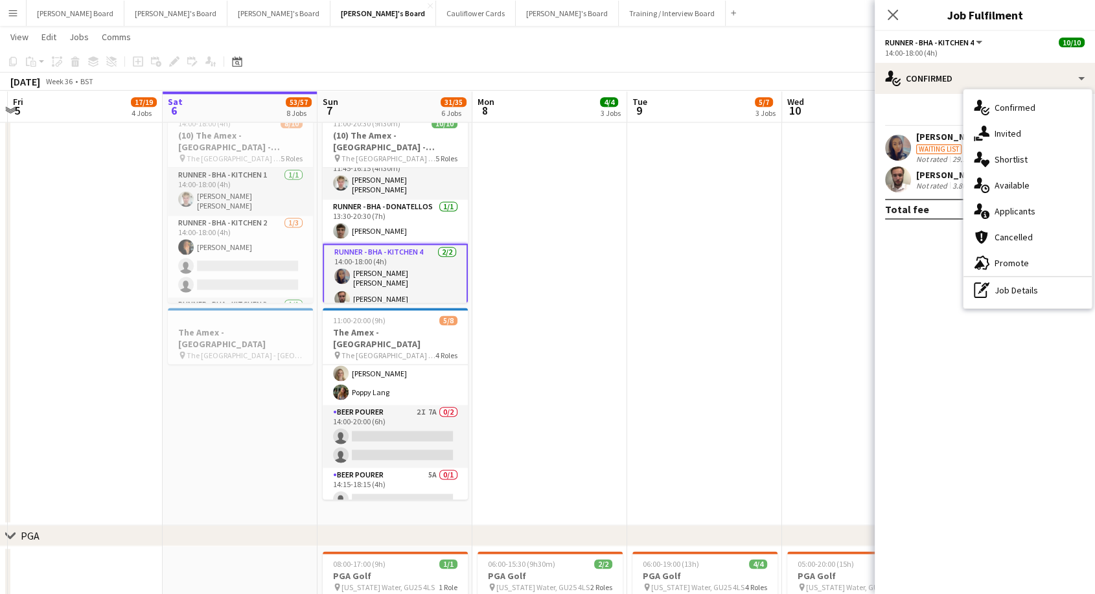
drag, startPoint x: 1037, startPoint y: 292, endPoint x: 967, endPoint y: 238, distance: 87.7
click at [1034, 288] on div "pen-write Job Details" at bounding box center [1027, 290] width 128 height 26
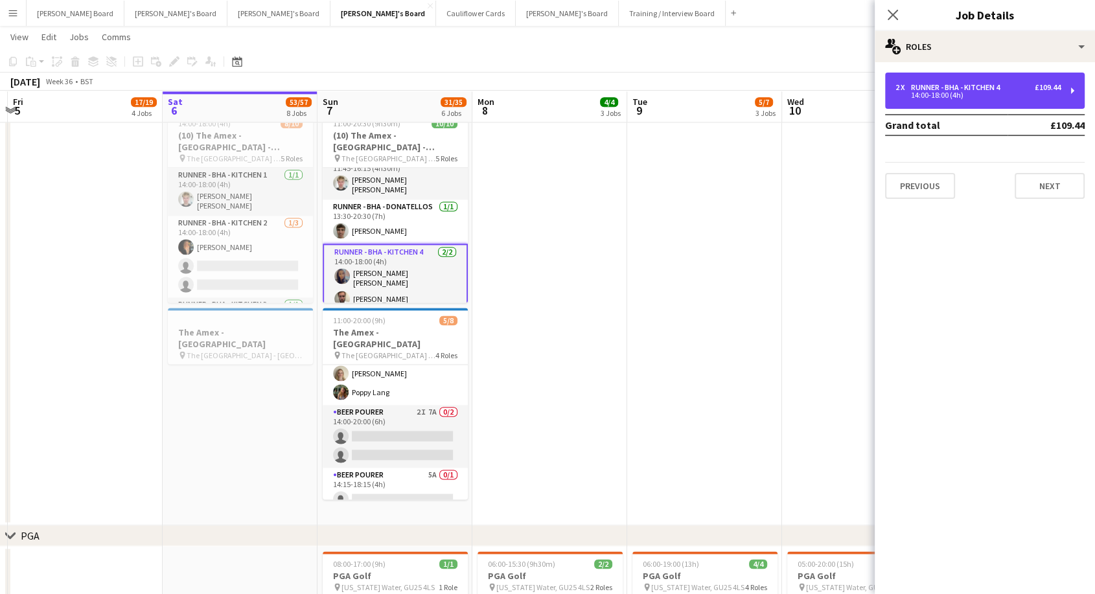
drag, startPoint x: 937, startPoint y: 93, endPoint x: 782, endPoint y: 107, distance: 156.1
click at [934, 92] on div "14:00-18:00 (4h)" at bounding box center [977, 95] width 165 height 6
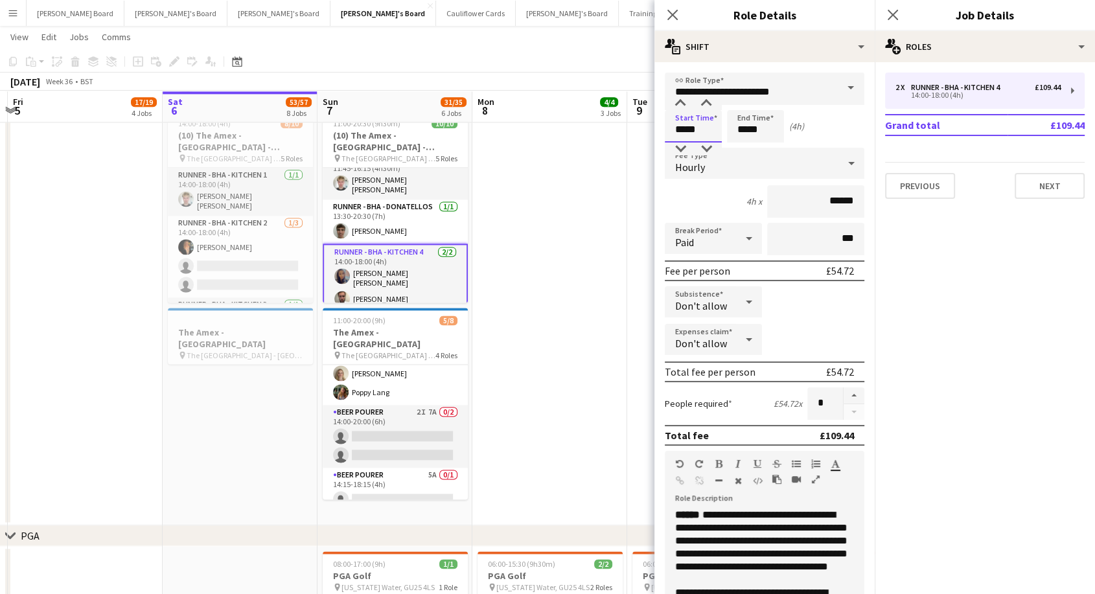
drag, startPoint x: 710, startPoint y: 128, endPoint x: 595, endPoint y: 130, distance: 115.3
type input "*****"
click at [677, 14] on icon "Close pop-in" at bounding box center [672, 14] width 12 height 12
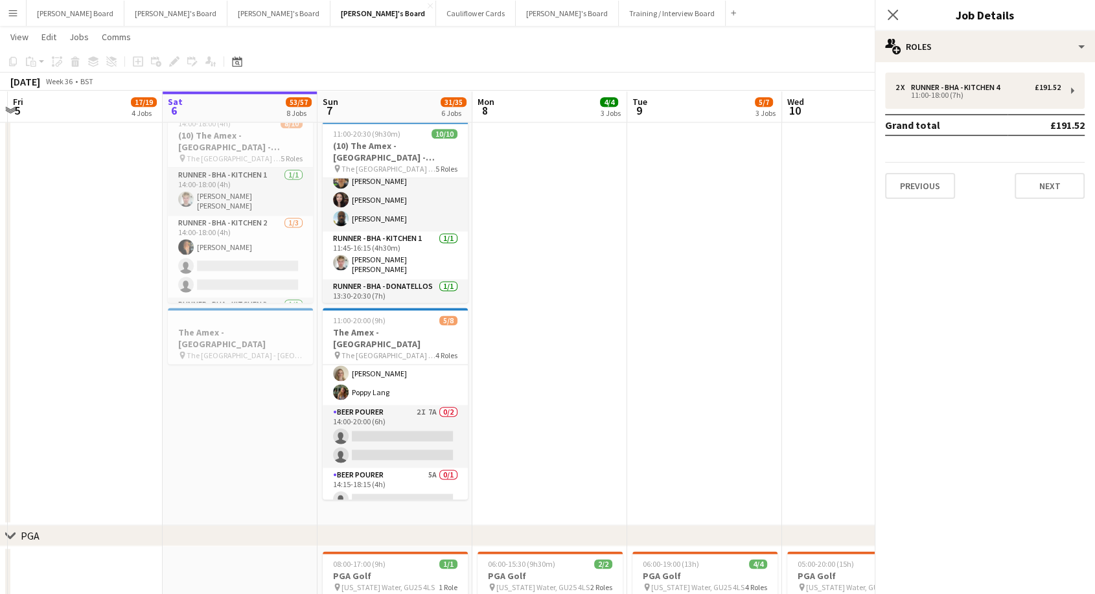
scroll to position [192, 0]
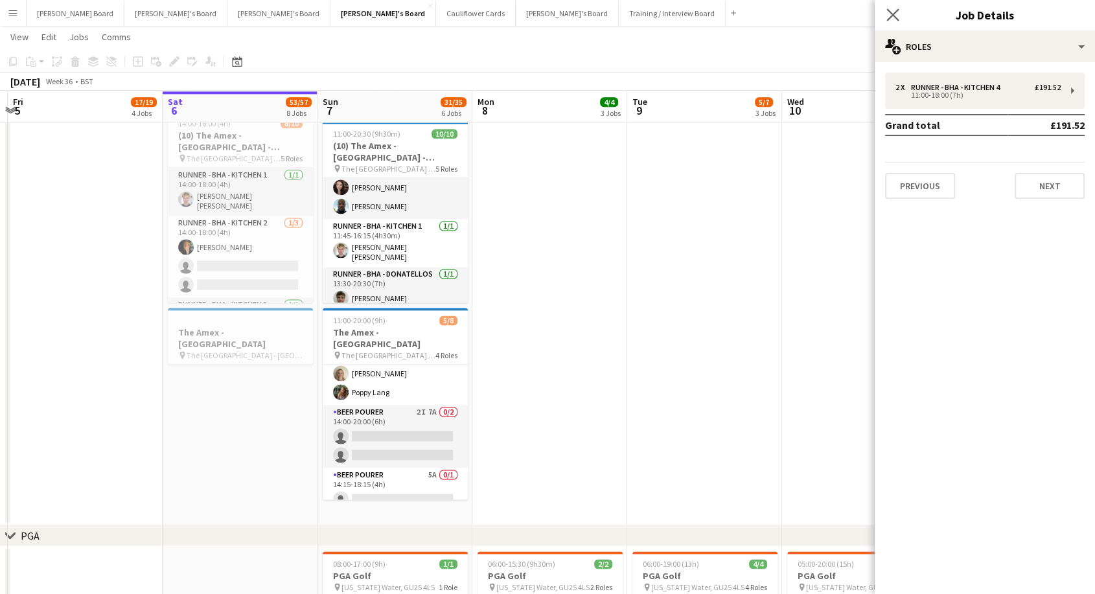
drag, startPoint x: 891, startPoint y: 17, endPoint x: 887, endPoint y: 23, distance: 7.9
click at [892, 17] on icon "Close pop-in" at bounding box center [892, 14] width 12 height 12
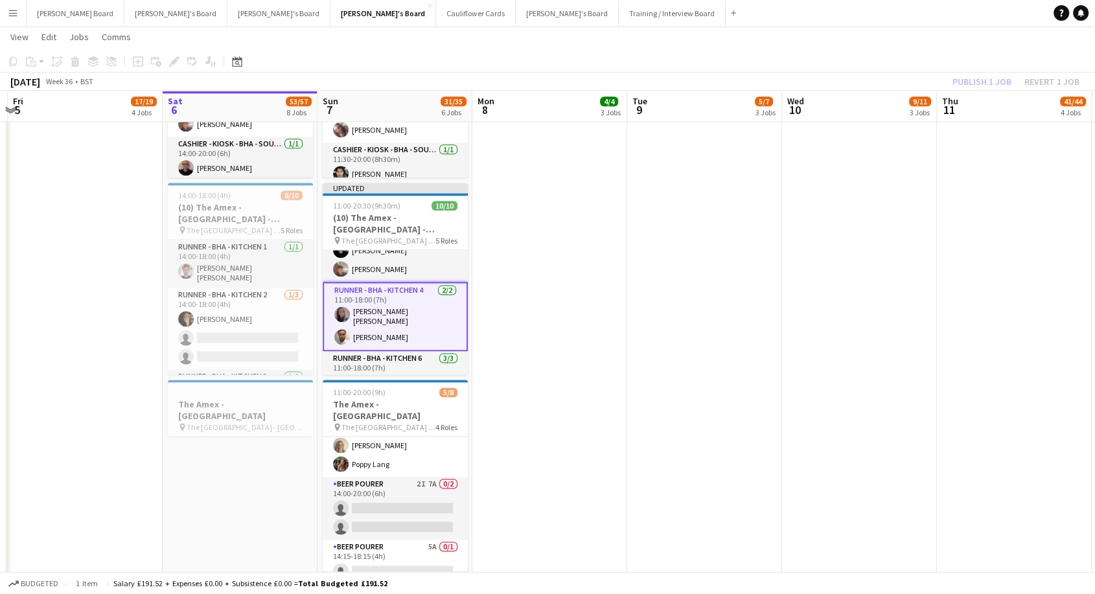
scroll to position [48, 0]
click at [395, 310] on app-card-role "Runner - BHA - Kitchen 4 2/2 11:00-18:00 (7h) Lauren Louise Williams Joseph Dea…" at bounding box center [395, 318] width 145 height 69
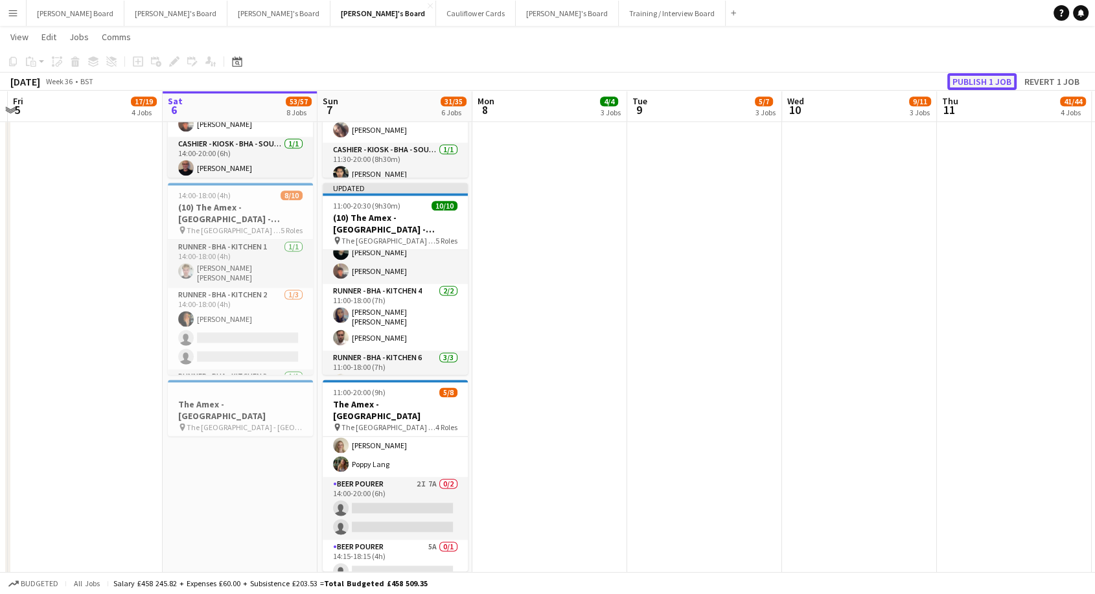
click at [988, 75] on button "Publish 1 job" at bounding box center [981, 81] width 69 height 17
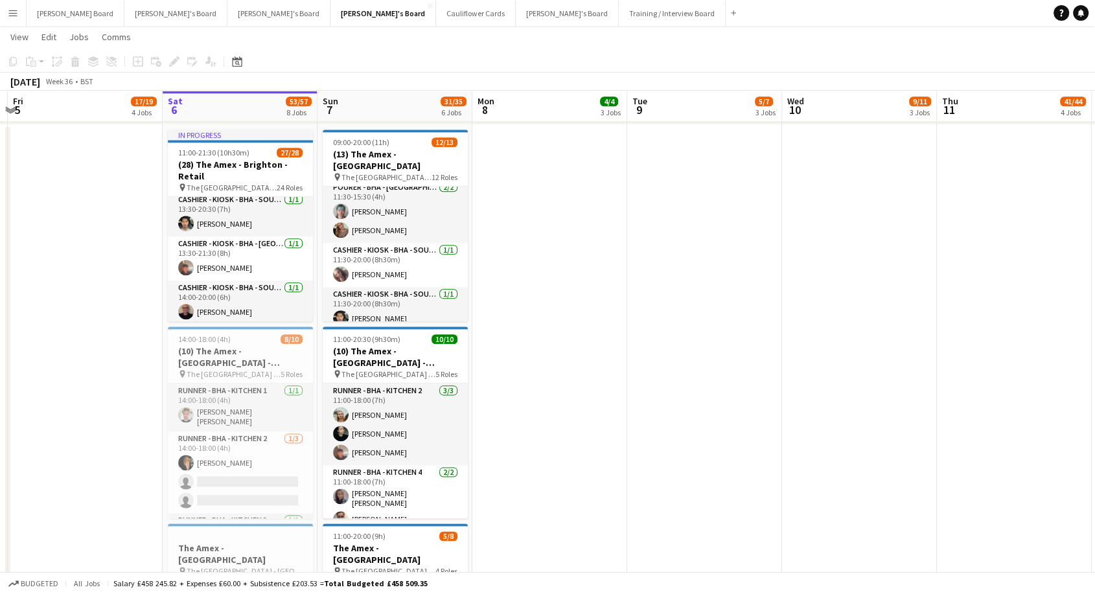
scroll to position [360, 0]
click at [400, 242] on app-card-role "Cashier - Kiosk - BHA - South 3 1/1 11:30-20:00 (8h30m) Alison Anderson" at bounding box center [395, 264] width 145 height 44
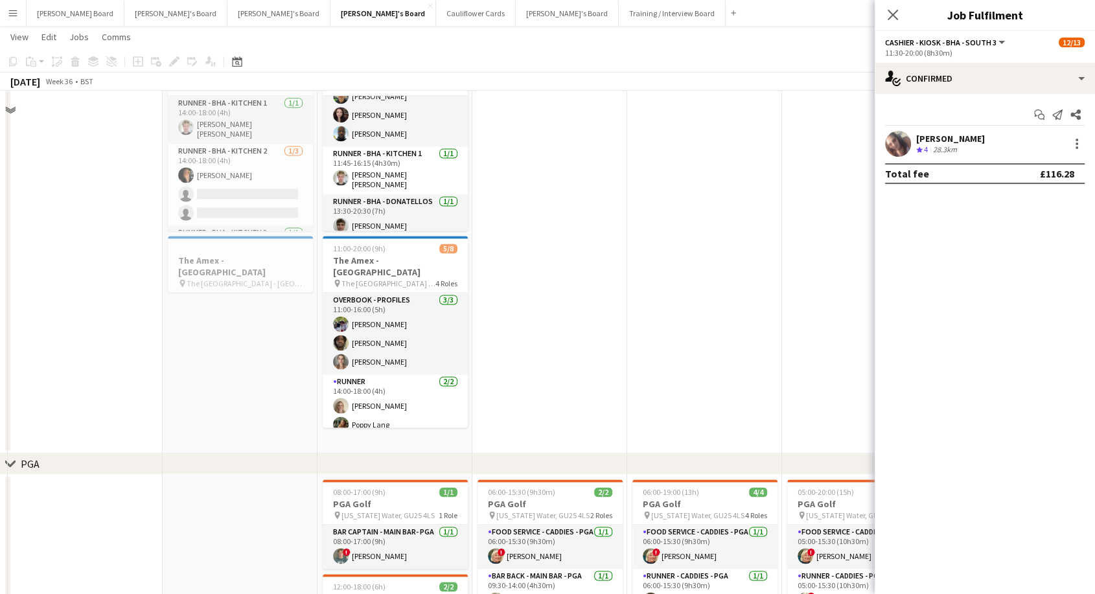
scroll to position [1584, 0]
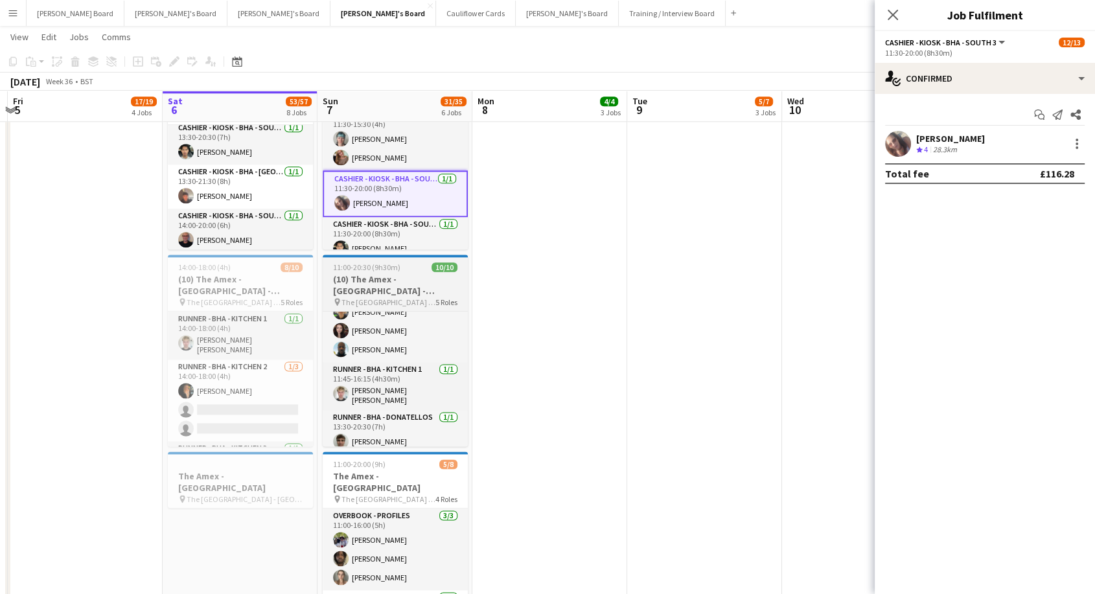
click at [409, 274] on h3 "(10) The Amex - [GEOGRAPHIC_DATA] - Hospitality" at bounding box center [395, 284] width 145 height 23
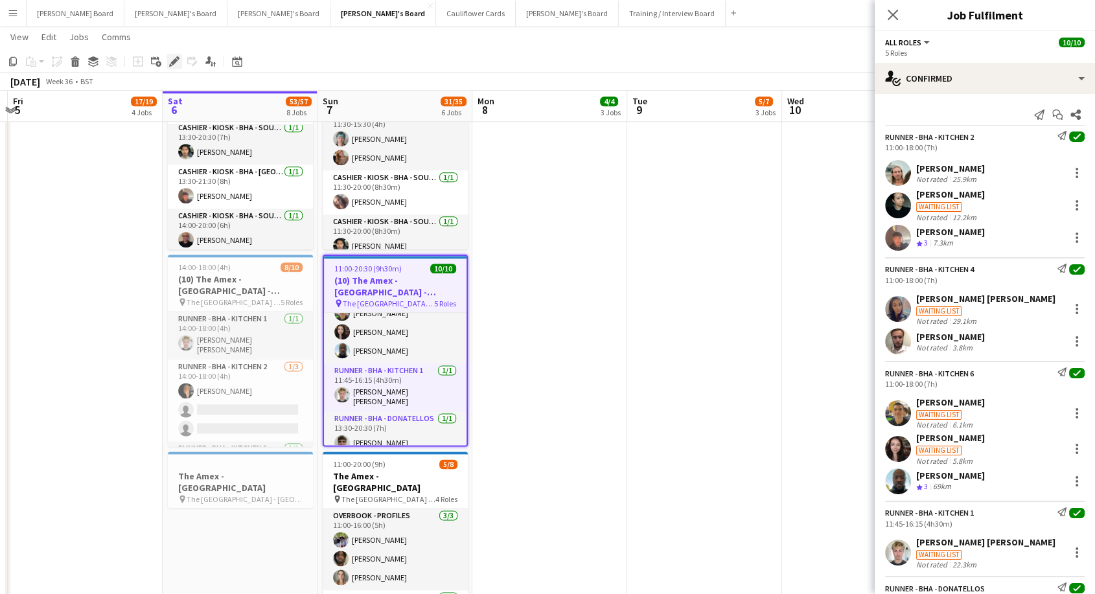
click at [176, 62] on icon "Edit" at bounding box center [174, 61] width 10 height 10
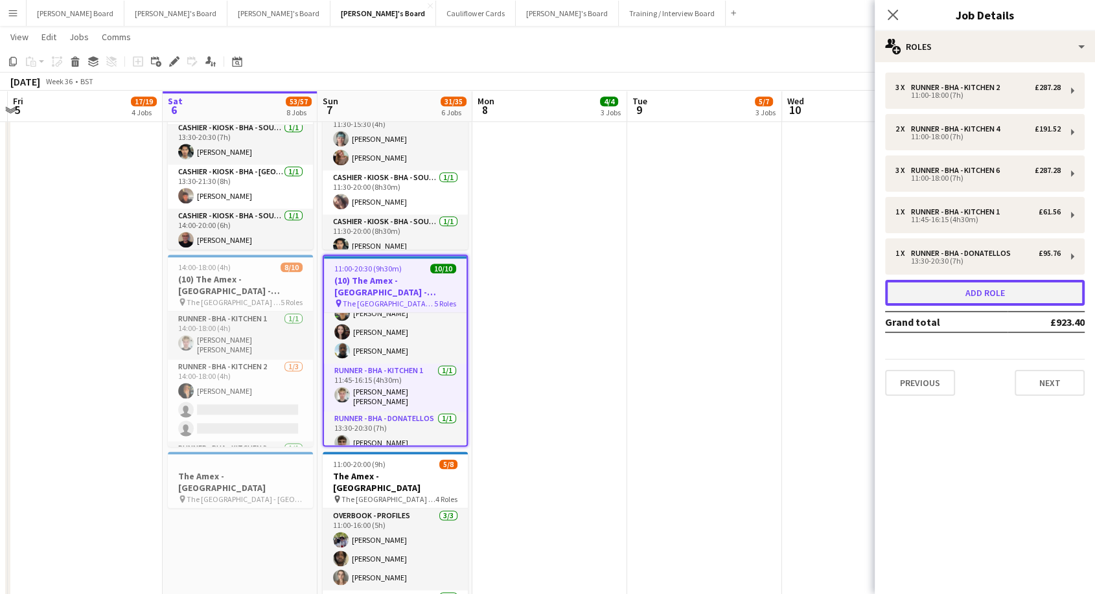
click at [983, 290] on button "Add role" at bounding box center [985, 293] width 200 height 26
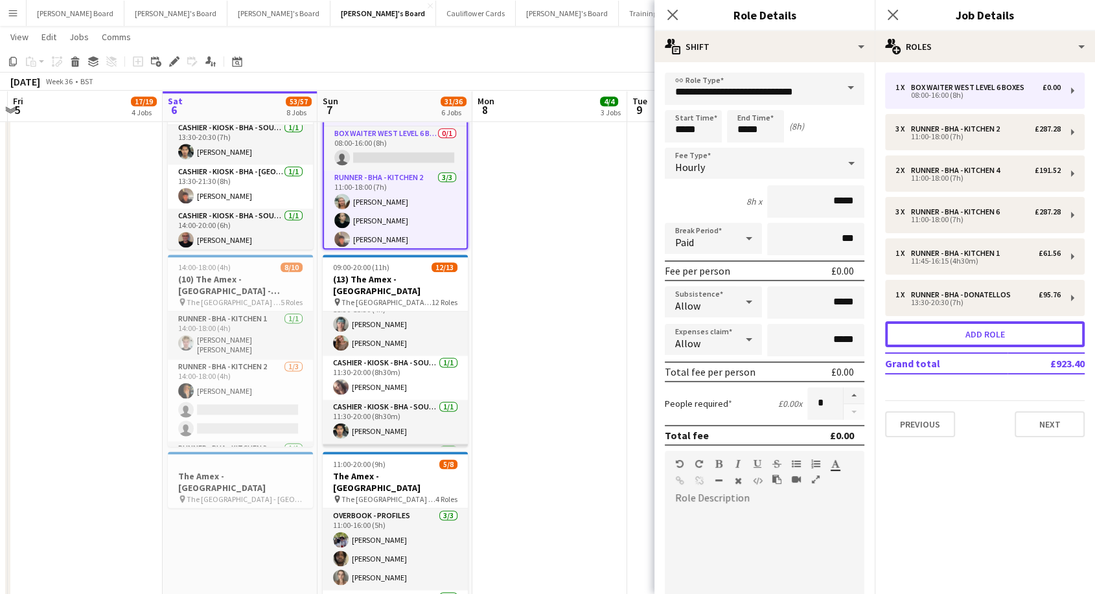
scroll to position [400, 0]
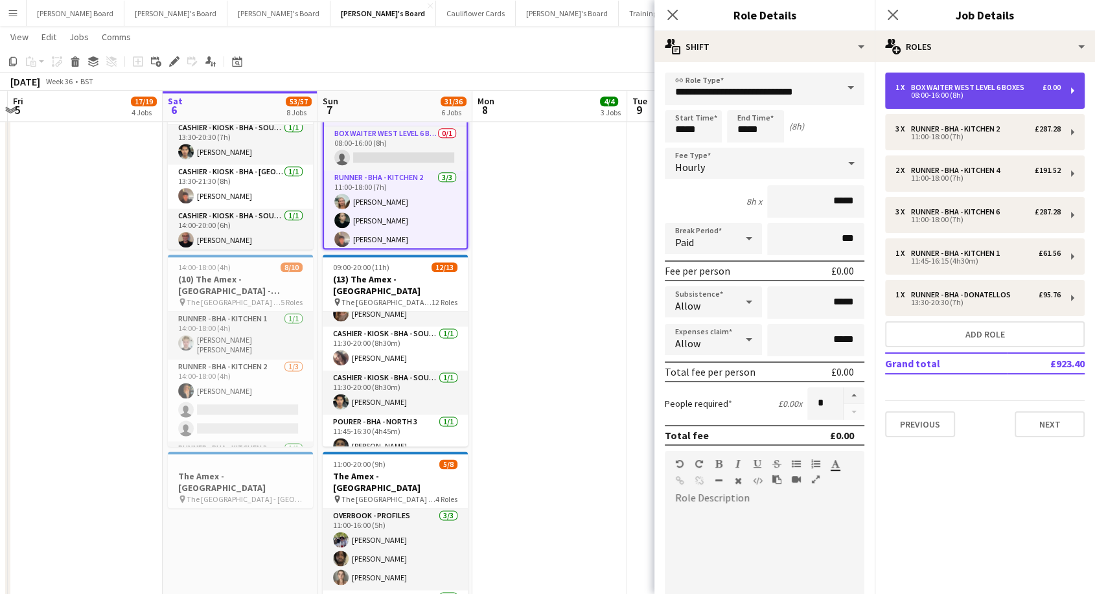
click at [978, 82] on div "1 x Box Waiter WEST LEVEL 6 BOXES £0.00 08:00-16:00 (8h)" at bounding box center [985, 91] width 200 height 36
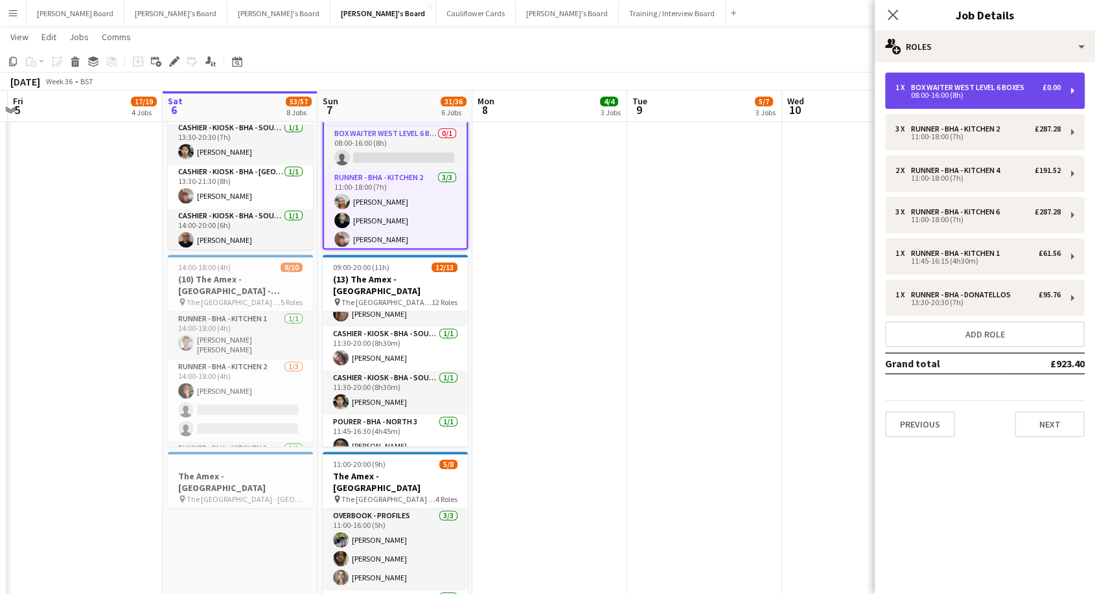
click at [959, 83] on div "Box Waiter WEST LEVEL 6 BOXES" at bounding box center [970, 87] width 119 height 9
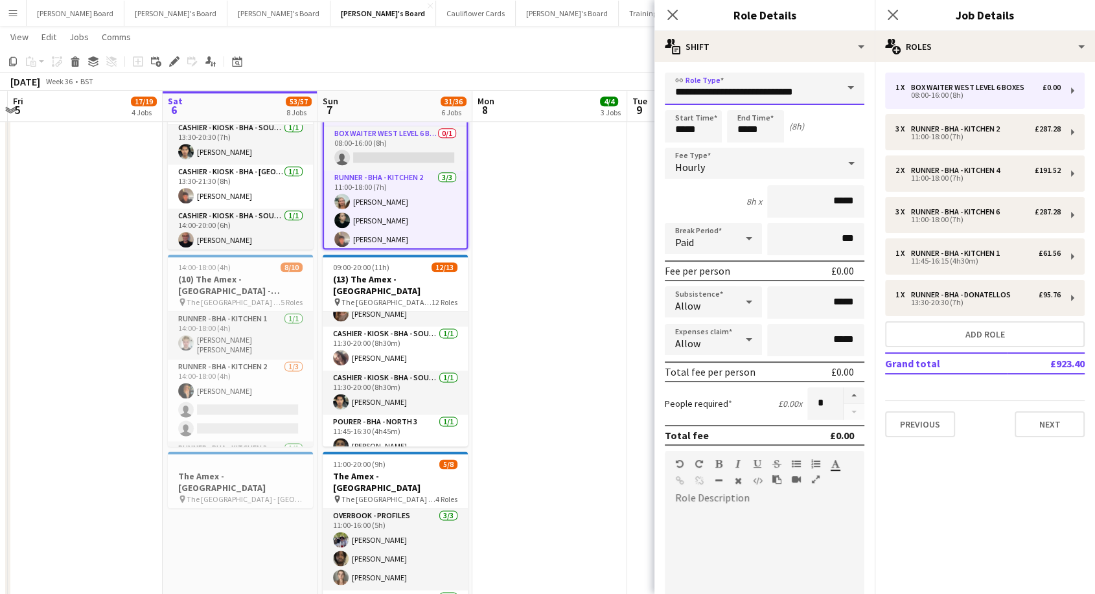
drag, startPoint x: 820, startPoint y: 89, endPoint x: 557, endPoint y: 94, distance: 263.1
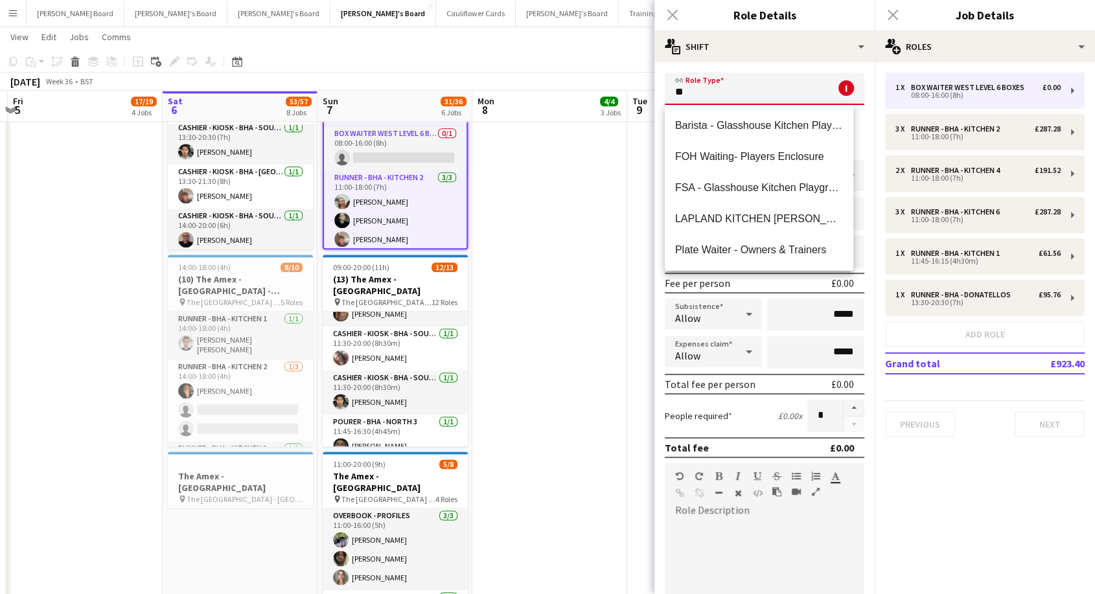
type input "*"
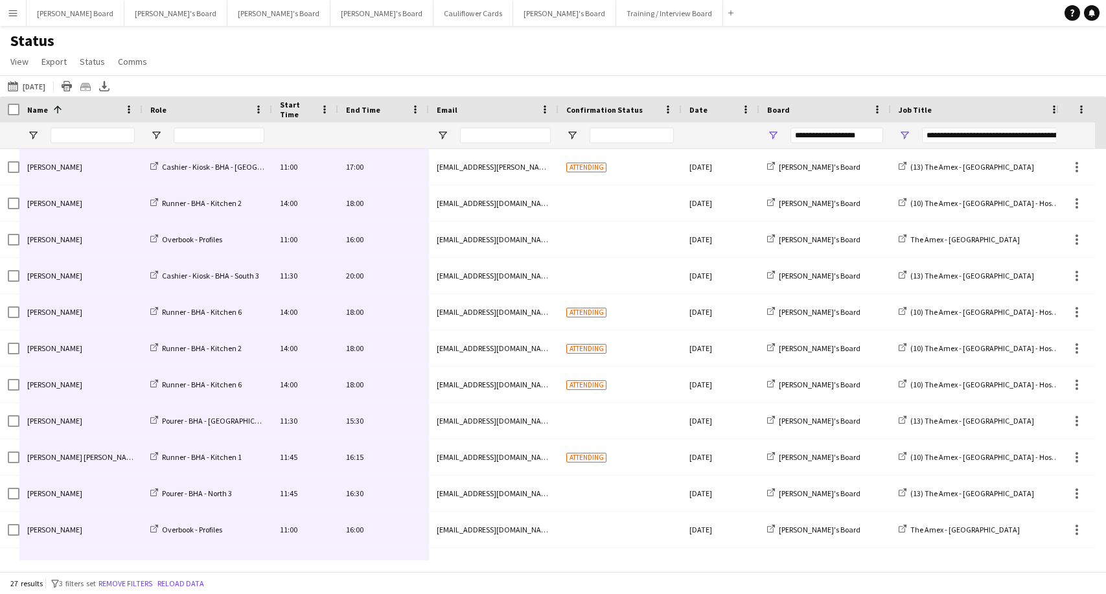
drag, startPoint x: 0, startPoint y: 0, endPoint x: 26, endPoint y: 53, distance: 59.1
click at [8, 10] on app-icon "Menu" at bounding box center [13, 13] width 10 height 10
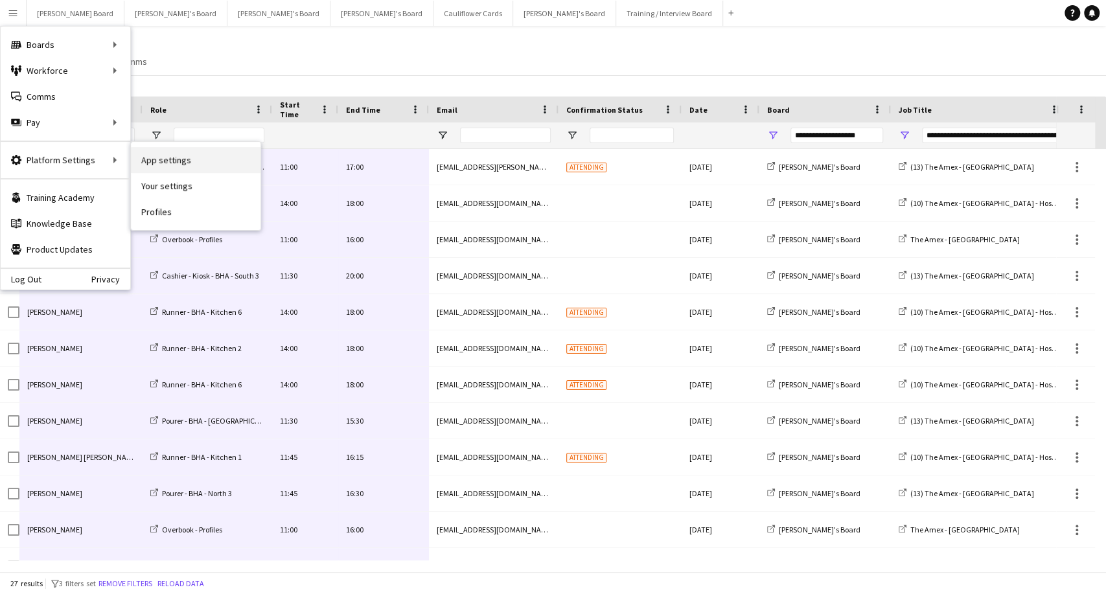
click at [172, 156] on link "App settings" at bounding box center [196, 160] width 130 height 26
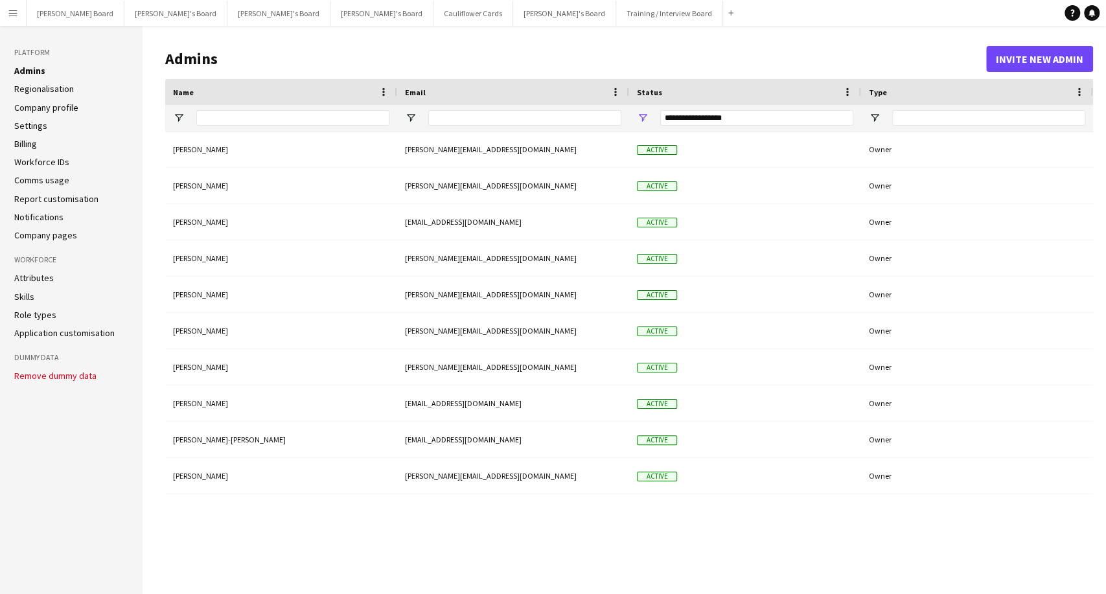
drag, startPoint x: 37, startPoint y: 312, endPoint x: 47, endPoint y: 310, distance: 9.9
click at [37, 312] on link "Role types" at bounding box center [35, 315] width 42 height 12
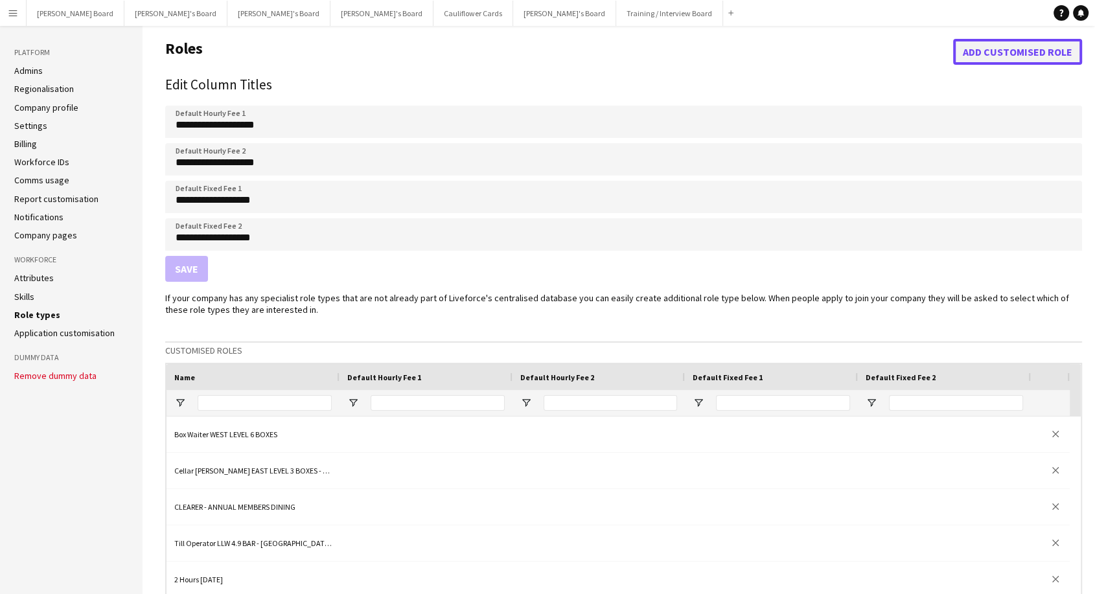
click at [992, 58] on button "Add customised role" at bounding box center [1017, 52] width 129 height 26
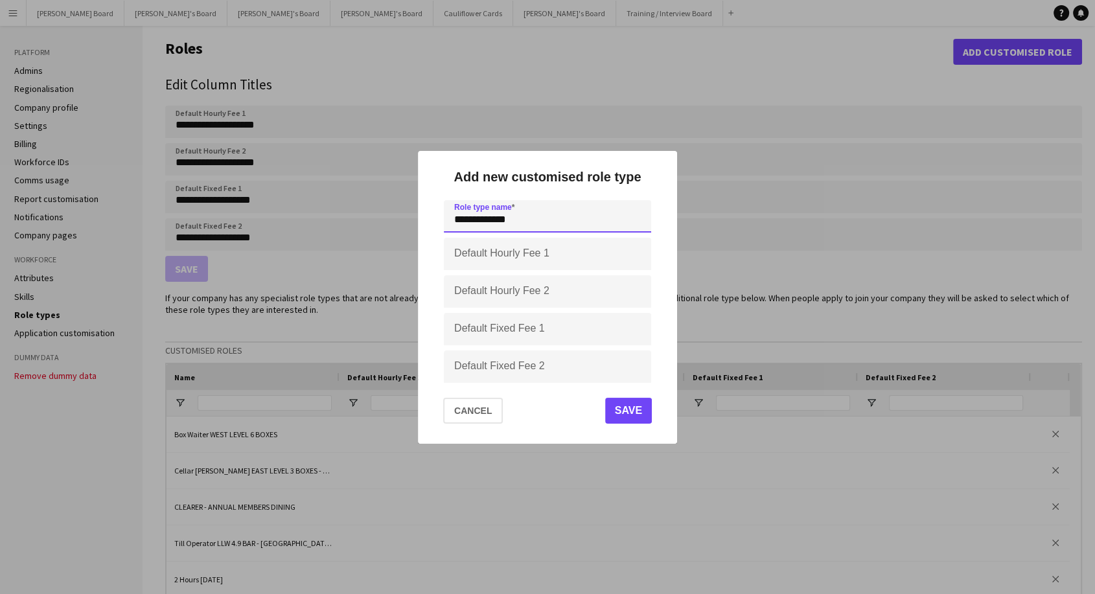
type input "**********"
click at [640, 410] on button "Save" at bounding box center [628, 411] width 47 height 26
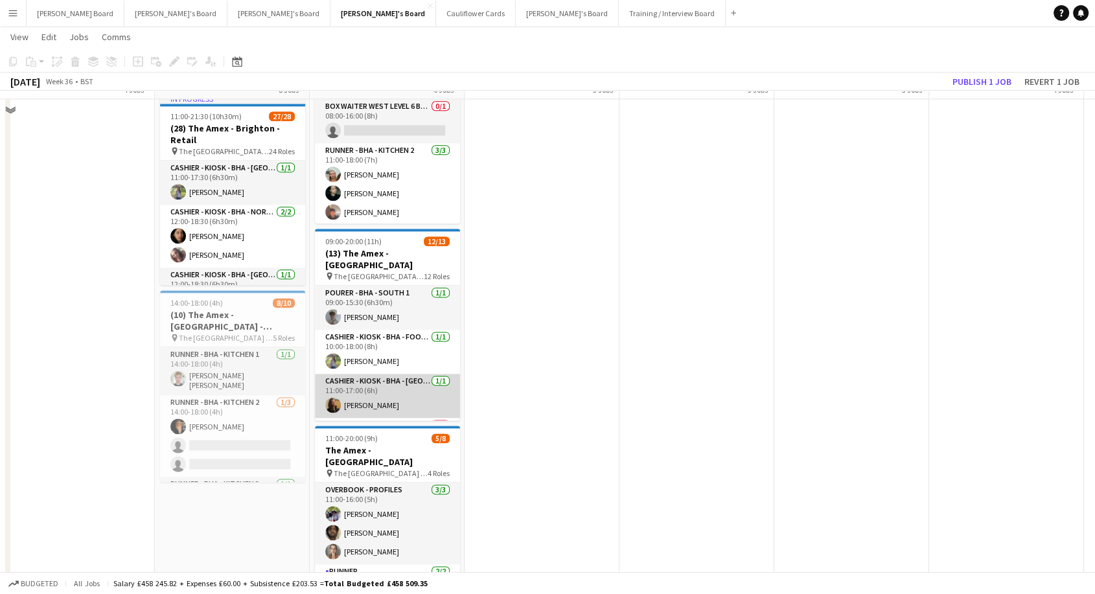
scroll to position [1542, 0]
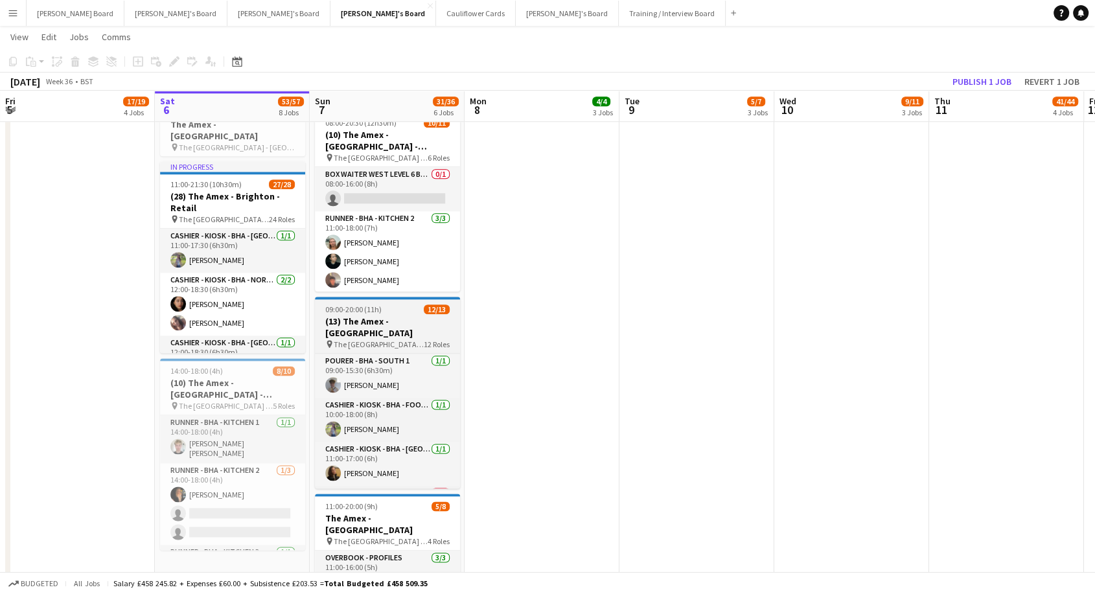
click at [381, 317] on h3 "(13) The Amex - [GEOGRAPHIC_DATA]" at bounding box center [387, 327] width 145 height 23
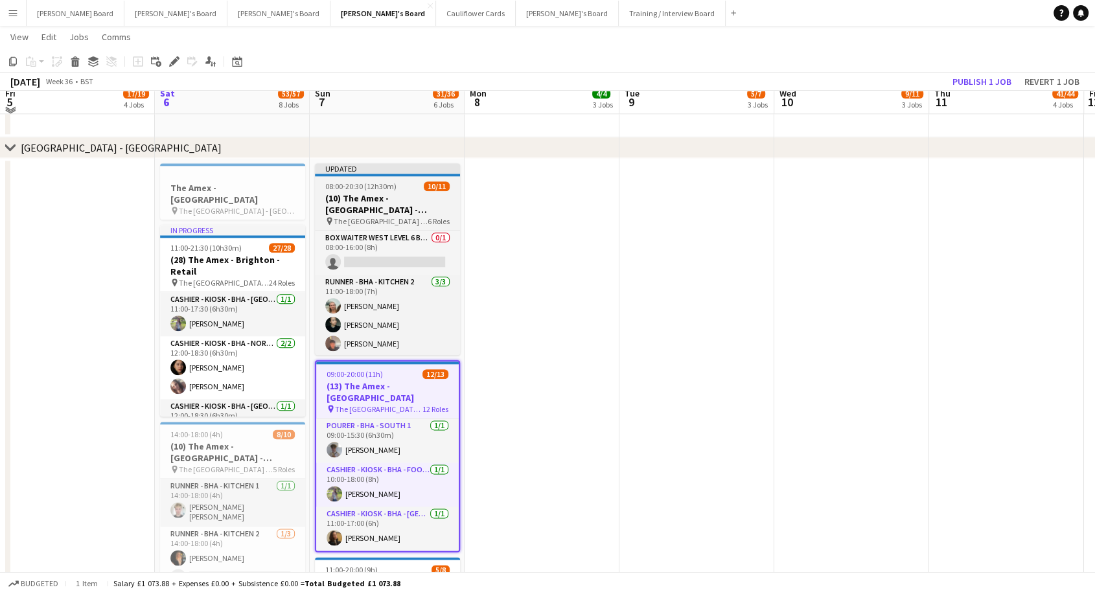
scroll to position [1470, 0]
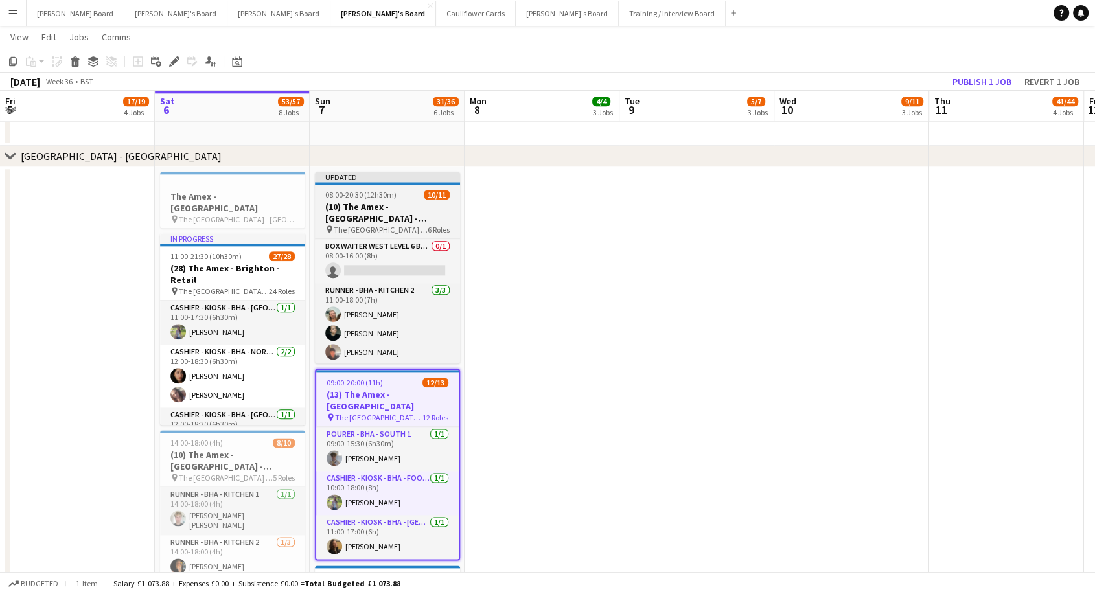
click at [409, 210] on h3 "(10) The Amex - [GEOGRAPHIC_DATA] - Hospitality" at bounding box center [387, 212] width 145 height 23
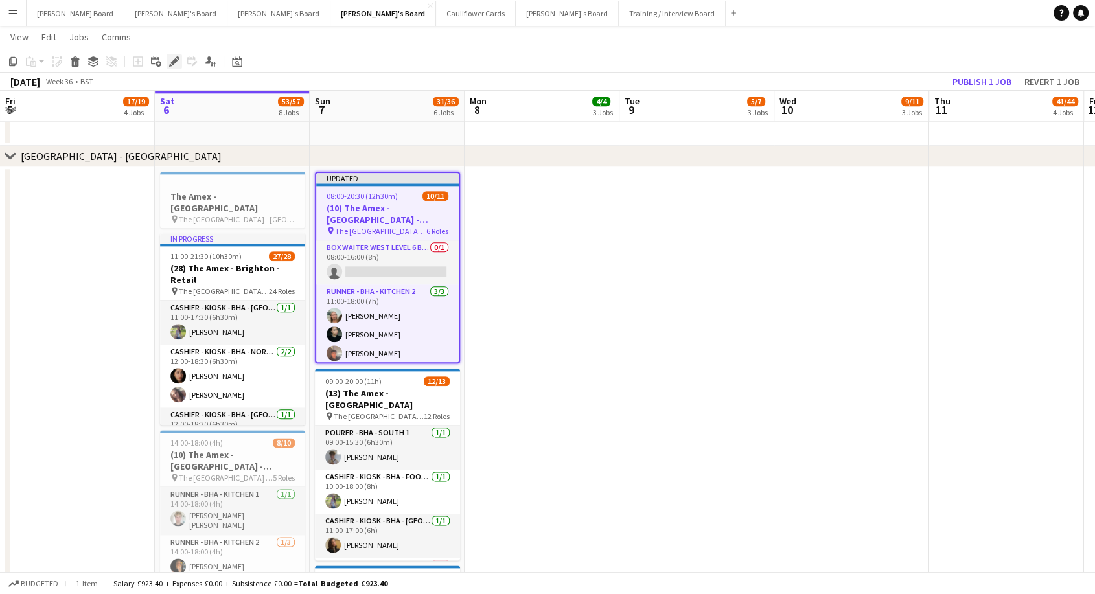
drag, startPoint x: 176, startPoint y: 59, endPoint x: 862, endPoint y: 111, distance: 688.0
click at [177, 59] on icon "Edit" at bounding box center [174, 61] width 10 height 10
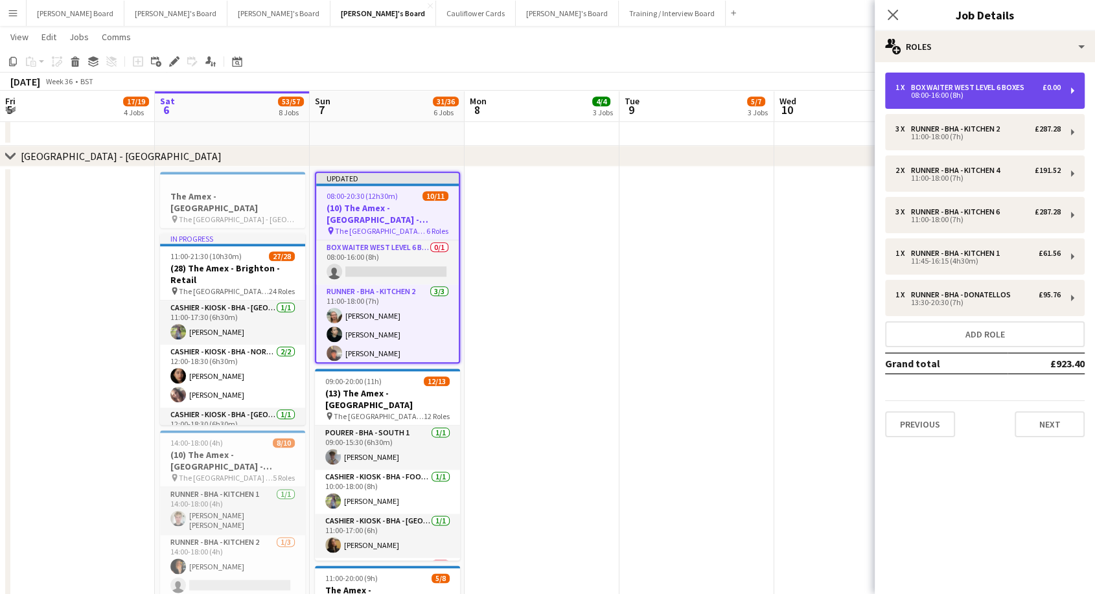
click at [987, 92] on div "08:00-16:00 (8h)" at bounding box center [977, 95] width 165 height 6
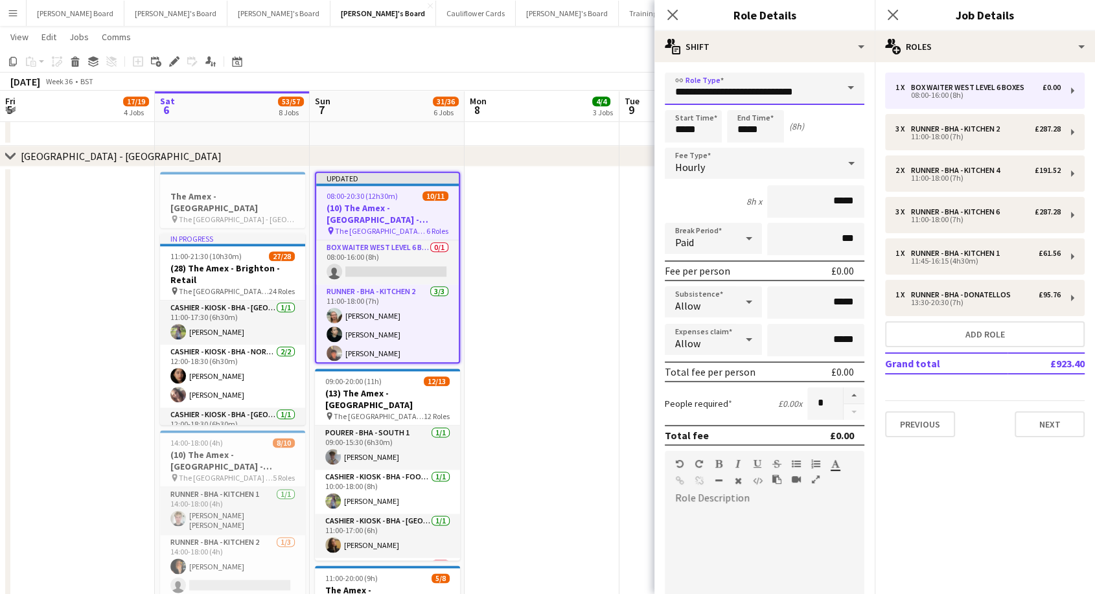
drag, startPoint x: 823, startPoint y: 89, endPoint x: 625, endPoint y: 90, distance: 197.6
click at [627, 91] on body "Menu Boards Boards Boards All jobs Status Workforce Workforce My Workforce Recr…" at bounding box center [547, 15] width 1095 height 2970
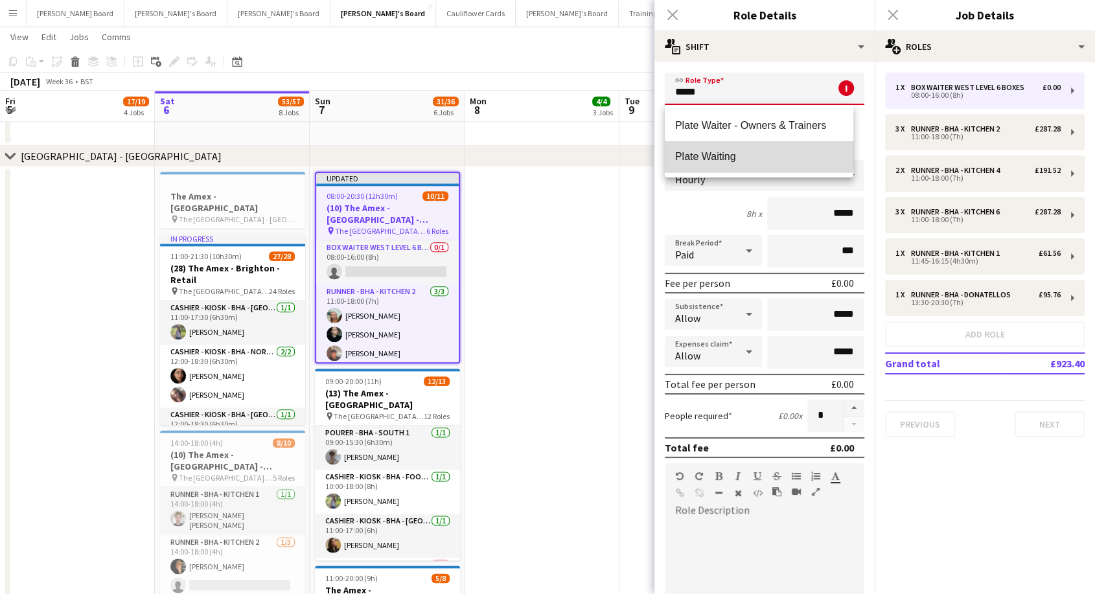
click at [710, 151] on span "Plate Waiting" at bounding box center [759, 156] width 168 height 12
type input "**********"
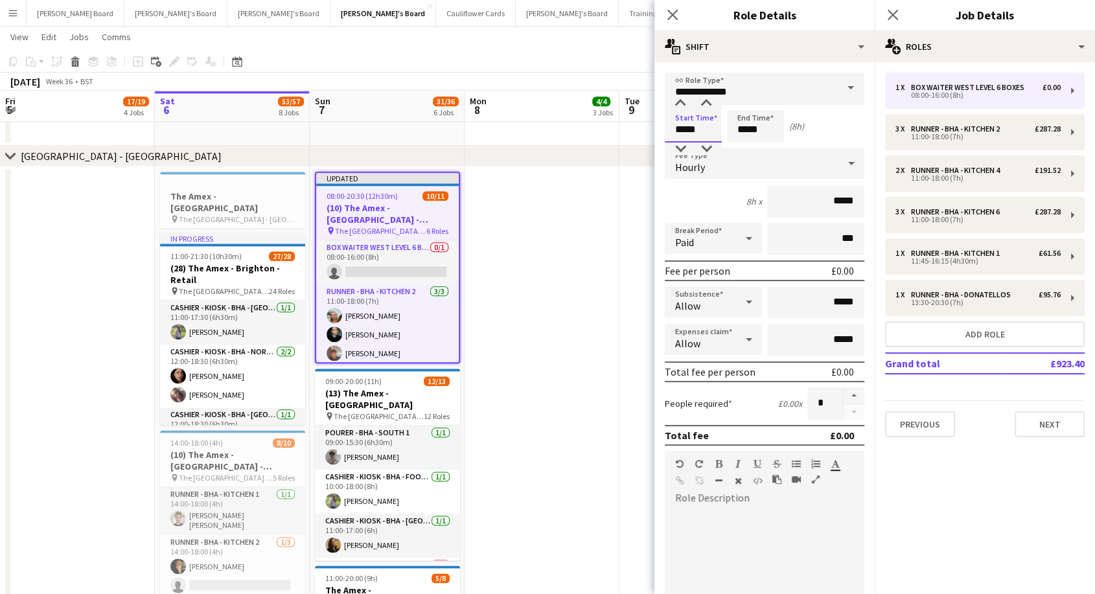
drag, startPoint x: 705, startPoint y: 132, endPoint x: 601, endPoint y: 131, distance: 104.3
click at [601, 131] on body "Menu Boards Boards Boards All jobs Status Workforce Workforce My Workforce Recr…" at bounding box center [547, 15] width 1095 height 2970
type input "*****"
drag, startPoint x: 708, startPoint y: 133, endPoint x: 687, endPoint y: 133, distance: 20.7
click at [687, 133] on div "Start Time ***** End Time ***** (4h)" at bounding box center [765, 126] width 200 height 32
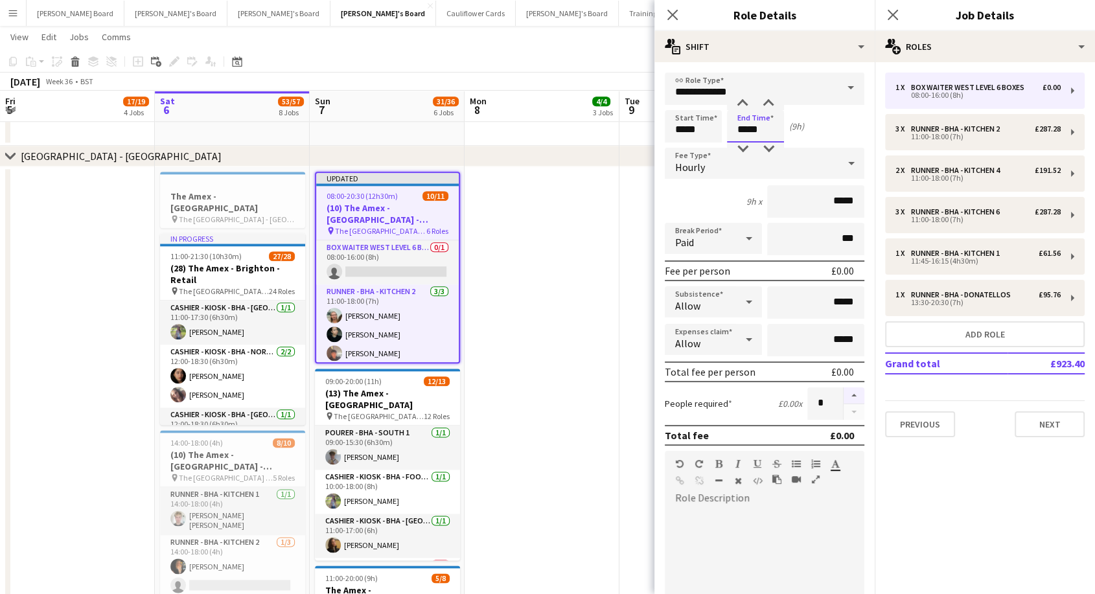
type input "*****"
click at [845, 398] on button "button" at bounding box center [854, 395] width 21 height 17
type input "*"
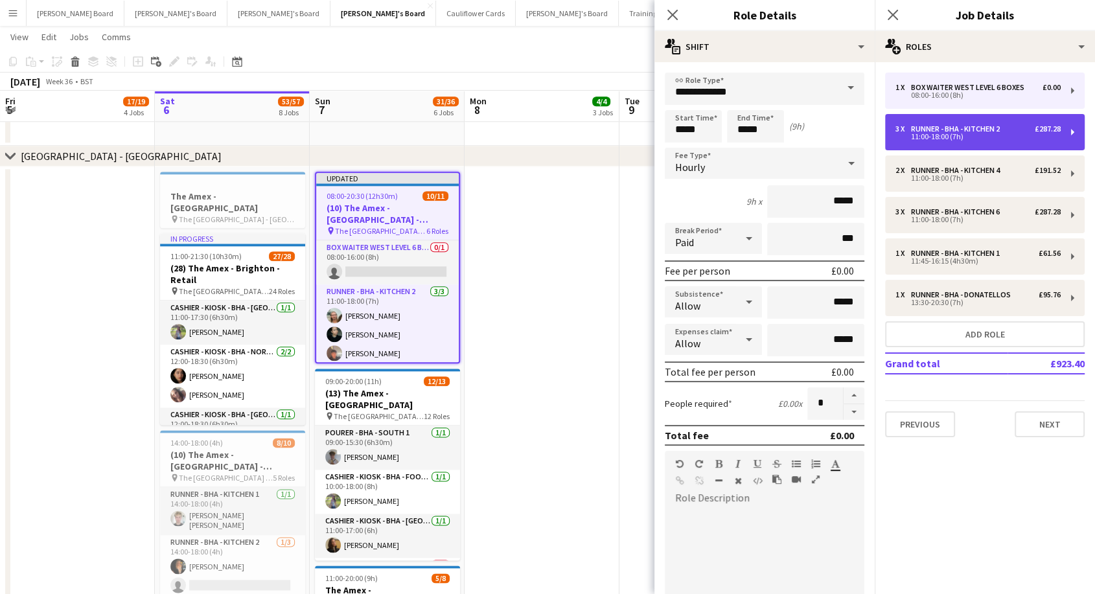
click at [934, 133] on div "11:00-18:00 (7h)" at bounding box center [977, 136] width 165 height 6
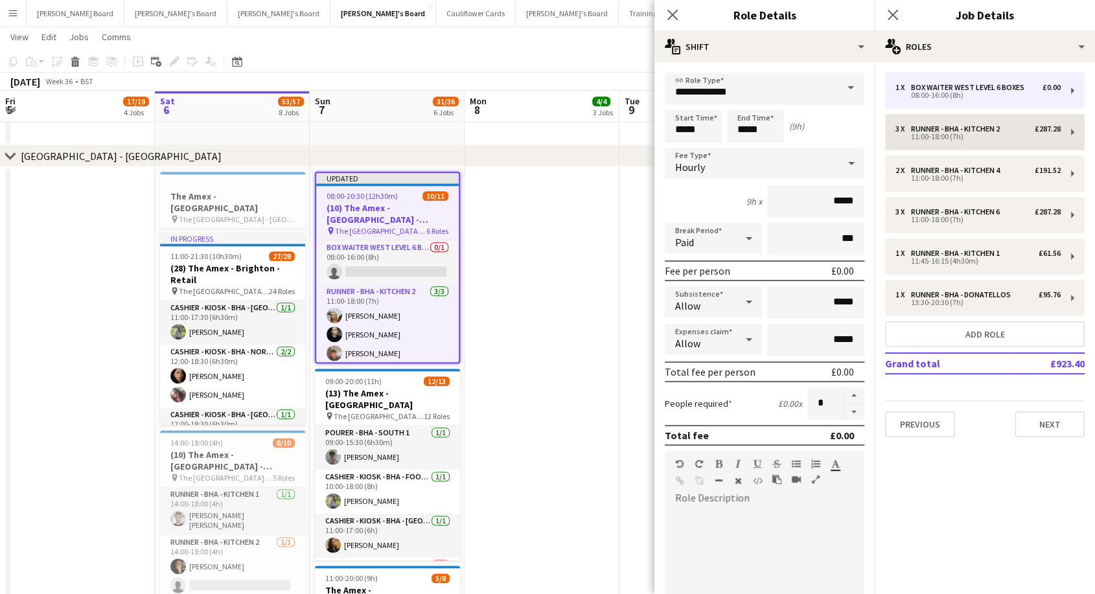
type input "**********"
type input "*****"
type input "******"
type input "*"
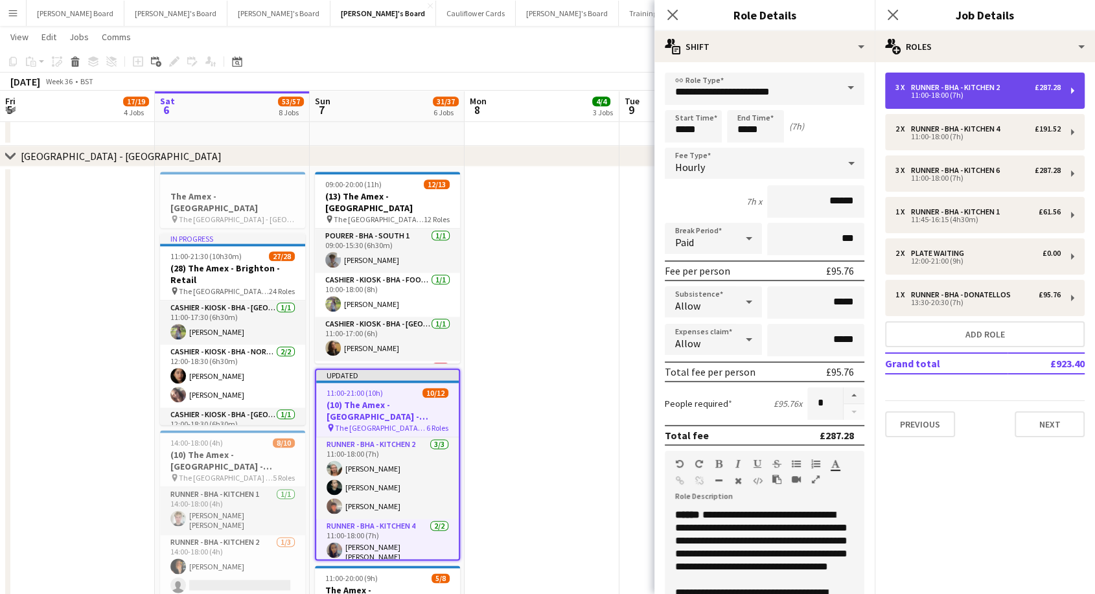
click at [952, 92] on div "11:00-18:00 (7h)" at bounding box center [977, 95] width 165 height 6
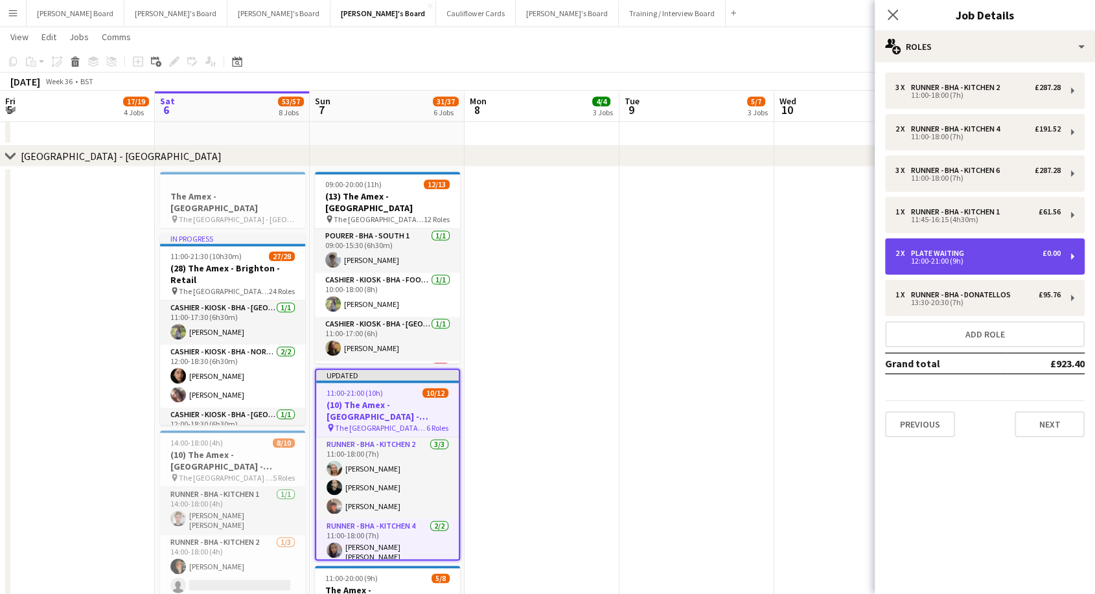
drag, startPoint x: 939, startPoint y: 256, endPoint x: 902, endPoint y: 248, distance: 37.7
click at [939, 258] on div "12:00-21:00 (9h)" at bounding box center [977, 261] width 165 height 6
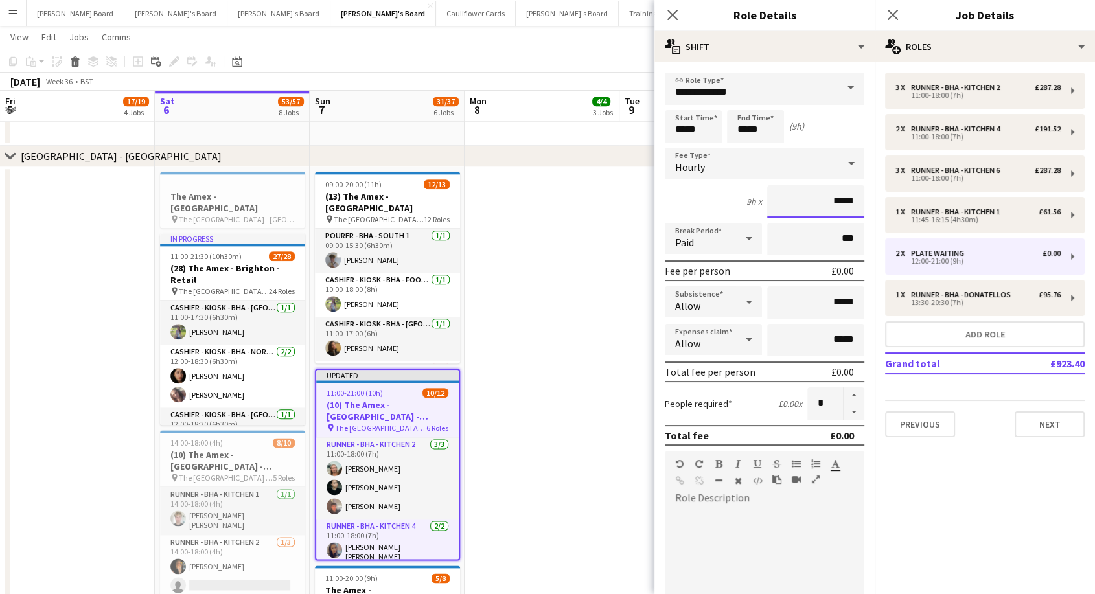
drag, startPoint x: 826, startPoint y: 196, endPoint x: 863, endPoint y: 200, distance: 37.2
click at [863, 200] on form "**********" at bounding box center [764, 442] width 220 height 739
type input "******"
click at [746, 244] on icon at bounding box center [749, 238] width 16 height 26
click at [707, 312] on span "Unpaid" at bounding box center [710, 307] width 71 height 12
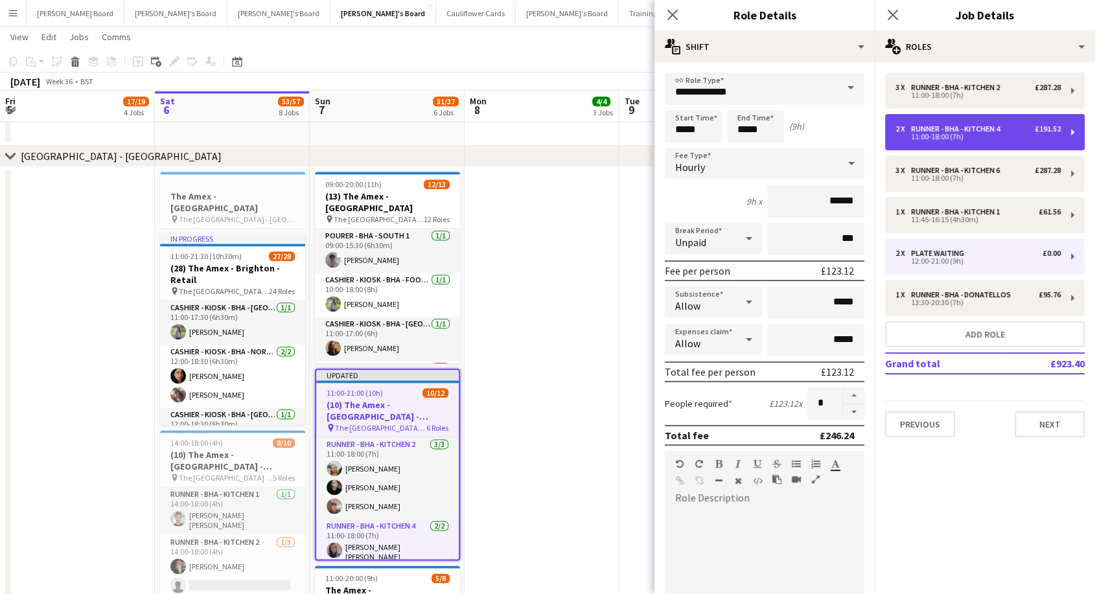
click at [954, 133] on div "11:00-18:00 (7h)" at bounding box center [977, 136] width 165 height 6
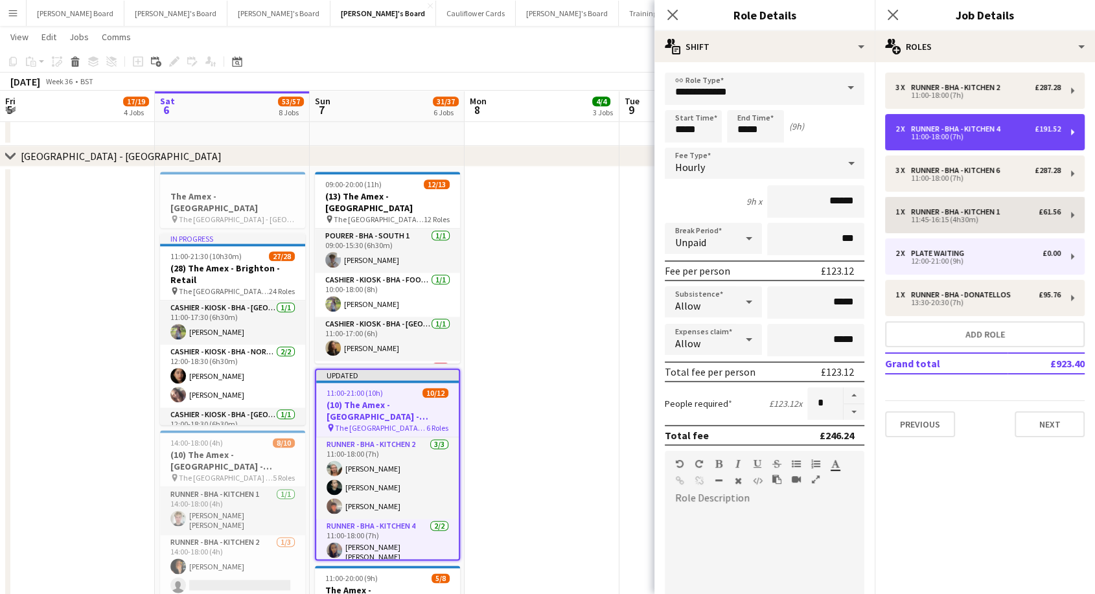
type input "**********"
type input "*****"
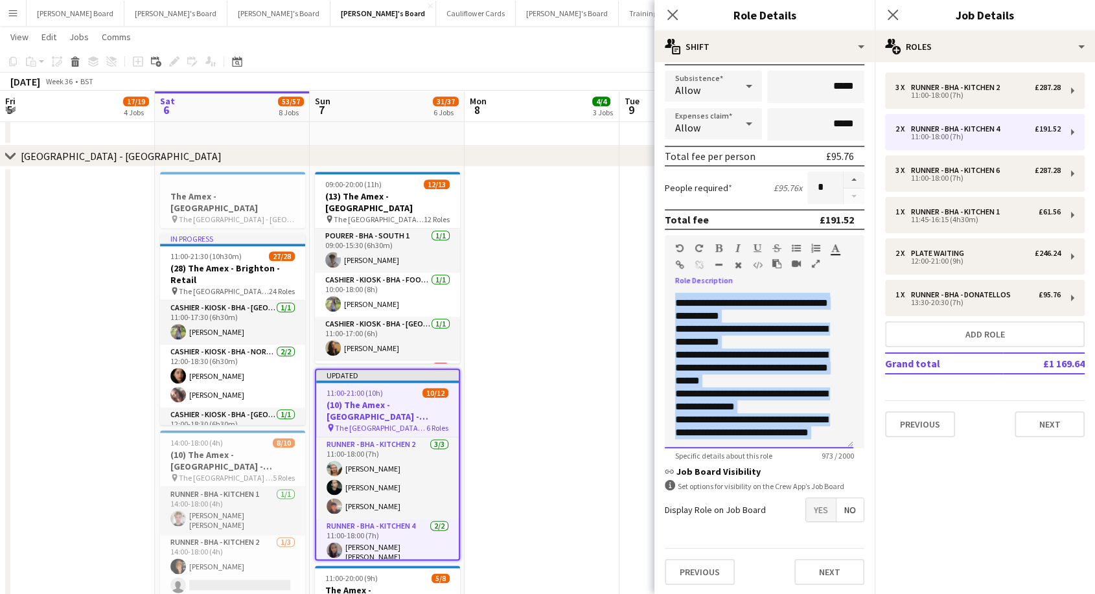
scroll to position [347, 0]
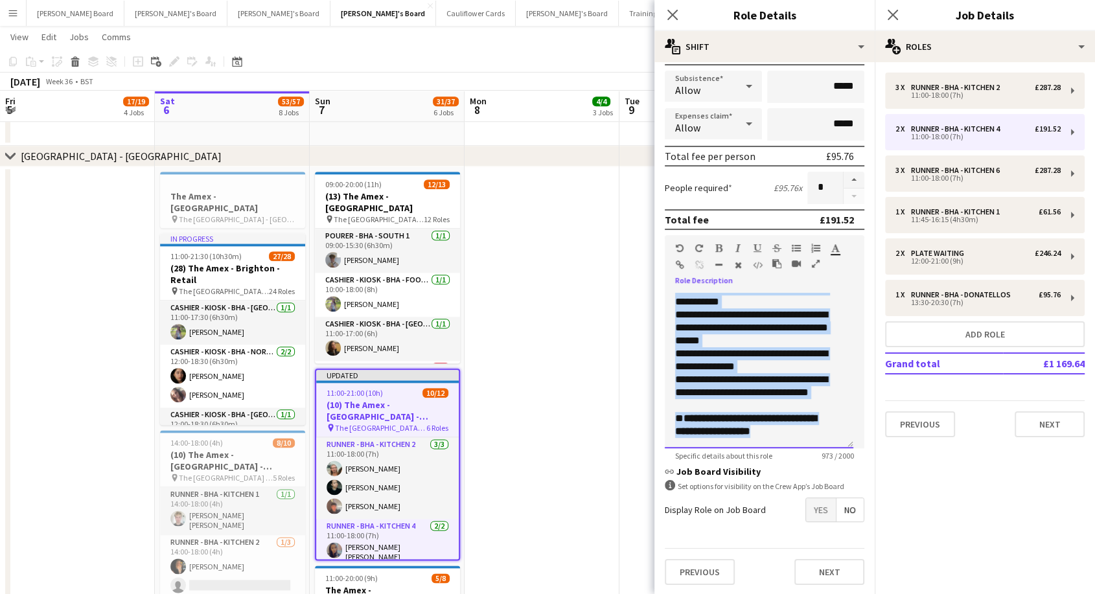
drag, startPoint x: 675, startPoint y: 294, endPoint x: 801, endPoint y: 417, distance: 175.9
click at [825, 432] on div "**********" at bounding box center [759, 198] width 168 height 479
copy div "**********"
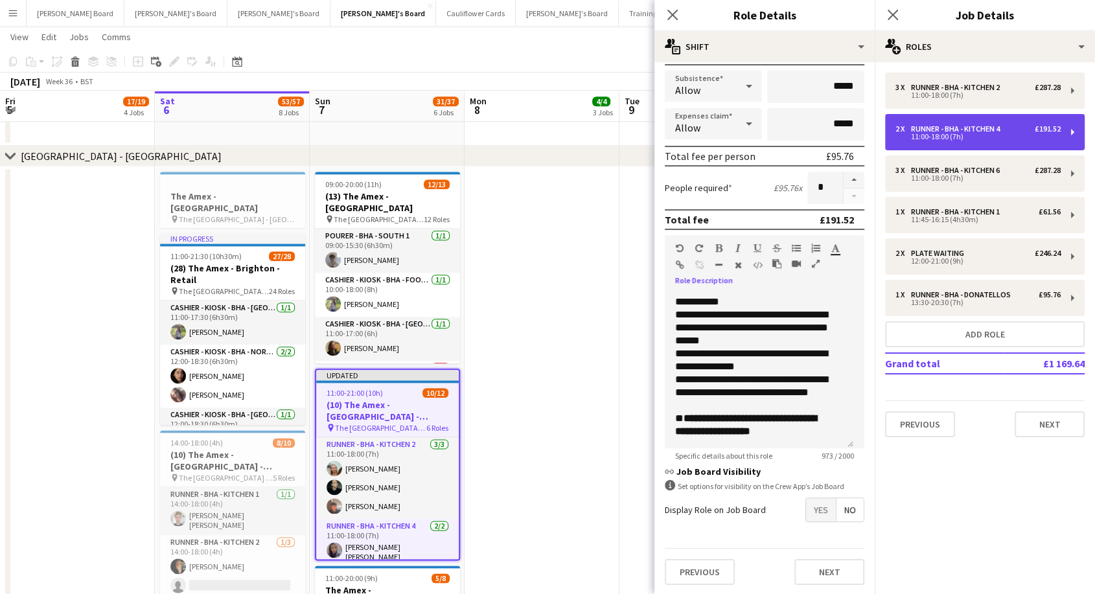
click at [942, 138] on div "11:00-18:00 (7h)" at bounding box center [977, 136] width 165 height 6
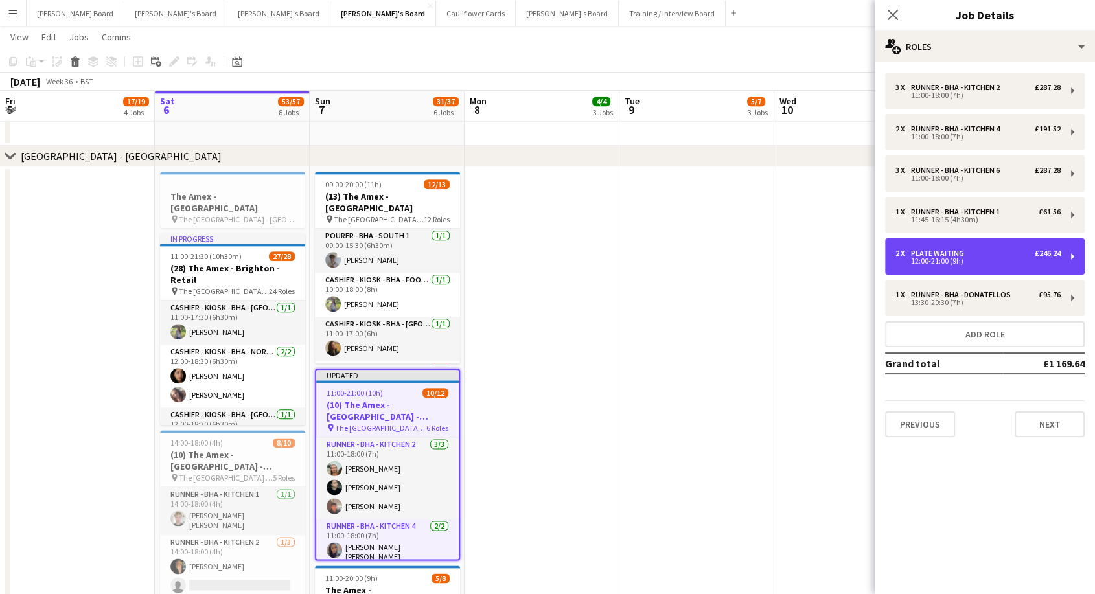
drag, startPoint x: 938, startPoint y: 251, endPoint x: 842, endPoint y: 282, distance: 101.0
click at [938, 251] on div "Plate Waiting" at bounding box center [940, 253] width 58 height 9
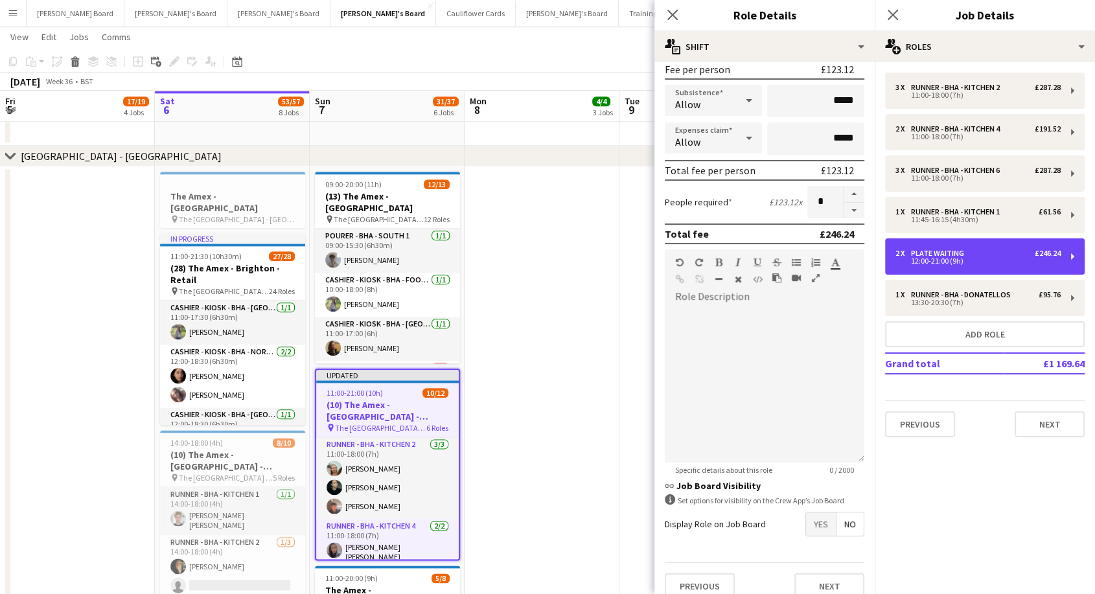
scroll to position [216, 0]
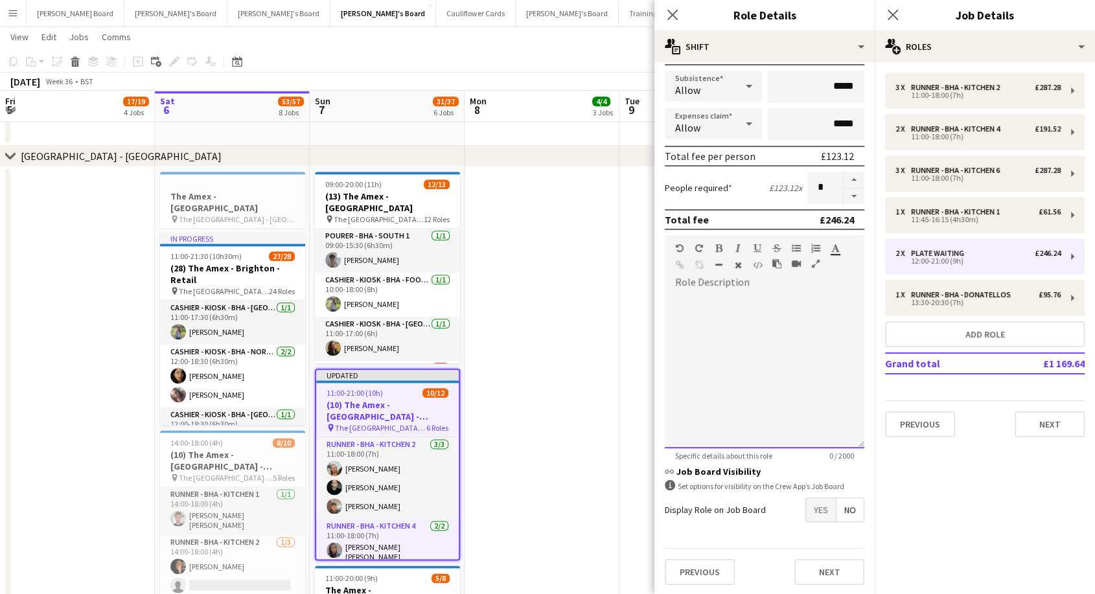
click at [700, 304] on div at bounding box center [765, 370] width 200 height 155
paste div
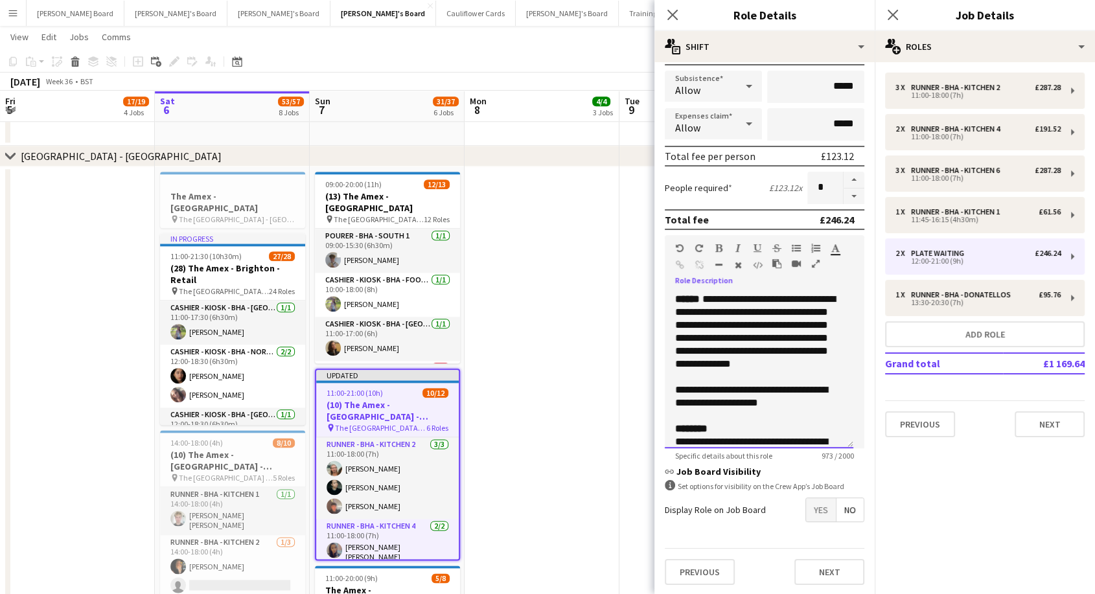
scroll to position [0, 0]
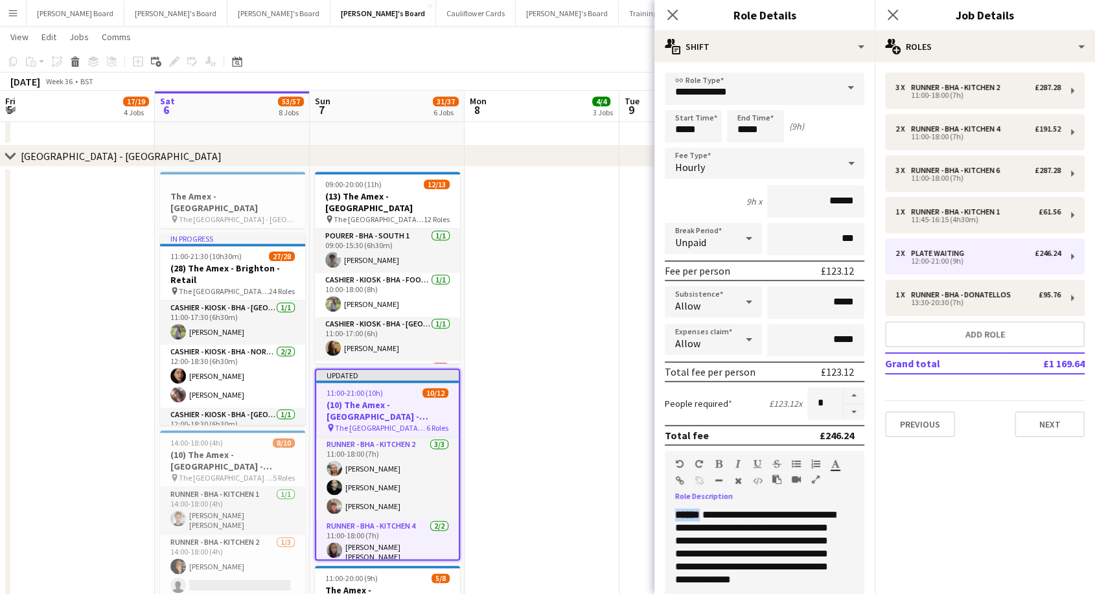
drag, startPoint x: 715, startPoint y: 511, endPoint x: 644, endPoint y: 518, distance: 71.0
click at [644, 518] on body "Menu Boards Boards Boards All jobs Status Workforce Workforce My Workforce Recr…" at bounding box center [547, 15] width 1095 height 2970
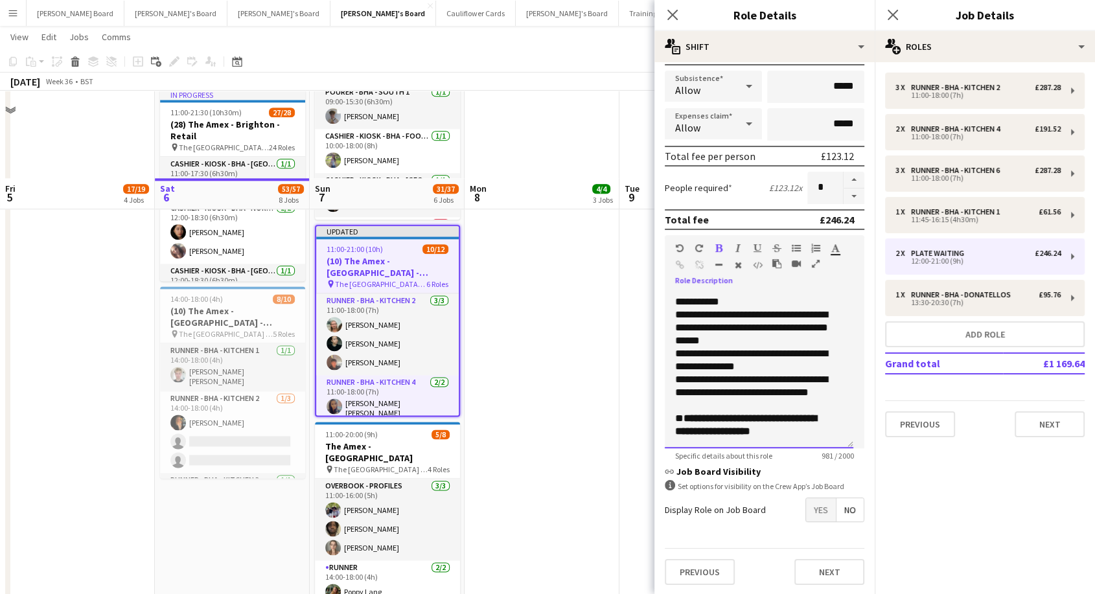
scroll to position [1902, 0]
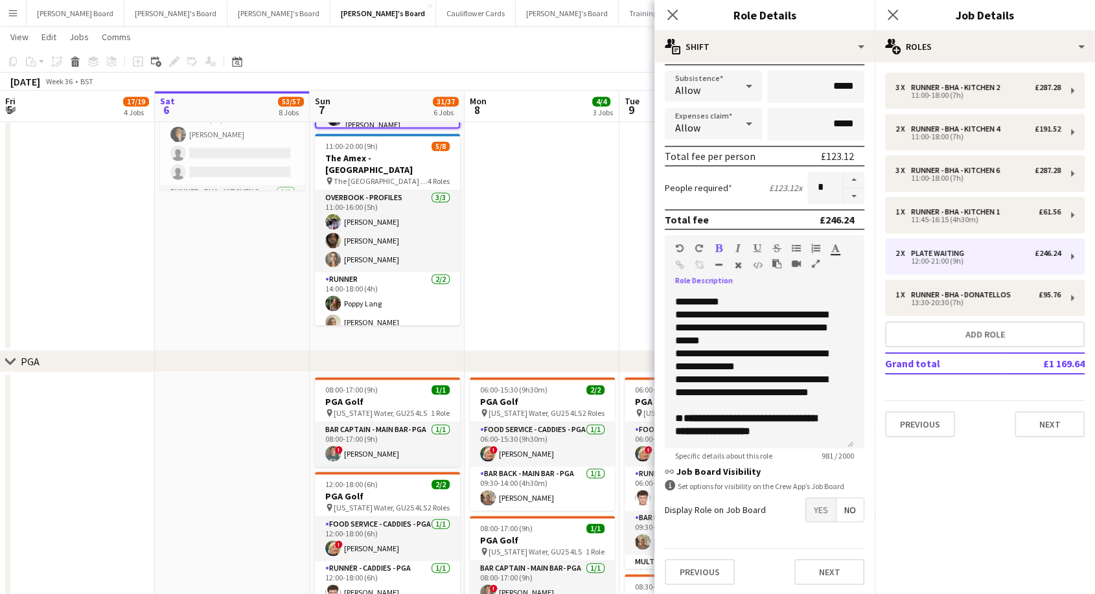
click at [539, 137] on app-date-cell at bounding box center [542, 42] width 155 height 617
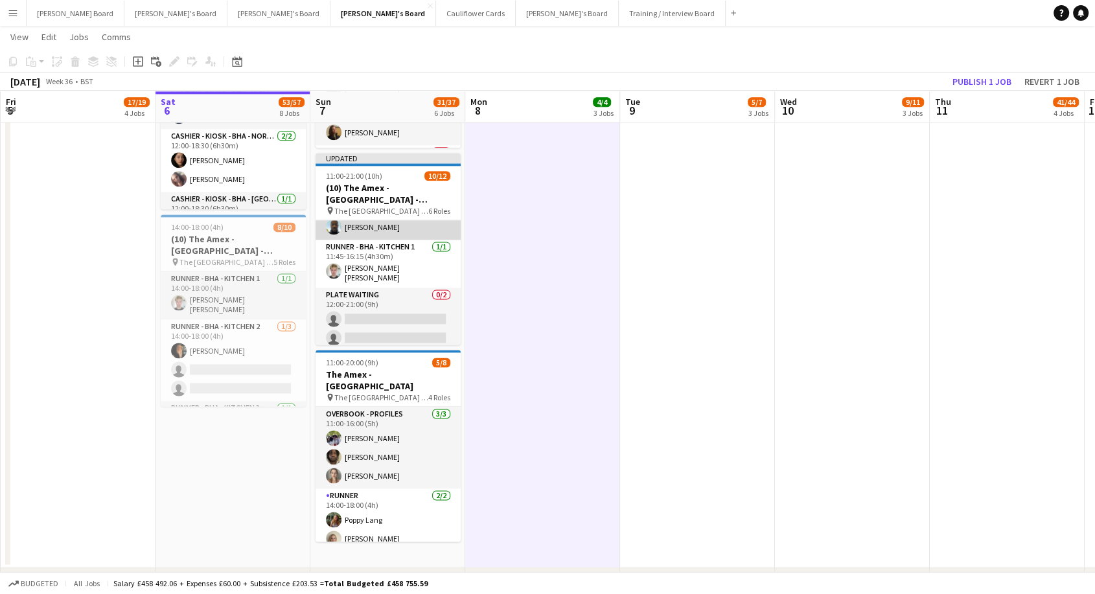
scroll to position [253, 0]
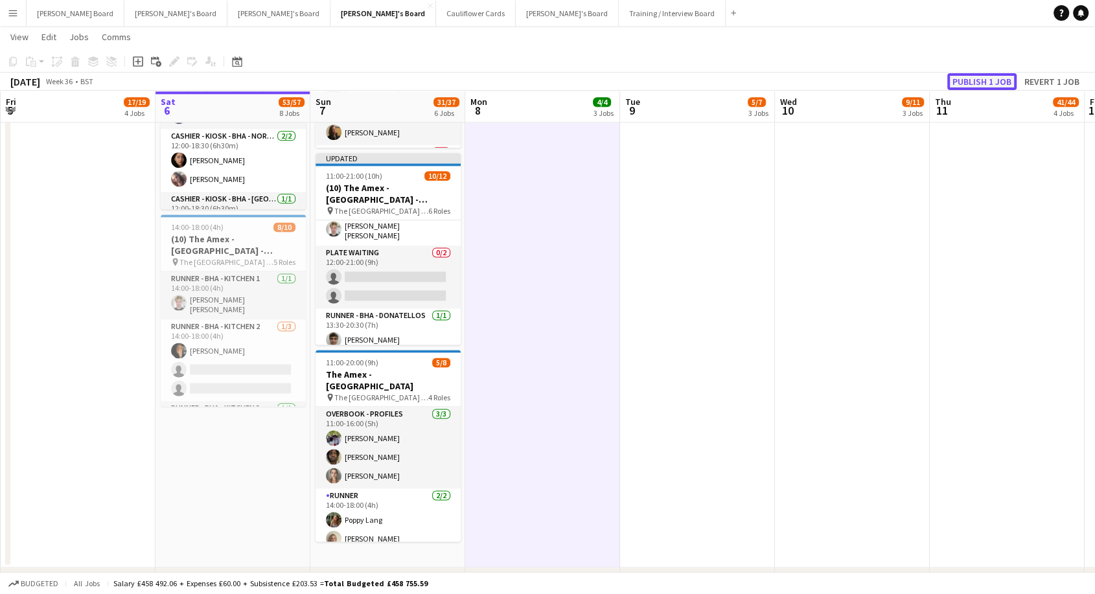
click at [976, 82] on button "Publish 1 job" at bounding box center [981, 81] width 69 height 17
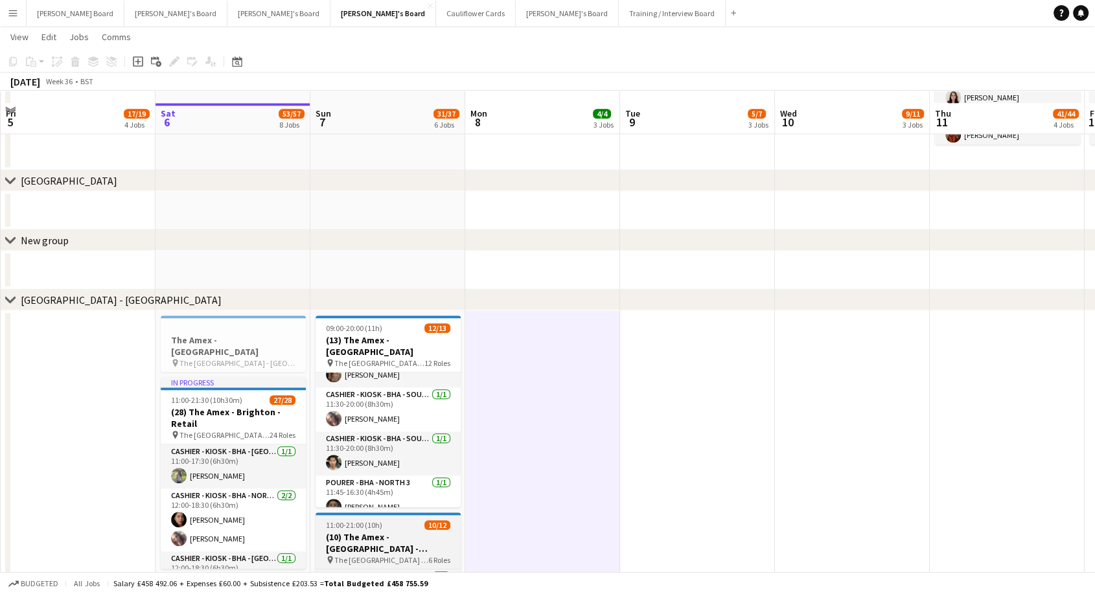
scroll to position [1542, 0]
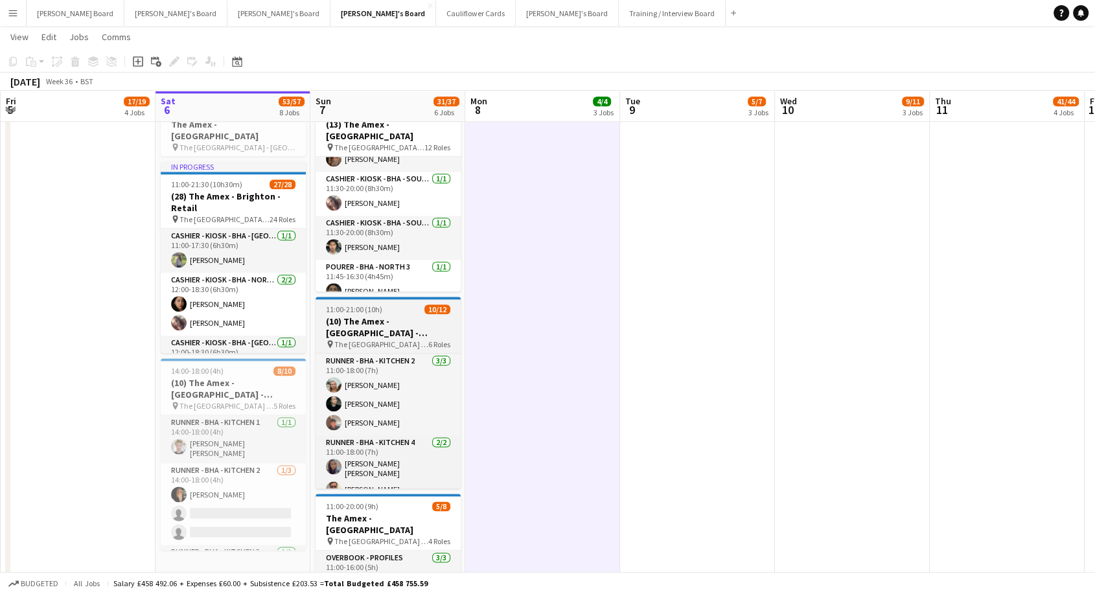
click at [369, 319] on h3 "(10) The Amex - [GEOGRAPHIC_DATA] - Hospitality" at bounding box center [388, 327] width 145 height 23
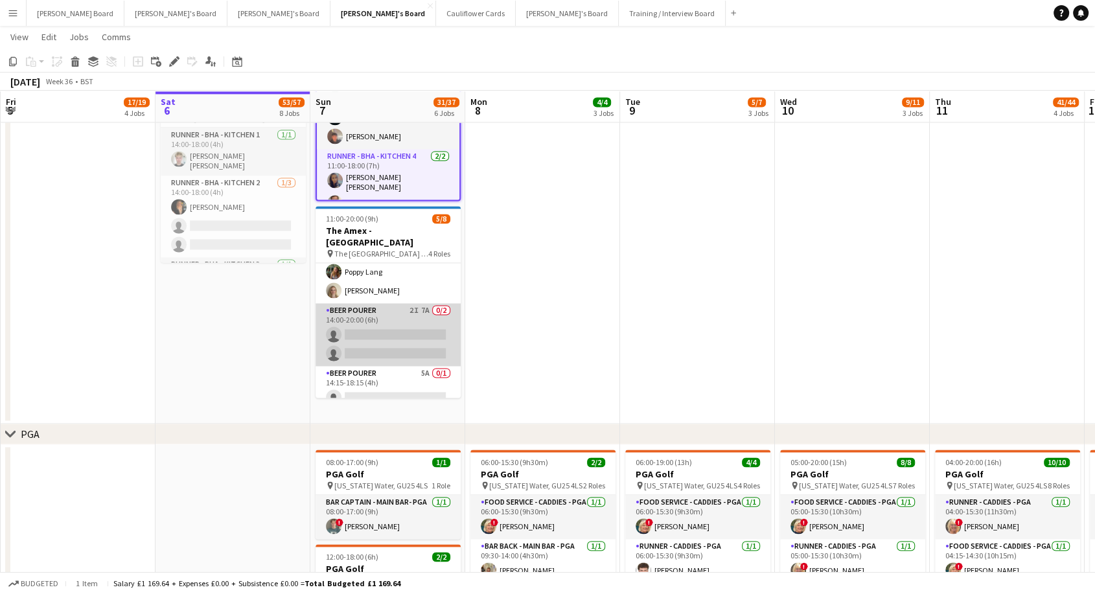
scroll to position [0, 306]
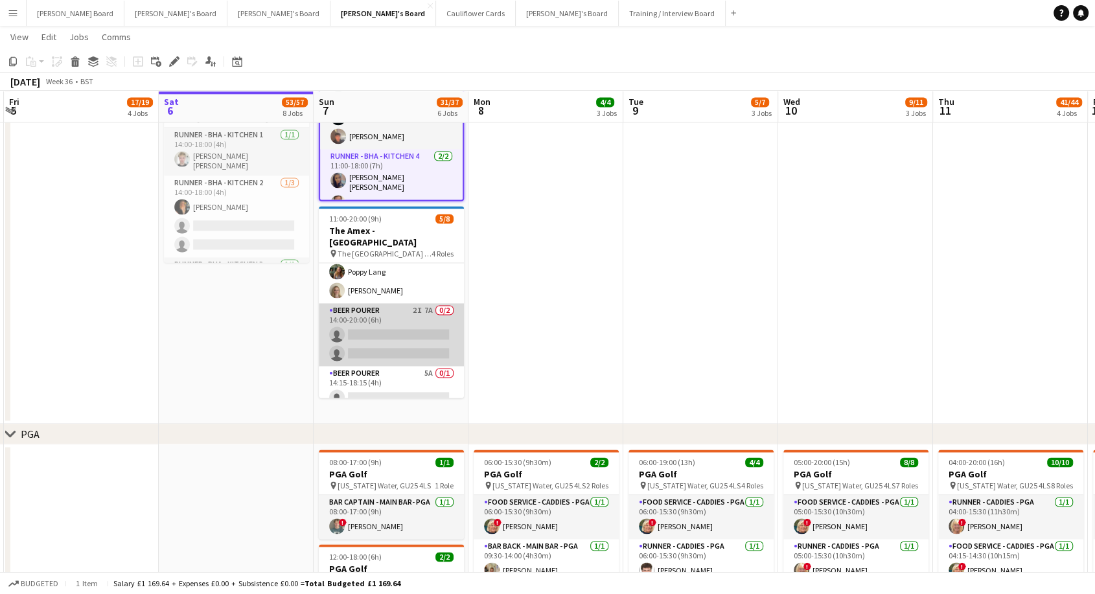
click at [402, 304] on app-card-role "BEER POURER 2I 7A 0/2 14:00-20:00 (6h) single-neutral-actions single-neutral-ac…" at bounding box center [391, 334] width 145 height 63
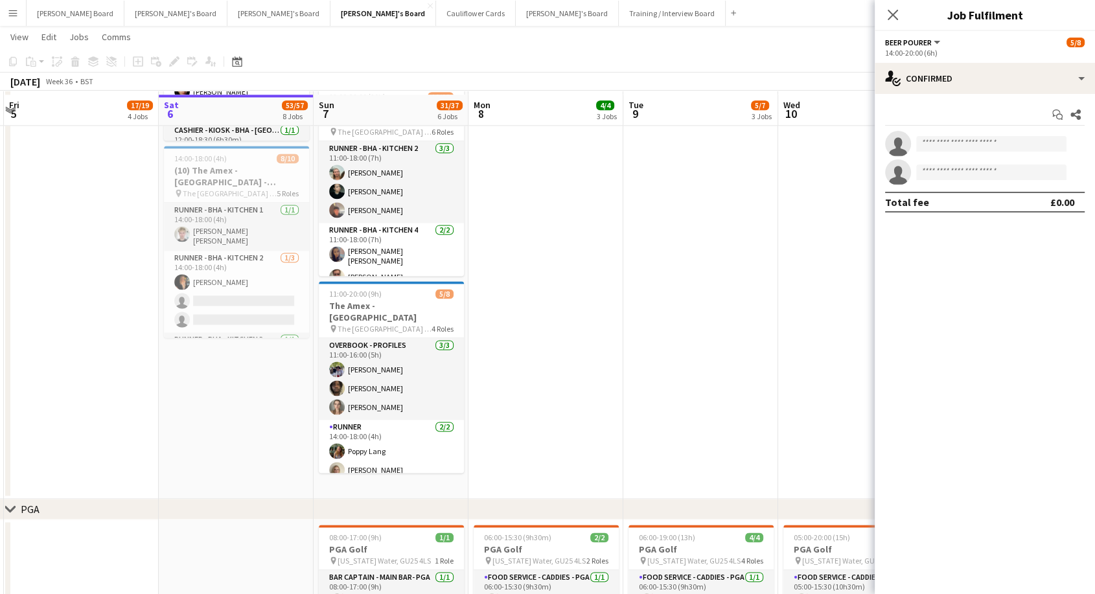
scroll to position [1758, 0]
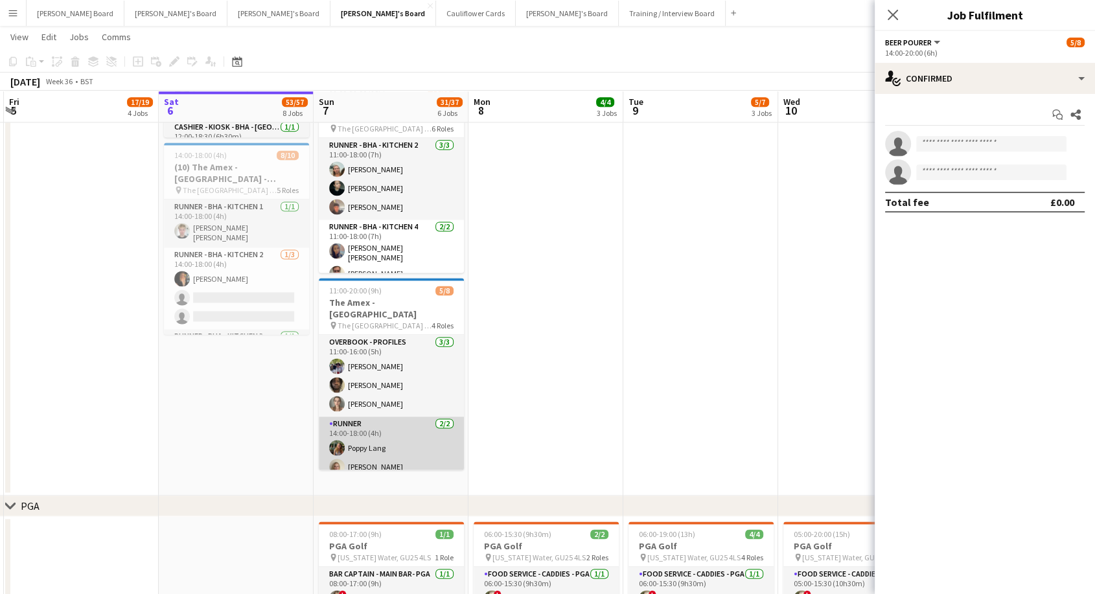
click at [418, 443] on app-card-role "Runner [DATE] 14:00-18:00 (4h) [PERSON_NAME] [PERSON_NAME]" at bounding box center [391, 448] width 145 height 63
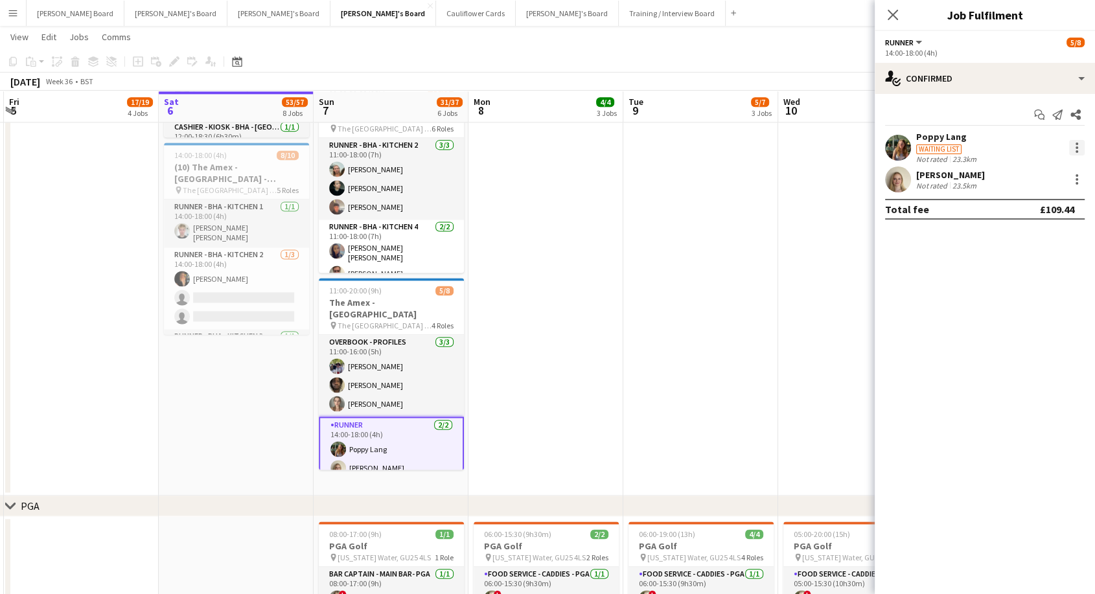
click at [1078, 146] on div at bounding box center [1077, 148] width 16 height 16
click at [1012, 205] on span "Switch crew" at bounding box center [1021, 201] width 55 height 11
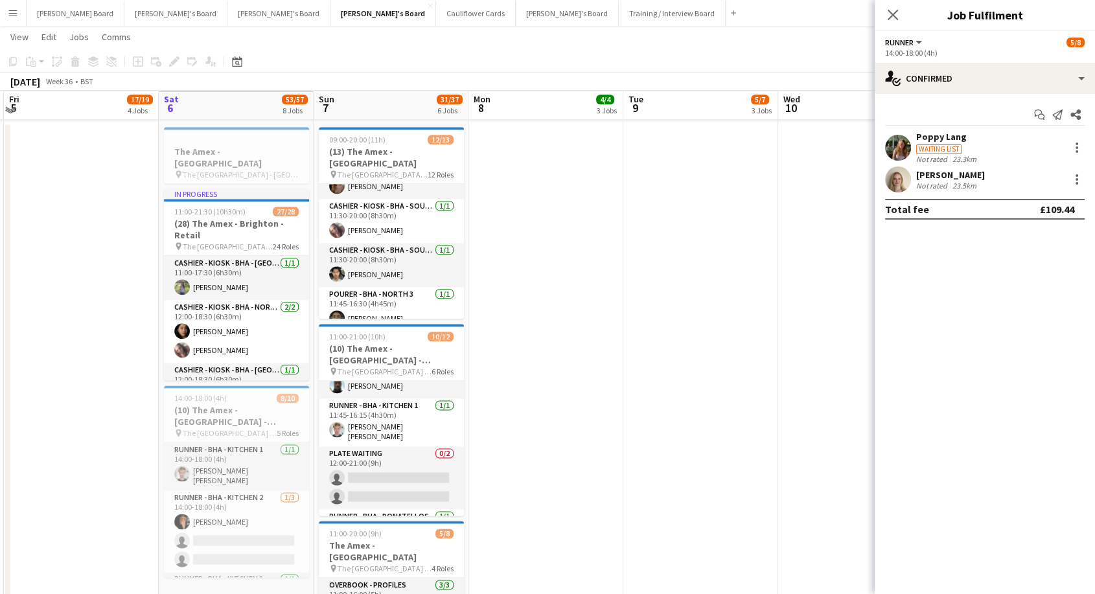
scroll to position [242, 0]
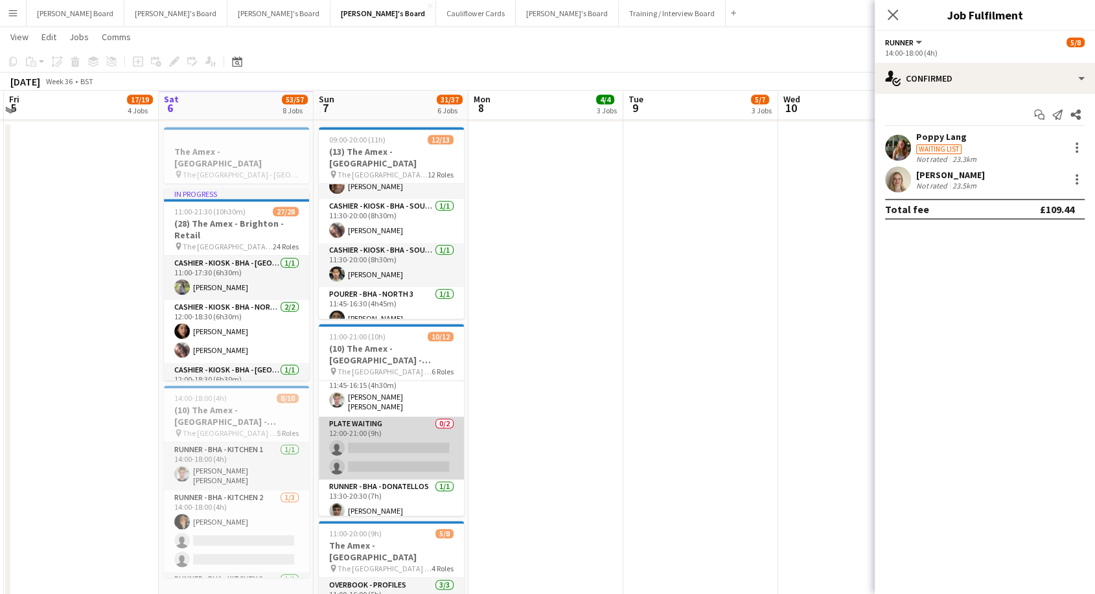
click at [385, 445] on app-card-role "Plate Waiting 0/2 12:00-21:00 (9h) single-neutral-actions single-neutral-actions" at bounding box center [391, 448] width 145 height 63
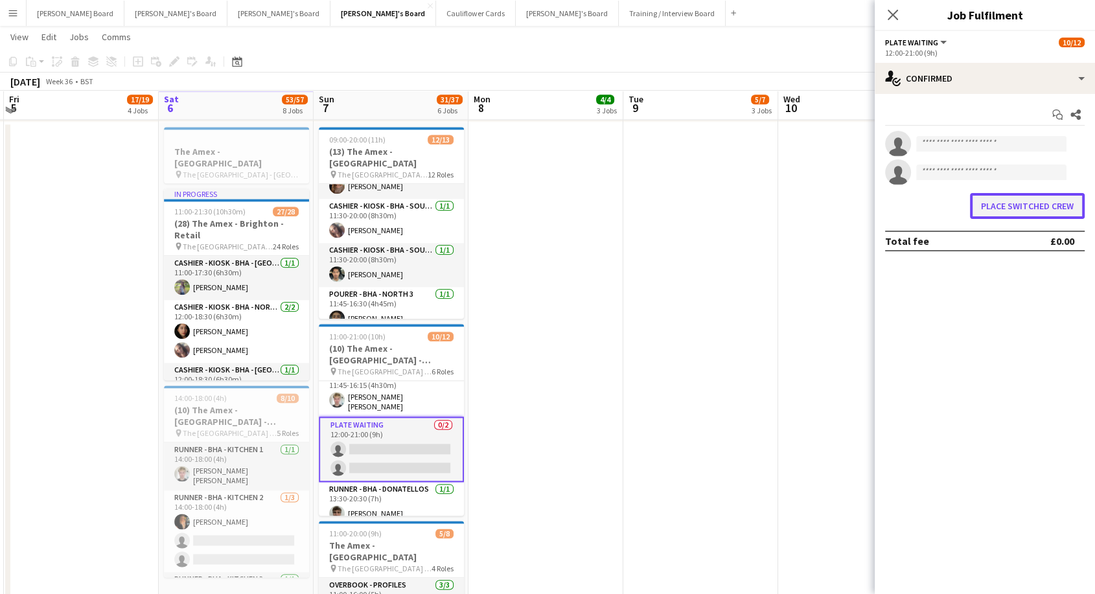
click at [1016, 207] on button "Place switched crew" at bounding box center [1027, 206] width 115 height 26
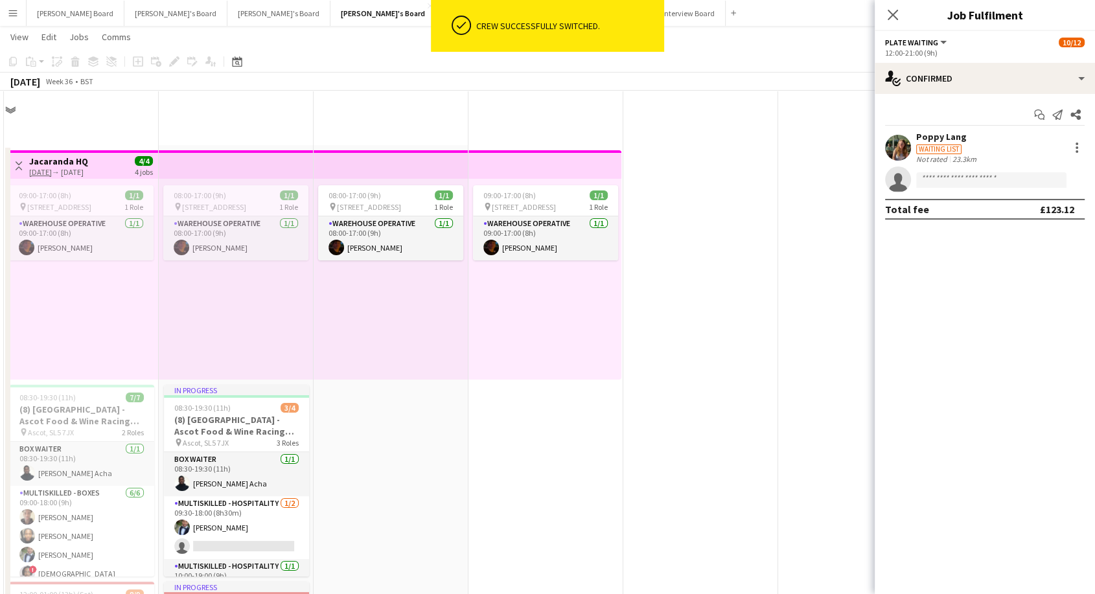
scroll to position [1542, 0]
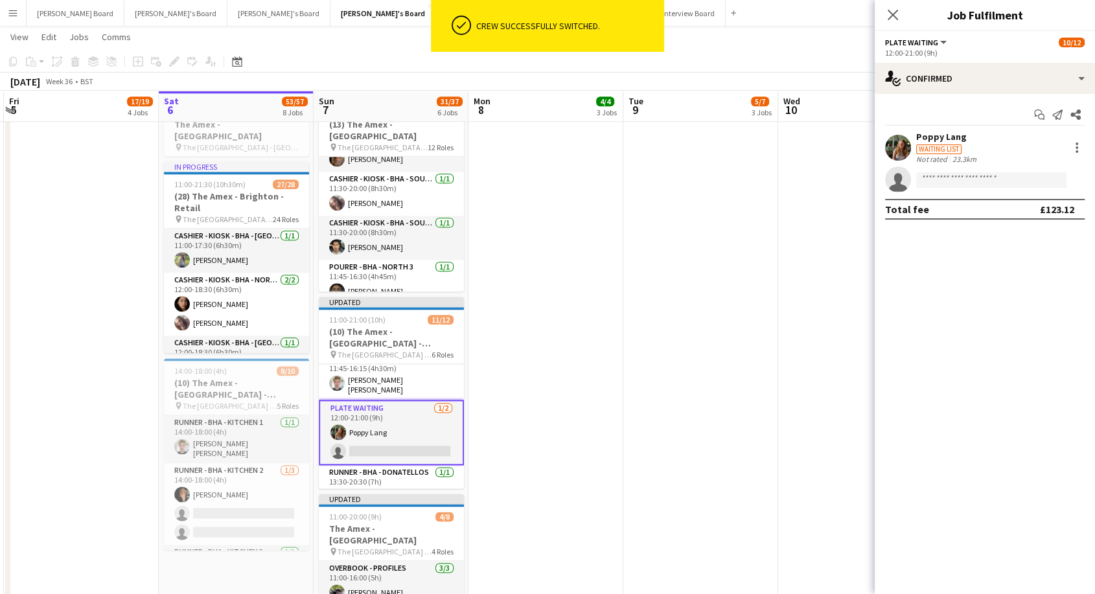
drag, startPoint x: 697, startPoint y: 199, endPoint x: 735, endPoint y: 157, distance: 56.4
click at [699, 193] on app-date-cell at bounding box center [700, 403] width 155 height 617
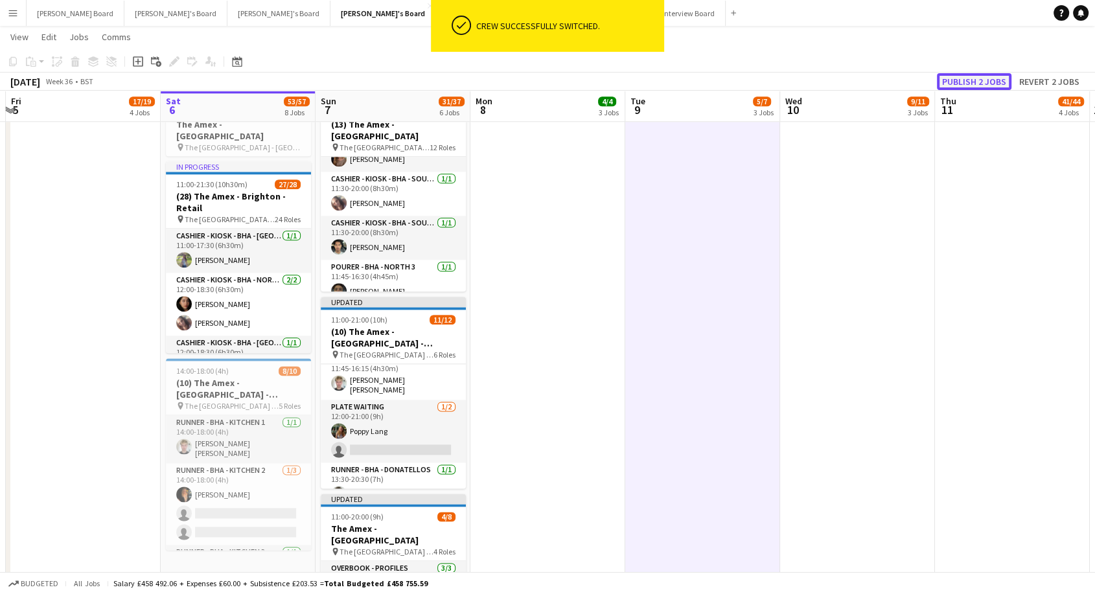
drag, startPoint x: 965, startPoint y: 78, endPoint x: 904, endPoint y: 100, distance: 64.5
click at [965, 78] on button "Publish 2 jobs" at bounding box center [974, 81] width 75 height 17
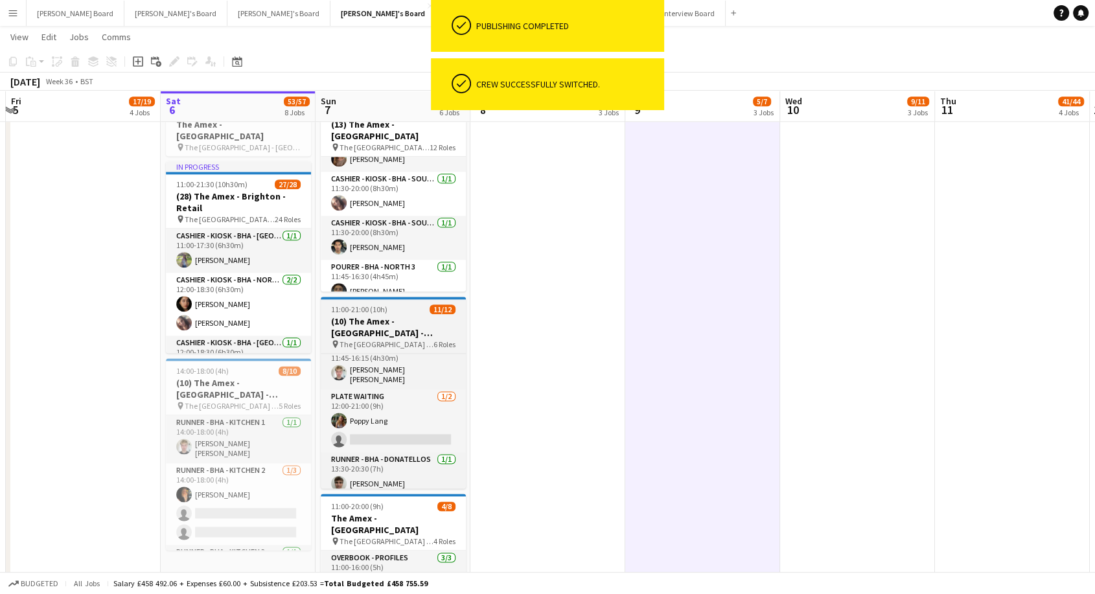
click at [376, 325] on h3 "(10) The Amex - [GEOGRAPHIC_DATA] - Hospitality" at bounding box center [393, 327] width 145 height 23
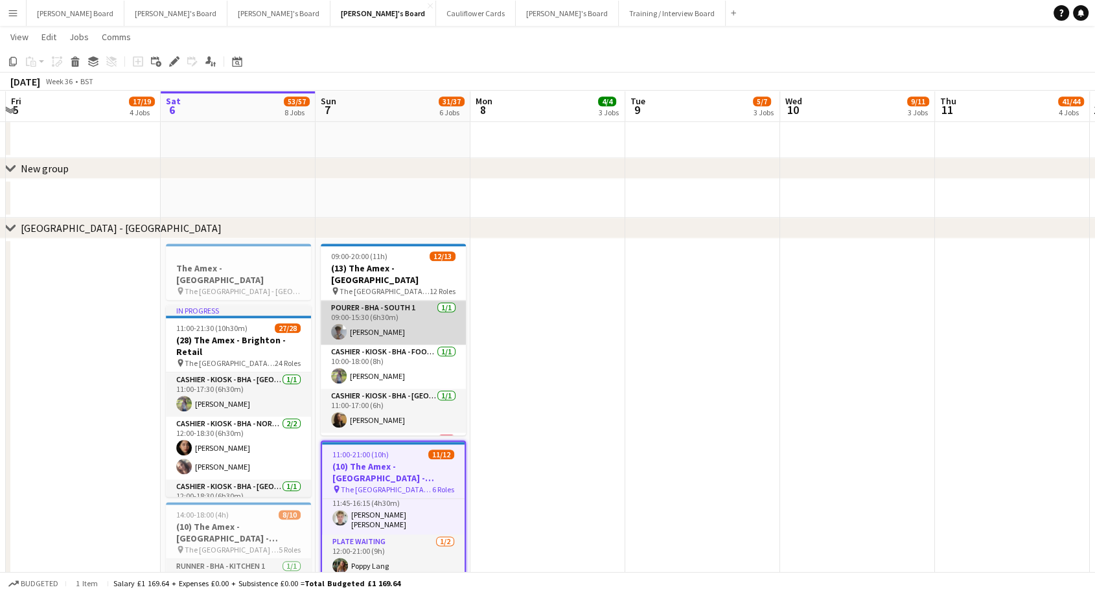
scroll to position [144, 0]
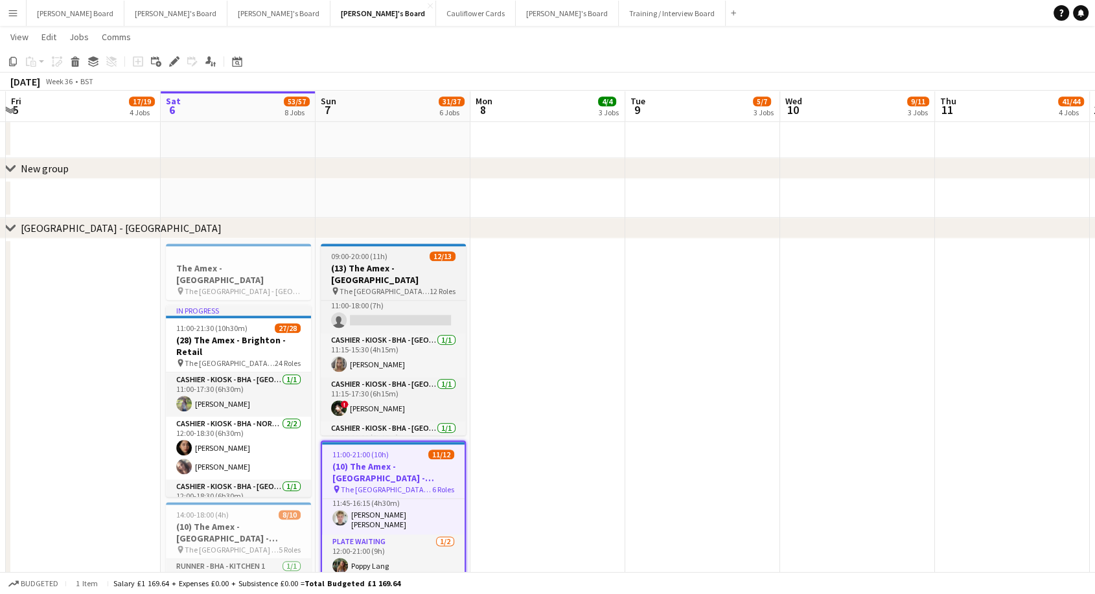
click at [393, 266] on h3 "(13) The Amex - [GEOGRAPHIC_DATA]" at bounding box center [393, 273] width 145 height 23
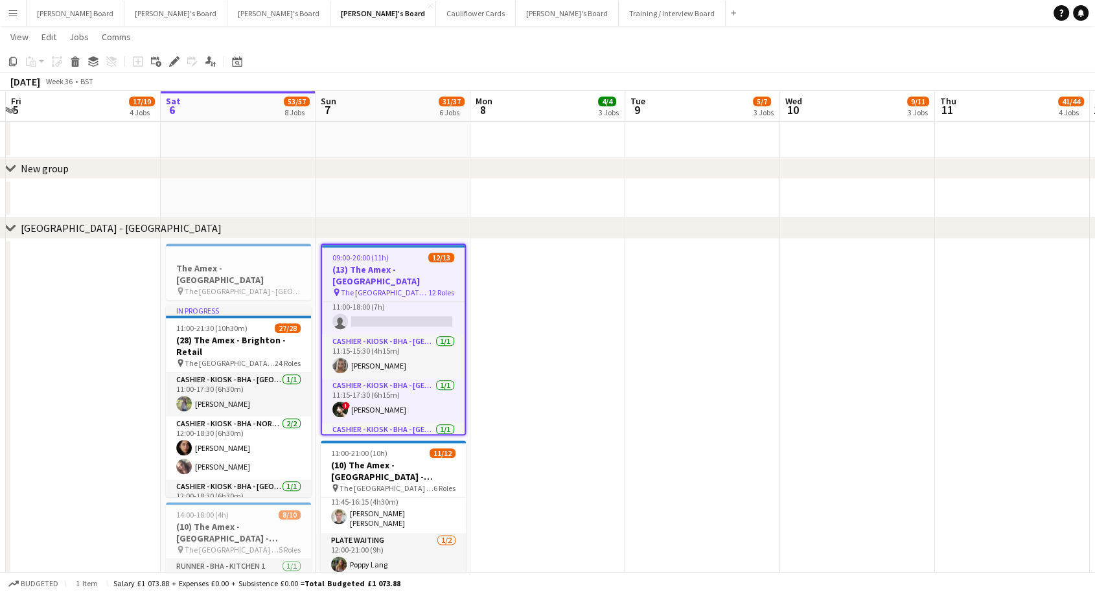
click at [183, 63] on div "Add job Add linked Job Edit Edit linked Job Applicants" at bounding box center [168, 62] width 99 height 16
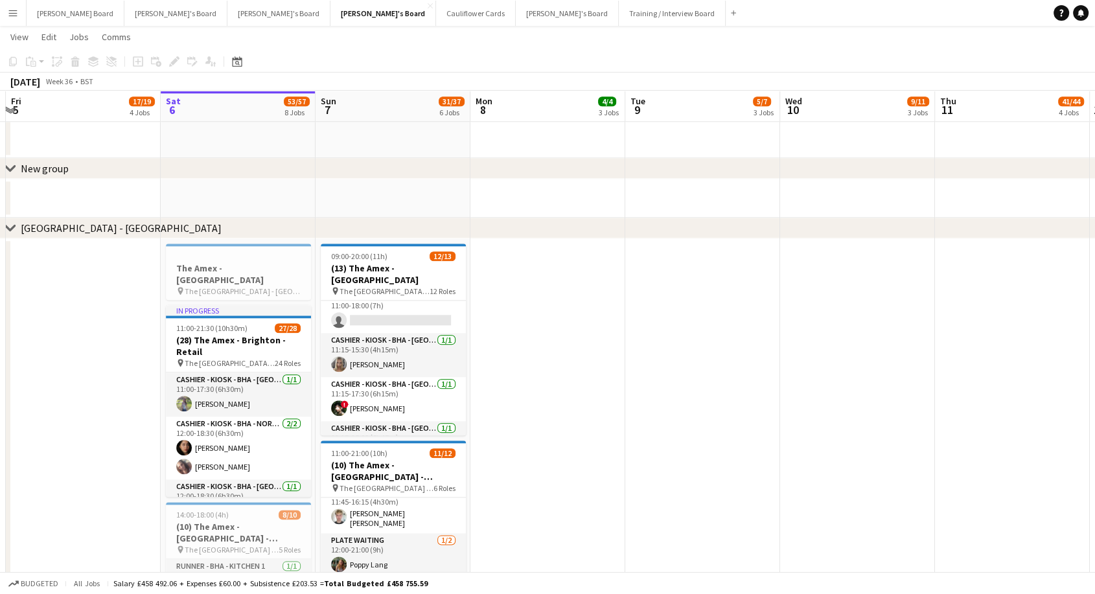
click at [171, 62] on div "Add job Add linked Job Edit Edit linked Job Applicants" at bounding box center [168, 62] width 99 height 16
drag, startPoint x: 354, startPoint y: 263, endPoint x: 307, endPoint y: 157, distance: 116.0
click at [353, 262] on h3 "(13) The Amex - [GEOGRAPHIC_DATA]" at bounding box center [393, 273] width 145 height 23
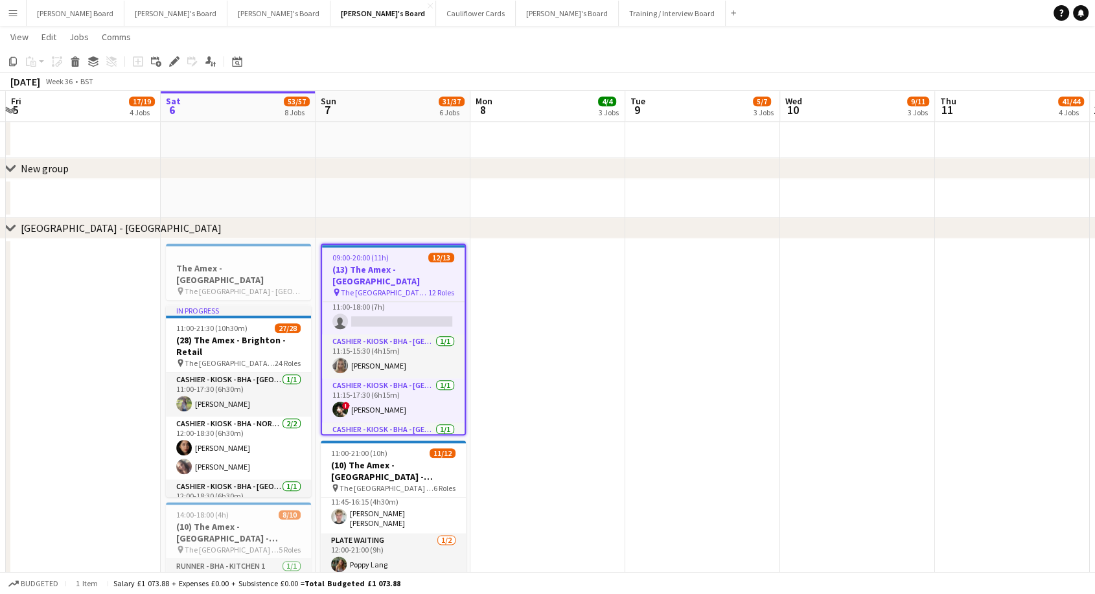
scroll to position [0, 304]
click at [169, 63] on icon "Edit" at bounding box center [174, 61] width 10 height 10
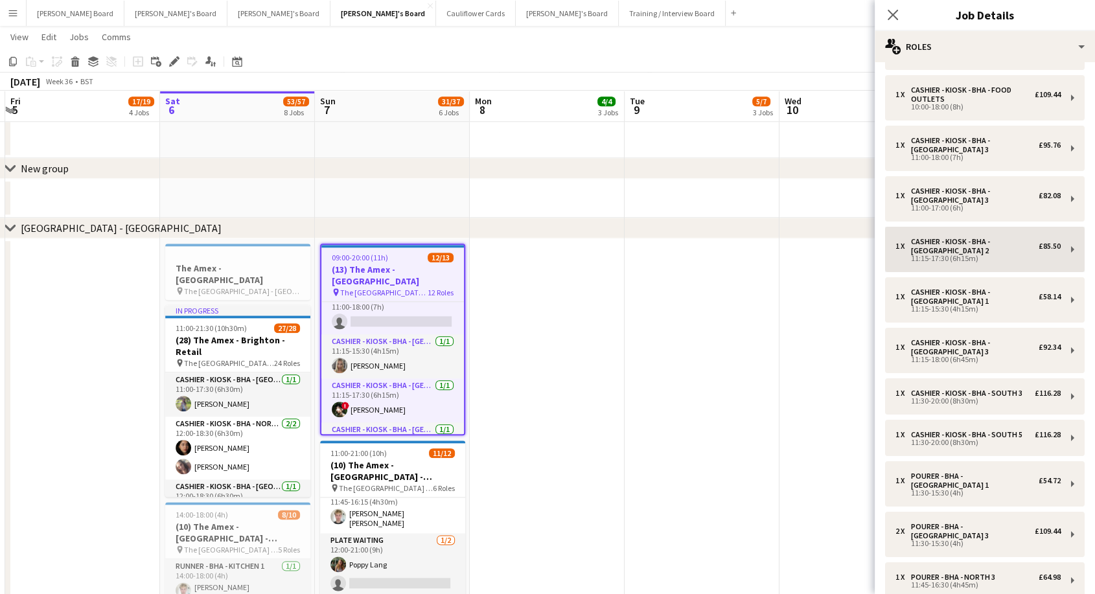
scroll to position [0, 0]
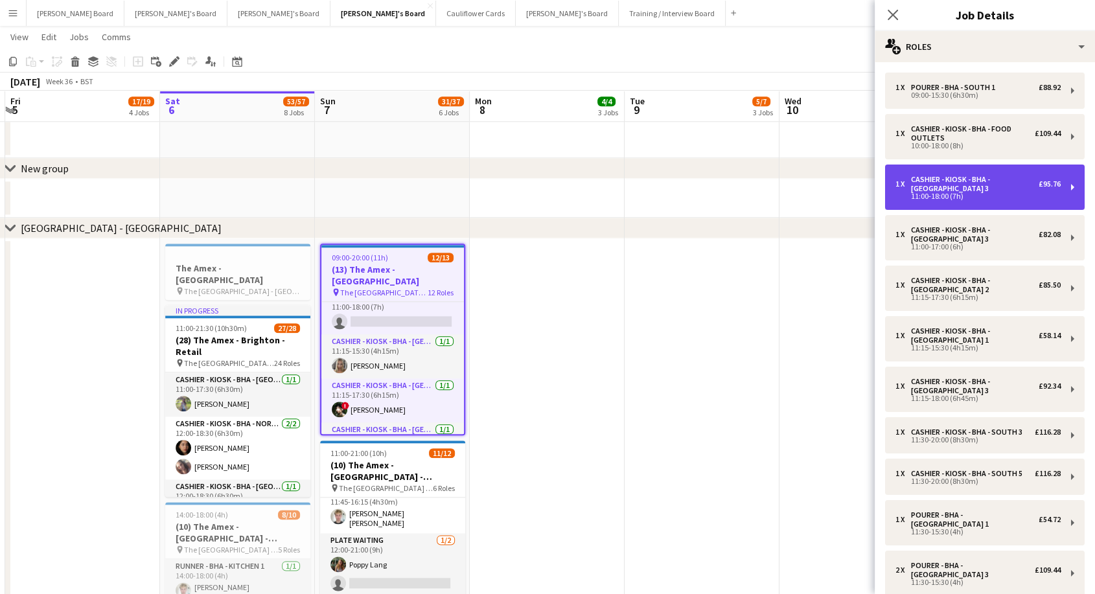
click at [932, 186] on div "Cashier - Kiosk - BHA - [GEOGRAPHIC_DATA] 3" at bounding box center [975, 184] width 128 height 18
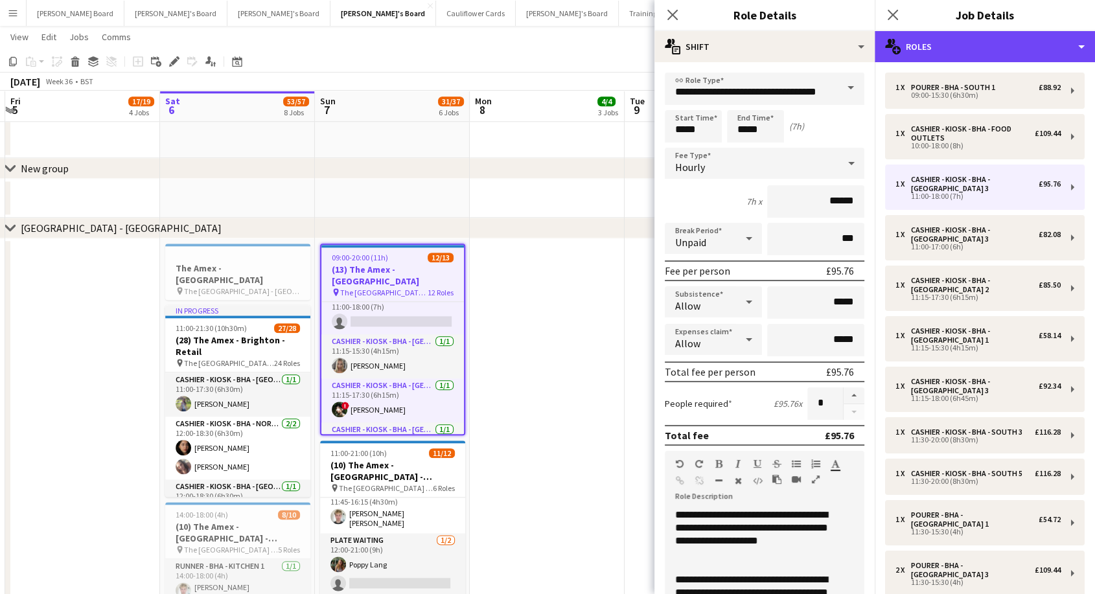
drag, startPoint x: 939, startPoint y: 52, endPoint x: 939, endPoint y: 64, distance: 12.3
click at [939, 52] on div "multiple-users-add Roles" at bounding box center [985, 46] width 220 height 31
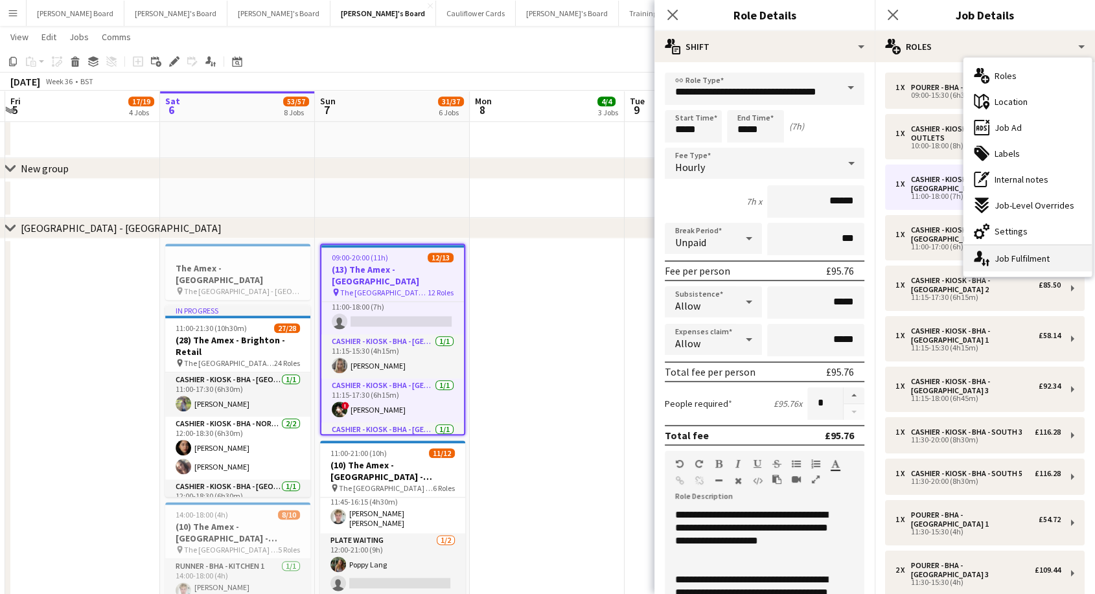
click at [1000, 257] on div "single-neutral-actions-up-down Job Fulfilment" at bounding box center [1027, 259] width 128 height 26
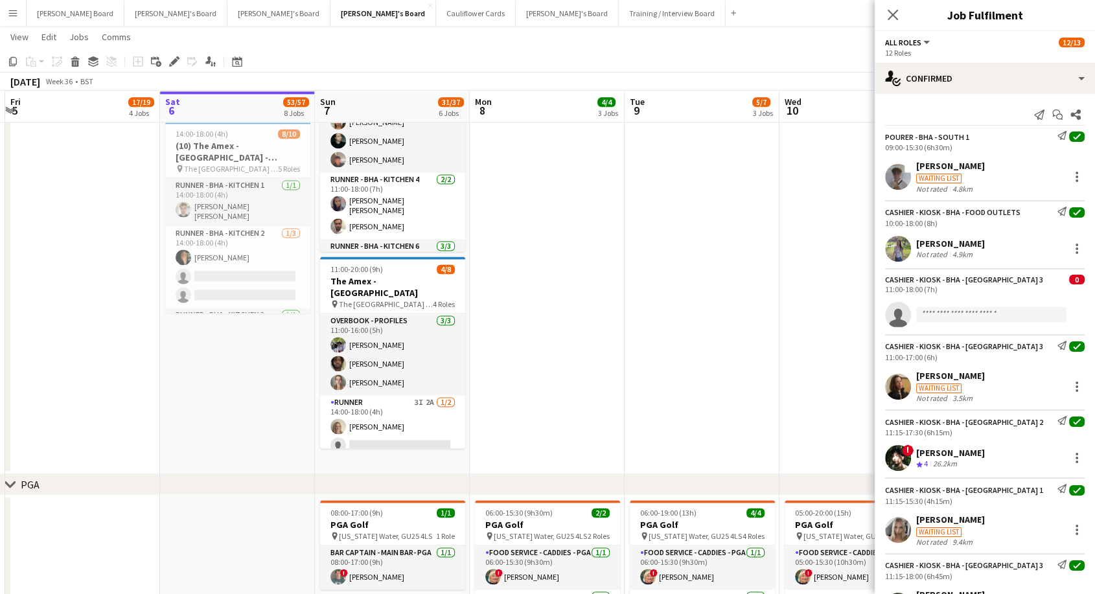
scroll to position [1830, 0]
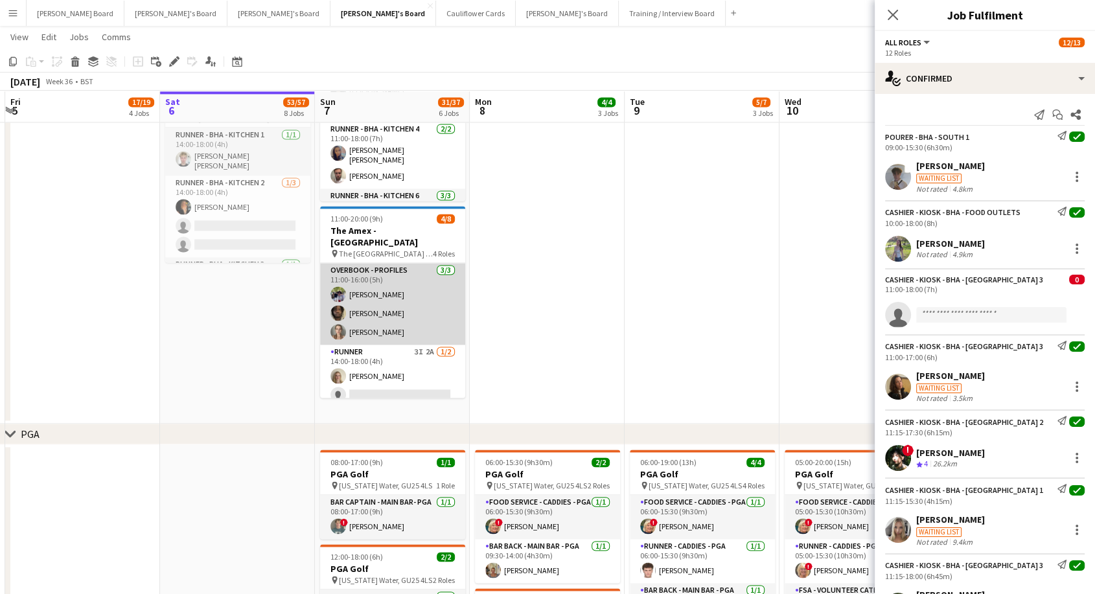
click at [412, 299] on app-card-role "Overbook - Profiles [DATE] 11:00-16:00 (5h) [PERSON_NAME] [PERSON_NAME] [PERSON…" at bounding box center [392, 304] width 145 height 82
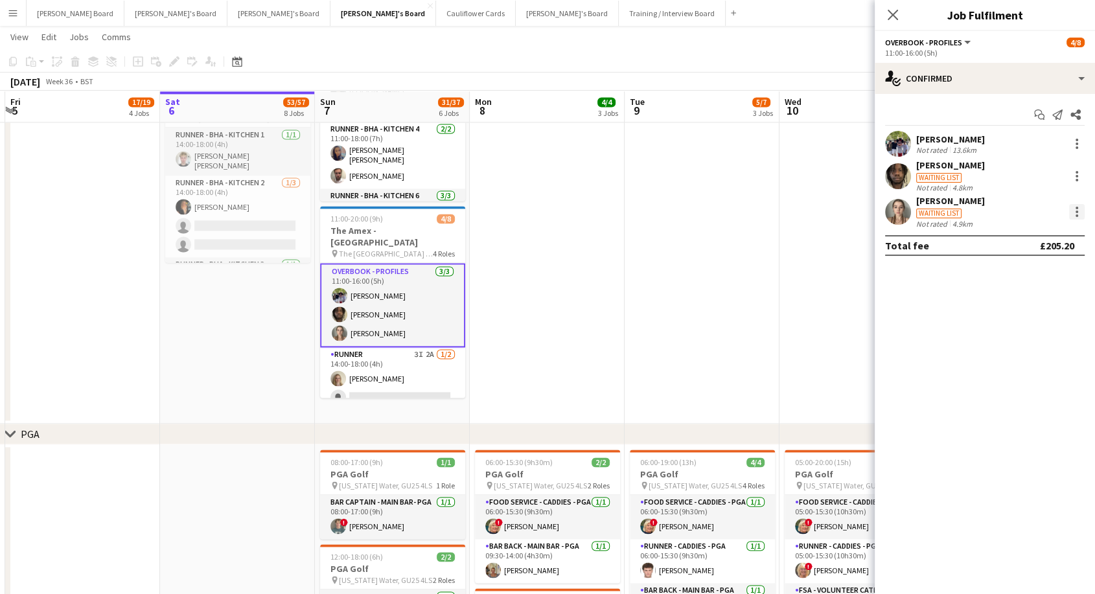
click at [1073, 214] on div at bounding box center [1077, 212] width 16 height 16
click at [1011, 271] on span "Switch crew" at bounding box center [1021, 266] width 55 height 11
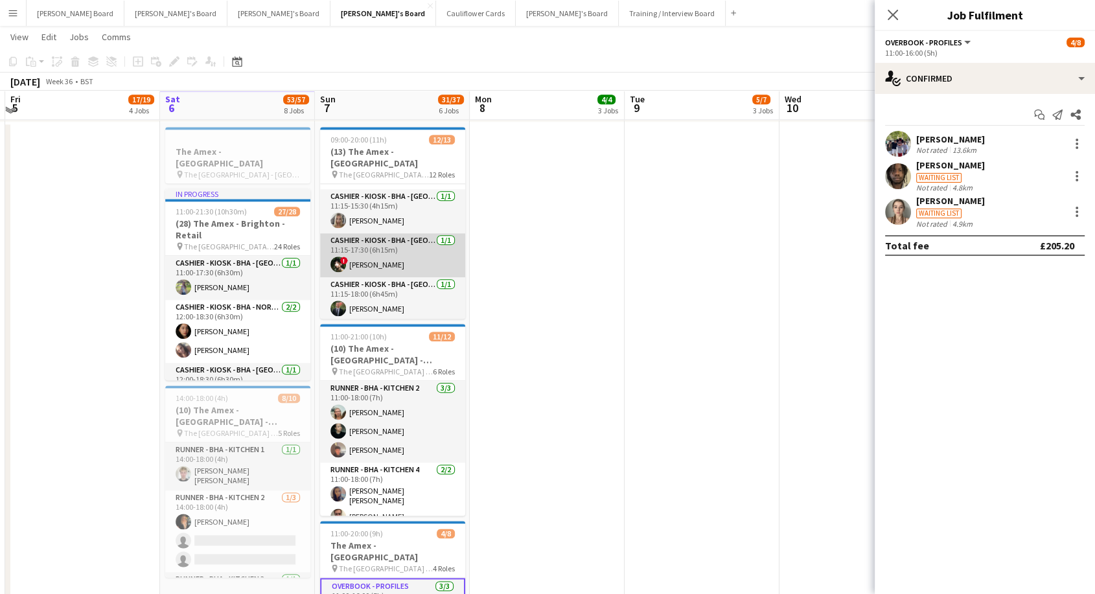
scroll to position [72, 0]
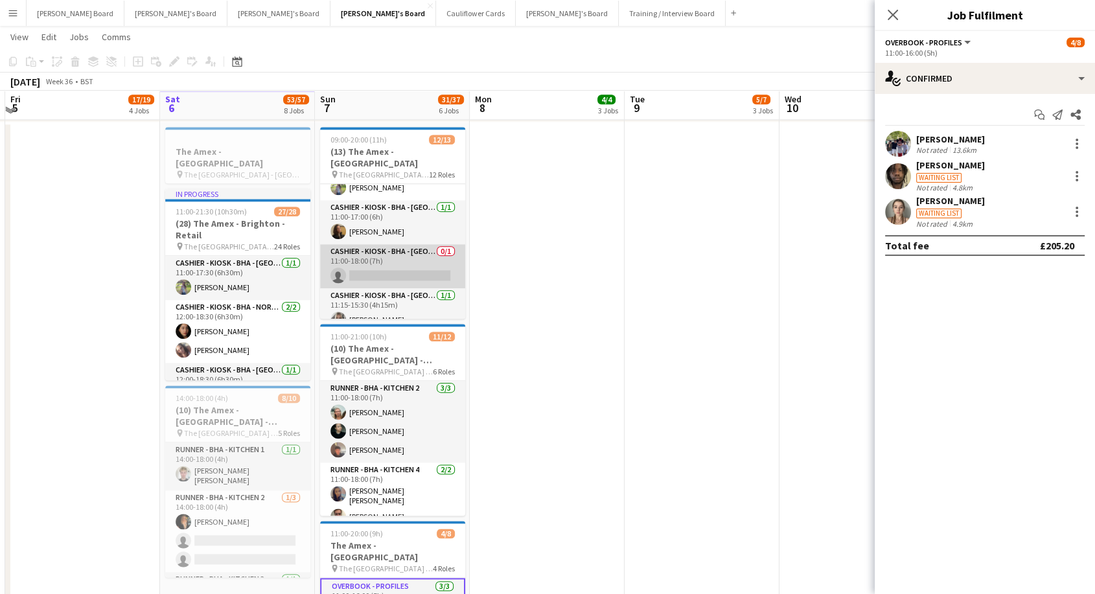
click at [398, 247] on app-card-role "Cashier - Kiosk - BHA - West Lower 3 0/1 11:00-18:00 (7h) single-neutral-actions" at bounding box center [392, 266] width 145 height 44
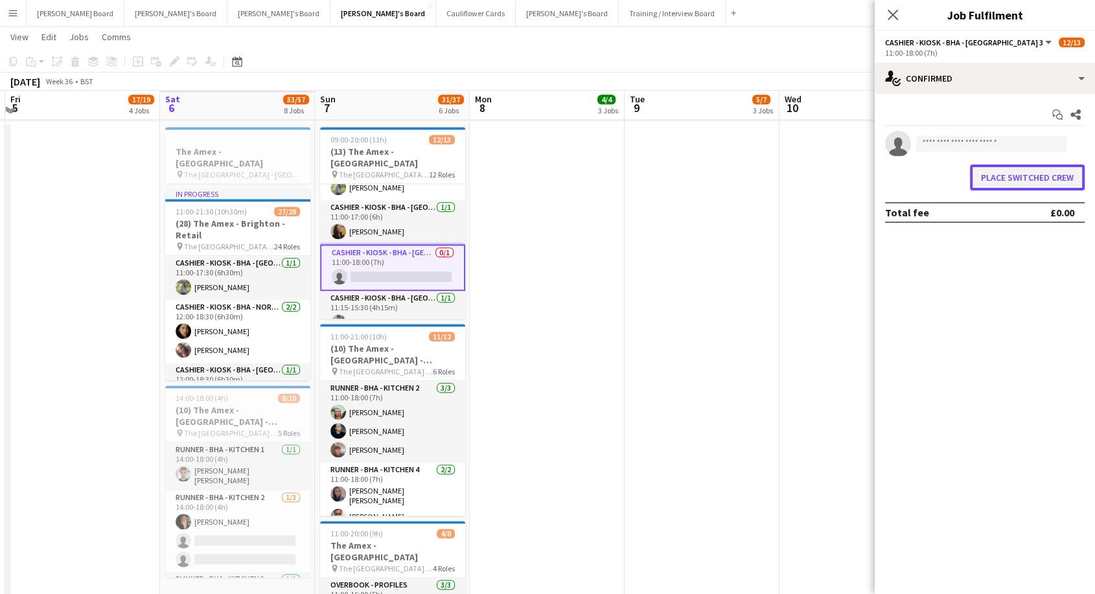
click at [1033, 178] on button "Place switched crew" at bounding box center [1027, 178] width 115 height 26
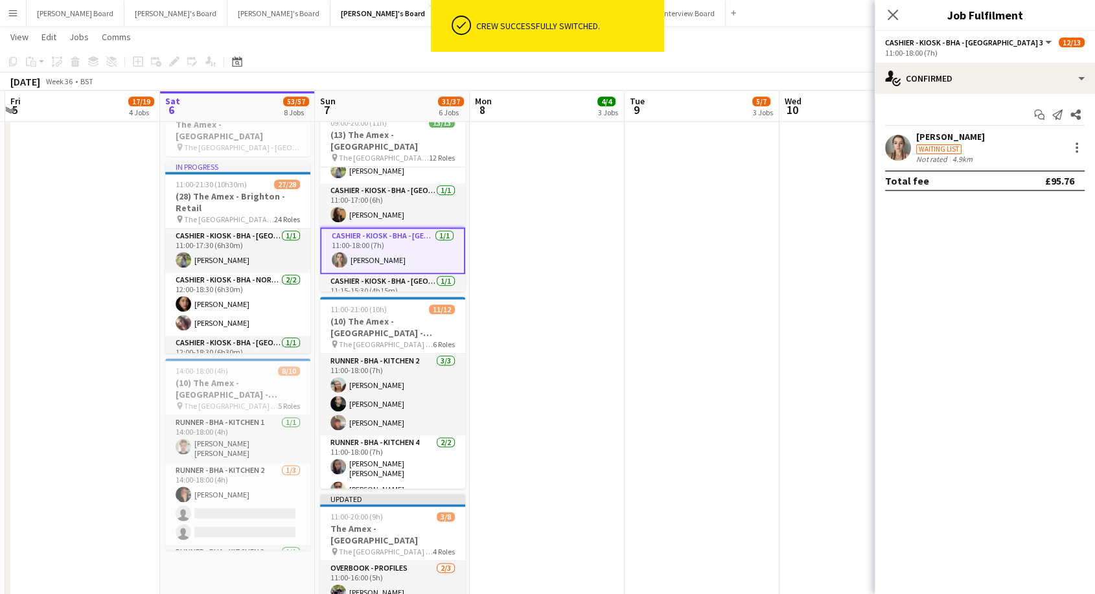
click at [679, 229] on app-date-cell at bounding box center [702, 403] width 155 height 617
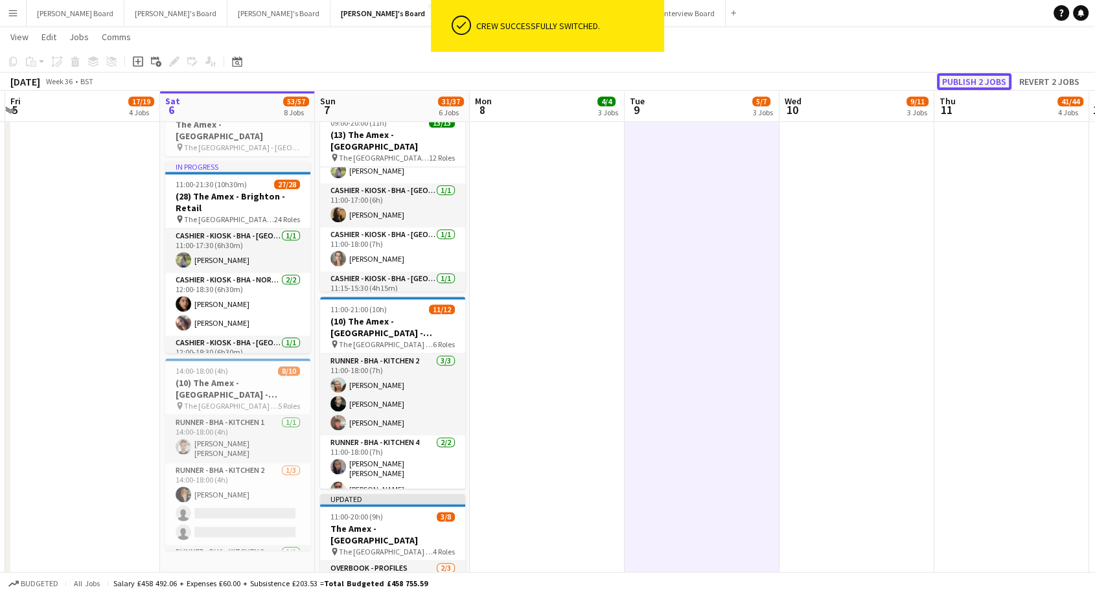
click at [971, 82] on button "Publish 2 jobs" at bounding box center [974, 81] width 75 height 17
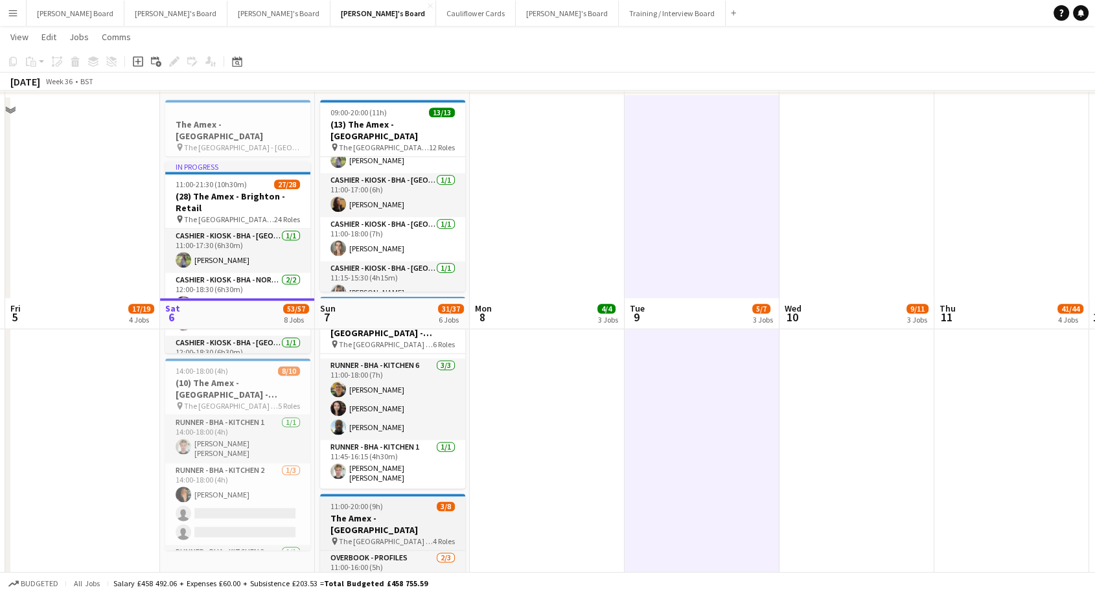
scroll to position [1758, 0]
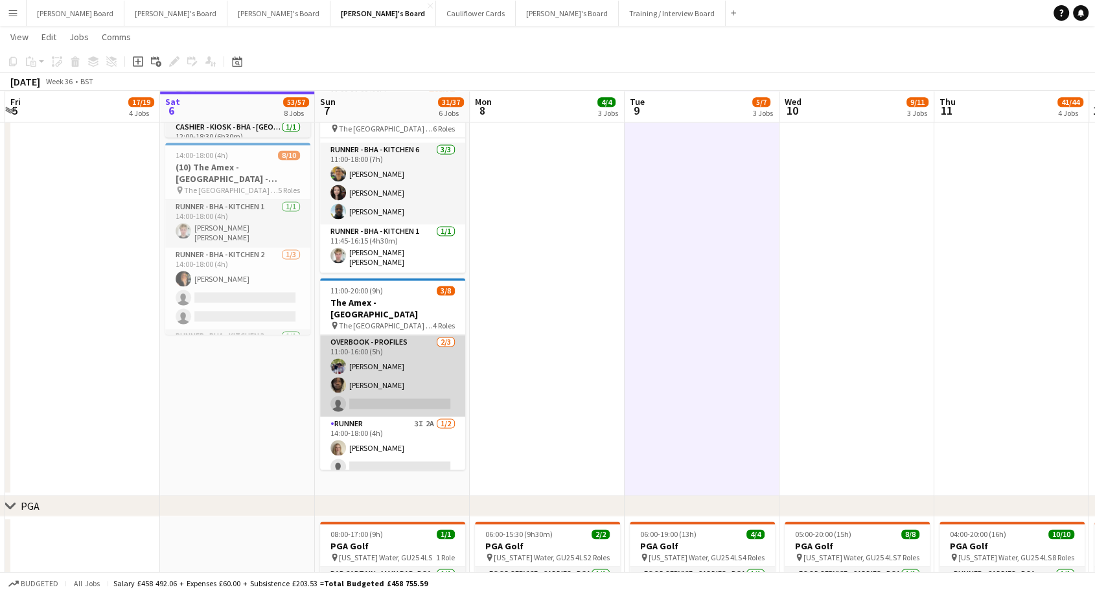
click at [419, 360] on app-card-role "Overbook - Profiles [DATE] 11:00-16:00 (5h) [PERSON_NAME] [PERSON_NAME] single-…" at bounding box center [392, 376] width 145 height 82
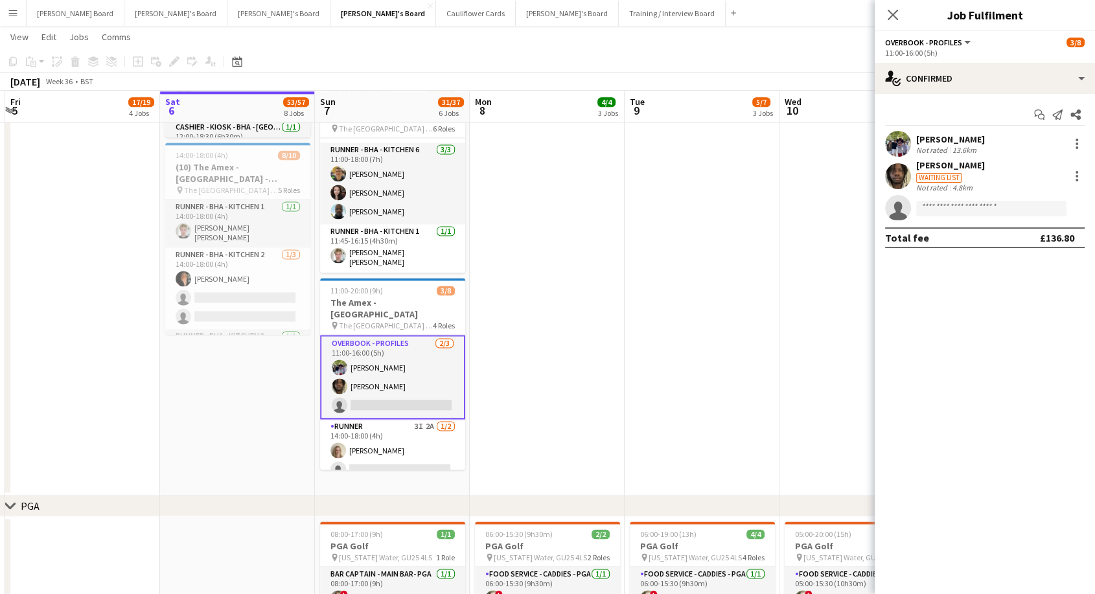
click at [948, 141] on div "[PERSON_NAME]" at bounding box center [950, 139] width 69 height 12
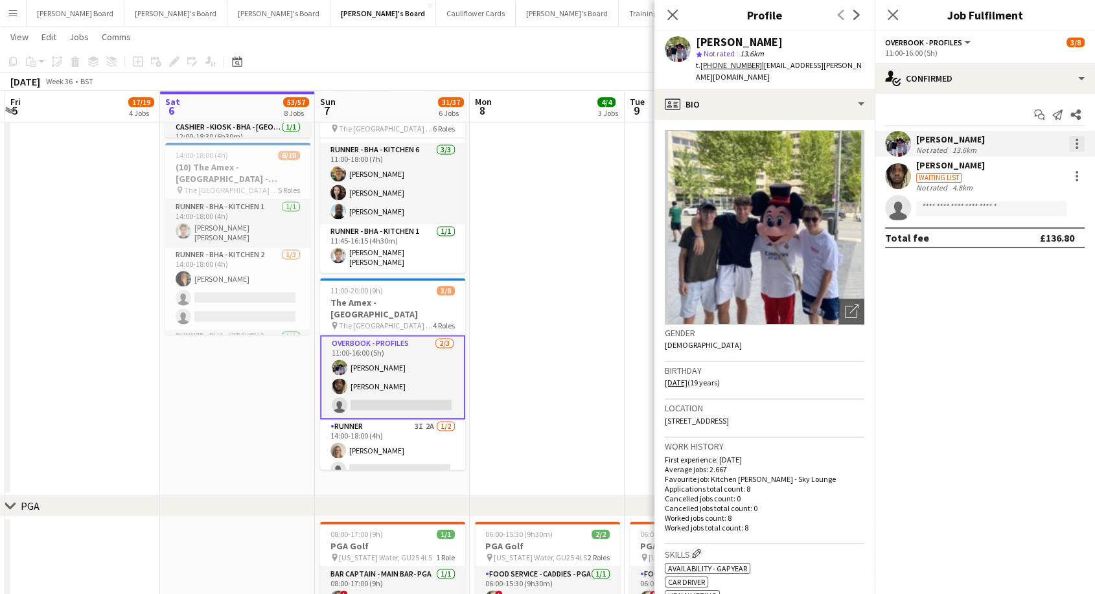
click at [1073, 144] on div at bounding box center [1077, 144] width 16 height 16
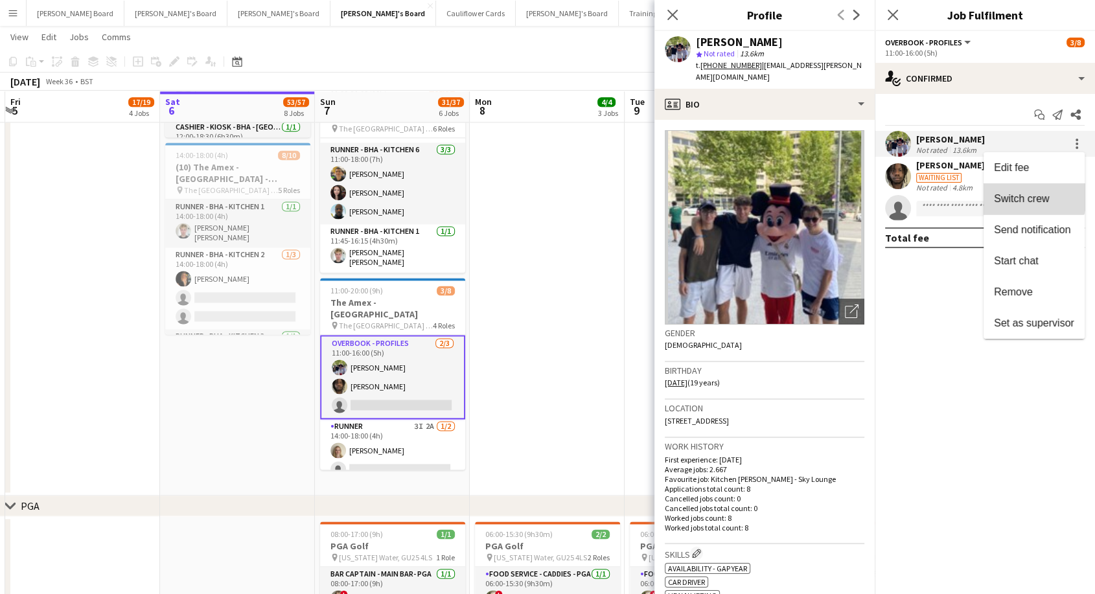
click at [1024, 195] on span "Switch crew" at bounding box center [1021, 198] width 55 height 11
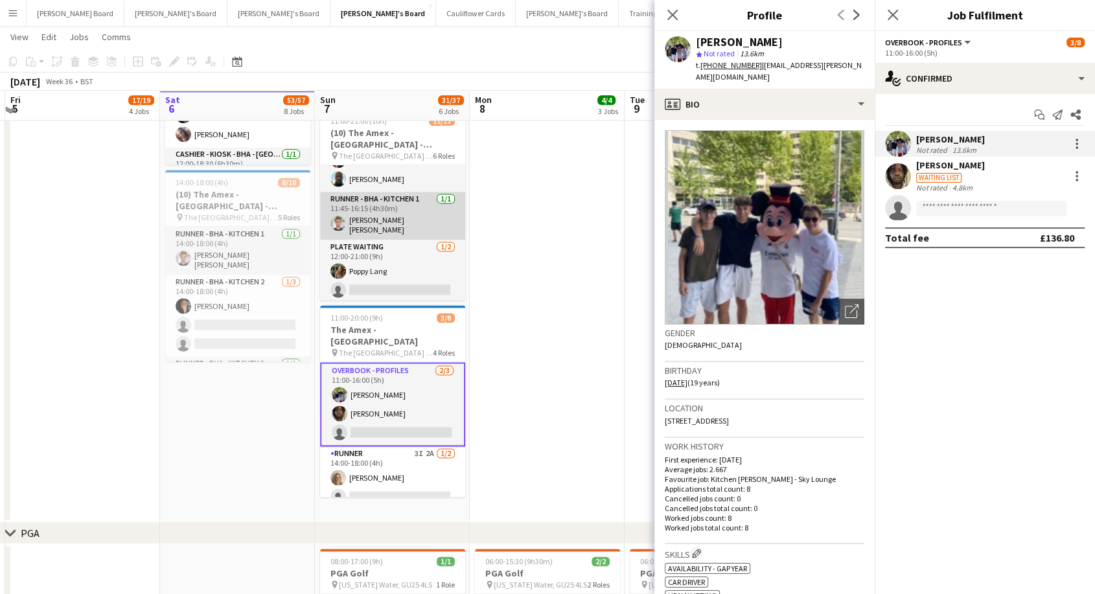
scroll to position [242, 0]
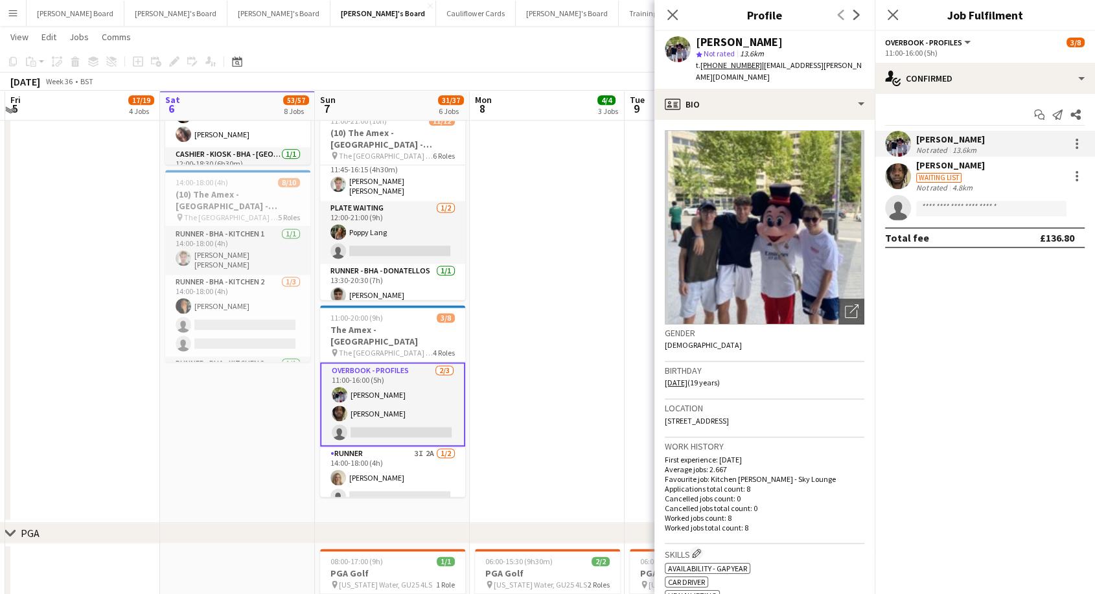
drag, startPoint x: 393, startPoint y: 227, endPoint x: 465, endPoint y: 226, distance: 72.6
click at [394, 227] on app-card-role "Plate Waiting [DATE] 12:00-21:00 (9h) [PERSON_NAME] single-neutral-actions" at bounding box center [392, 232] width 145 height 63
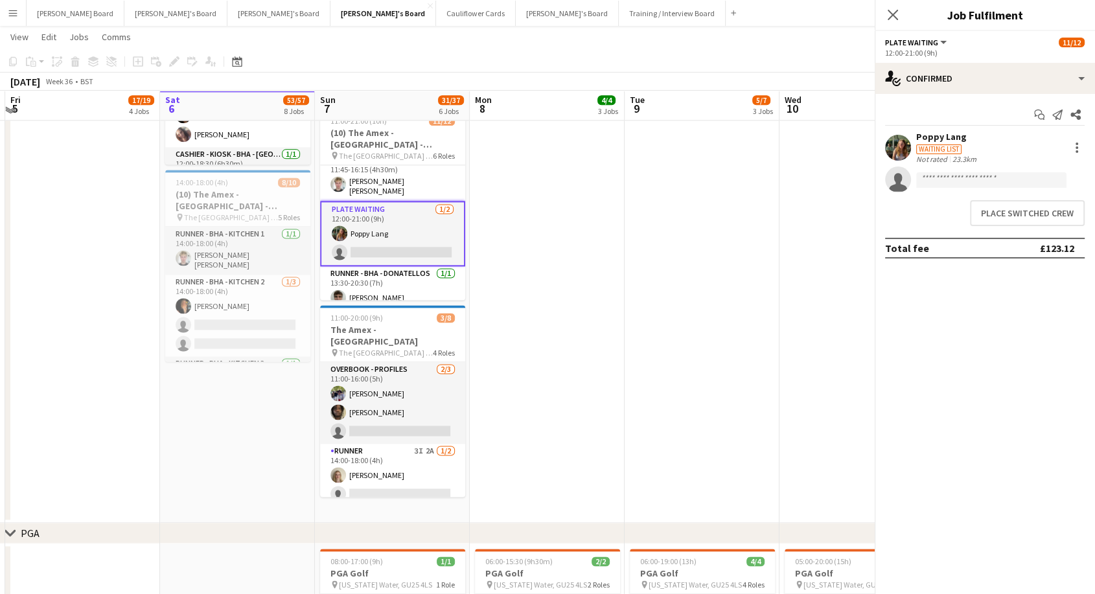
scroll to position [0, 303]
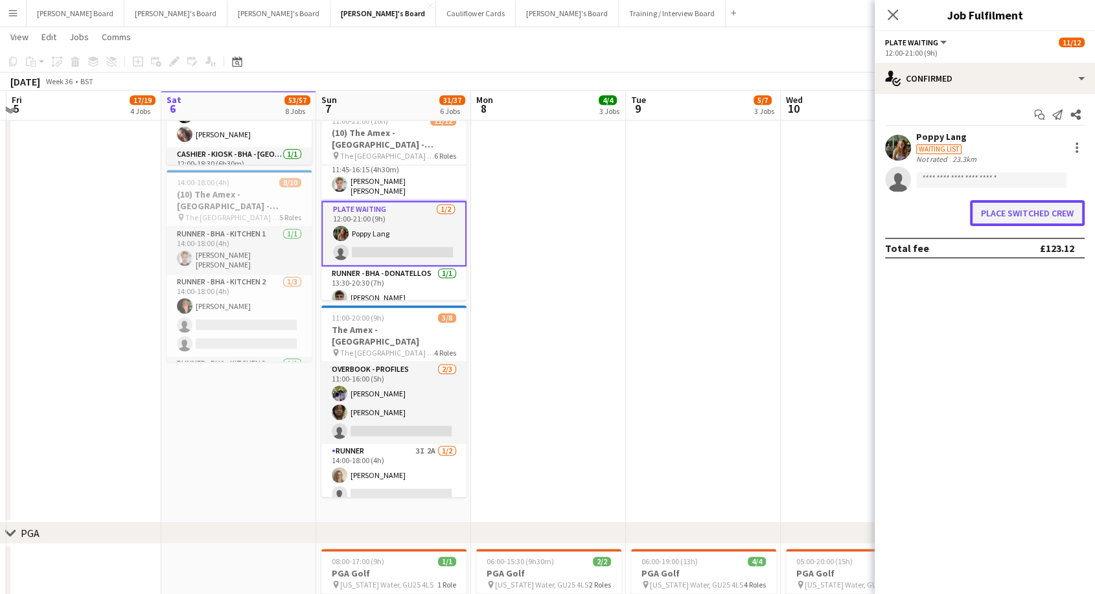
click at [1039, 214] on button "Place switched crew" at bounding box center [1027, 213] width 115 height 26
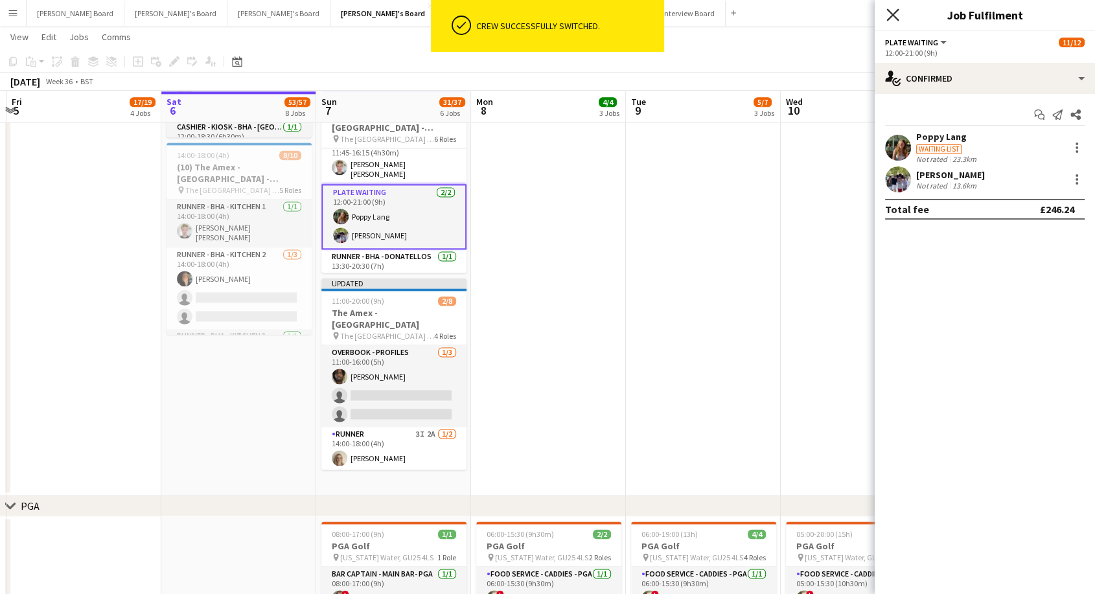
click at [893, 12] on icon "Close pop-in" at bounding box center [892, 14] width 12 height 12
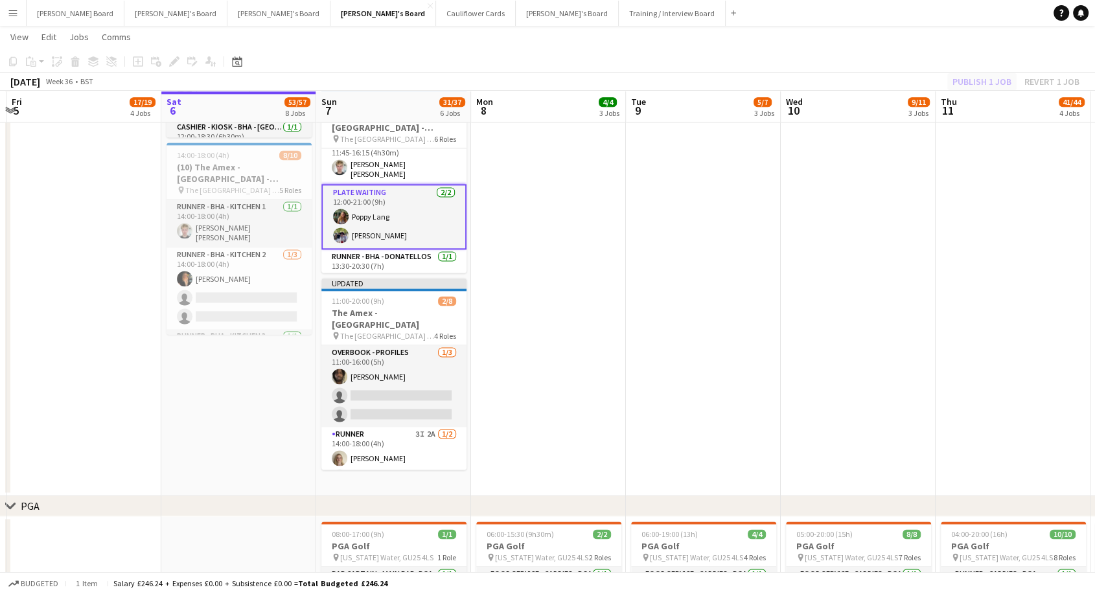
click at [986, 77] on div "Publish 1 job Revert 1 job" at bounding box center [1016, 81] width 158 height 17
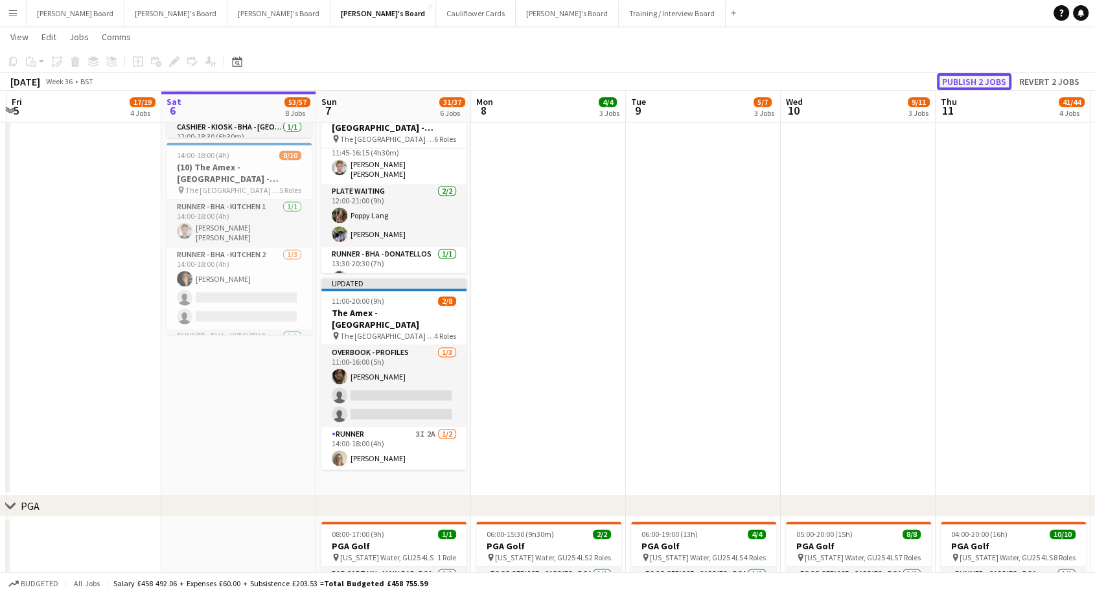
click at [987, 82] on button "Publish 2 jobs" at bounding box center [974, 81] width 75 height 17
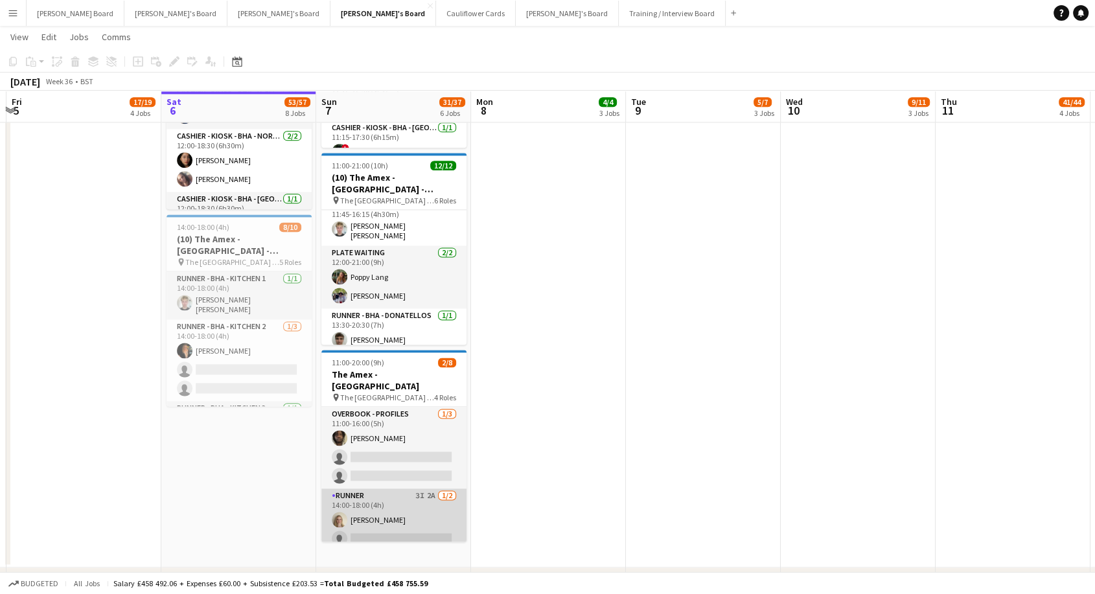
scroll to position [72, 0]
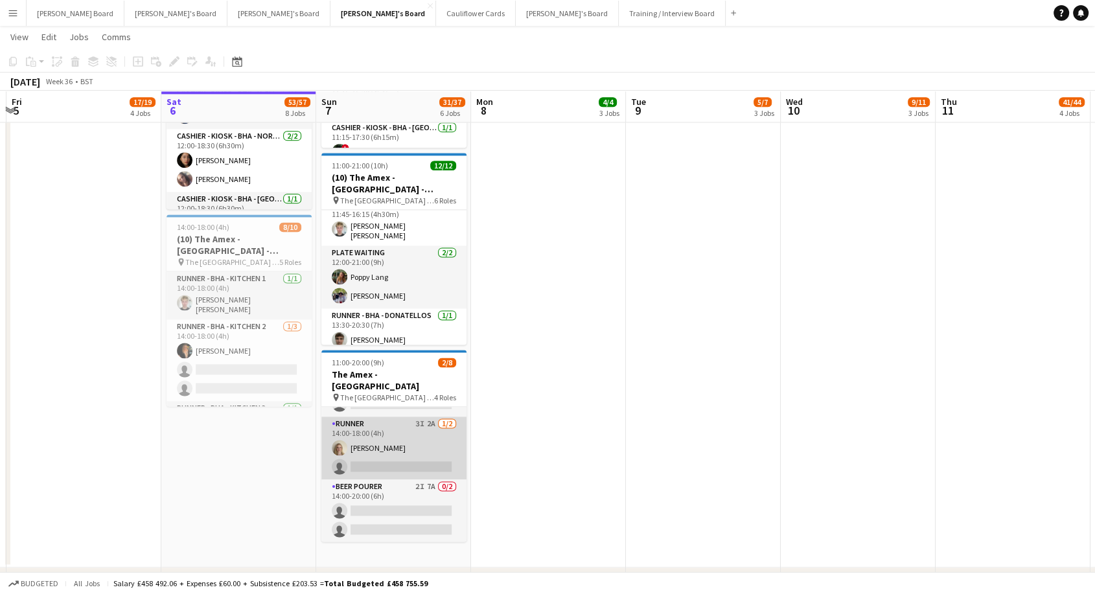
click at [387, 439] on app-card-role "Runner 3I 2A [DATE] 14:00-18:00 (4h) [PERSON_NAME] single-neutral-actions" at bounding box center [393, 448] width 145 height 63
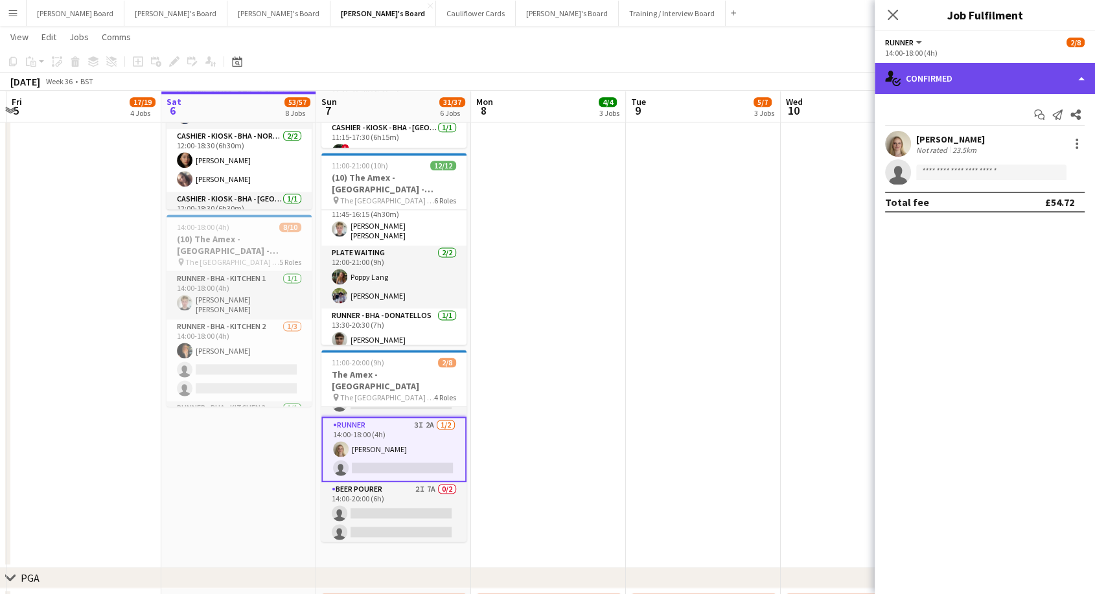
click at [993, 74] on div "single-neutral-actions-check-2 Confirmed" at bounding box center [985, 78] width 220 height 31
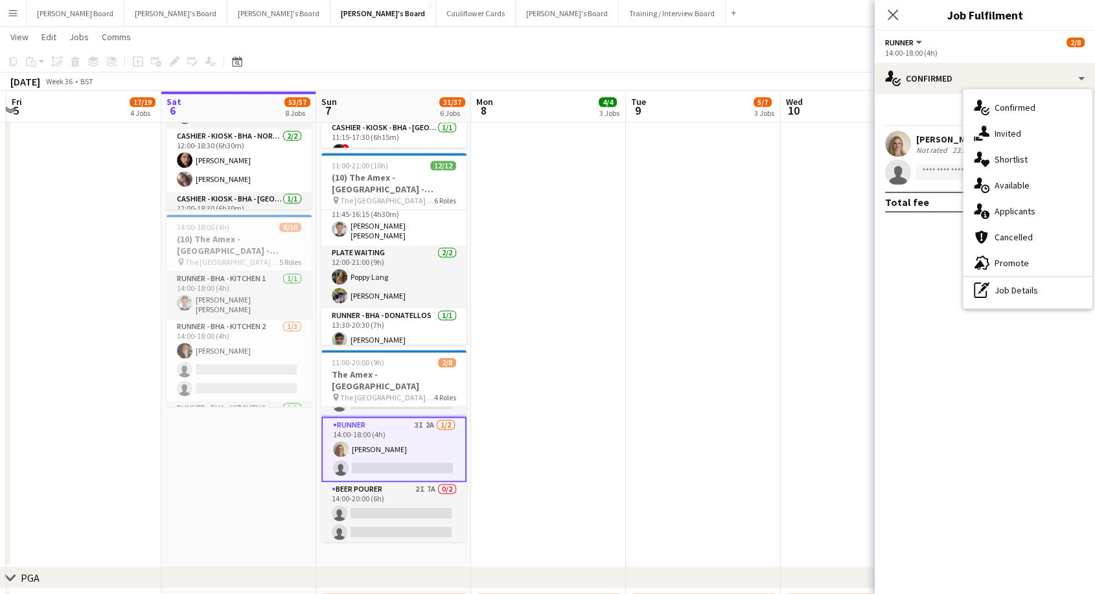
drag, startPoint x: 1022, startPoint y: 298, endPoint x: 1013, endPoint y: 281, distance: 19.4
click at [1021, 295] on div "pen-write Job Details" at bounding box center [1027, 290] width 128 height 26
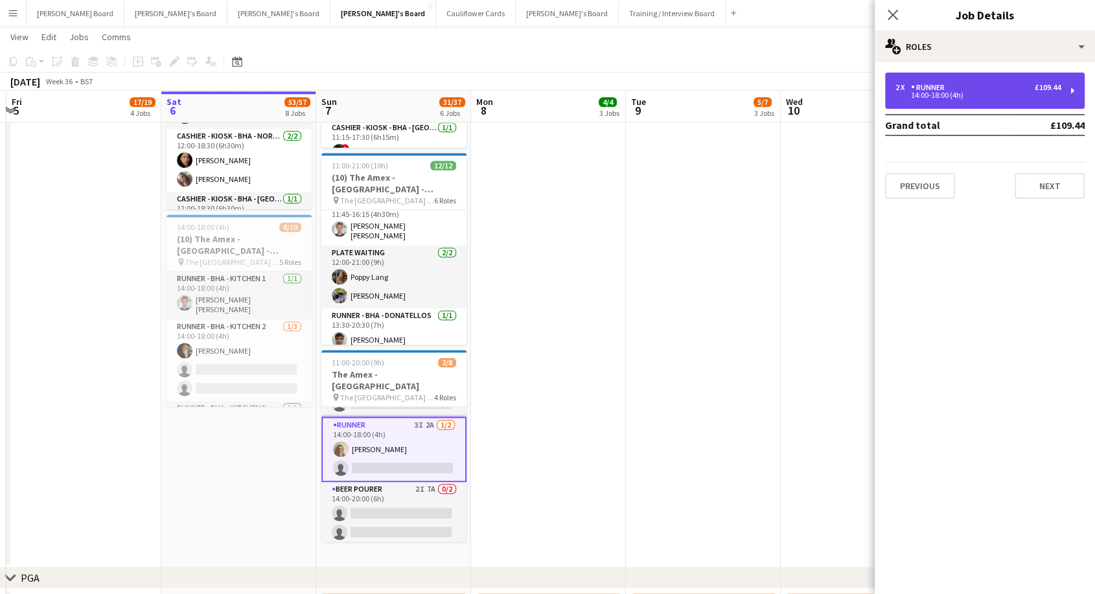
click at [945, 87] on div "Runner" at bounding box center [930, 87] width 39 height 9
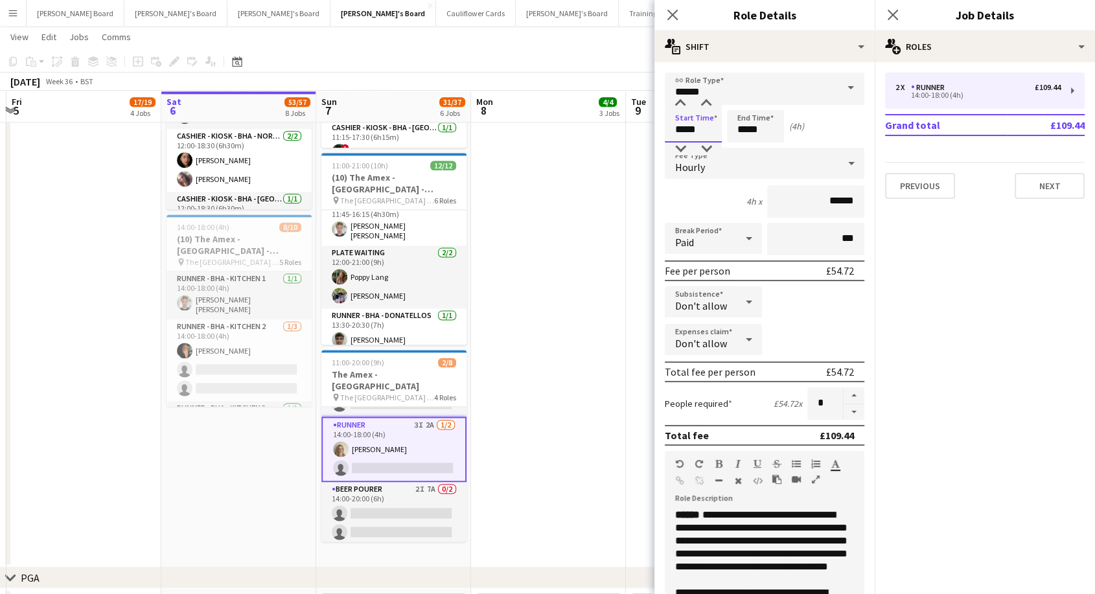
drag, startPoint x: 706, startPoint y: 128, endPoint x: 630, endPoint y: 126, distance: 76.5
type input "*****"
click at [526, 341] on app-date-cell at bounding box center [548, 259] width 155 height 617
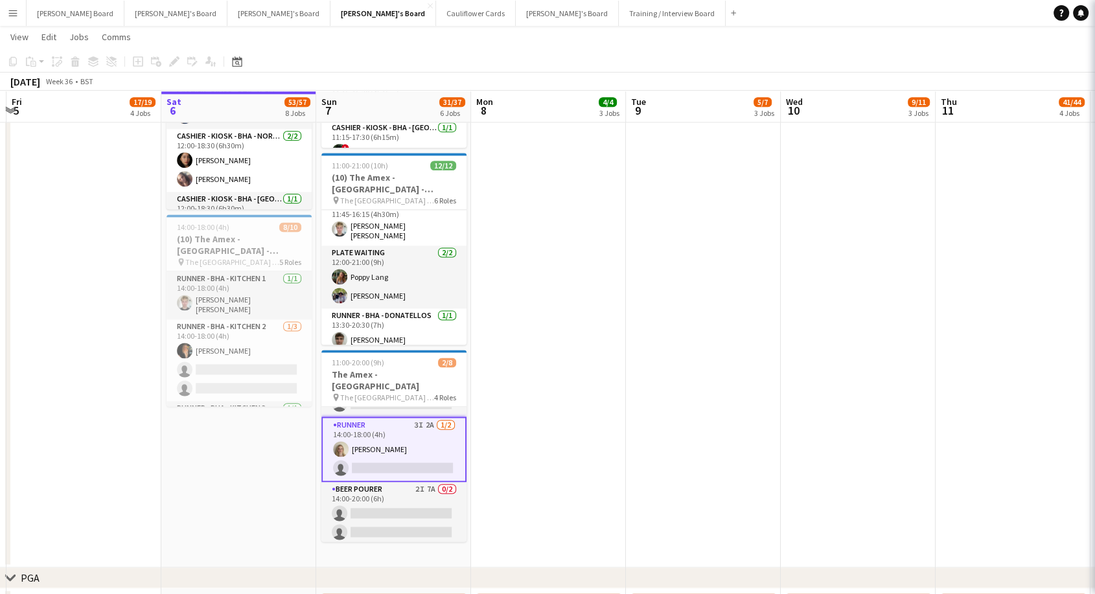
scroll to position [0, 303]
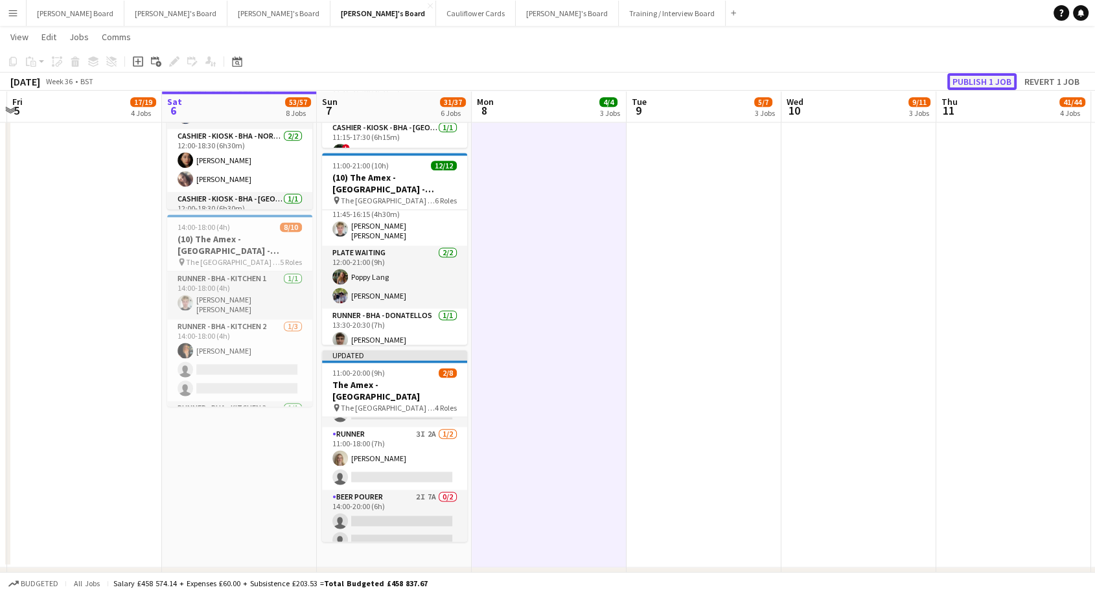
click at [995, 80] on button "Publish 1 job" at bounding box center [981, 81] width 69 height 17
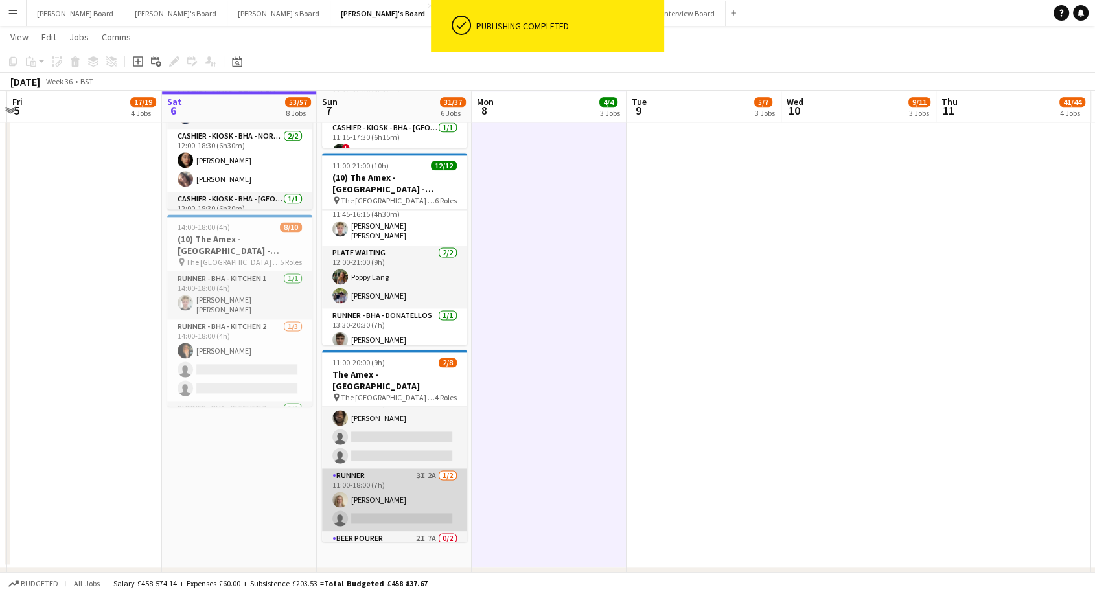
scroll to position [0, 0]
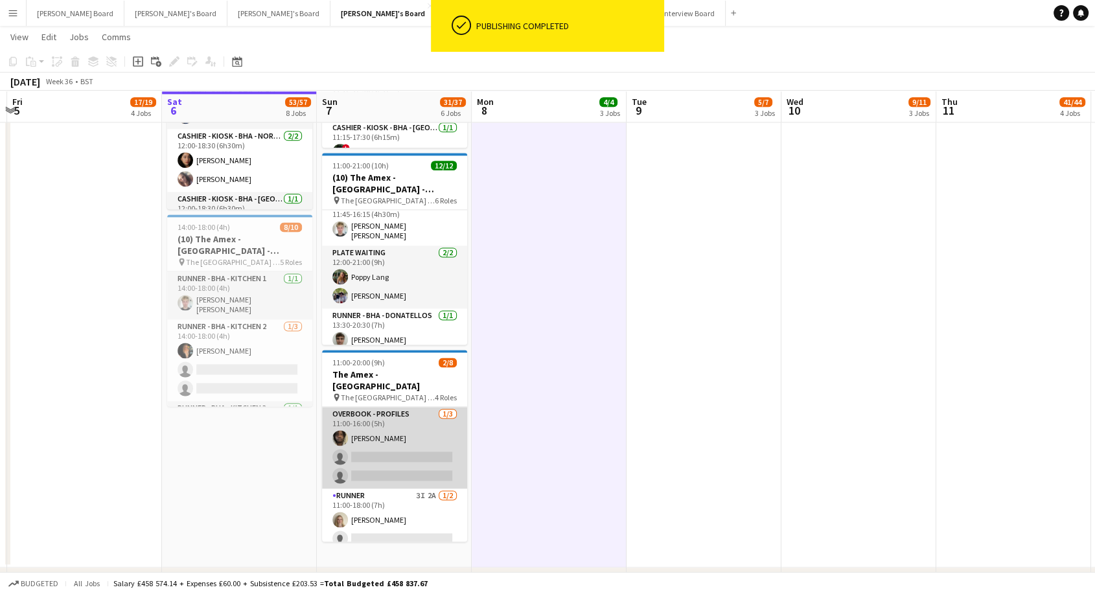
click at [398, 430] on app-card-role "Overbook - Profiles [DATE] 11:00-16:00 (5h) [PERSON_NAME] single-neutral-action…" at bounding box center [394, 448] width 145 height 82
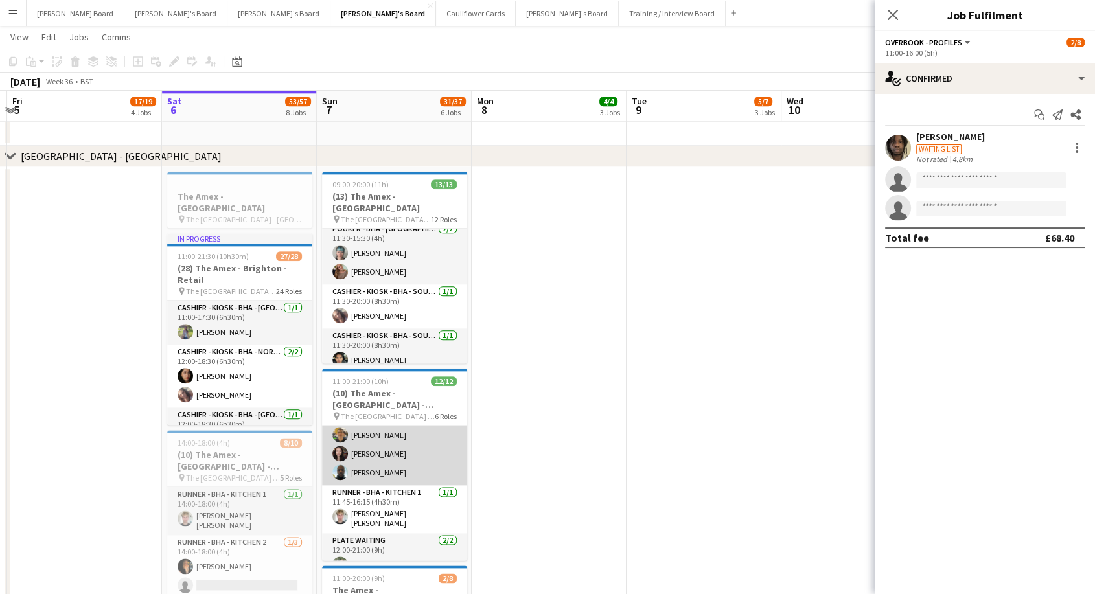
scroll to position [242, 0]
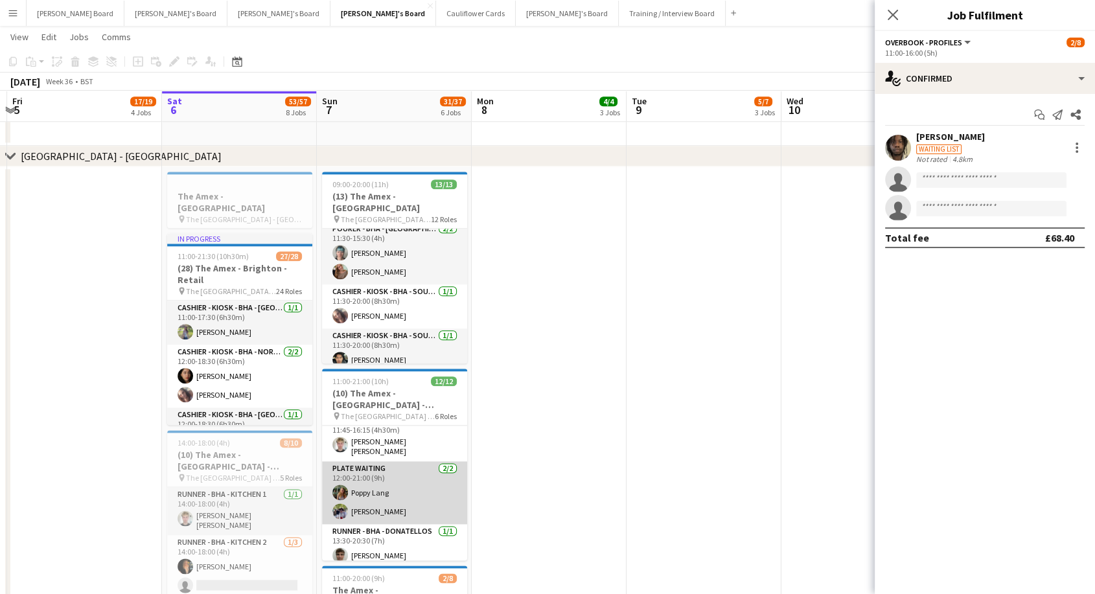
click at [398, 508] on app-card-role "Plate Waiting [DATE] 12:00-21:00 (9h) [PERSON_NAME] [PERSON_NAME]" at bounding box center [394, 492] width 145 height 63
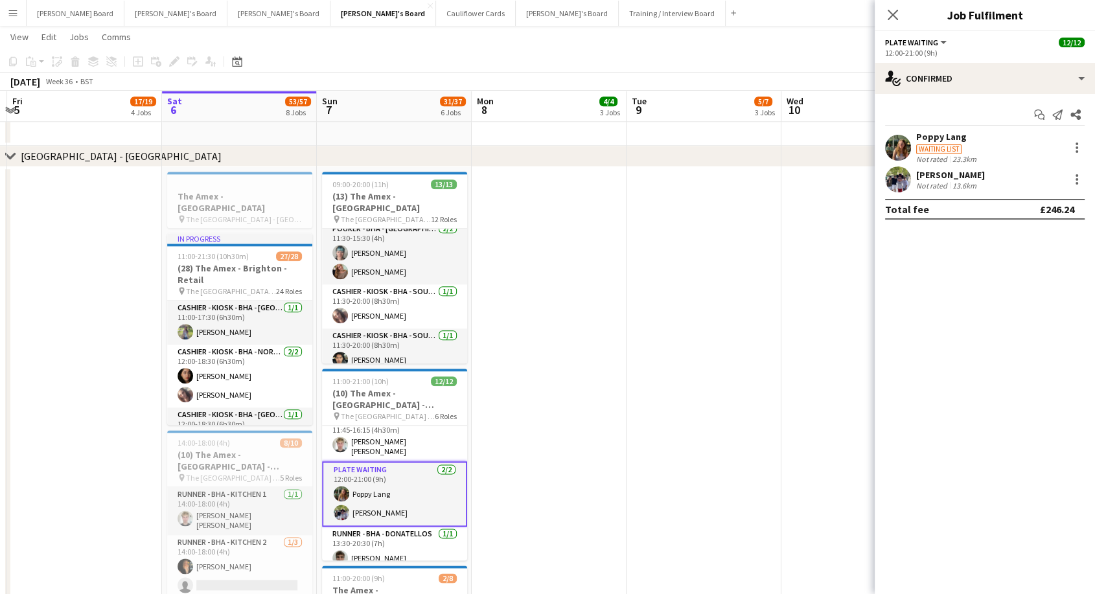
click at [967, 173] on div "[PERSON_NAME]" at bounding box center [950, 175] width 69 height 12
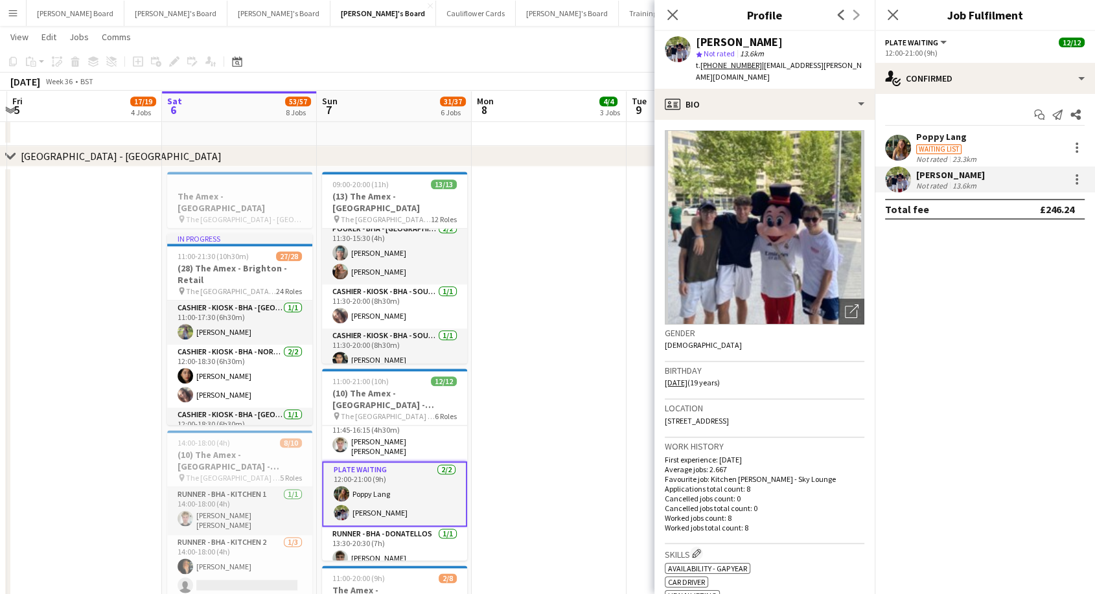
drag, startPoint x: 670, startPoint y: 14, endPoint x: 560, endPoint y: 168, distance: 190.0
click at [670, 16] on icon "Close pop-in" at bounding box center [672, 15] width 10 height 10
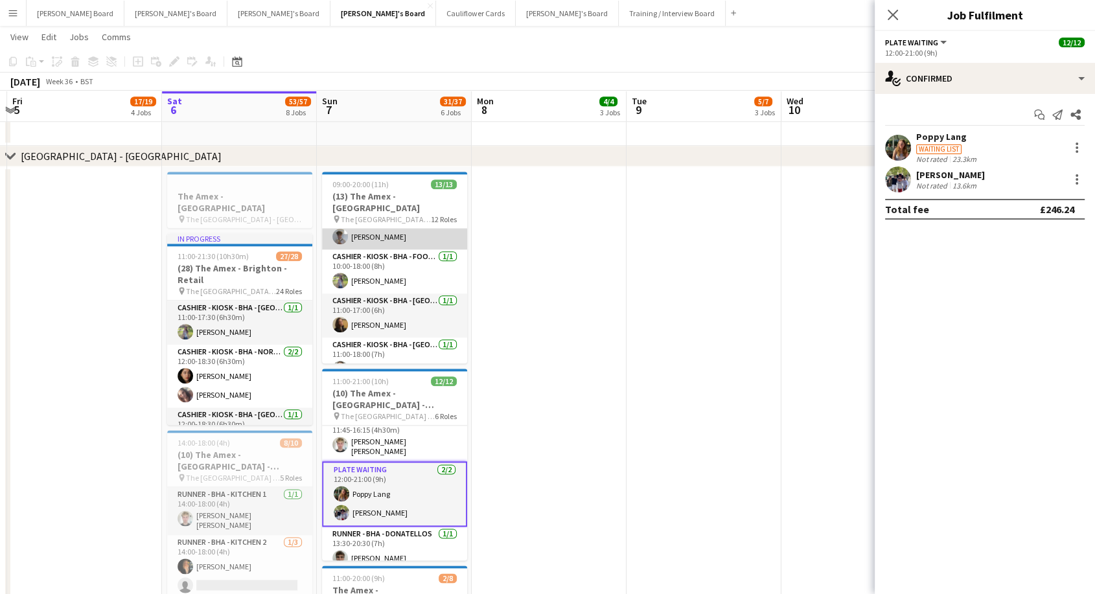
scroll to position [0, 0]
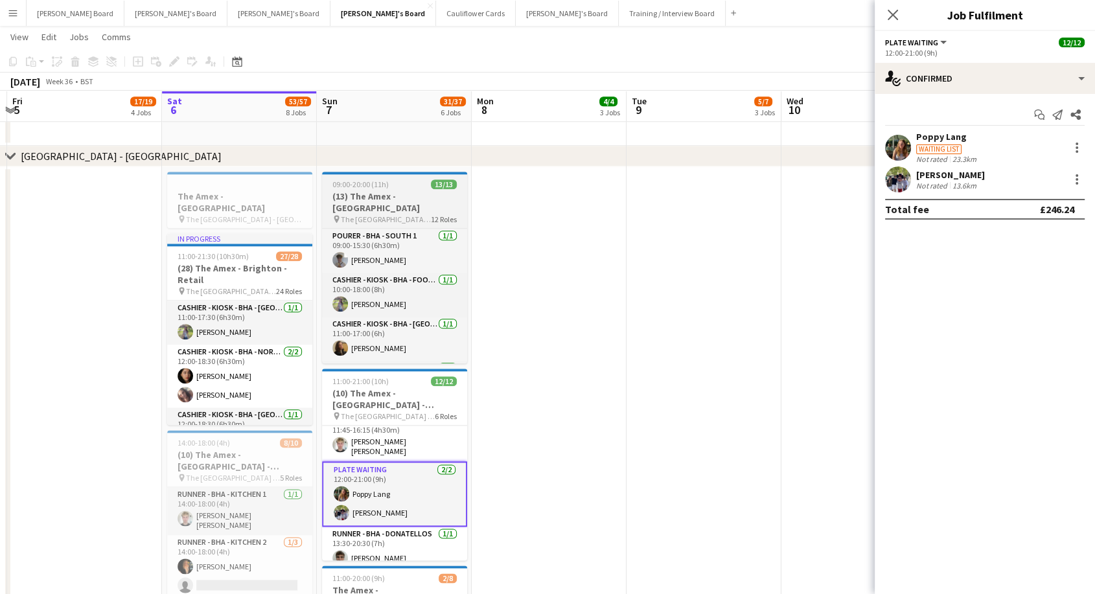
click at [393, 194] on h3 "(13) The Amex - [GEOGRAPHIC_DATA]" at bounding box center [394, 201] width 145 height 23
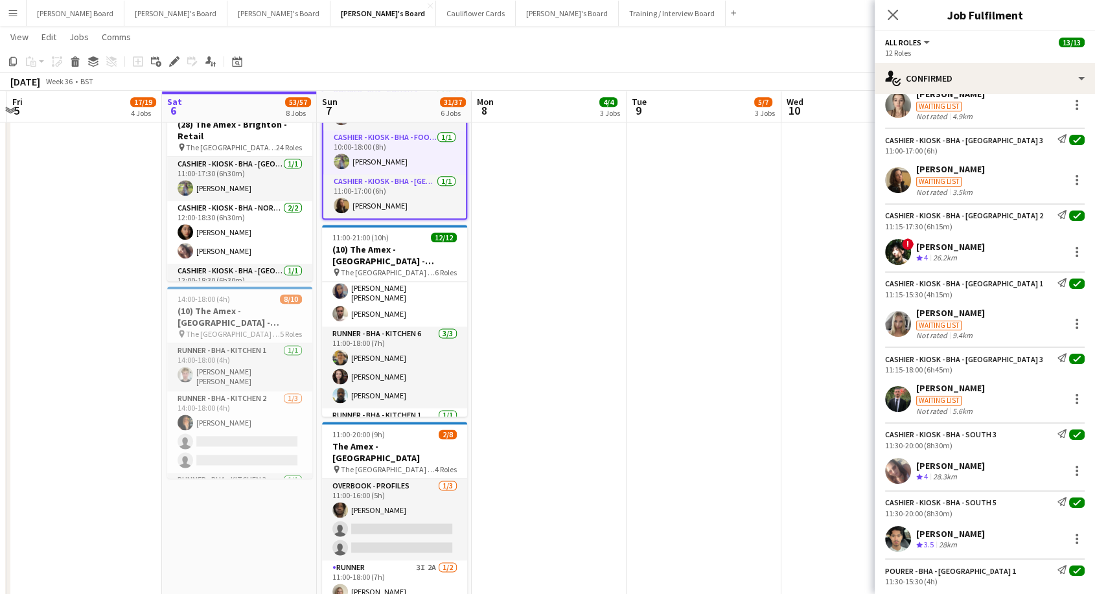
scroll to position [26, 0]
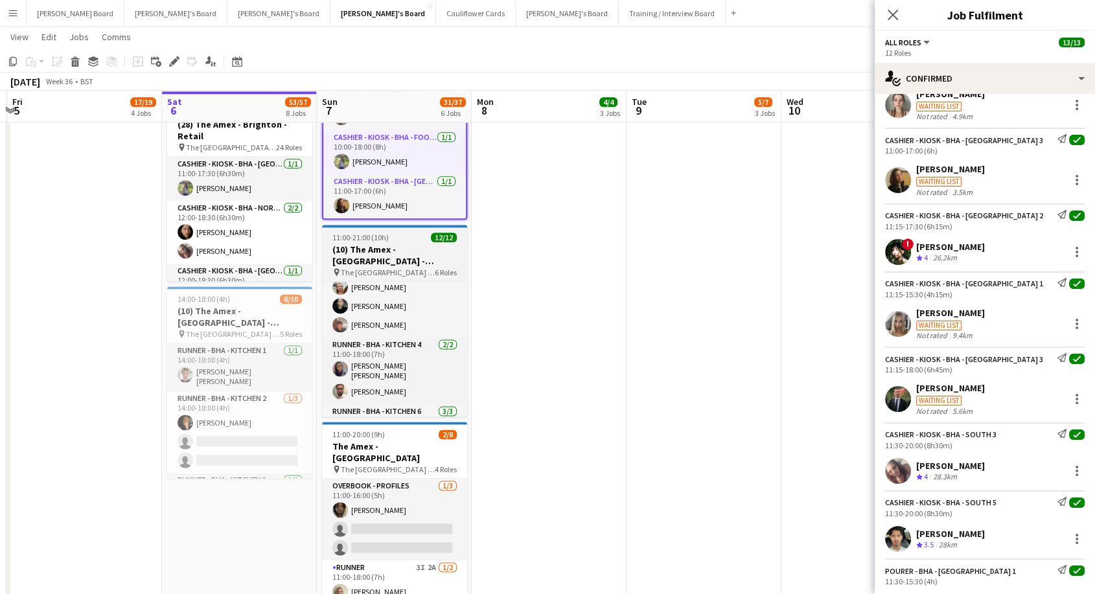
click at [393, 247] on h3 "(10) The Amex - [GEOGRAPHIC_DATA] - Hospitality" at bounding box center [394, 255] width 145 height 23
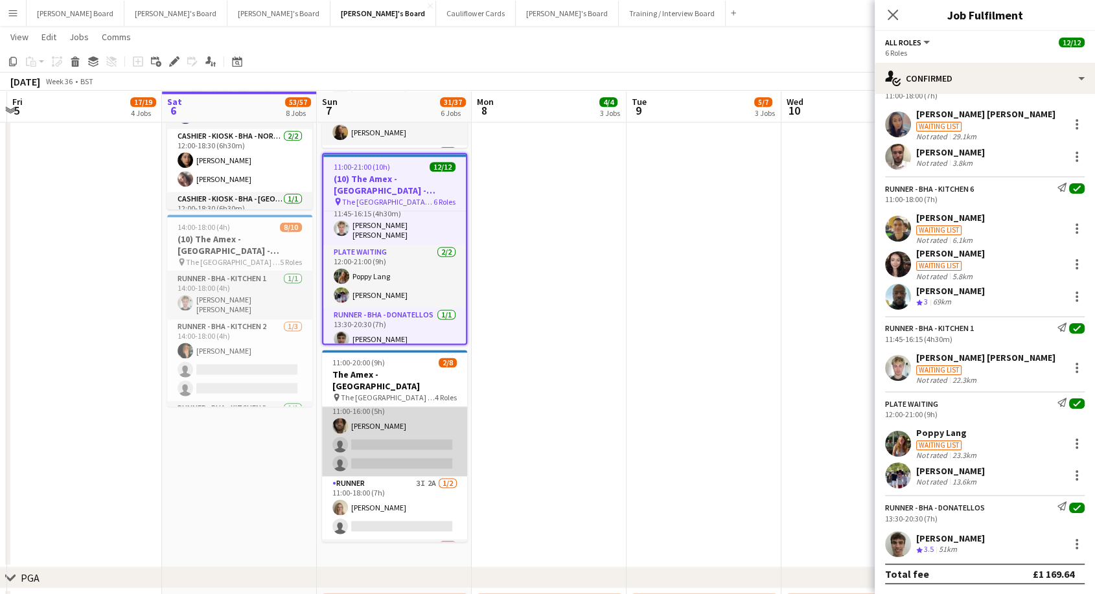
scroll to position [0, 0]
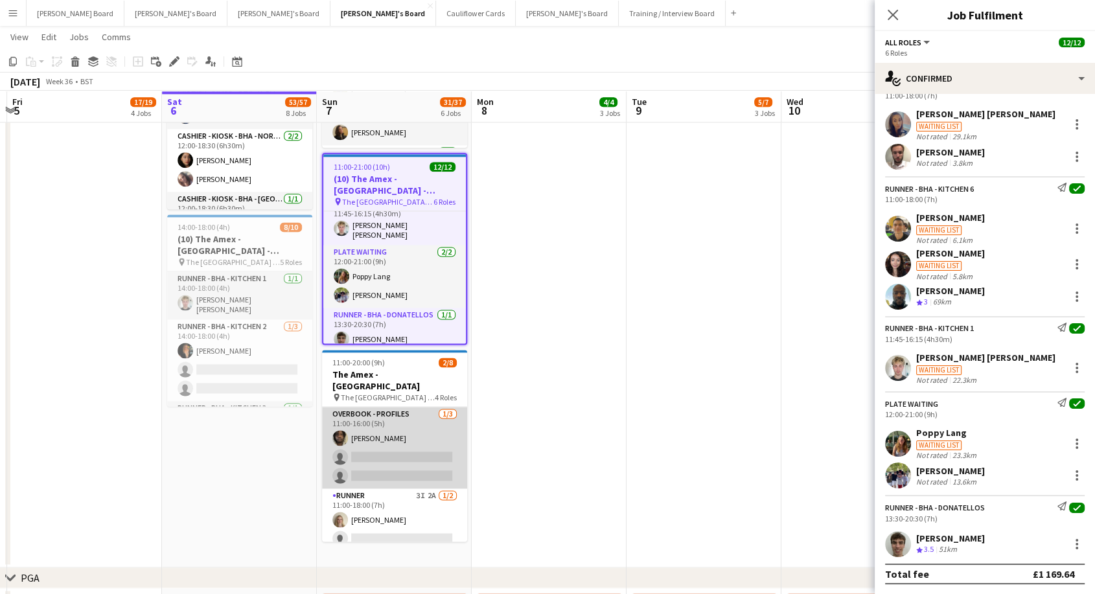
click at [387, 414] on app-card-role "Overbook - Profiles [DATE] 11:00-16:00 (5h) [PERSON_NAME] single-neutral-action…" at bounding box center [394, 448] width 145 height 82
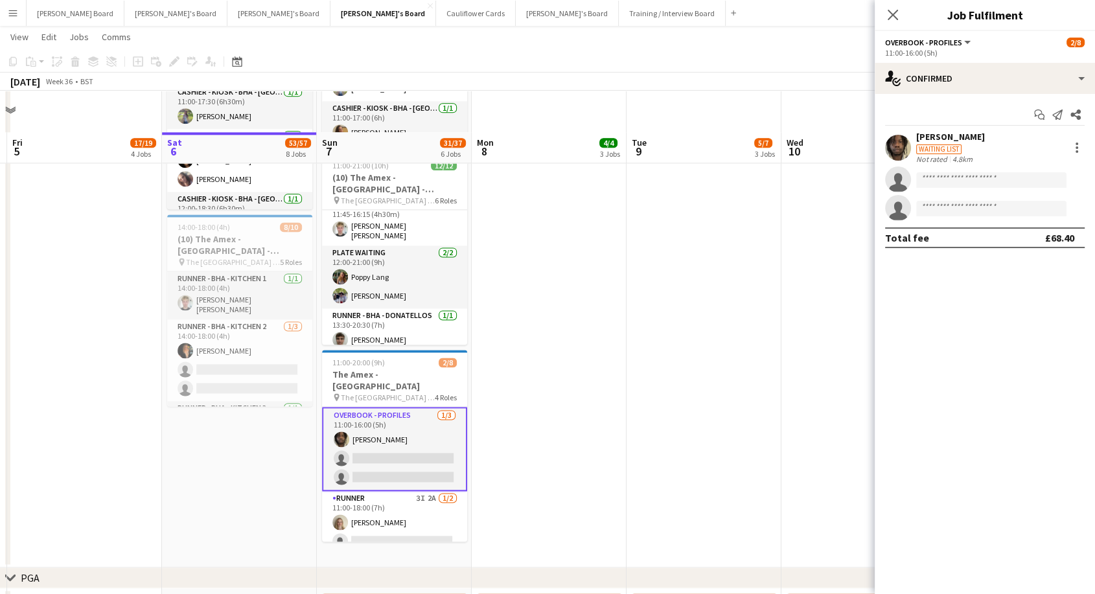
scroll to position [1830, 0]
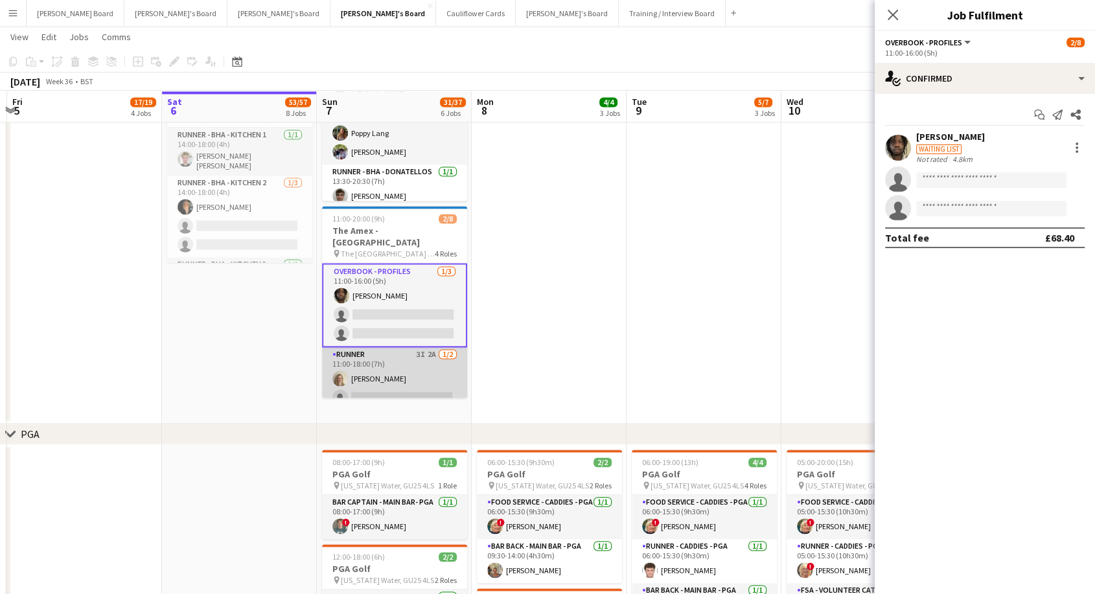
drag, startPoint x: 391, startPoint y: 363, endPoint x: 428, endPoint y: 373, distance: 38.2
click at [393, 364] on app-card-role "Runner 3I 2A [DATE] 11:00-18:00 (7h) [PERSON_NAME] single-neutral-actions" at bounding box center [394, 378] width 145 height 63
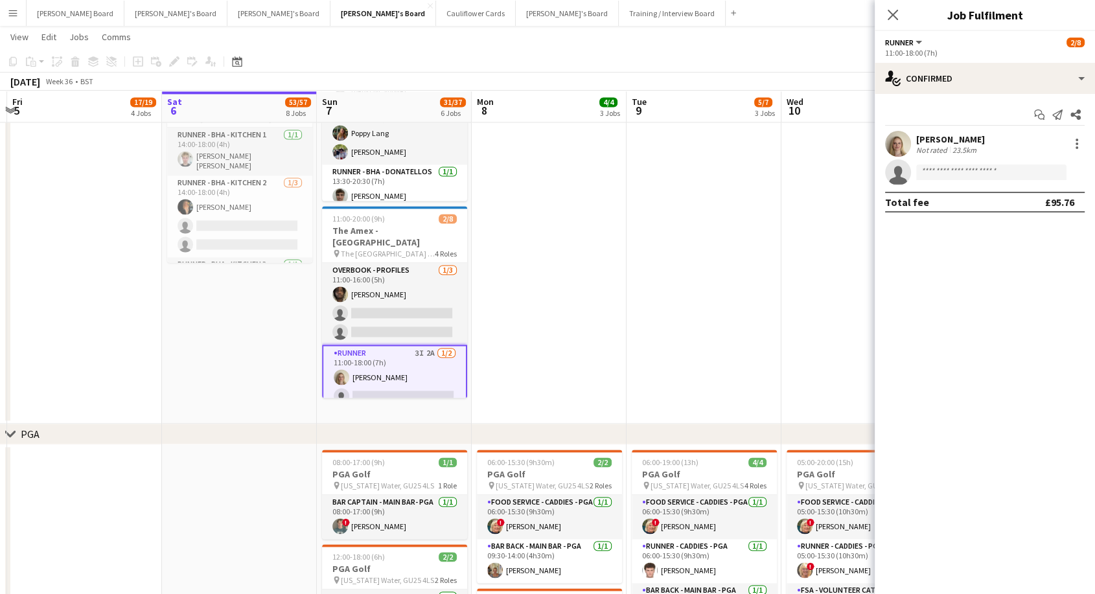
scroll to position [0, 301]
click at [892, 13] on icon "Close pop-in" at bounding box center [892, 14] width 12 height 12
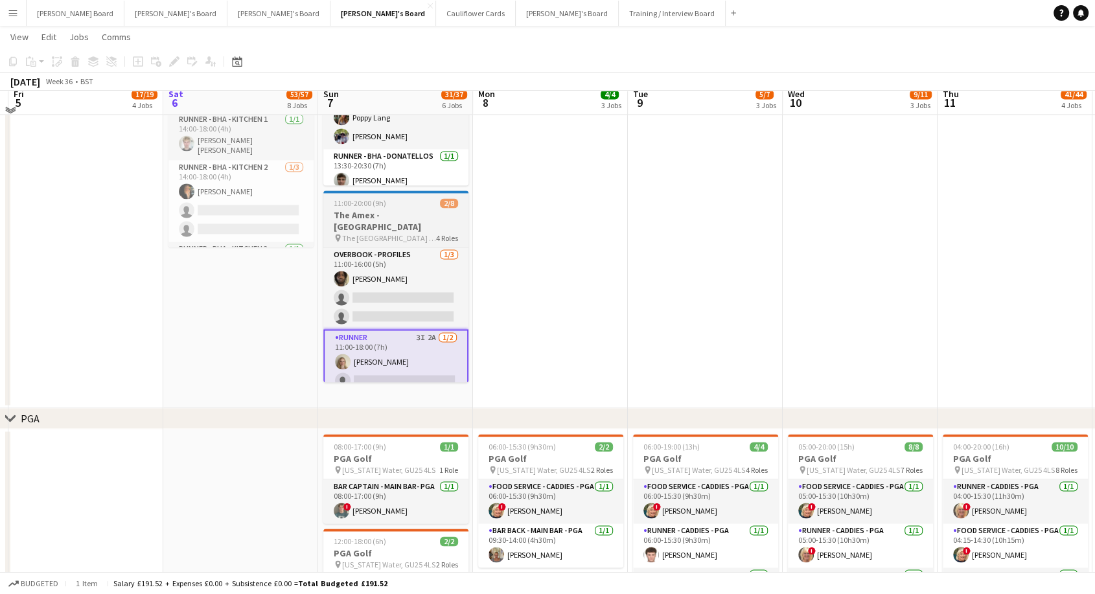
scroll to position [1830, 0]
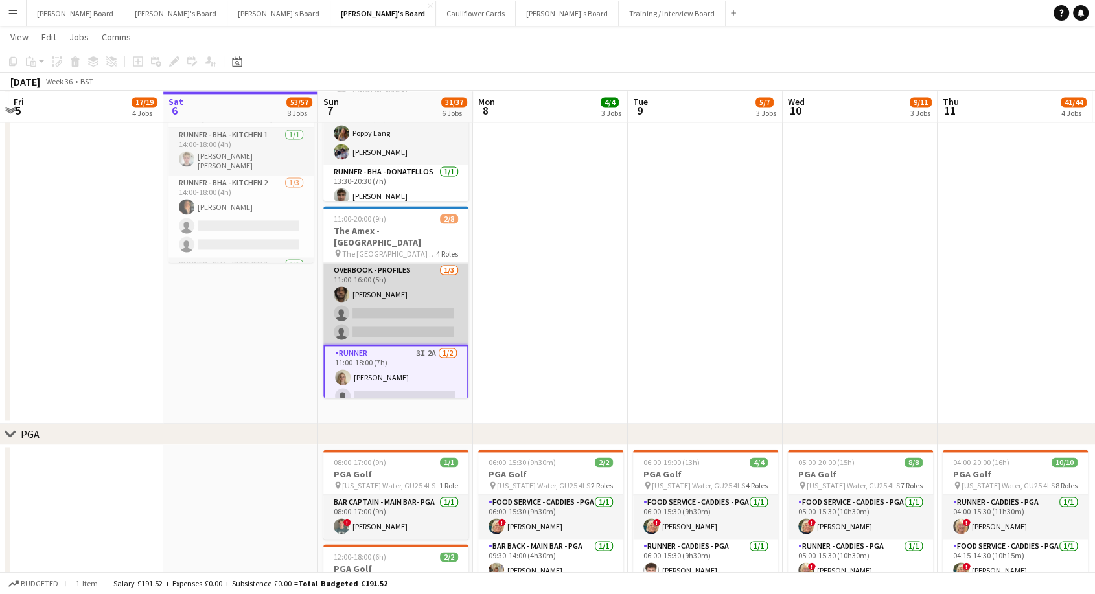
click at [415, 309] on app-card-role "Overbook - Profiles [DATE] 11:00-16:00 (5h) [PERSON_NAME] single-neutral-action…" at bounding box center [395, 304] width 145 height 82
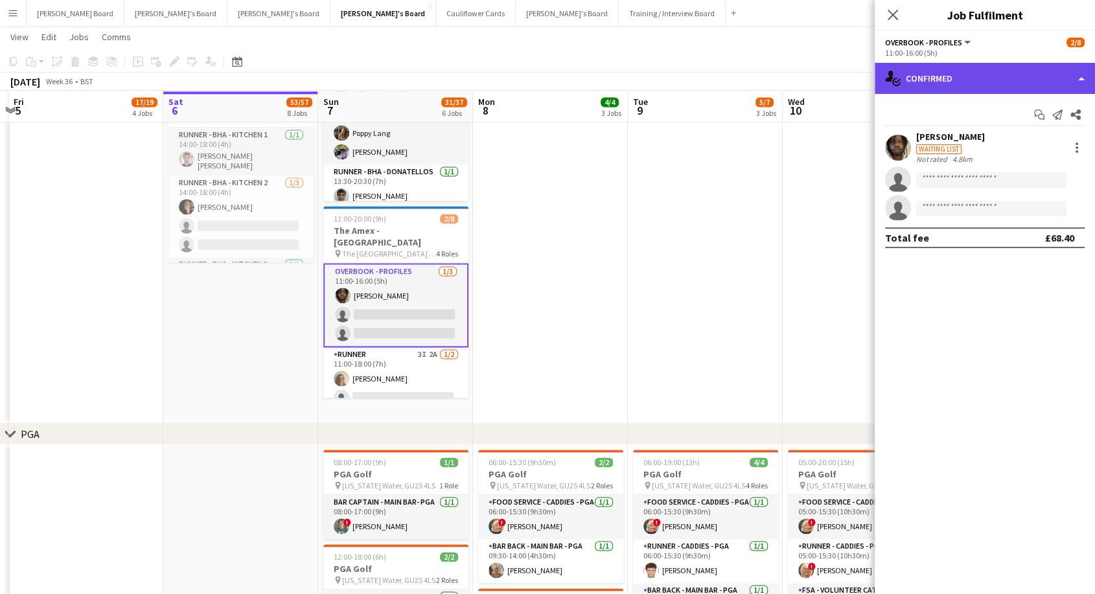
click at [974, 72] on div "single-neutral-actions-check-2 Confirmed" at bounding box center [985, 78] width 220 height 31
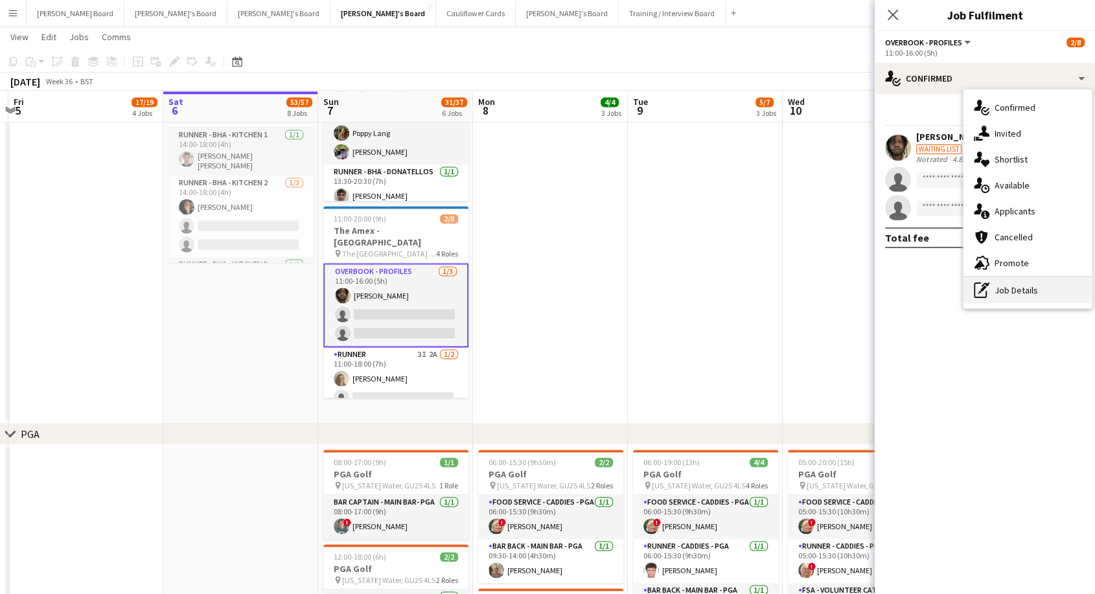
click at [1024, 297] on div "pen-write Job Details" at bounding box center [1027, 290] width 128 height 26
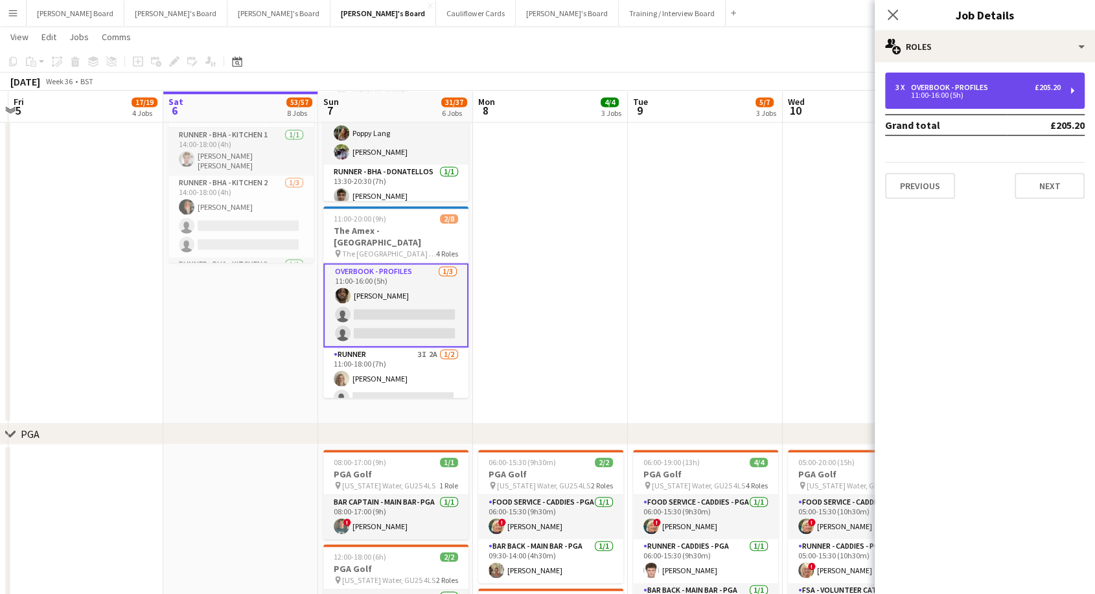
click at [964, 77] on div "3 x Overbook - Profiles £205.20 11:00-16:00 (5h)" at bounding box center [985, 91] width 200 height 36
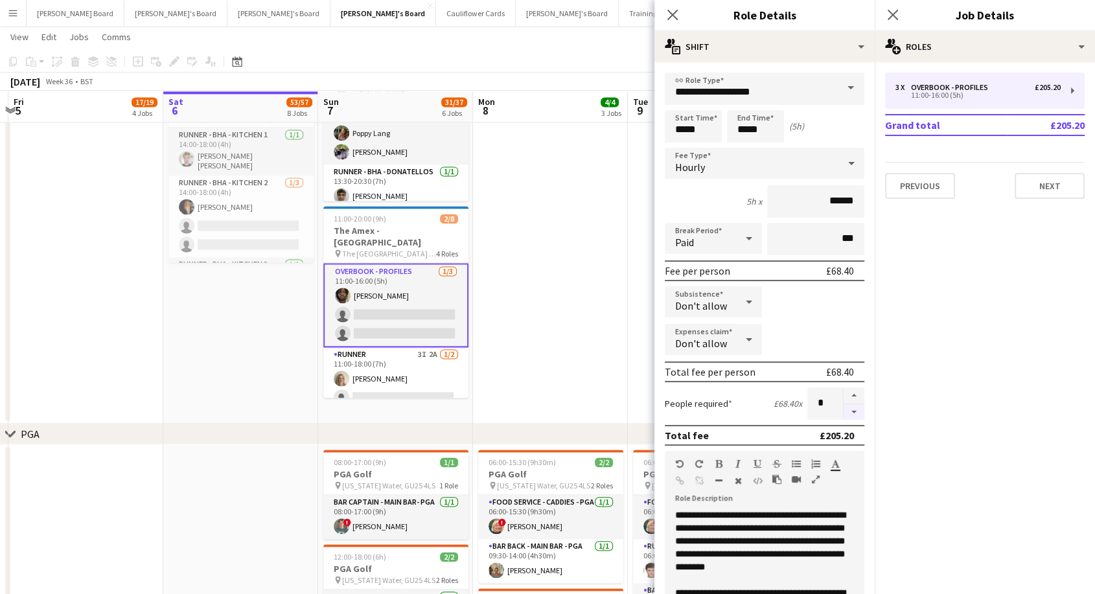
click at [844, 409] on button "button" at bounding box center [854, 412] width 21 height 16
type input "*"
drag, startPoint x: 567, startPoint y: 323, endPoint x: 574, endPoint y: 292, distance: 32.5
click at [566, 323] on app-date-cell at bounding box center [550, 115] width 155 height 617
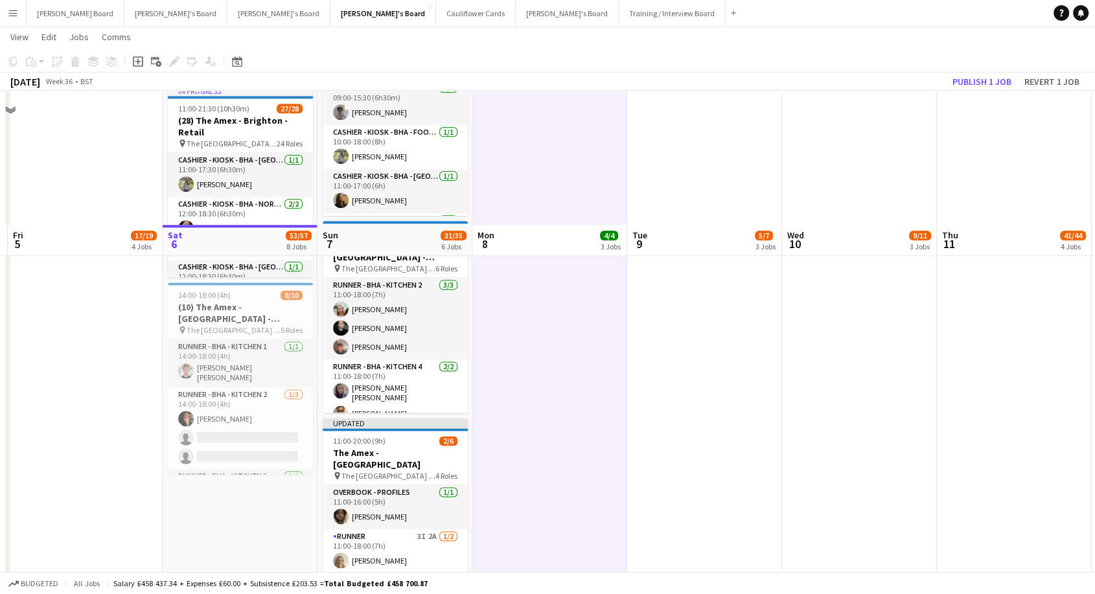
scroll to position [1542, 0]
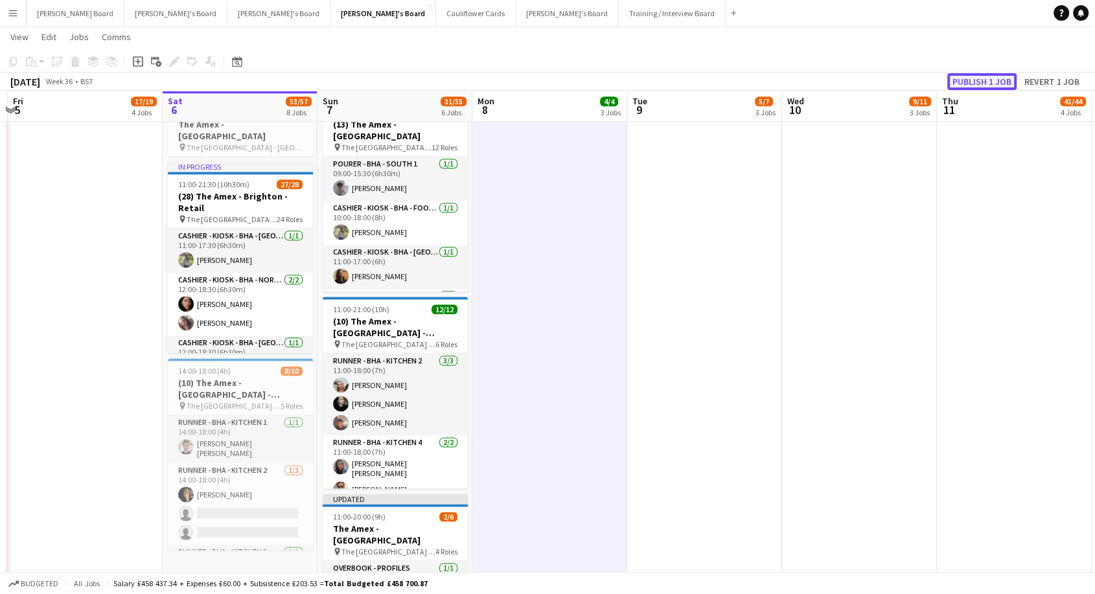
click at [980, 80] on button "Publish 1 job" at bounding box center [981, 81] width 69 height 17
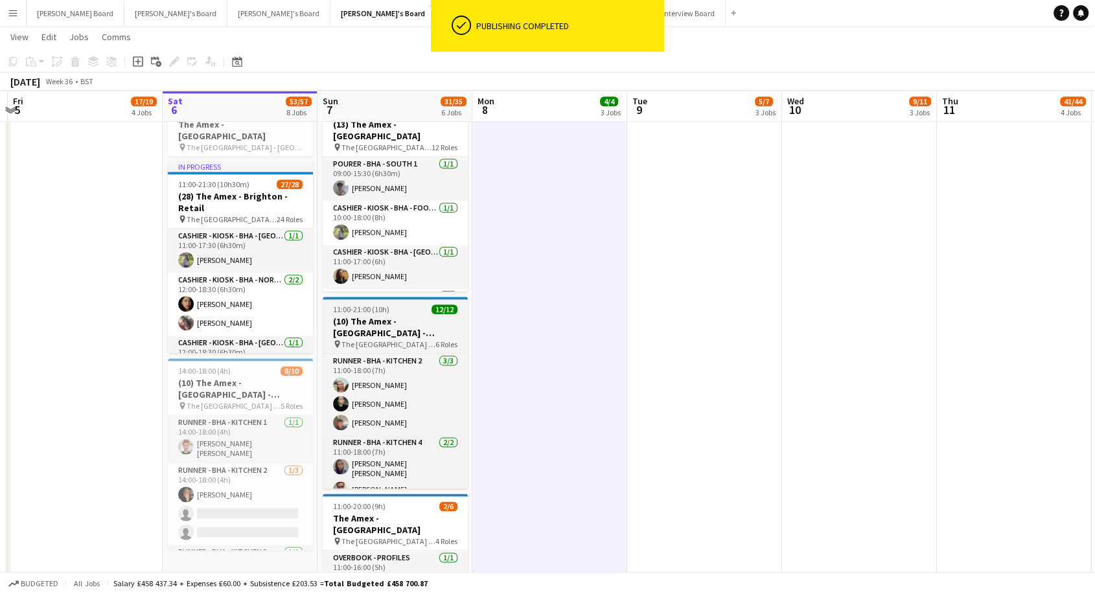
click at [407, 338] on h3 "(10) The Amex - [GEOGRAPHIC_DATA] - Hospitality" at bounding box center [395, 327] width 145 height 23
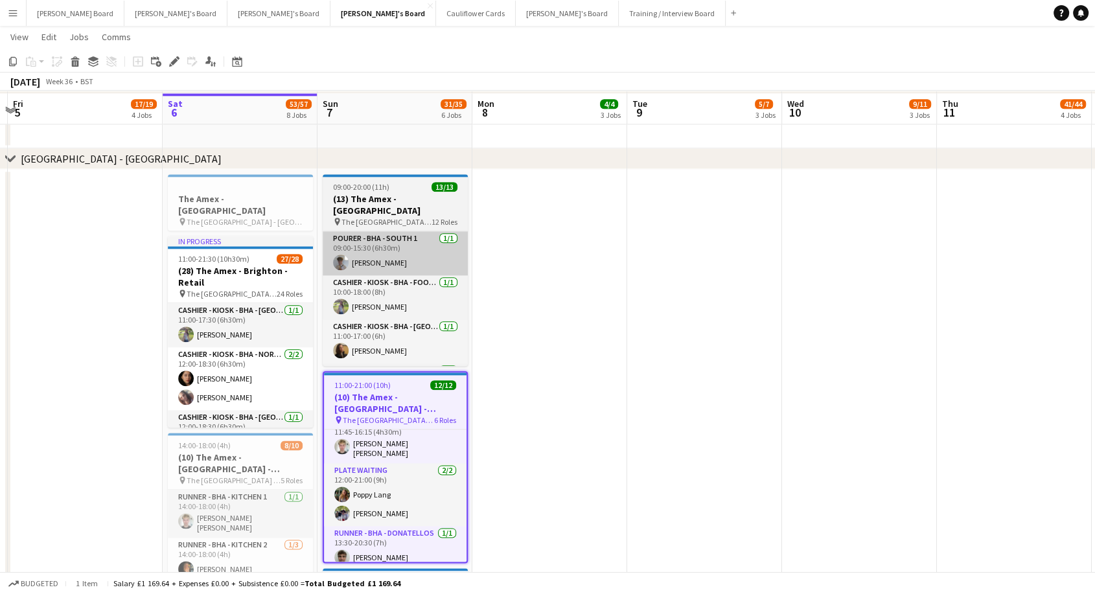
scroll to position [1470, 0]
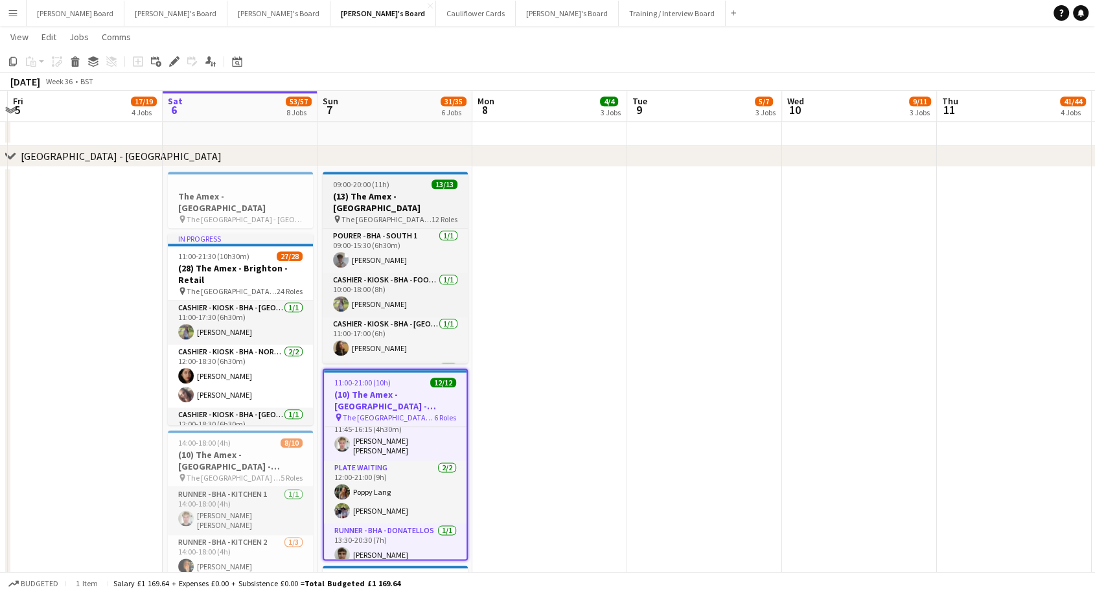
click at [392, 188] on div "09:00-20:00 (11h) 13/13" at bounding box center [395, 184] width 145 height 10
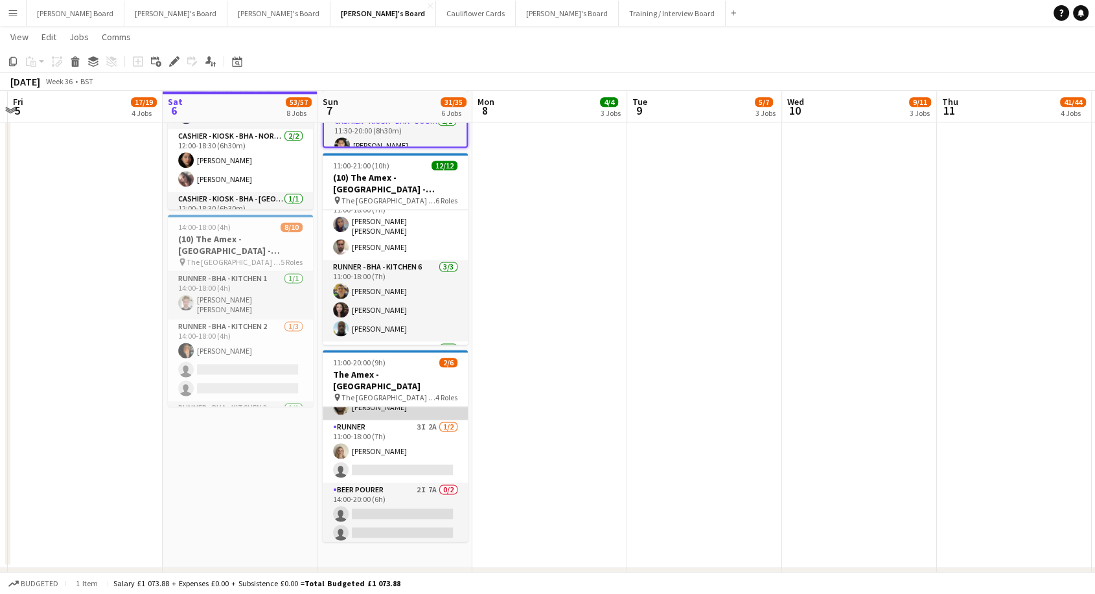
scroll to position [0, 0]
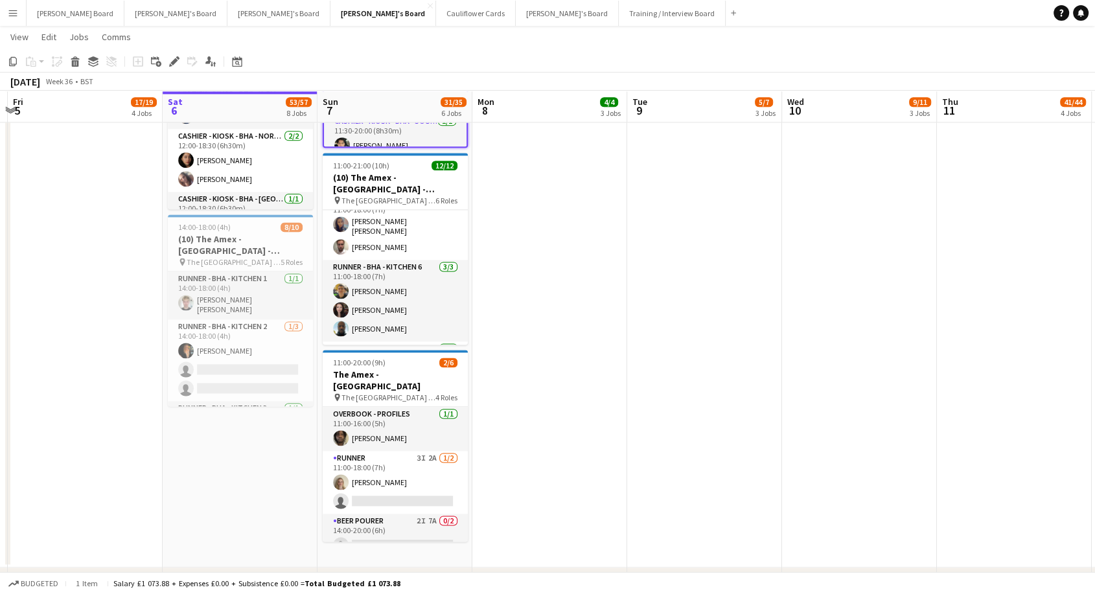
drag, startPoint x: 394, startPoint y: 470, endPoint x: 544, endPoint y: 481, distance: 150.7
click at [394, 470] on app-card-role "Runner 3I 2A [DATE] 11:00-18:00 (7h) [PERSON_NAME] single-neutral-actions" at bounding box center [395, 482] width 145 height 63
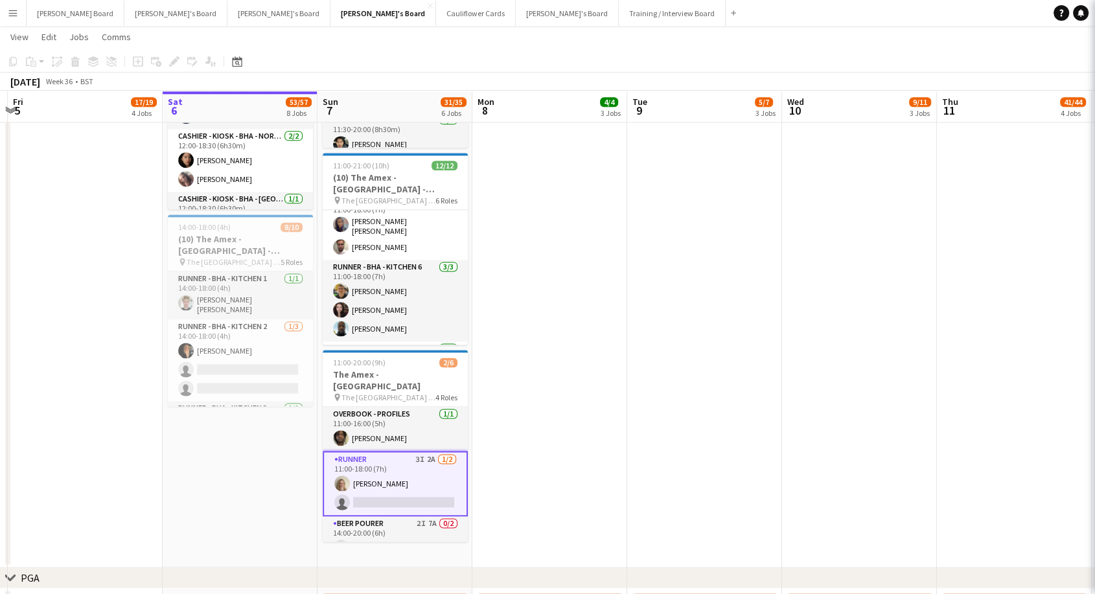
scroll to position [0, 301]
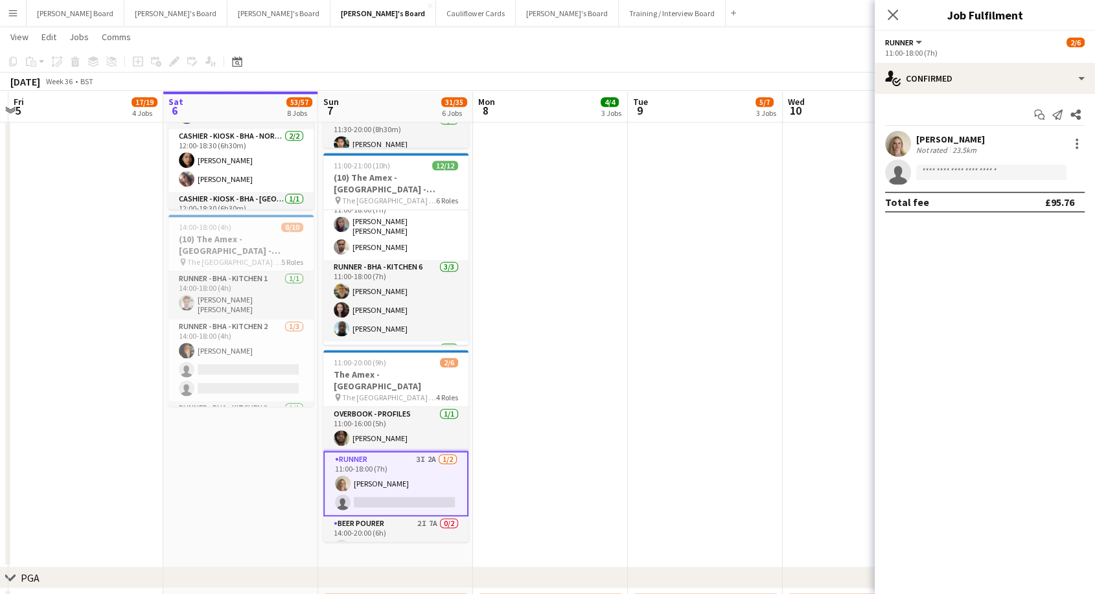
click at [958, 141] on div "[PERSON_NAME]" at bounding box center [950, 139] width 69 height 12
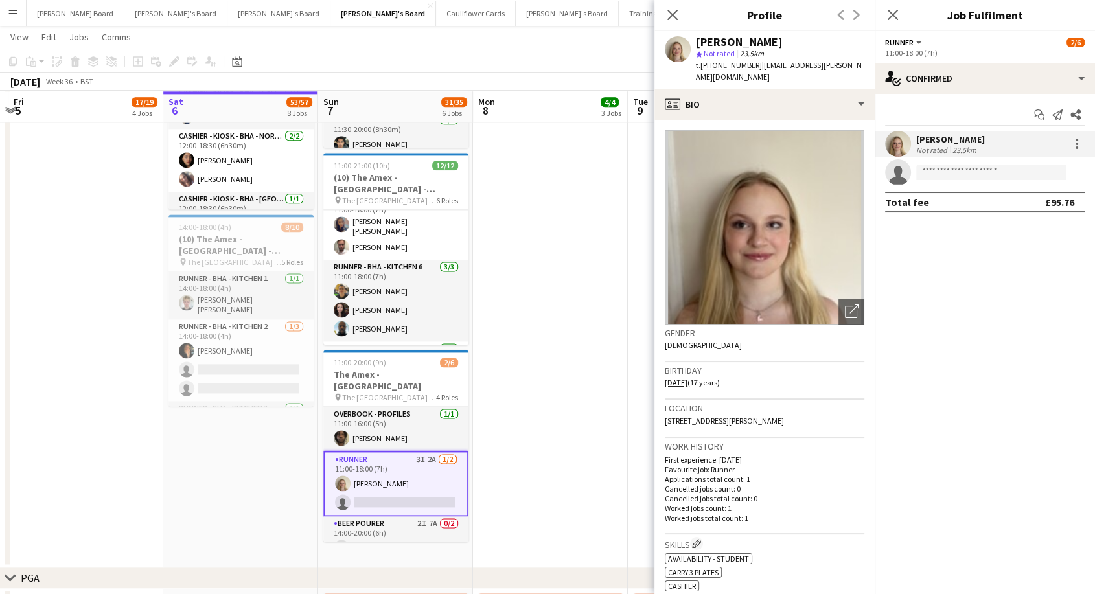
click at [663, 17] on div "Close pop-in" at bounding box center [672, 15] width 36 height 30
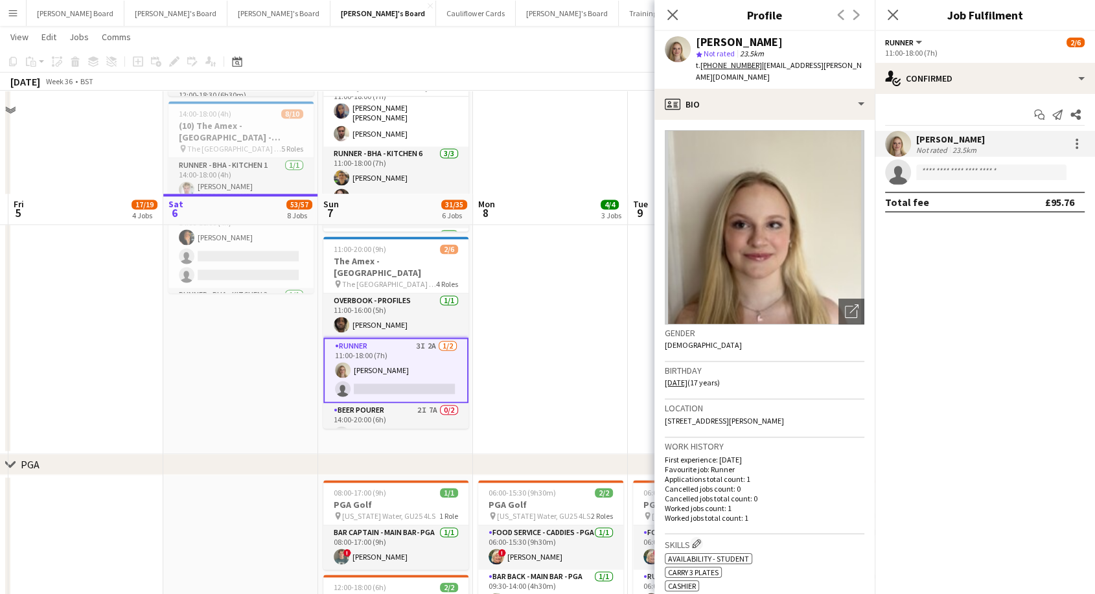
scroll to position [1902, 0]
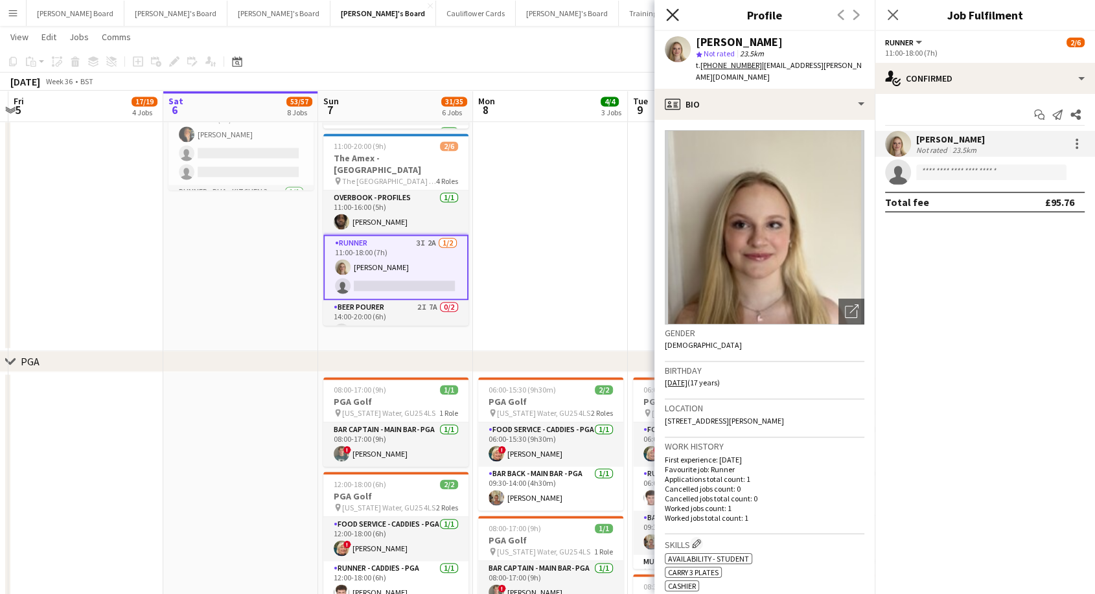
click at [668, 12] on icon at bounding box center [672, 14] width 12 height 12
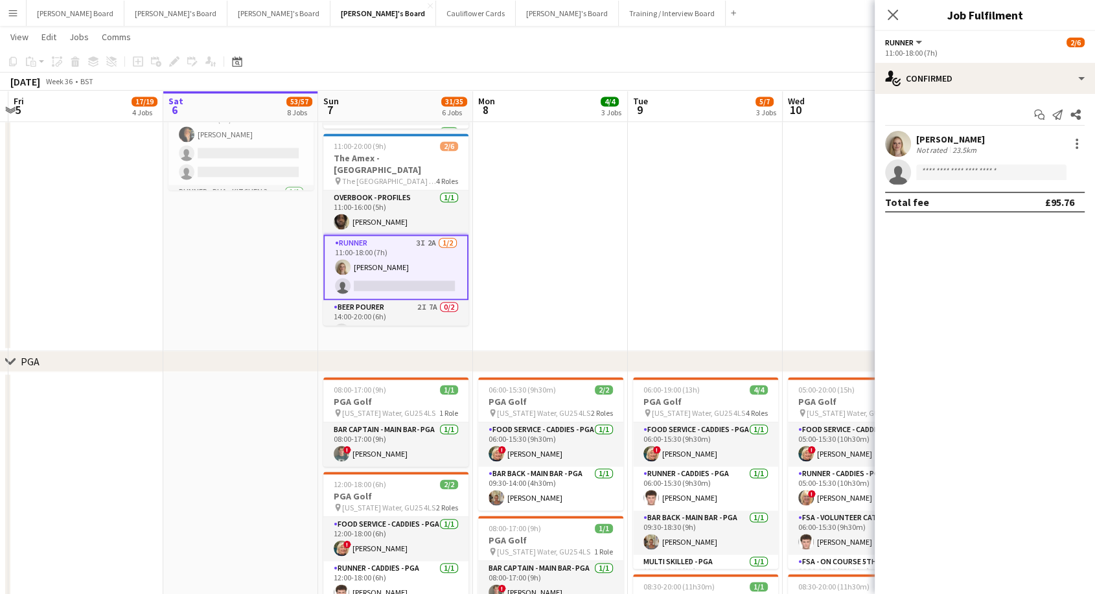
drag, startPoint x: 14, startPoint y: 17, endPoint x: 30, endPoint y: 54, distance: 41.2
click at [14, 17] on app-icon "Menu" at bounding box center [13, 13] width 10 height 10
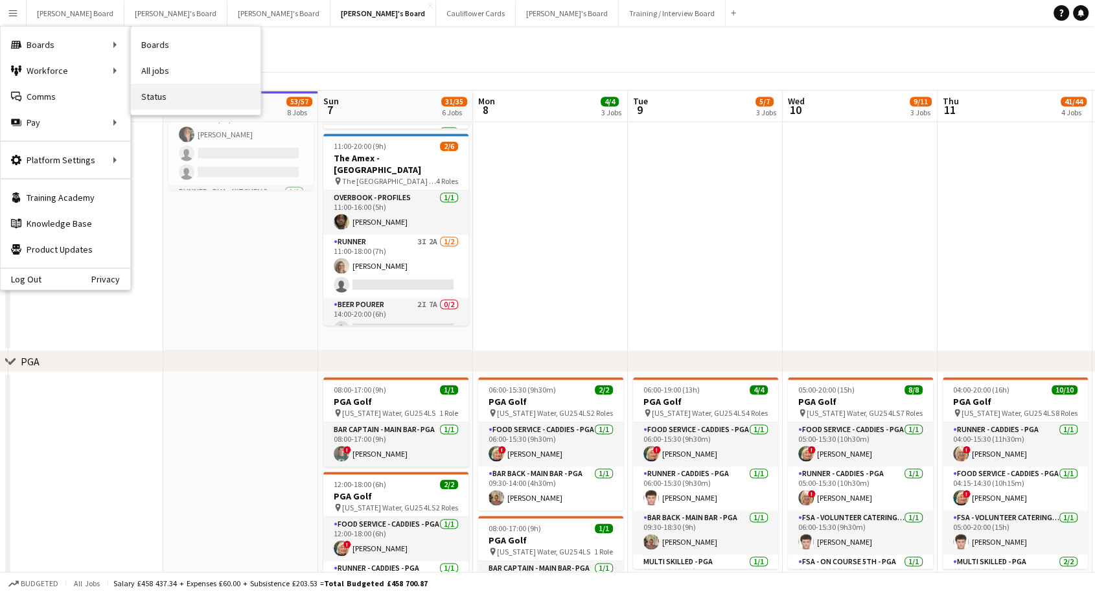
click at [170, 102] on link "Status" at bounding box center [196, 97] width 130 height 26
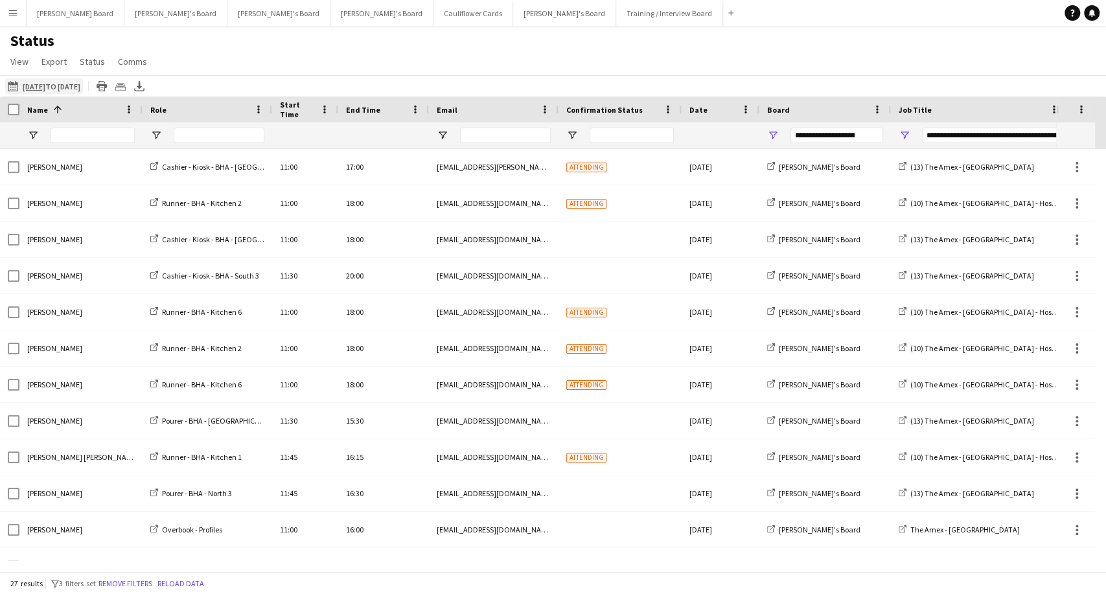
click at [16, 86] on app-icon "[DATE] to [DATE]" at bounding box center [15, 86] width 15 height 10
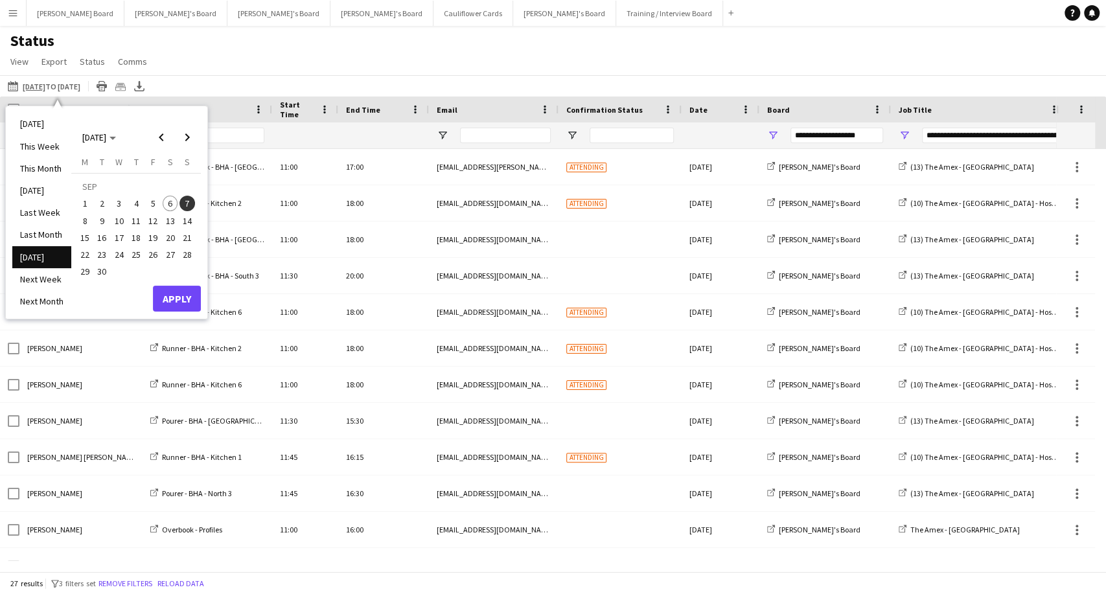
click at [189, 203] on span "7" at bounding box center [187, 204] width 16 height 16
click at [184, 301] on button "Apply" at bounding box center [177, 299] width 48 height 26
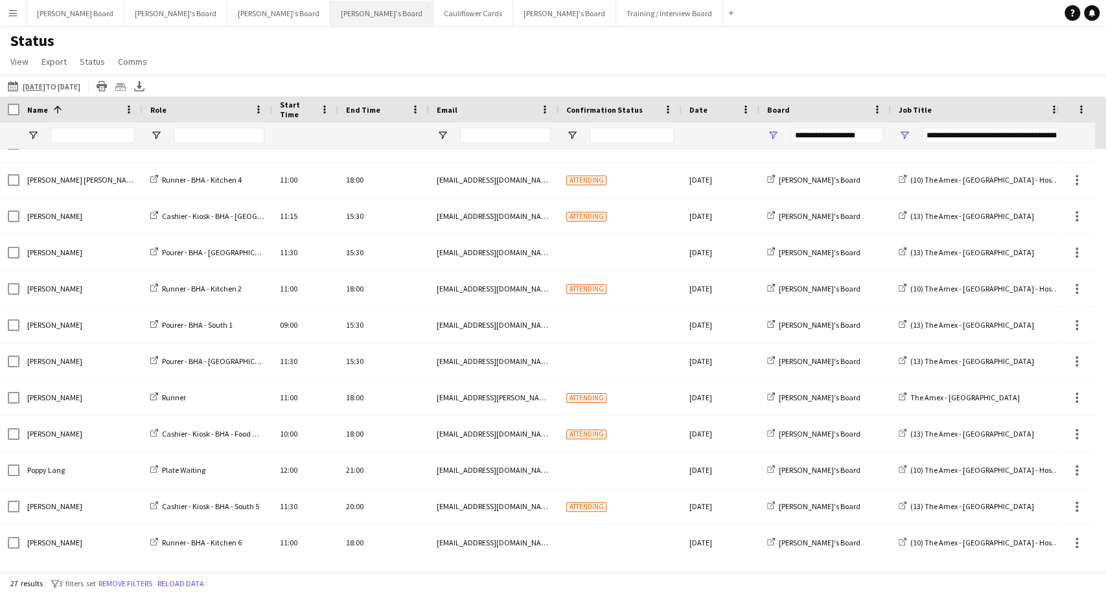
click at [330, 12] on button "[PERSON_NAME]'s Board Close" at bounding box center [381, 13] width 103 height 25
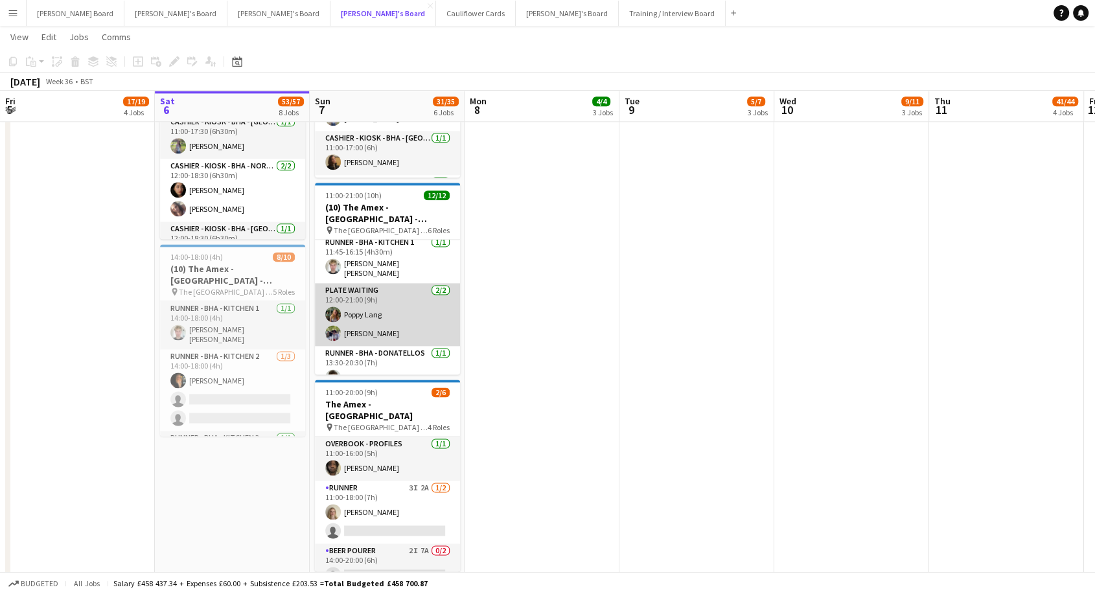
scroll to position [242, 0]
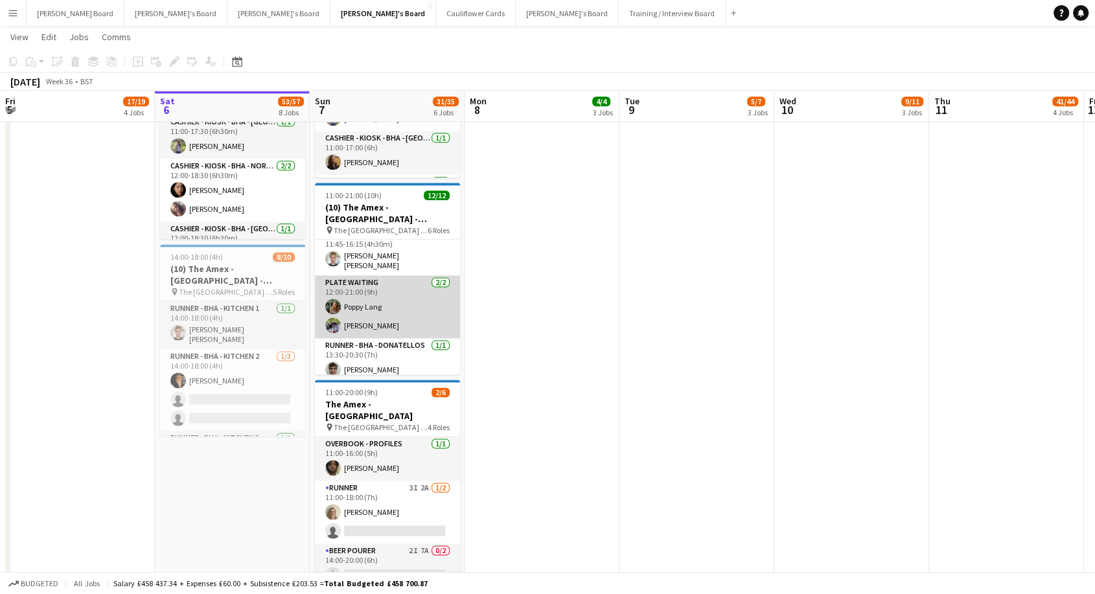
click at [383, 314] on app-card-role "Plate Waiting [DATE] 12:00-21:00 (9h) [PERSON_NAME] [PERSON_NAME]" at bounding box center [387, 306] width 145 height 63
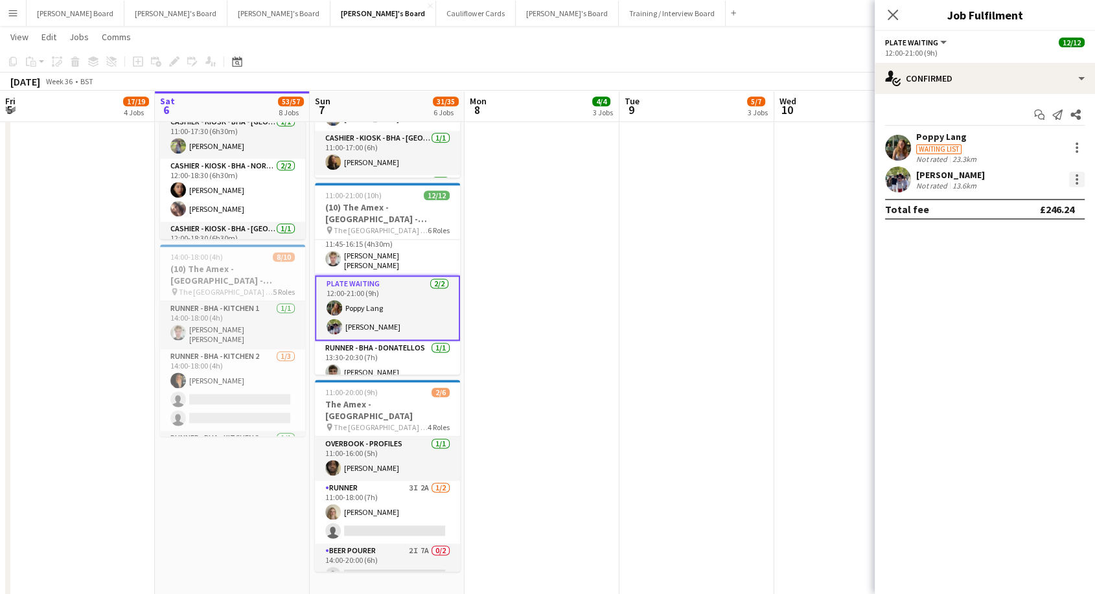
click at [1083, 179] on div at bounding box center [1077, 180] width 16 height 16
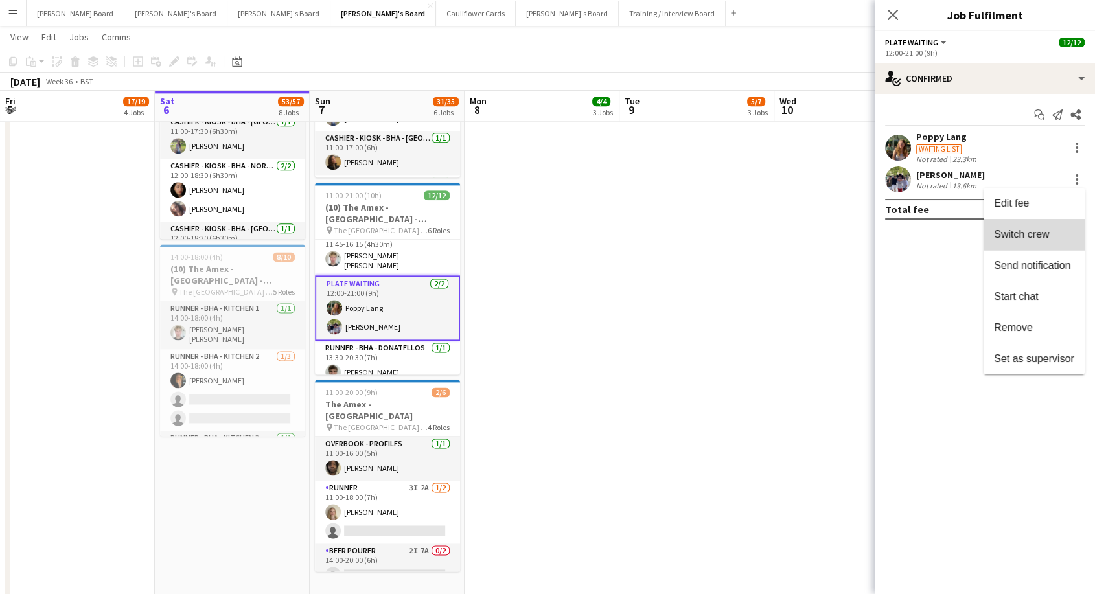
click at [1042, 235] on span "Switch crew" at bounding box center [1021, 234] width 55 height 11
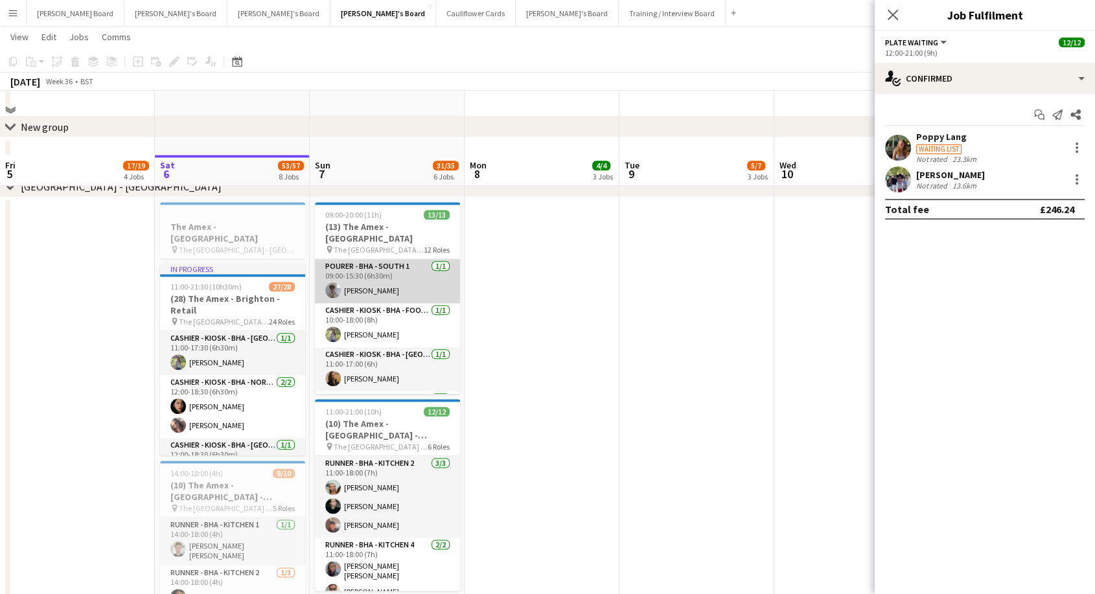
scroll to position [1440, 0]
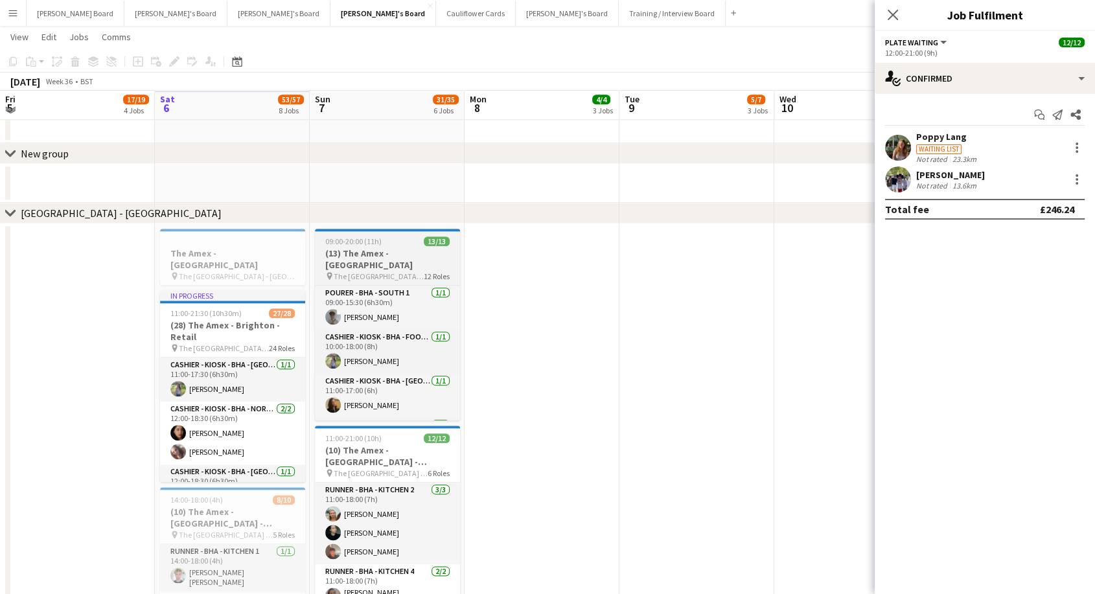
click at [404, 253] on h3 "(13) The Amex - [GEOGRAPHIC_DATA]" at bounding box center [387, 258] width 145 height 23
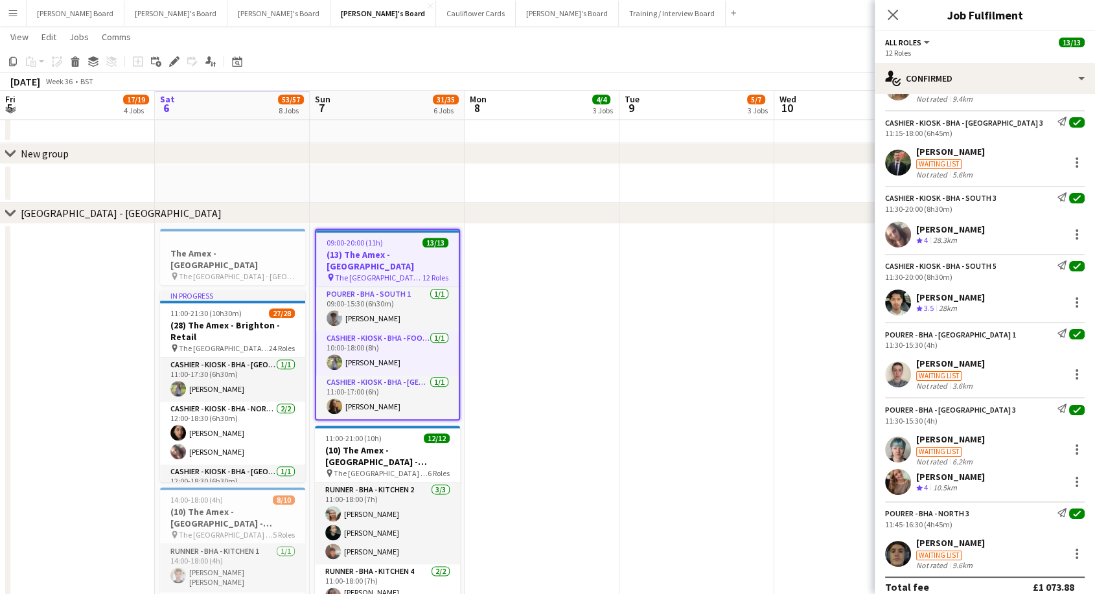
scroll to position [468, 0]
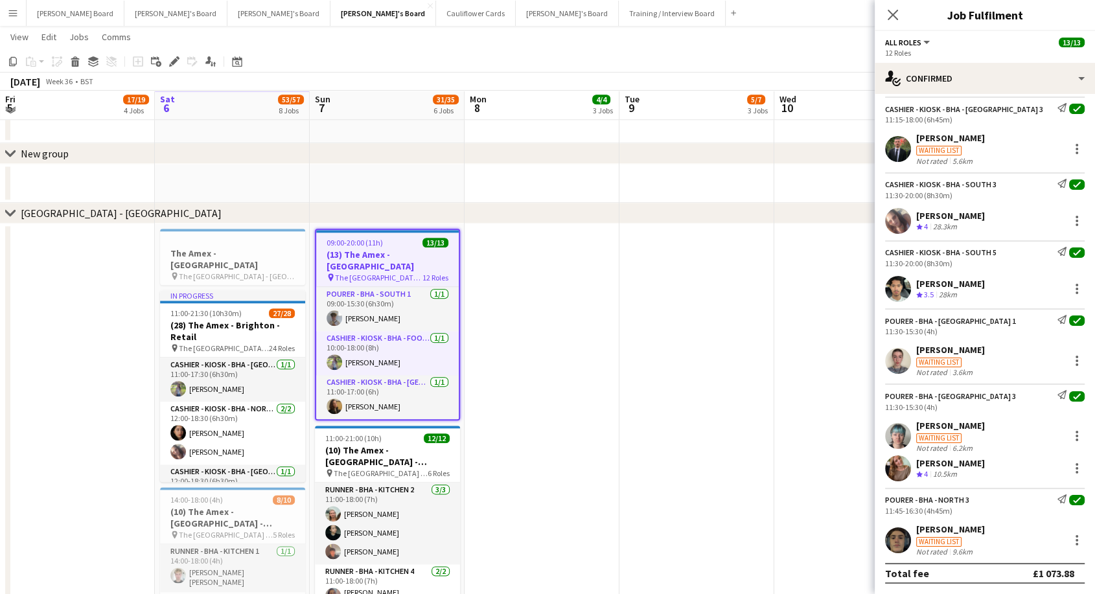
click at [952, 468] on div "[PERSON_NAME]" at bounding box center [950, 463] width 69 height 12
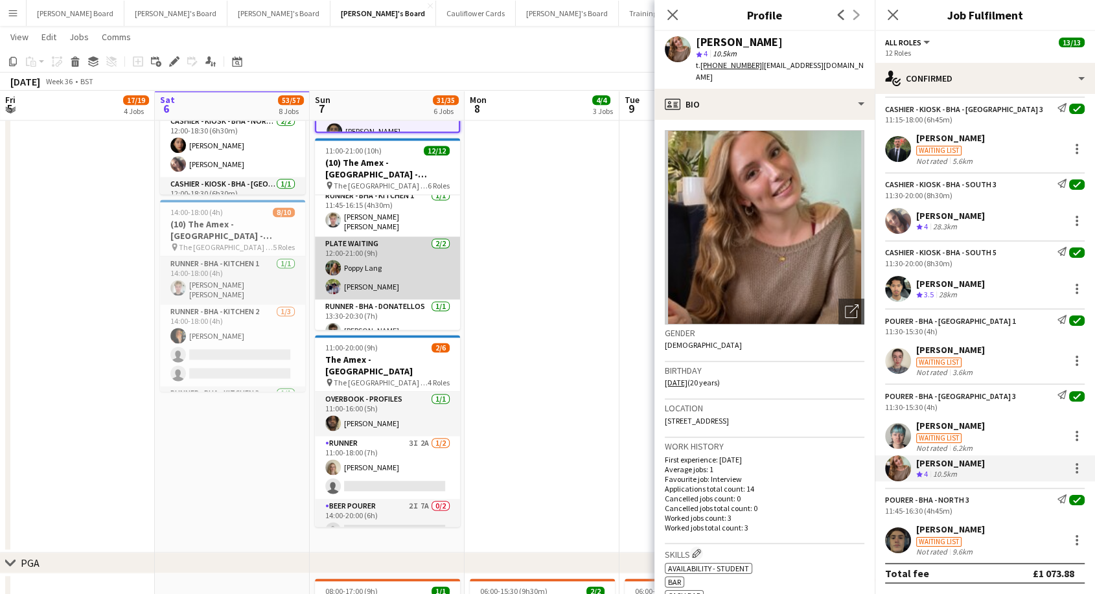
scroll to position [242, 0]
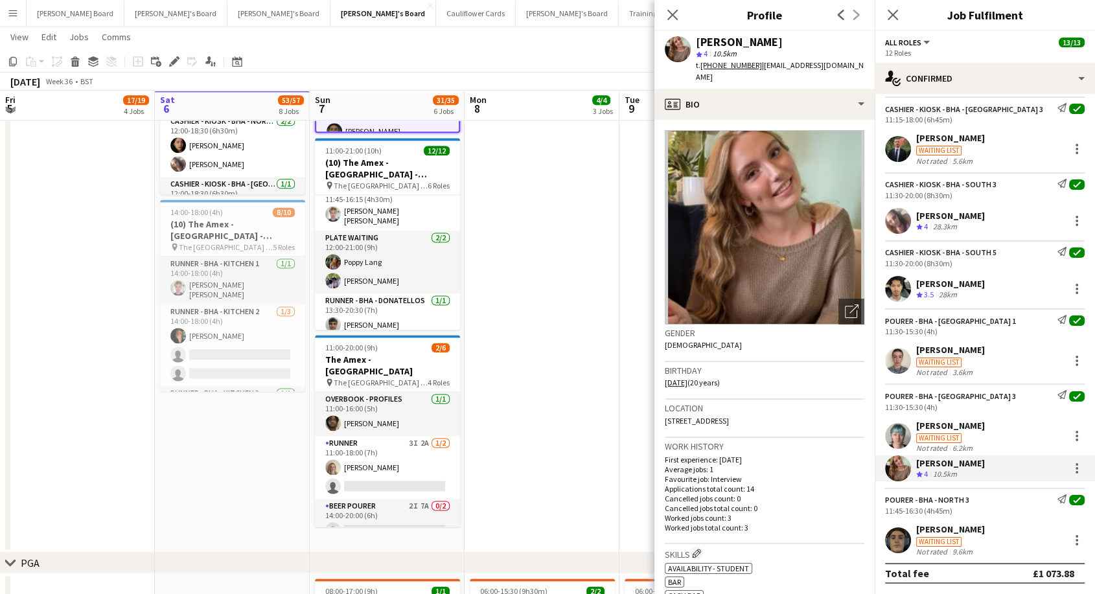
drag, startPoint x: 944, startPoint y: 407, endPoint x: 801, endPoint y: 391, distance: 144.0
click at [943, 407] on div "11:30-15:30 (4h)" at bounding box center [985, 407] width 200 height 10
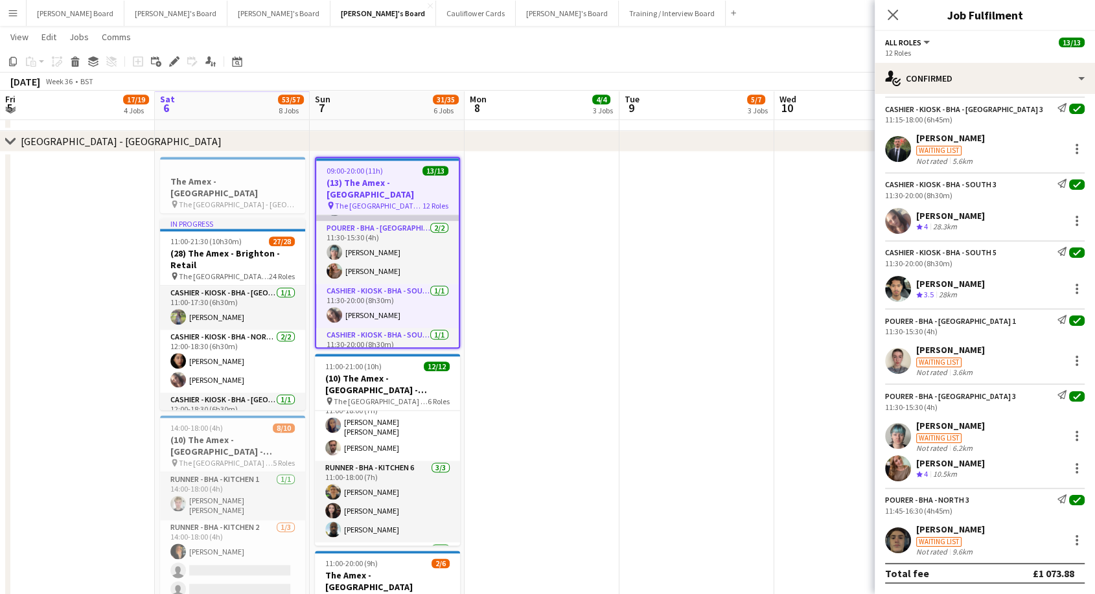
scroll to position [360, 0]
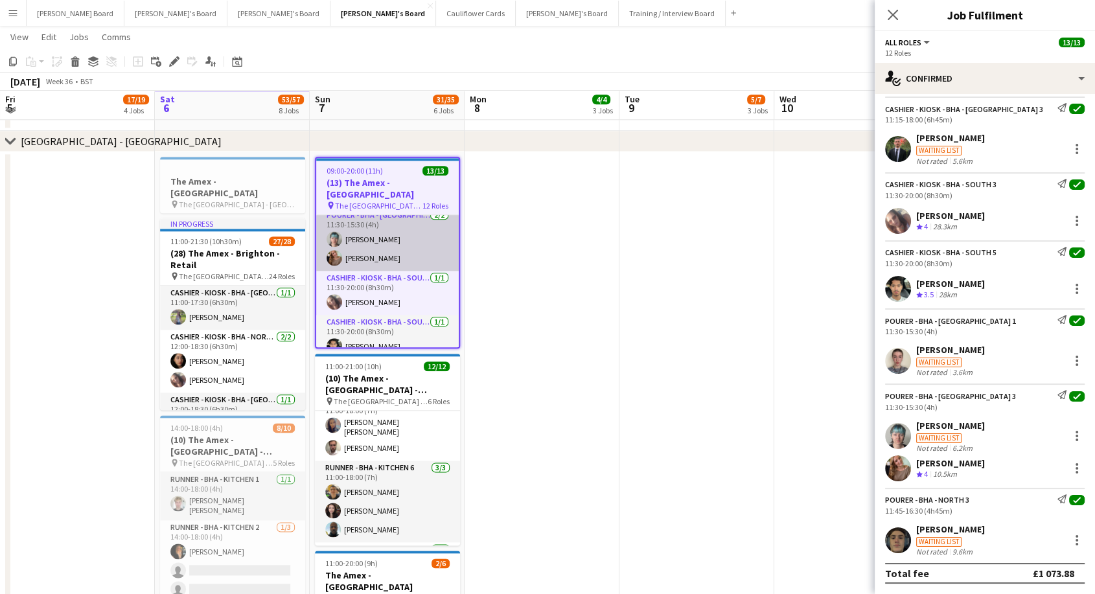
click at [404, 233] on app-card-role "Pourer - BHA - West Upper 3 [DATE] 11:30-15:30 (4h) [PERSON_NAME] [PERSON_NAME]" at bounding box center [387, 239] width 143 height 63
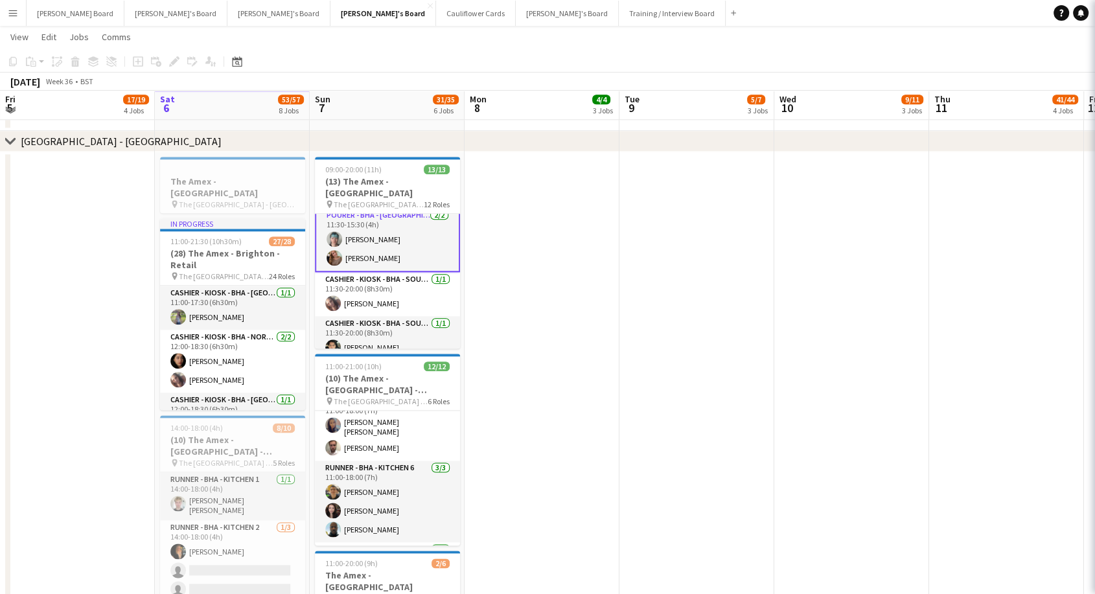
scroll to position [361, 0]
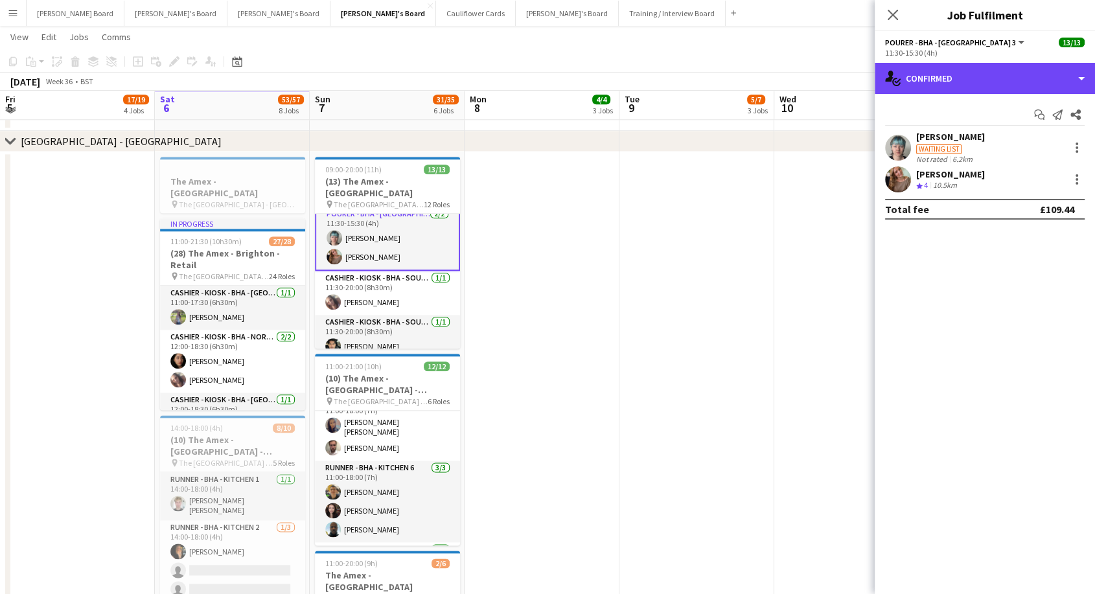
drag, startPoint x: 971, startPoint y: 76, endPoint x: 970, endPoint y: 112, distance: 35.7
click at [969, 78] on div "single-neutral-actions-check-2 Confirmed" at bounding box center [985, 78] width 220 height 31
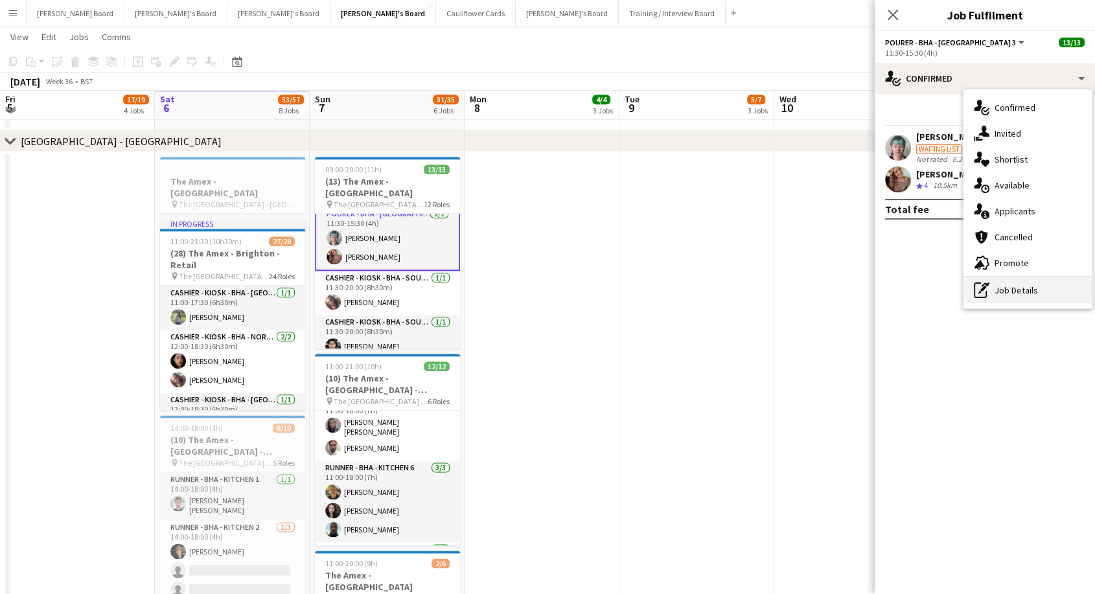
click at [1000, 297] on div "pen-write Job Details" at bounding box center [1027, 290] width 128 height 26
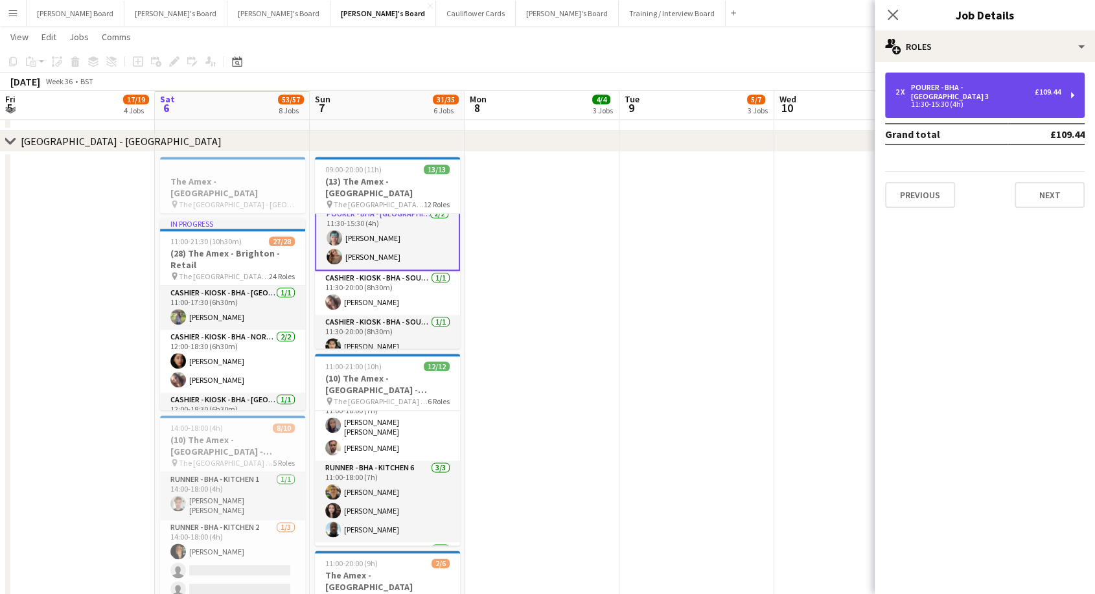
click at [988, 87] on div "Pourer - BHA - [GEOGRAPHIC_DATA] 3" at bounding box center [973, 92] width 124 height 18
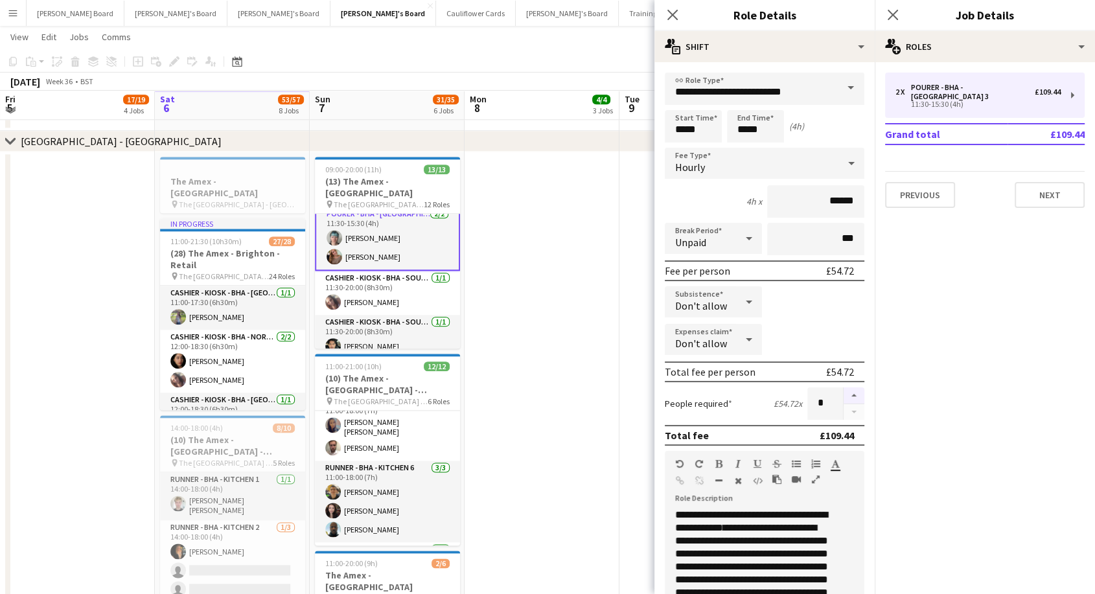
click at [844, 394] on button "button" at bounding box center [854, 395] width 21 height 17
type input "*"
drag, startPoint x: 571, startPoint y: 299, endPoint x: 563, endPoint y: 292, distance: 10.6
click at [568, 297] on app-calendar-viewport "Wed 3 Thu 4 Fri 5 17/19 4 Jobs Sat 6 53/57 8 Jobs Sun 7 31/35 6 Jobs Mon 8 4/4 …" at bounding box center [547, 15] width 1095 height 2898
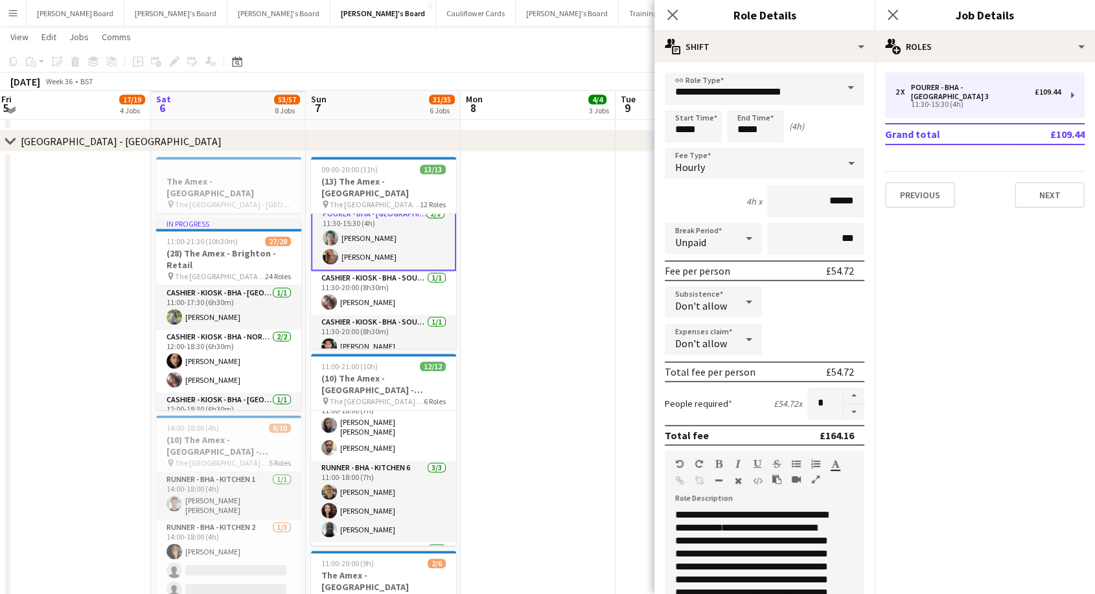
click at [511, 241] on app-date-cell at bounding box center [538, 460] width 155 height 617
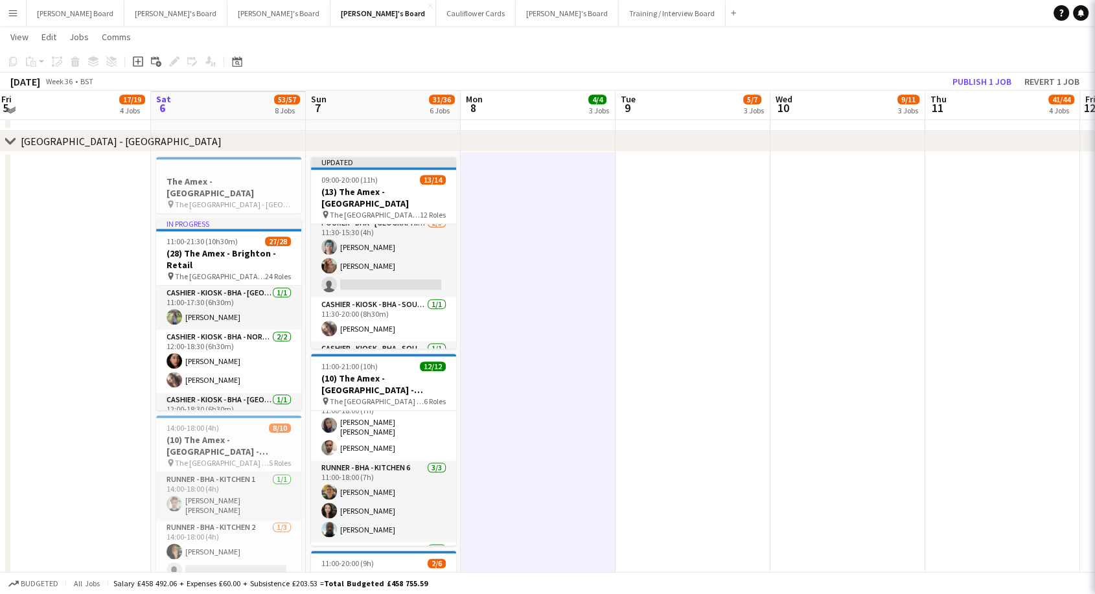
scroll to position [360, 0]
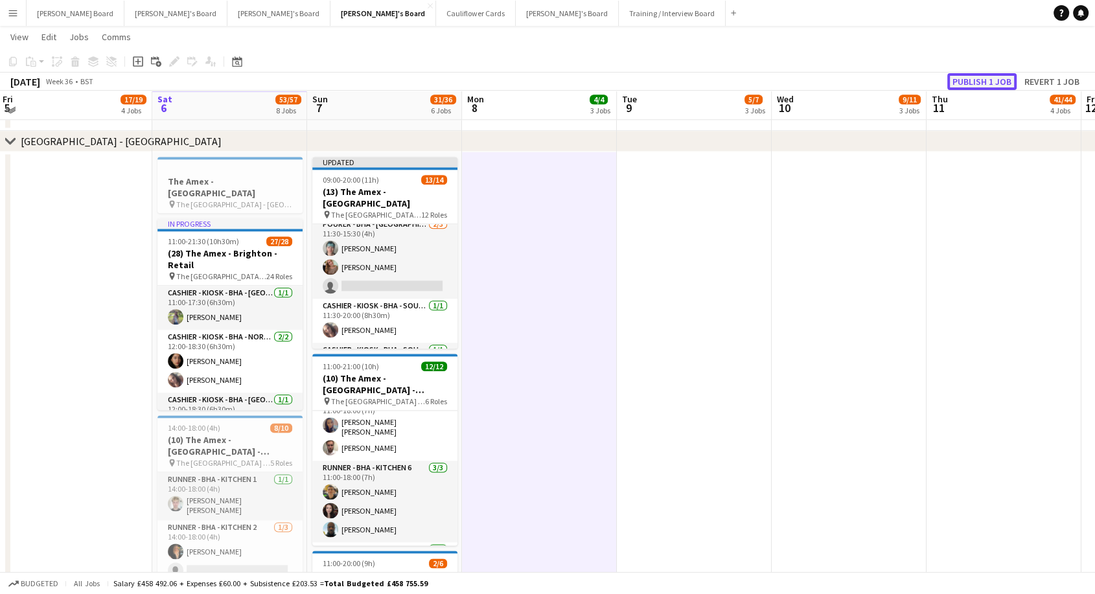
click at [974, 80] on button "Publish 1 job" at bounding box center [981, 81] width 69 height 17
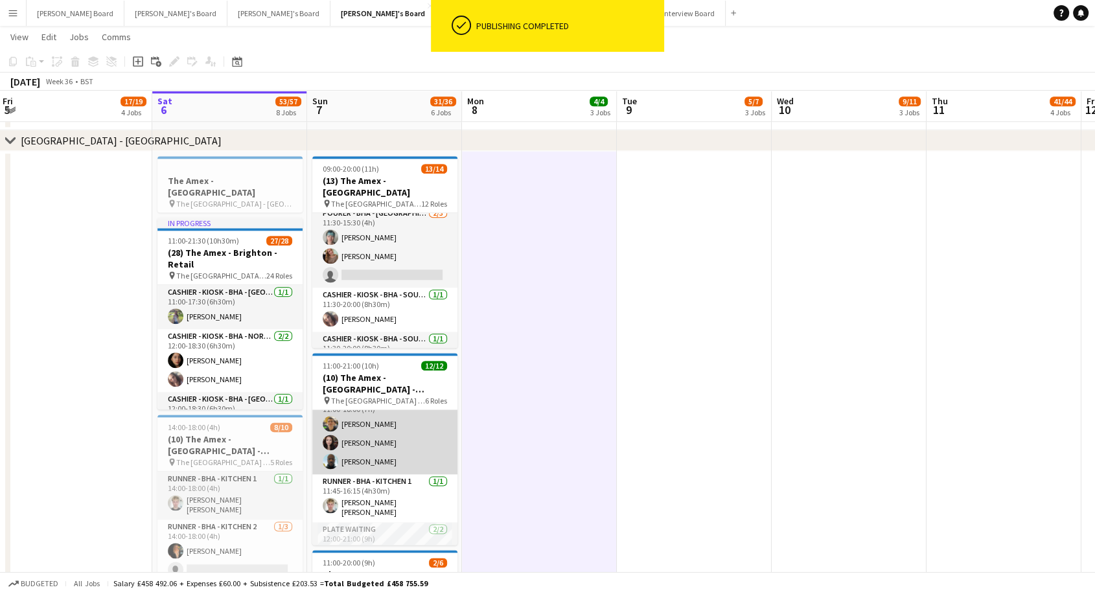
scroll to position [242, 0]
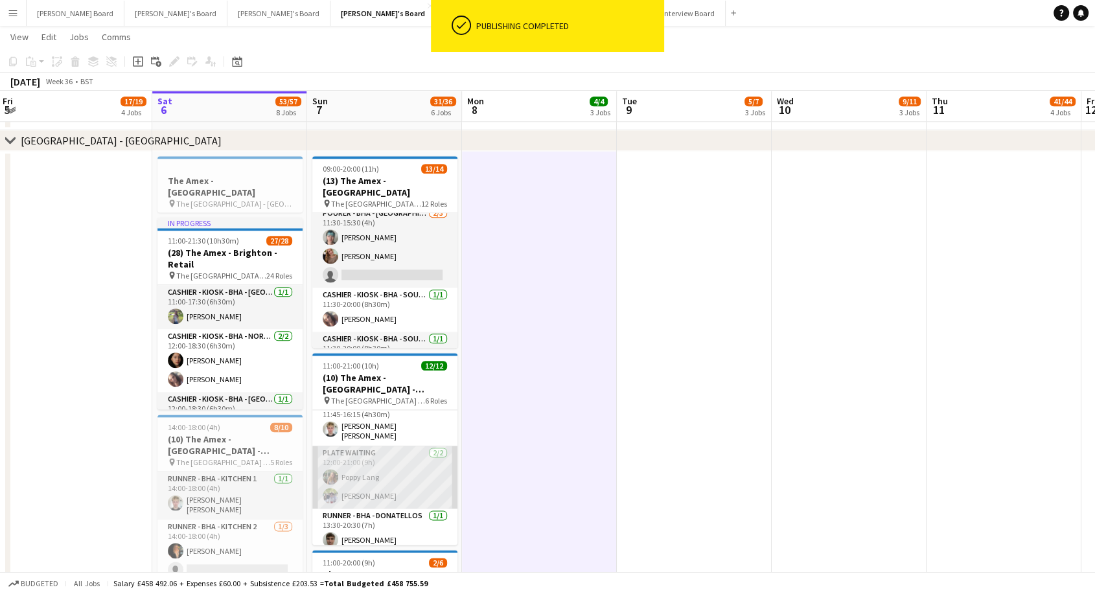
click at [406, 473] on app-card-role "Plate Waiting [DATE] 12:00-21:00 (9h) [PERSON_NAME] [PERSON_NAME]" at bounding box center [384, 477] width 145 height 63
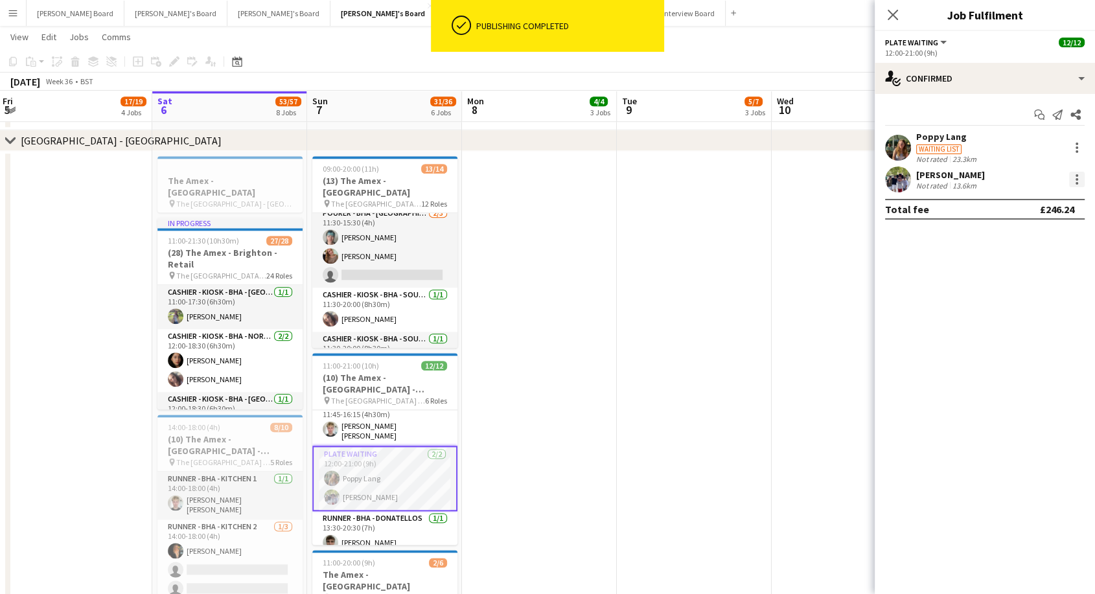
click at [1073, 178] on div at bounding box center [1077, 180] width 16 height 16
drag, startPoint x: 1019, startPoint y: 235, endPoint x: 956, endPoint y: 237, distance: 63.5
click at [1018, 235] on span "Switch crew" at bounding box center [1021, 234] width 55 height 11
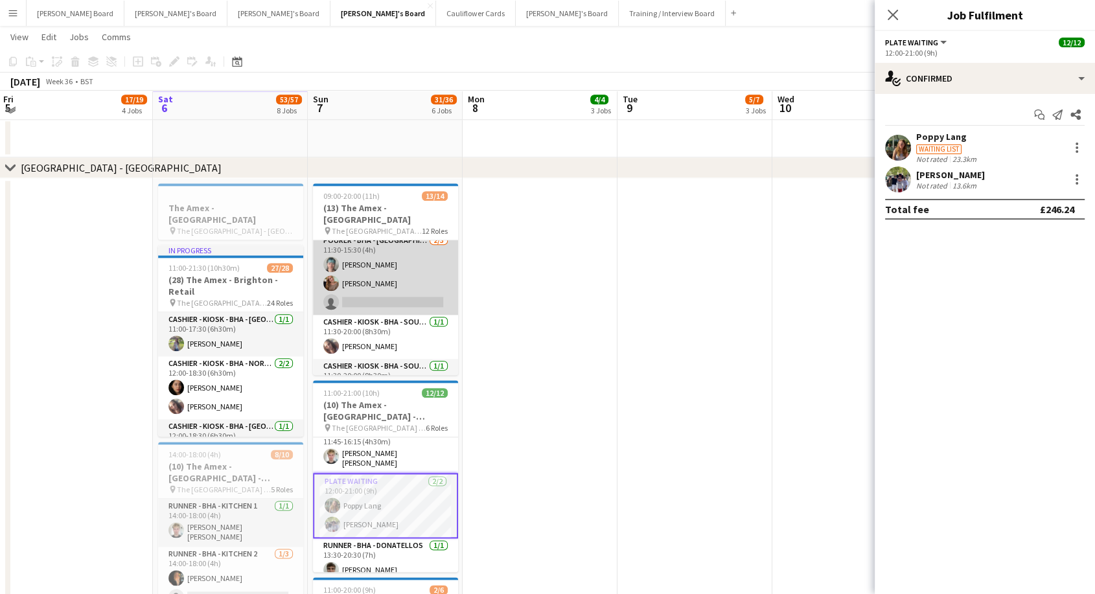
click at [391, 270] on app-card-role "Pourer - BHA - West Upper 3 [DATE] 11:30-15:30 (4h) [PERSON_NAME] [PERSON_NAME]…" at bounding box center [385, 274] width 145 height 82
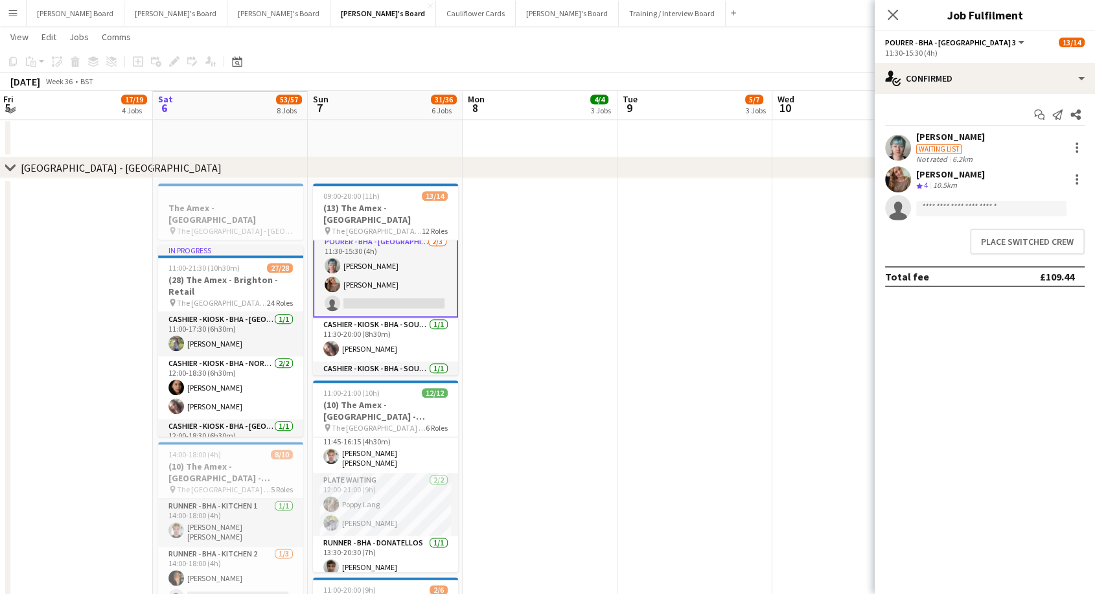
scroll to position [361, 0]
click at [1004, 241] on button "Place switched crew" at bounding box center [1027, 242] width 115 height 26
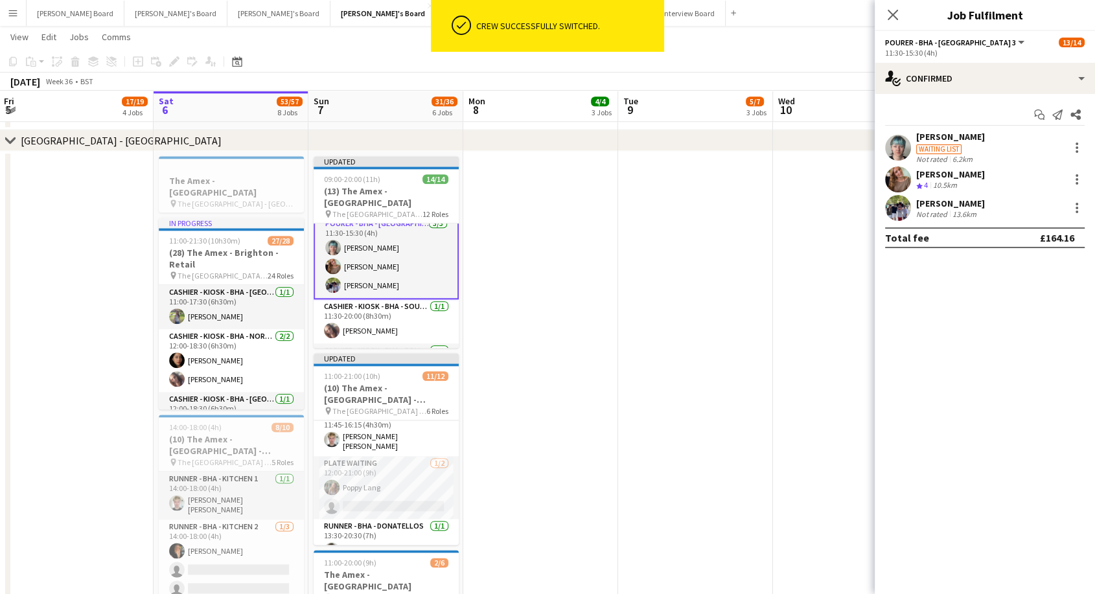
scroll to position [0, 311]
click at [685, 269] on app-date-cell at bounding box center [695, 459] width 155 height 617
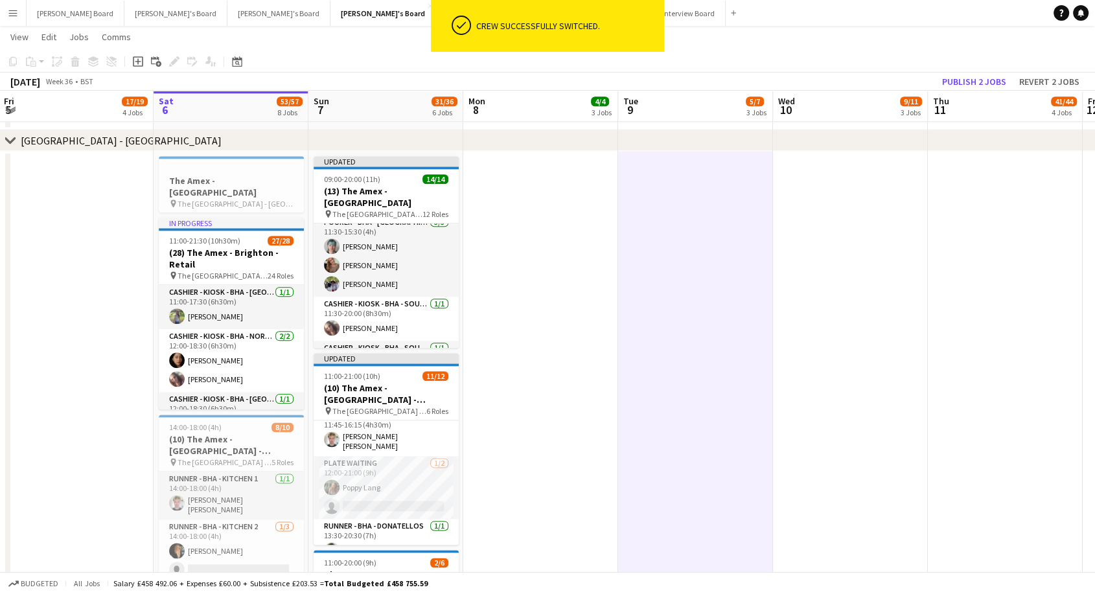
scroll to position [360, 0]
click at [980, 91] on app-board-header-date "Thu 11 41/44 4 Jobs" at bounding box center [1005, 106] width 155 height 31
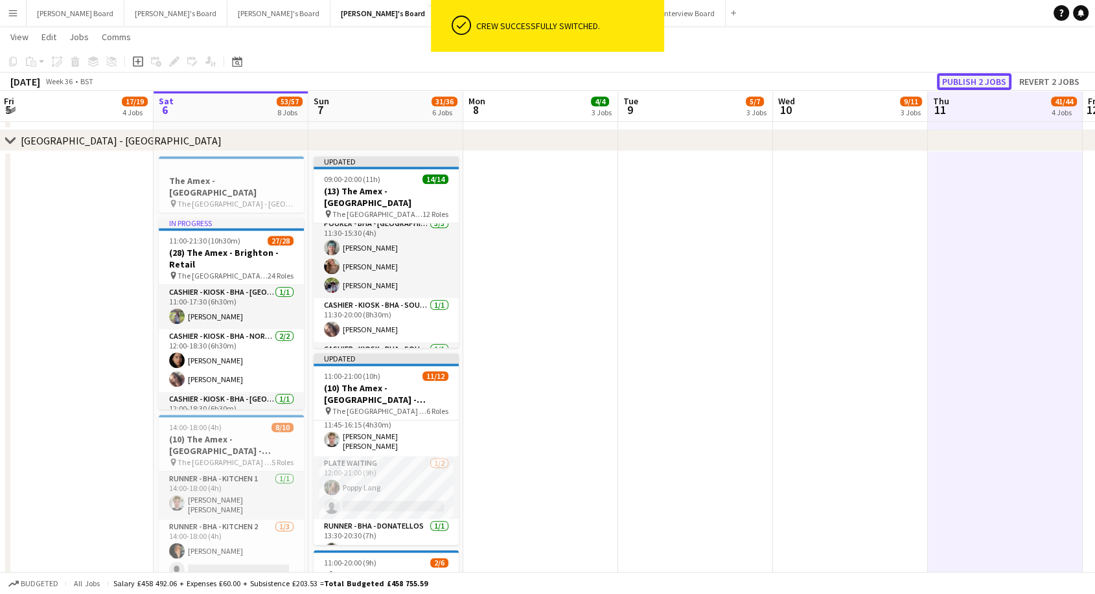
click at [969, 77] on button "Publish 2 jobs" at bounding box center [974, 81] width 75 height 17
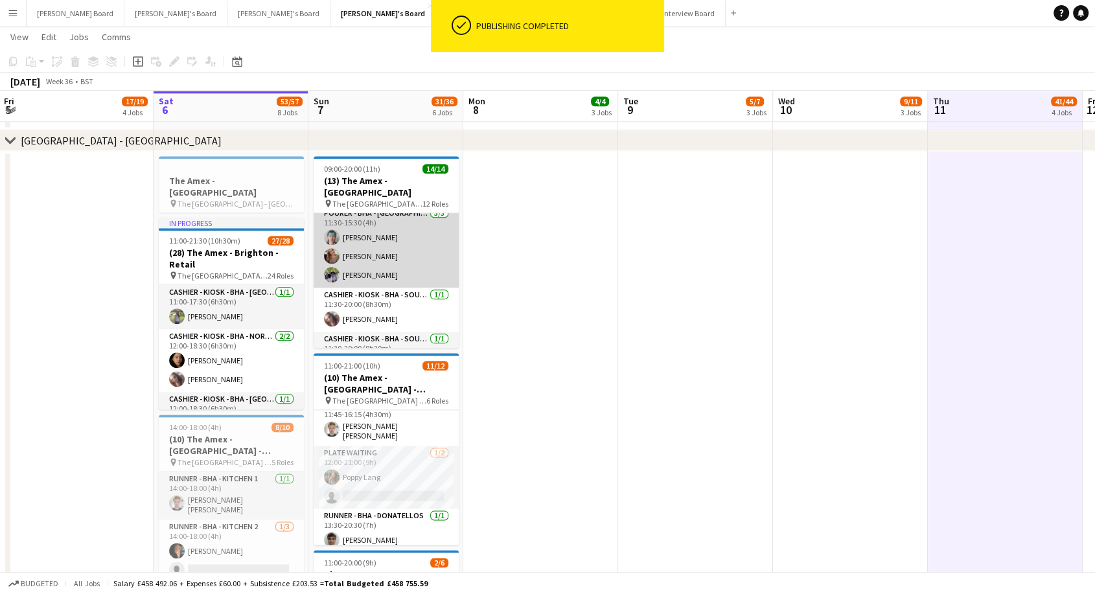
scroll to position [0, 310]
click at [382, 235] on app-card-role "Pourer - BHA - West Upper 3 [DATE] 11:30-15:30 (4h) [PERSON_NAME] [PERSON_NAME]…" at bounding box center [386, 247] width 145 height 82
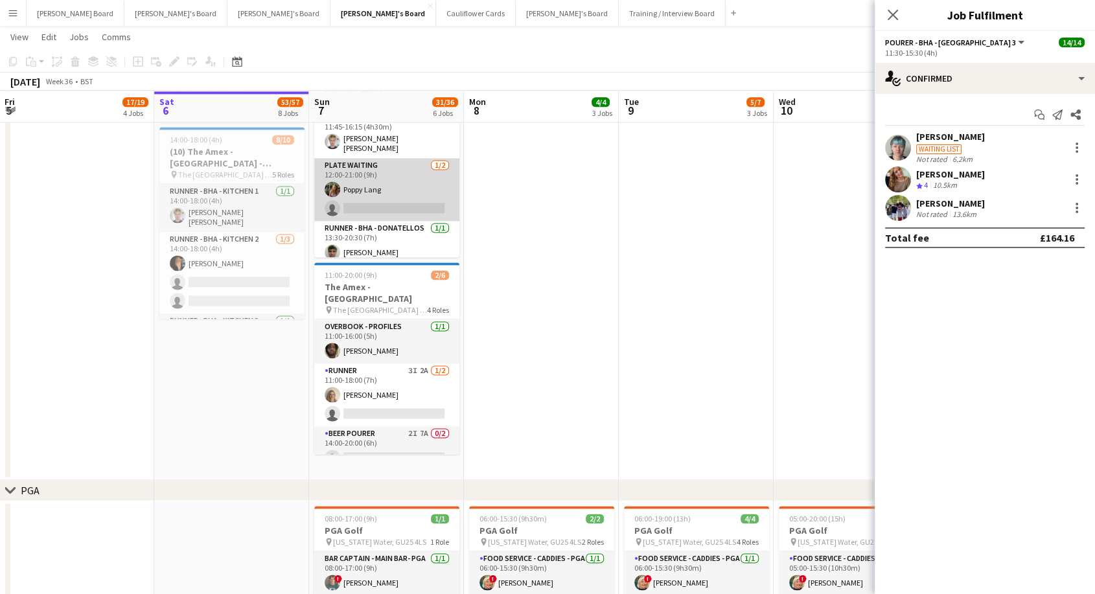
scroll to position [0, 310]
click at [378, 175] on app-card-role "Plate Waiting [DATE] 12:00-21:00 (9h) [PERSON_NAME] single-neutral-actions" at bounding box center [387, 189] width 145 height 63
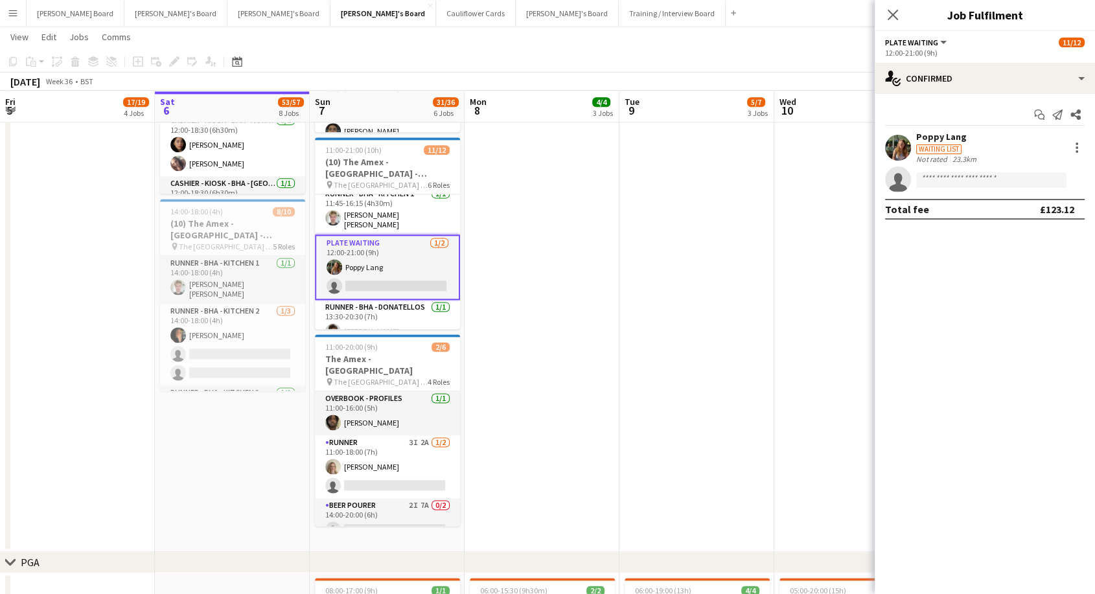
scroll to position [242, 0]
click at [395, 248] on app-card-role "Plate Waiting [DATE] 12:00-21:00 (9h) [PERSON_NAME] single-neutral-actions" at bounding box center [387, 262] width 145 height 65
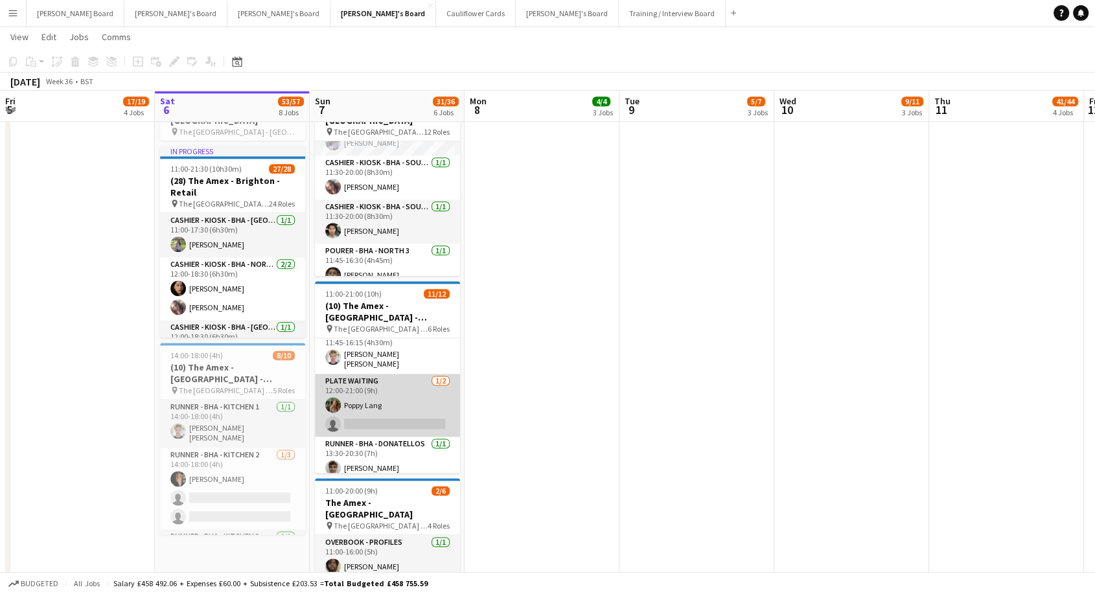
click at [369, 399] on app-card-role "Plate Waiting [DATE] 12:00-21:00 (9h) [PERSON_NAME] single-neutral-actions" at bounding box center [387, 405] width 145 height 63
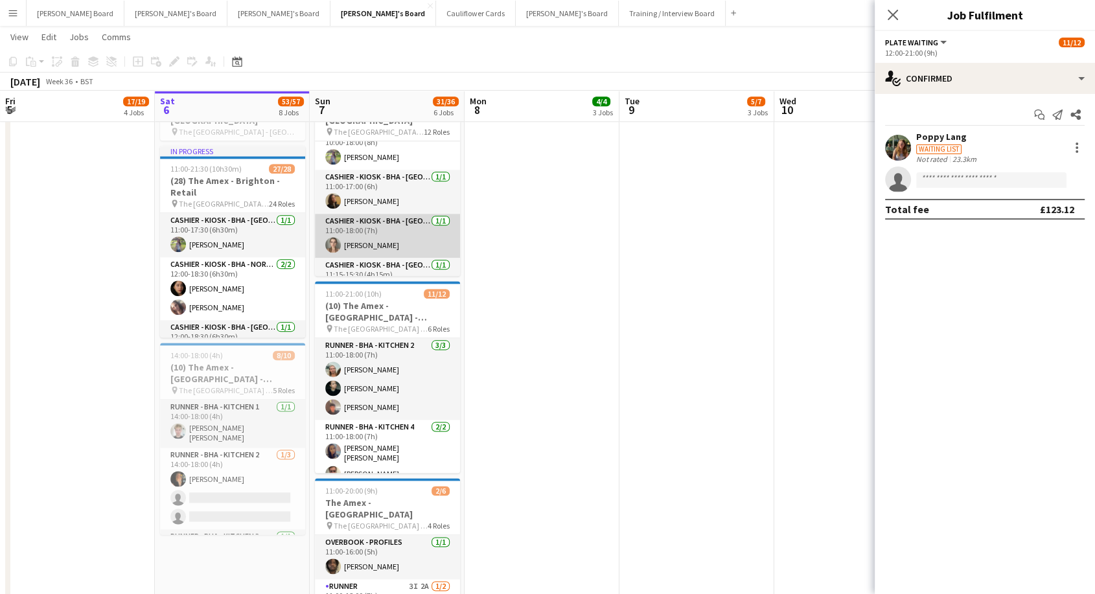
scroll to position [0, 0]
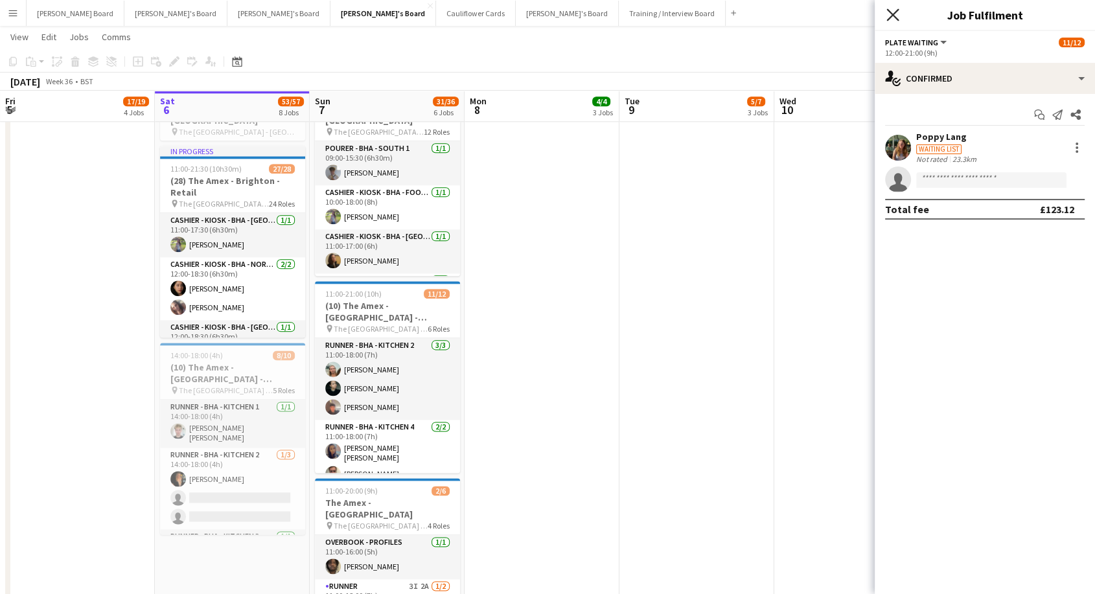
click at [895, 14] on icon "Close pop-in" at bounding box center [892, 14] width 12 height 12
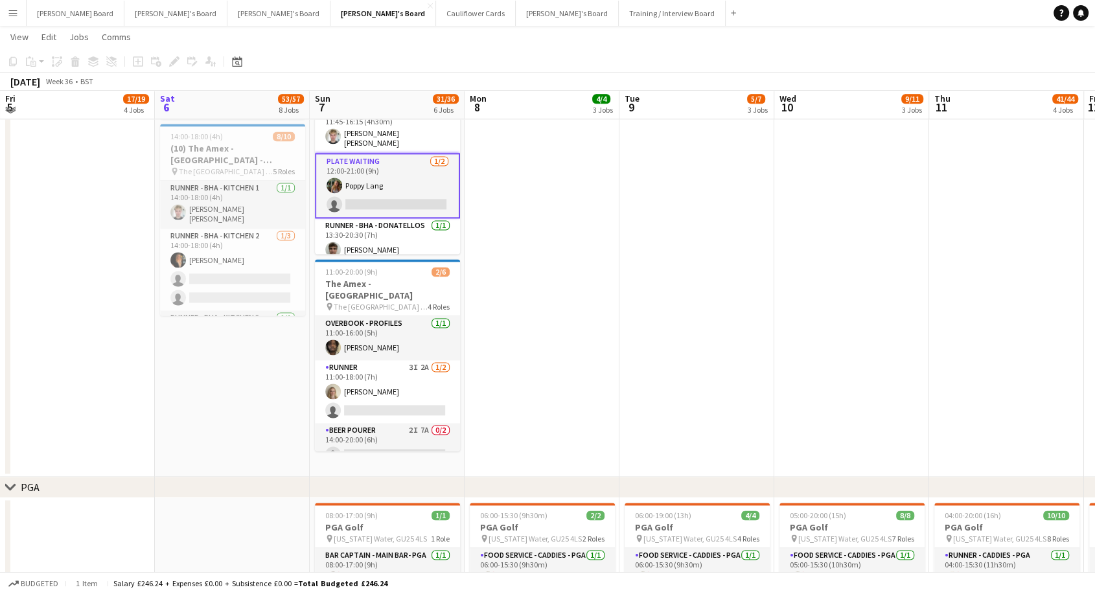
scroll to position [1773, 0]
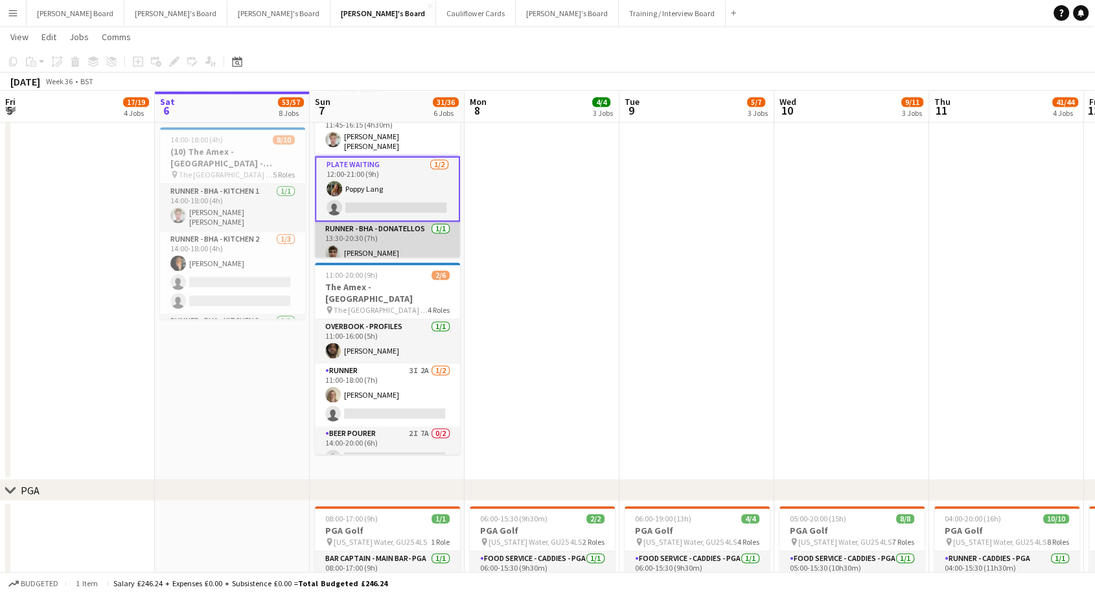
click at [393, 226] on app-card-role "Runner - BHA - Donatellos [DATE] 13:30-20:30 (7h) [PERSON_NAME]" at bounding box center [387, 244] width 145 height 44
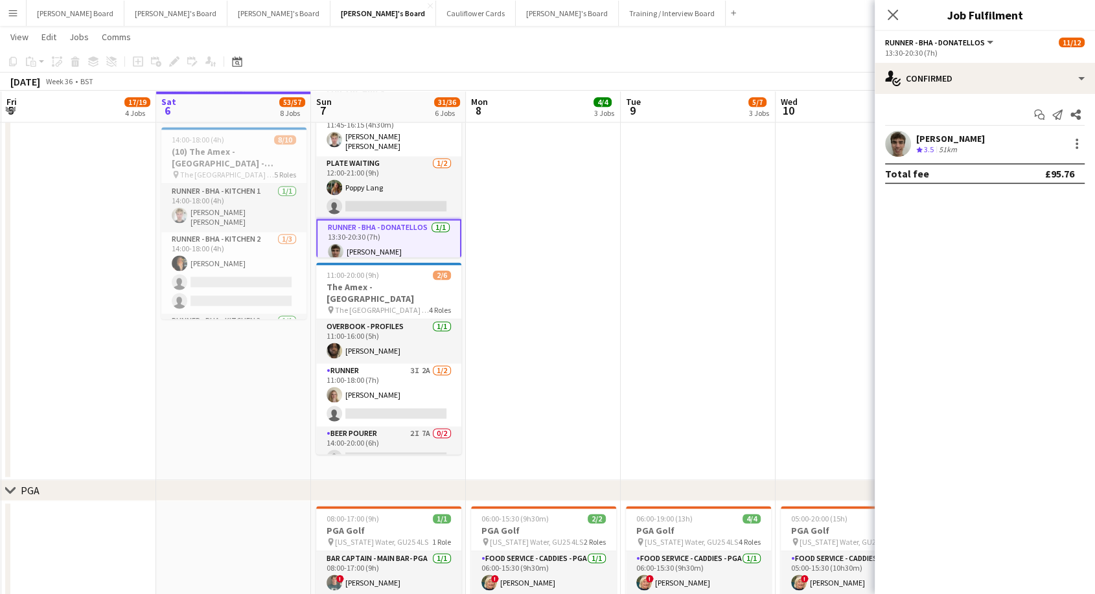
click at [923, 137] on div "[PERSON_NAME]" at bounding box center [950, 139] width 69 height 12
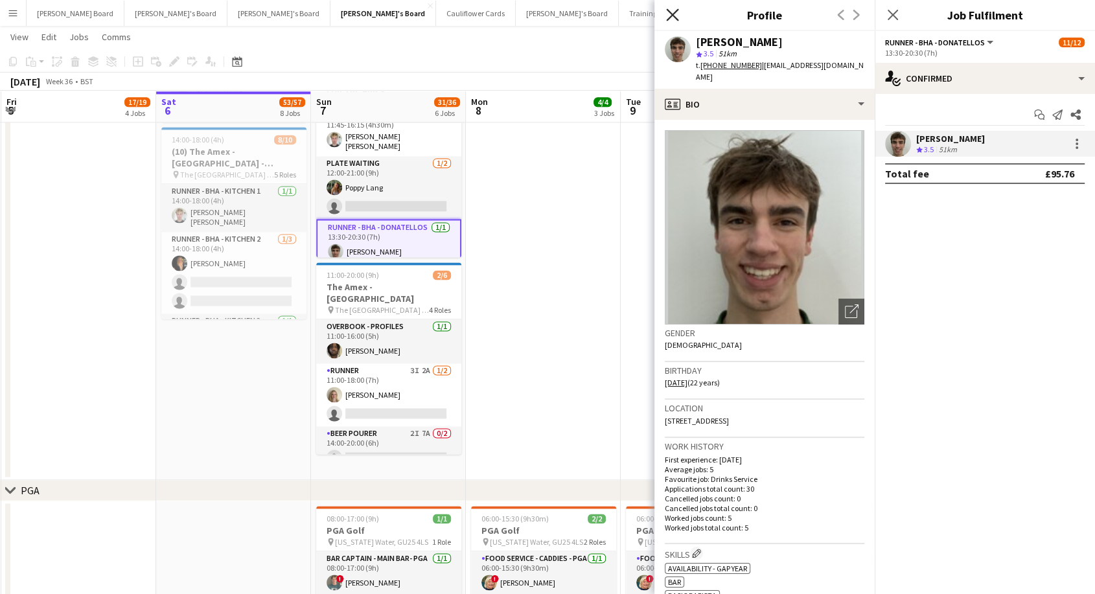
click at [669, 13] on icon "Close pop-in" at bounding box center [672, 14] width 12 height 12
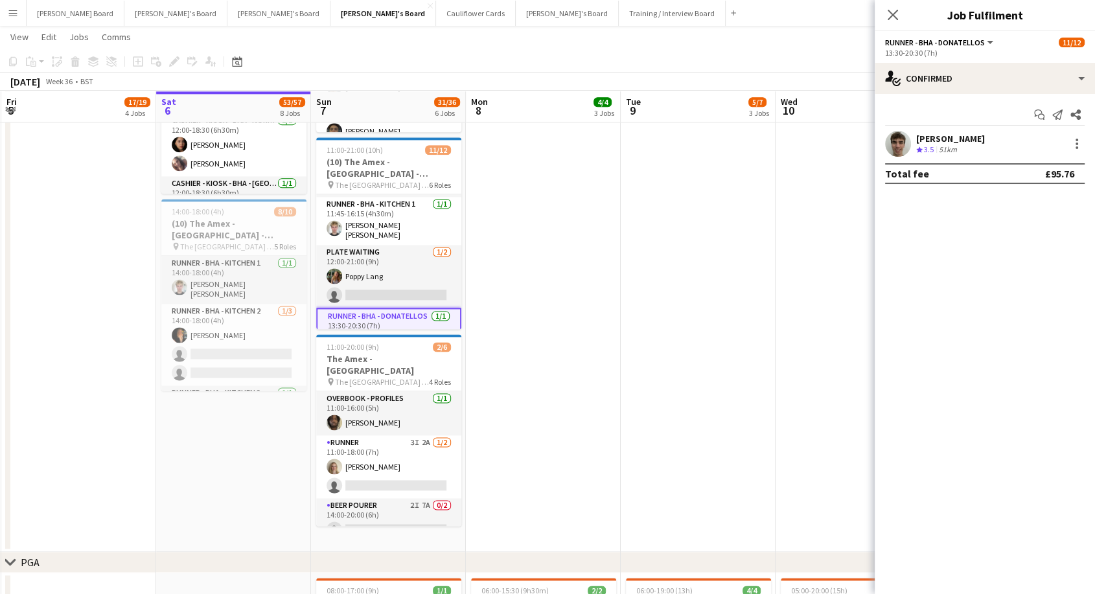
scroll to position [244, 0]
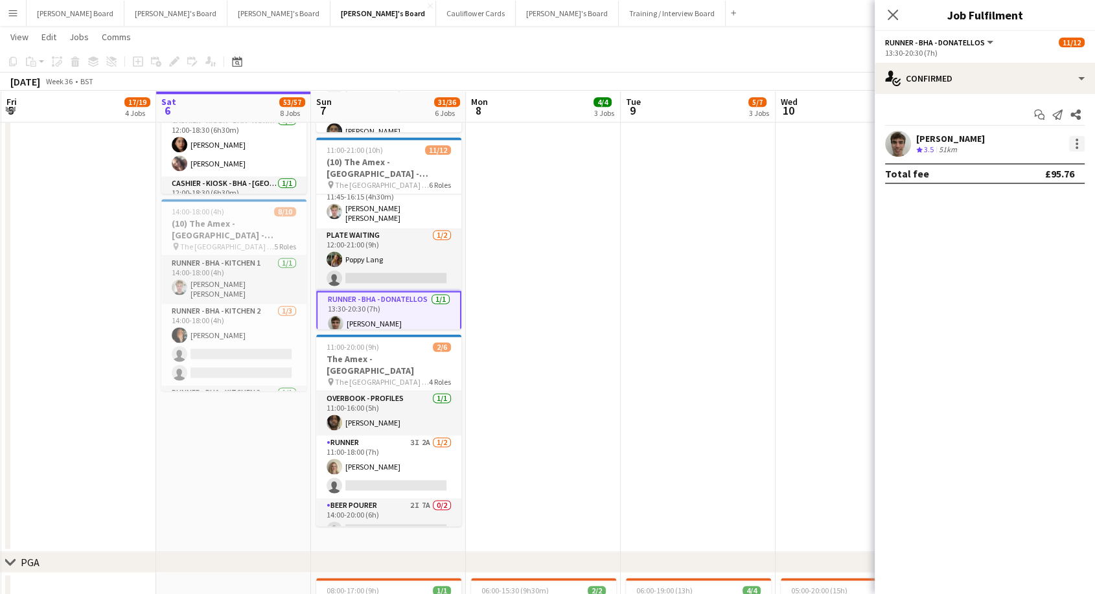
click at [1078, 145] on div at bounding box center [1077, 144] width 16 height 16
click at [404, 258] on div at bounding box center [547, 297] width 1095 height 594
click at [387, 300] on app-card-role "Runner - BHA - Donatellos [DATE] 13:30-20:30 (7h) [PERSON_NAME]" at bounding box center [388, 314] width 145 height 47
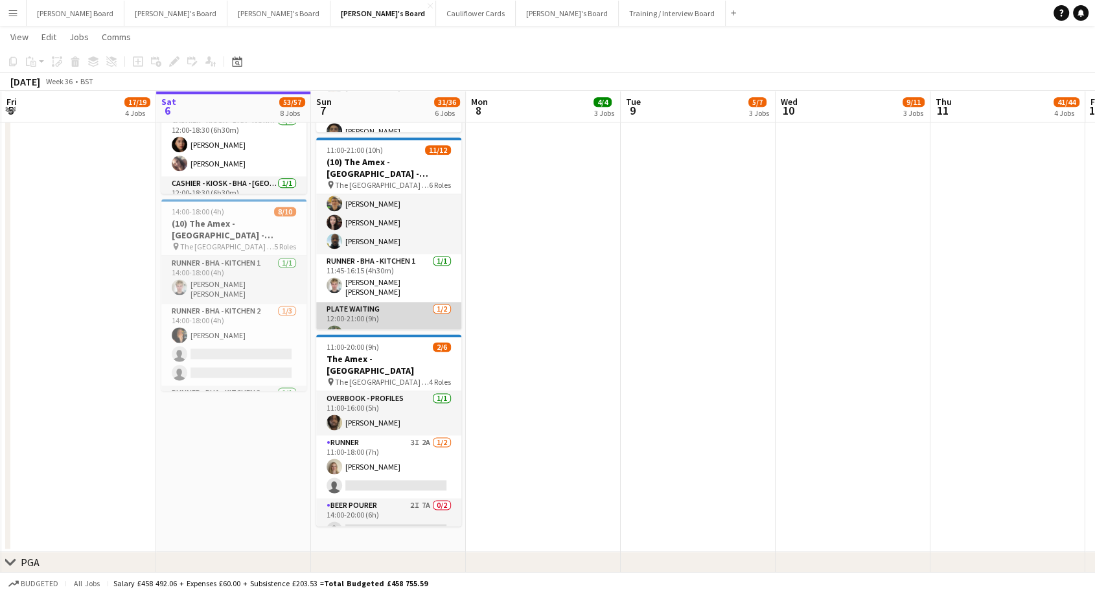
scroll to position [242, 0]
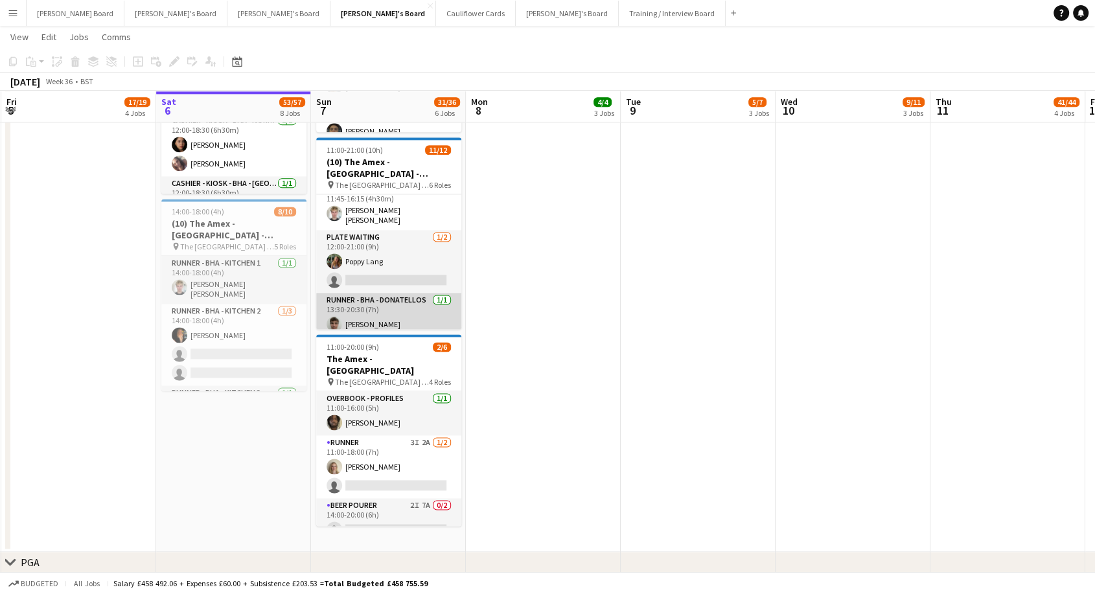
drag, startPoint x: 394, startPoint y: 314, endPoint x: 430, endPoint y: 304, distance: 37.4
click at [394, 313] on app-card-role "Runner - BHA - Donatellos [DATE] 13:30-20:30 (7h) [PERSON_NAME]" at bounding box center [388, 315] width 145 height 44
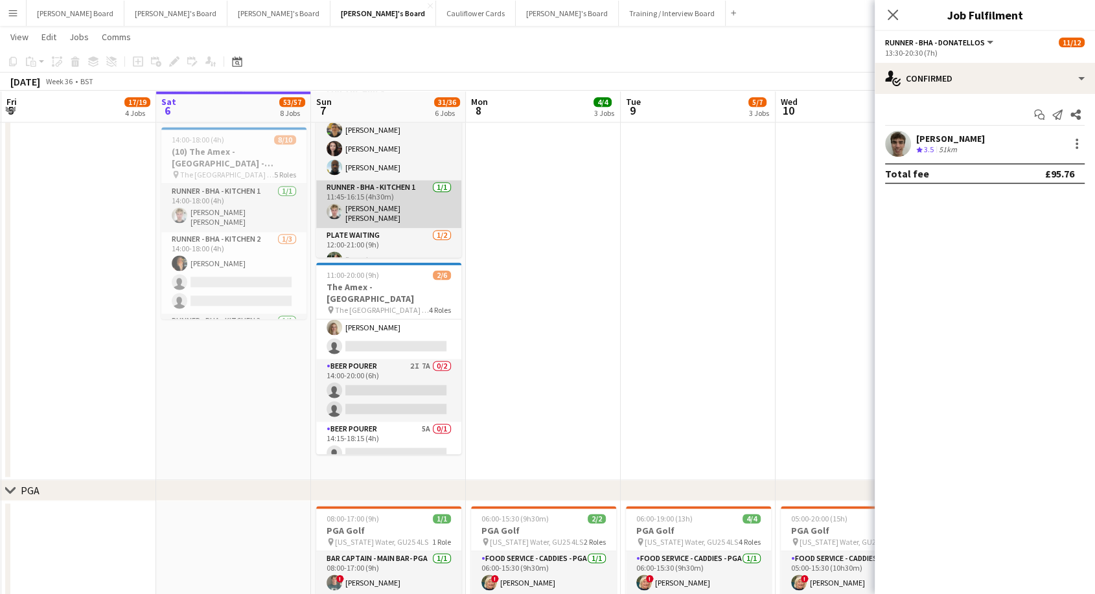
scroll to position [244, 0]
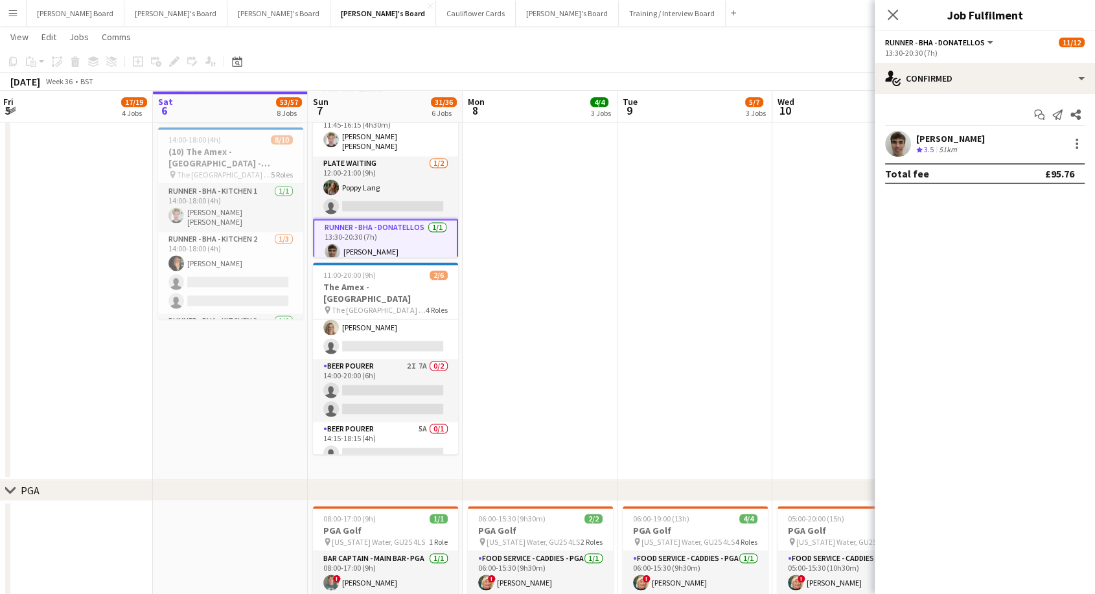
drag, startPoint x: 569, startPoint y: 271, endPoint x: 557, endPoint y: 233, distance: 41.0
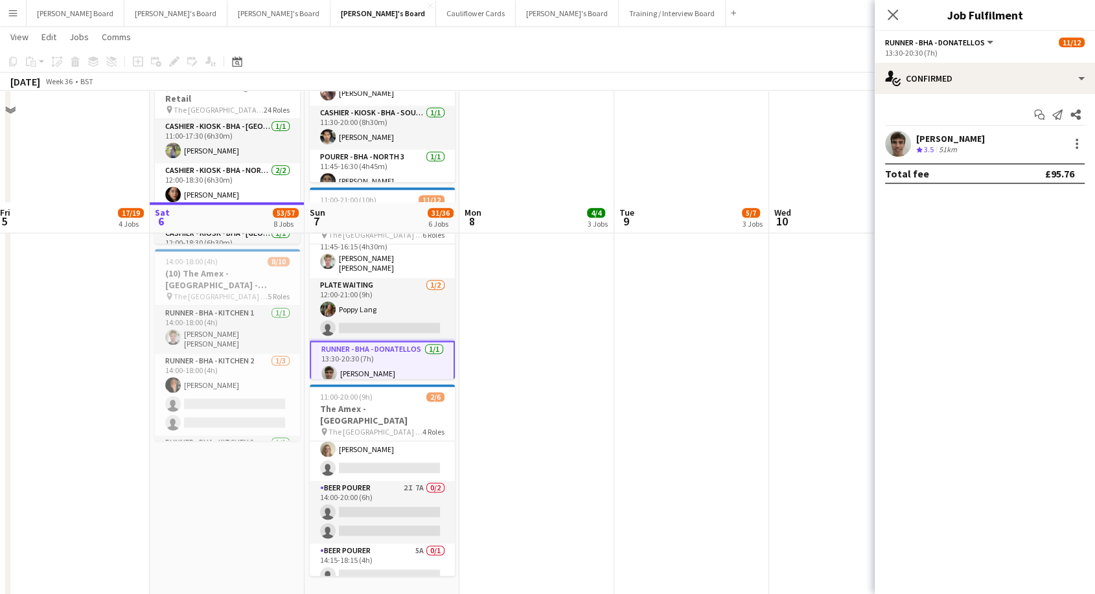
scroll to position [1629, 0]
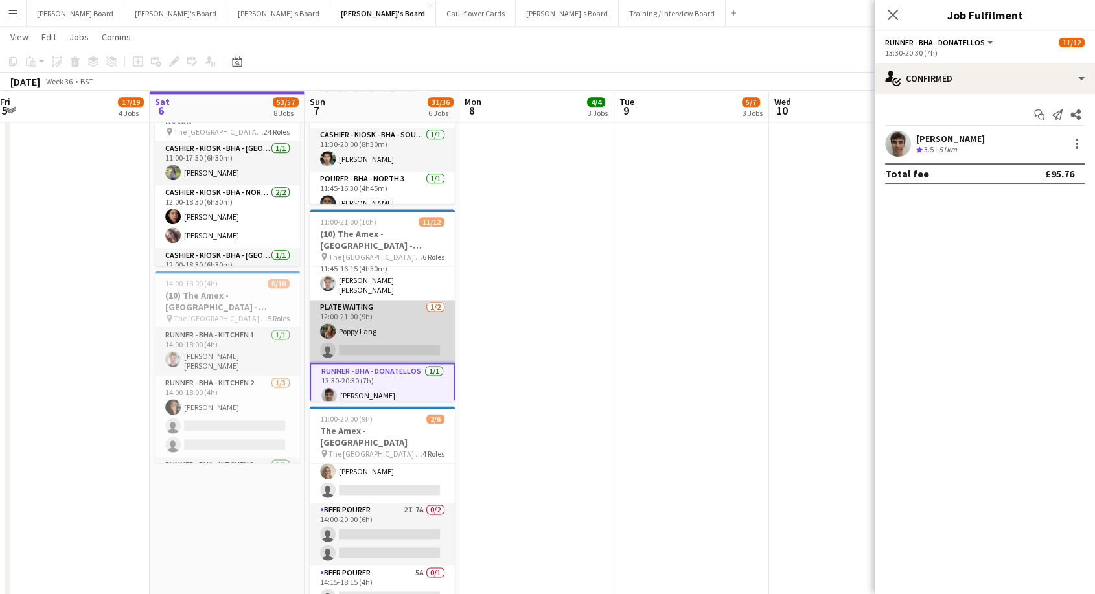
drag, startPoint x: 368, startPoint y: 327, endPoint x: 341, endPoint y: 332, distance: 27.2
click at [369, 327] on app-card-role "Plate Waiting [DATE] 12:00-21:00 (9h) [PERSON_NAME] single-neutral-actions" at bounding box center [382, 331] width 145 height 63
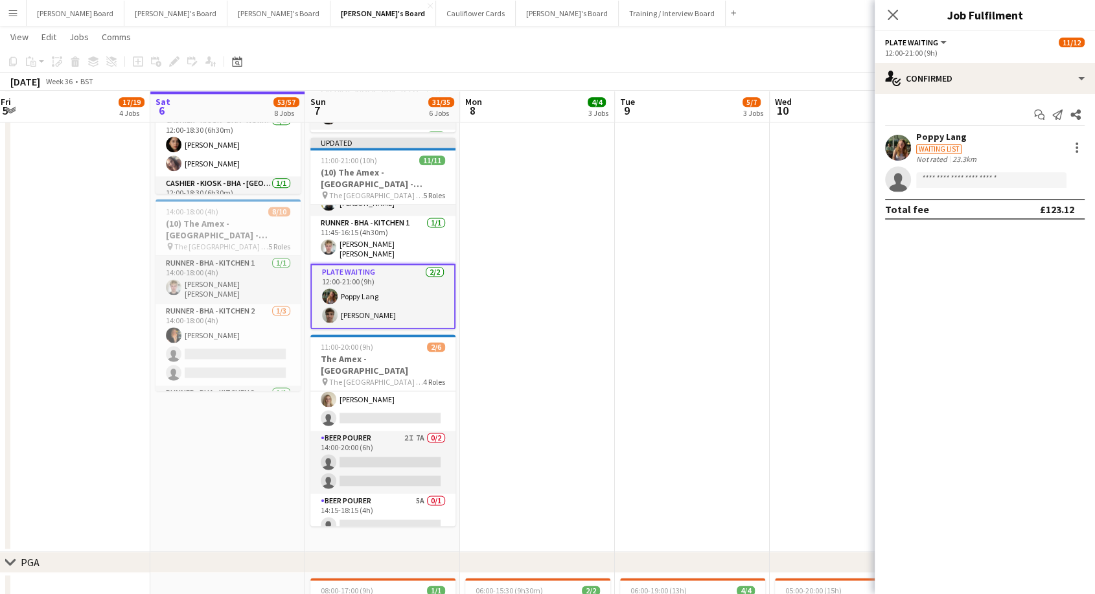
scroll to position [211, 0]
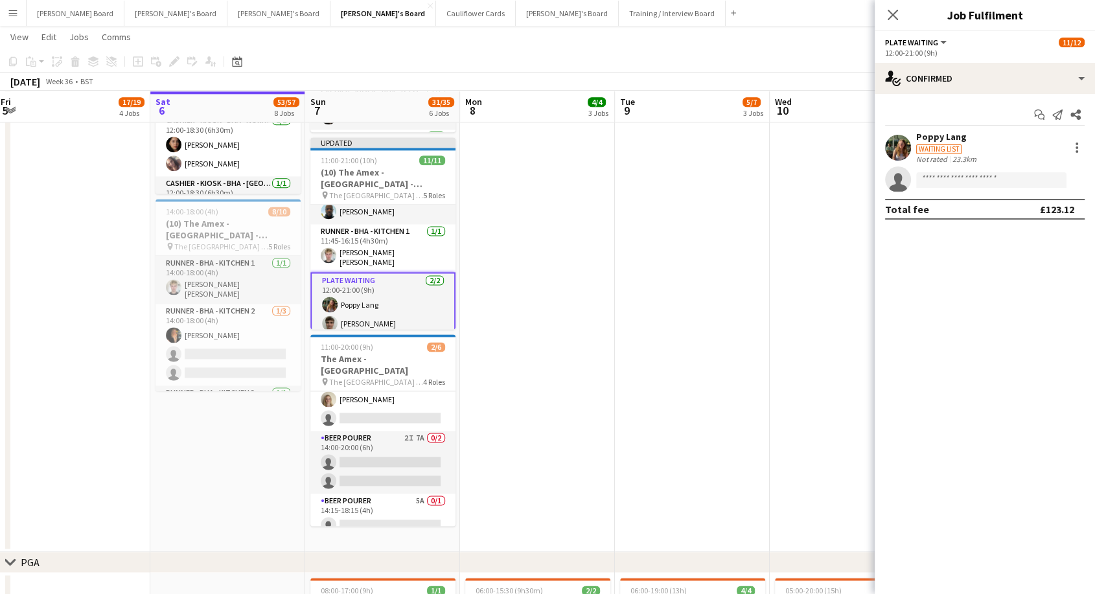
drag, startPoint x: 891, startPoint y: 7, endPoint x: 873, endPoint y: 58, distance: 53.7
click at [891, 7] on app-icon "Close pop-in" at bounding box center [893, 15] width 16 height 16
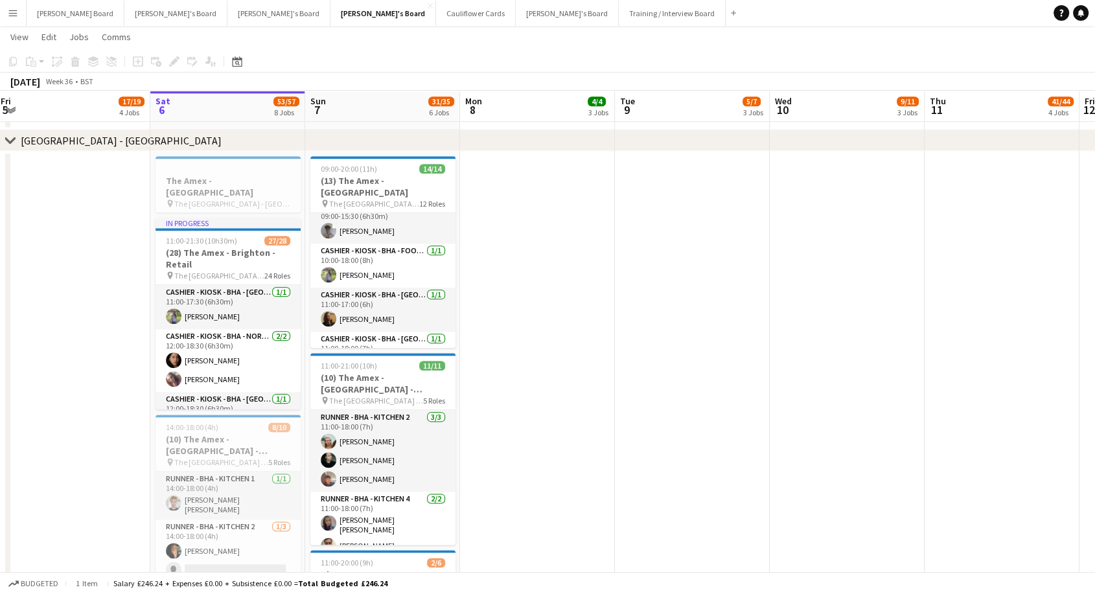
scroll to position [0, 0]
drag, startPoint x: 385, startPoint y: 187, endPoint x: 243, endPoint y: 168, distance: 143.8
click at [384, 199] on span "The [GEOGRAPHIC_DATA] - [GEOGRAPHIC_DATA]" at bounding box center [374, 204] width 90 height 10
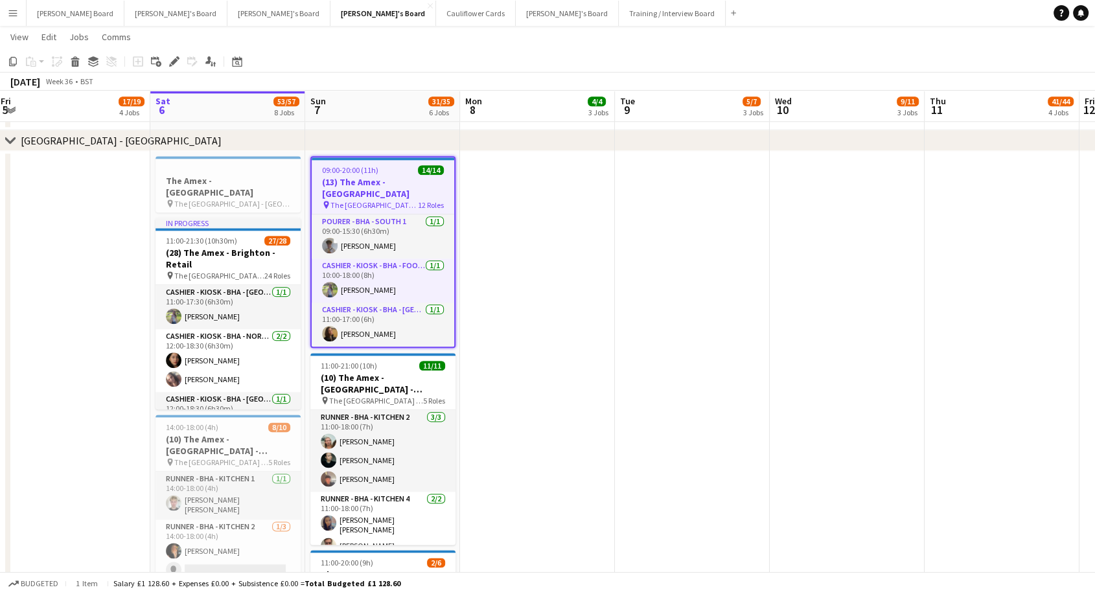
scroll to position [0, 316]
click at [176, 58] on icon at bounding box center [177, 57] width 3 height 3
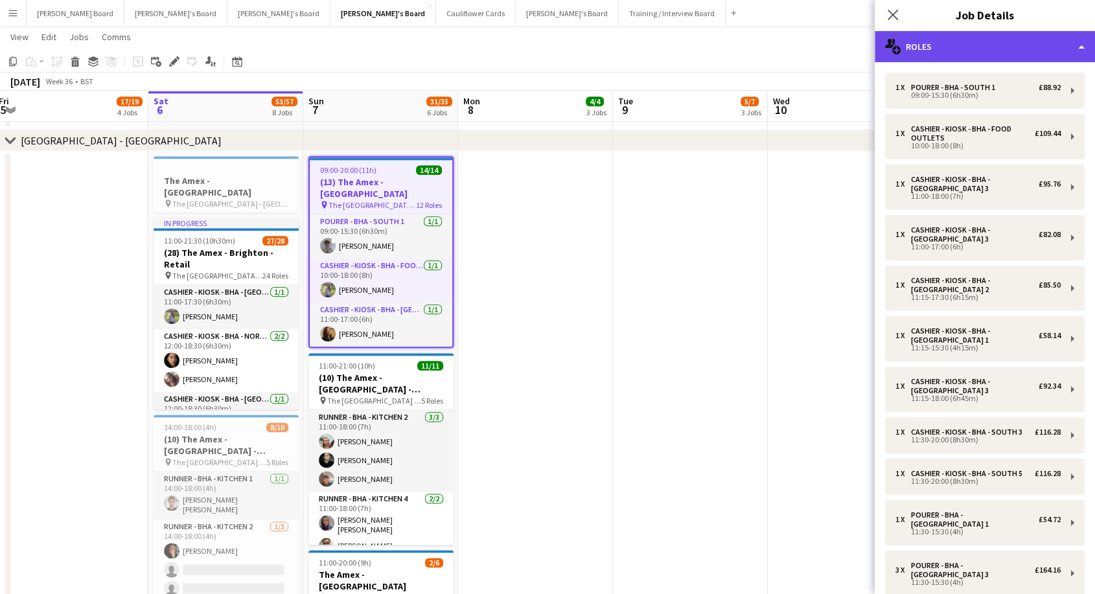
click at [995, 42] on div "multiple-users-add Roles" at bounding box center [985, 46] width 220 height 31
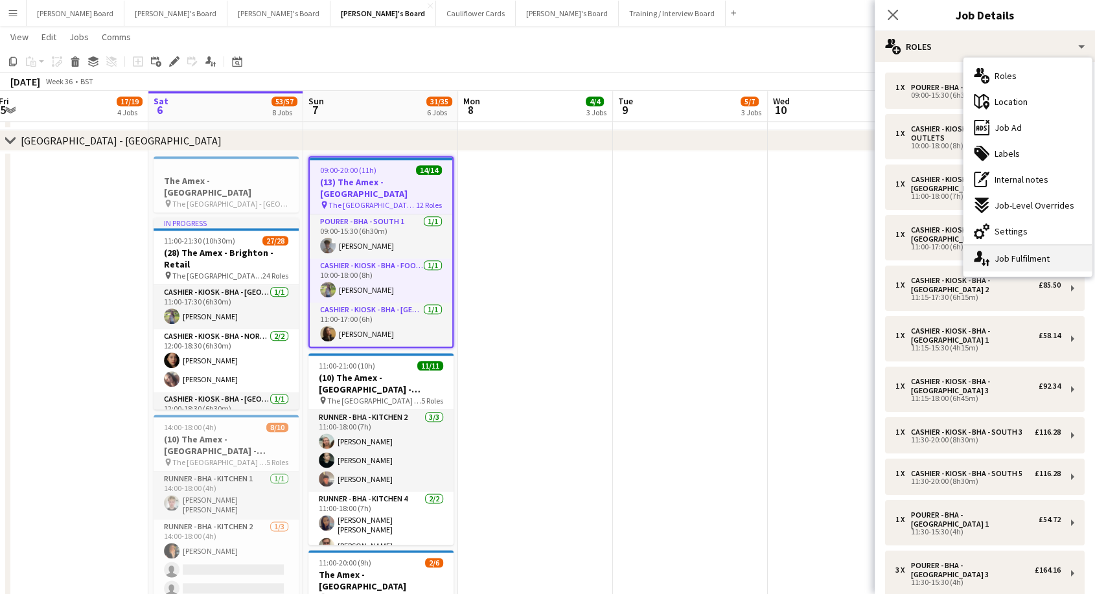
click at [1026, 253] on div "single-neutral-actions-up-down Job Fulfilment" at bounding box center [1027, 259] width 128 height 26
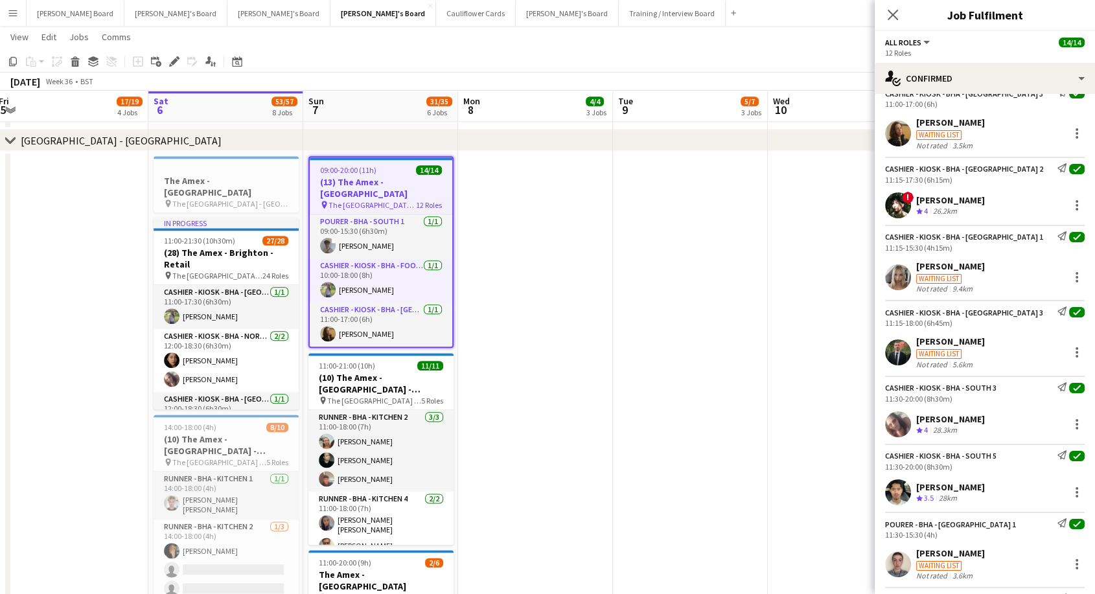
scroll to position [288, 0]
